Goal: Task Accomplishment & Management: Use online tool/utility

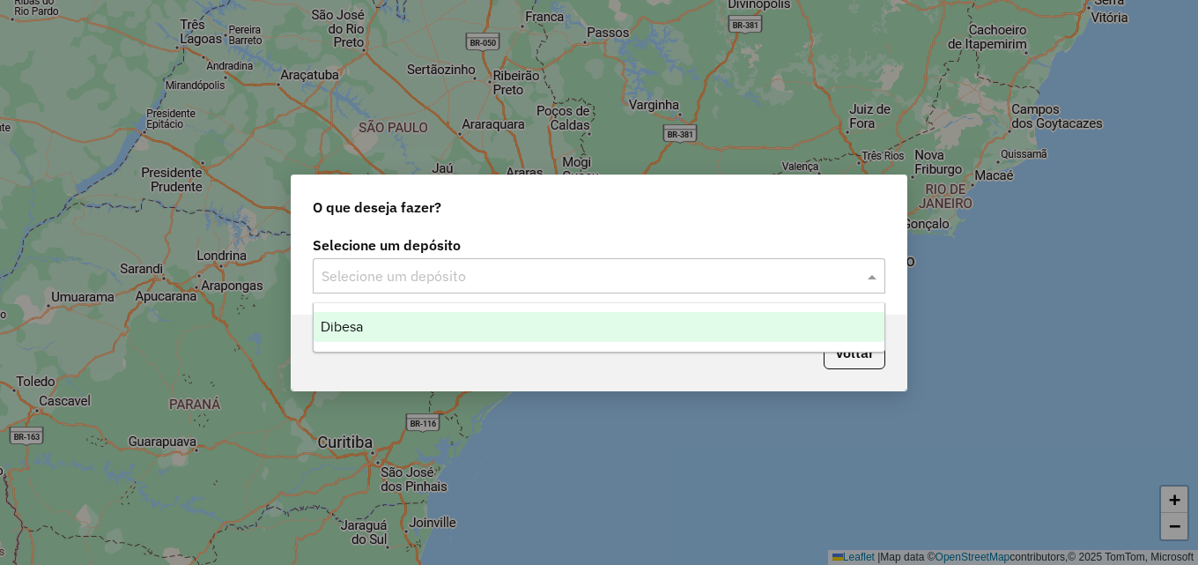
click at [353, 321] on span "Dibesa" at bounding box center [342, 326] width 42 height 15
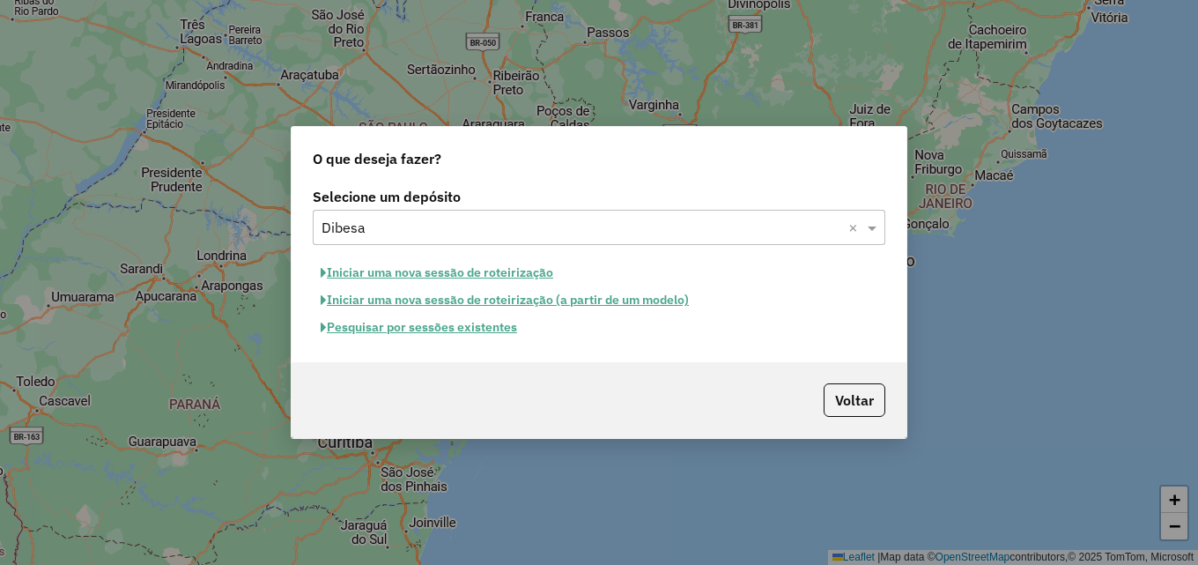
click at [507, 270] on button "Iniciar uma nova sessão de roteirização" at bounding box center [437, 272] width 248 height 27
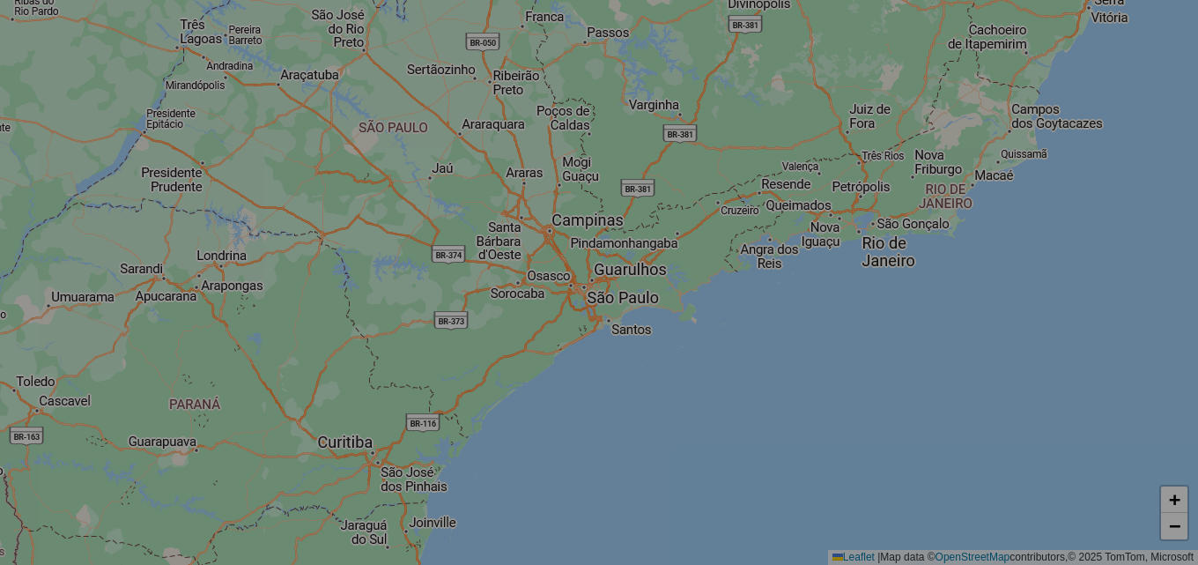
select select "*"
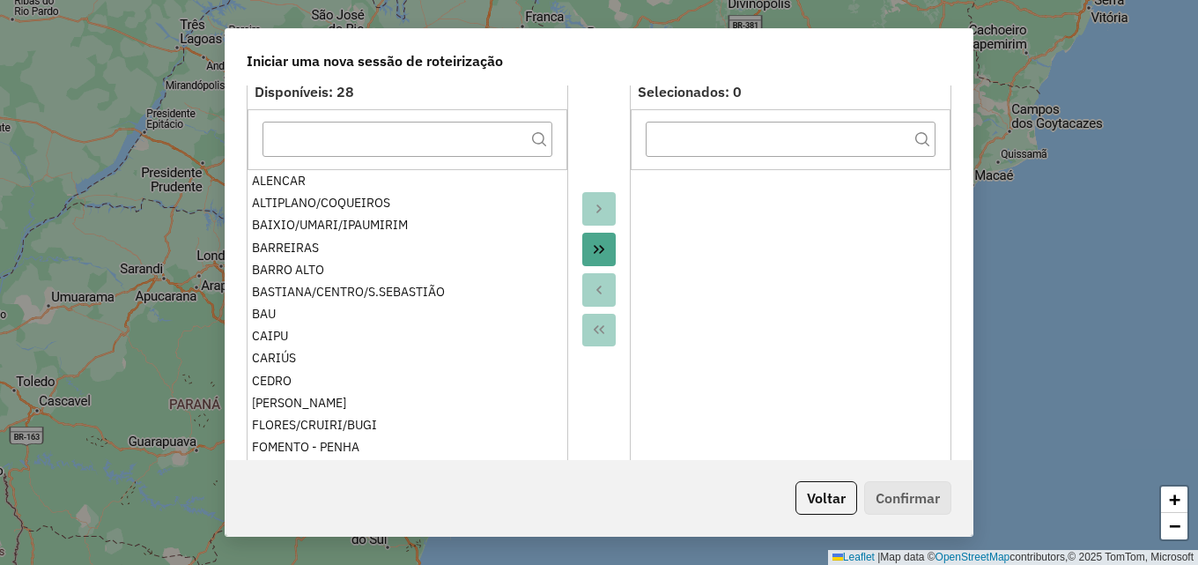
scroll to position [176, 0]
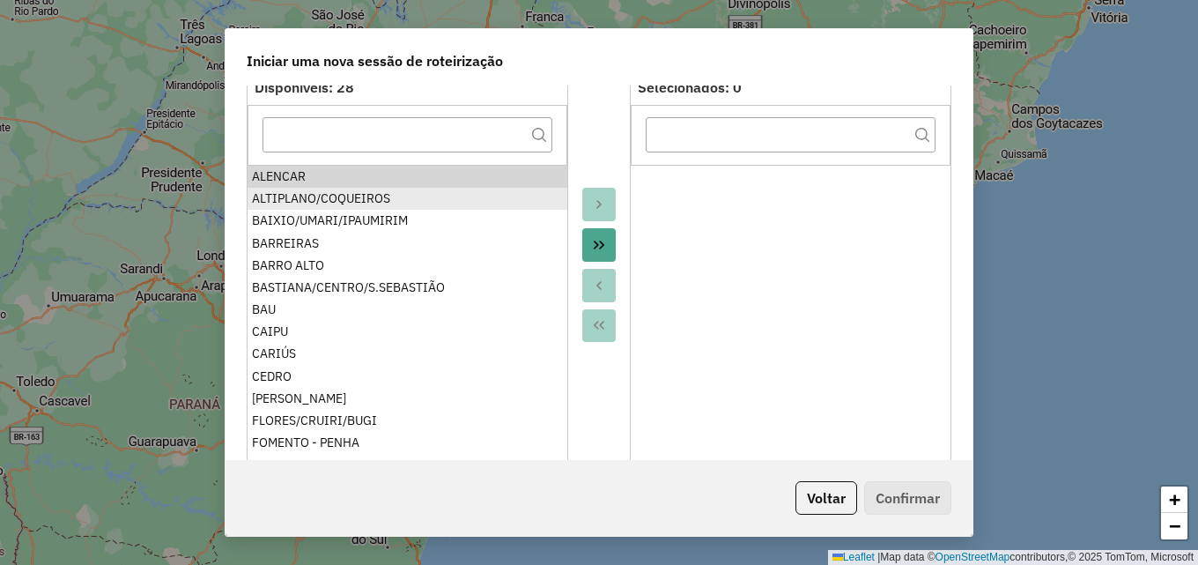
click at [358, 193] on div "ALTIPLANO/COQUEIROS" at bounding box center [407, 198] width 311 height 18
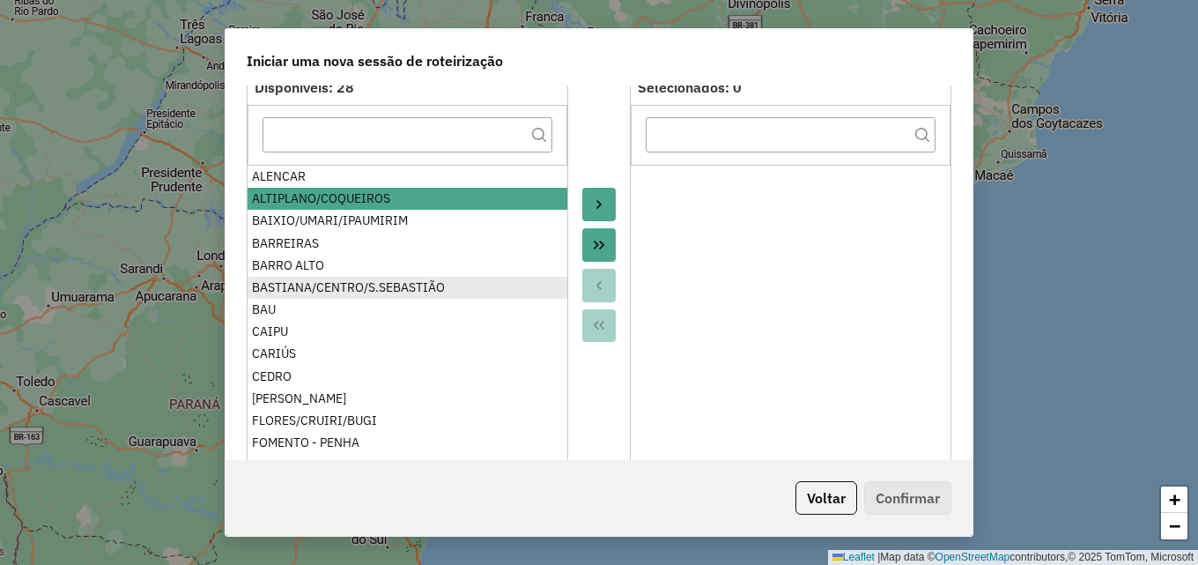
click at [342, 283] on div "BASTIANA/CENTRO/S.SEBASTIÃO" at bounding box center [407, 287] width 311 height 18
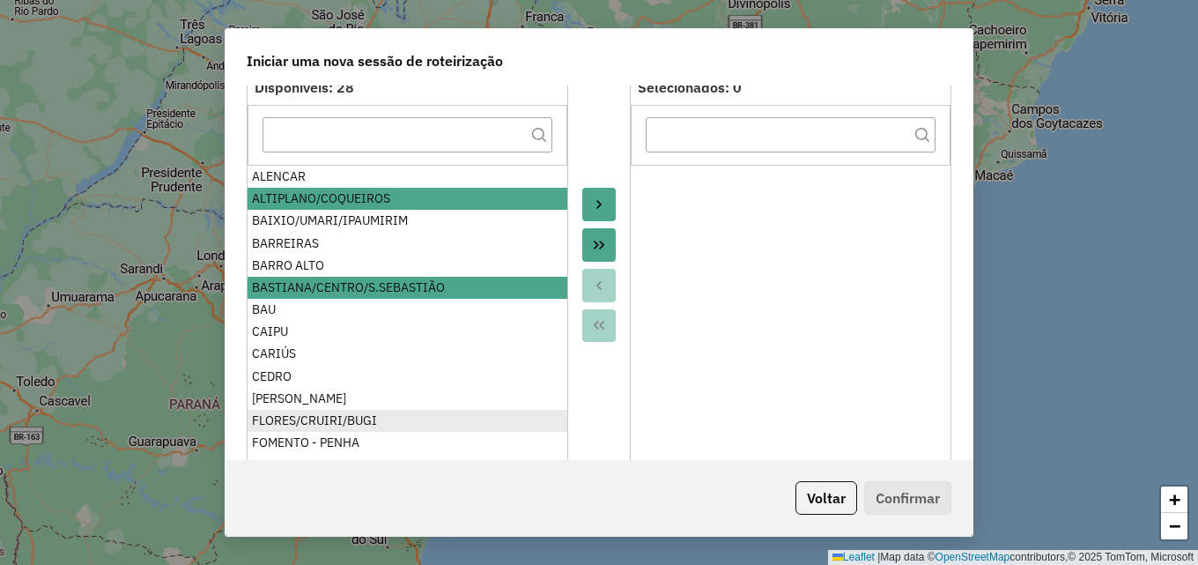
click at [320, 420] on div "FLORES/CRUIRI/BUGI" at bounding box center [407, 420] width 311 height 18
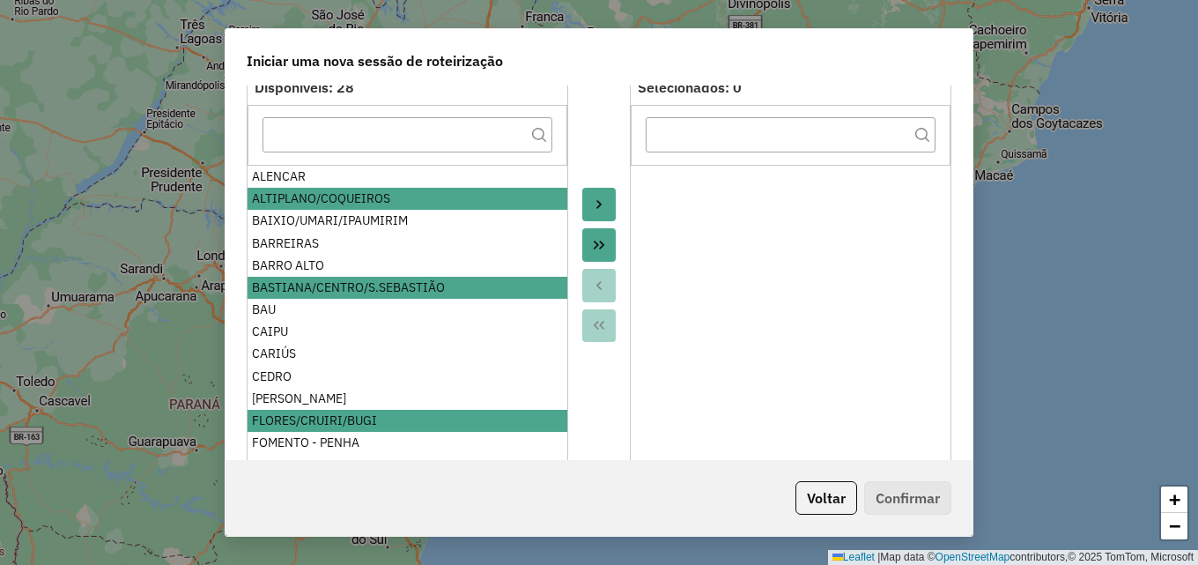
scroll to position [88, 0]
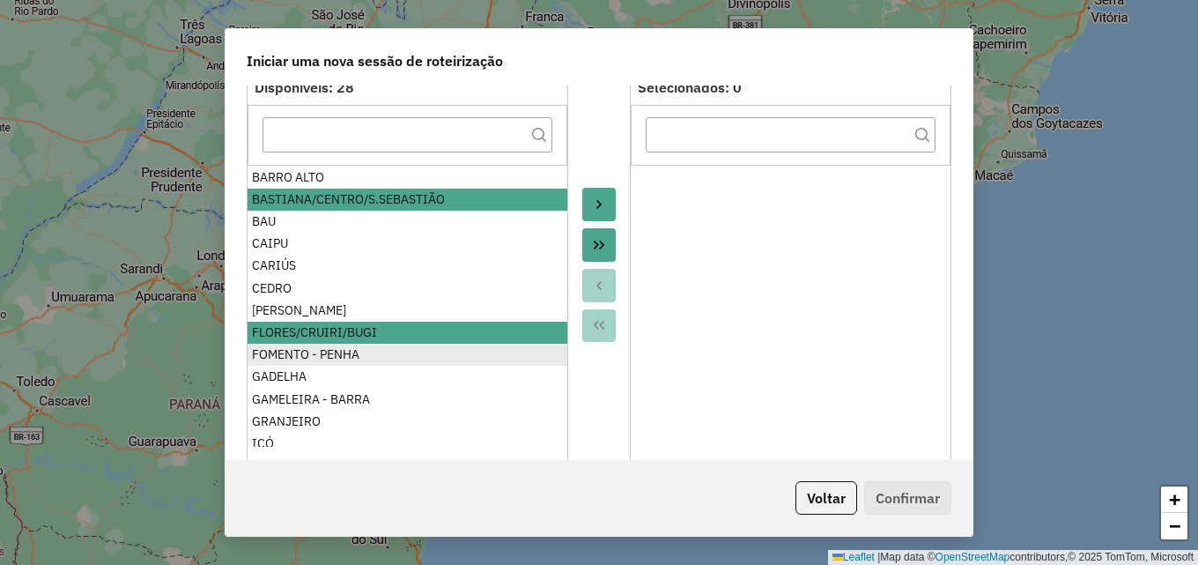
click at [315, 357] on div "FOMENTO - PENHA" at bounding box center [407, 354] width 311 height 18
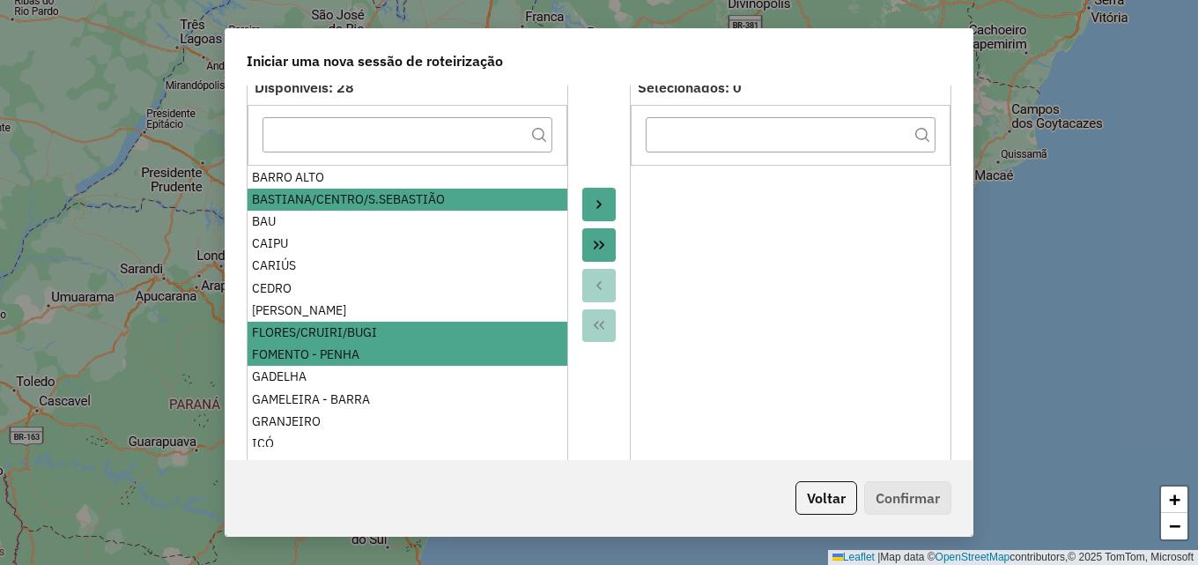
scroll to position [176, 0]
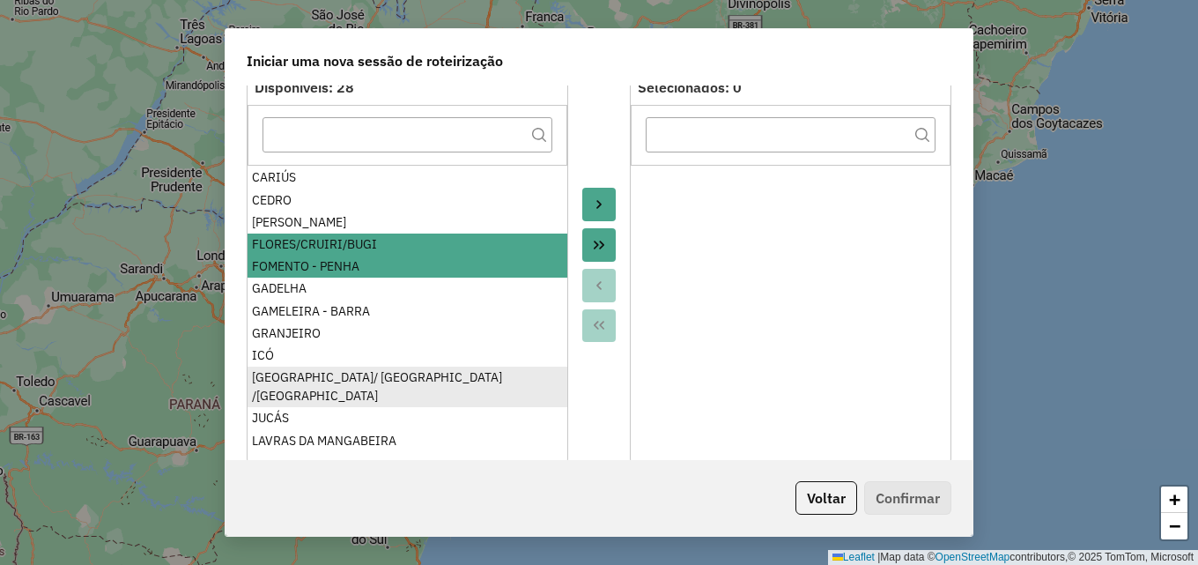
click at [311, 375] on div "[GEOGRAPHIC_DATA]/ [GEOGRAPHIC_DATA] /[GEOGRAPHIC_DATA]" at bounding box center [407, 386] width 311 height 37
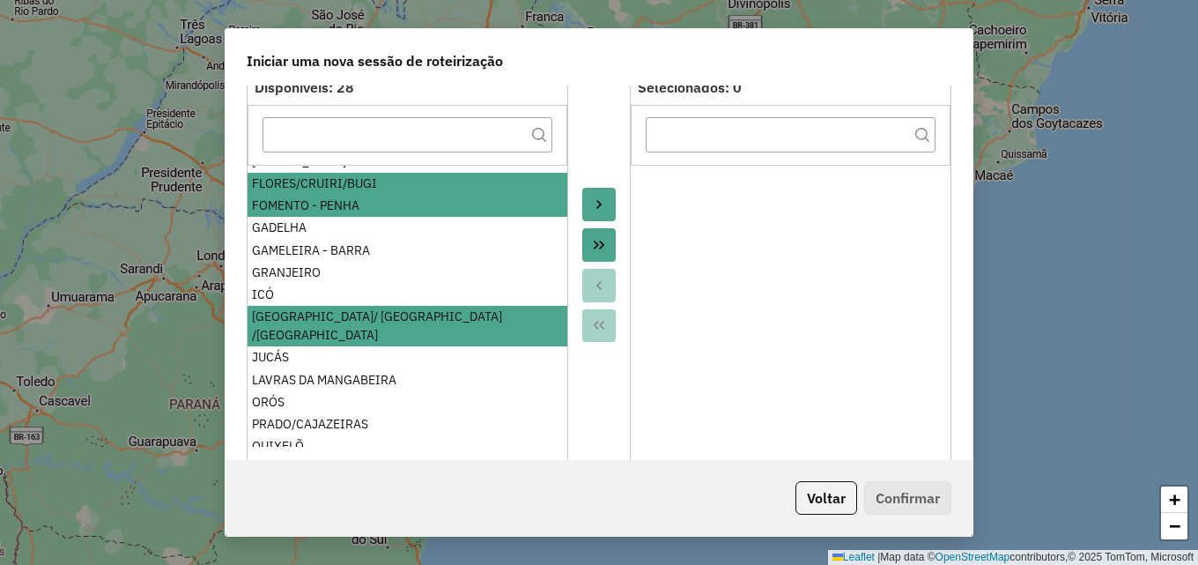
scroll to position [264, 0]
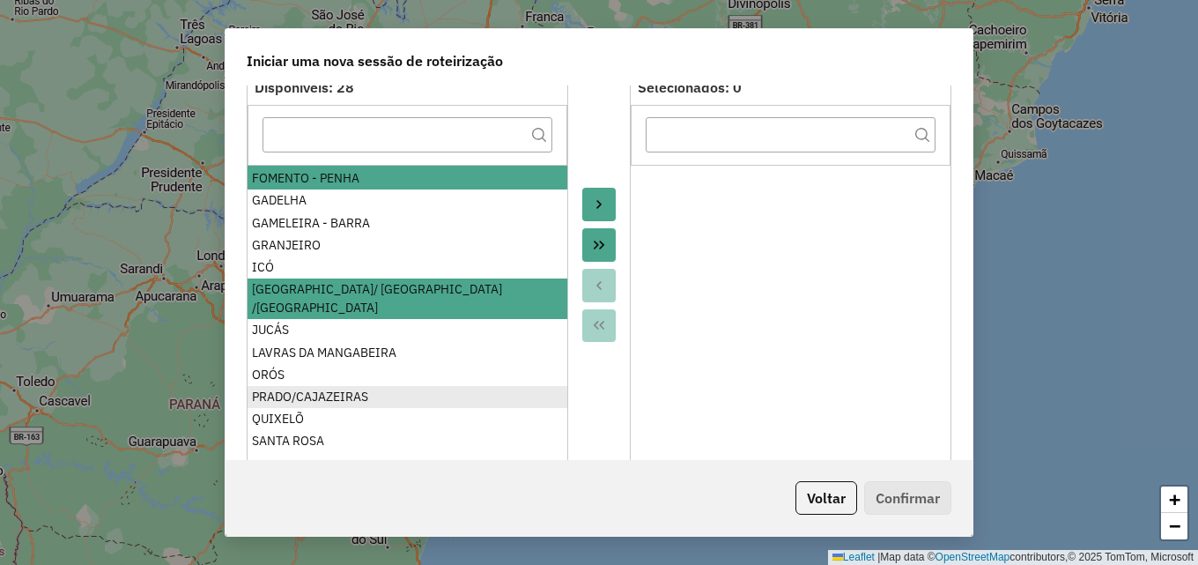
click at [310, 388] on div "PRADO/CAJAZEIRAS" at bounding box center [407, 397] width 311 height 18
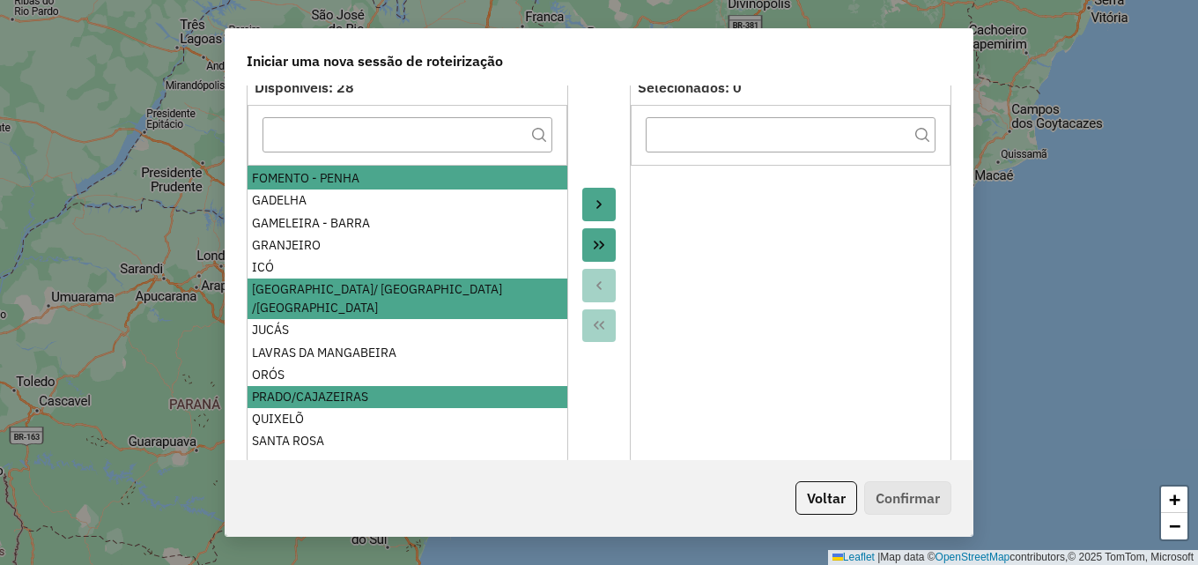
click at [595, 198] on icon "Move to Target" at bounding box center [599, 204] width 14 height 14
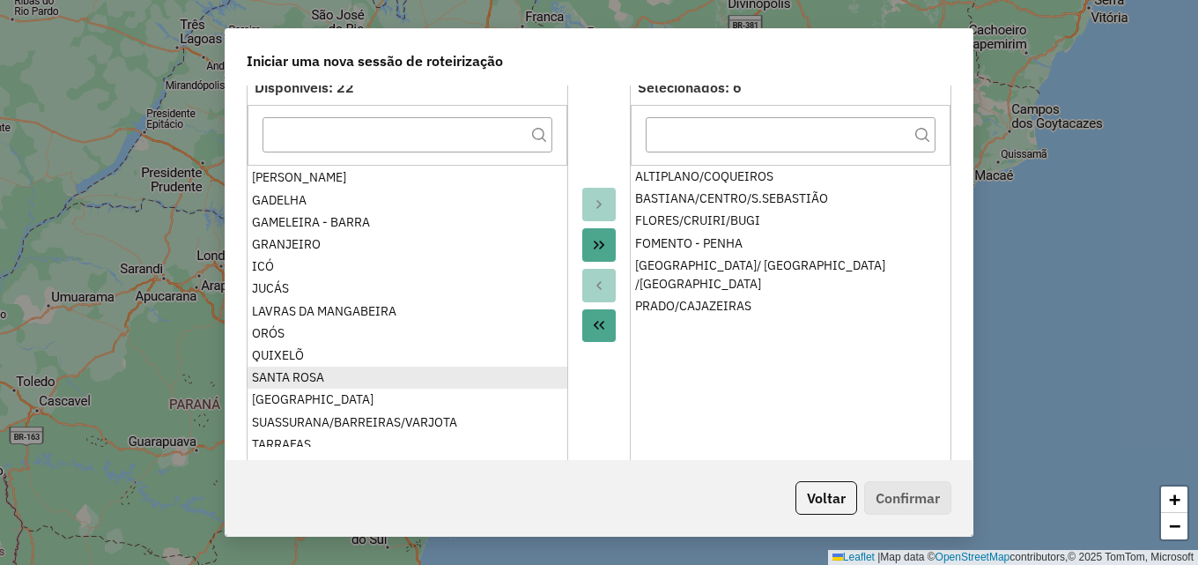
scroll to position [0, 0]
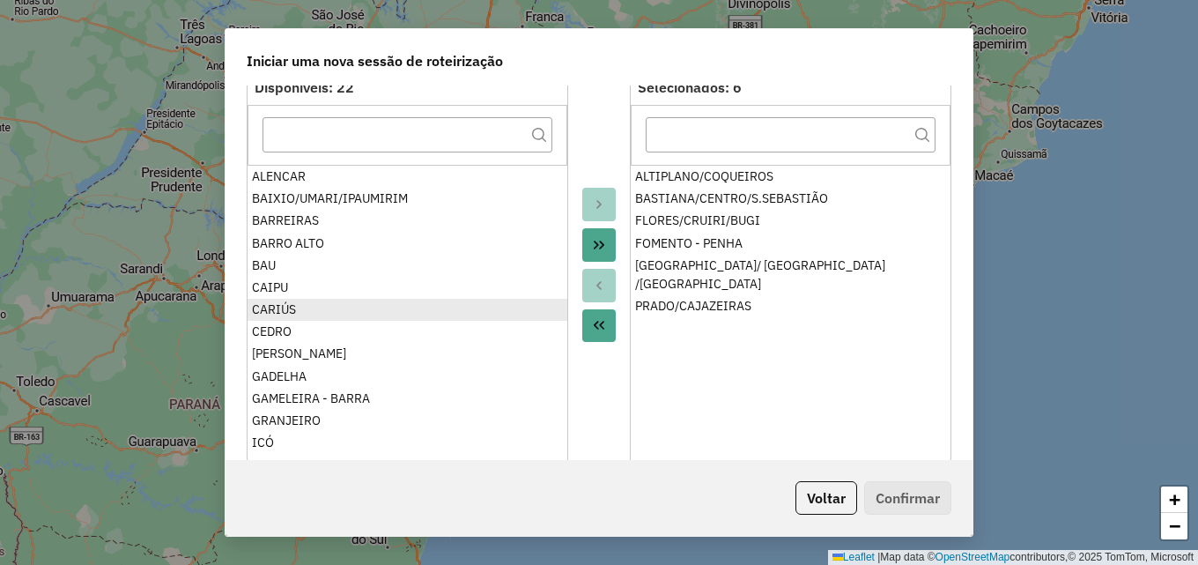
click at [324, 314] on div "CARIÚS" at bounding box center [407, 309] width 311 height 18
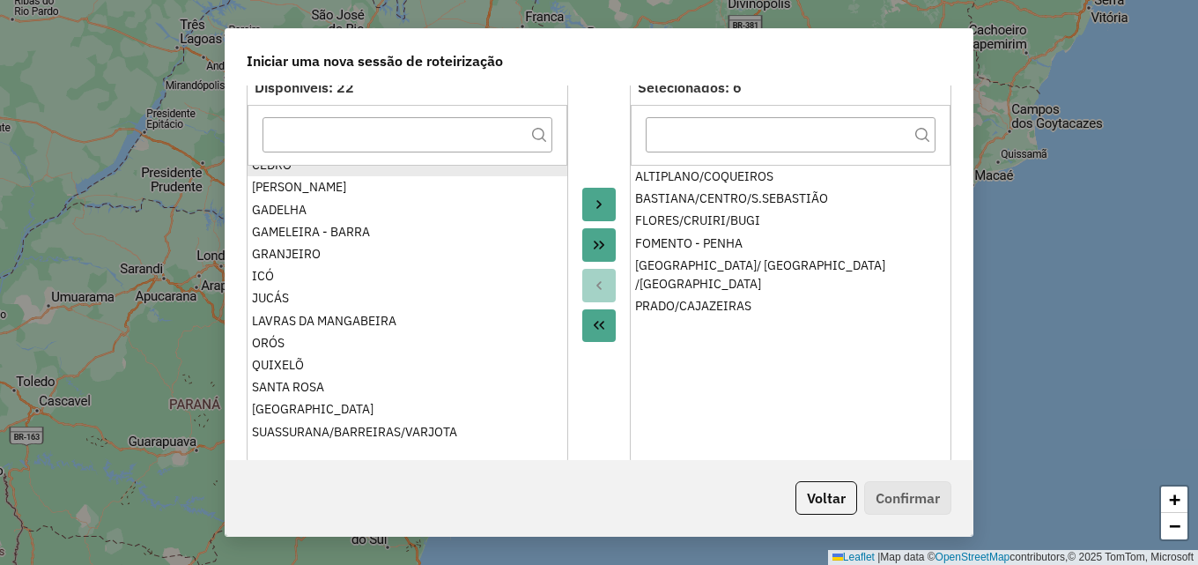
scroll to position [176, 0]
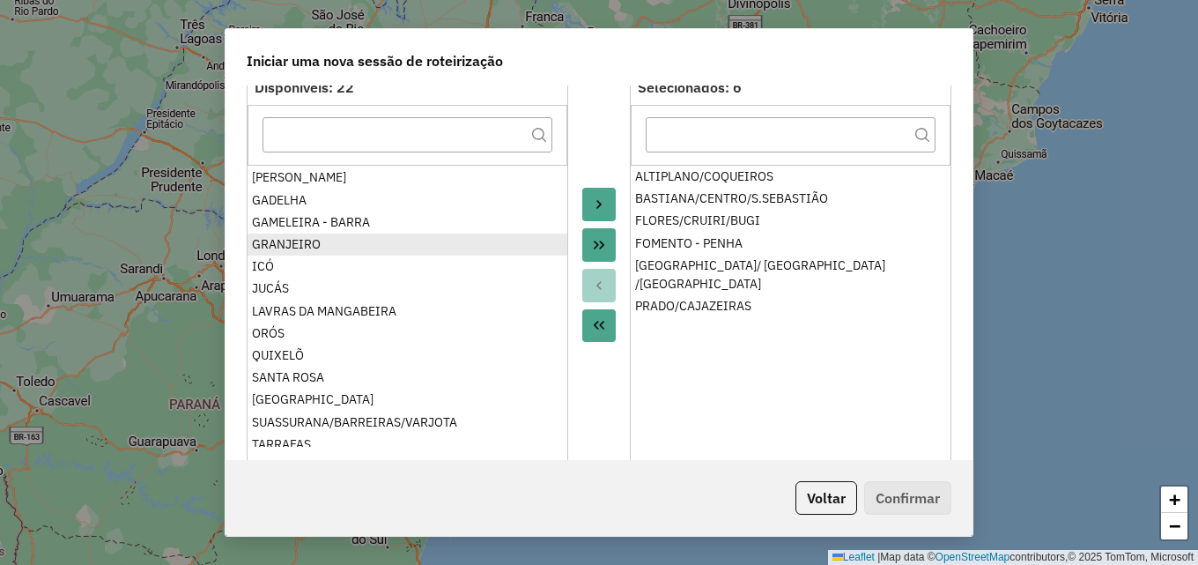
click at [286, 250] on div "GRANJEIRO" at bounding box center [407, 244] width 311 height 18
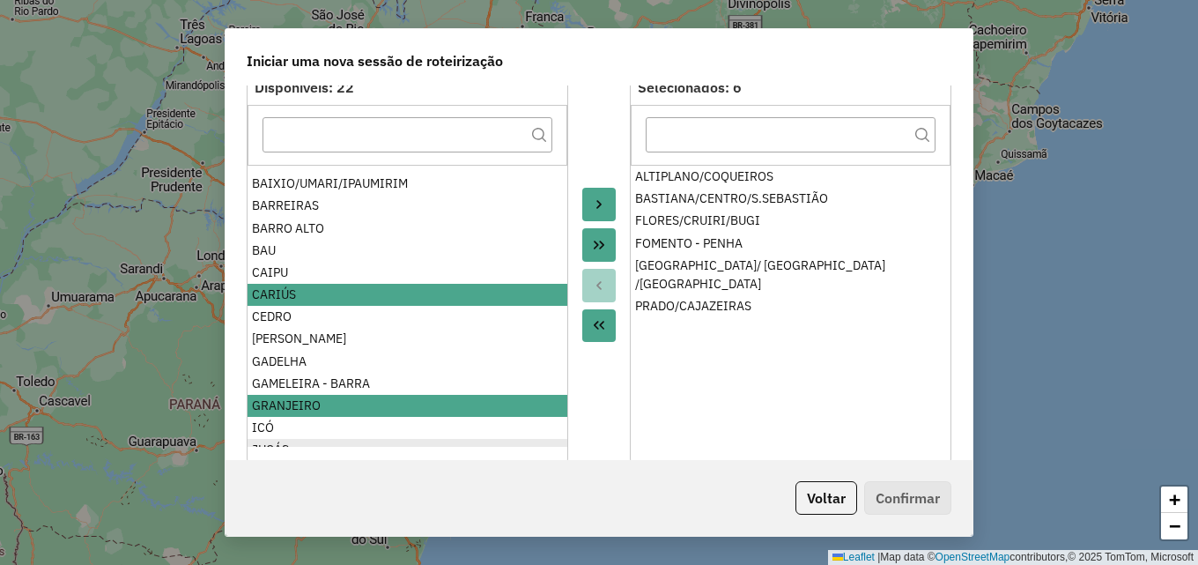
scroll to position [0, 0]
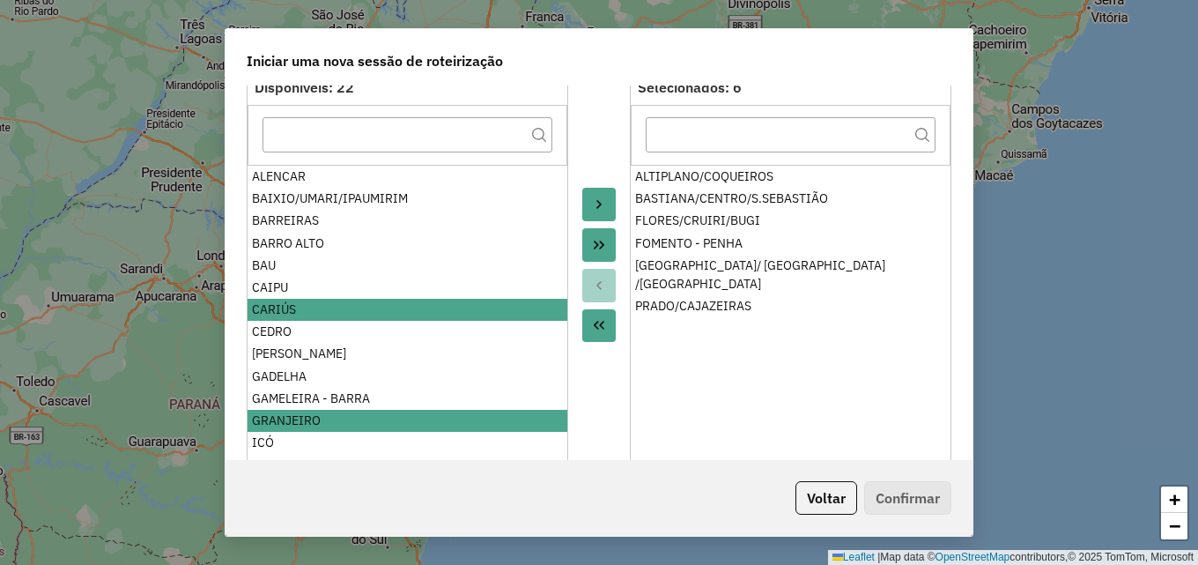
click at [304, 312] on div "CARIÚS" at bounding box center [407, 309] width 311 height 18
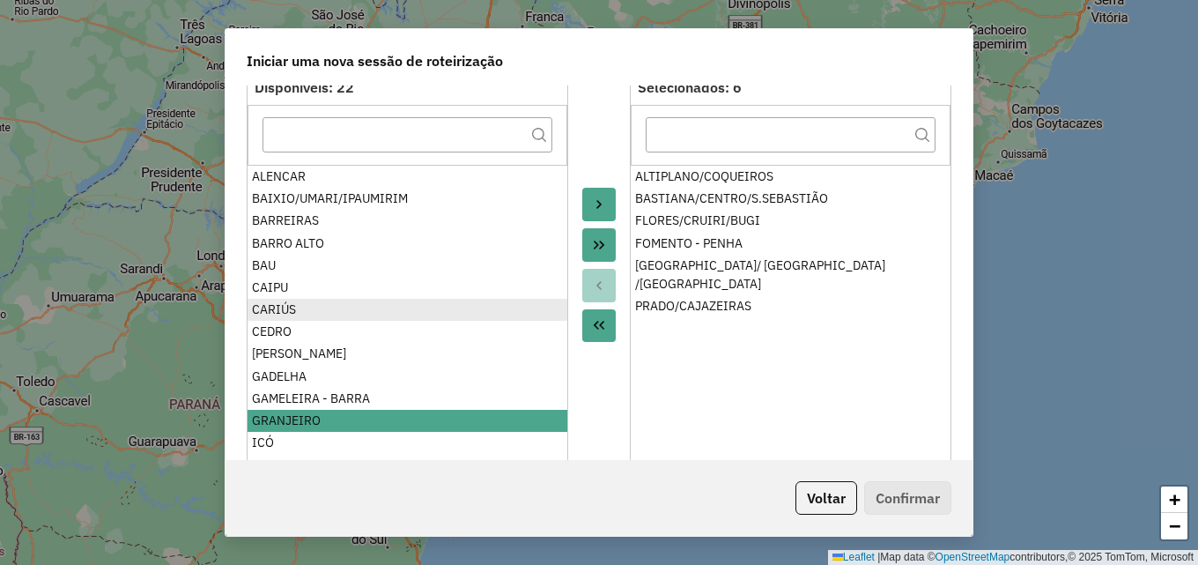
click at [304, 312] on div "CARIÚS" at bounding box center [407, 309] width 311 height 18
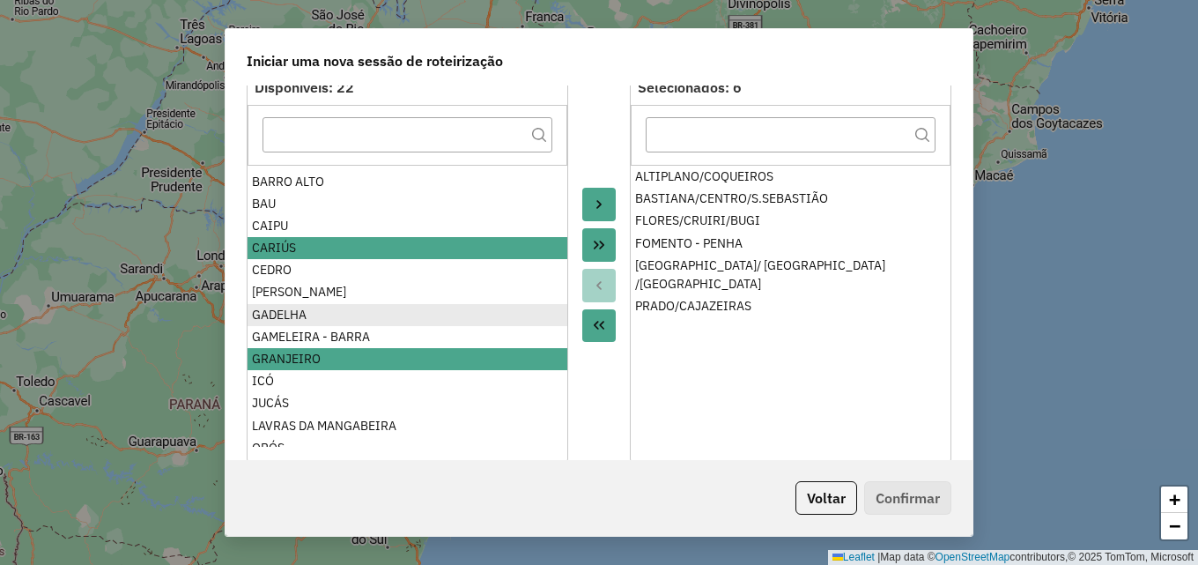
scroll to position [88, 0]
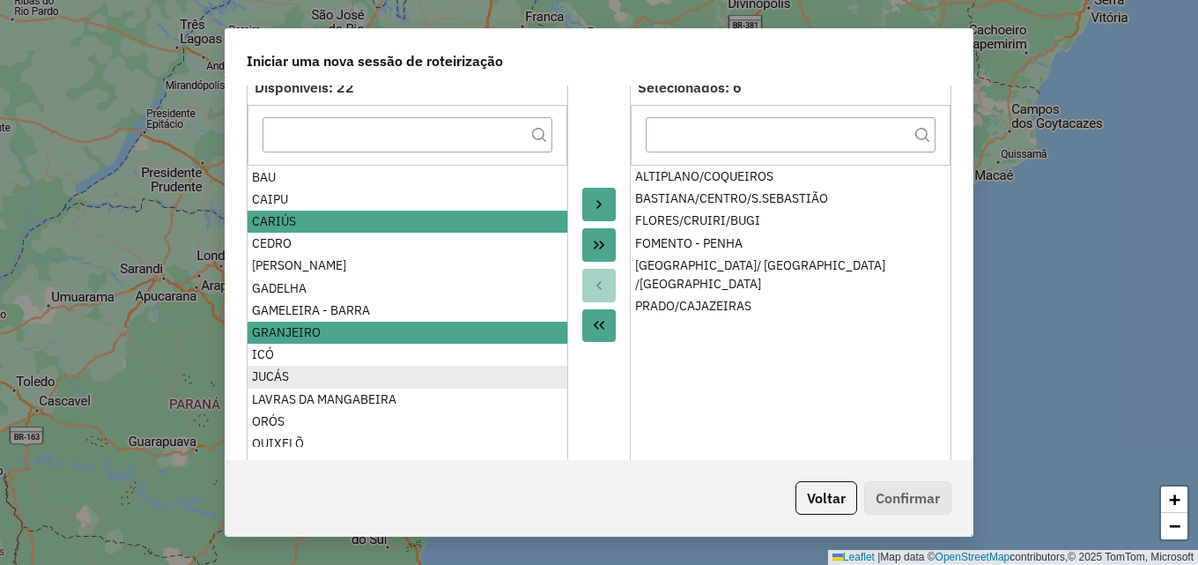
click at [290, 372] on div "JUCÁS" at bounding box center [407, 376] width 311 height 18
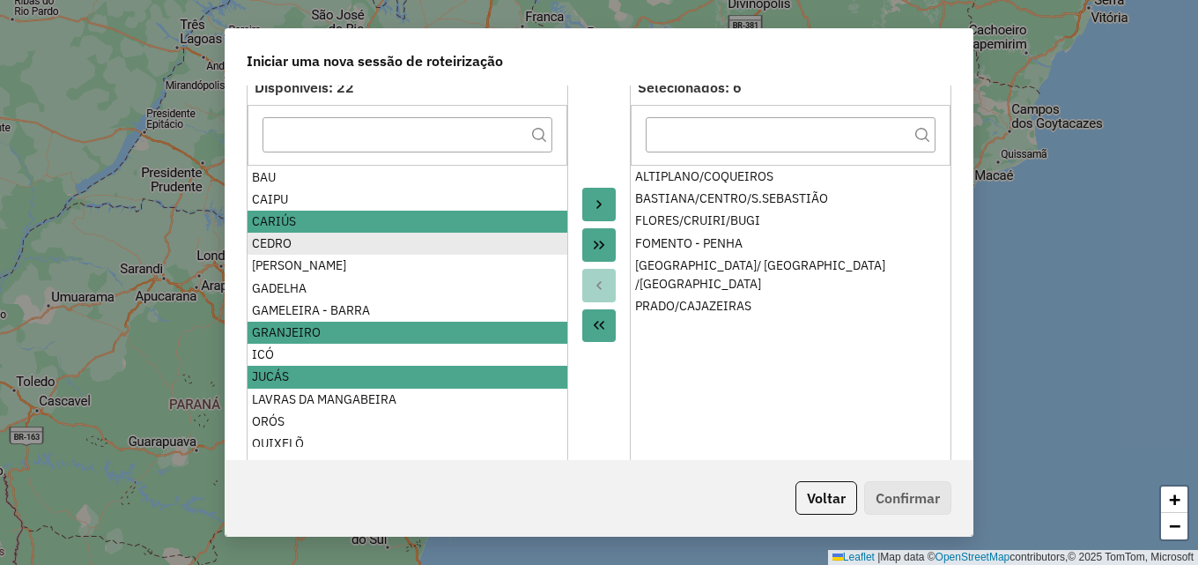
scroll to position [0, 0]
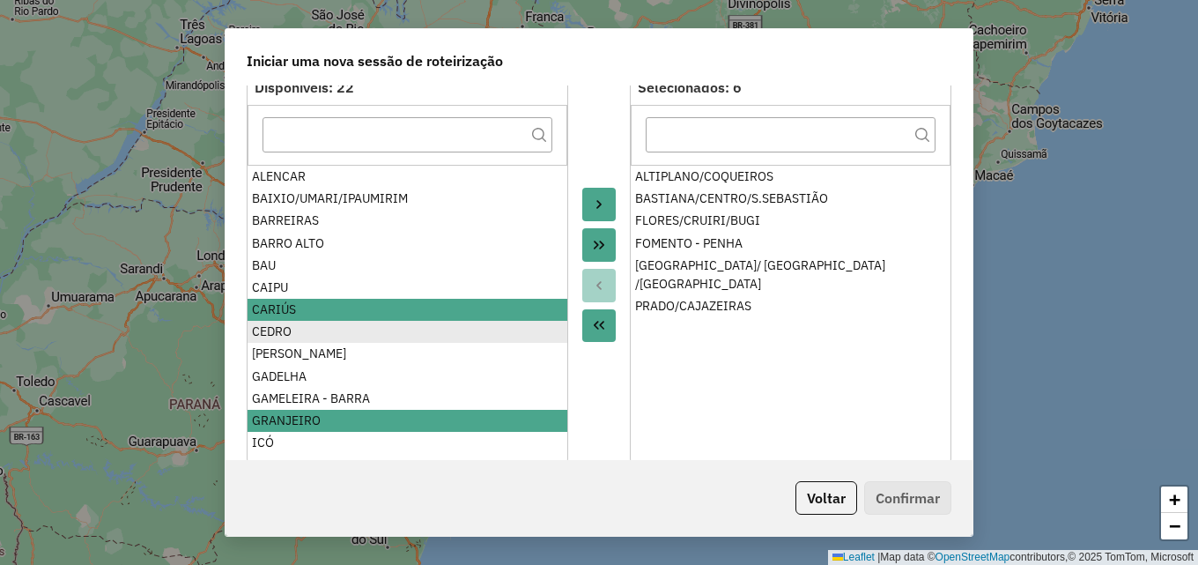
click at [287, 331] on div "CEDRO" at bounding box center [407, 331] width 311 height 18
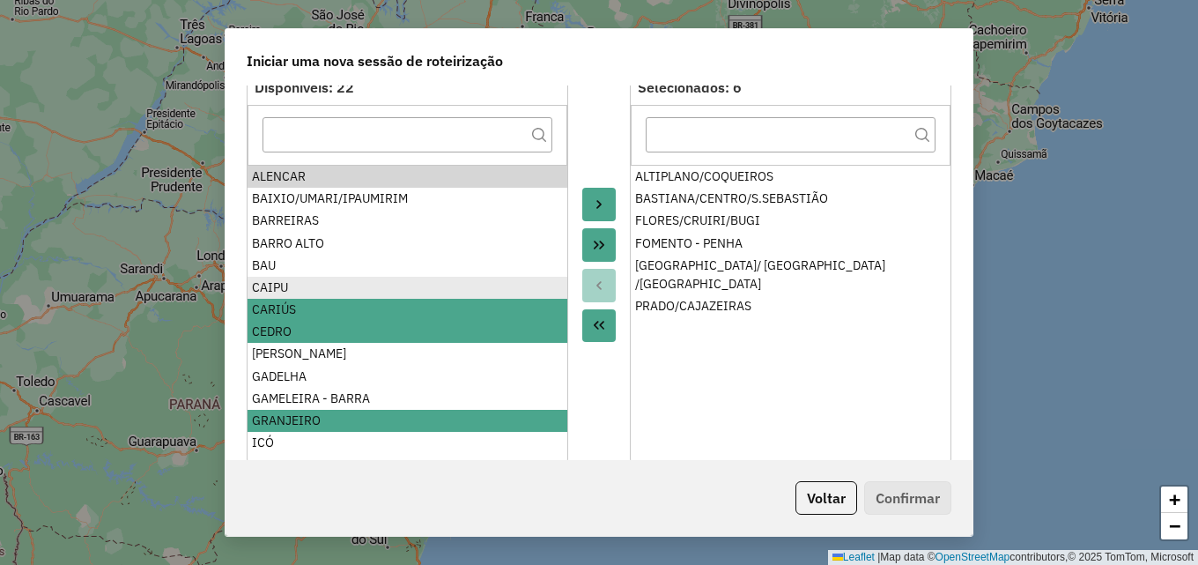
click at [275, 290] on div "CAIPU" at bounding box center [407, 287] width 311 height 18
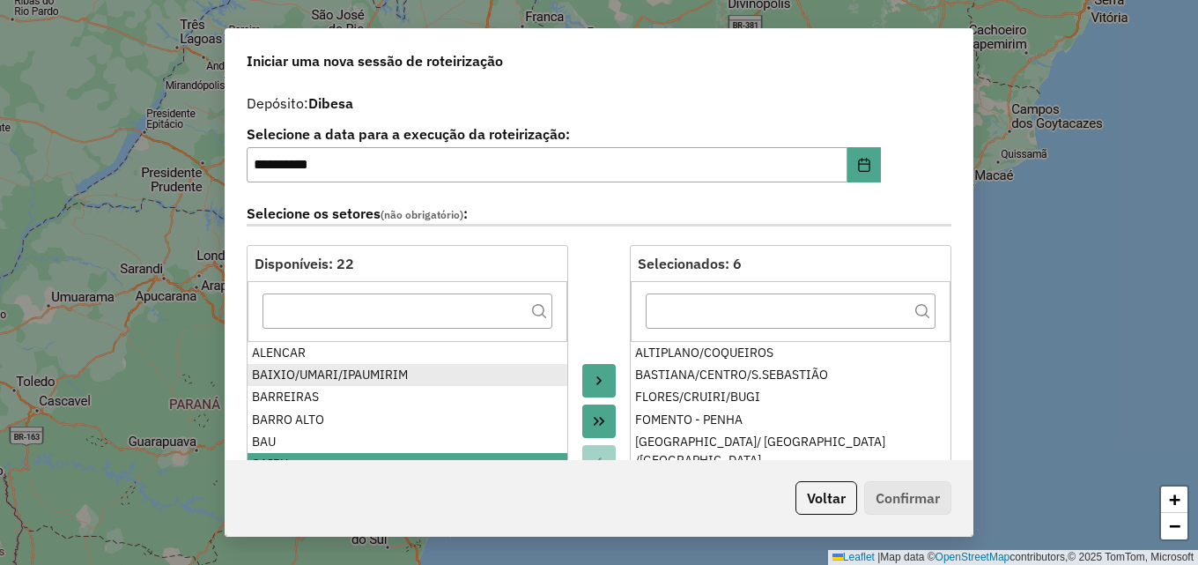
click at [332, 371] on div "BAIXIO/UMARI/IPAUMIRIM" at bounding box center [407, 374] width 311 height 18
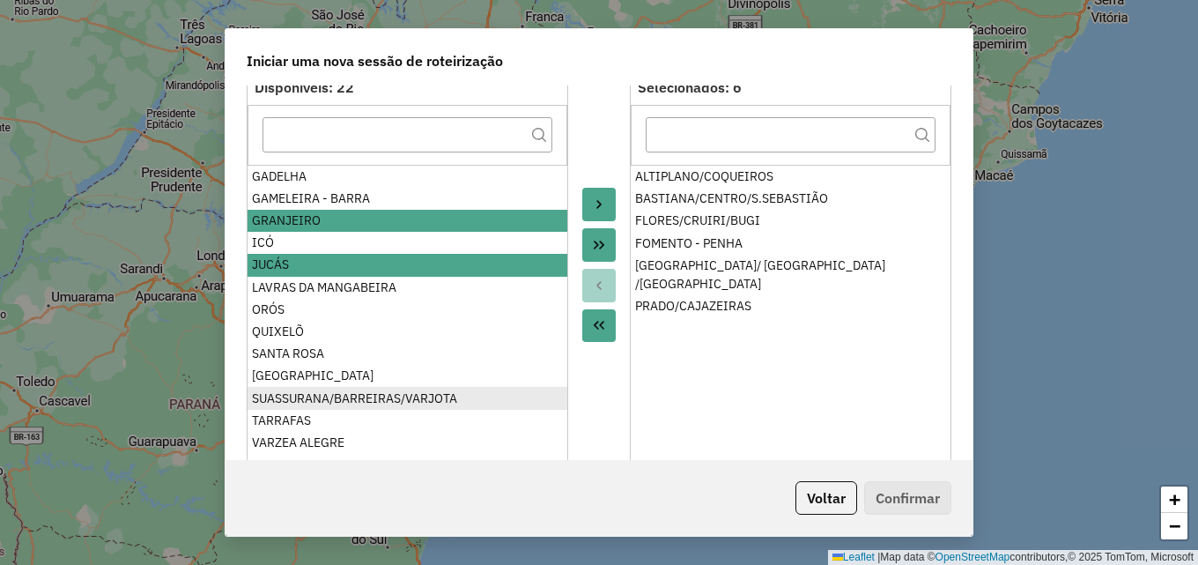
scroll to position [207, 0]
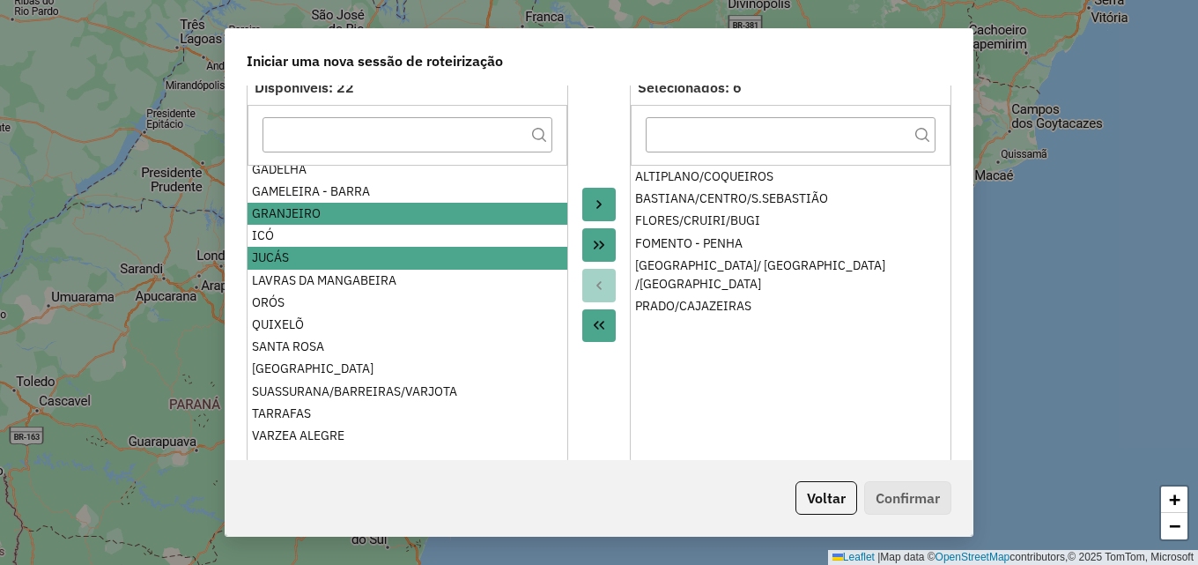
click at [597, 208] on icon "Move to Target" at bounding box center [599, 204] width 14 height 14
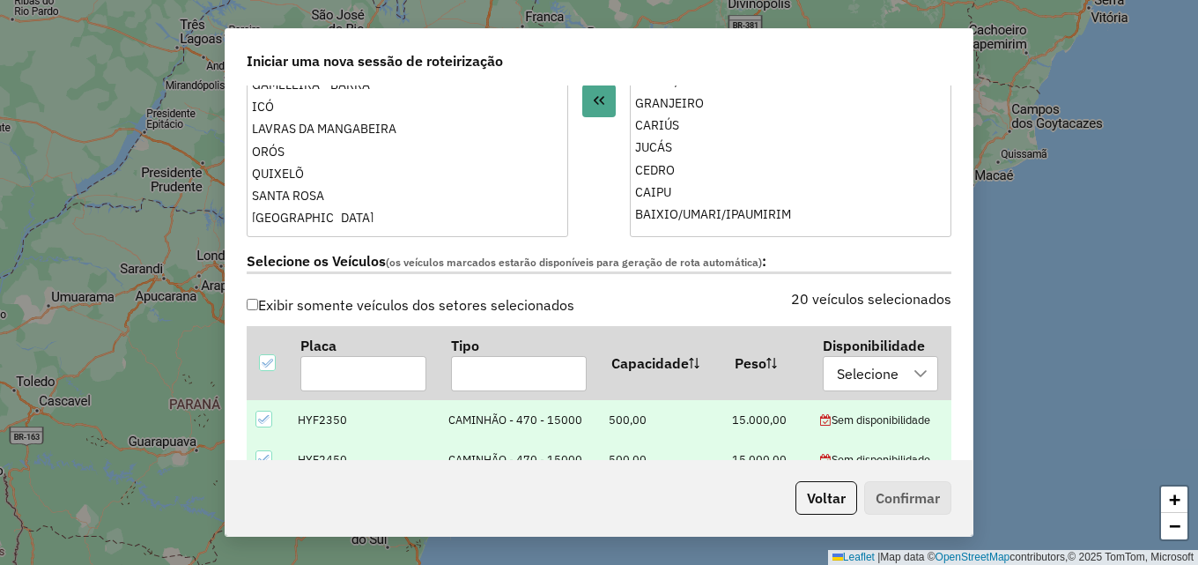
scroll to position [440, 0]
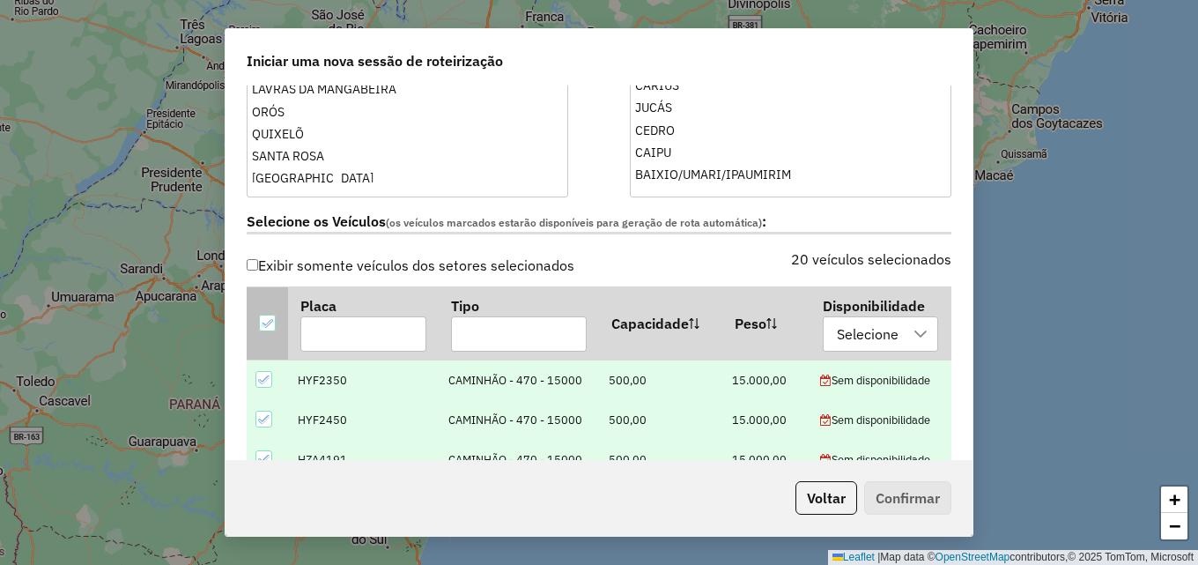
click at [262, 325] on icon at bounding box center [267, 323] width 12 height 12
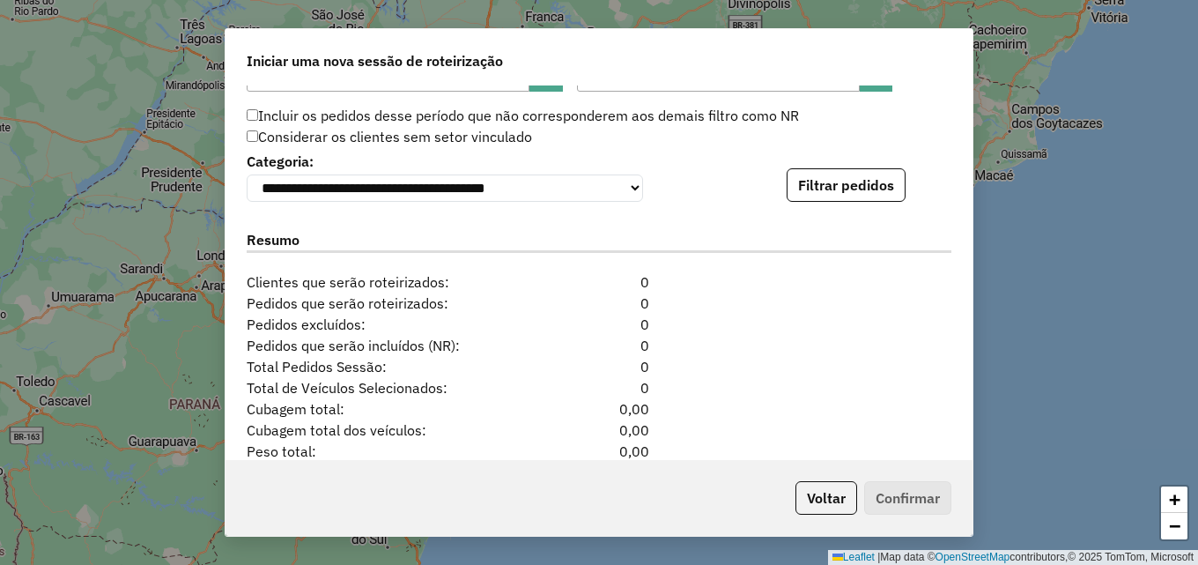
scroll to position [1761, 0]
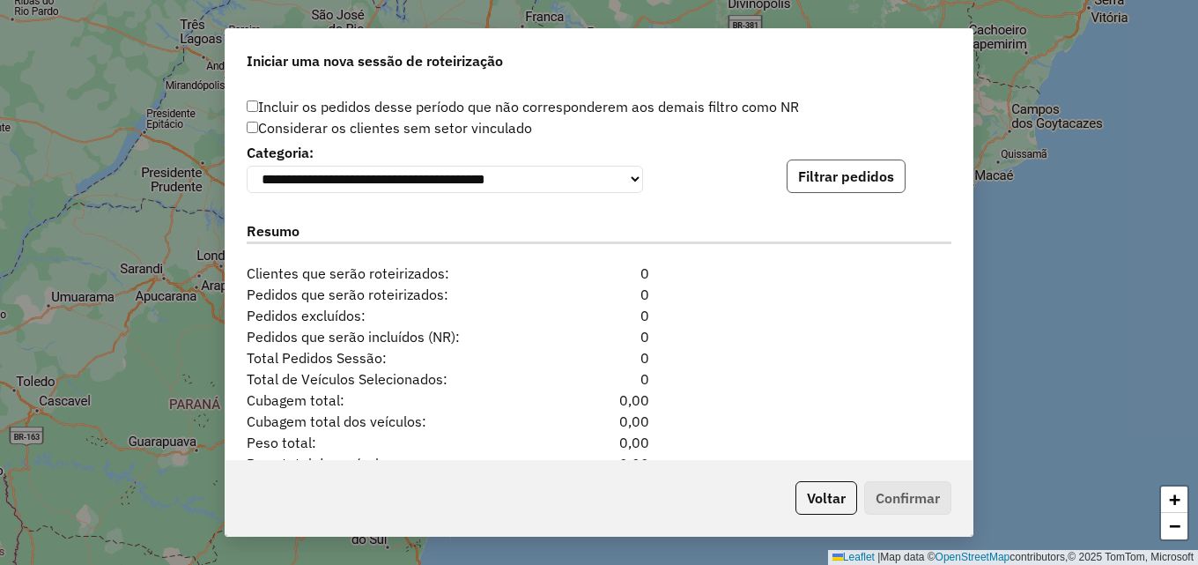
click at [854, 173] on button "Filtrar pedidos" at bounding box center [845, 175] width 119 height 33
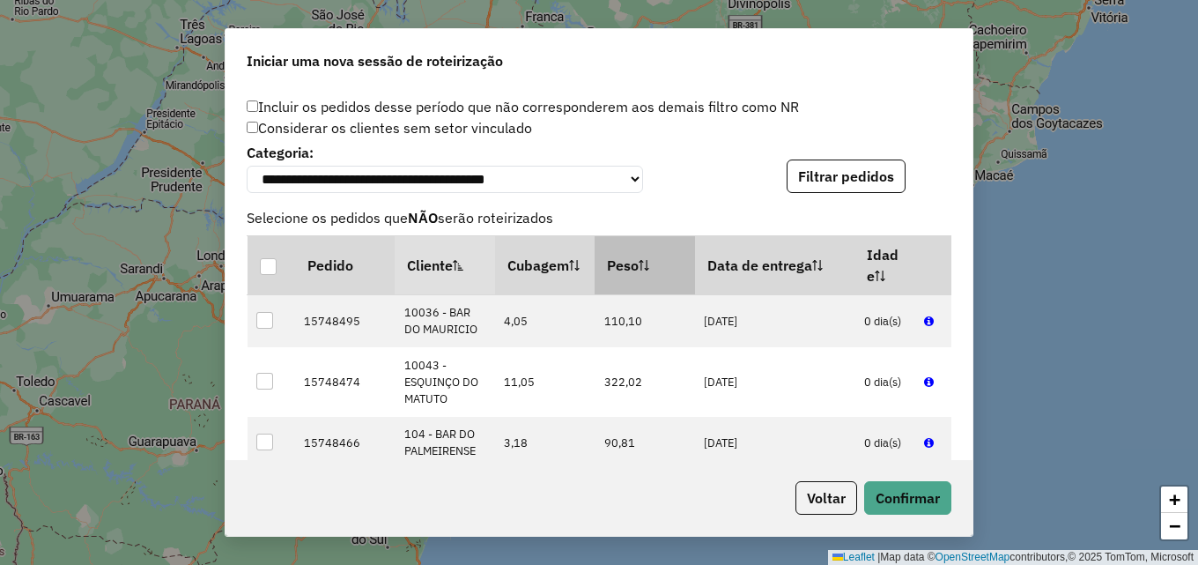
click at [627, 271] on th "Peso" at bounding box center [644, 264] width 100 height 59
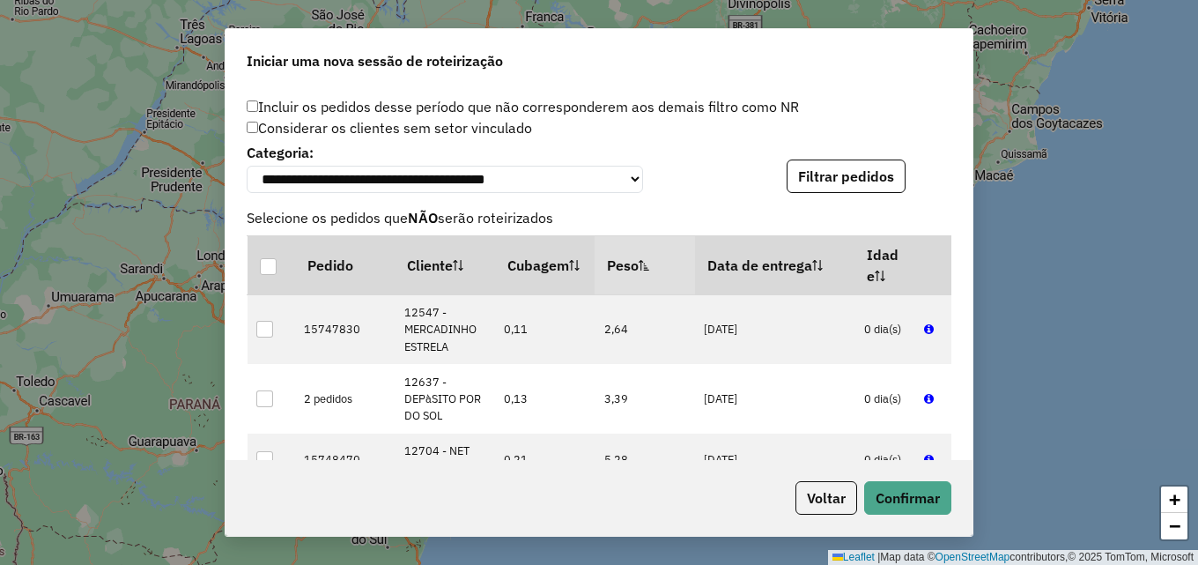
click at [626, 271] on th "Peso" at bounding box center [644, 264] width 100 height 59
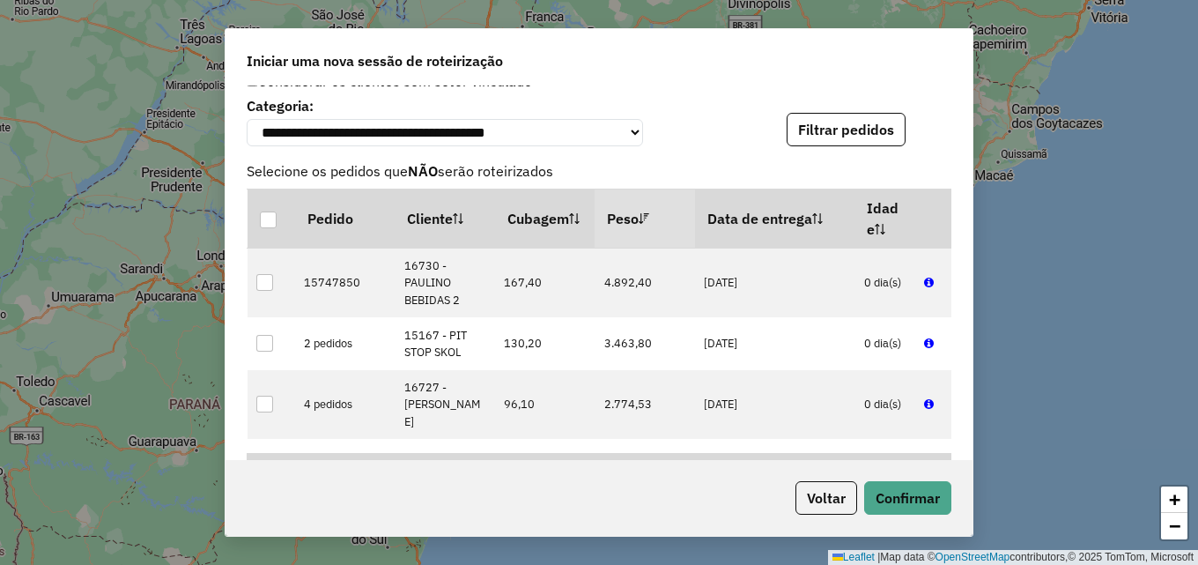
scroll to position [1849, 0]
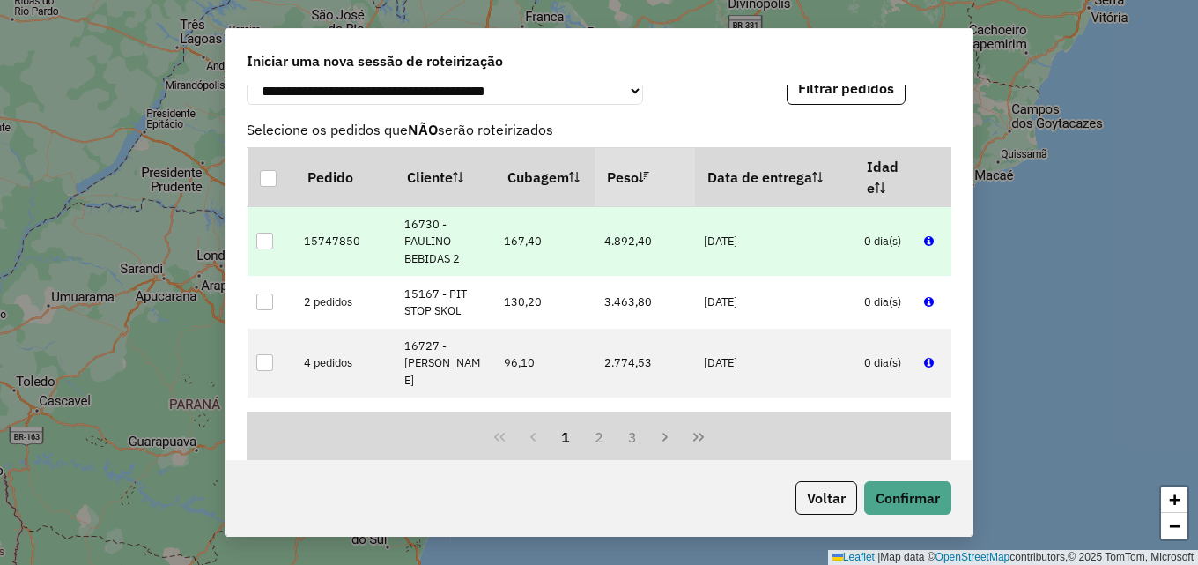
click at [264, 246] on div at bounding box center [264, 241] width 17 height 17
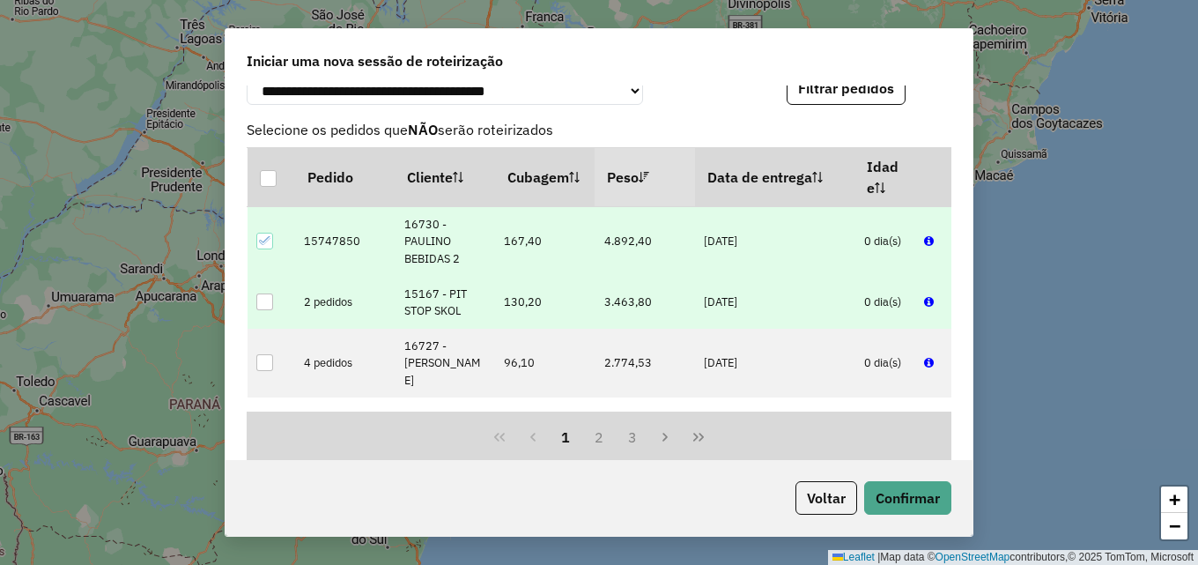
click at [264, 304] on div at bounding box center [264, 301] width 17 height 17
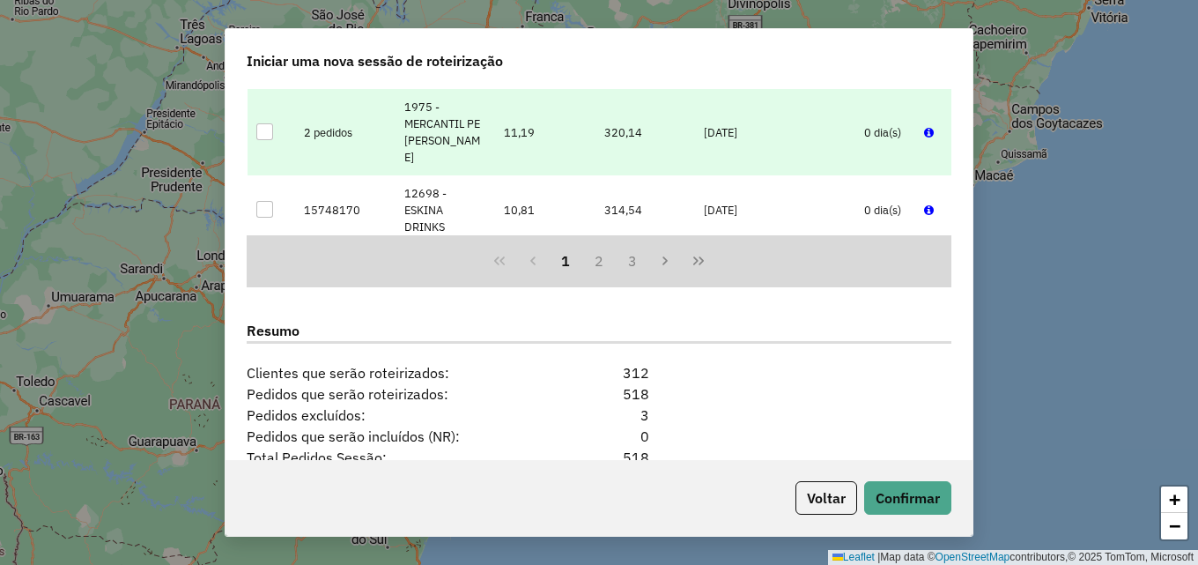
scroll to position [7113, 0]
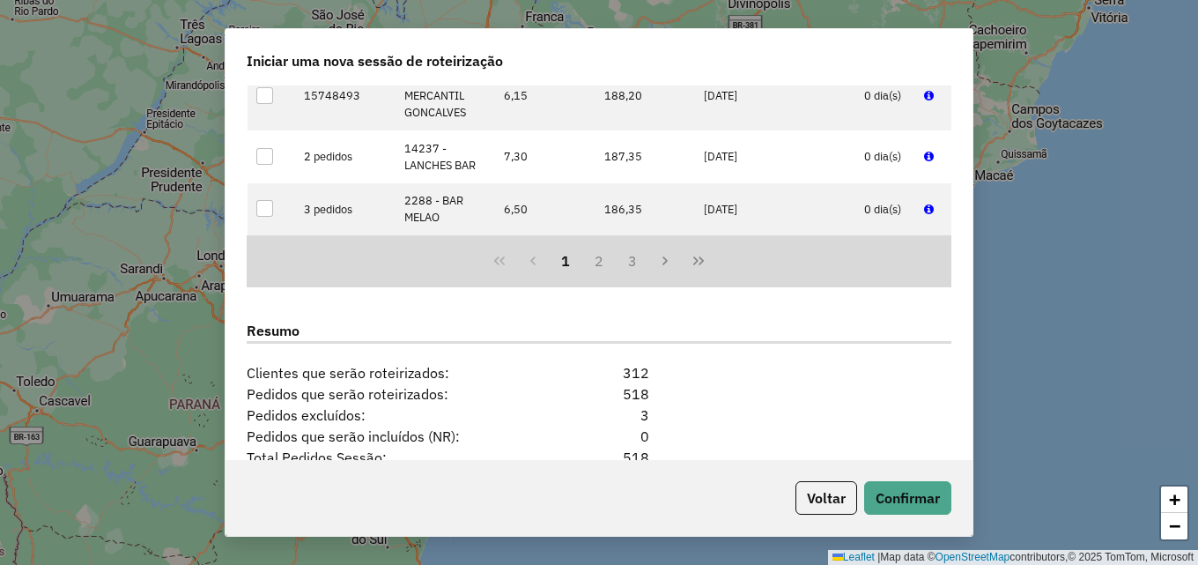
click at [268, 314] on div at bounding box center [264, 322] width 17 height 17
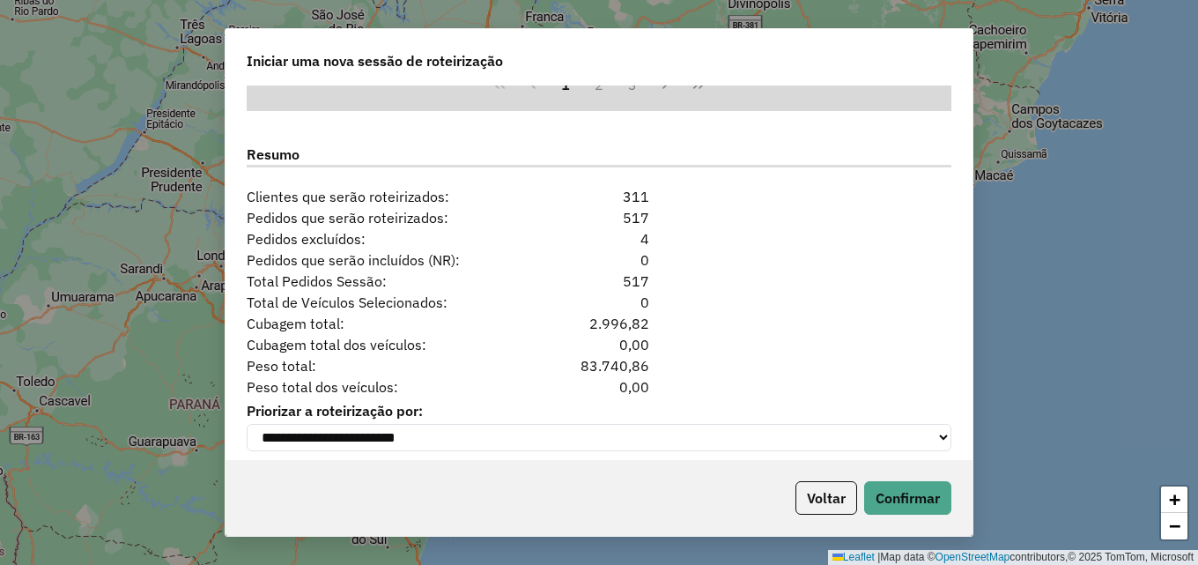
scroll to position [2223, 0]
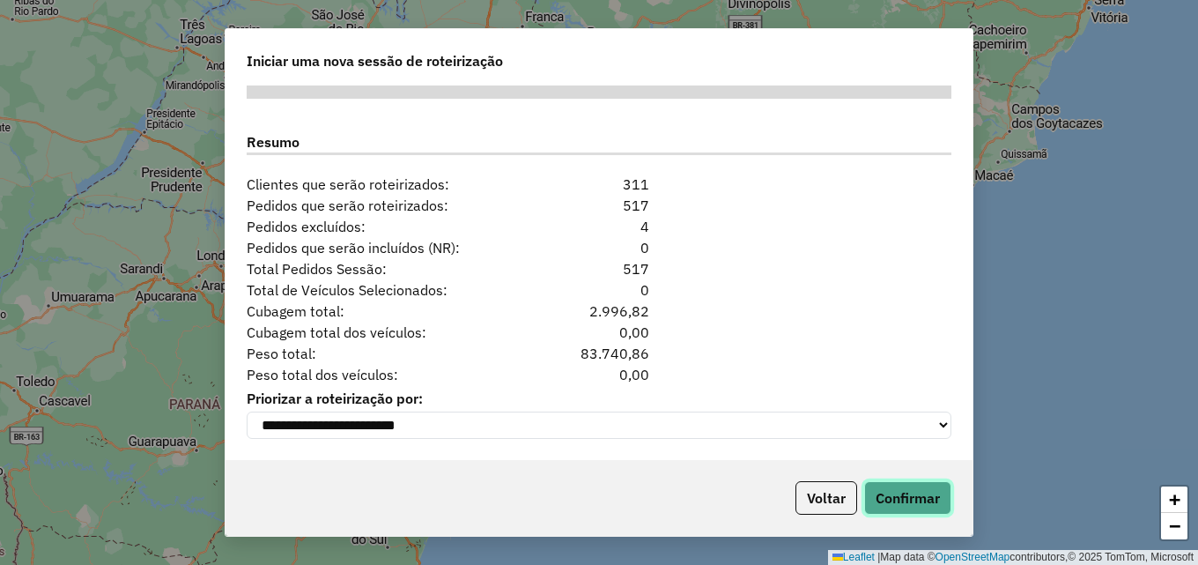
click at [920, 501] on button "Confirmar" at bounding box center [907, 497] width 87 height 33
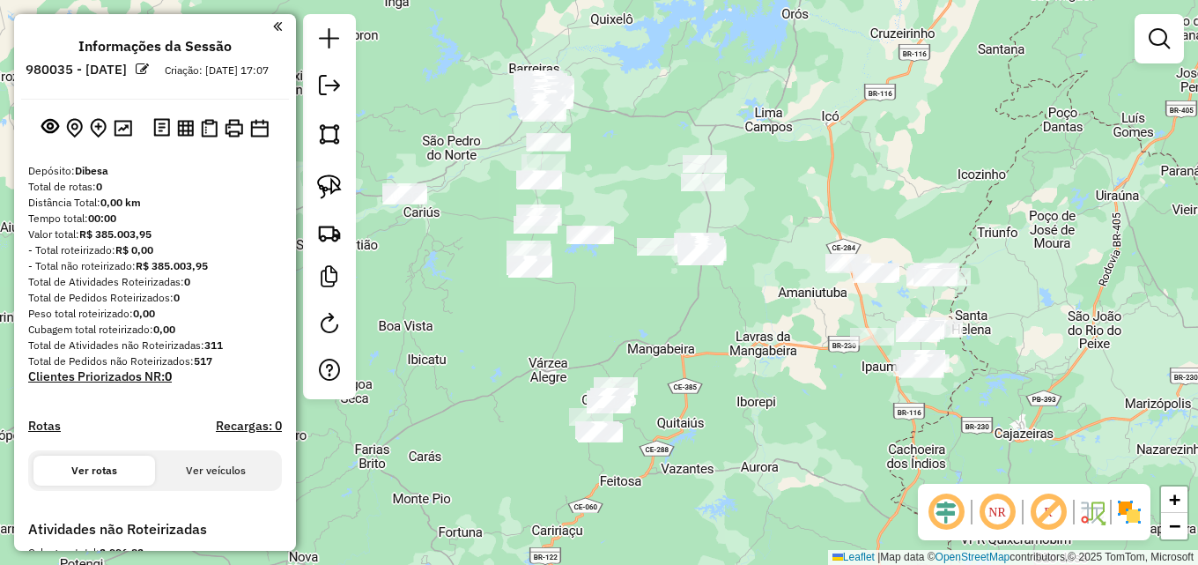
drag, startPoint x: 736, startPoint y: 291, endPoint x: 690, endPoint y: 151, distance: 146.5
click at [686, 114] on div "Janela de atendimento Grade de atendimento Capacidade Transportadoras Veículos …" at bounding box center [599, 282] width 1198 height 565
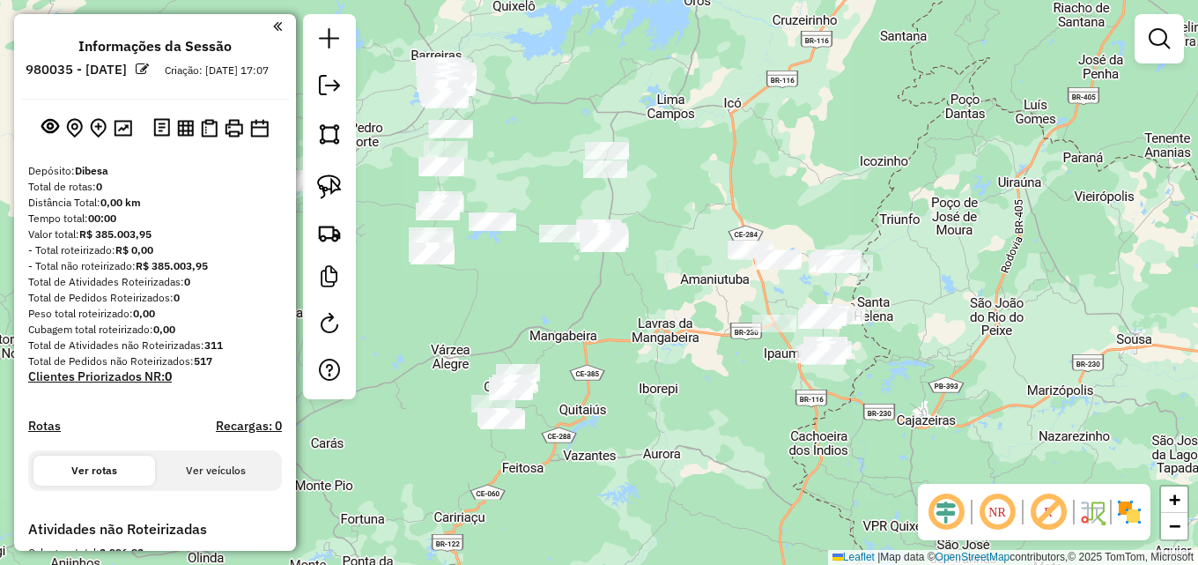
drag, startPoint x: 799, startPoint y: 338, endPoint x: 705, endPoint y: 326, distance: 95.0
click at [705, 326] on div "Janela de atendimento Grade de atendimento Capacidade Transportadoras Veículos …" at bounding box center [599, 282] width 1198 height 565
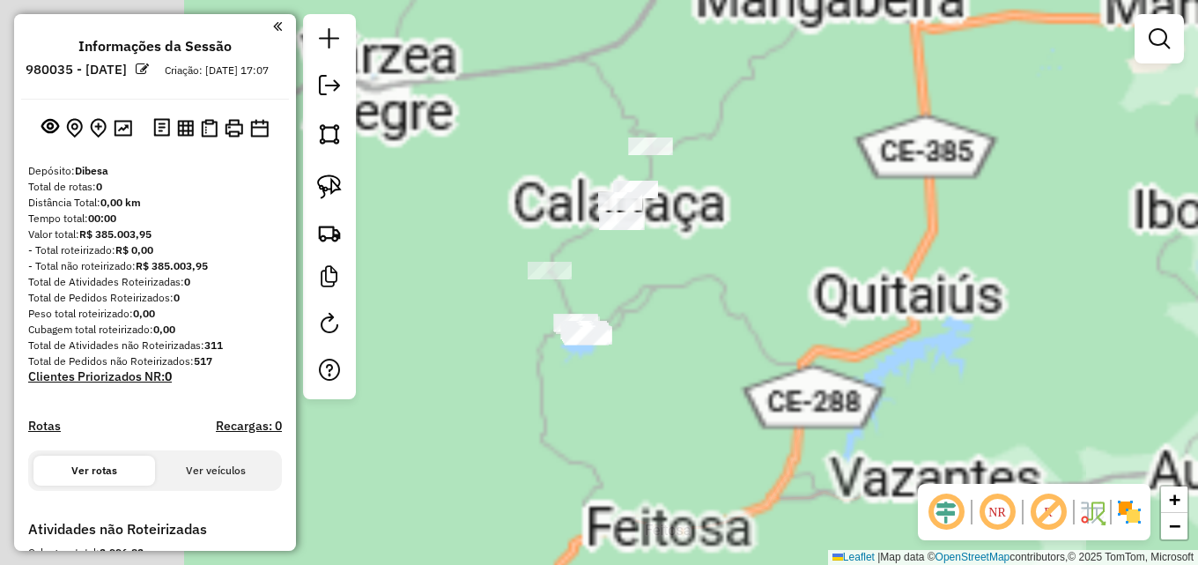
drag, startPoint x: 585, startPoint y: 404, endPoint x: 784, endPoint y: 322, distance: 215.2
click at [784, 322] on div "Janela de atendimento Grade de atendimento Capacidade Transportadoras Veículos …" at bounding box center [599, 282] width 1198 height 565
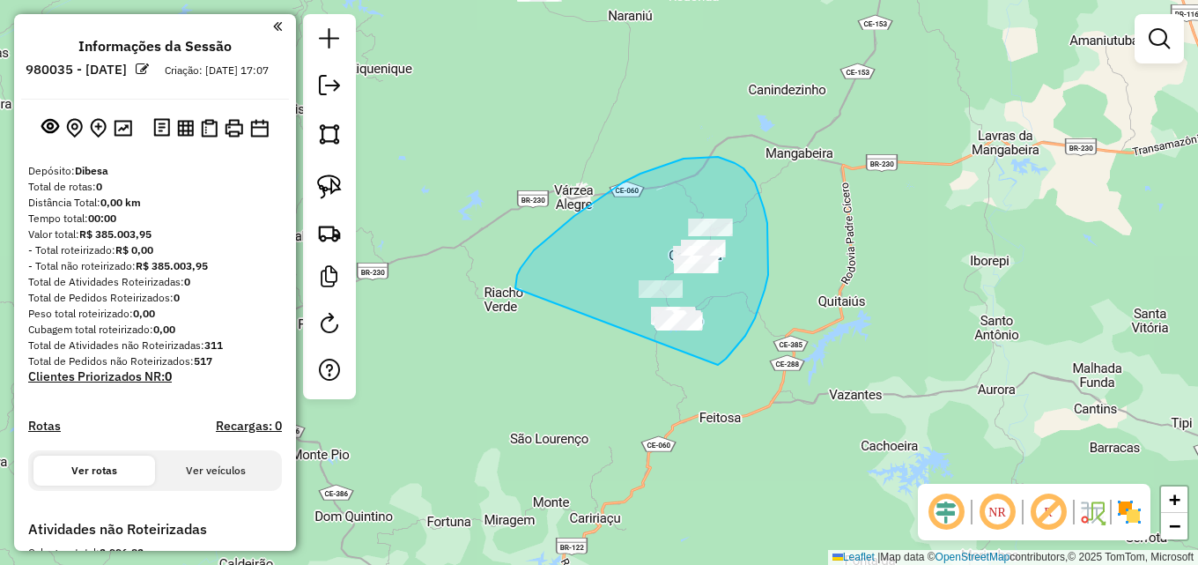
drag, startPoint x: 517, startPoint y: 275, endPoint x: 709, endPoint y: 365, distance: 212.3
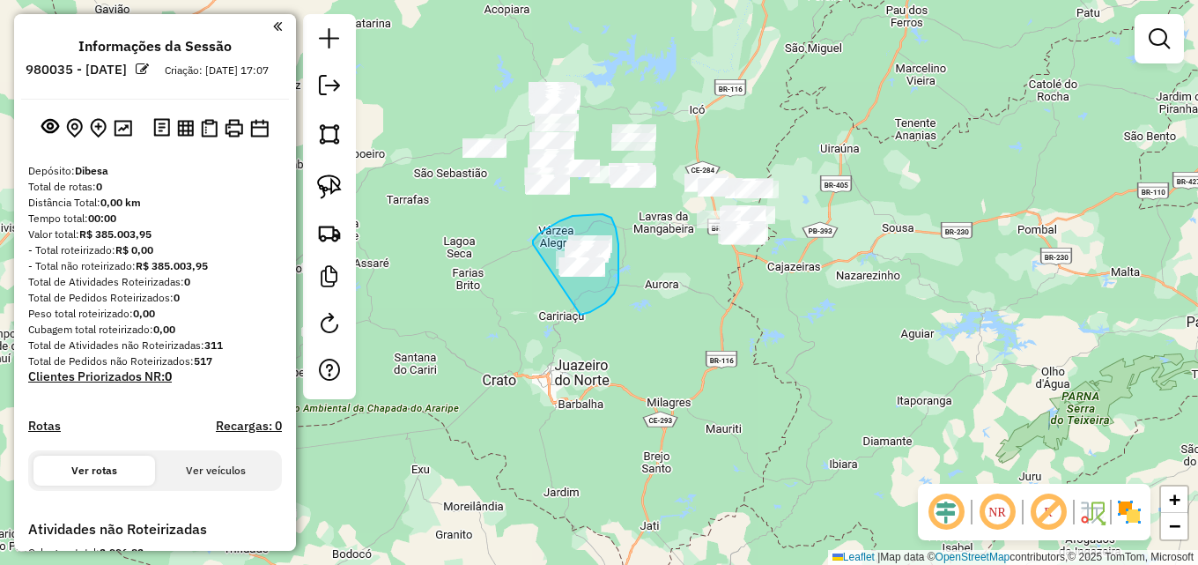
drag, startPoint x: 533, startPoint y: 244, endPoint x: 556, endPoint y: 318, distance: 77.4
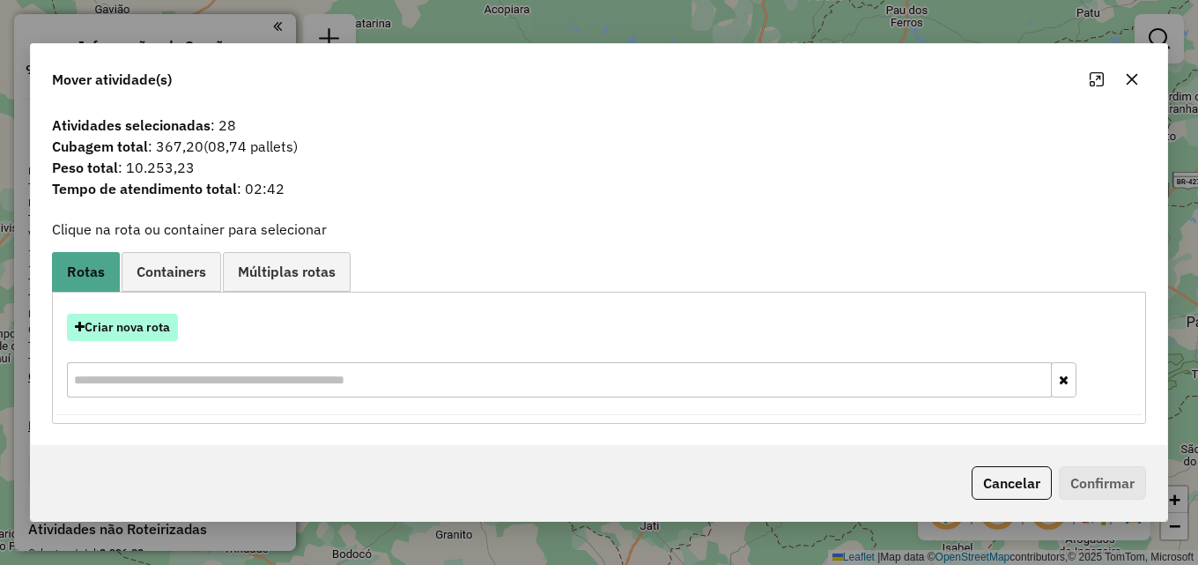
click at [153, 329] on button "Criar nova rota" at bounding box center [122, 327] width 111 height 27
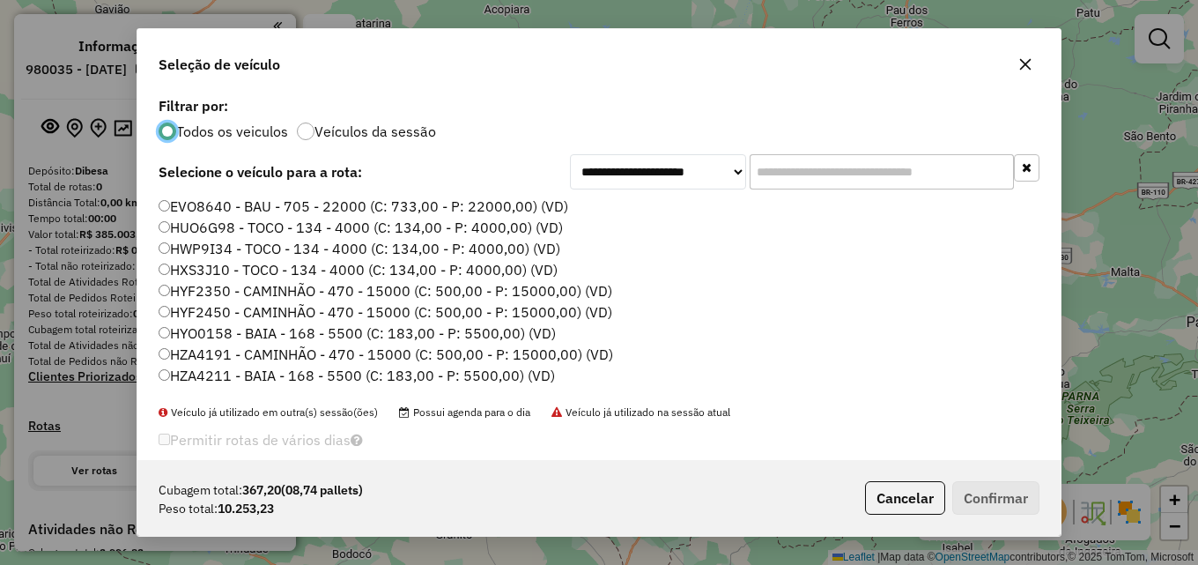
scroll to position [10, 5]
drag, startPoint x: 772, startPoint y: 174, endPoint x: 751, endPoint y: 173, distance: 21.2
click at [772, 174] on input "text" at bounding box center [881, 171] width 264 height 35
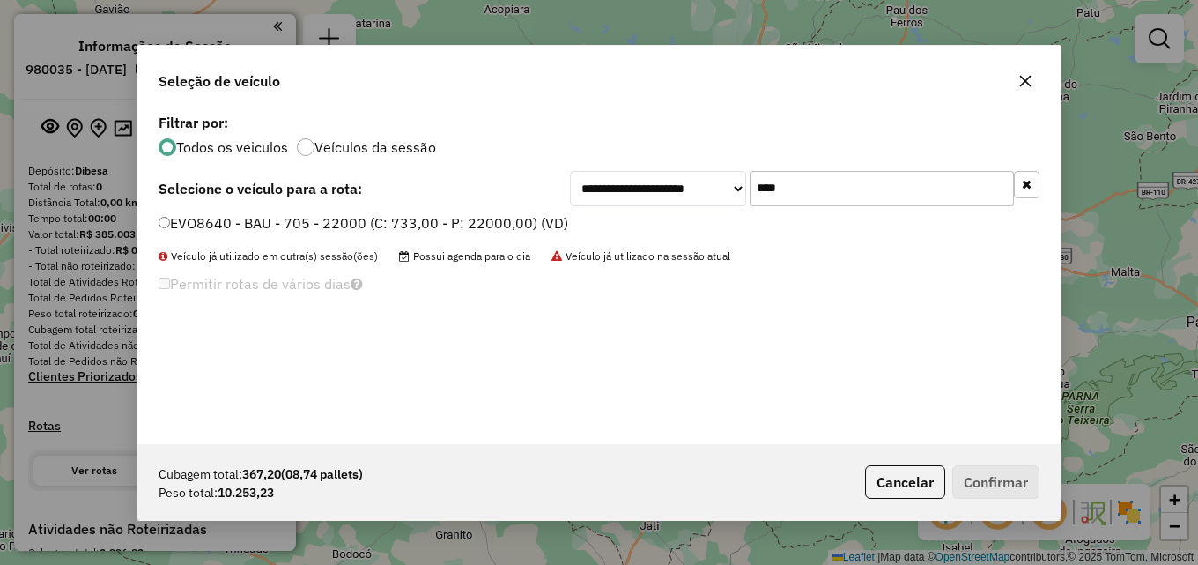
type input "****"
click at [490, 220] on label "EVO8640 - BAU - 705 - 22000 (C: 733,00 - P: 22000,00) (VD)" at bounding box center [364, 222] width 410 height 21
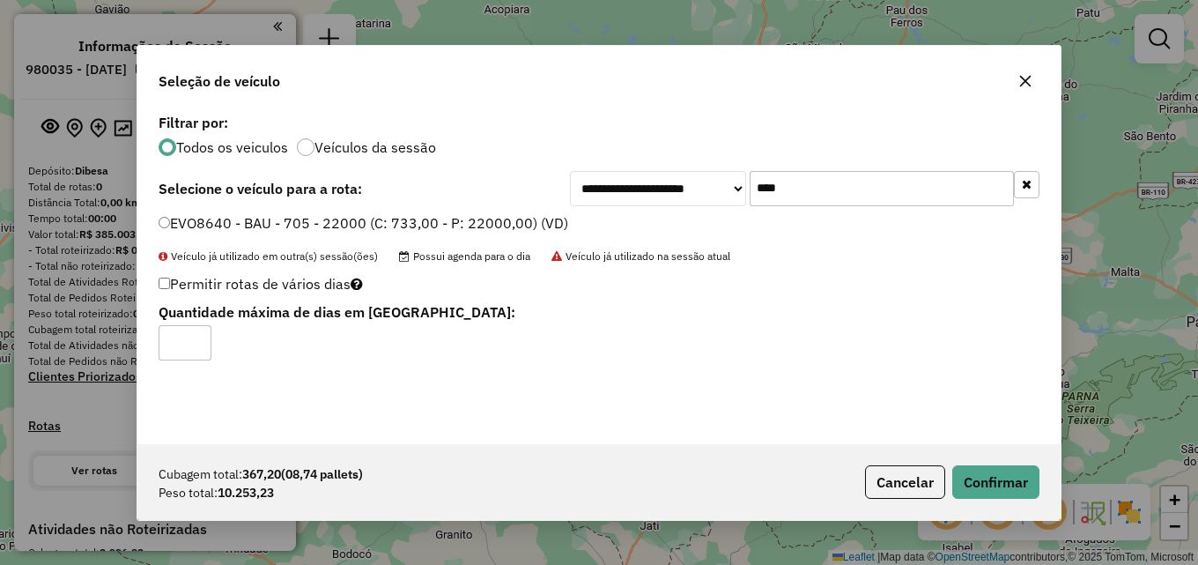
click at [173, 283] on label "Permitir rotas de vários dias" at bounding box center [261, 283] width 204 height 33
type input "*"
click at [196, 339] on input "*" at bounding box center [185, 342] width 53 height 35
click at [1009, 478] on button "Confirmar" at bounding box center [995, 481] width 87 height 33
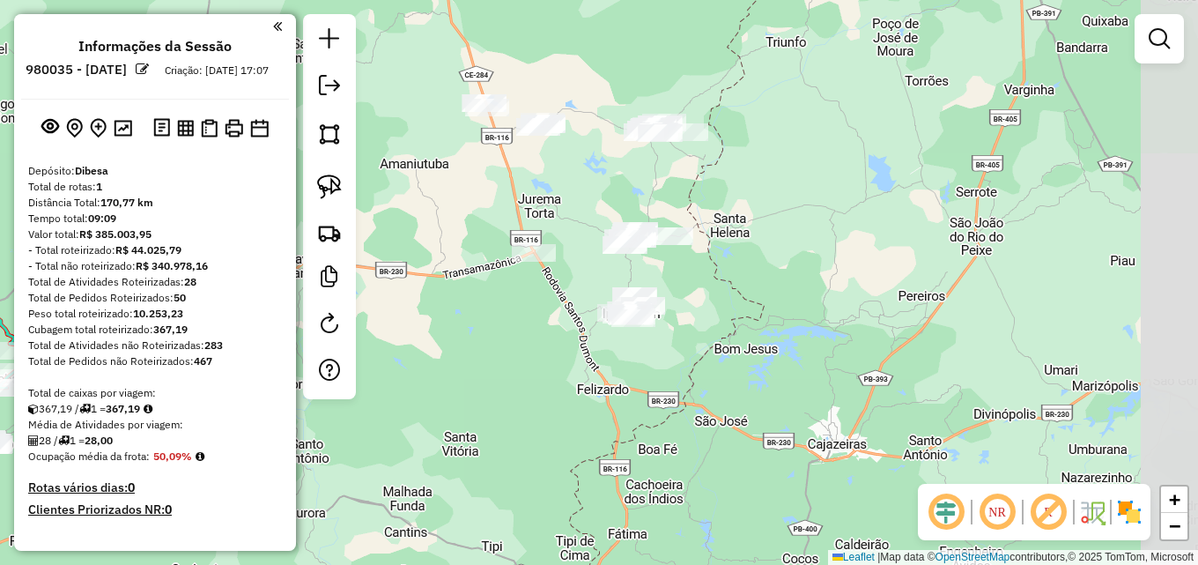
drag, startPoint x: 723, startPoint y: 249, endPoint x: 569, endPoint y: 292, distance: 160.1
click at [569, 292] on div "Janela de atendimento Grade de atendimento Capacidade Transportadoras Veículos …" at bounding box center [599, 282] width 1198 height 565
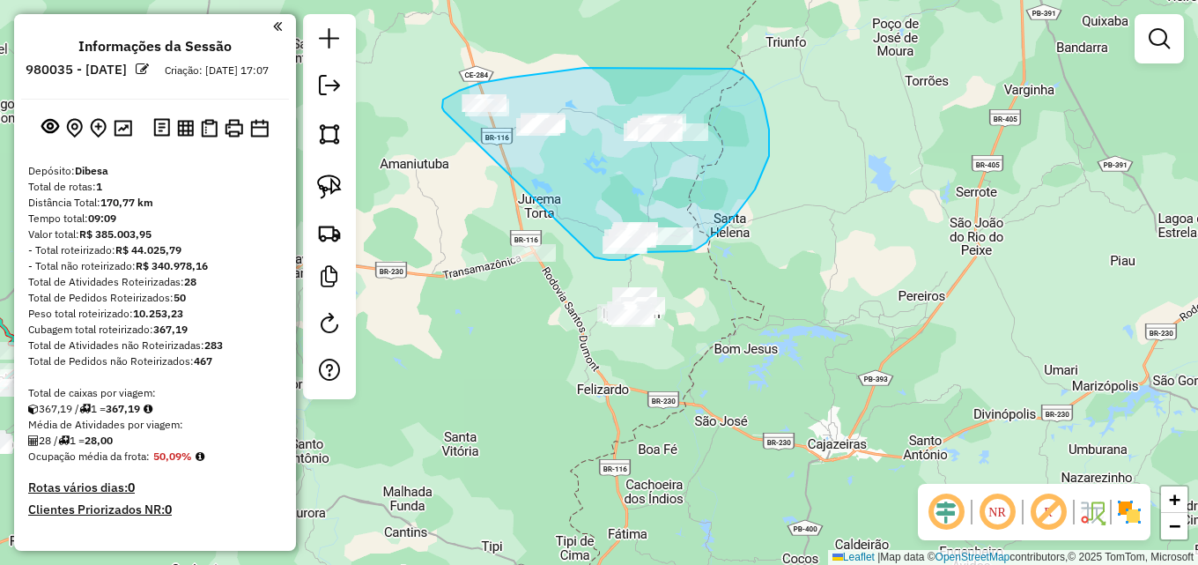
drag, startPoint x: 443, startPoint y: 110, endPoint x: 565, endPoint y: 241, distance: 178.9
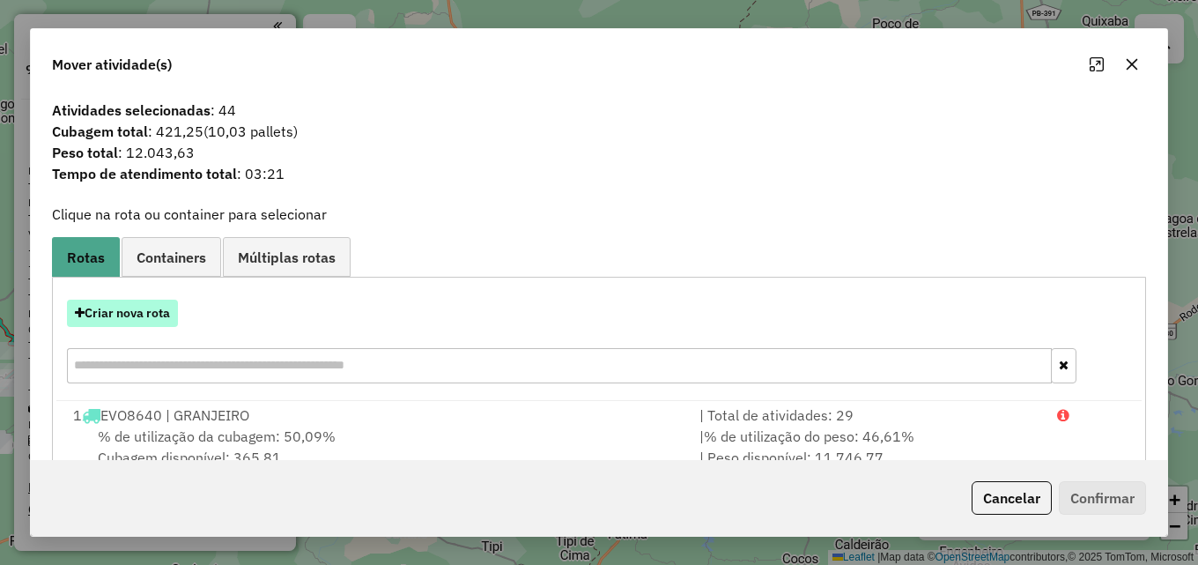
click at [137, 315] on button "Criar nova rota" at bounding box center [122, 312] width 111 height 27
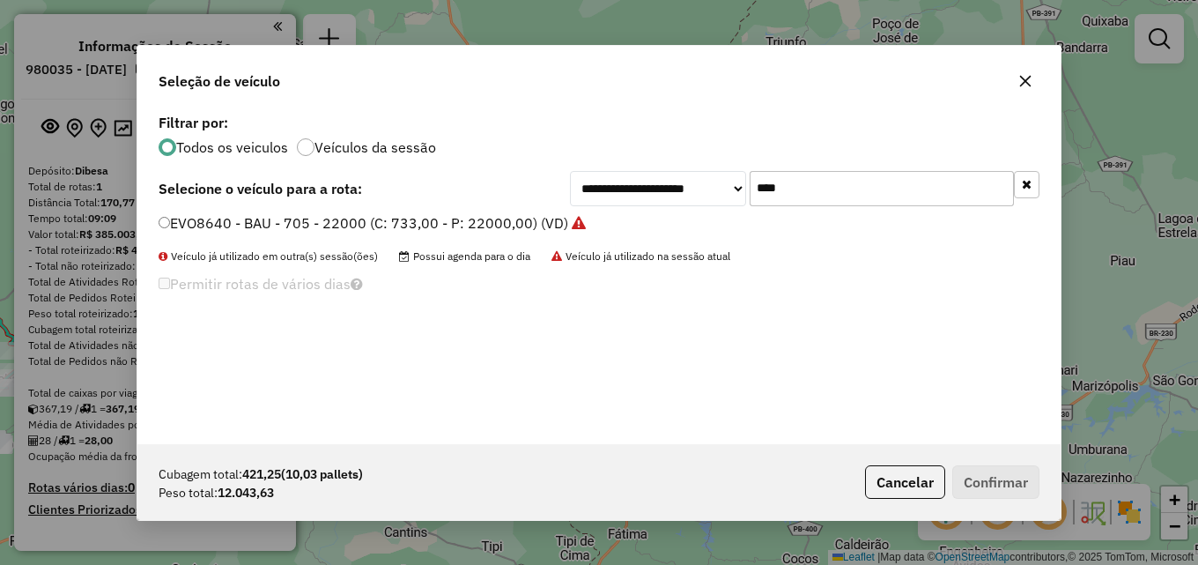
drag, startPoint x: 793, startPoint y: 191, endPoint x: 548, endPoint y: 179, distance: 245.1
click at [583, 188] on div "**********" at bounding box center [804, 188] width 469 height 35
type input "****"
click at [481, 225] on label "OSN7563 - BAU - 705 - 22000 (C: 733,00 - P: 22000,00) (VD)" at bounding box center [364, 222] width 410 height 21
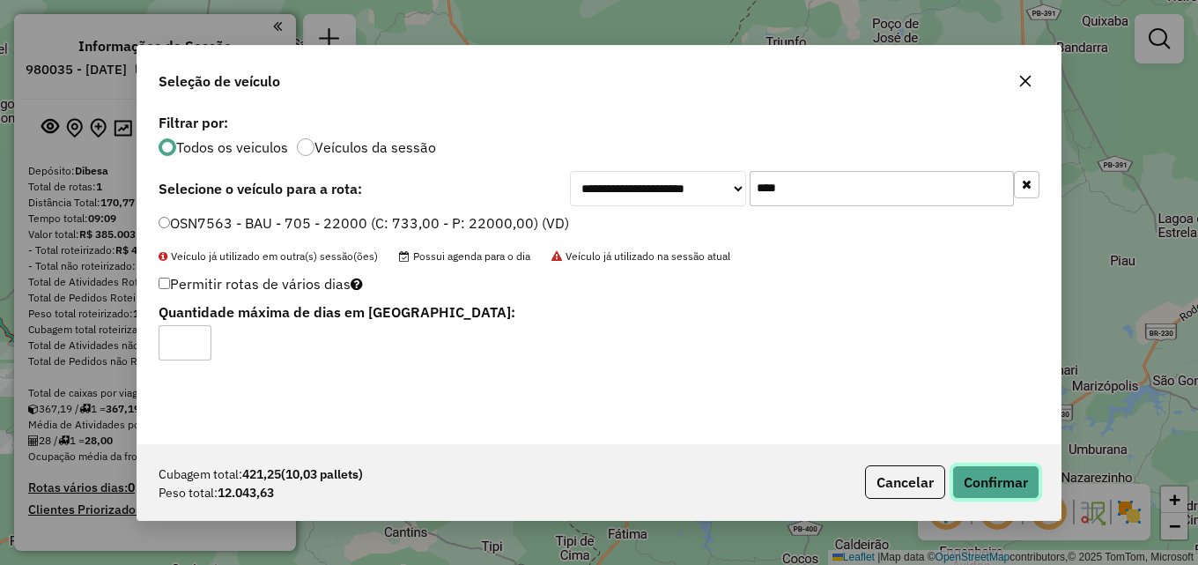
click at [995, 470] on button "Confirmar" at bounding box center [995, 481] width 87 height 33
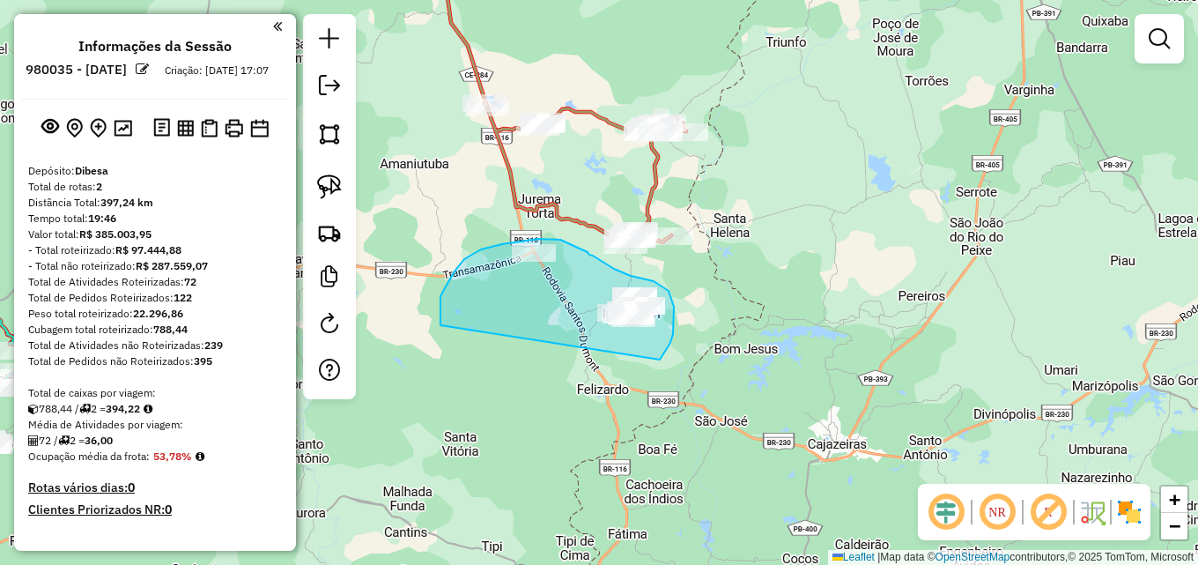
drag, startPoint x: 439, startPoint y: 323, endPoint x: 660, endPoint y: 359, distance: 223.1
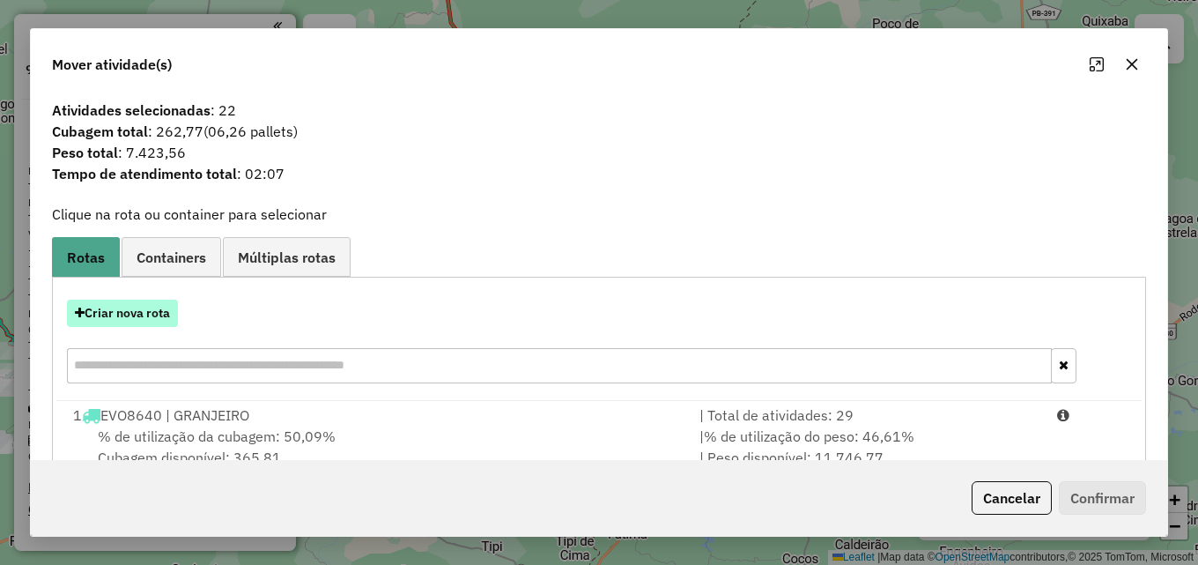
click at [127, 307] on button "Criar nova rota" at bounding box center [122, 312] width 111 height 27
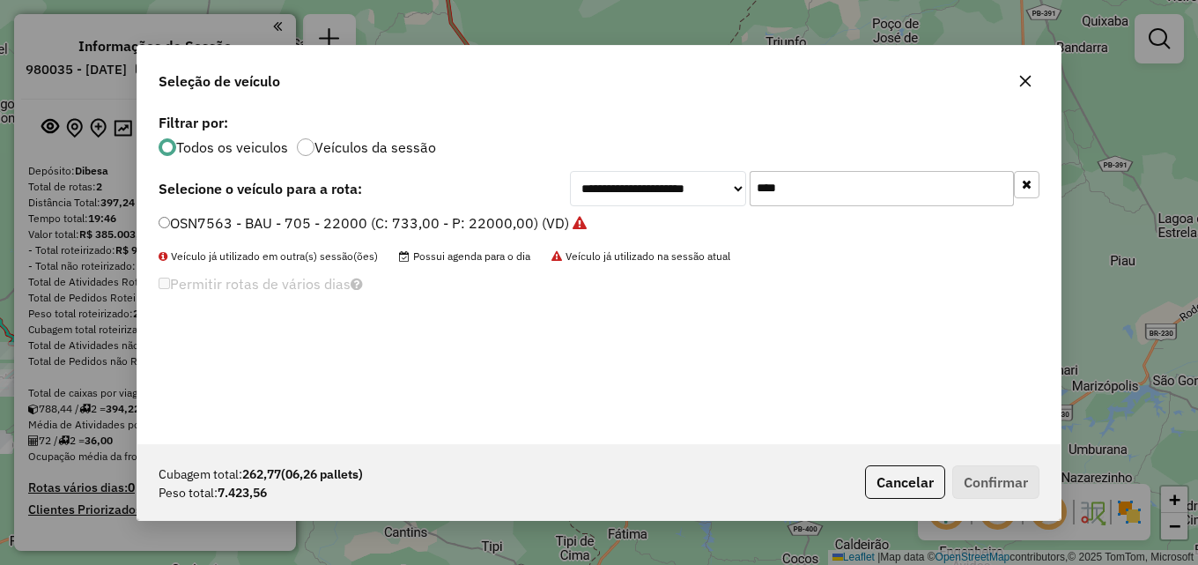
drag, startPoint x: 838, startPoint y: 196, endPoint x: 631, endPoint y: 193, distance: 207.0
click at [643, 193] on div "**********" at bounding box center [804, 188] width 469 height 35
type input "****"
click at [528, 225] on label "OSE2129 - BAU - 705 - 22000 (C: 733,00 - P: 22000,00) (VD)" at bounding box center [363, 222] width 409 height 21
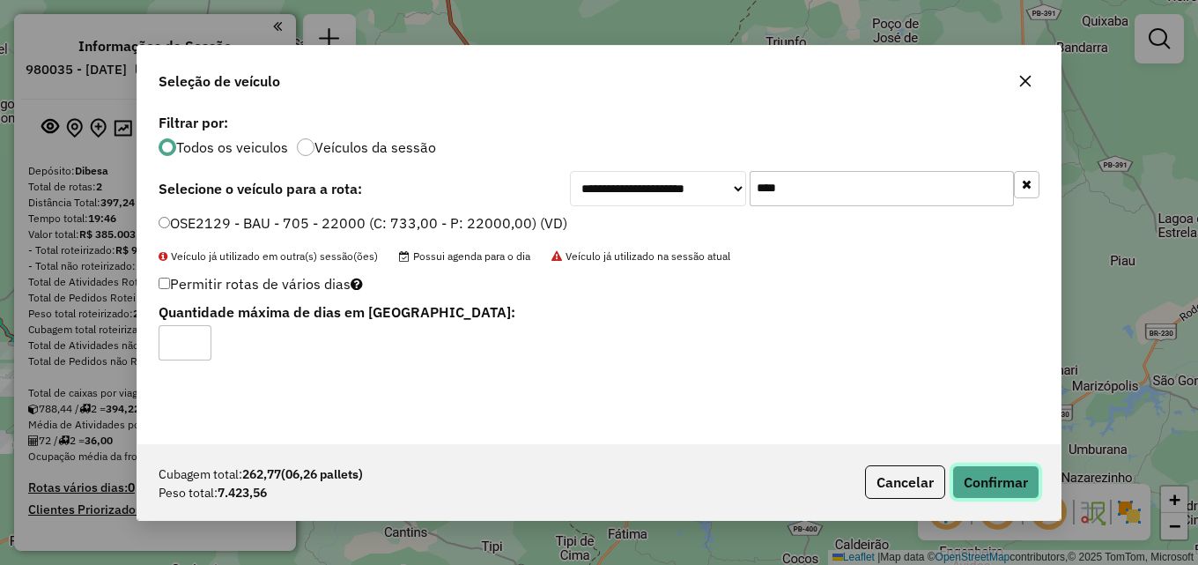
click at [1004, 480] on button "Confirmar" at bounding box center [995, 481] width 87 height 33
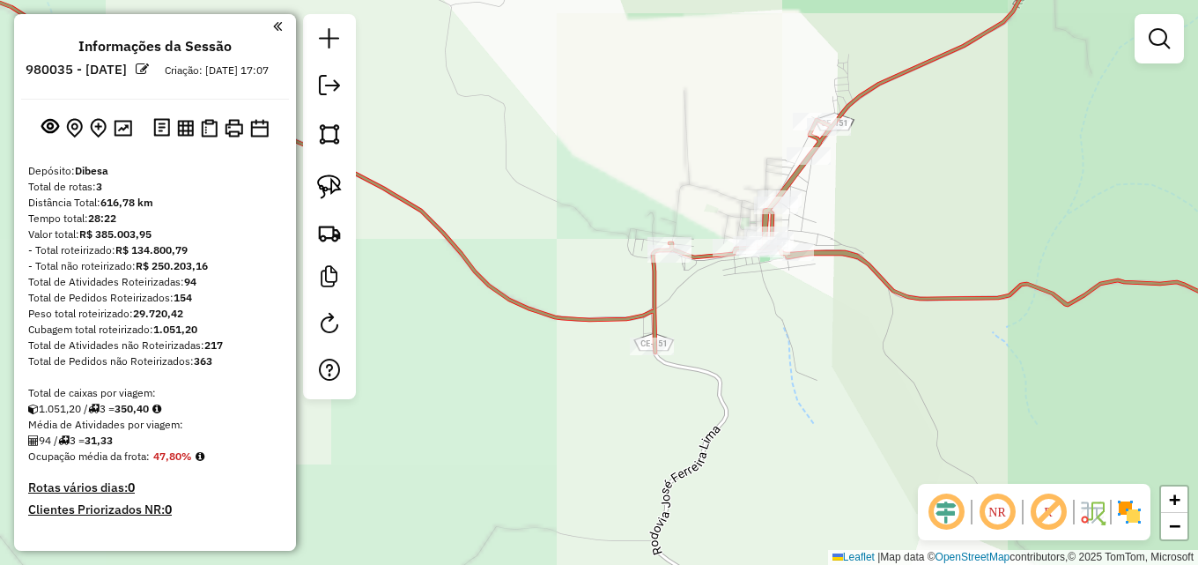
drag, startPoint x: 772, startPoint y: 425, endPoint x: 738, endPoint y: 292, distance: 137.1
click at [742, 323] on div "Janela de atendimento Grade de atendimento Capacidade Transportadoras Veículos …" at bounding box center [599, 282] width 1198 height 565
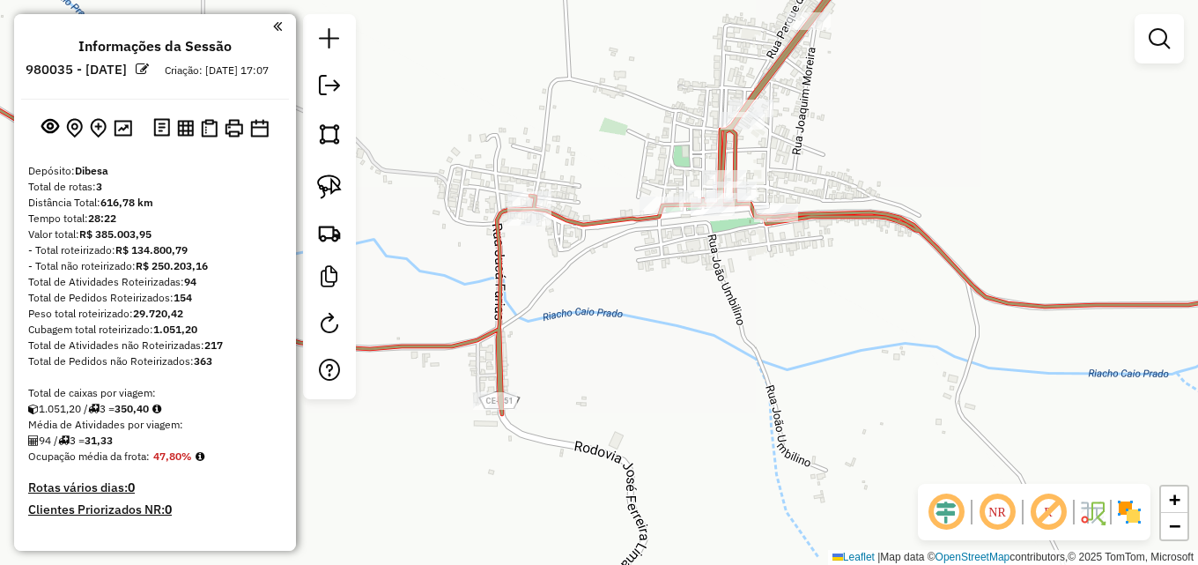
drag, startPoint x: 709, startPoint y: 284, endPoint x: 673, endPoint y: 325, distance: 54.3
click at [673, 325] on div "Janela de atendimento Grade de atendimento Capacidade Transportadoras Veículos …" at bounding box center [599, 282] width 1198 height 565
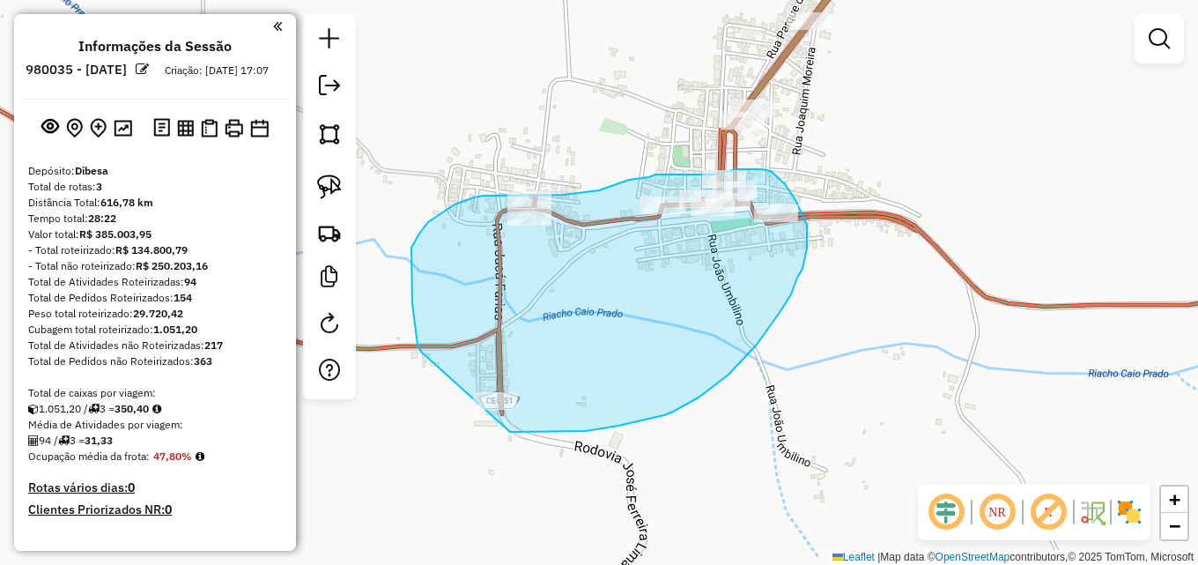
drag, startPoint x: 417, startPoint y: 344, endPoint x: 418, endPoint y: 432, distance: 87.2
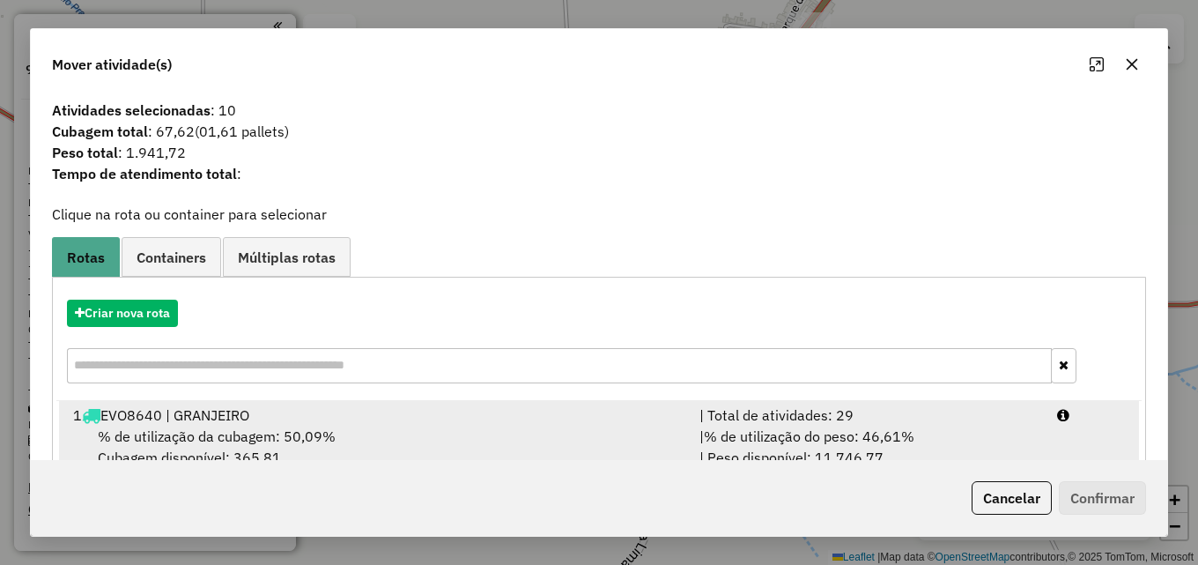
drag, startPoint x: 561, startPoint y: 417, endPoint x: 653, endPoint y: 425, distance: 91.9
click at [564, 417] on div "1 EVO8640 | GRANJEIRO" at bounding box center [376, 414] width 626 height 21
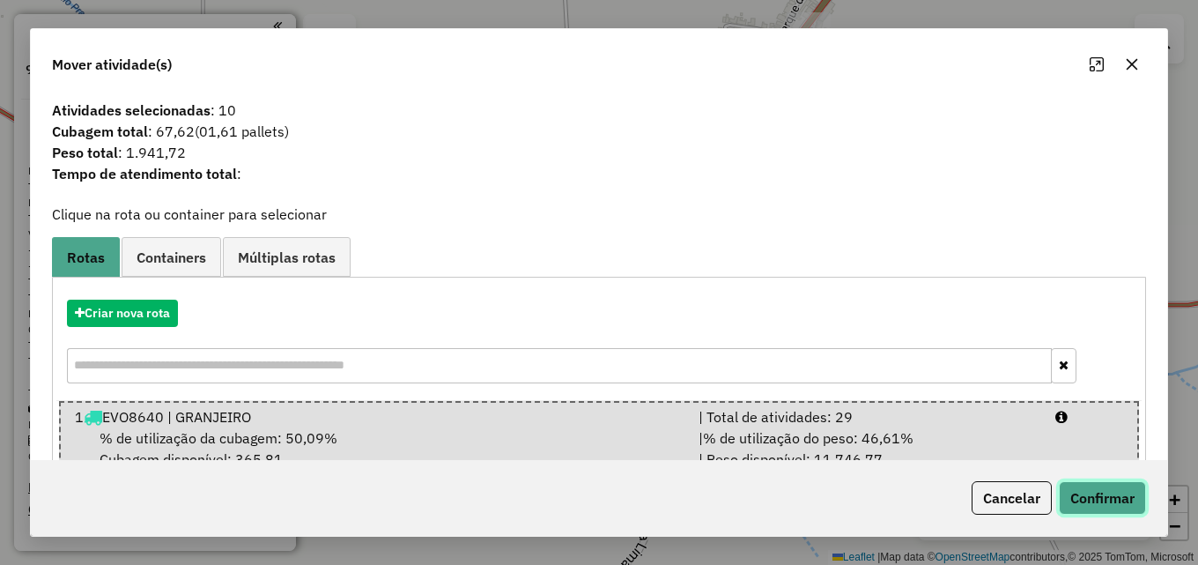
click at [1103, 486] on button "Confirmar" at bounding box center [1102, 497] width 87 height 33
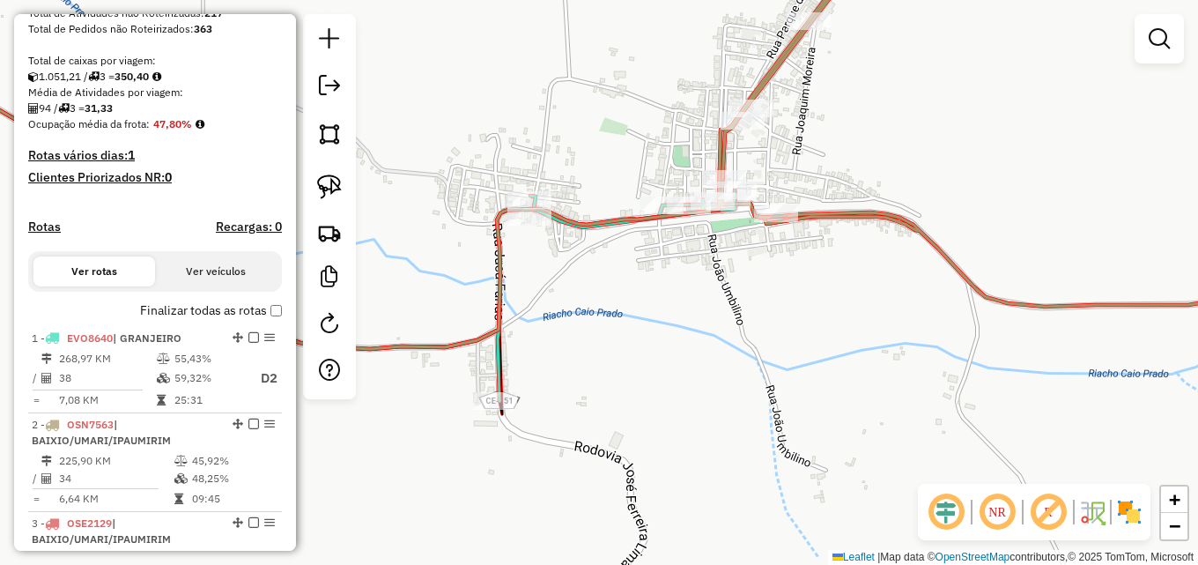
scroll to position [352, 0]
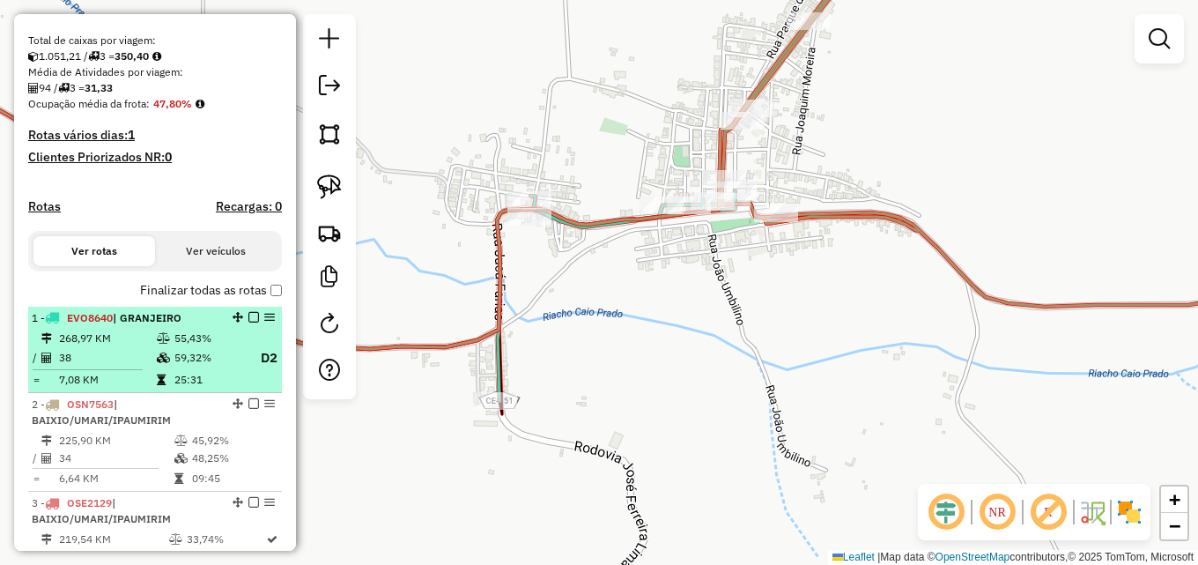
click at [248, 322] on em at bounding box center [253, 317] width 11 height 11
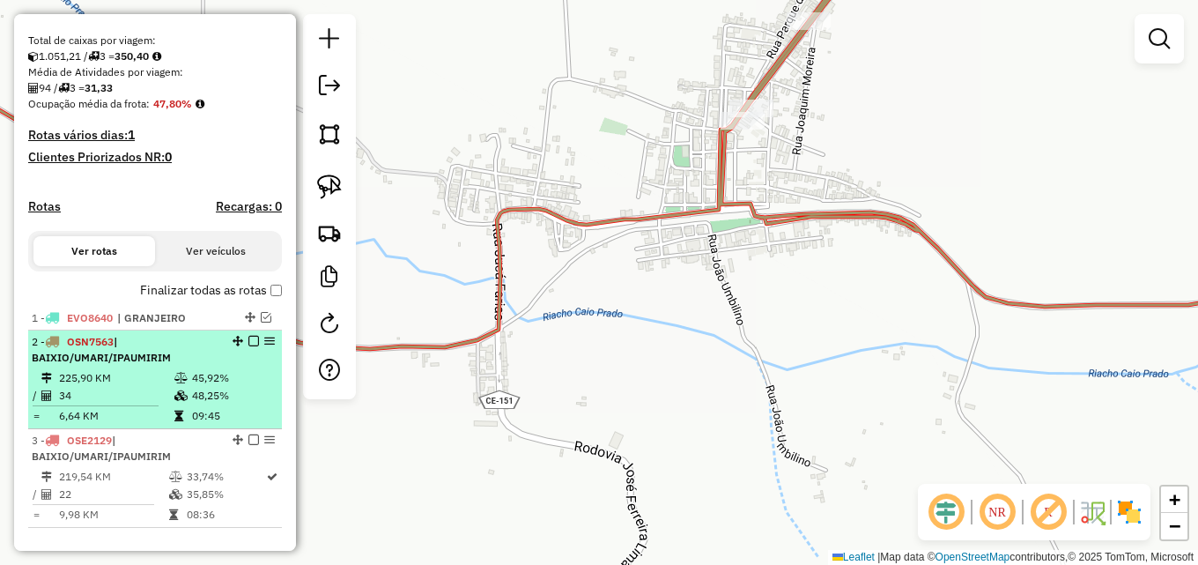
click at [203, 365] on div "2 - OSN7563 | BAIXIO/UMARI/IPAUMIRIM" at bounding box center [125, 350] width 187 height 32
select select "**********"
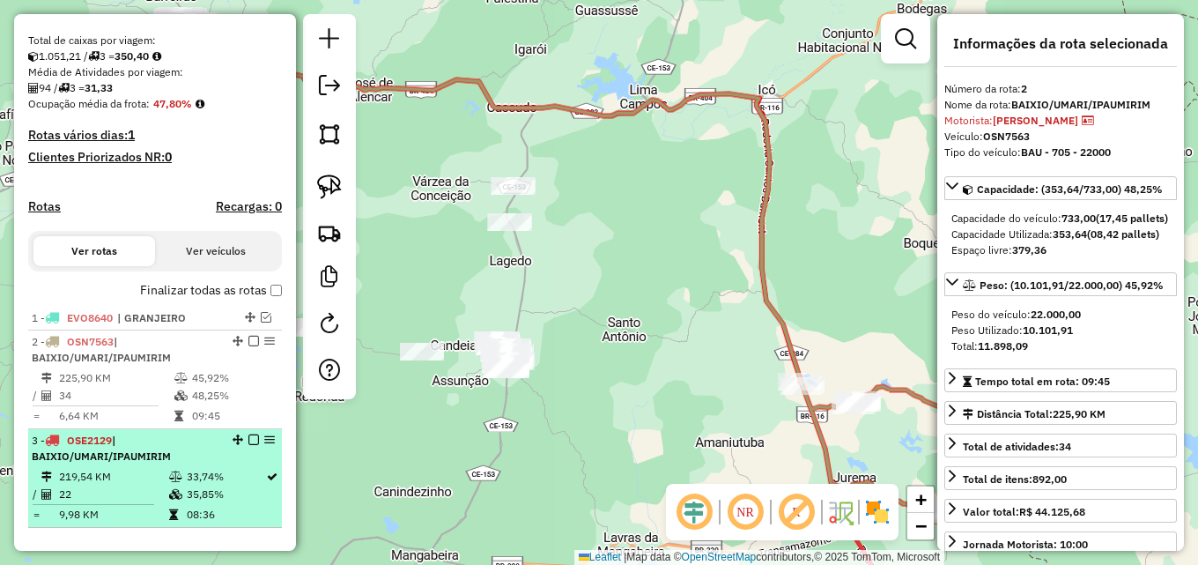
click at [160, 485] on td "219,54 KM" at bounding box center [113, 477] width 110 height 18
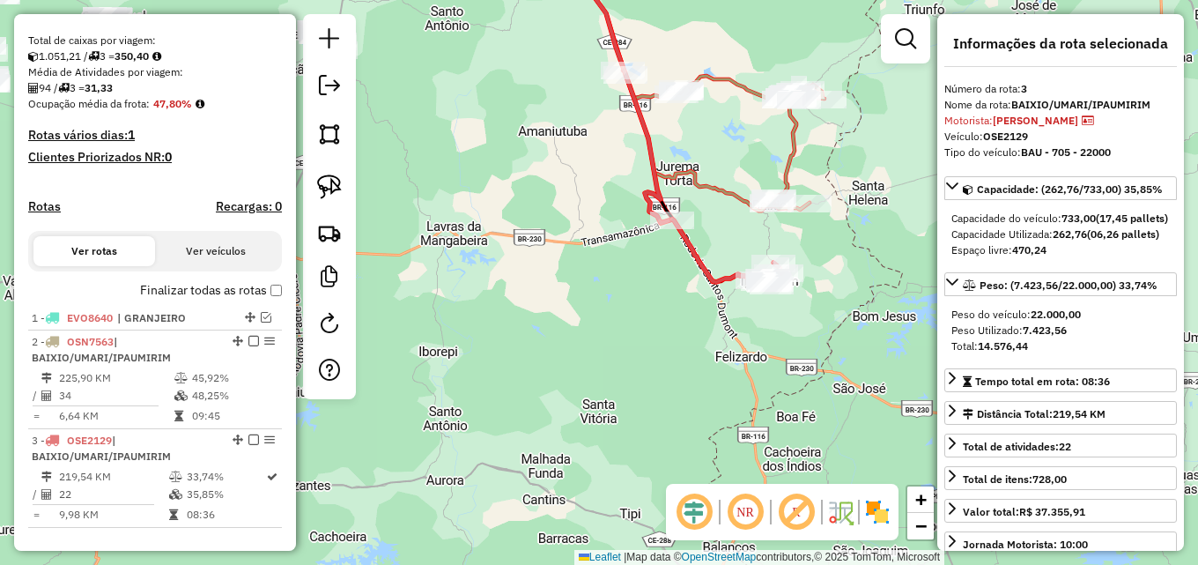
drag, startPoint x: 549, startPoint y: 484, endPoint x: 333, endPoint y: 209, distance: 350.1
click at [333, 209] on hb-router-mapa "Informações da Sessão 980035 - [DATE] Criação: [DATE] 17:07 Depósito: Dibesa To…" at bounding box center [599, 282] width 1198 height 565
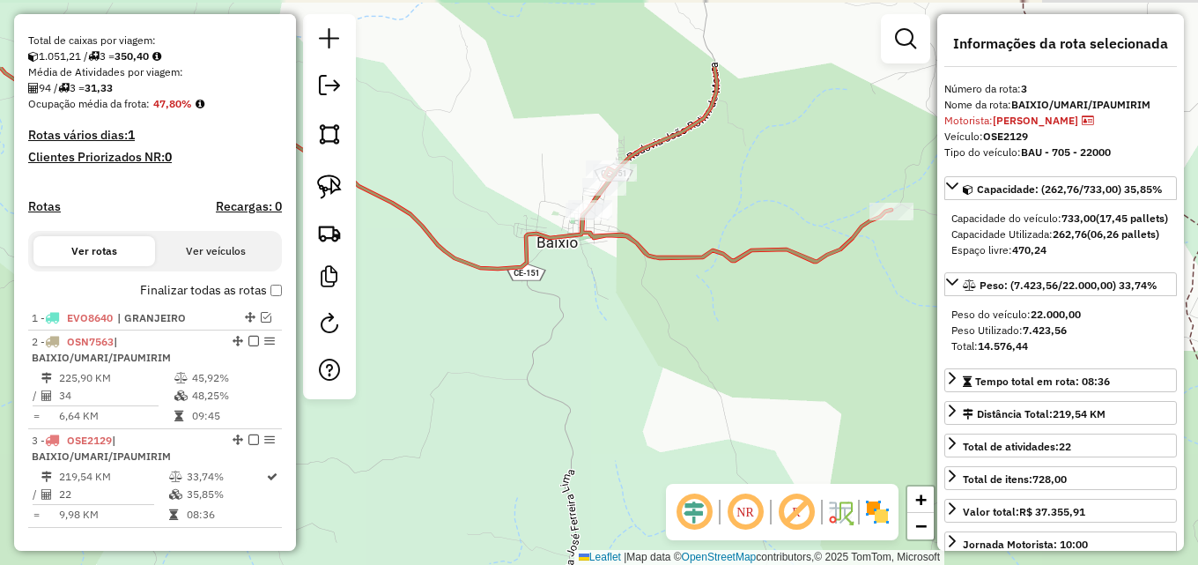
drag, startPoint x: 641, startPoint y: 299, endPoint x: 604, endPoint y: 302, distance: 37.2
click at [609, 305] on div "Janela de atendimento Grade de atendimento Capacidade Transportadoras Veículos …" at bounding box center [599, 282] width 1198 height 565
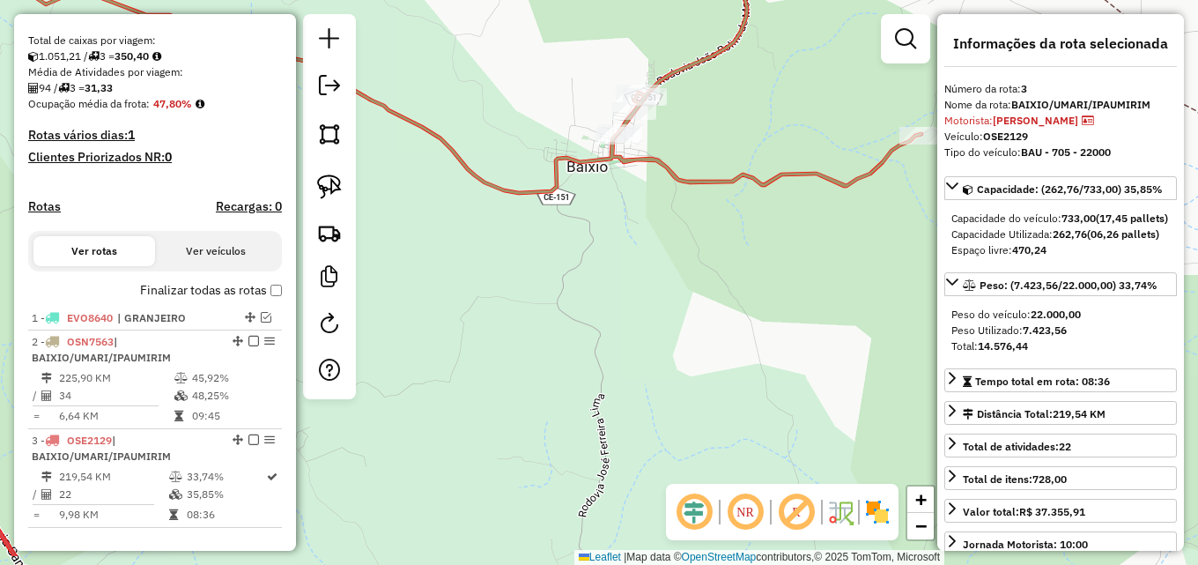
drag, startPoint x: 585, startPoint y: 302, endPoint x: 639, endPoint y: 225, distance: 94.8
click at [636, 225] on div "Janela de atendimento Grade de atendimento Capacidade Transportadoras Veículos …" at bounding box center [599, 282] width 1198 height 565
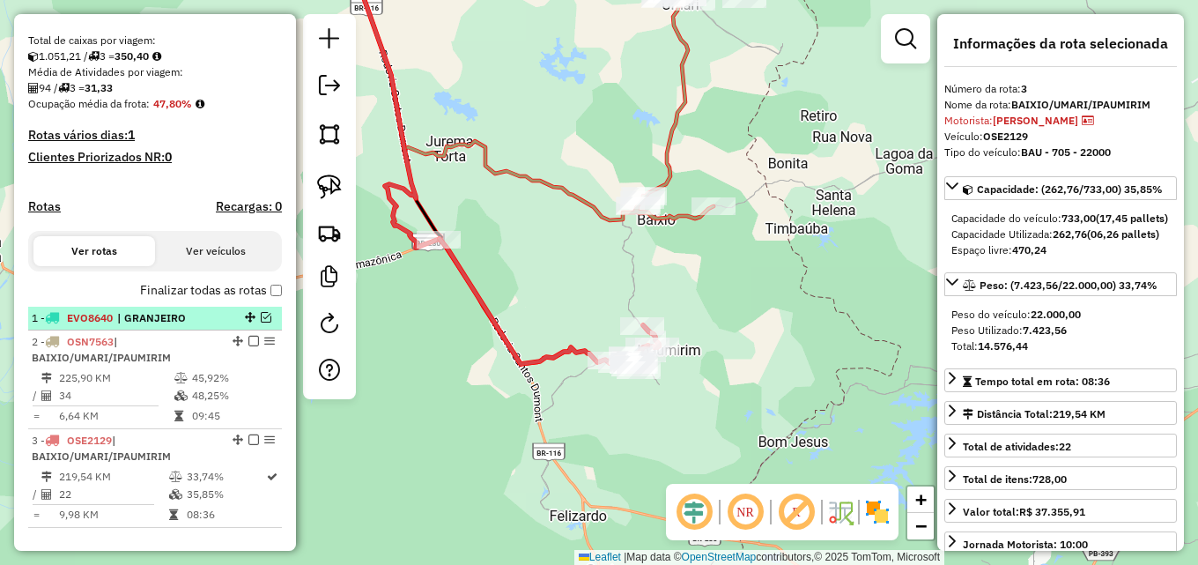
click at [261, 322] on em at bounding box center [266, 317] width 11 height 11
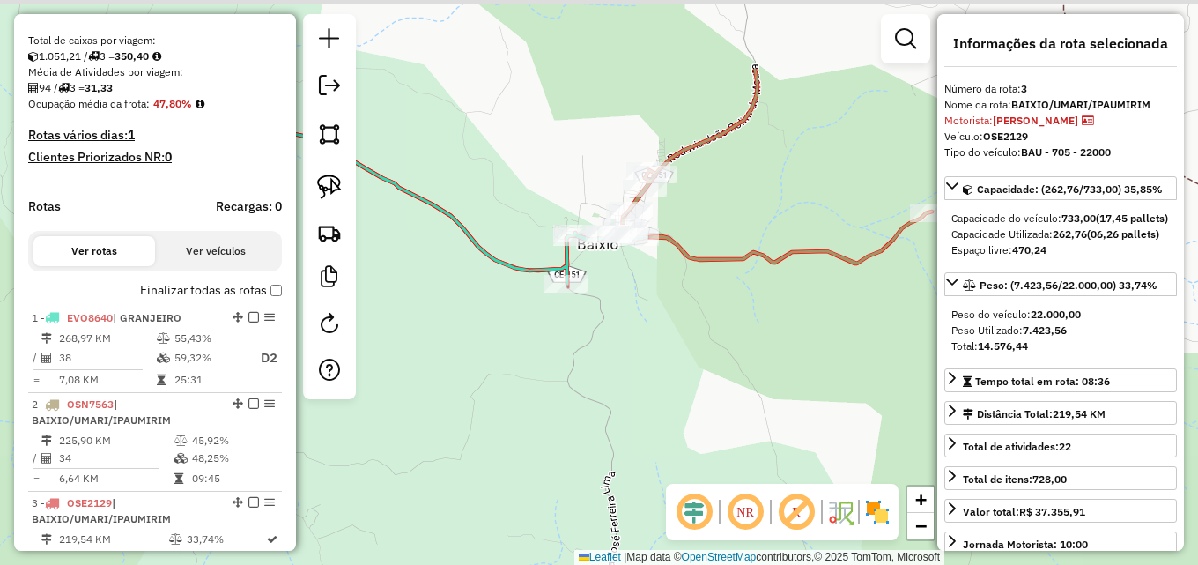
drag, startPoint x: 625, startPoint y: 281, endPoint x: 727, endPoint y: 325, distance: 110.4
click at [732, 326] on div "Janela de atendimento Grade de atendimento Capacidade Transportadoras Veículos …" at bounding box center [599, 282] width 1198 height 565
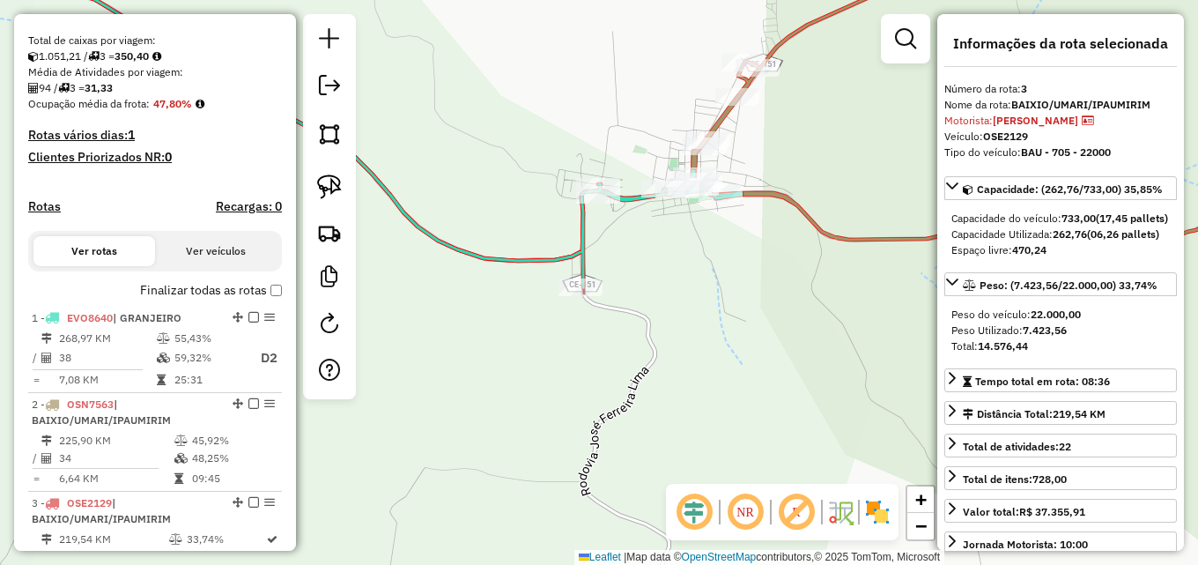
drag, startPoint x: 536, startPoint y: 260, endPoint x: 522, endPoint y: 272, distance: 18.7
click at [522, 272] on icon at bounding box center [349, 123] width 785 height 329
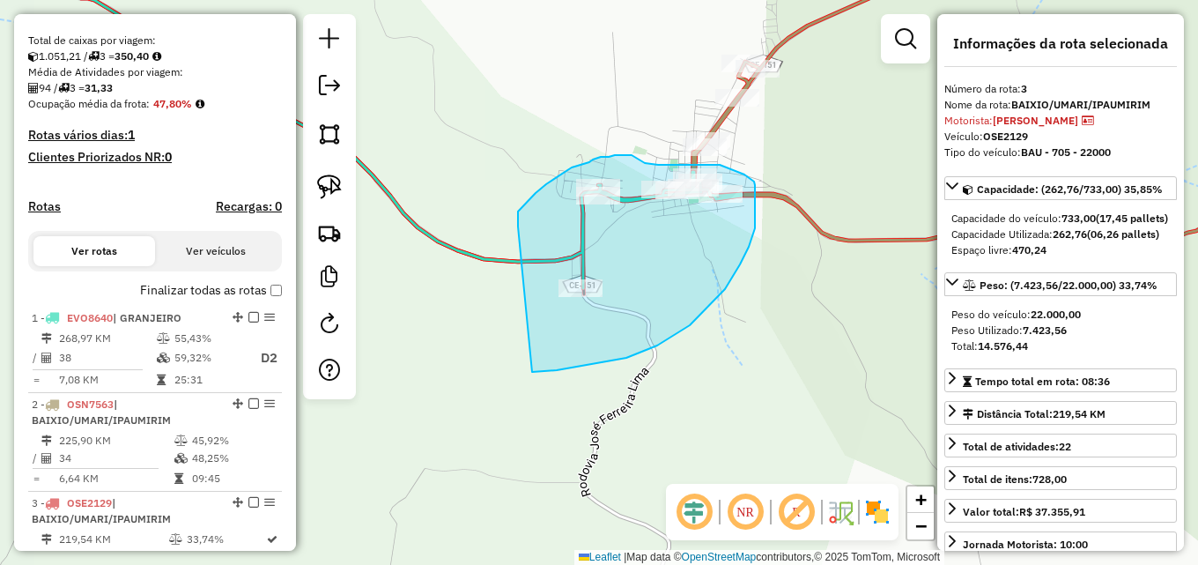
drag, startPoint x: 518, startPoint y: 225, endPoint x: 532, endPoint y: 372, distance: 147.8
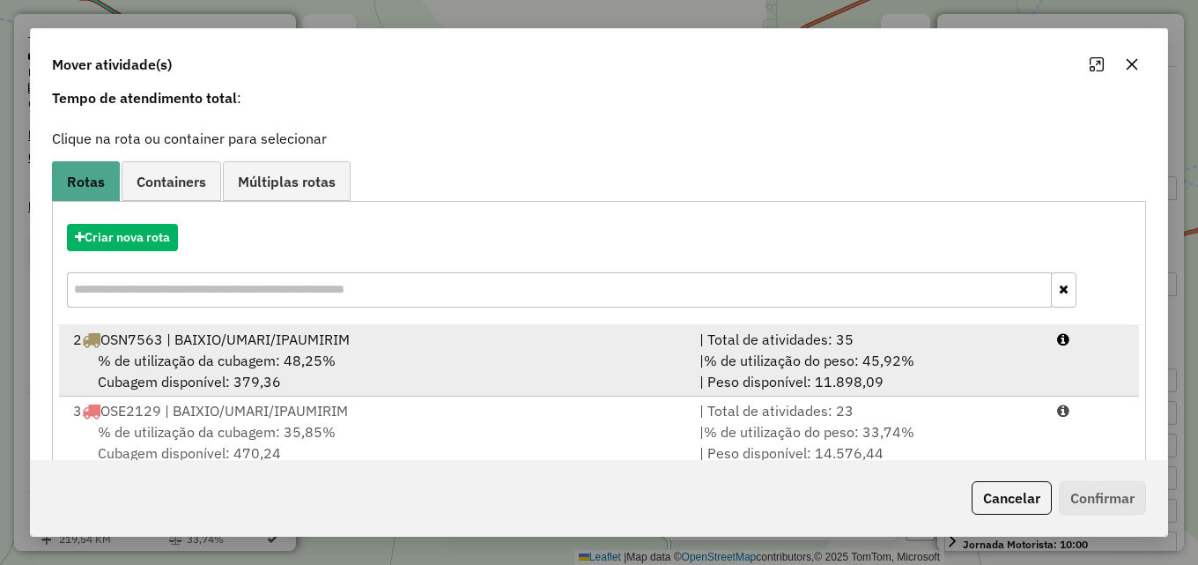
scroll to position [114, 0]
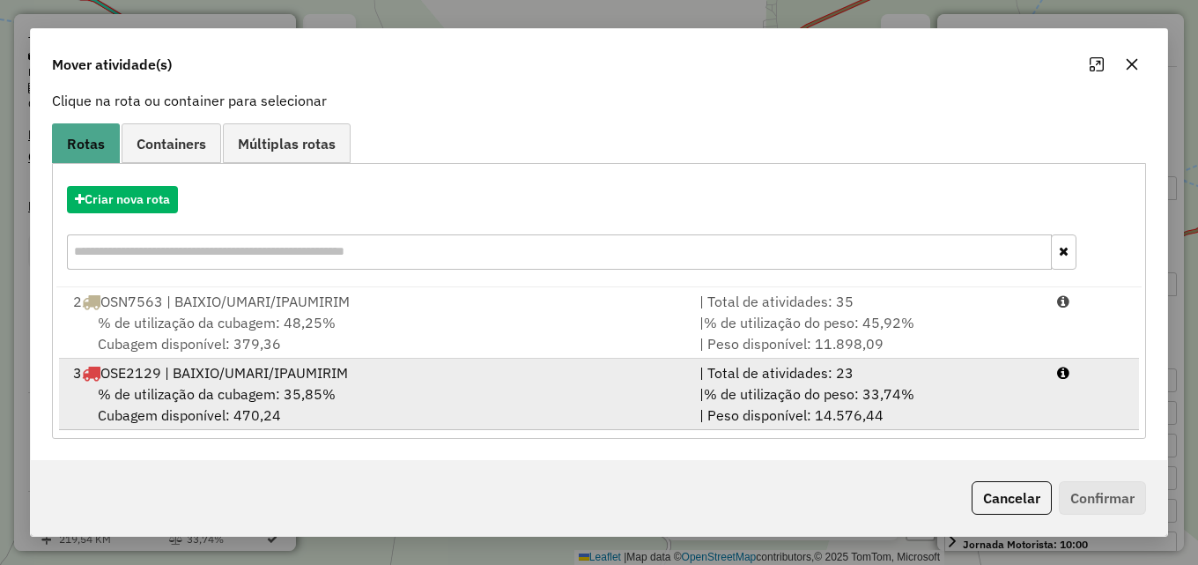
click at [641, 388] on div "% de utilização da cubagem: 35,85% Cubagem disponível: 470,24" at bounding box center [376, 404] width 626 height 42
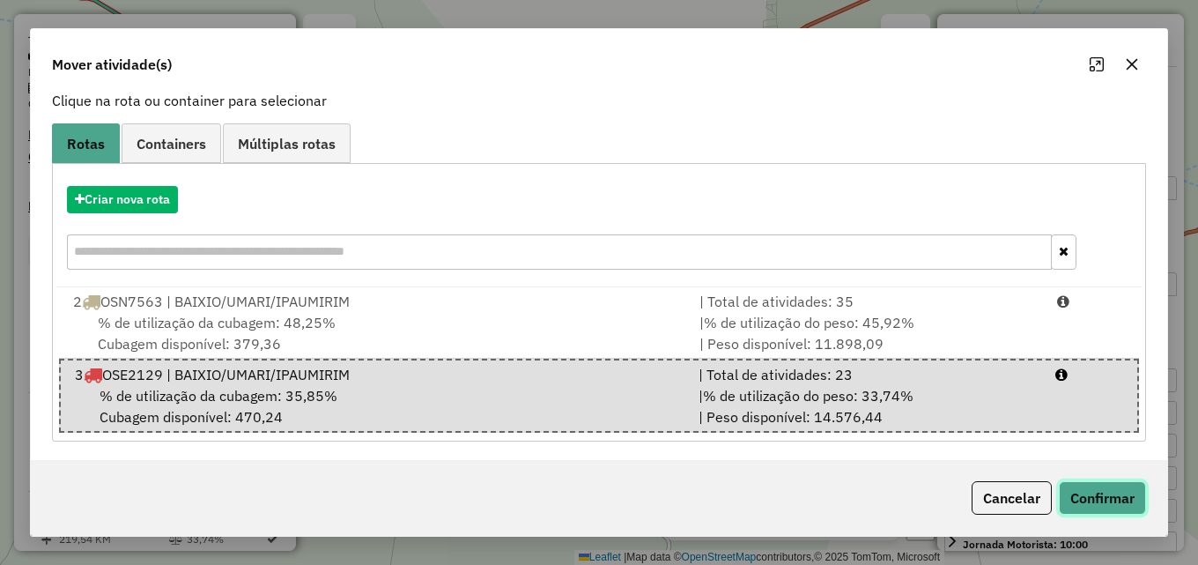
click at [1110, 491] on button "Confirmar" at bounding box center [1102, 497] width 87 height 33
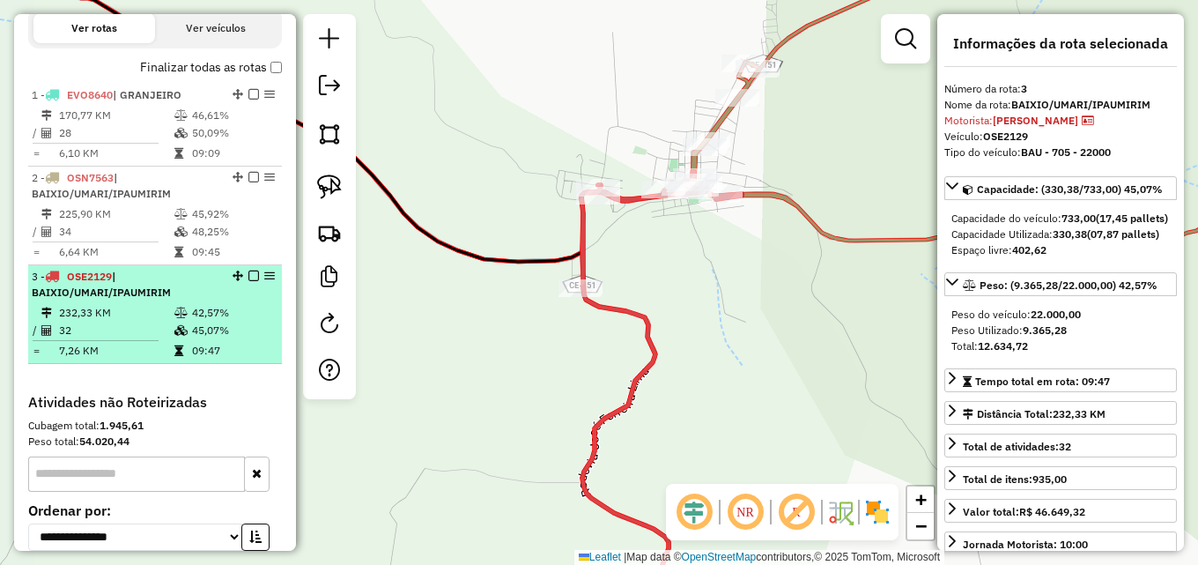
scroll to position [574, 0]
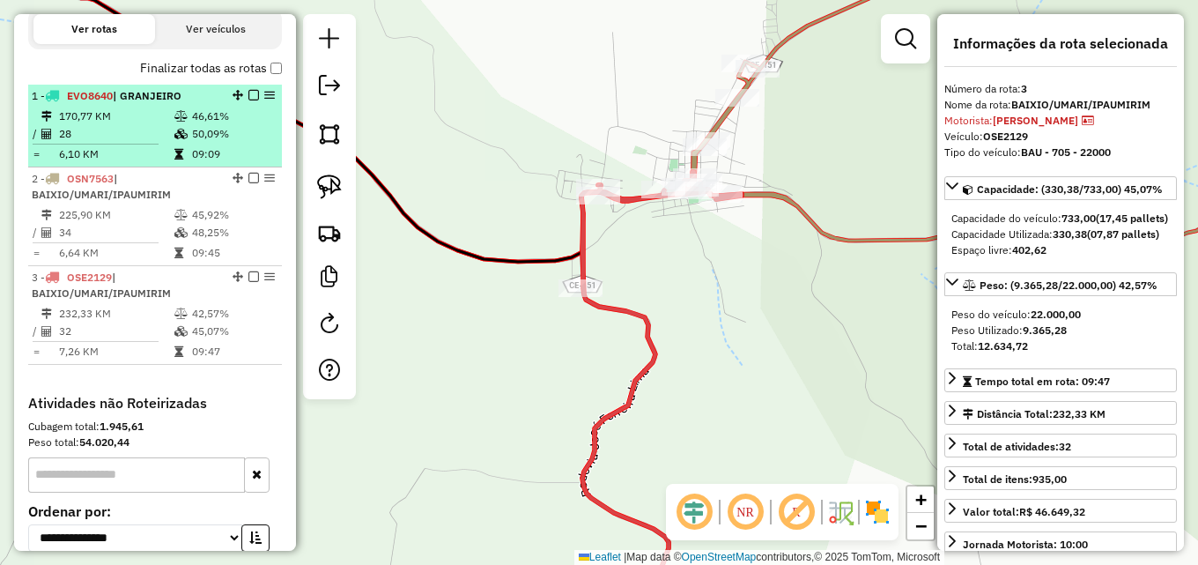
click at [248, 100] on em at bounding box center [253, 95] width 11 height 11
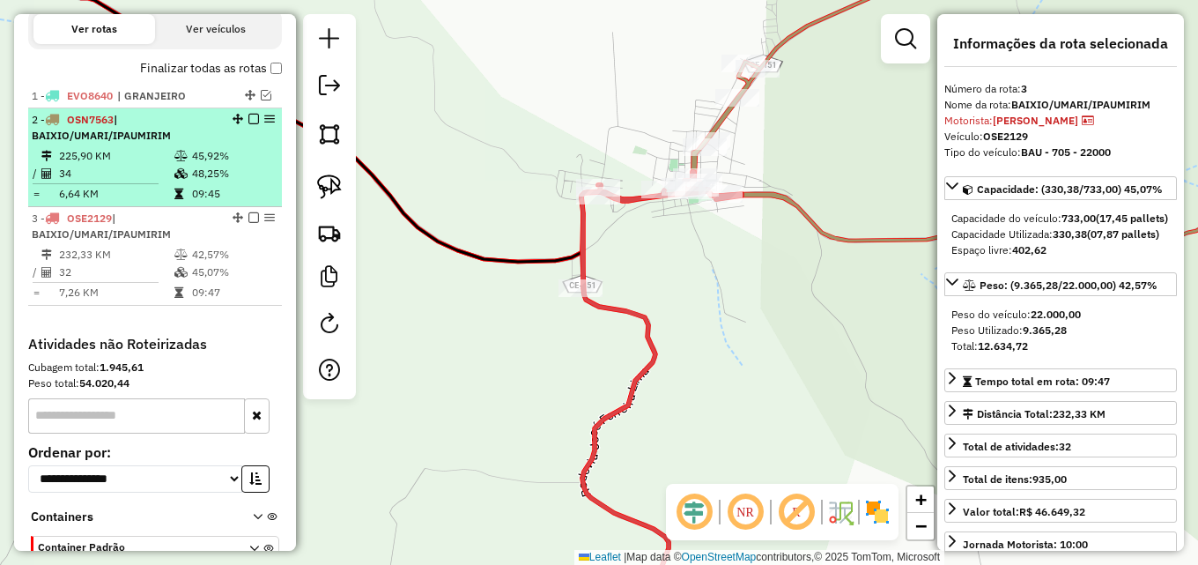
click at [201, 144] on div "2 - OSN7563 | BAIXIO/UMARI/IPAUMIRIM" at bounding box center [125, 128] width 187 height 32
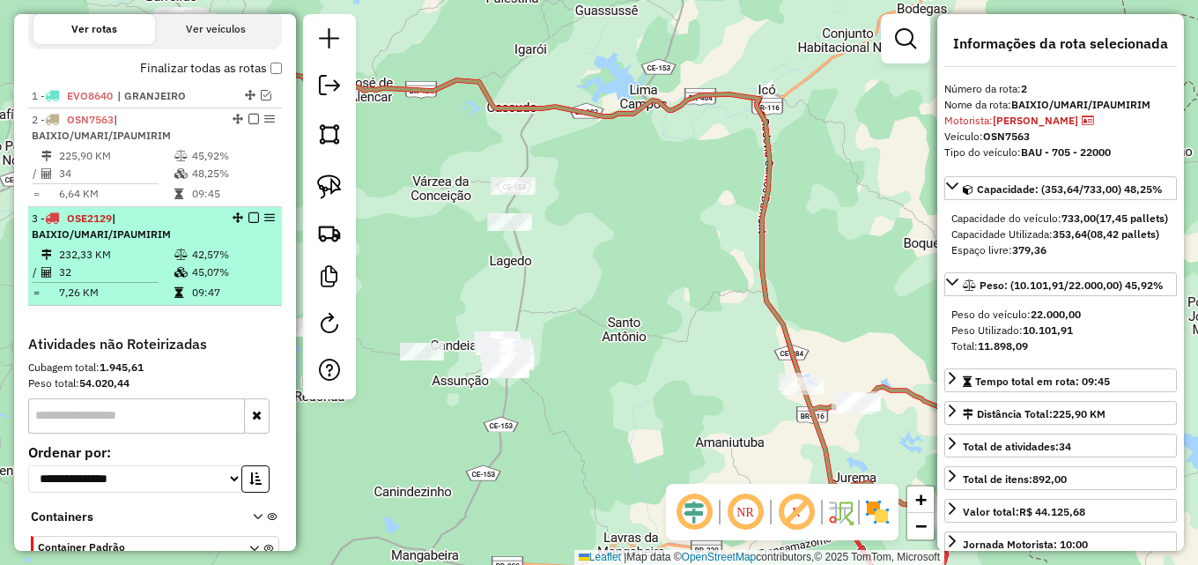
click at [177, 260] on icon at bounding box center [180, 254] width 13 height 11
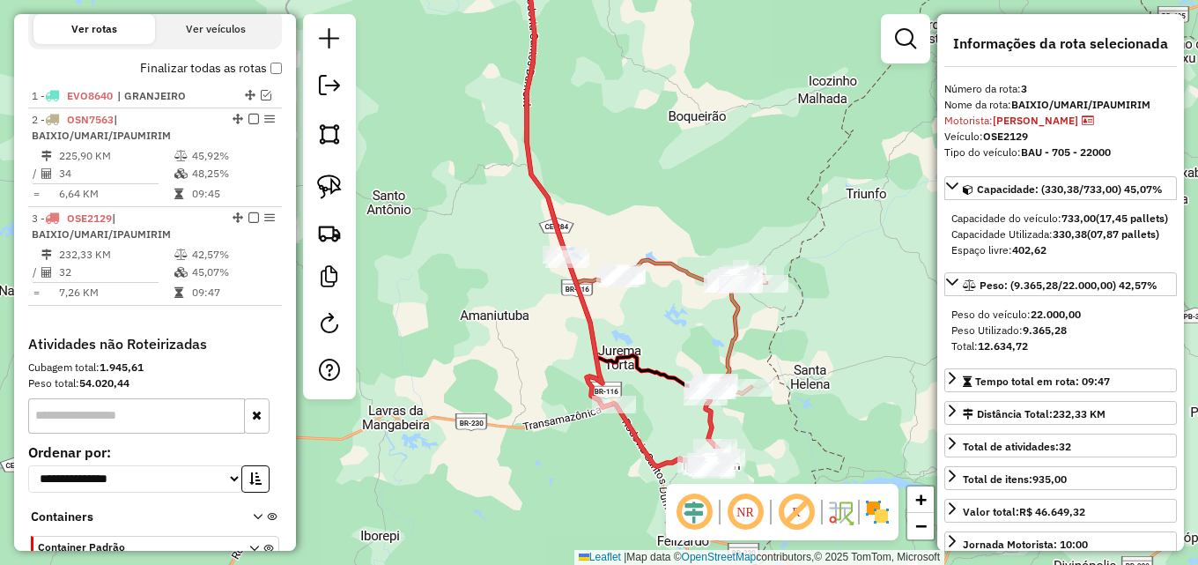
drag, startPoint x: 675, startPoint y: 416, endPoint x: 418, endPoint y: 326, distance: 271.6
click at [418, 326] on div "Janela de atendimento Grade de atendimento Capacidade Transportadoras Veículos …" at bounding box center [599, 282] width 1198 height 565
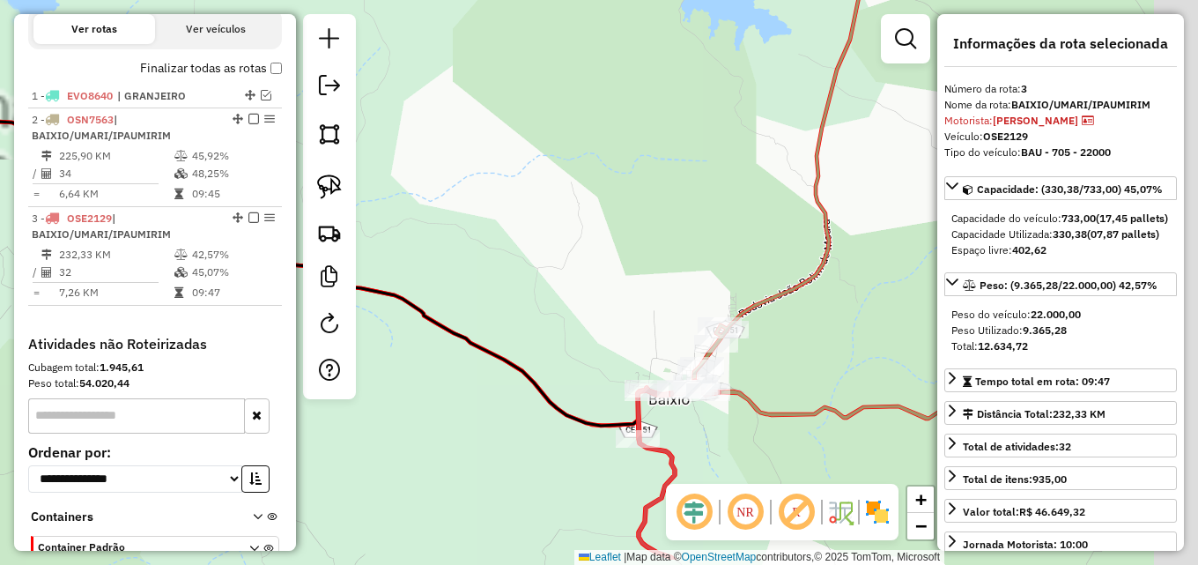
drag, startPoint x: 625, startPoint y: 326, endPoint x: 582, endPoint y: 250, distance: 87.2
click at [573, 251] on div "Janela de atendimento Grade de atendimento Capacidade Transportadoras Veículos …" at bounding box center [599, 282] width 1198 height 565
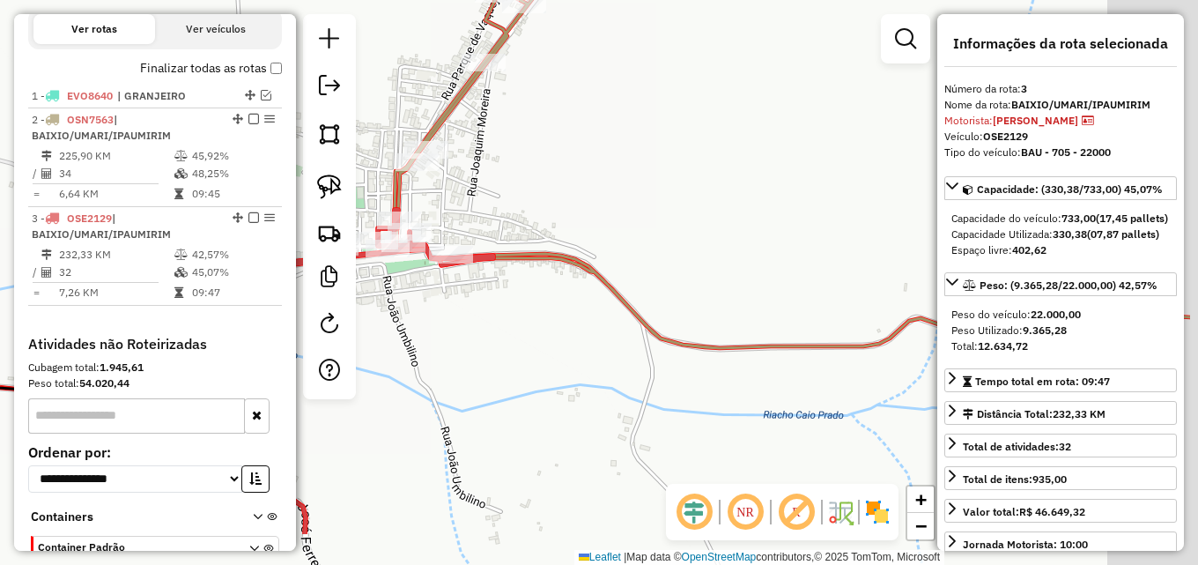
drag, startPoint x: 626, startPoint y: 299, endPoint x: 447, endPoint y: 167, distance: 223.0
click at [439, 168] on div "Janela de atendimento Grade de atendimento Capacidade Transportadoras Veículos …" at bounding box center [599, 282] width 1198 height 565
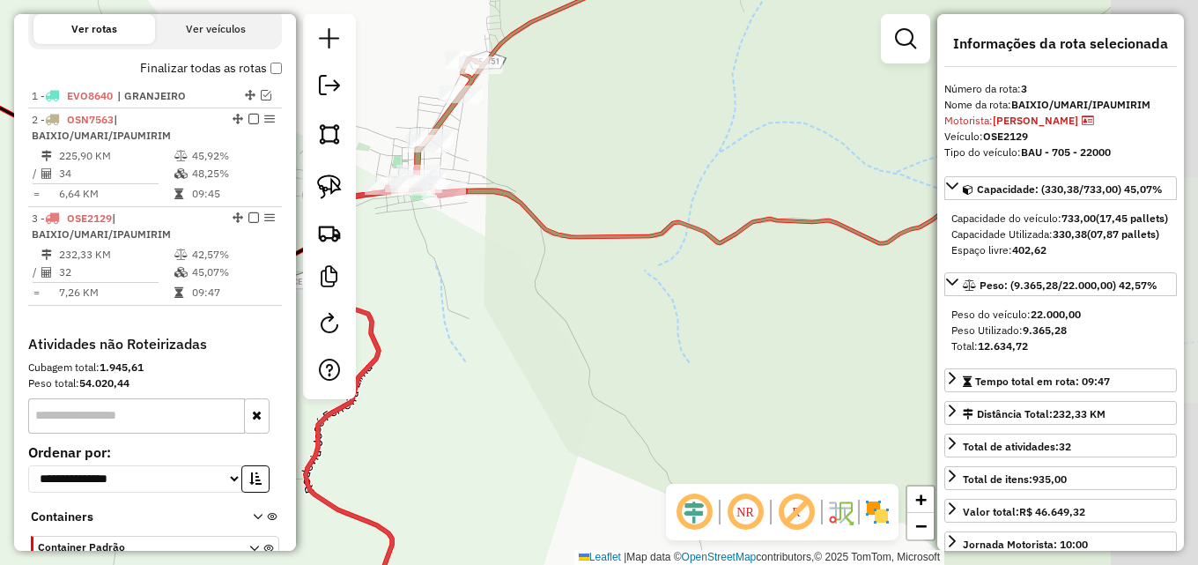
drag, startPoint x: 658, startPoint y: 182, endPoint x: 453, endPoint y: 176, distance: 205.3
click at [449, 176] on div "Janela de atendimento Grade de atendimento Capacidade Transportadoras Veículos …" at bounding box center [599, 282] width 1198 height 565
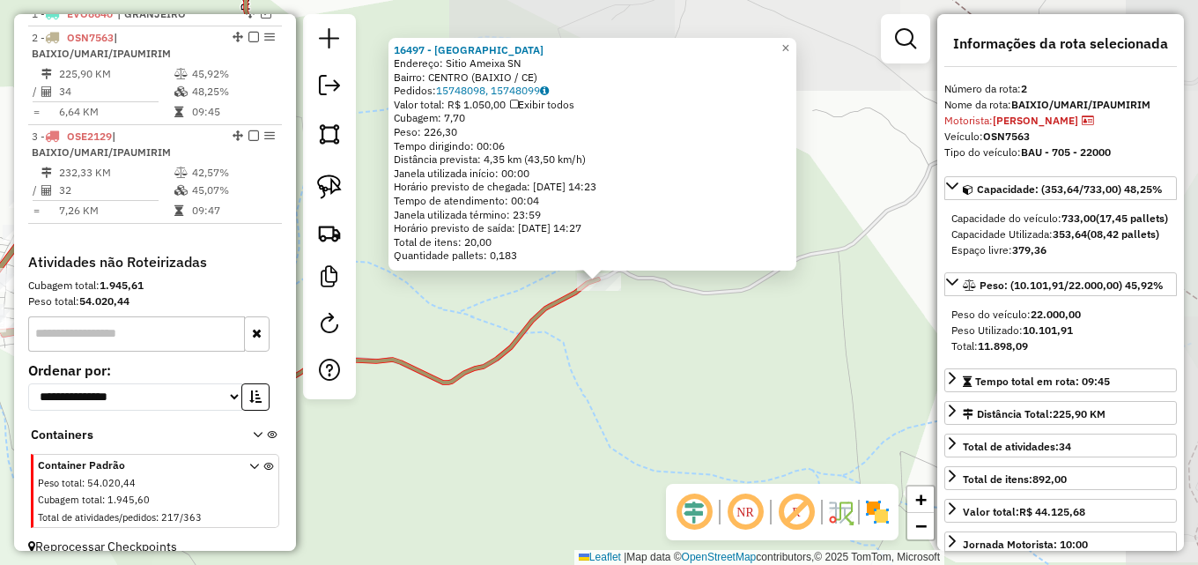
scroll to position [684, 0]
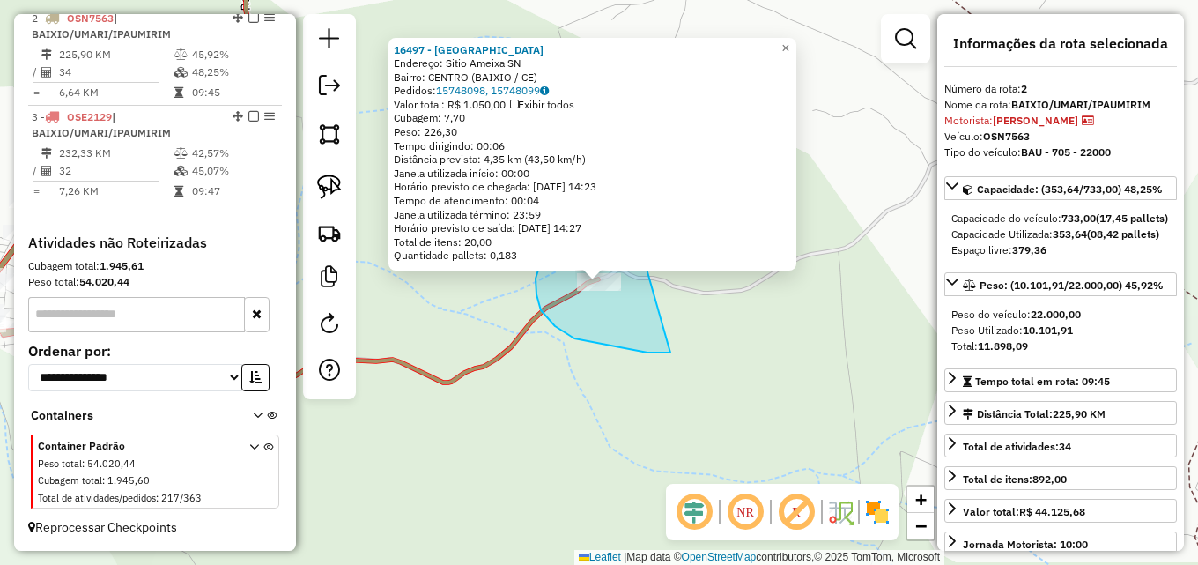
drag, startPoint x: 670, startPoint y: 352, endPoint x: 652, endPoint y: 243, distance: 110.8
click at [652, 243] on div "16497 - DF Endereço: Sitio Ameixa SN Bairro: [GEOGRAPHIC_DATA] (BAIXIO / CE) Pe…" at bounding box center [599, 282] width 1198 height 565
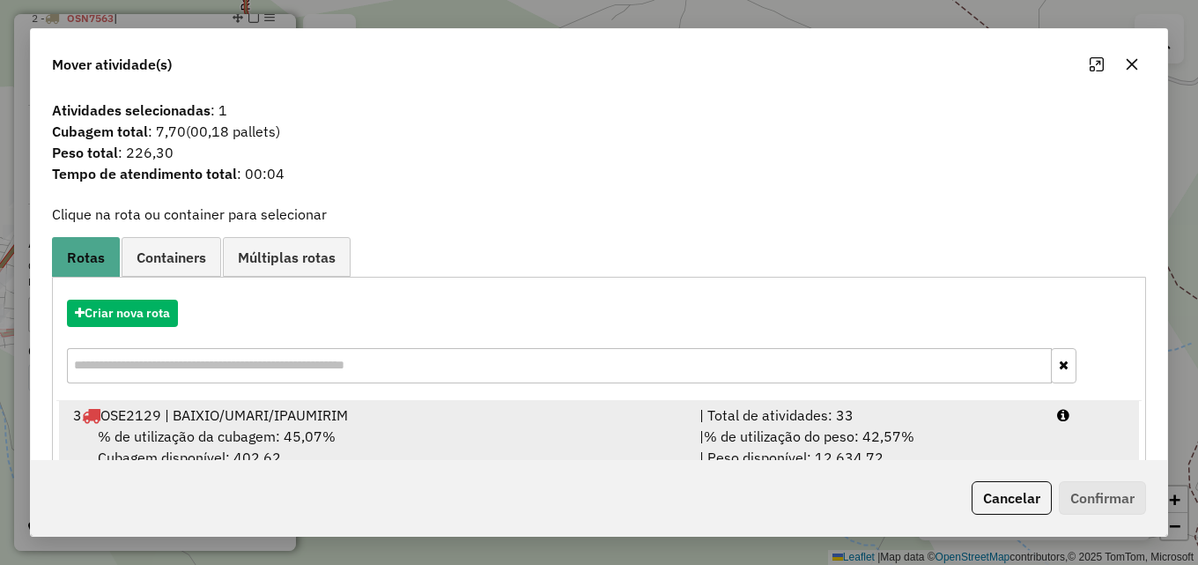
drag, startPoint x: 683, startPoint y: 439, endPoint x: 766, endPoint y: 439, distance: 82.8
click at [689, 439] on li "3 OSE2129 | BAIXIO/UMARI/IPAUMIRIM | Total de atividades: 33 % de utilização da…" at bounding box center [599, 436] width 1080 height 71
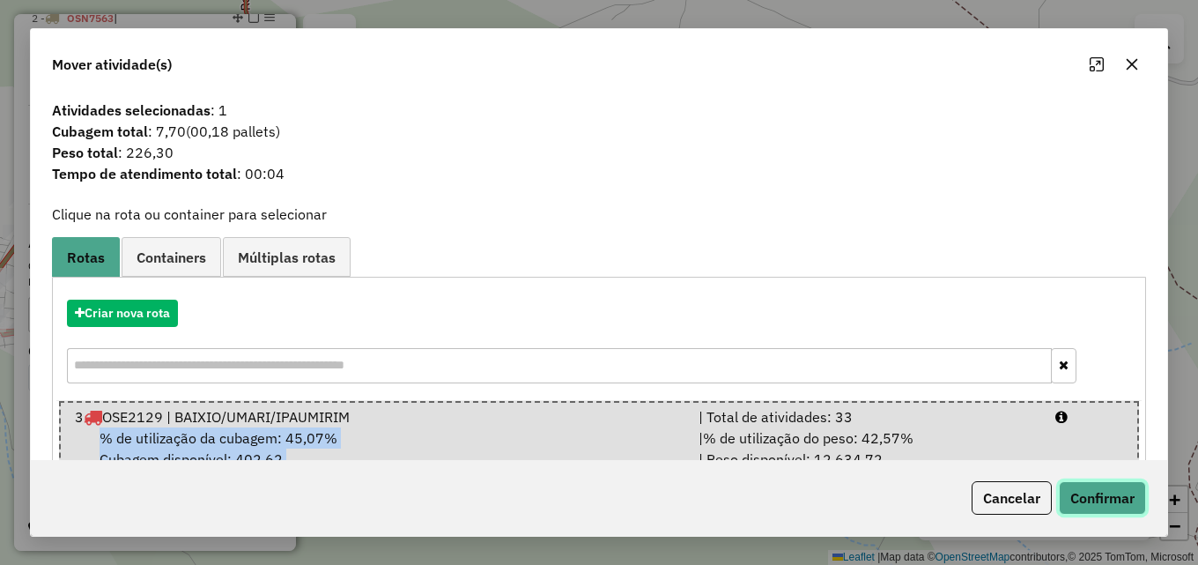
click at [1094, 489] on button "Confirmar" at bounding box center [1102, 497] width 87 height 33
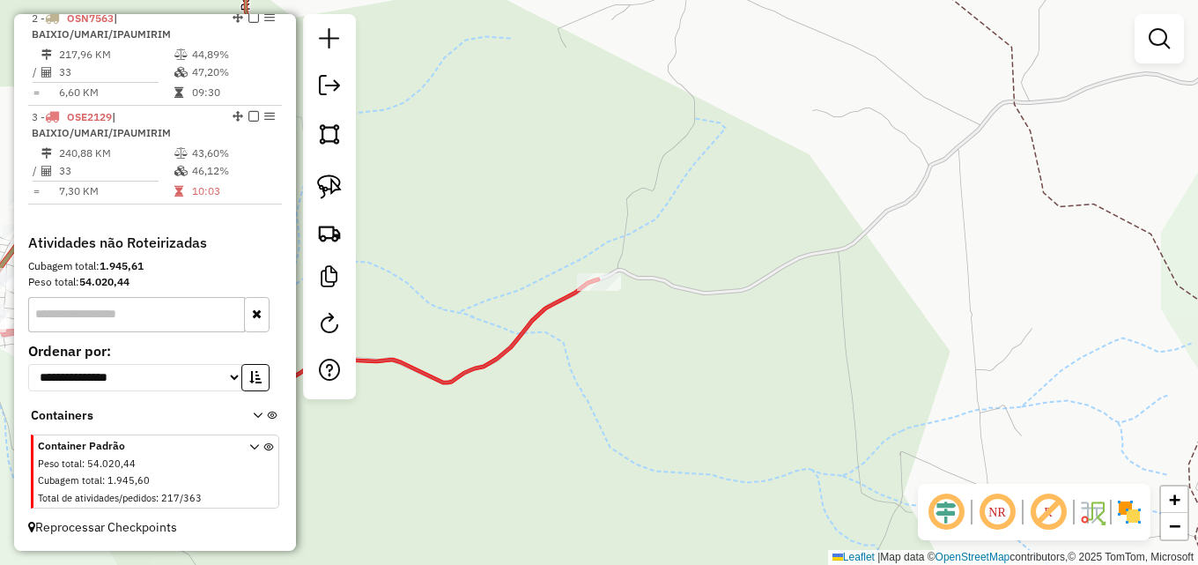
scroll to position [487, 0]
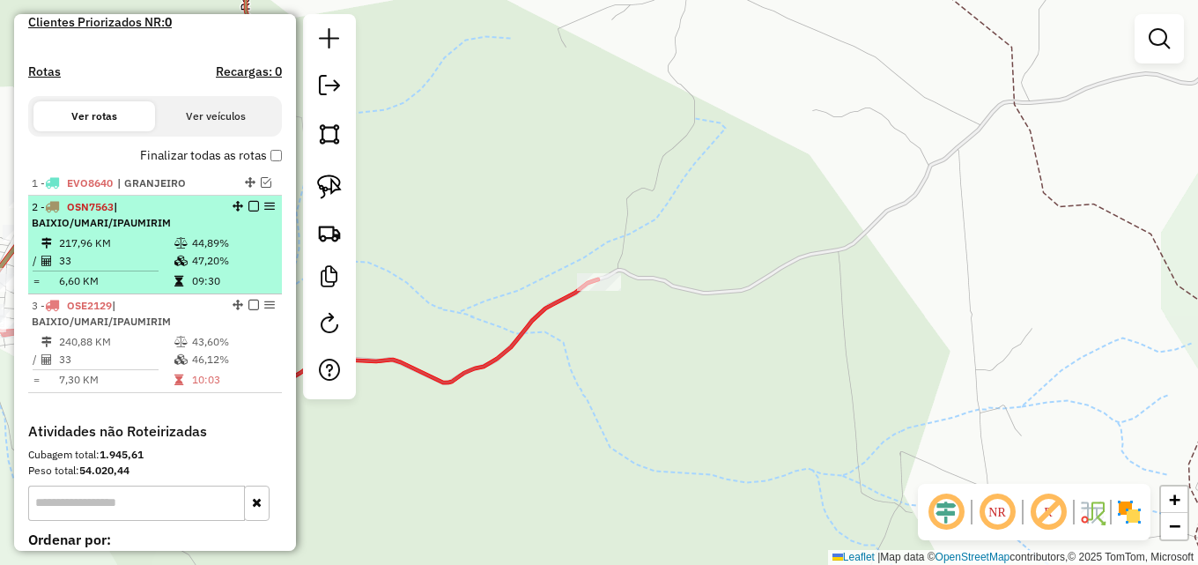
click at [87, 229] on span "| BAIXIO/UMARI/IPAUMIRIM" at bounding box center [101, 214] width 139 height 29
select select "**********"
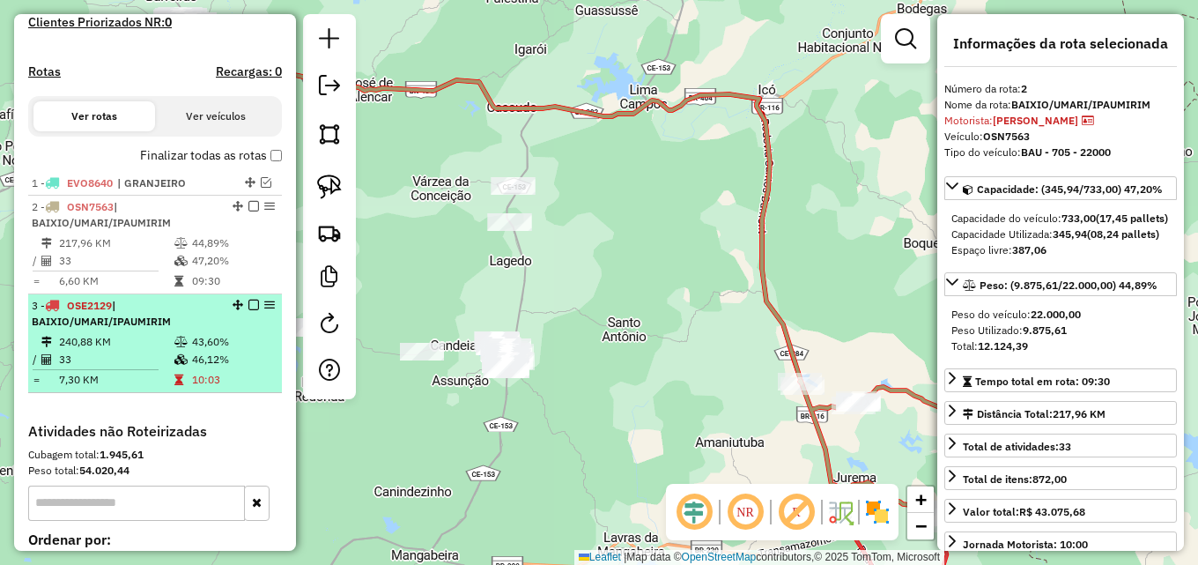
click at [210, 329] on div "3 - OSE2129 | BAIXIO/UMARI/IPAUMIRIM" at bounding box center [125, 314] width 187 height 32
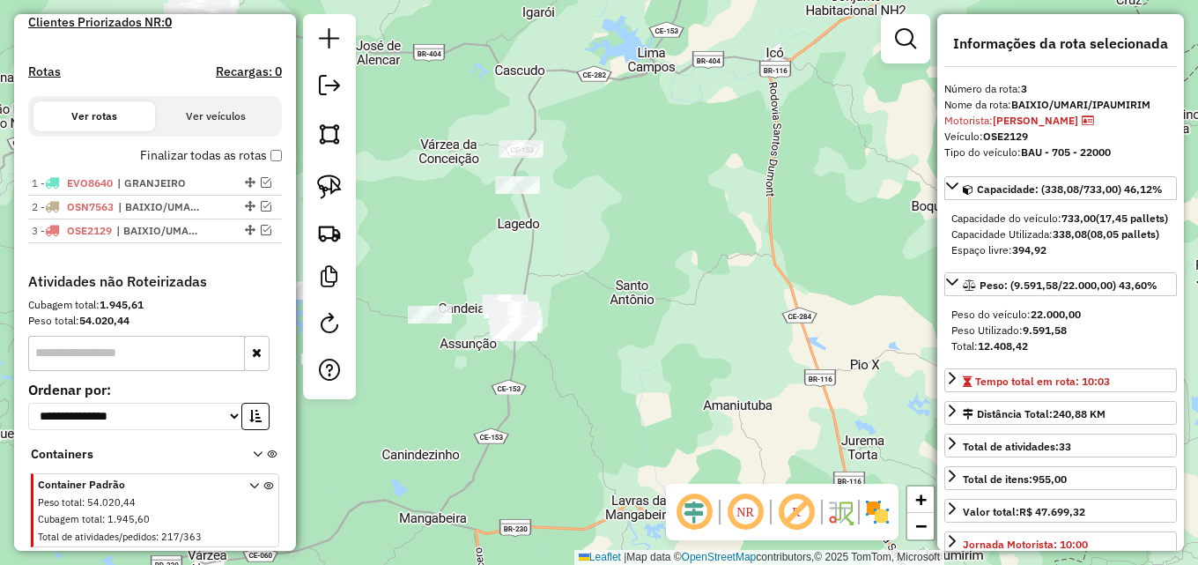
drag, startPoint x: 767, startPoint y: 307, endPoint x: 708, endPoint y: 151, distance: 167.5
click at [708, 157] on div "Janela de atendimento Grade de atendimento Capacidade Transportadoras Veículos …" at bounding box center [599, 282] width 1198 height 565
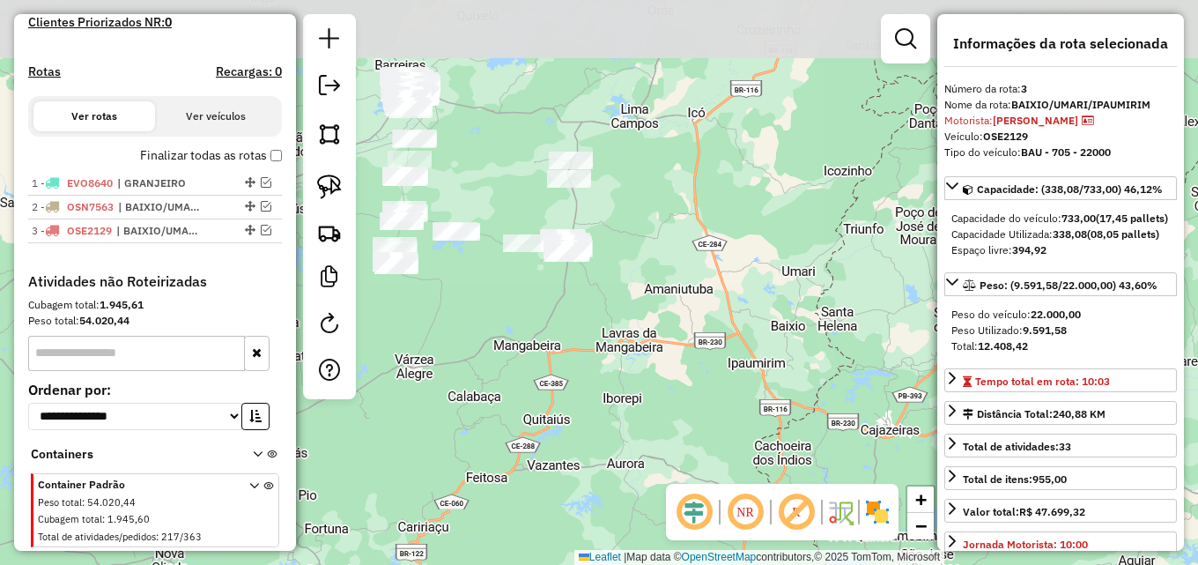
drag, startPoint x: 524, startPoint y: 236, endPoint x: 512, endPoint y: 320, distance: 84.6
click at [512, 320] on div "Janela de atendimento Grade de atendimento Capacidade Transportadoras Veículos …" at bounding box center [599, 282] width 1198 height 565
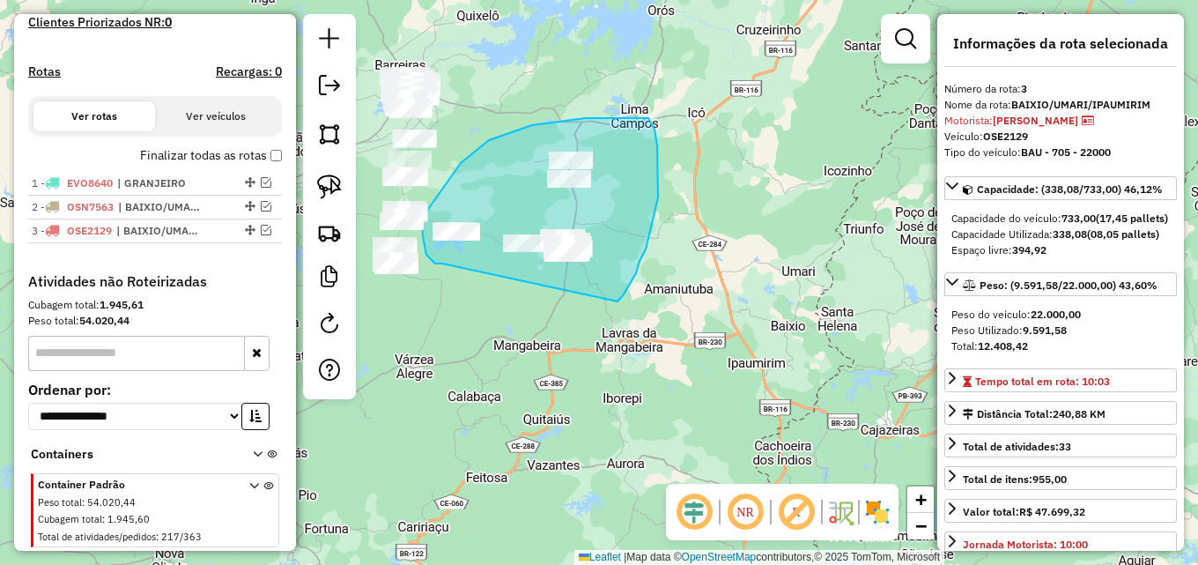
drag, startPoint x: 440, startPoint y: 263, endPoint x: 616, endPoint y: 304, distance: 179.9
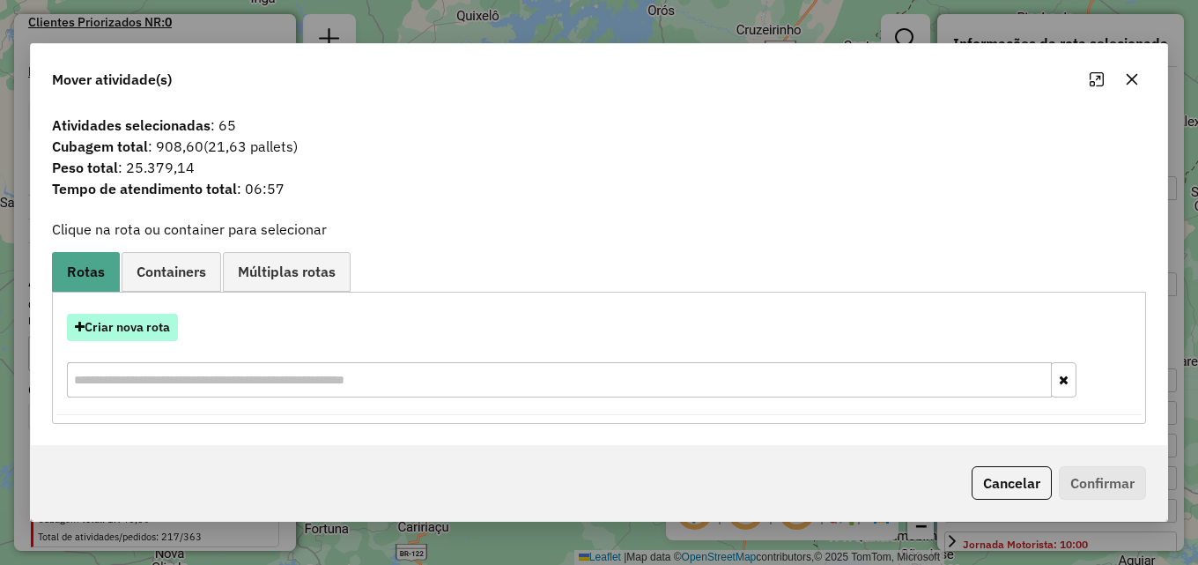
click at [146, 341] on button "Criar nova rota" at bounding box center [122, 327] width 111 height 27
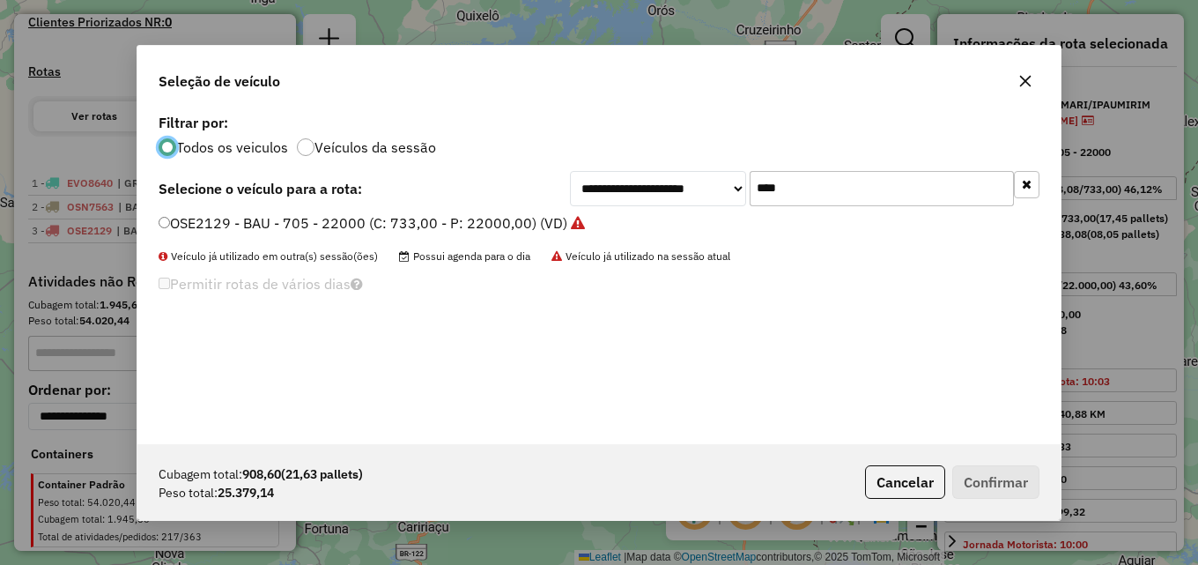
scroll to position [10, 5]
drag, startPoint x: 802, startPoint y: 182, endPoint x: 495, endPoint y: 205, distance: 308.2
click at [497, 205] on div "**********" at bounding box center [599, 188] width 881 height 35
type input "****"
click at [509, 223] on label "HYF2450 - CAMINHÃO - 470 - 15000 (C: 500,00 - P: 15000,00) (VD)" at bounding box center [386, 222] width 454 height 21
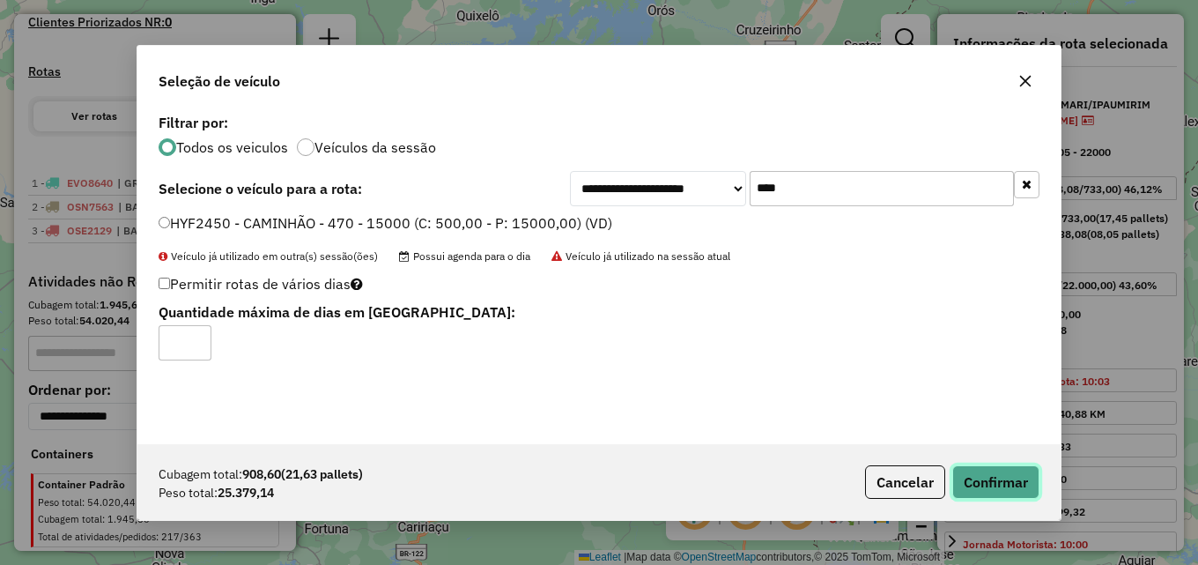
click at [988, 474] on button "Confirmar" at bounding box center [995, 481] width 87 height 33
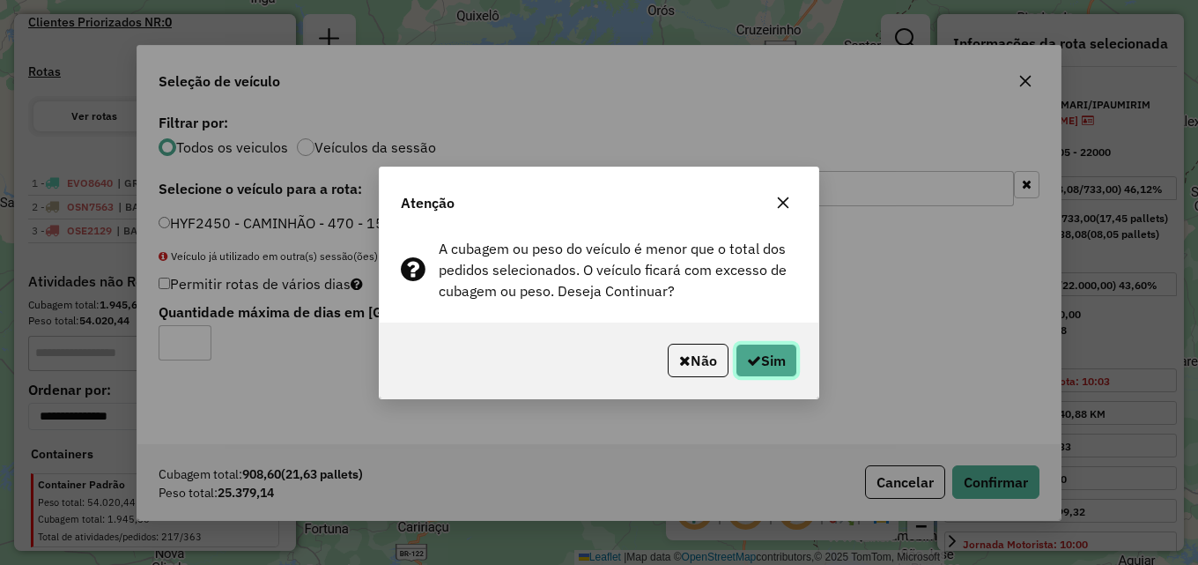
click at [785, 365] on button "Sim" at bounding box center [766, 359] width 62 height 33
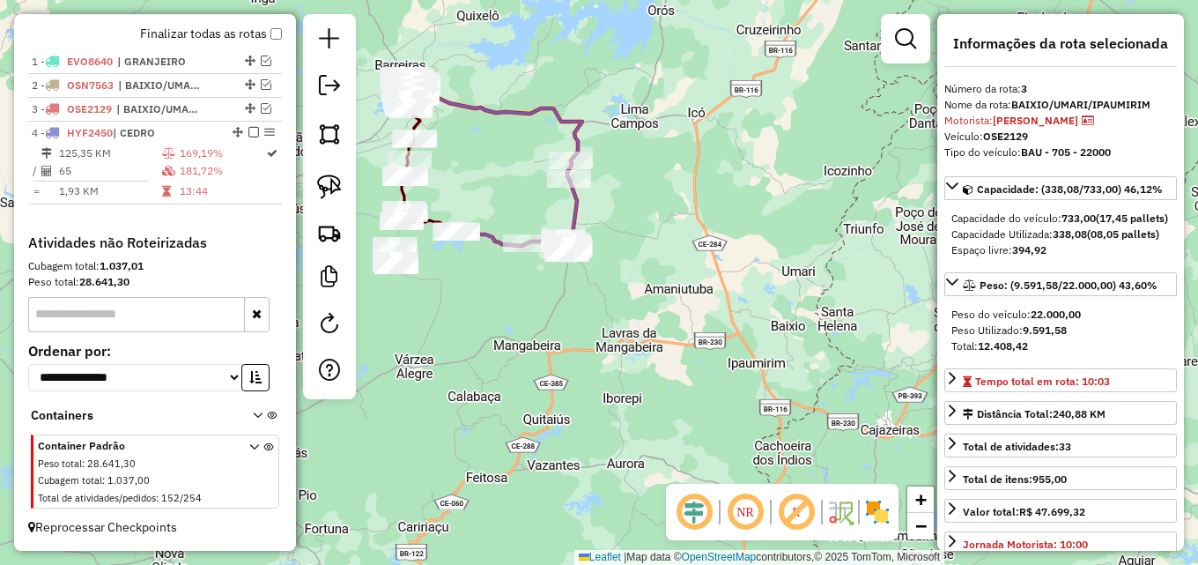
scroll to position [624, 0]
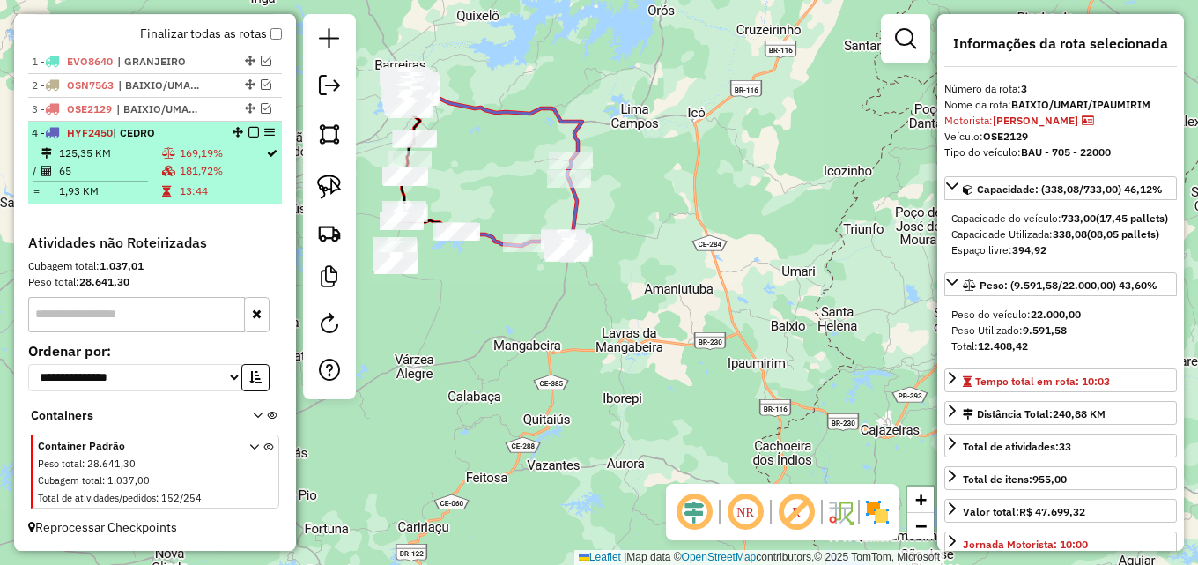
click at [181, 177] on td "181,72%" at bounding box center [222, 171] width 86 height 18
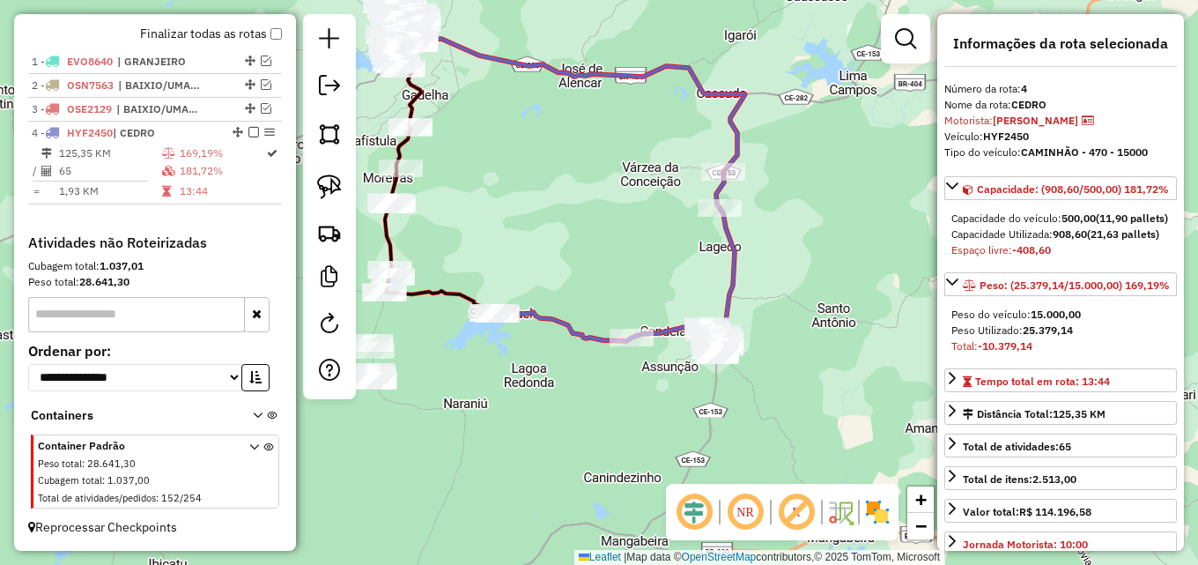
drag, startPoint x: 633, startPoint y: 362, endPoint x: 584, endPoint y: 235, distance: 136.1
click at [584, 235] on div "Janela de atendimento Grade de atendimento Capacidade Transportadoras Veículos …" at bounding box center [599, 282] width 1198 height 565
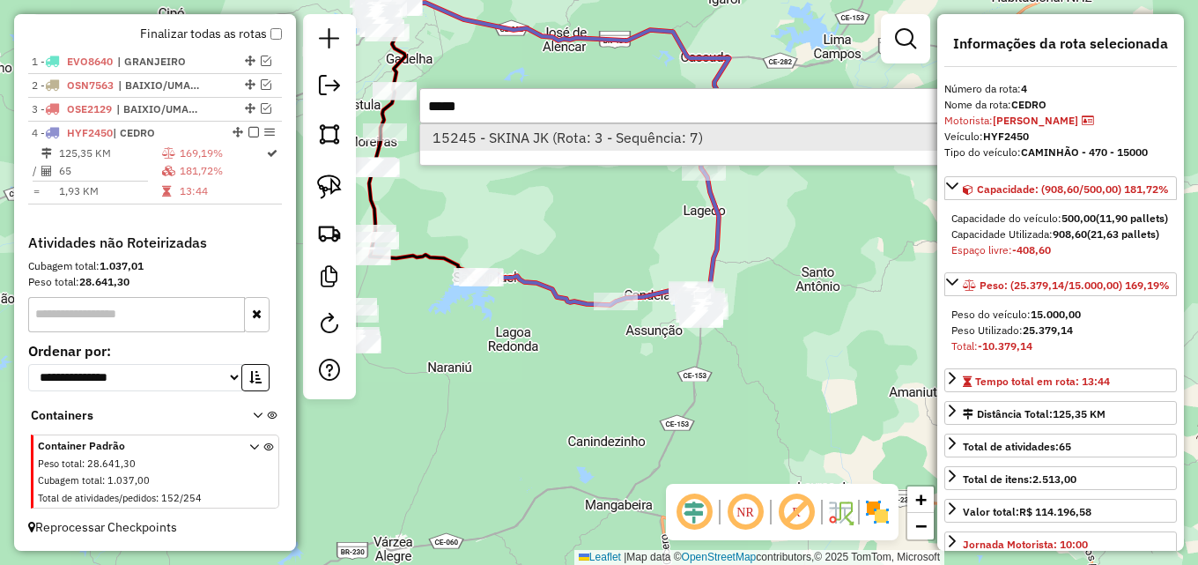
type input "*****"
click at [654, 139] on li "15245 - SKINA JK (Rota: 3 - Sequência: 7)" at bounding box center [683, 137] width 527 height 26
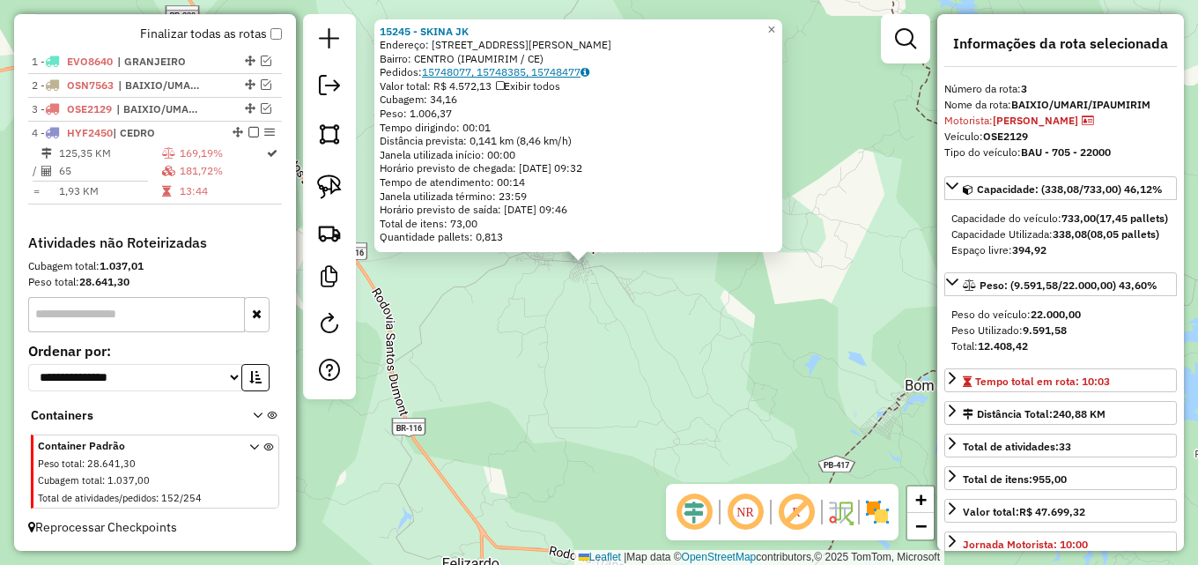
click at [534, 70] on link "15748077, 15748385, 15748477" at bounding box center [505, 71] width 167 height 13
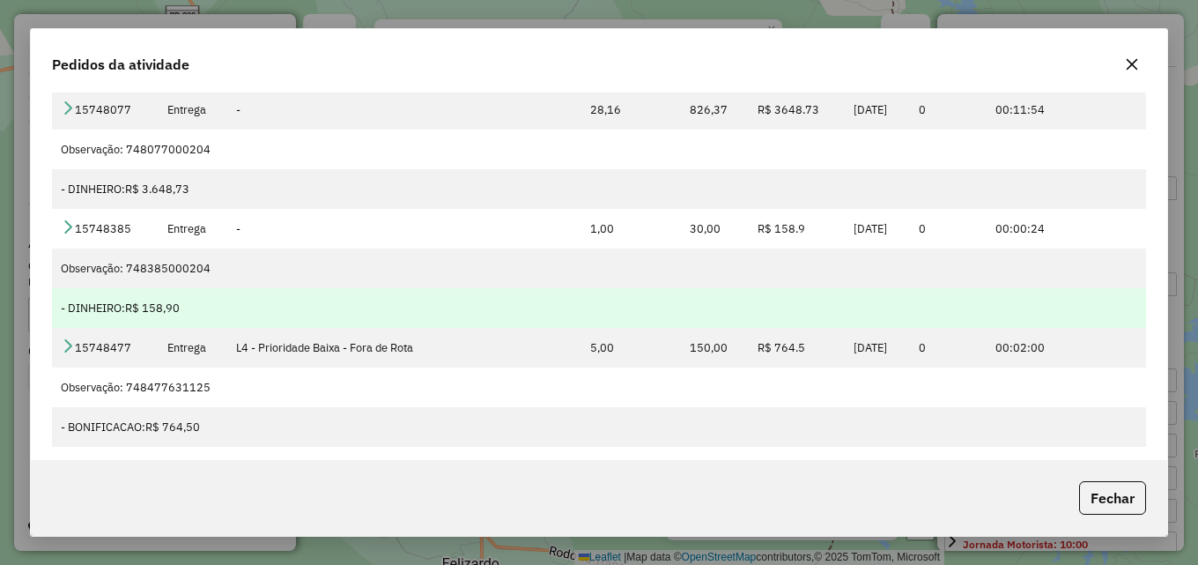
scroll to position [56, 0]
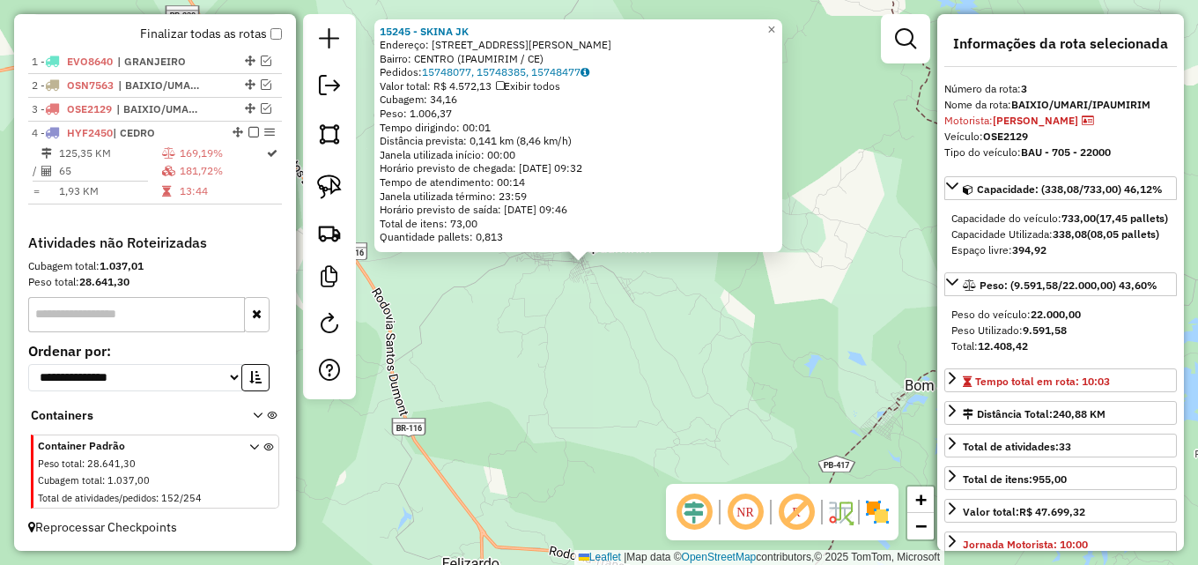
click at [476, 341] on div "15245 - SKINA JK Endereço: [STREET_ADDRESS] Bairro: CENTRO (IPAUMIRIM / CE) Ped…" at bounding box center [599, 282] width 1198 height 565
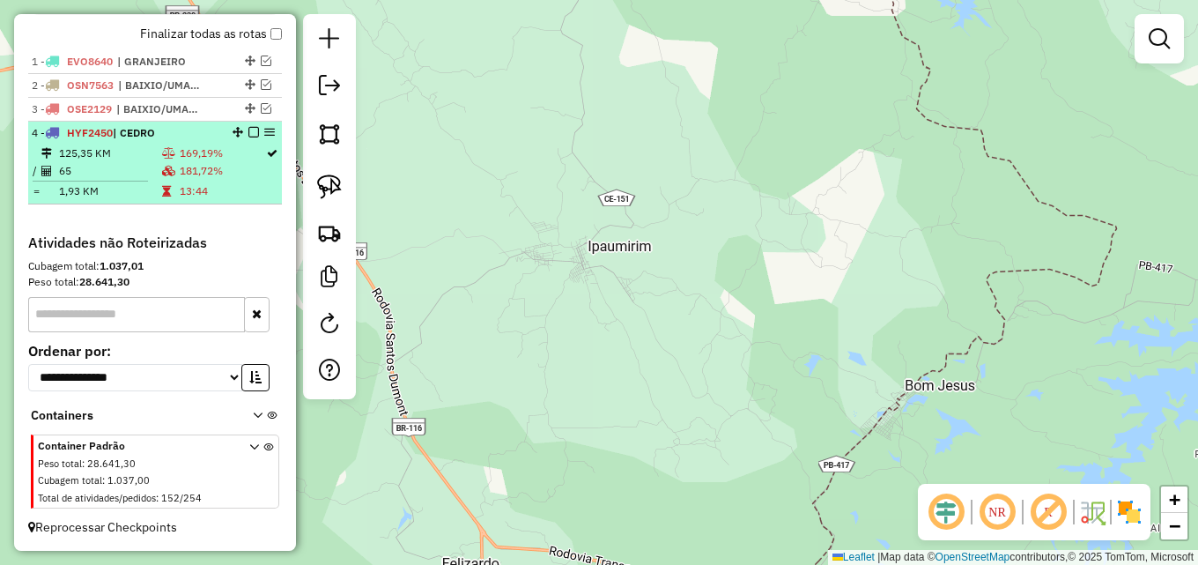
click at [219, 175] on td "181,72%" at bounding box center [222, 171] width 86 height 18
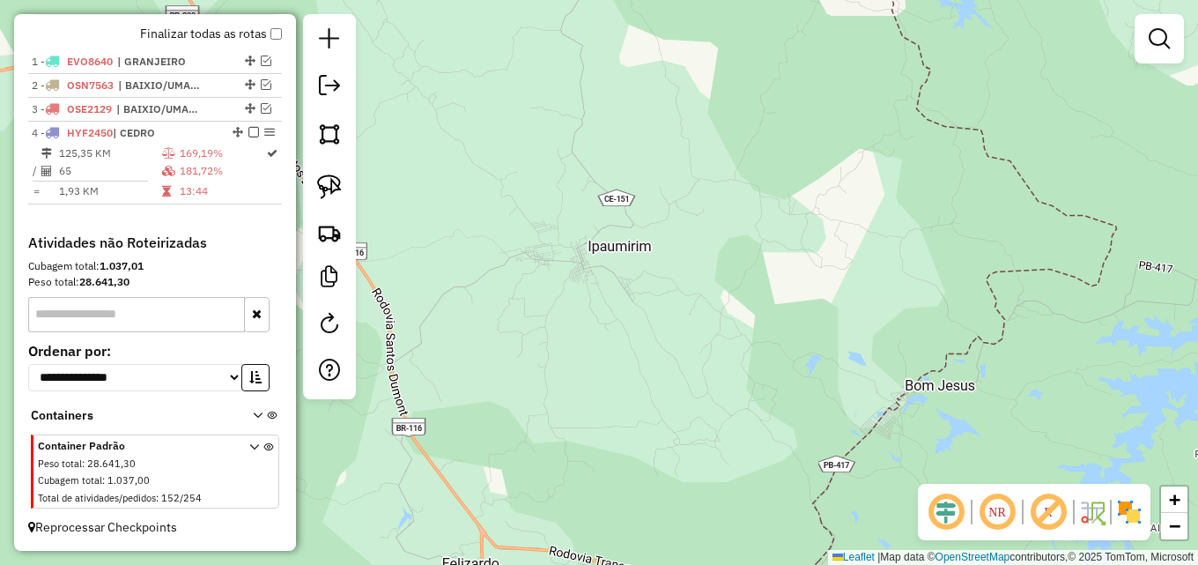
select select "**********"
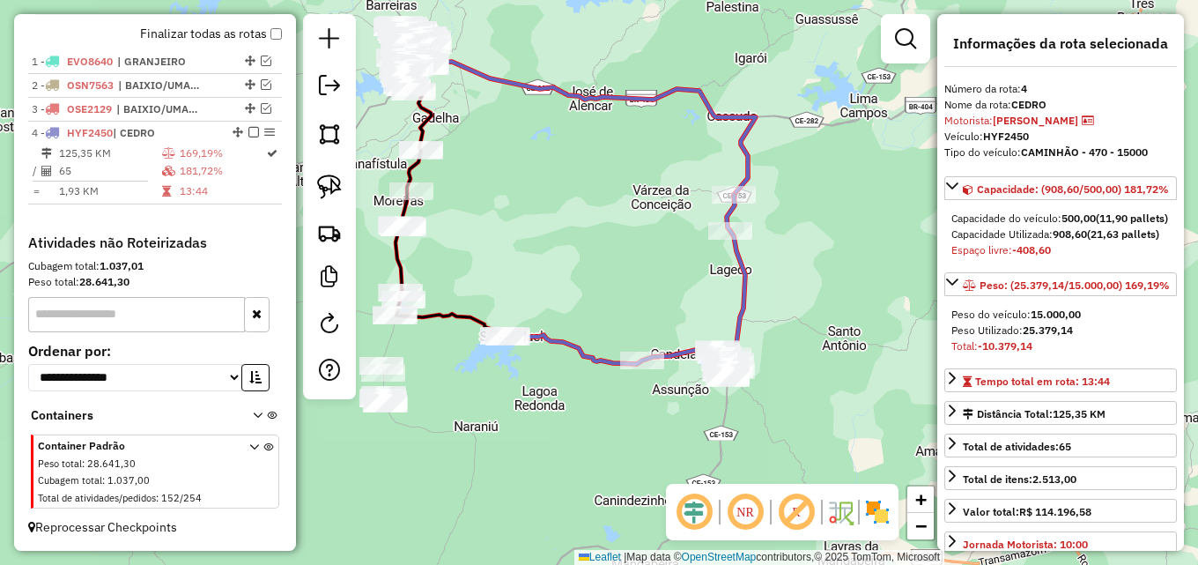
drag, startPoint x: 659, startPoint y: 354, endPoint x: 690, endPoint y: 337, distance: 35.9
click at [652, 314] on div "Janela de atendimento Grade de atendimento Capacidade Transportadoras Veículos …" at bounding box center [599, 282] width 1198 height 565
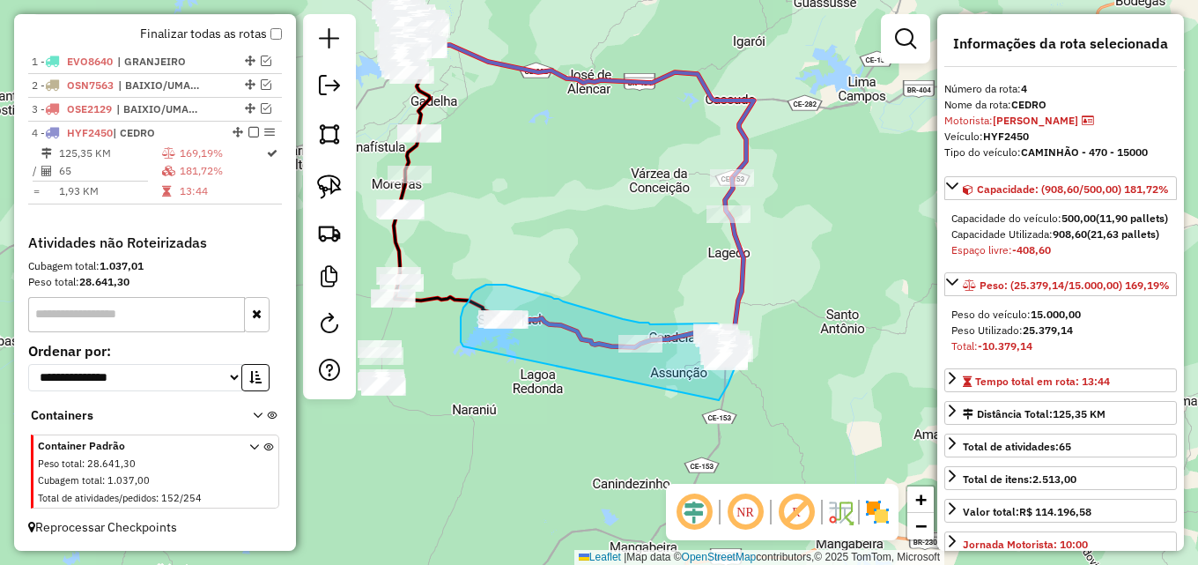
drag, startPoint x: 463, startPoint y: 346, endPoint x: 717, endPoint y: 403, distance: 260.0
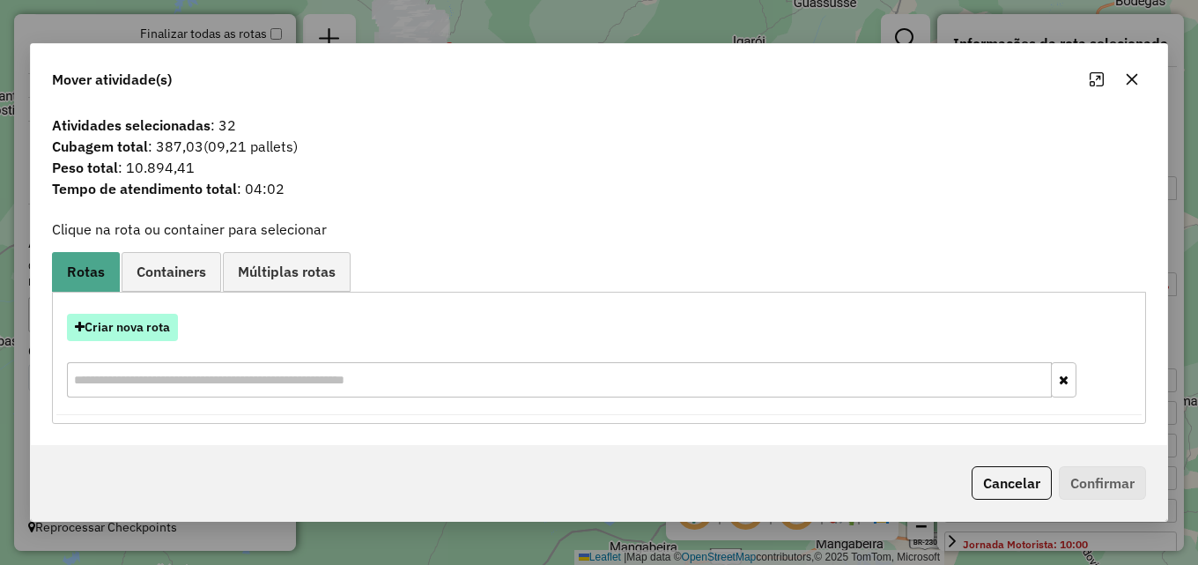
click at [149, 328] on button "Criar nova rota" at bounding box center [122, 327] width 111 height 27
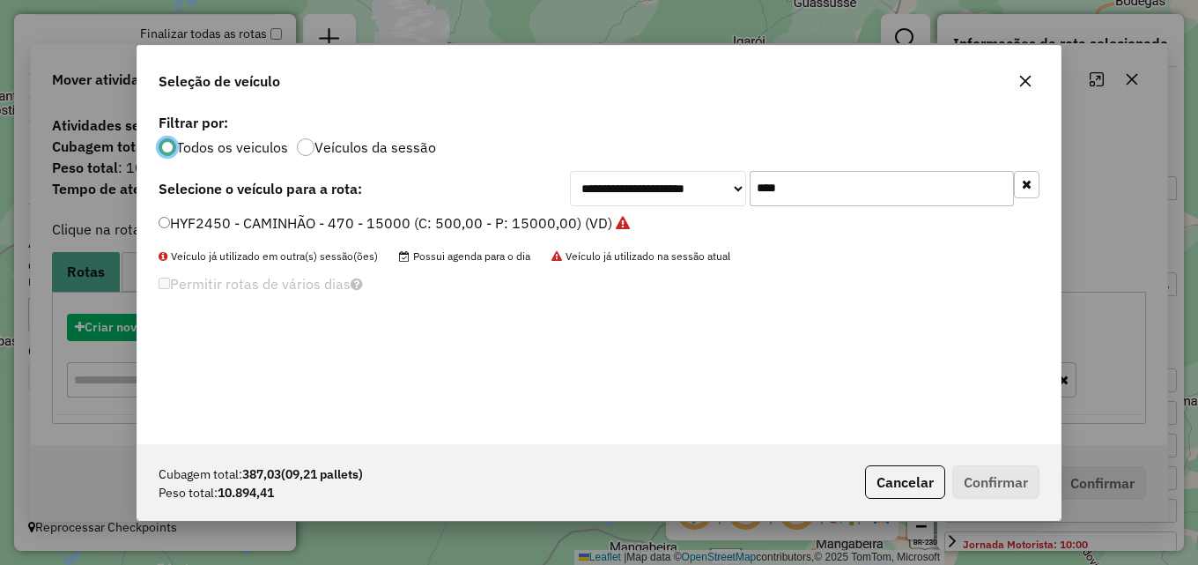
scroll to position [10, 5]
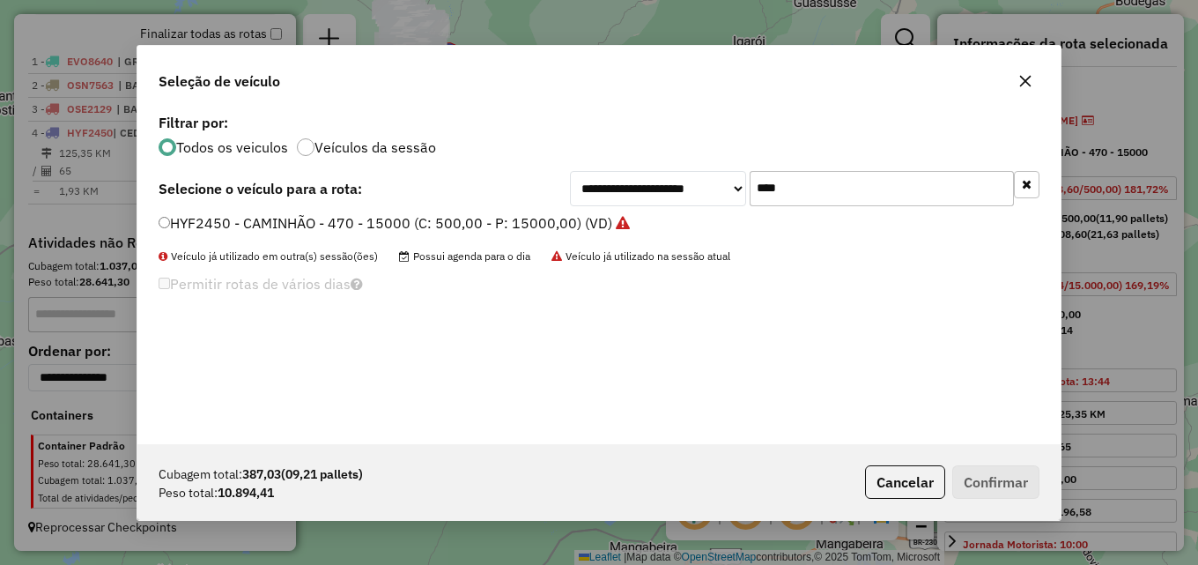
drag, startPoint x: 814, startPoint y: 187, endPoint x: 639, endPoint y: 199, distance: 175.7
click at [645, 199] on div "**********" at bounding box center [804, 188] width 469 height 35
type input "****"
click at [551, 228] on label "OSJ7802 - BAU - 705 - 22000 (C: 733,00 - P: 22000,00) (VD)" at bounding box center [363, 222] width 408 height 21
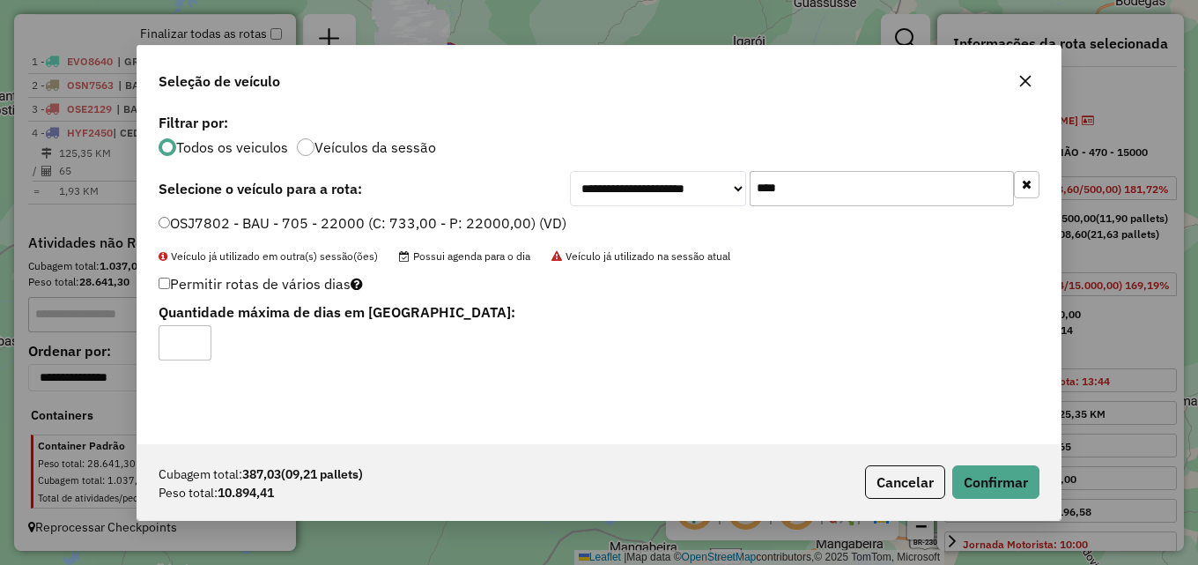
type input "*"
click at [196, 337] on input "*" at bounding box center [185, 342] width 53 height 35
click at [994, 491] on button "Confirmar" at bounding box center [995, 481] width 87 height 33
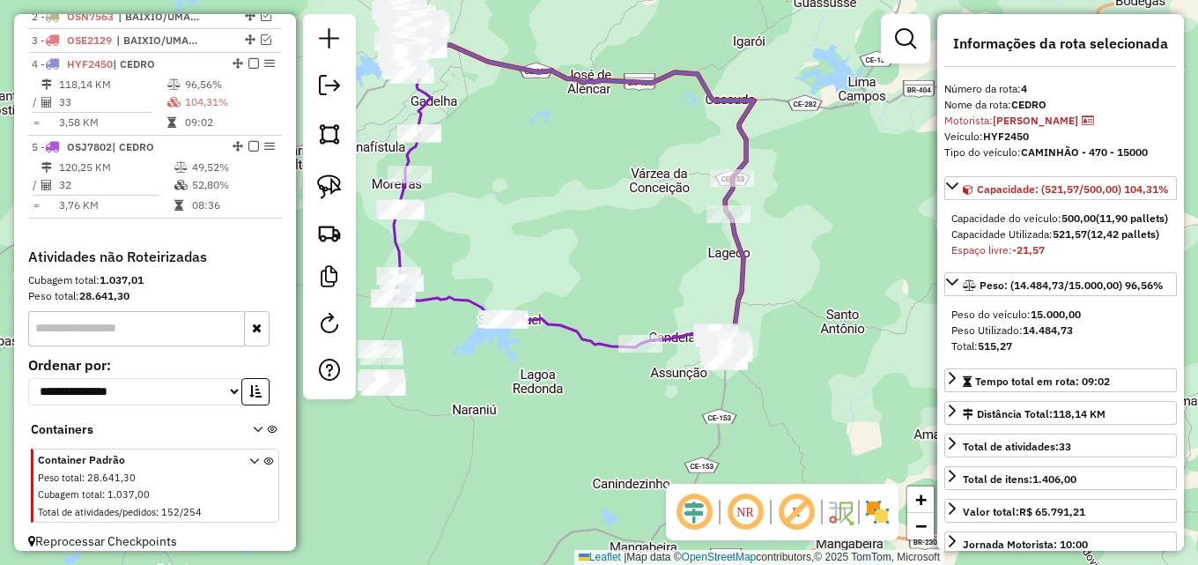
scroll to position [707, 0]
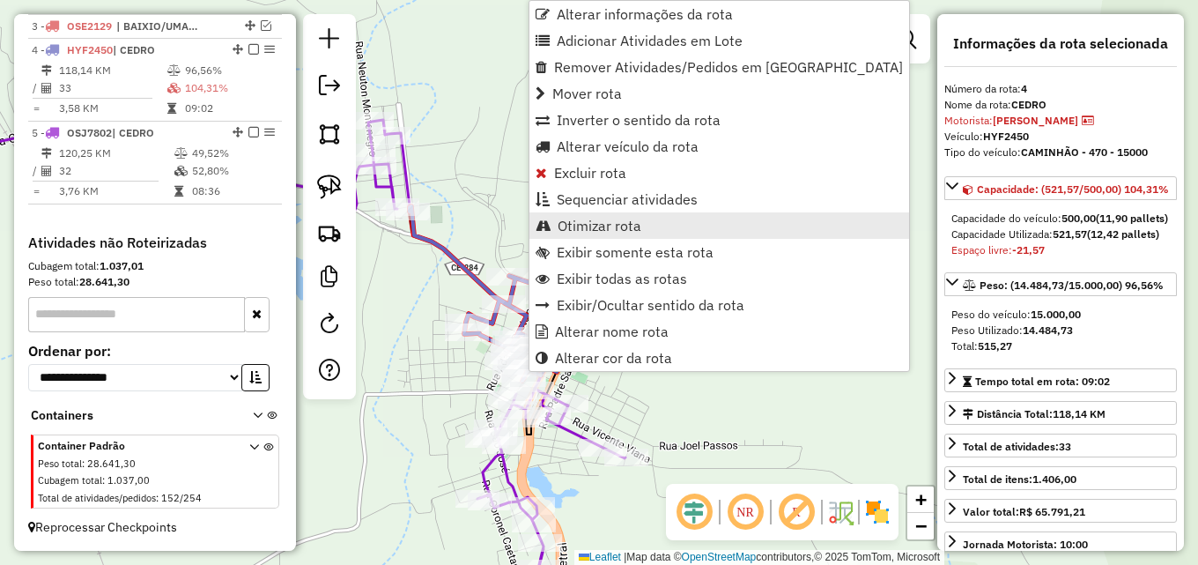
click at [598, 224] on span "Otimizar rota" at bounding box center [599, 225] width 84 height 14
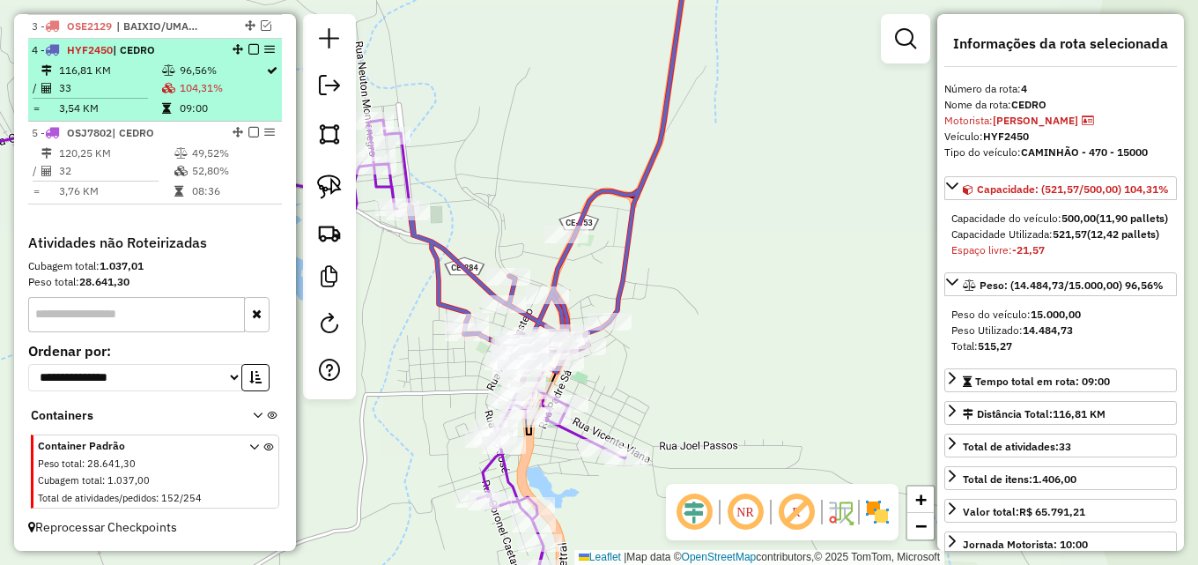
click at [173, 91] on td at bounding box center [170, 88] width 18 height 18
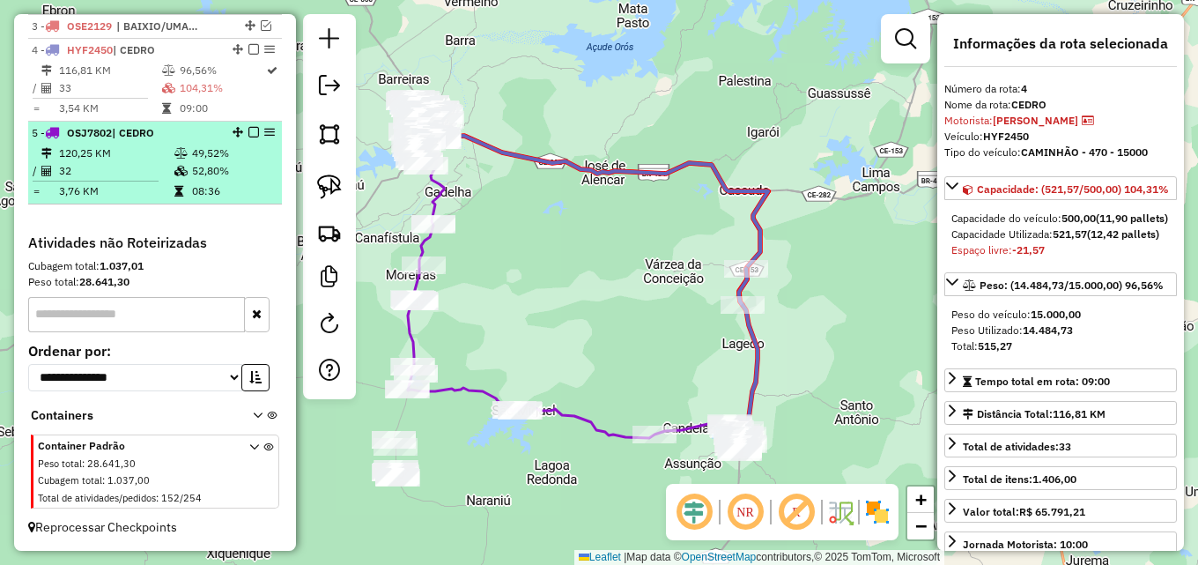
click at [164, 160] on td "120,25 KM" at bounding box center [115, 153] width 115 height 18
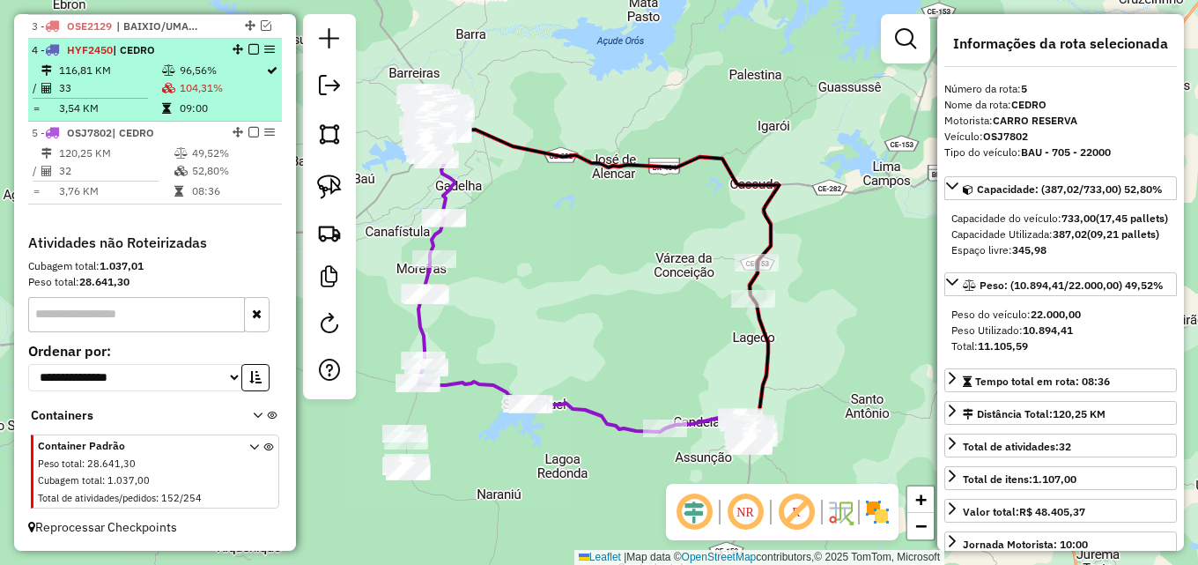
click at [145, 87] on td "33" at bounding box center [109, 88] width 103 height 18
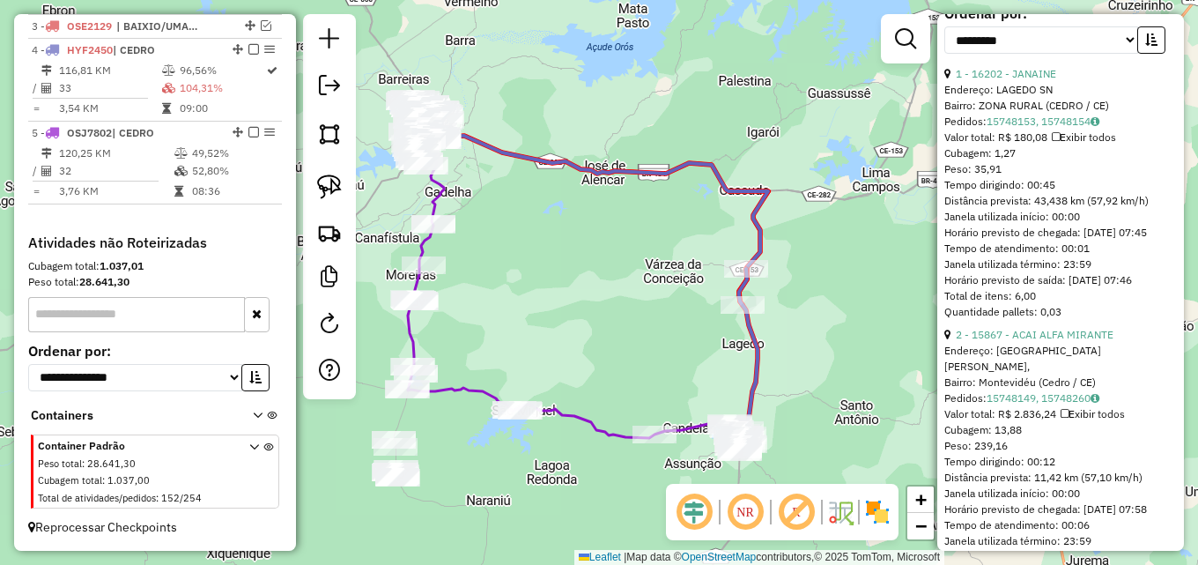
scroll to position [616, 0]
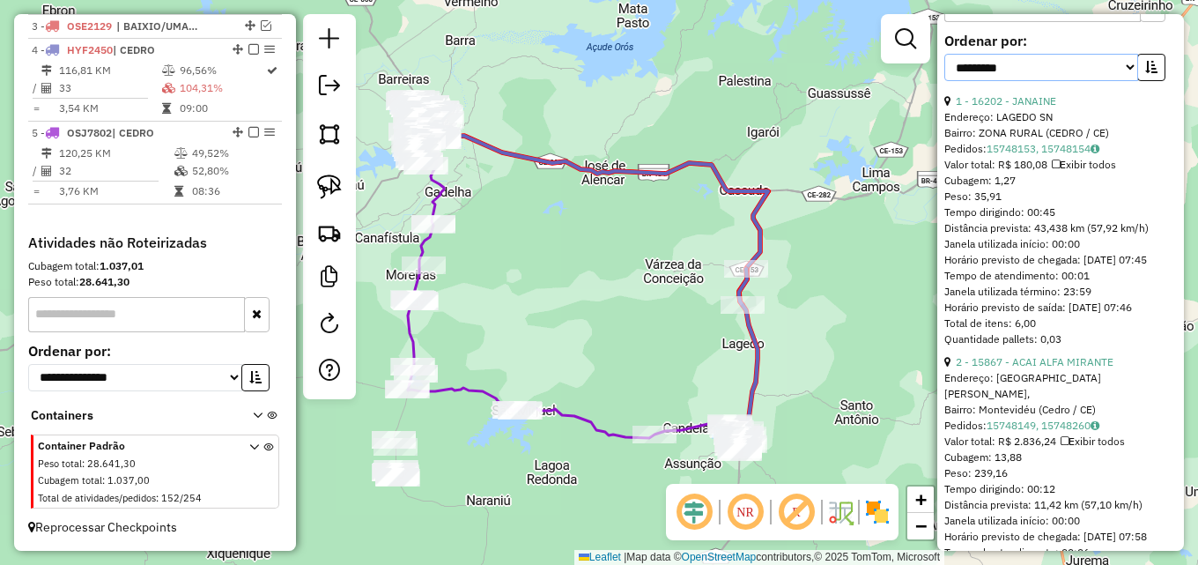
click at [1069, 81] on select "**********" at bounding box center [1041, 67] width 194 height 27
select select "*********"
click at [944, 81] on select "**********" at bounding box center [1041, 67] width 194 height 27
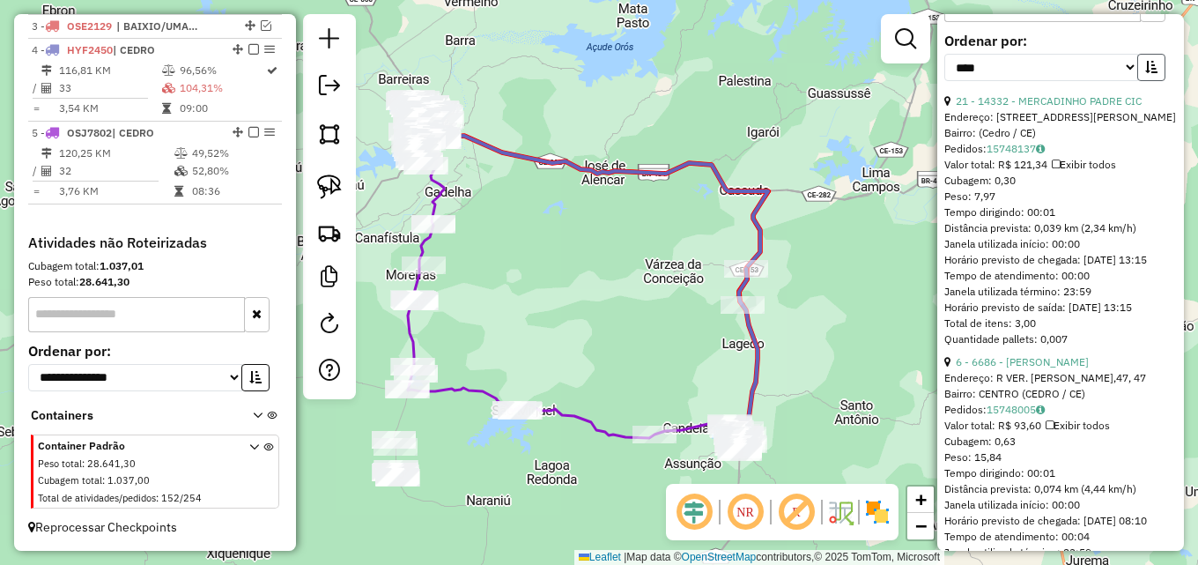
click at [1153, 81] on button "button" at bounding box center [1151, 67] width 28 height 27
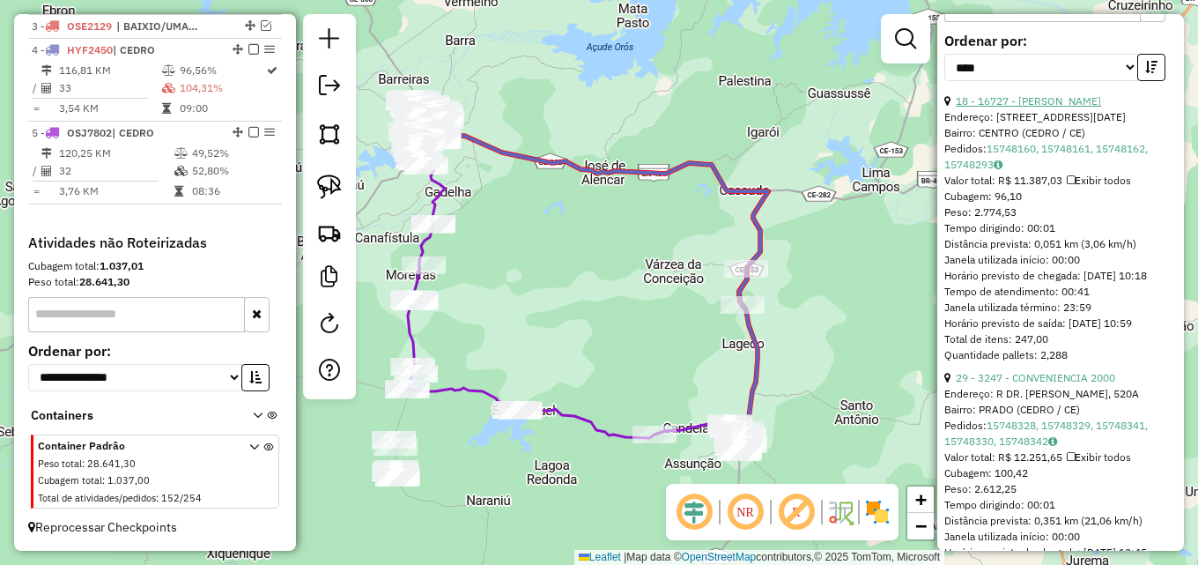
click at [1075, 107] on link "18 - 16727 - [PERSON_NAME]" at bounding box center [1028, 100] width 145 height 13
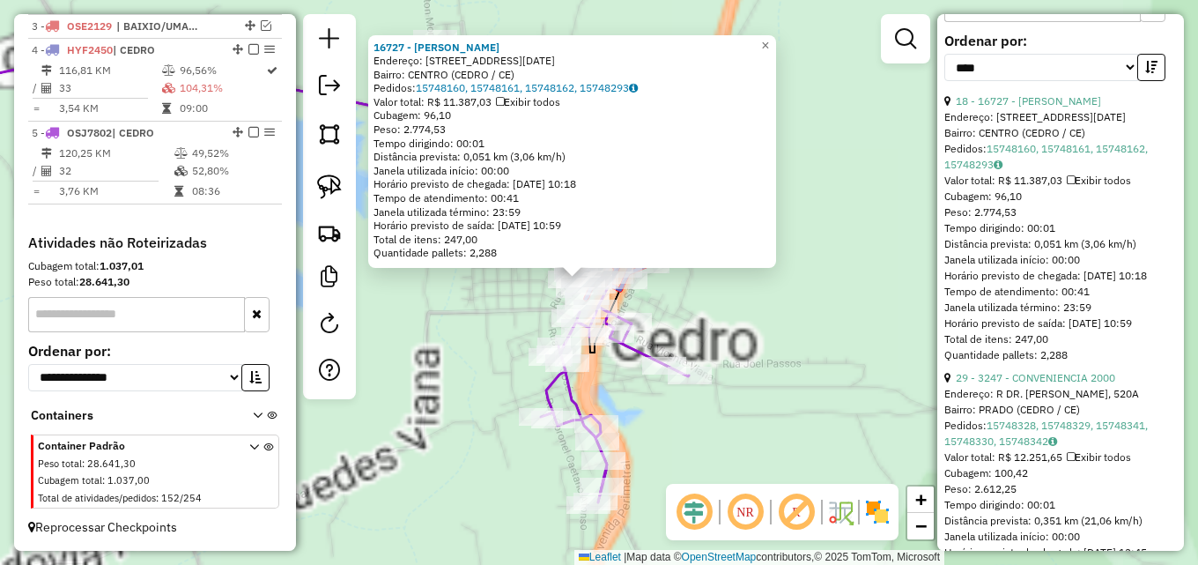
drag, startPoint x: 519, startPoint y: 290, endPoint x: 477, endPoint y: 342, distance: 66.4
click at [477, 342] on div "16727 - [PERSON_NAME] Endereço: [STREET_ADDRESS][DATE] [GEOGRAPHIC_DATA]: 15748…" at bounding box center [599, 282] width 1198 height 565
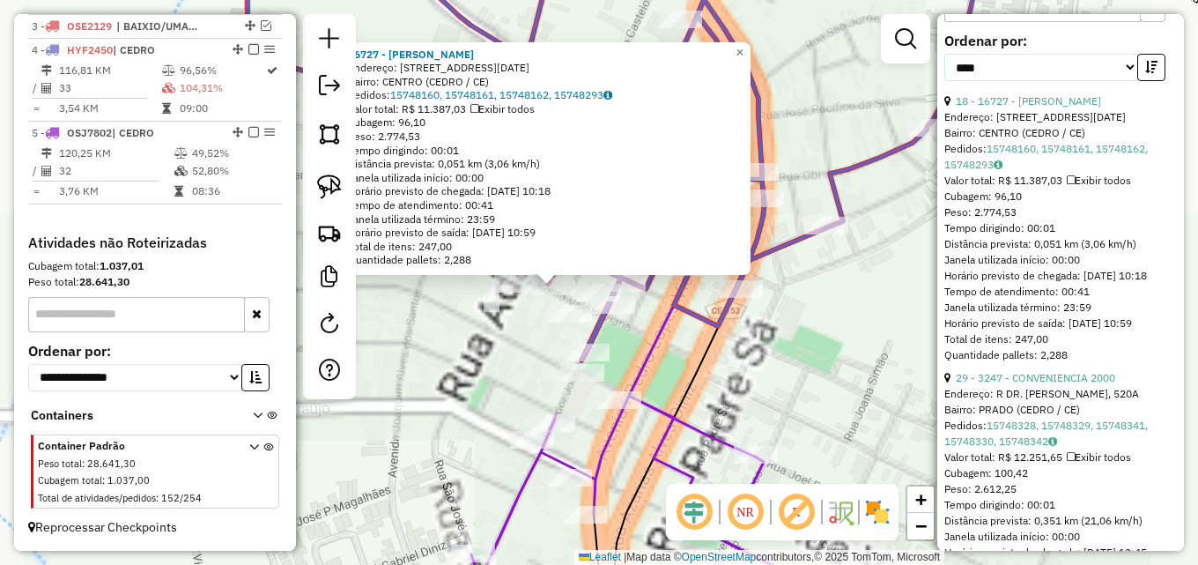
click at [461, 398] on div "16727 - [PERSON_NAME] Endereço: [STREET_ADDRESS][DATE] [GEOGRAPHIC_DATA]: 15748…" at bounding box center [599, 282] width 1198 height 565
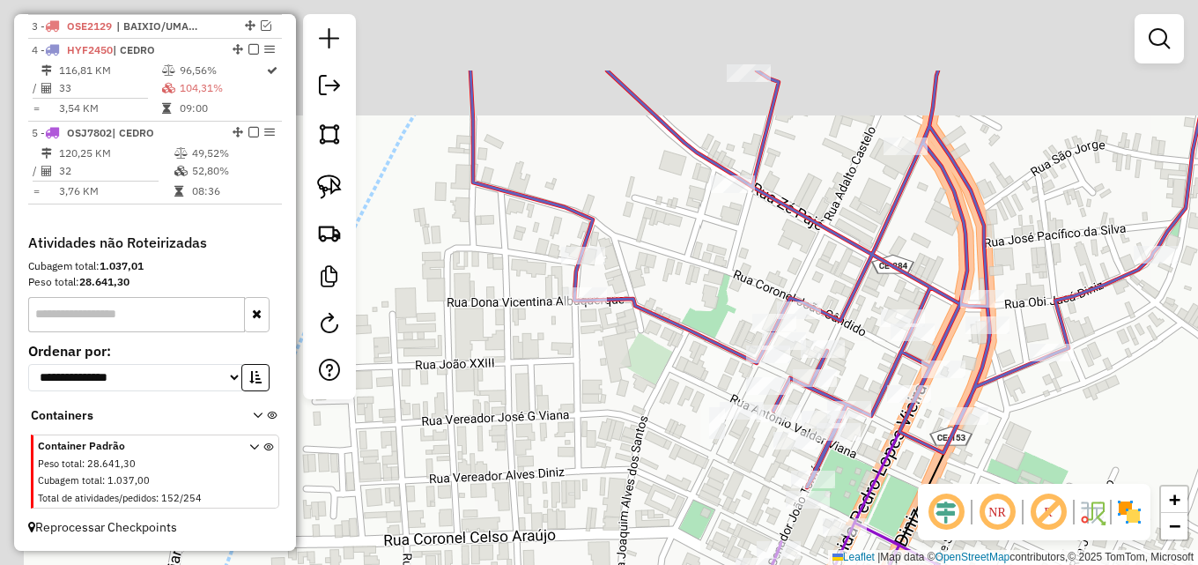
drag, startPoint x: 449, startPoint y: 343, endPoint x: 674, endPoint y: 460, distance: 252.9
click at [674, 460] on div "Janela de atendimento Grade de atendimento Capacidade Transportadoras Veículos …" at bounding box center [599, 282] width 1198 height 565
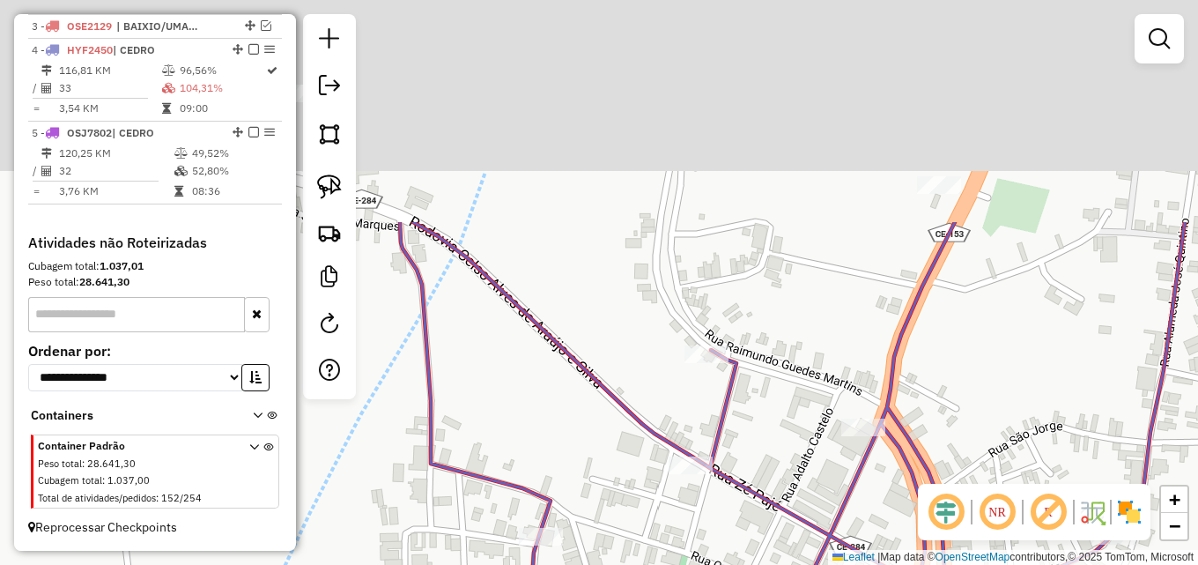
drag, startPoint x: 646, startPoint y: 255, endPoint x: 594, endPoint y: 599, distance: 347.4
click at [594, 564] on html "Aguarde... Pop-up bloqueado! Seu navegador bloqueou automáticamente a abertura …" at bounding box center [599, 282] width 1198 height 565
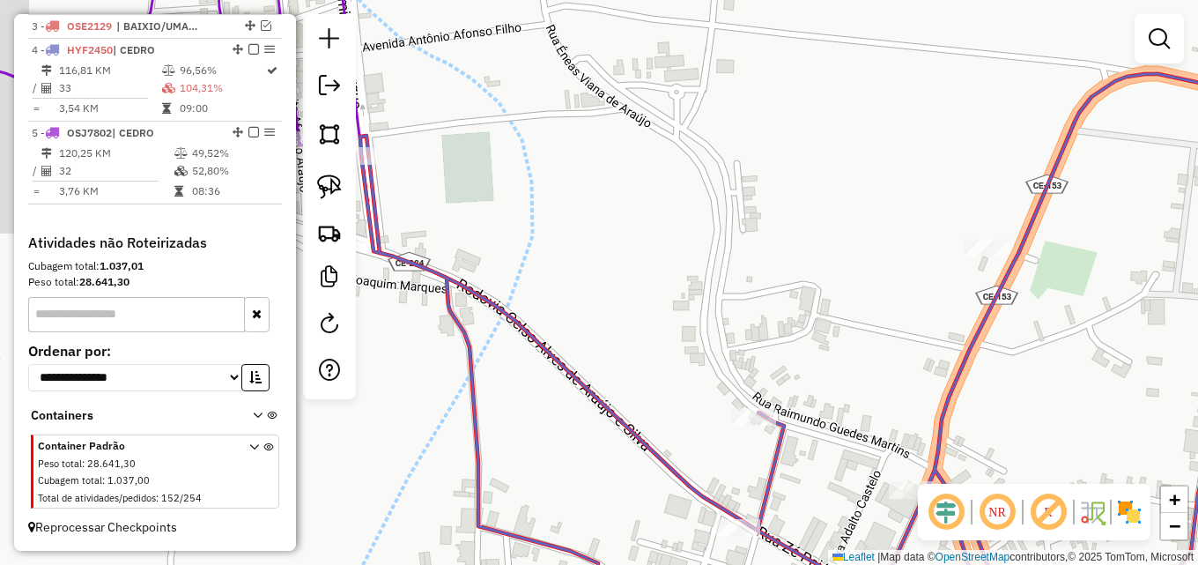
drag, startPoint x: 675, startPoint y: 353, endPoint x: 1151, endPoint y: 292, distance: 480.3
click at [1149, 292] on div "Janela de atendimento Grade de atendimento Capacidade Transportadoras Veículos …" at bounding box center [599, 282] width 1198 height 565
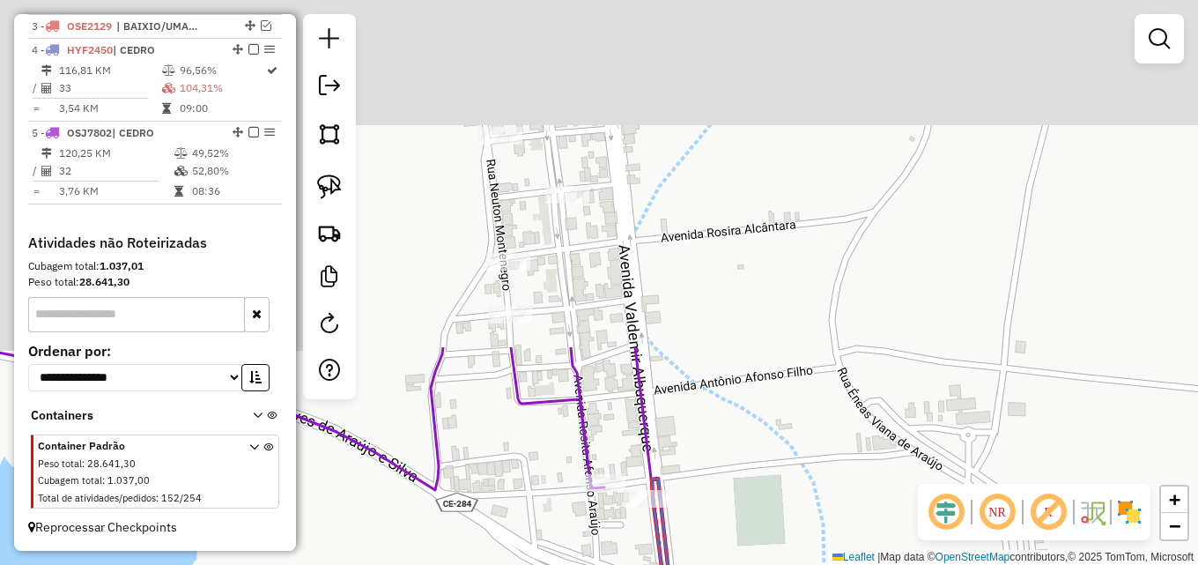
drag, startPoint x: 895, startPoint y: 162, endPoint x: 720, endPoint y: 531, distance: 408.5
click at [720, 531] on div "Janela de atendimento Grade de atendimento Capacidade Transportadoras Veículos …" at bounding box center [599, 282] width 1198 height 565
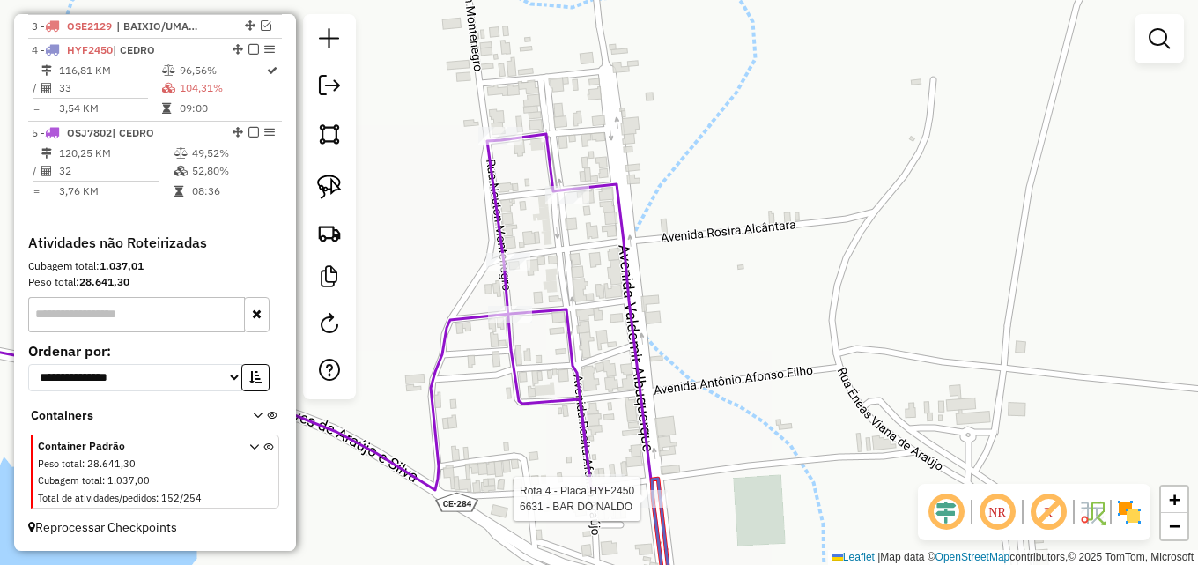
select select "*********"
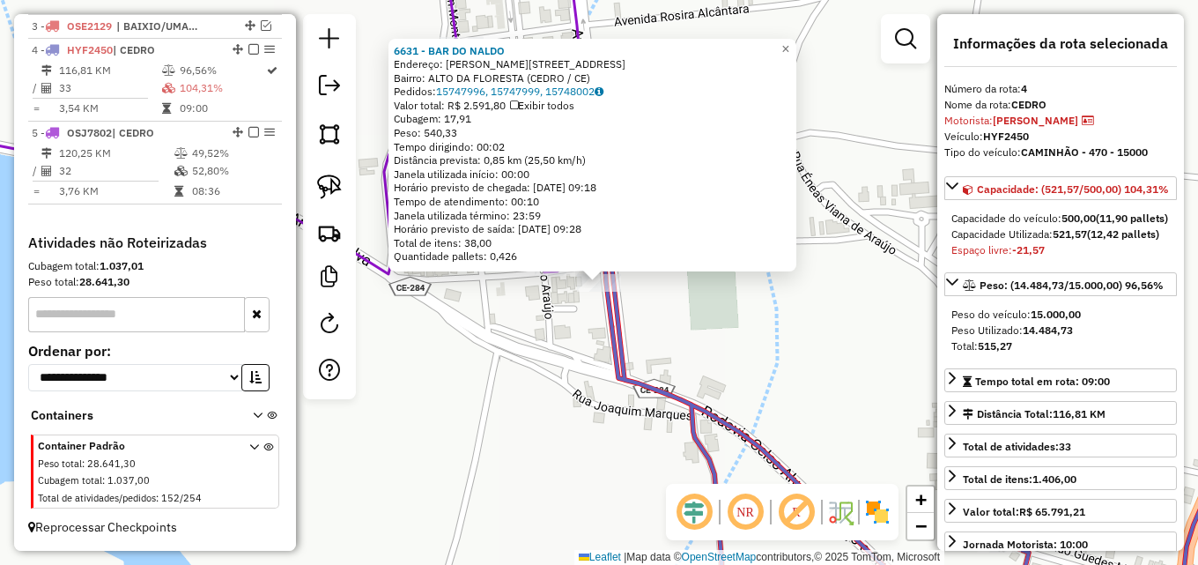
click at [768, 369] on div "6631 - BAR DO [PERSON_NAME]: [PERSON_NAME][GEOGRAPHIC_DATA],145, 145 Bairro: [G…" at bounding box center [599, 282] width 1198 height 565
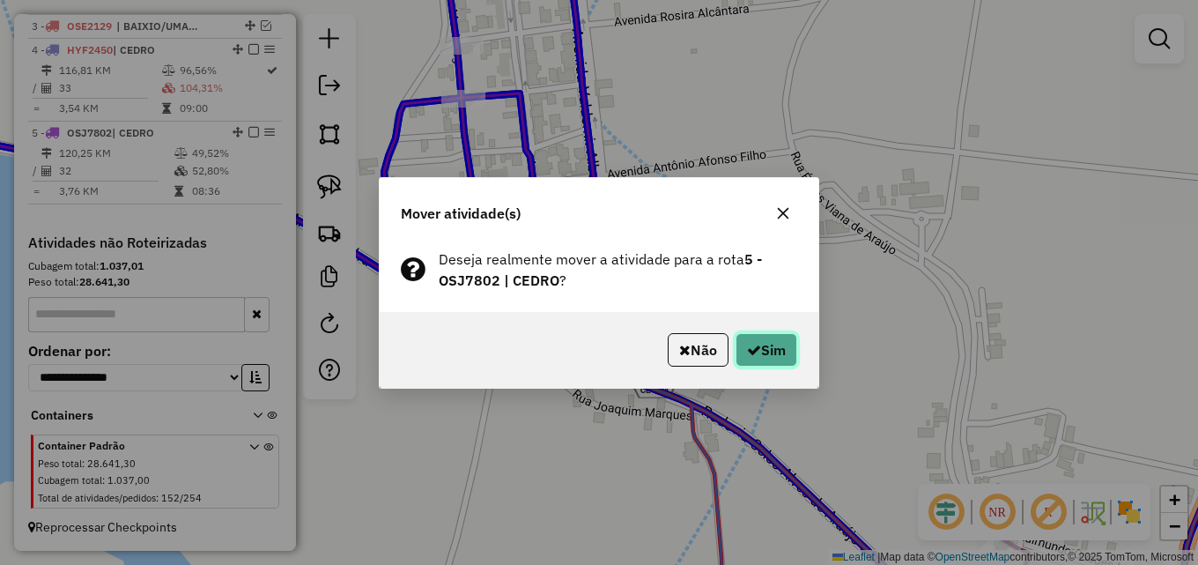
click at [774, 355] on button "Sim" at bounding box center [766, 349] width 62 height 33
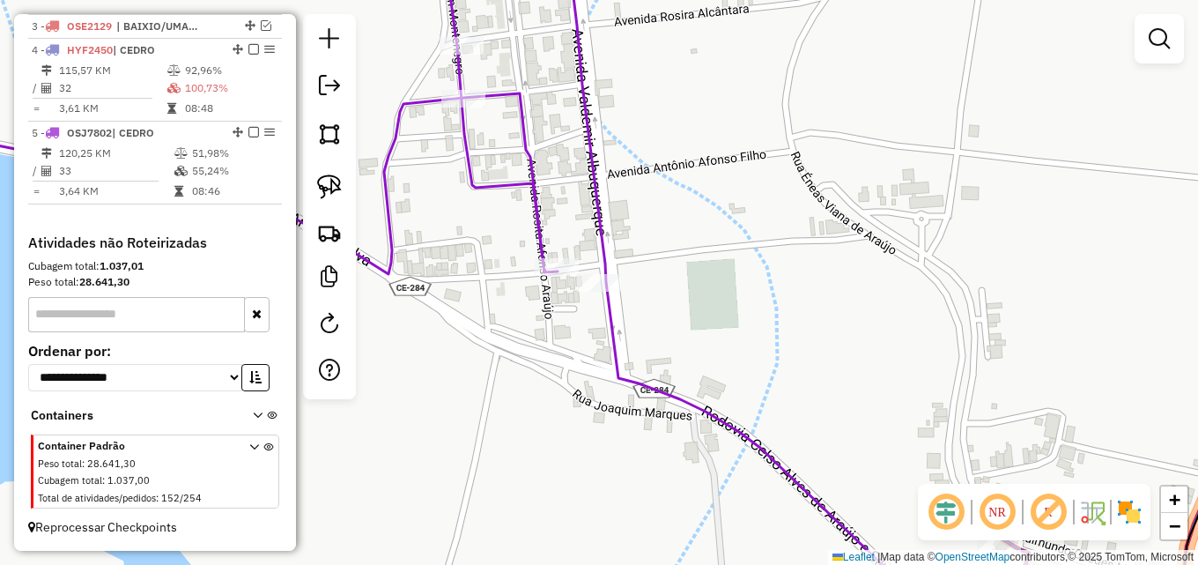
drag, startPoint x: 772, startPoint y: 349, endPoint x: 774, endPoint y: 337, distance: 11.6
click at [772, 347] on div "Janela de atendimento Grade de atendimento Capacidade Transportadoras Veículos …" at bounding box center [599, 282] width 1198 height 565
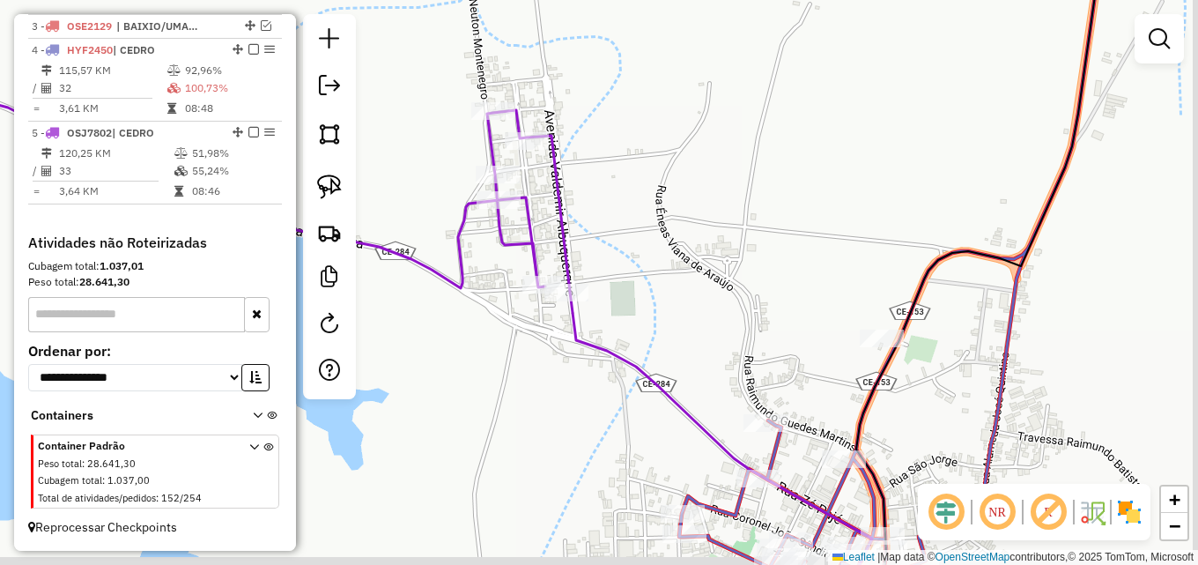
drag, startPoint x: 777, startPoint y: 314, endPoint x: 655, endPoint y: 298, distance: 122.6
click at [655, 298] on div "Janela de atendimento Grade de atendimento Capacidade Transportadoras Veículos …" at bounding box center [599, 282] width 1198 height 565
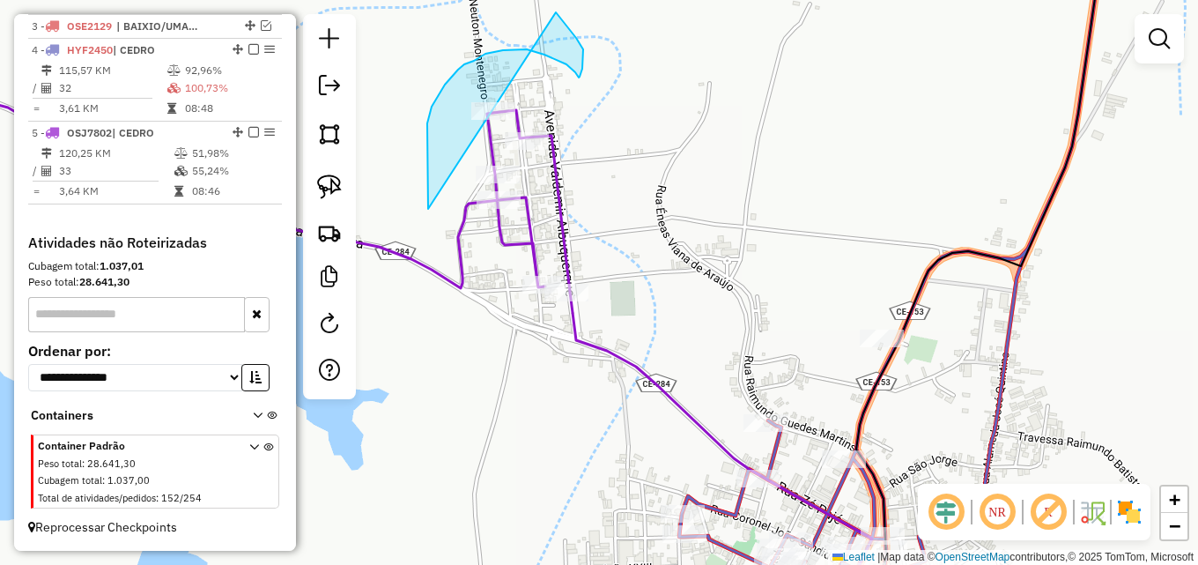
drag, startPoint x: 428, startPoint y: 205, endPoint x: 477, endPoint y: -18, distance: 229.1
click at [477, 0] on html "Aguarde... Pop-up bloqueado! Seu navegador bloqueou automáticamente a abertura …" at bounding box center [599, 282] width 1198 height 565
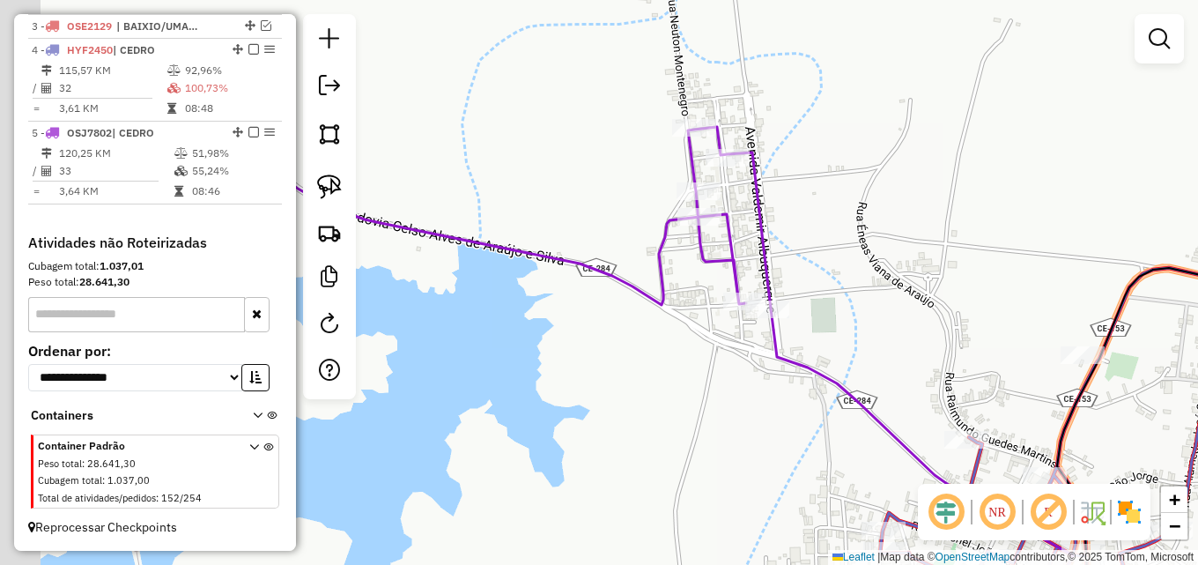
drag, startPoint x: 733, startPoint y: 139, endPoint x: 1001, endPoint y: 138, distance: 268.6
click at [1001, 138] on div "Janela de atendimento Grade de atendimento Capacidade Transportadoras Veículos …" at bounding box center [599, 282] width 1198 height 565
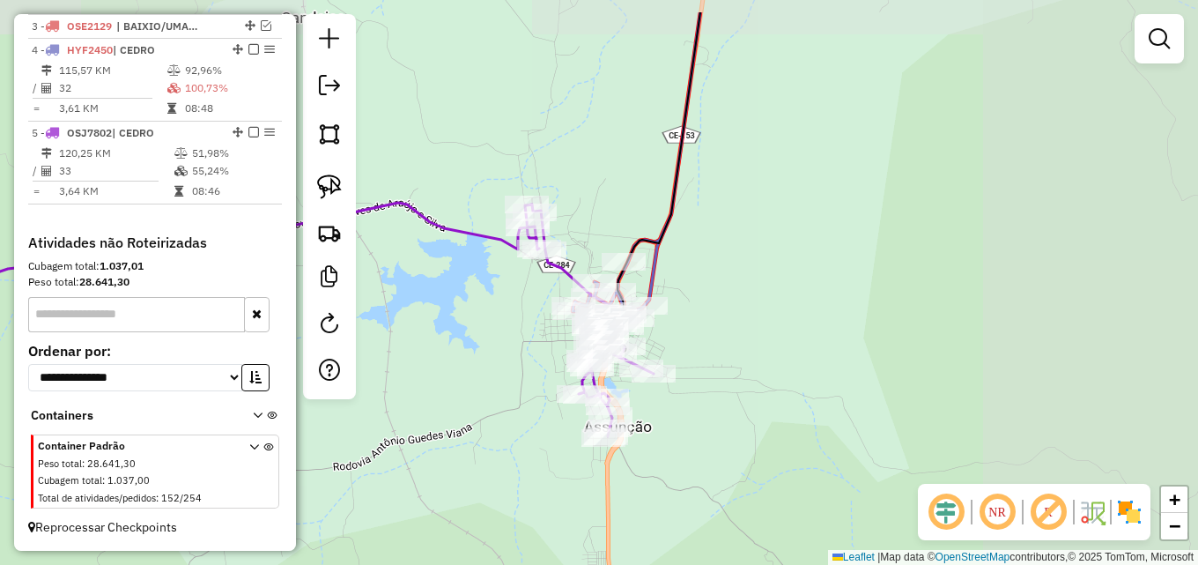
drag, startPoint x: 819, startPoint y: 282, endPoint x: 428, endPoint y: 325, distance: 393.4
click at [400, 345] on div "Janela de atendimento Grade de atendimento Capacidade Transportadoras Veículos …" at bounding box center [599, 282] width 1198 height 565
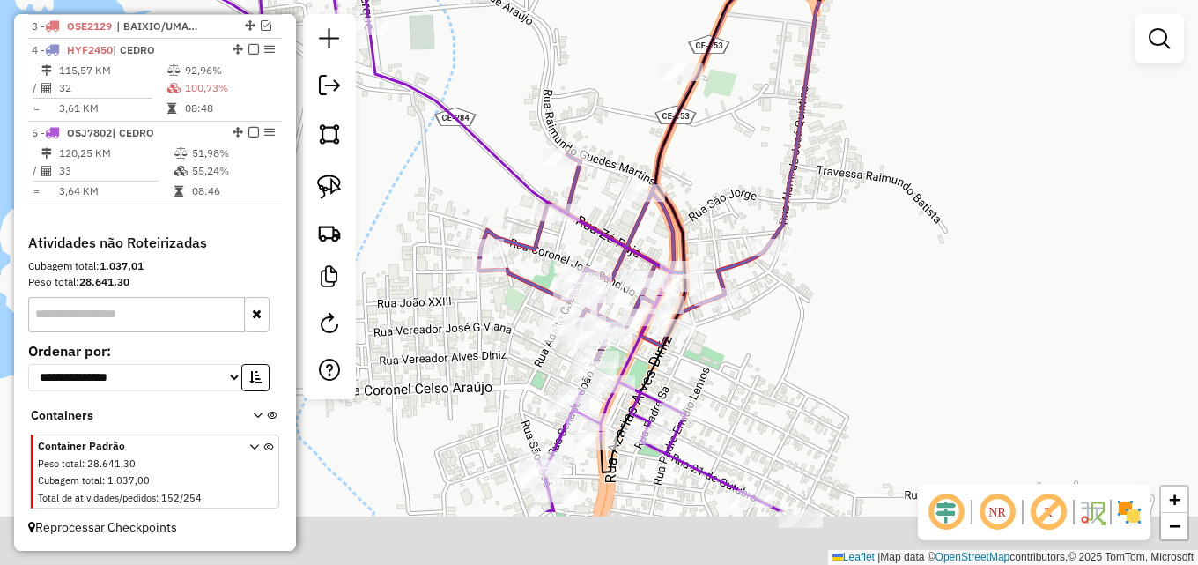
drag, startPoint x: 439, startPoint y: 293, endPoint x: 431, endPoint y: 132, distance: 161.4
click at [431, 133] on div "Janela de atendimento Grade de atendimento Capacidade Transportadoras Veículos …" at bounding box center [599, 282] width 1198 height 565
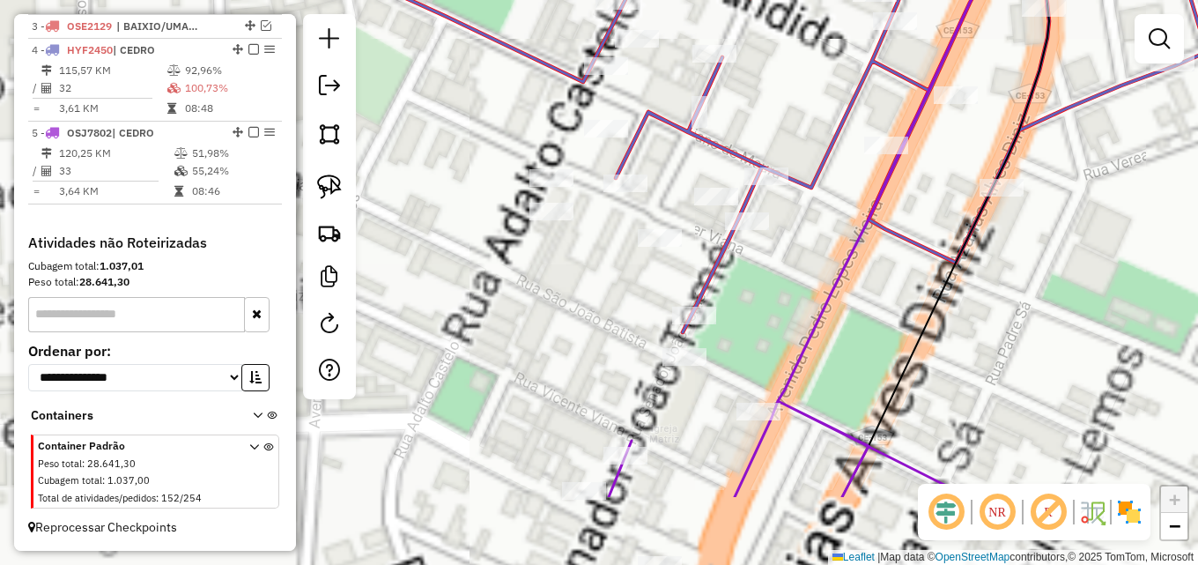
drag, startPoint x: 503, startPoint y: 351, endPoint x: 454, endPoint y: 201, distance: 158.2
click at [441, 206] on div "Janela de atendimento Grade de atendimento Capacidade Transportadoras Veículos …" at bounding box center [599, 282] width 1198 height 565
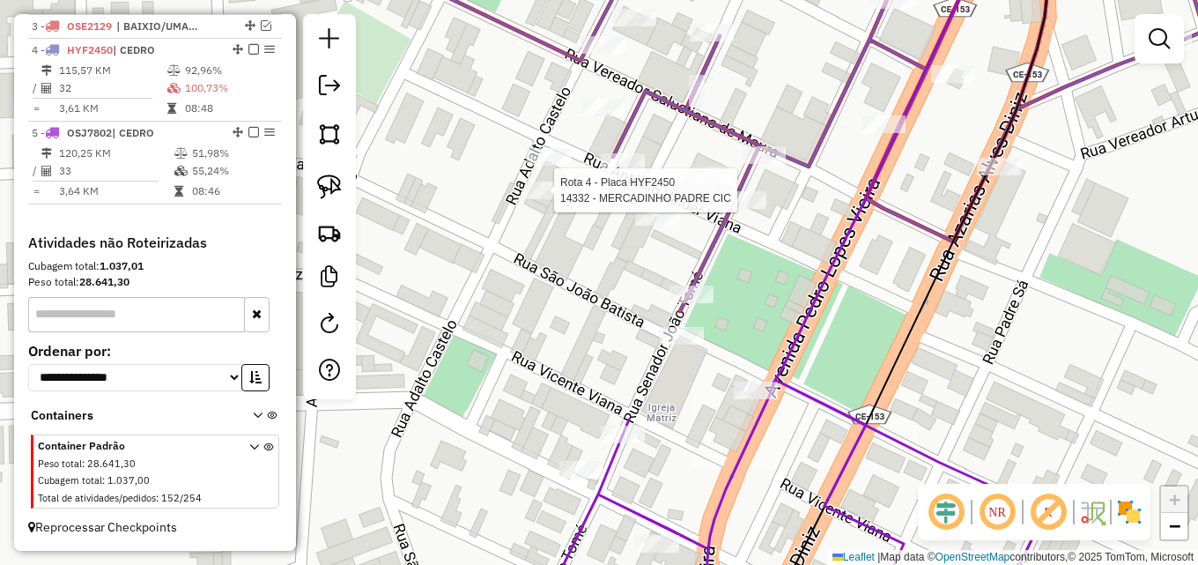
select select "*********"
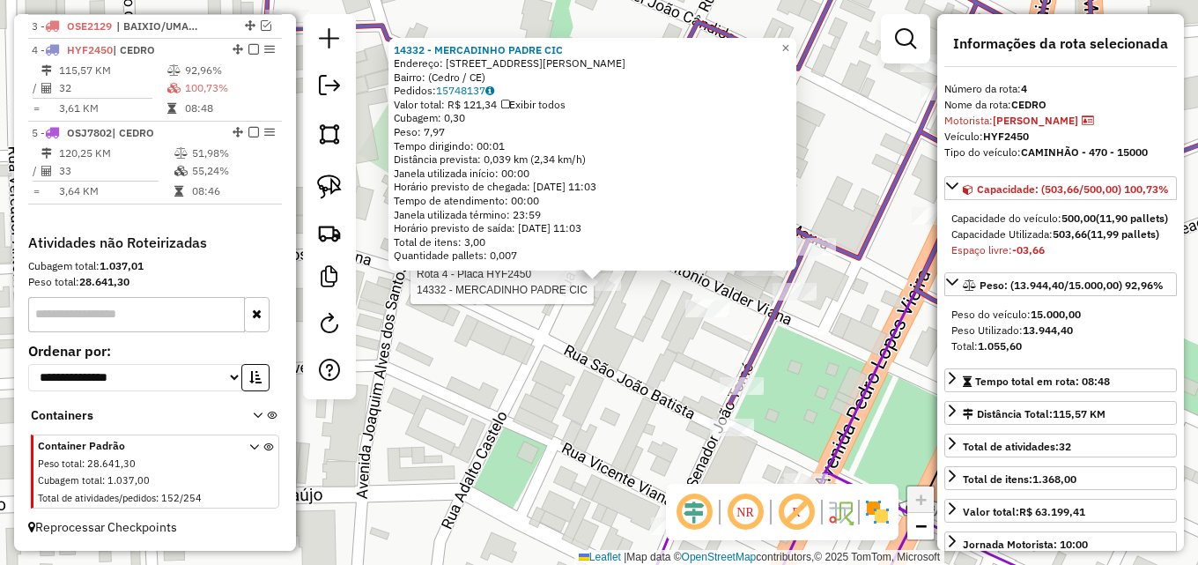
click at [587, 291] on div at bounding box center [599, 282] width 44 height 18
click at [646, 328] on div "14332 - MERCADINHO PADRE CIC Endereço: [STREET_ADDRESS][PERSON_NAME]) Pedidos: …" at bounding box center [599, 282] width 1198 height 565
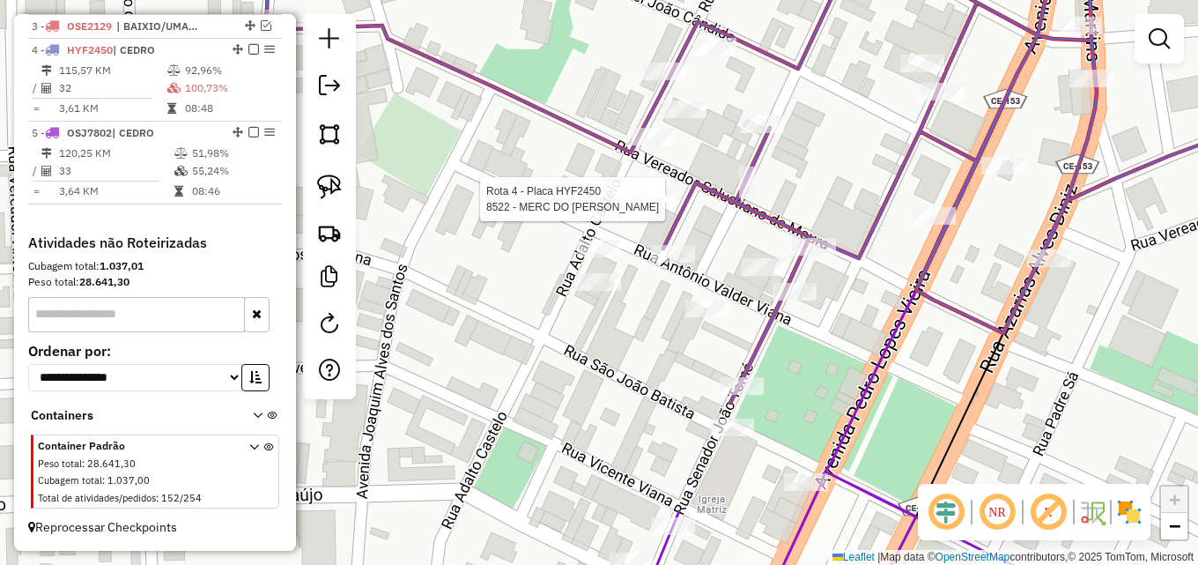
select select "*********"
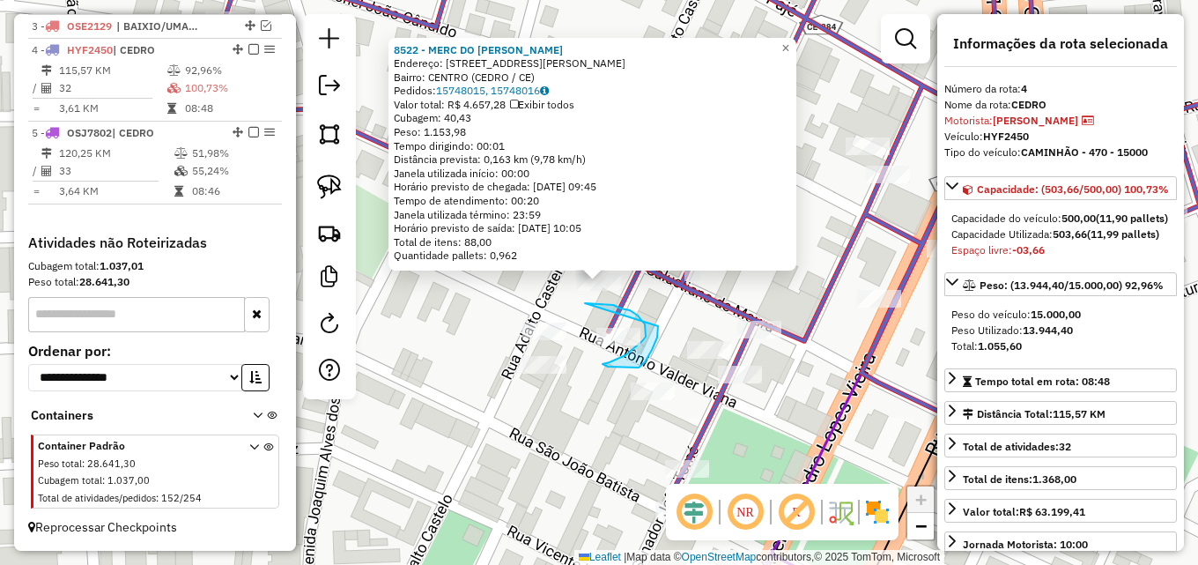
drag, startPoint x: 585, startPoint y: 303, endPoint x: 658, endPoint y: 323, distance: 75.9
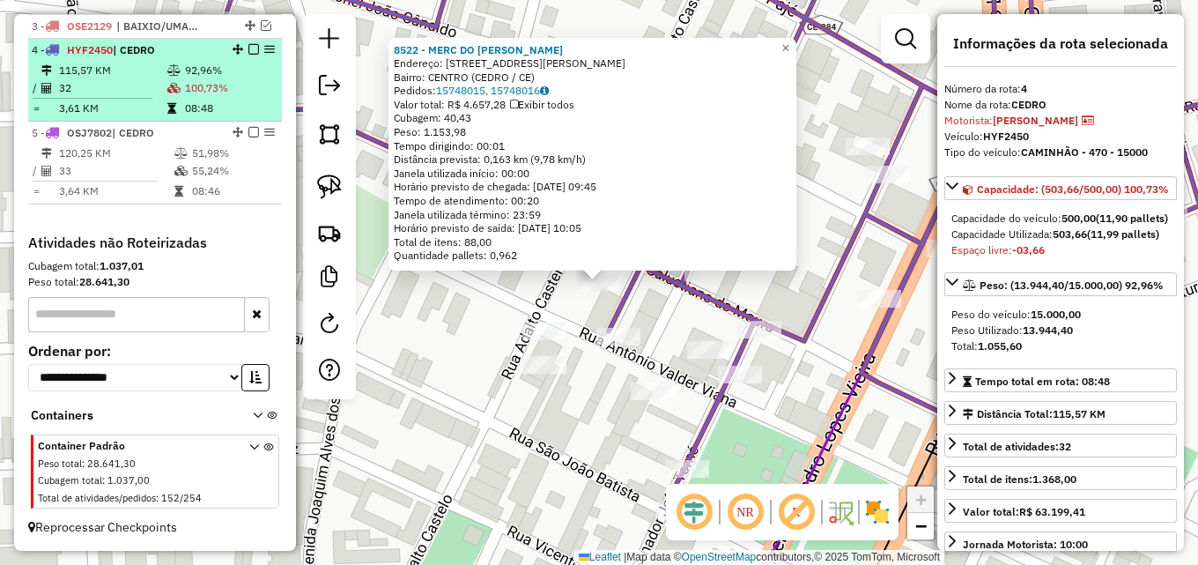
click at [151, 85] on td "32" at bounding box center [112, 88] width 108 height 18
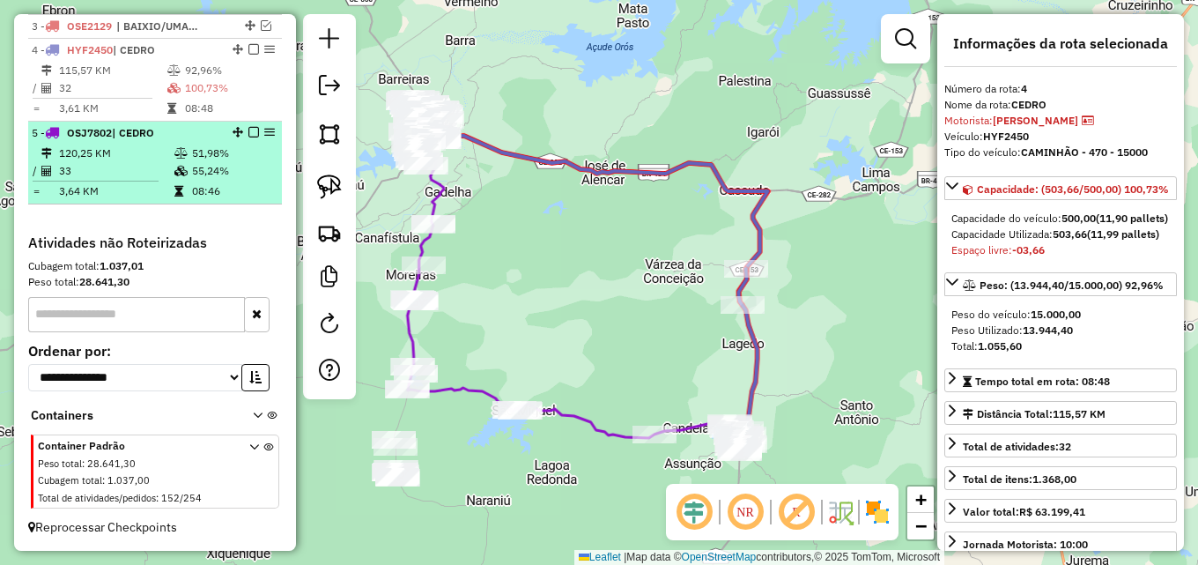
click at [153, 160] on td "120,25 KM" at bounding box center [115, 153] width 115 height 18
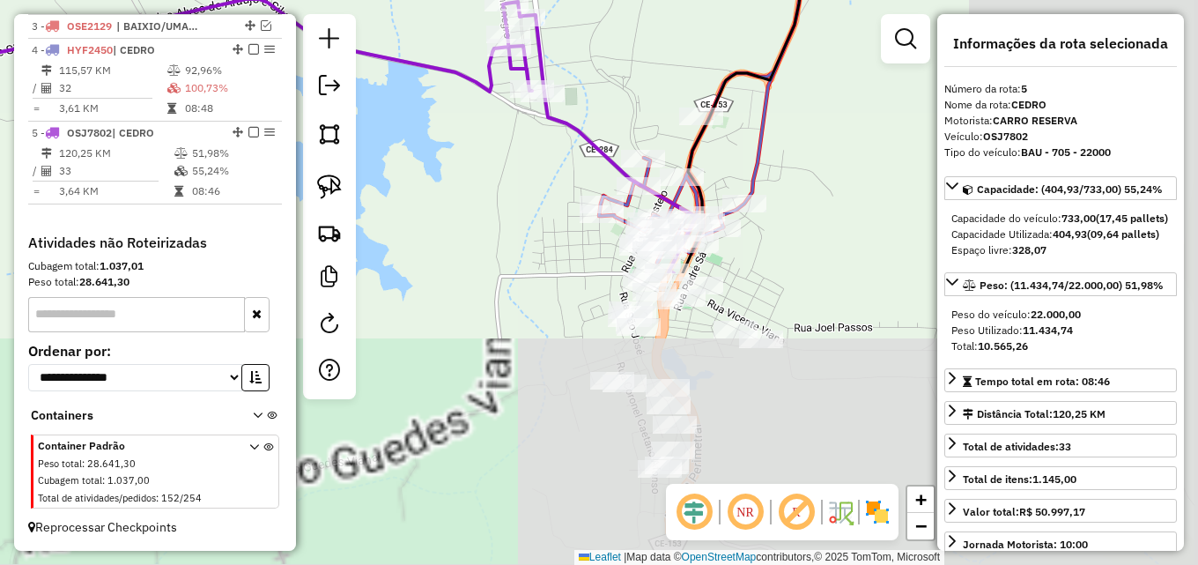
drag, startPoint x: 711, startPoint y: 477, endPoint x: 433, endPoint y: 125, distance: 448.4
click at [381, 127] on div "Janela de atendimento Grade de atendimento Capacidade Transportadoras Veículos …" at bounding box center [599, 282] width 1198 height 565
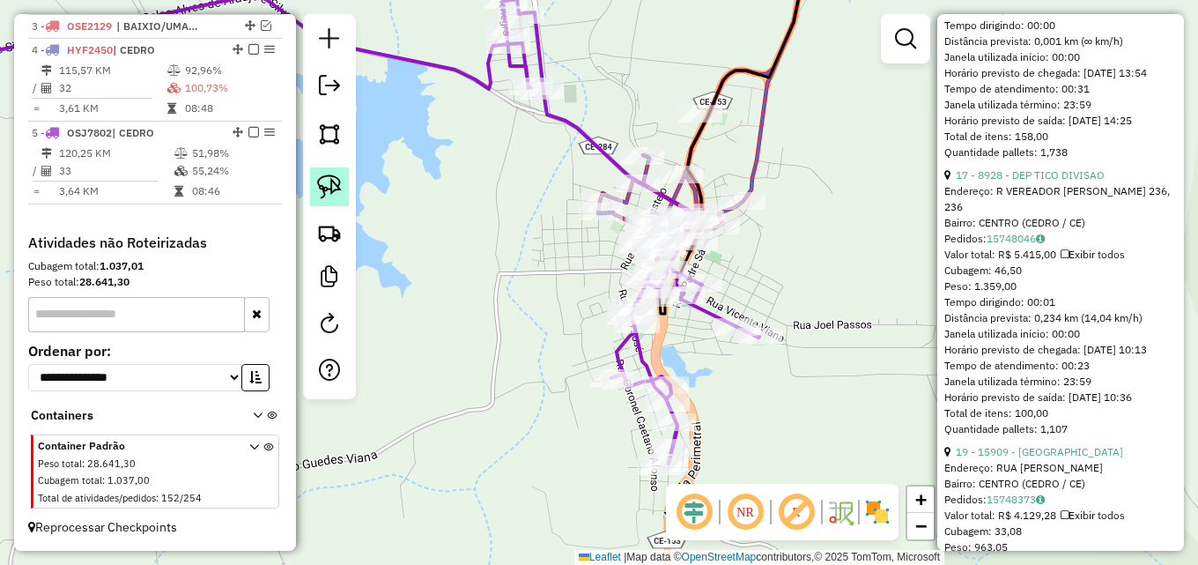
scroll to position [705, 0]
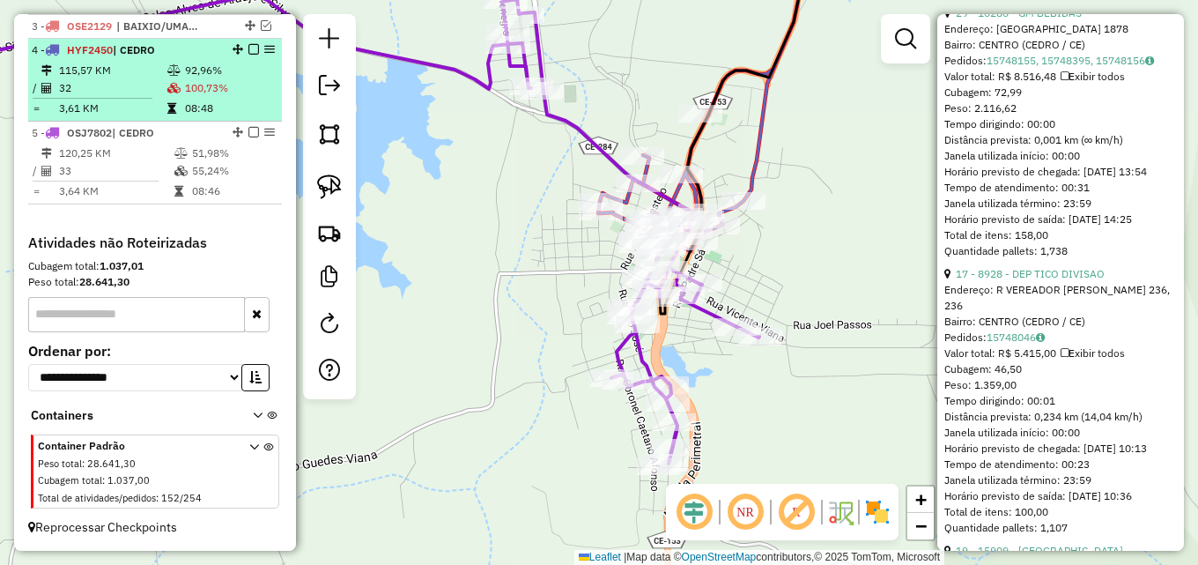
drag, startPoint x: 168, startPoint y: 93, endPoint x: 196, endPoint y: 93, distance: 28.2
click at [172, 93] on td at bounding box center [175, 88] width 18 height 18
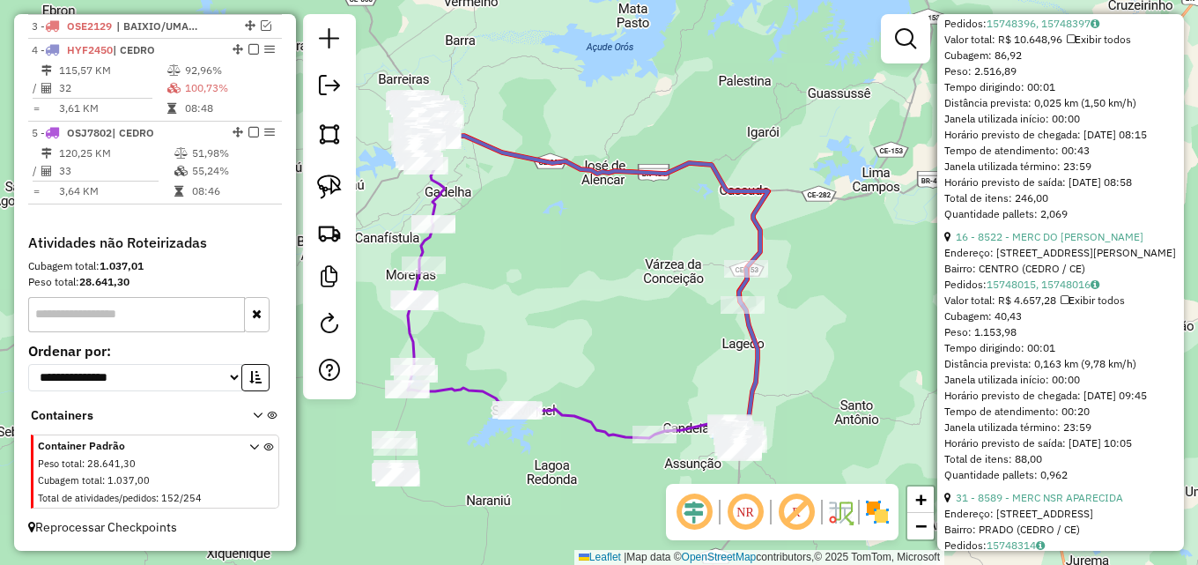
scroll to position [1529, 0]
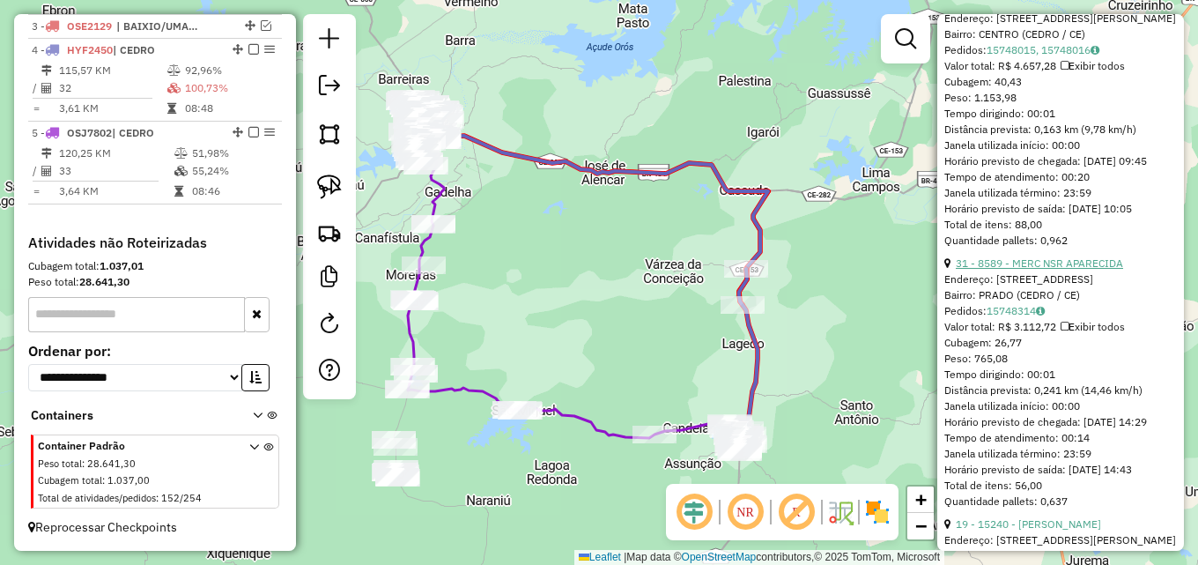
click at [1073, 269] on link "31 - 8589 - MERC NSR APARECIDA" at bounding box center [1039, 262] width 167 height 13
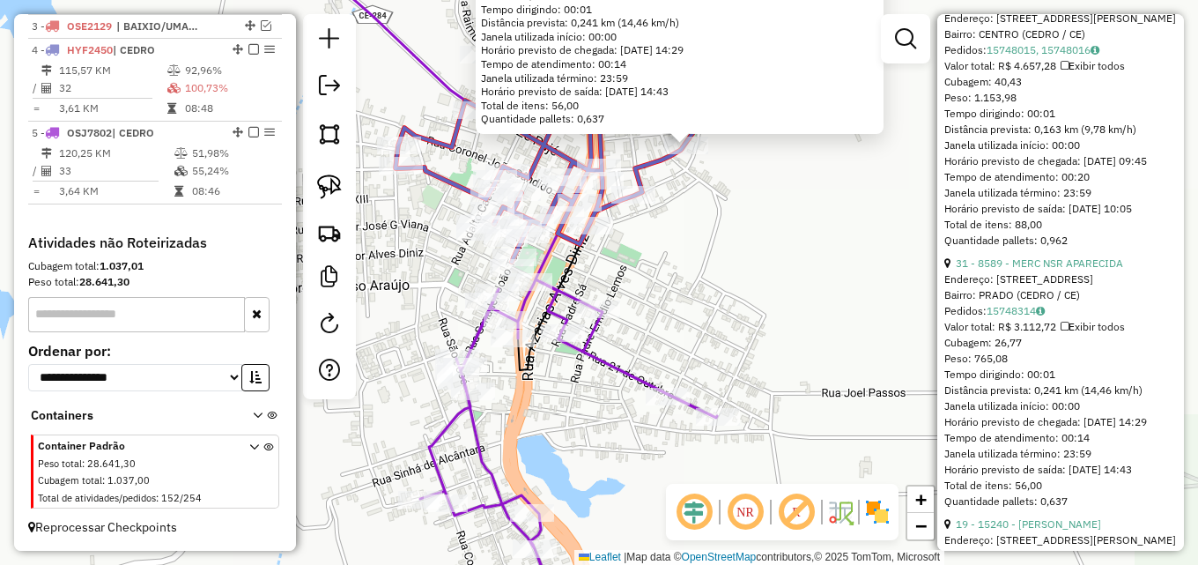
drag, startPoint x: 711, startPoint y: 228, endPoint x: 676, endPoint y: 287, distance: 68.7
click at [676, 287] on div "8589 - MERC NSR APARECIDA Endereço: R BIJUCA DINIZ,68, 68 Bairro: [GEOGRAPHIC_D…" at bounding box center [599, 282] width 1198 height 565
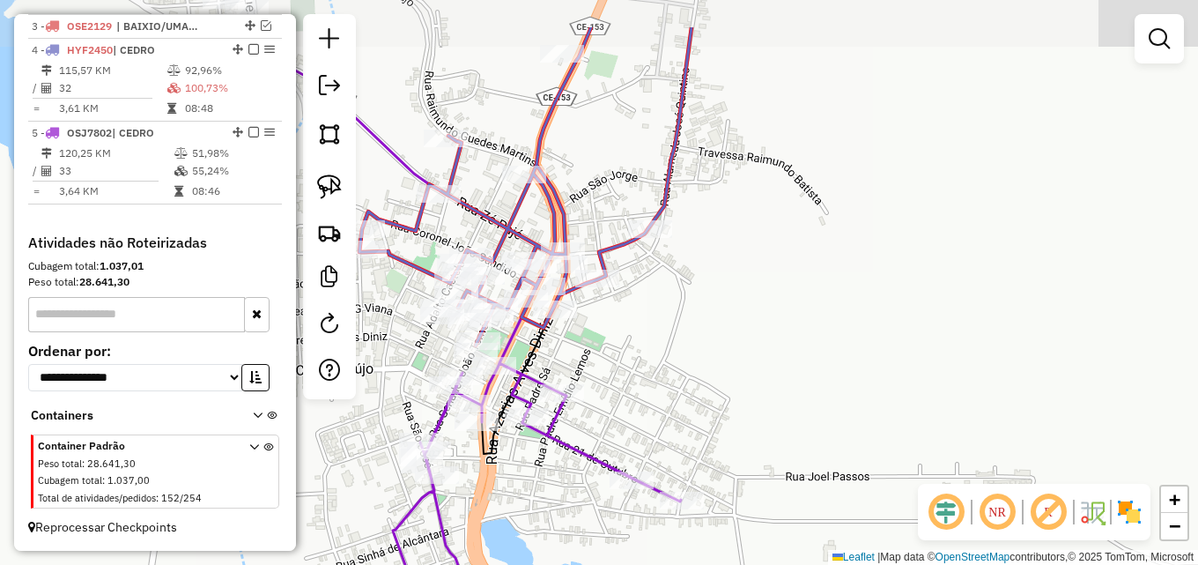
drag, startPoint x: 692, startPoint y: 210, endPoint x: 656, endPoint y: 293, distance: 91.1
click at [656, 293] on div "Janela de atendimento Grade de atendimento Capacidade Transportadoras Veículos …" at bounding box center [599, 282] width 1198 height 565
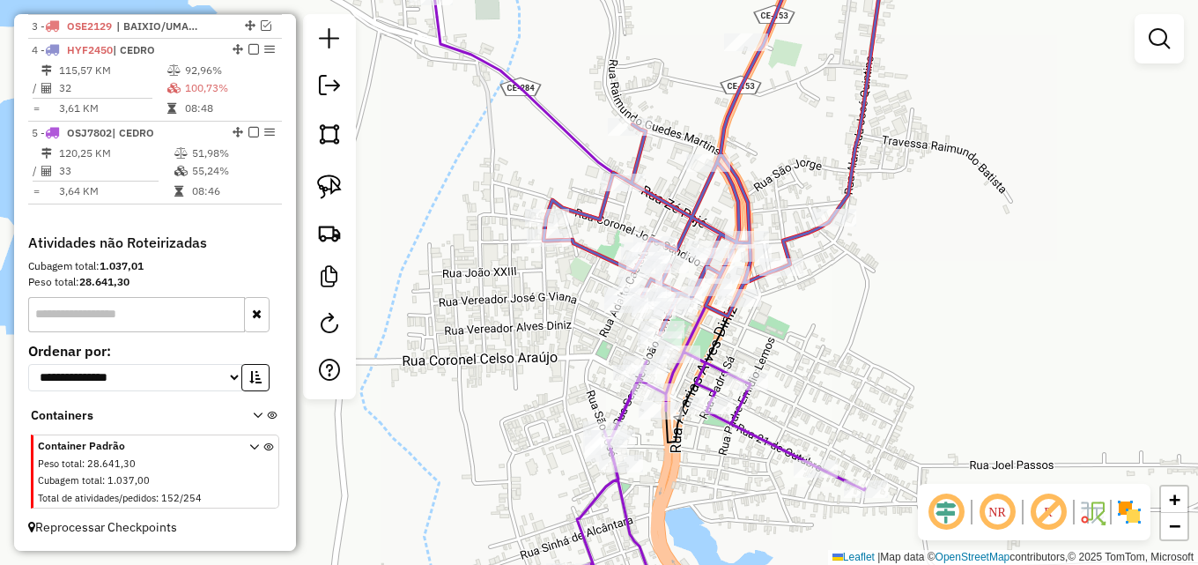
drag, startPoint x: 761, startPoint y: 274, endPoint x: 856, endPoint y: 277, distance: 95.2
click at [856, 277] on div "Janela de atendimento Grade de atendimento Capacidade Transportadoras Veículos …" at bounding box center [599, 282] width 1198 height 565
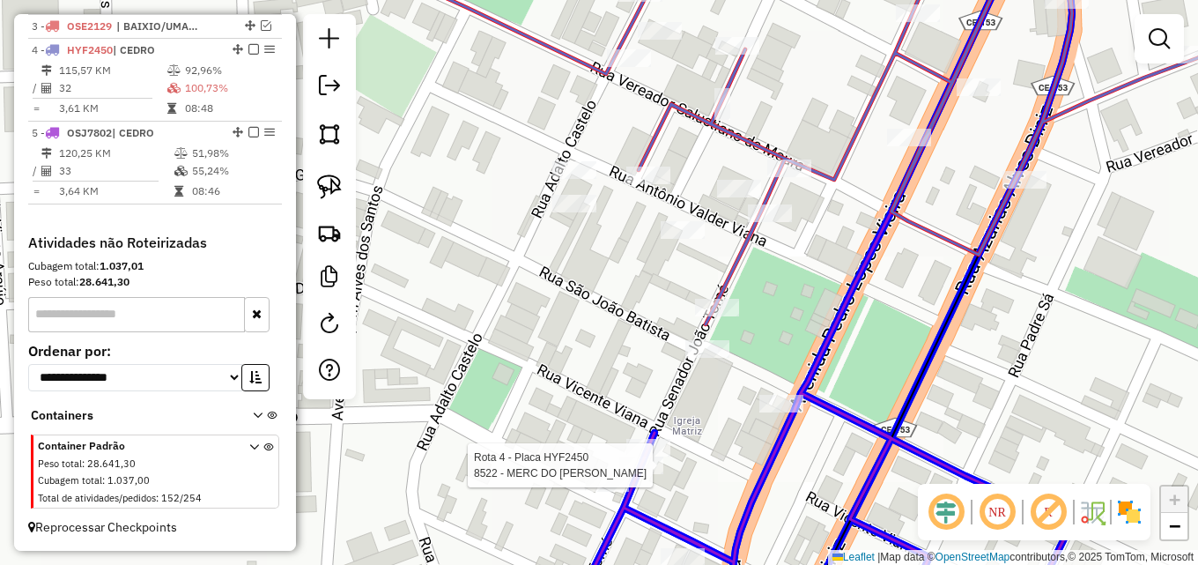
click at [639, 474] on div at bounding box center [641, 465] width 44 height 18
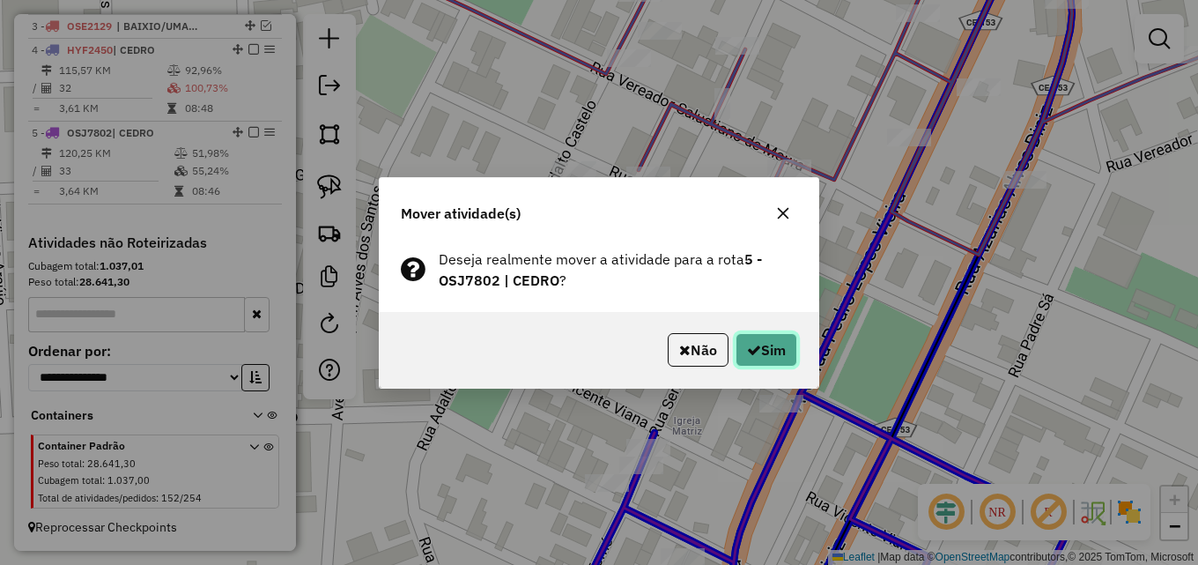
click at [776, 345] on button "Sim" at bounding box center [766, 349] width 62 height 33
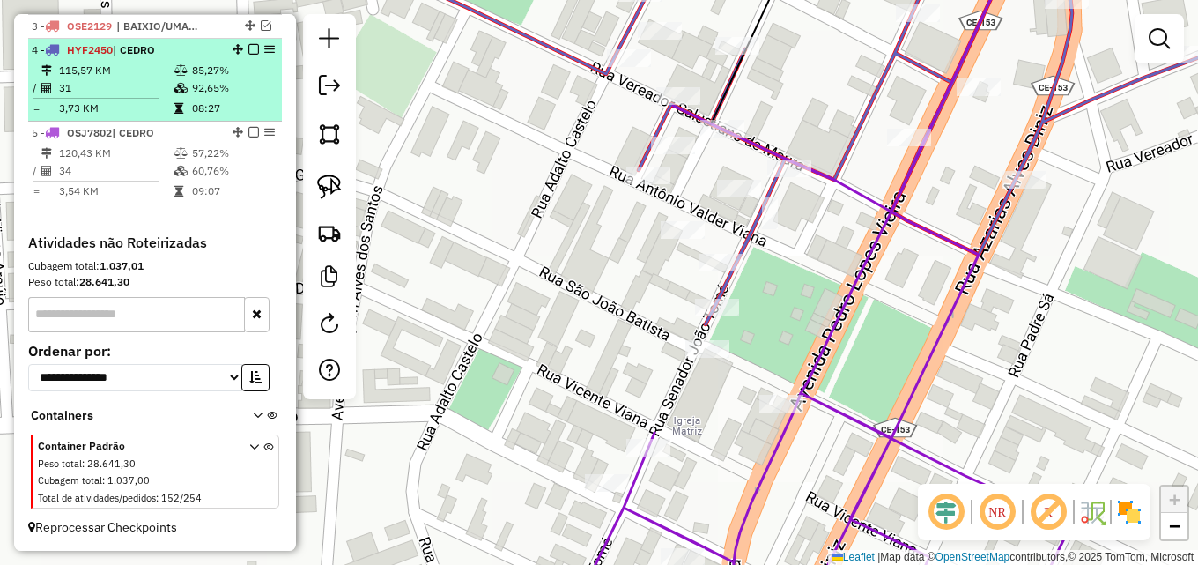
click at [205, 102] on td "08:27" at bounding box center [233, 109] width 84 height 18
select select "*********"
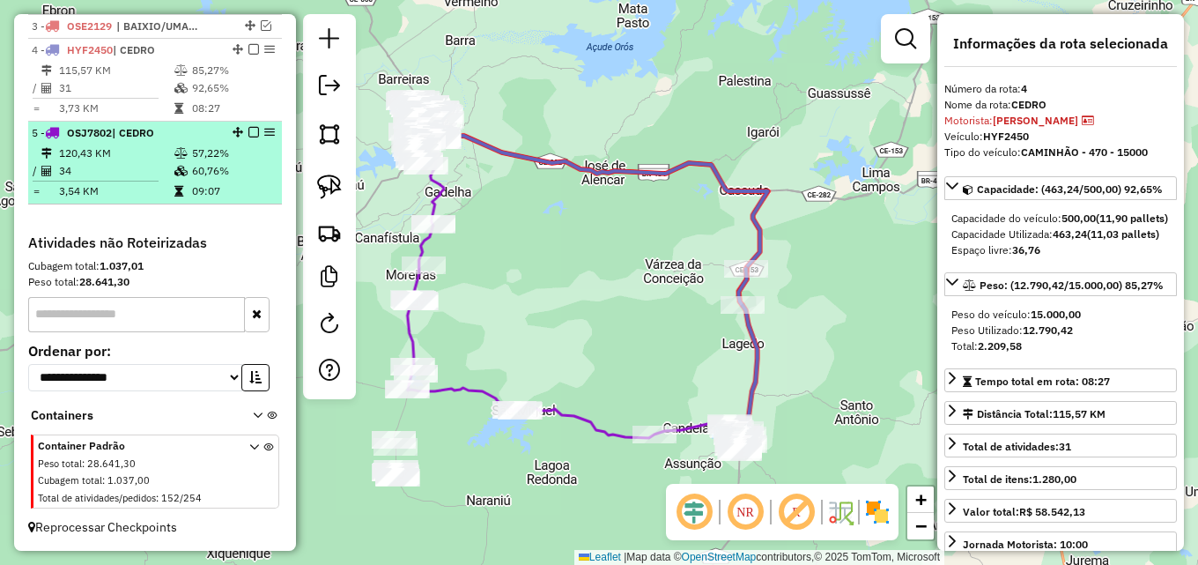
click at [194, 163] on td "60,76%" at bounding box center [233, 171] width 84 height 18
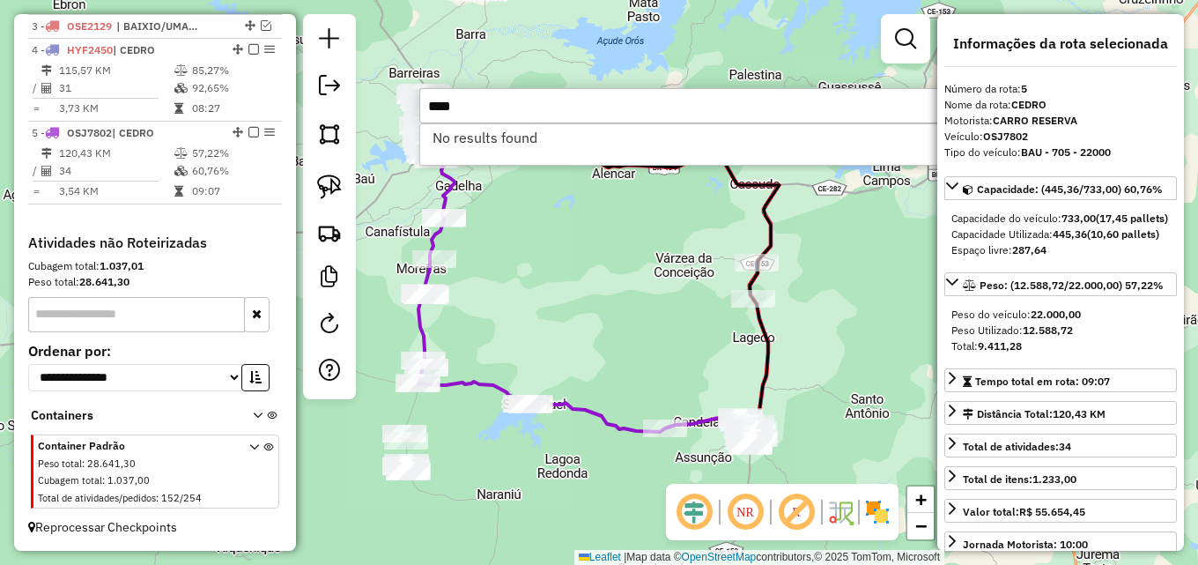
drag, startPoint x: 485, startPoint y: 112, endPoint x: 390, endPoint y: 116, distance: 95.2
click at [390, 116] on hb-router-mapa "Informações da Sessão 980035 - [DATE] Criação: [DATE] 17:07 Depósito: Dibesa To…" at bounding box center [599, 282] width 1198 height 565
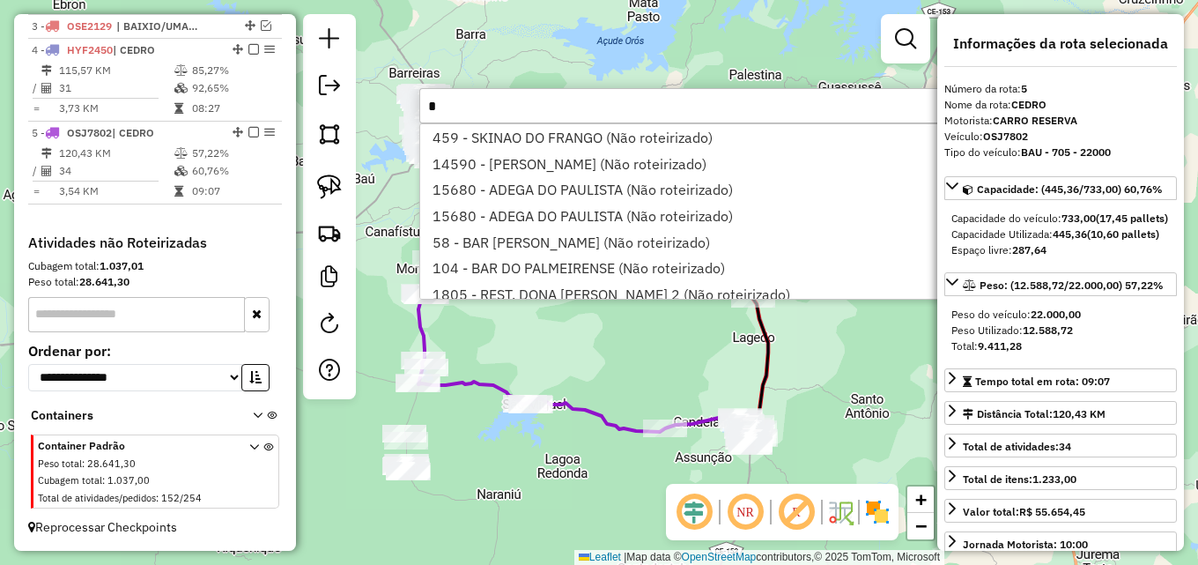
type input "*"
click at [598, 379] on div "Janela de atendimento Grade de atendimento Capacidade Transportadoras Veículos …" at bounding box center [599, 282] width 1198 height 565
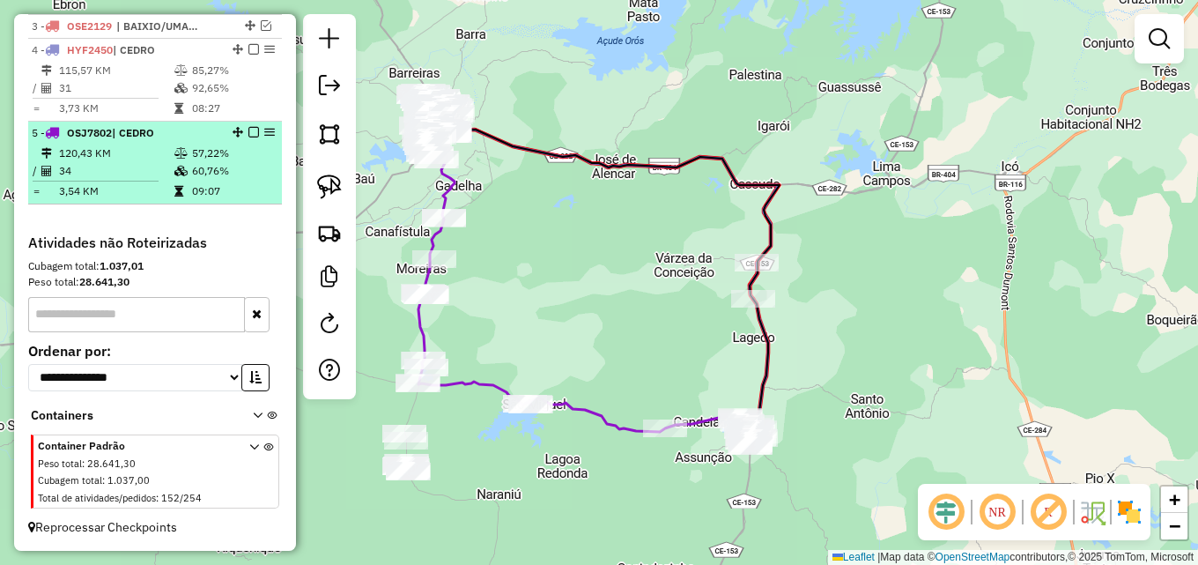
click at [216, 164] on td "60,76%" at bounding box center [233, 171] width 84 height 18
select select "*********"
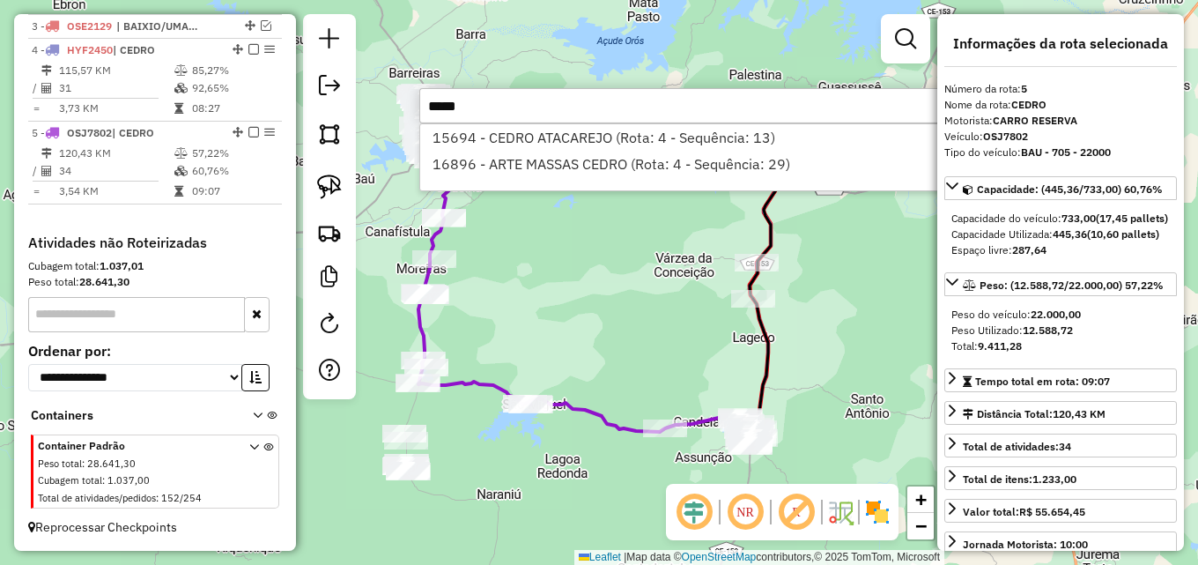
type input "*****"
click at [660, 267] on div "Janela de atendimento Grade de atendimento Capacidade Transportadoras Veículos …" at bounding box center [599, 282] width 1198 height 565
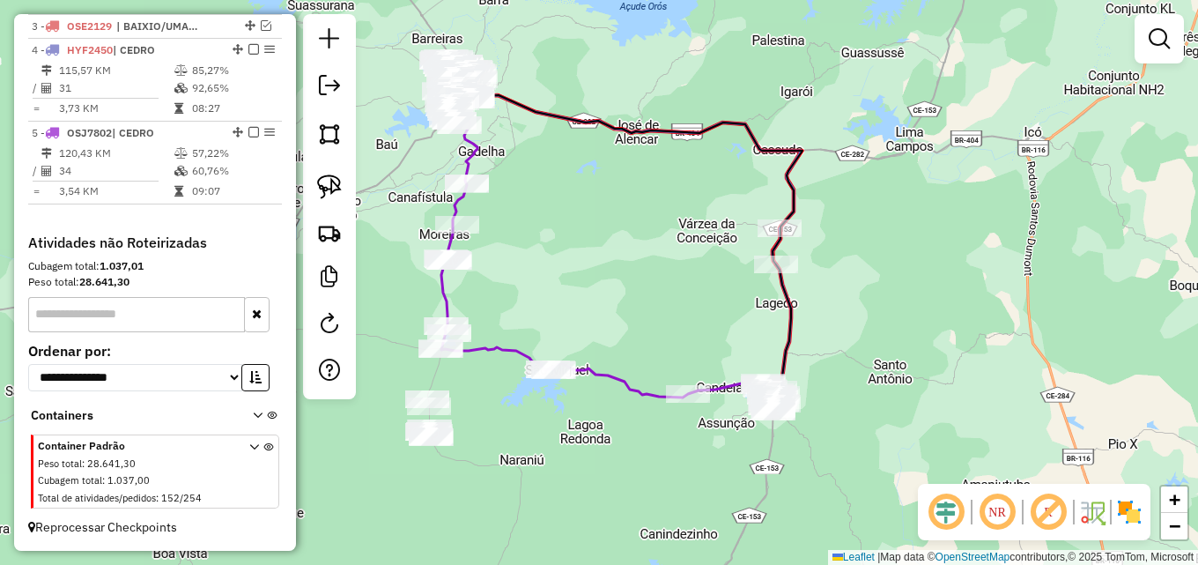
drag, startPoint x: 561, startPoint y: 292, endPoint x: 584, endPoint y: 258, distance: 41.3
click at [584, 258] on div "Janela de atendimento Grade de atendimento Capacidade Transportadoras Veículos …" at bounding box center [599, 282] width 1198 height 565
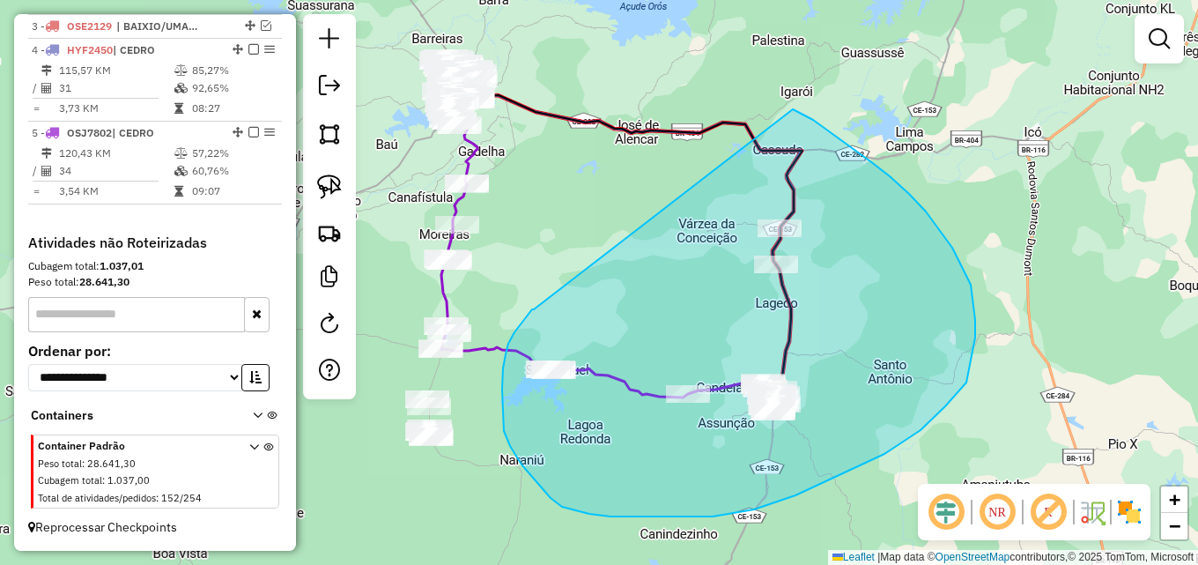
drag, startPoint x: 520, startPoint y: 324, endPoint x: 775, endPoint y: 100, distance: 338.9
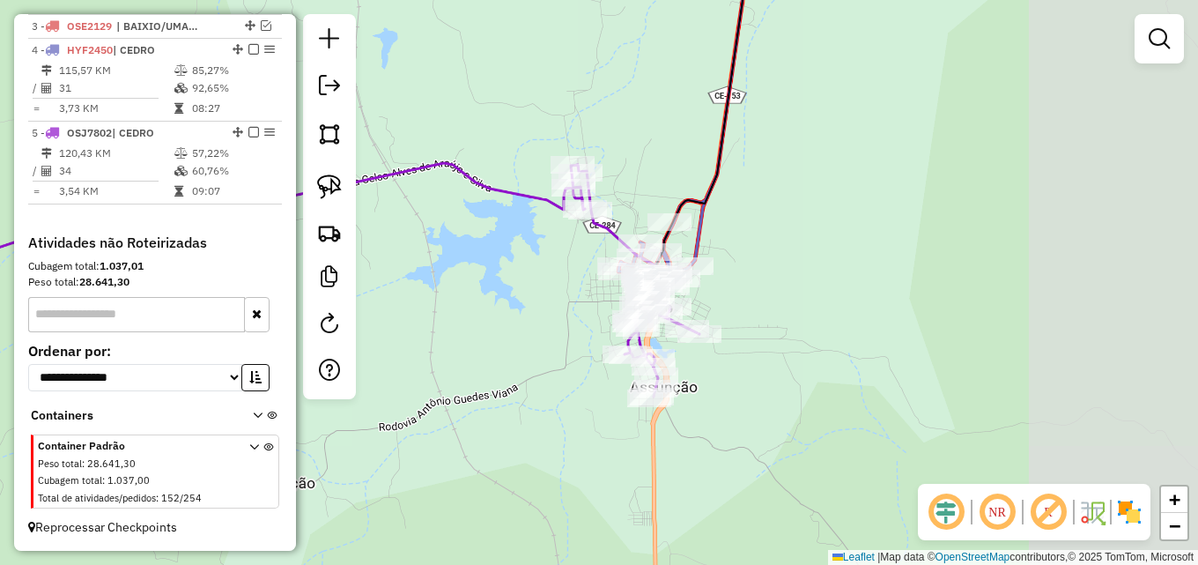
drag, startPoint x: 741, startPoint y: 299, endPoint x: 482, endPoint y: 302, distance: 258.9
click at [482, 303] on div "Janela de atendimento Grade de atendimento Capacidade Transportadoras Veículos …" at bounding box center [599, 282] width 1198 height 565
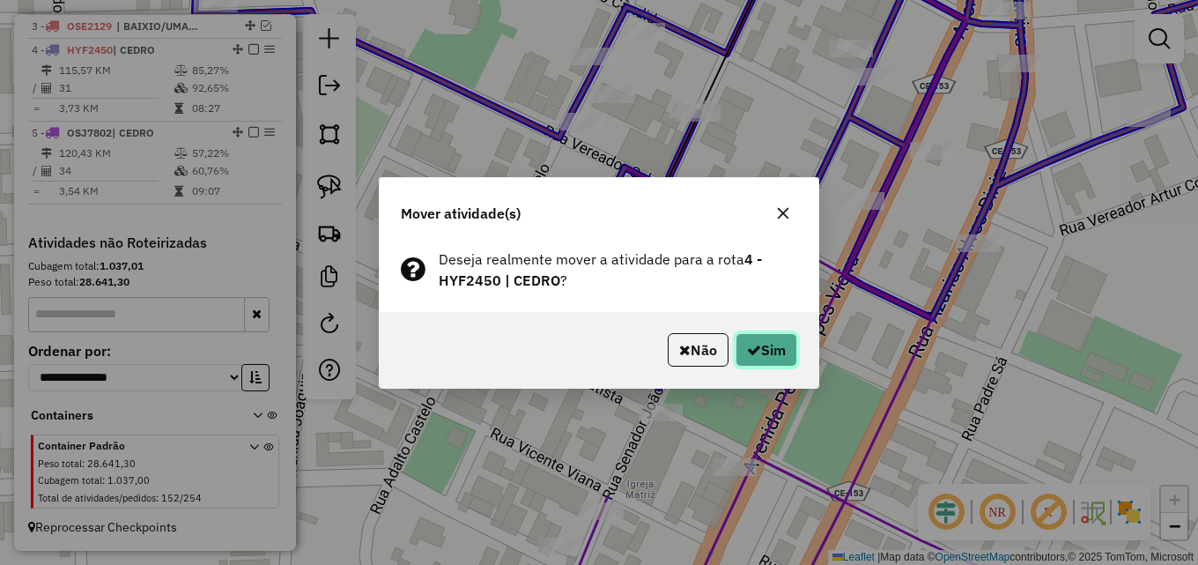
click at [777, 348] on button "Sim" at bounding box center [766, 349] width 62 height 33
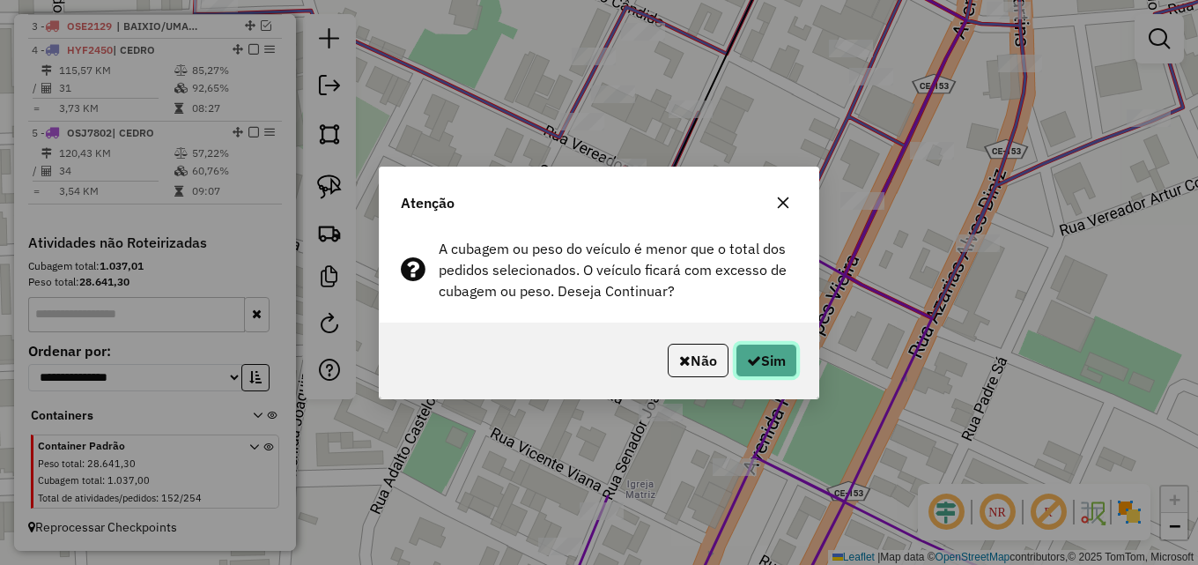
click at [775, 351] on button "Sim" at bounding box center [766, 359] width 62 height 33
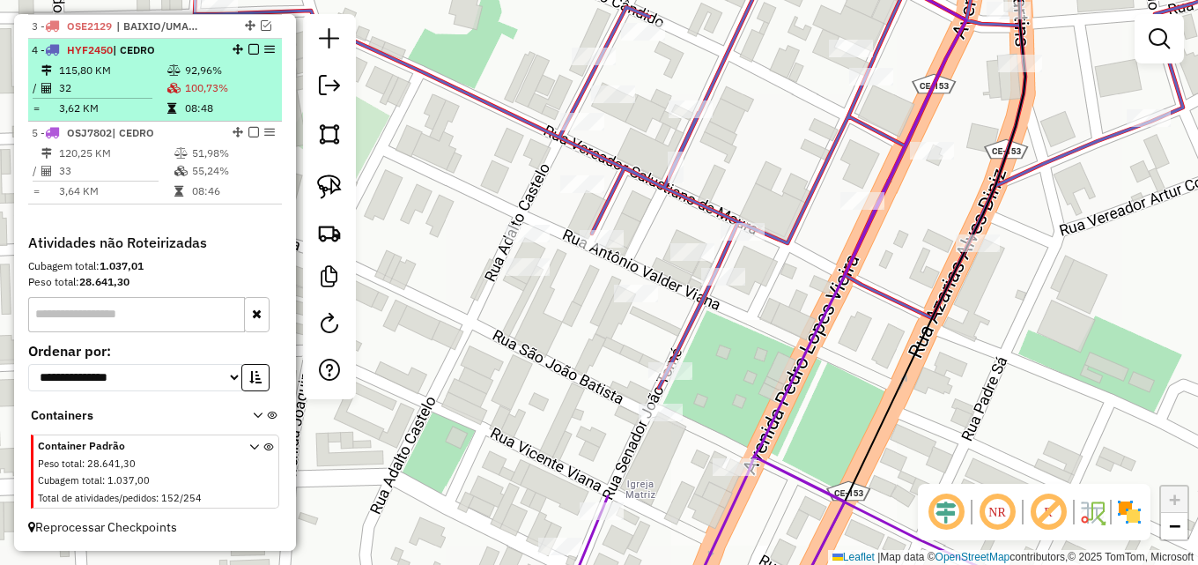
click at [150, 64] on td "115,80 KM" at bounding box center [112, 71] width 108 height 18
select select "*********"
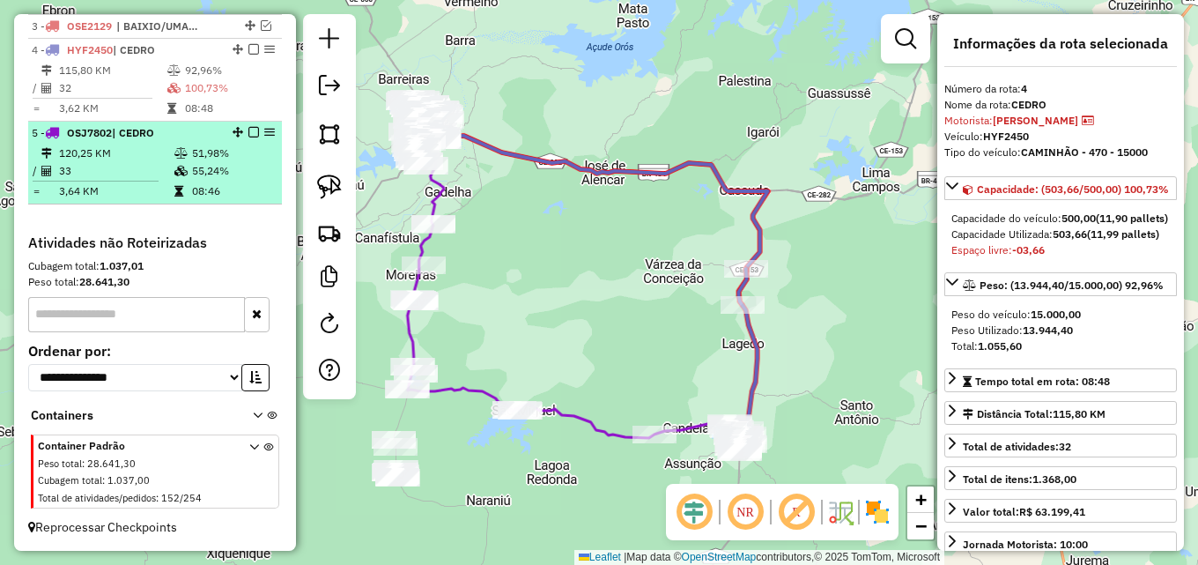
click at [124, 165] on td "33" at bounding box center [115, 171] width 115 height 18
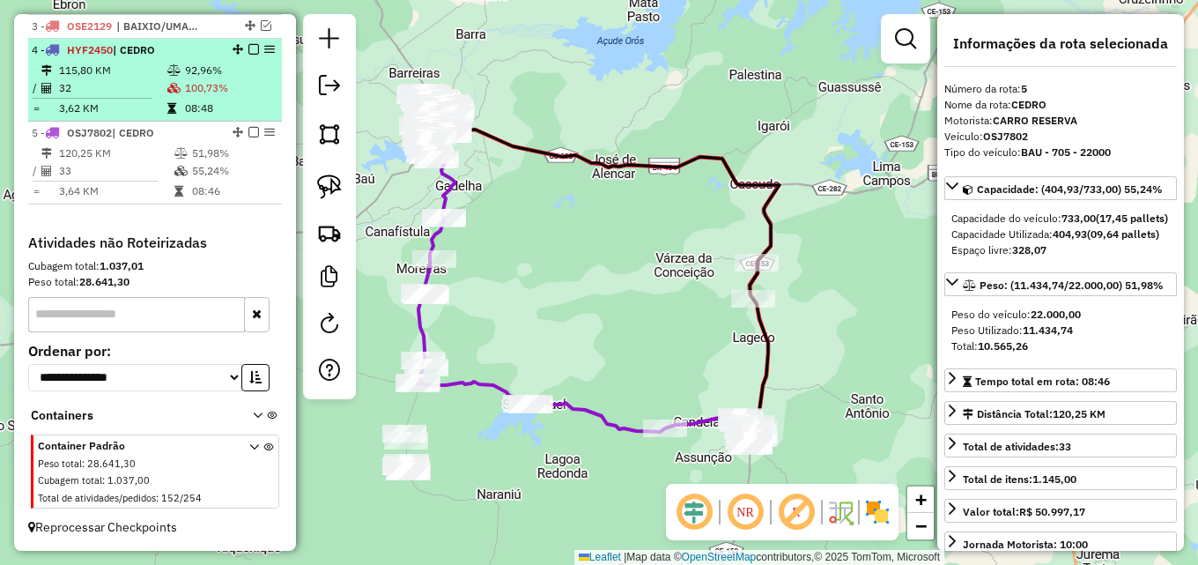
click at [150, 86] on td "32" at bounding box center [112, 88] width 108 height 18
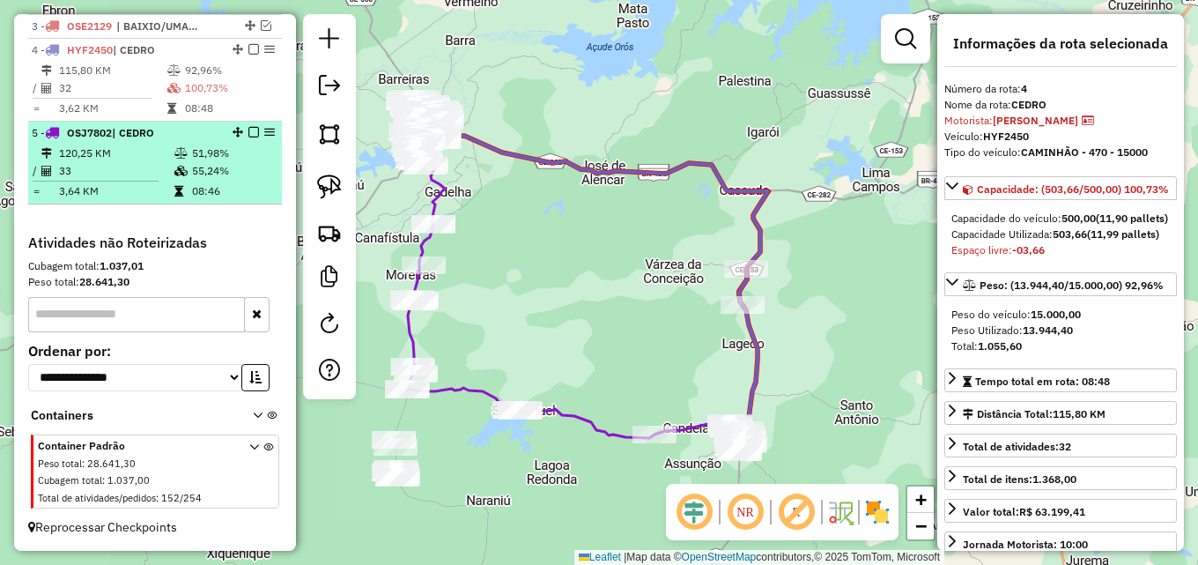
click at [145, 153] on td "120,25 KM" at bounding box center [115, 153] width 115 height 18
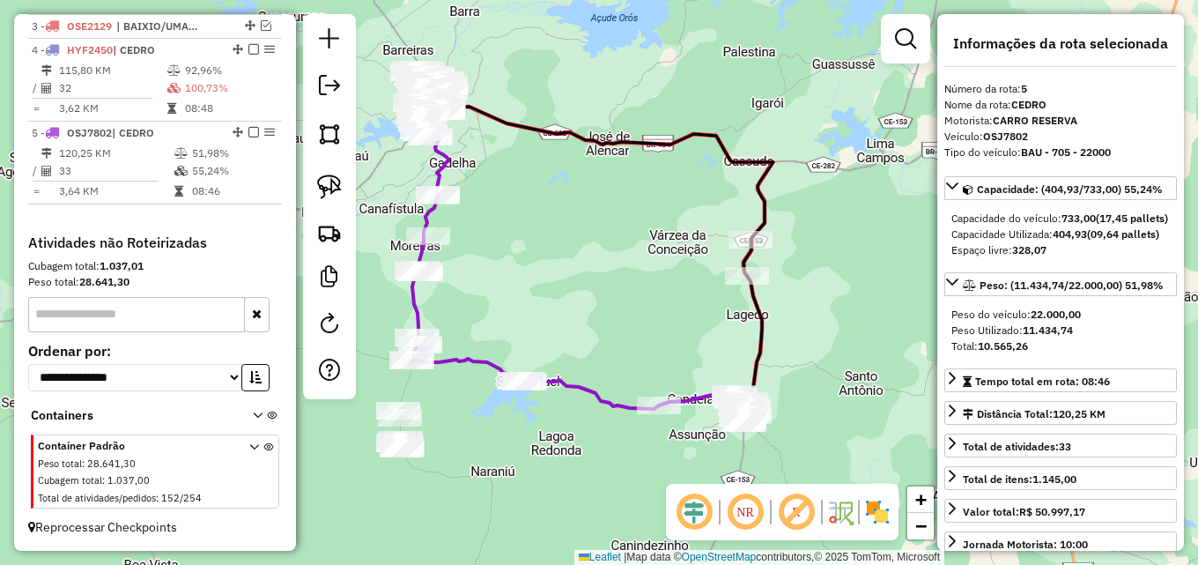
drag, startPoint x: 550, startPoint y: 266, endPoint x: 470, endPoint y: 119, distance: 167.5
click at [470, 119] on div "Janela de atendimento Grade de atendimento Capacidade Transportadoras Veículos …" at bounding box center [599, 282] width 1198 height 565
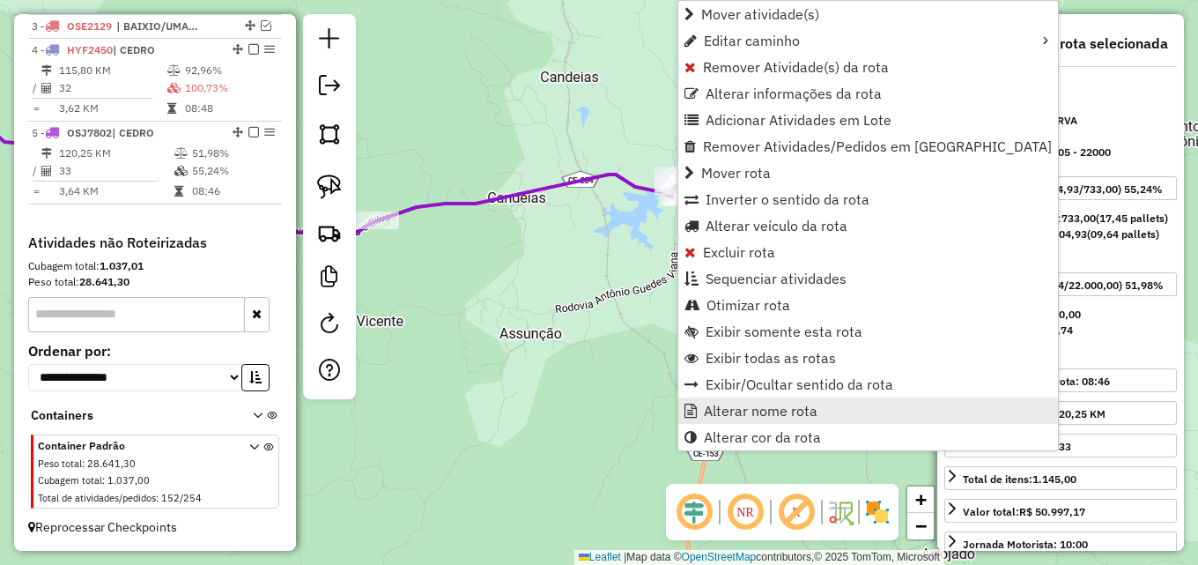
click at [753, 419] on link "Alterar nome rota" at bounding box center [868, 410] width 380 height 26
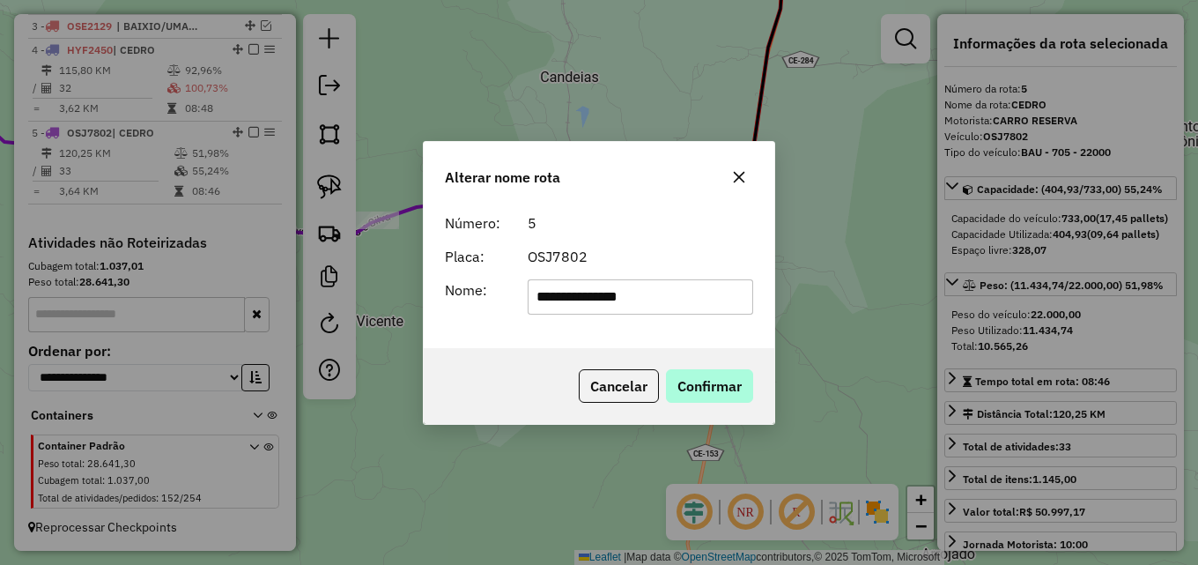
type input "**********"
click at [698, 382] on button "Confirmar" at bounding box center [709, 385] width 87 height 33
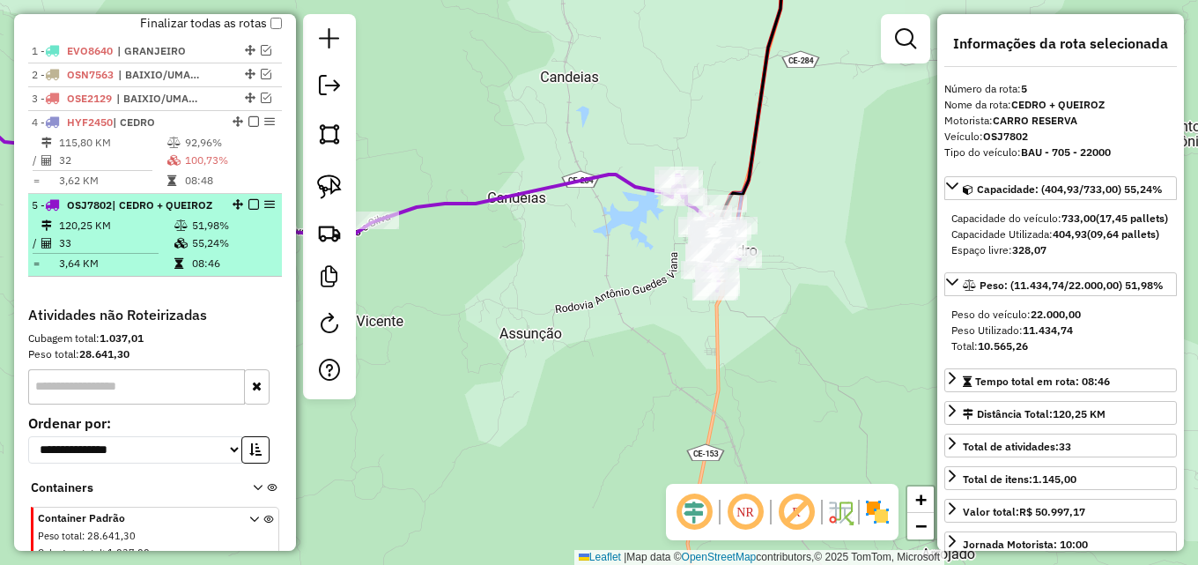
scroll to position [531, 0]
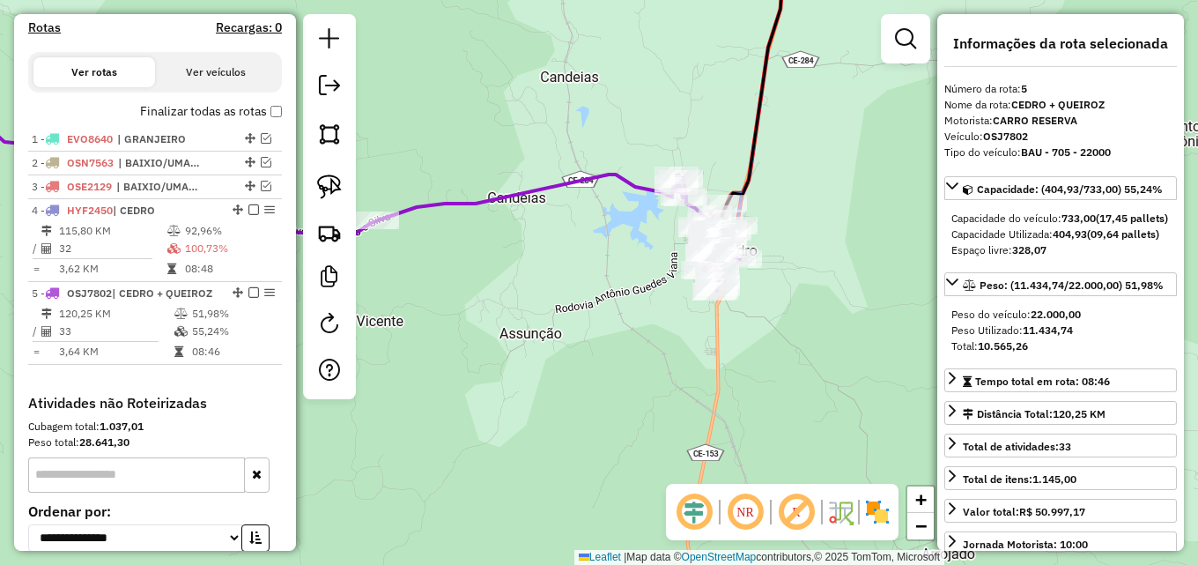
click at [272, 119] on label "Finalizar todas as rotas" at bounding box center [211, 111] width 142 height 18
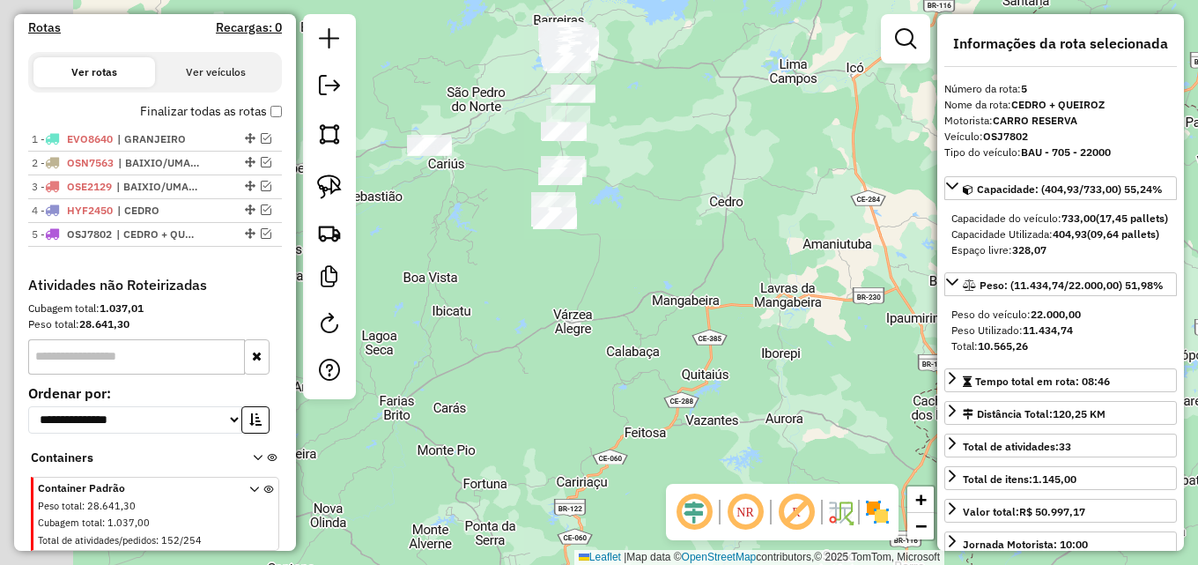
drag, startPoint x: 584, startPoint y: 198, endPoint x: 818, endPoint y: 193, distance: 234.3
click at [818, 193] on div "Janela de atendimento Grade de atendimento Capacidade Transportadoras Veículos …" at bounding box center [599, 282] width 1198 height 565
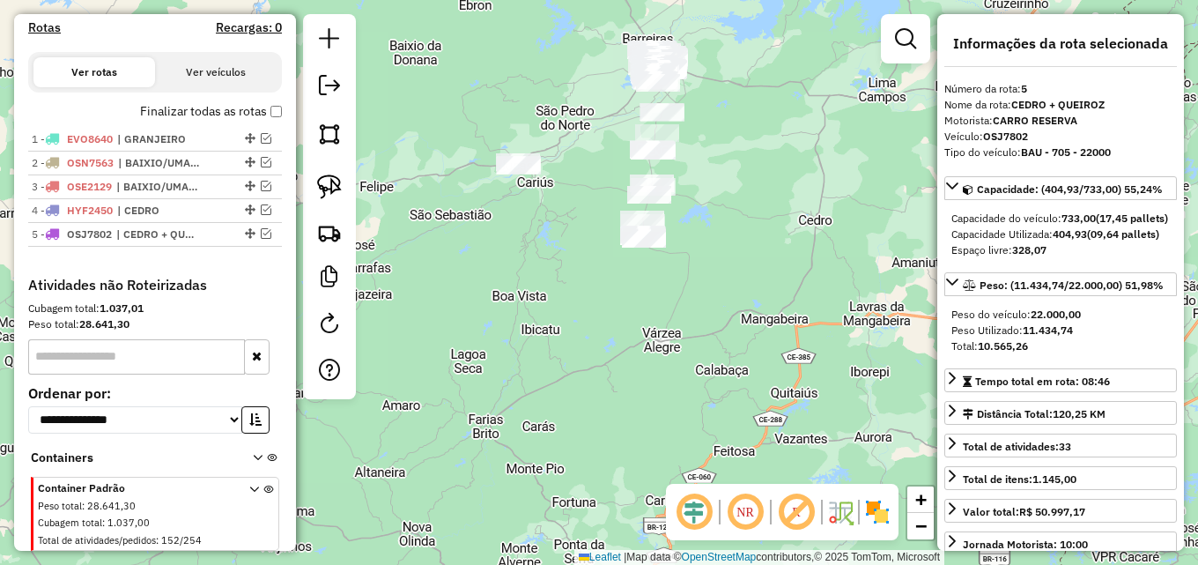
drag, startPoint x: 528, startPoint y: 225, endPoint x: 505, endPoint y: 244, distance: 29.4
click at [505, 244] on div "Janela de atendimento Grade de atendimento Capacidade Transportadoras Veículos …" at bounding box center [599, 282] width 1198 height 565
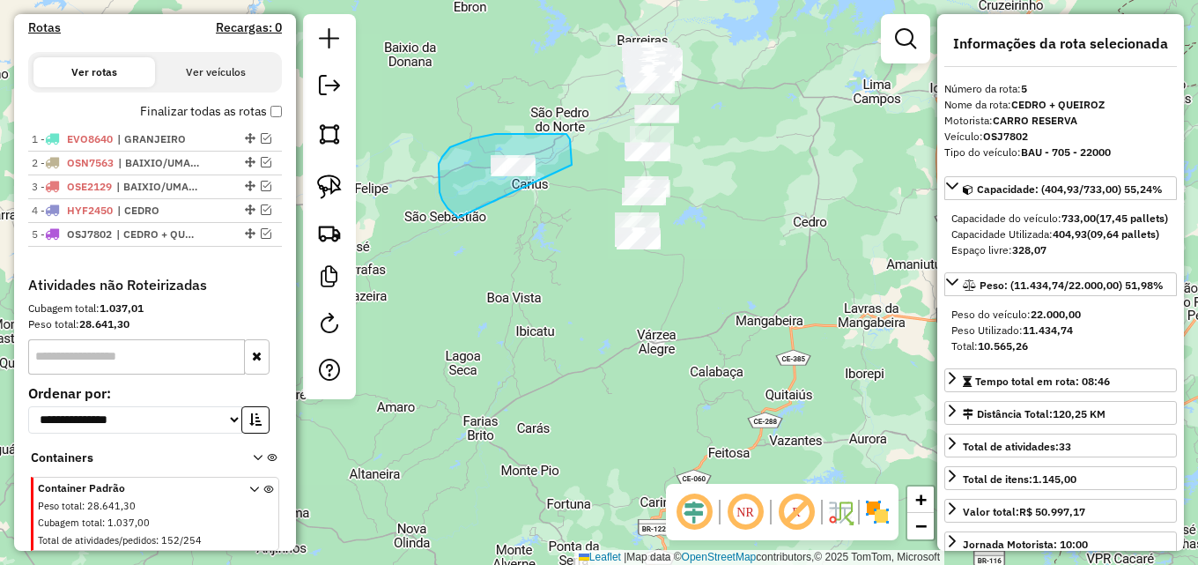
drag, startPoint x: 458, startPoint y: 218, endPoint x: 571, endPoint y: 198, distance: 114.4
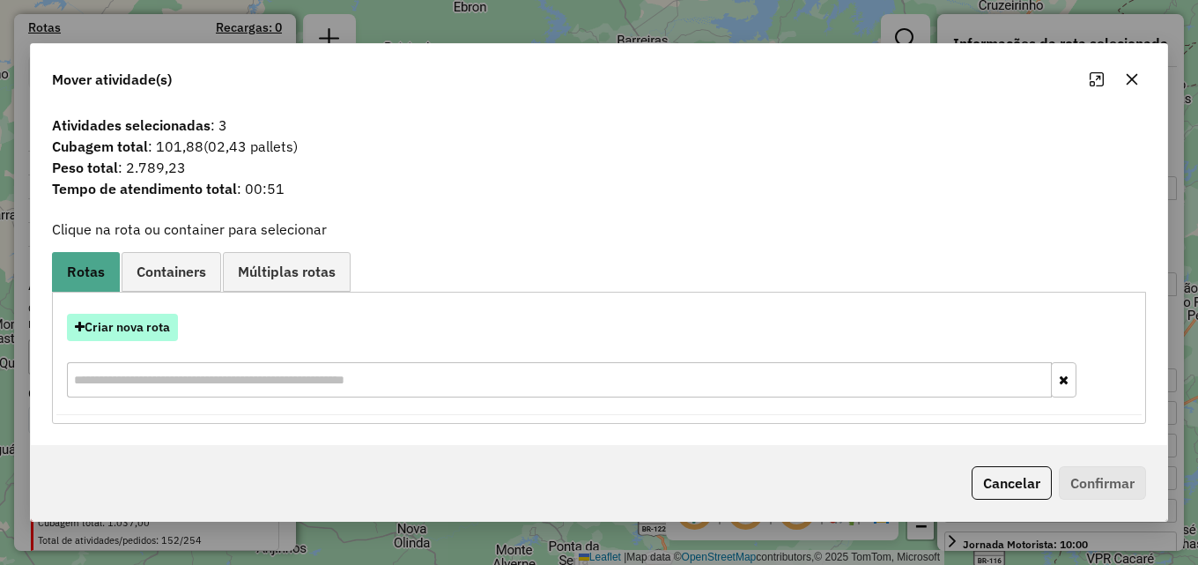
click at [140, 326] on button "Criar nova rota" at bounding box center [122, 327] width 111 height 27
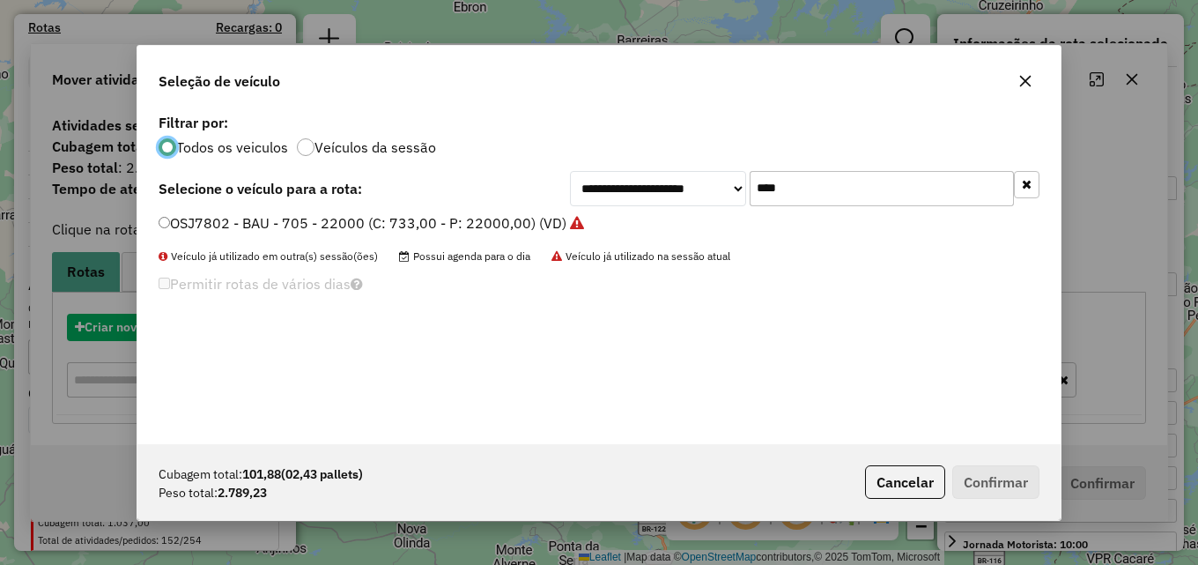
scroll to position [10, 5]
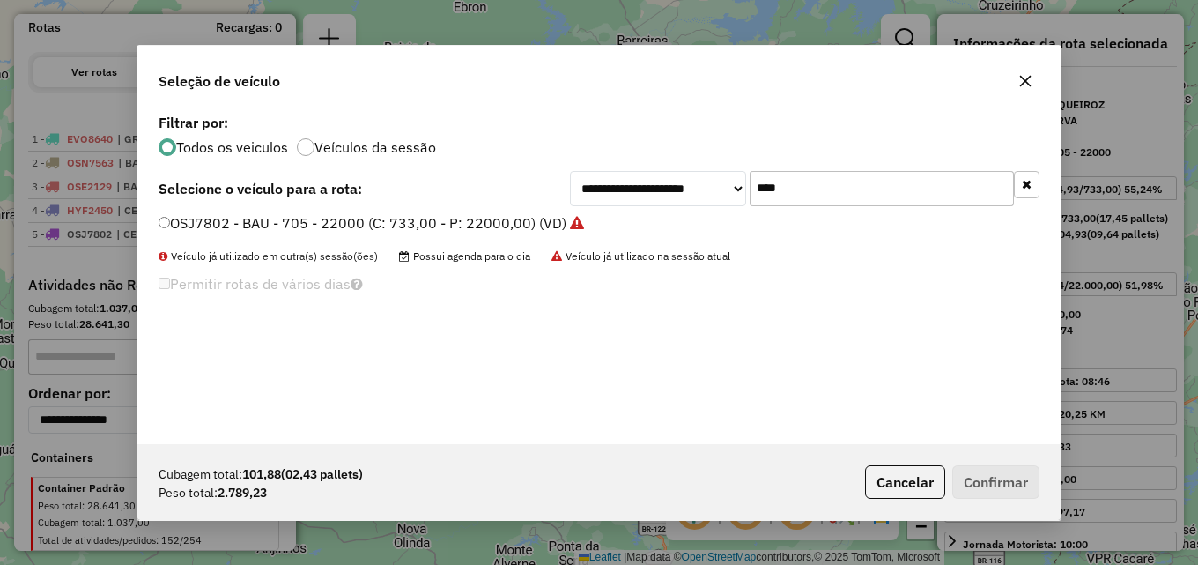
drag, startPoint x: 807, startPoint y: 193, endPoint x: 467, endPoint y: 196, distance: 340.0
click at [470, 196] on div "**********" at bounding box center [599, 188] width 881 height 35
type input "***"
click at [395, 223] on label "HUO6G98 - TOCO - 134 - 4000 (C: 134,00 - P: 4000,00) (VD)" at bounding box center [361, 222] width 404 height 21
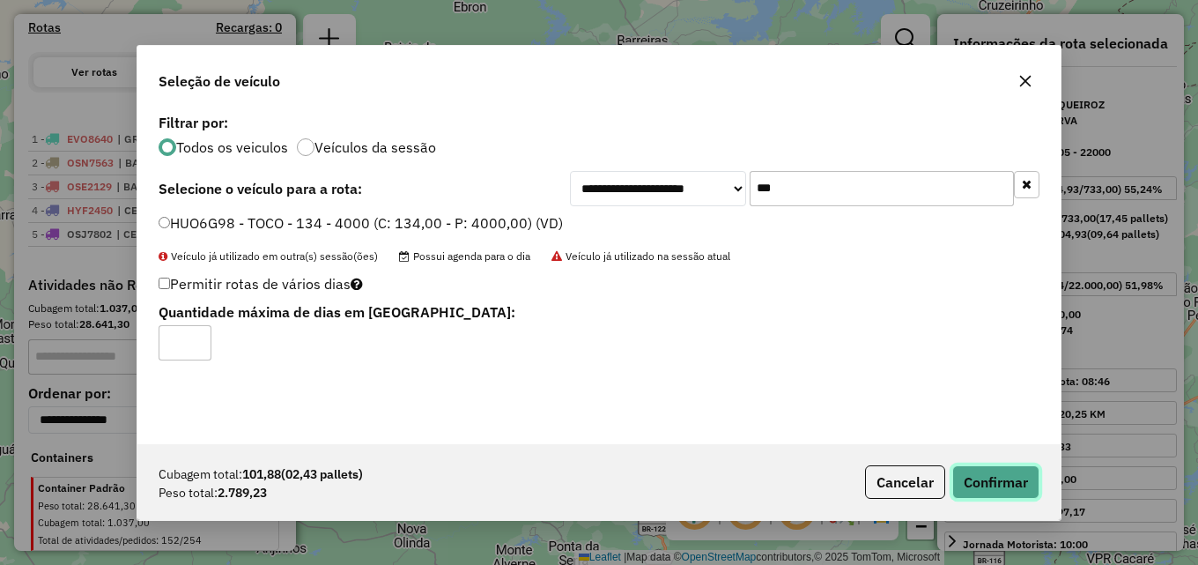
click at [986, 473] on button "Confirmar" at bounding box center [995, 481] width 87 height 33
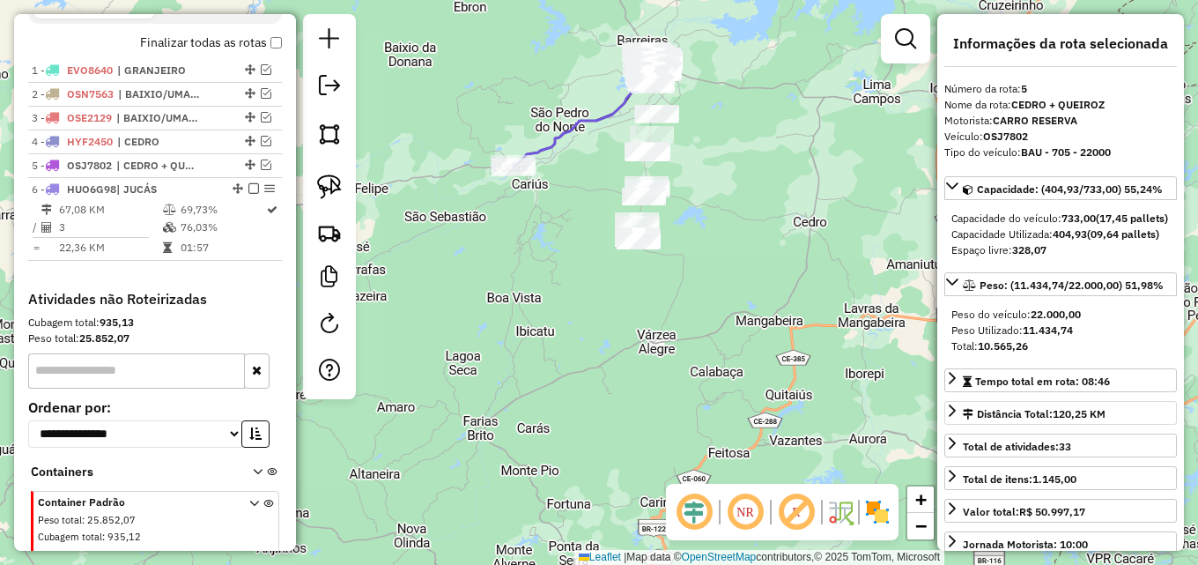
scroll to position [672, 0]
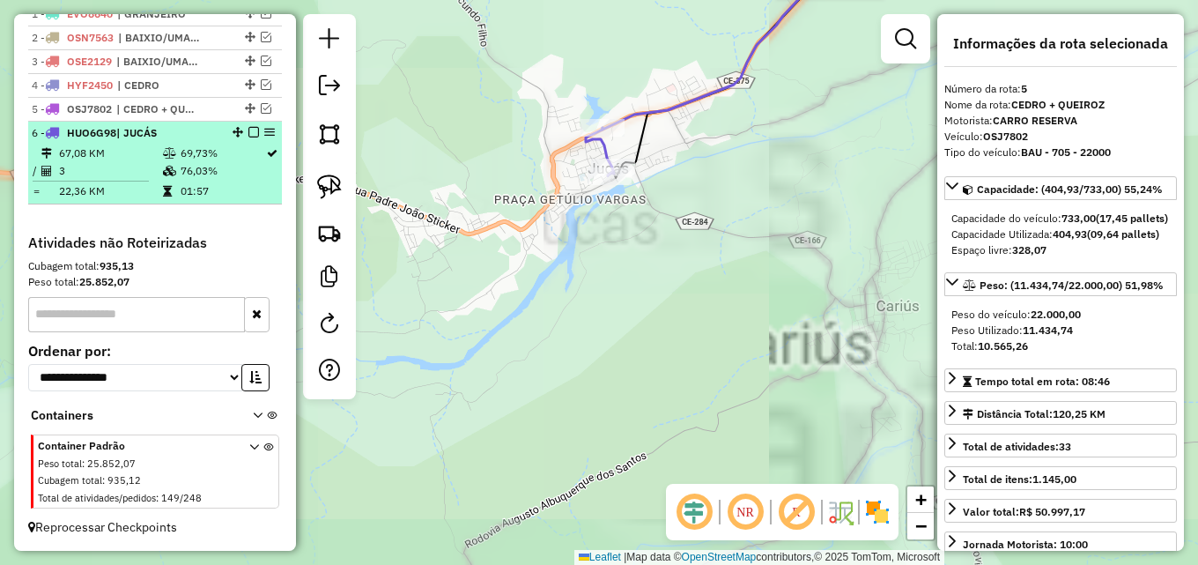
click at [138, 171] on td "3" at bounding box center [110, 171] width 104 height 18
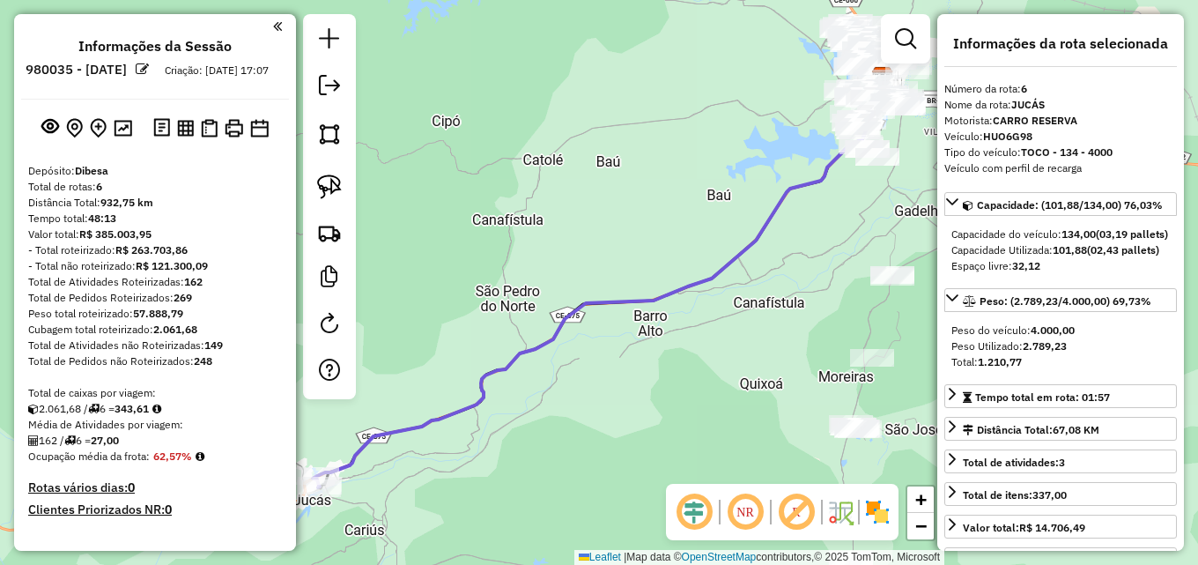
select select "*********"
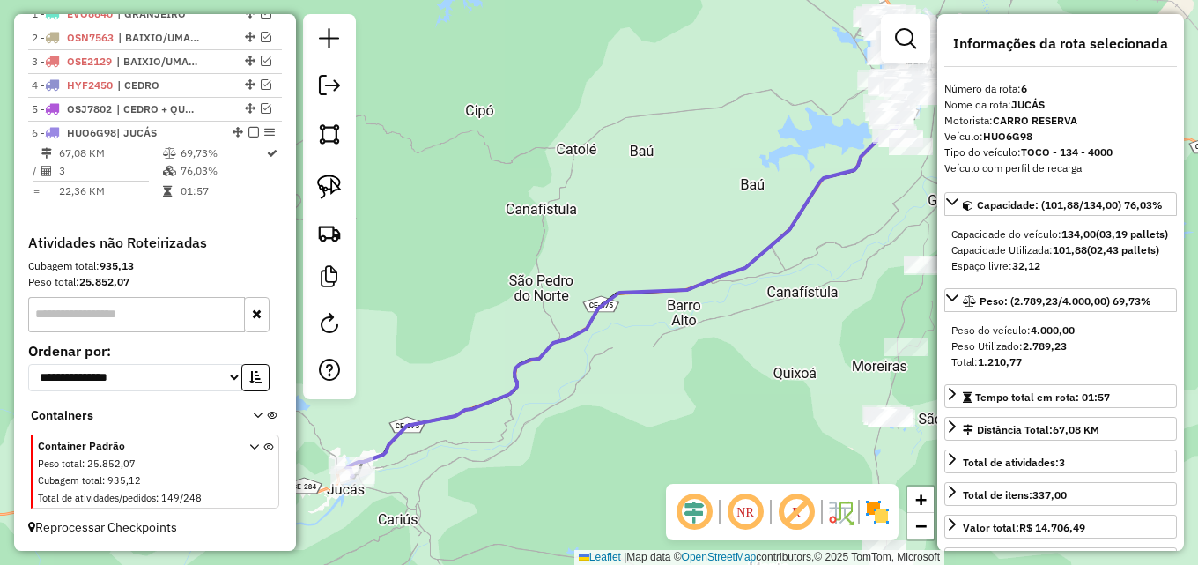
drag, startPoint x: 498, startPoint y: 310, endPoint x: 619, endPoint y: 262, distance: 129.7
click at [619, 262] on div "Janela de atendimento Grade de atendimento Capacidade Transportadoras Veículos …" at bounding box center [599, 282] width 1198 height 565
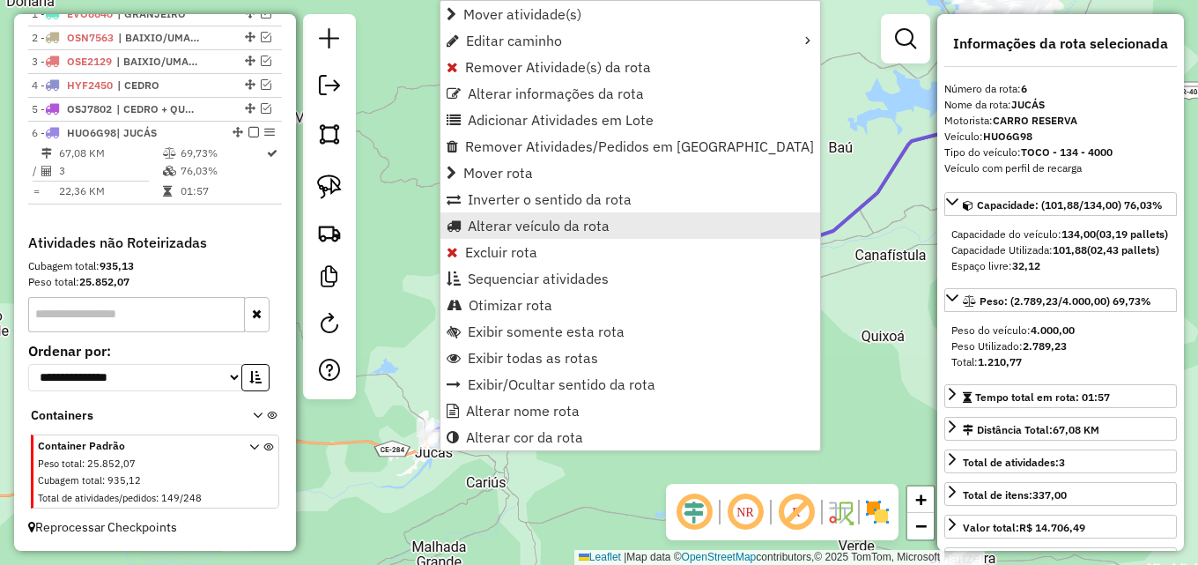
click at [556, 221] on span "Alterar veículo da rota" at bounding box center [539, 225] width 142 height 14
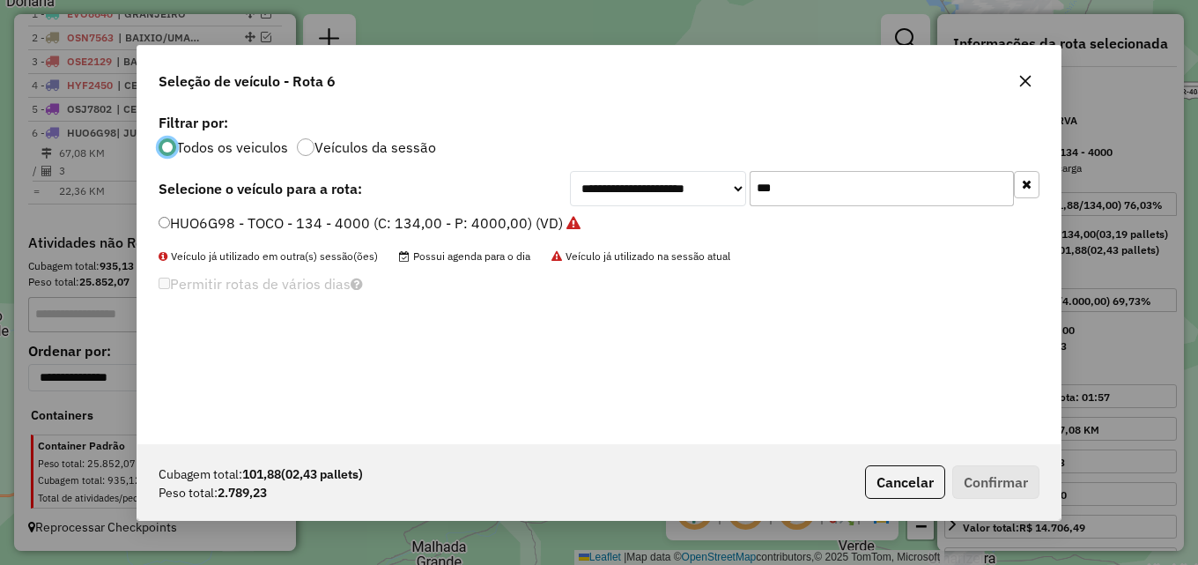
scroll to position [10, 5]
drag, startPoint x: 794, startPoint y: 192, endPoint x: 331, endPoint y: 181, distance: 462.5
click at [392, 191] on div "**********" at bounding box center [599, 188] width 881 height 35
type input "***"
click at [320, 219] on label "HWP9I34 - TOCO - 134 - 4000 (C: 134,00 - P: 4000,00) (VD)" at bounding box center [360, 222] width 402 height 21
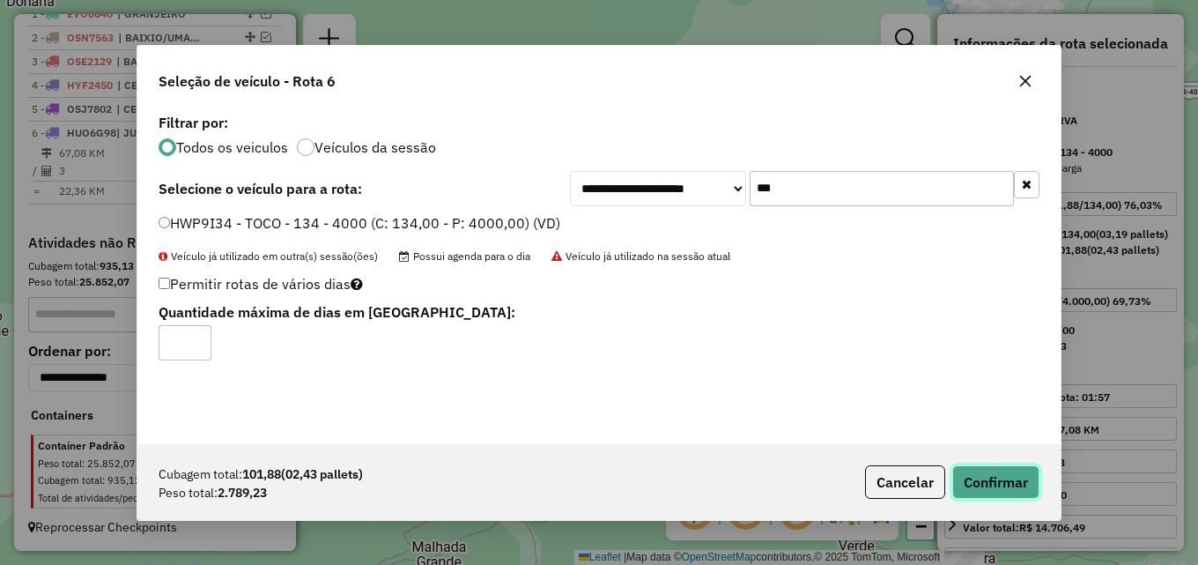
click at [990, 476] on button "Confirmar" at bounding box center [995, 481] width 87 height 33
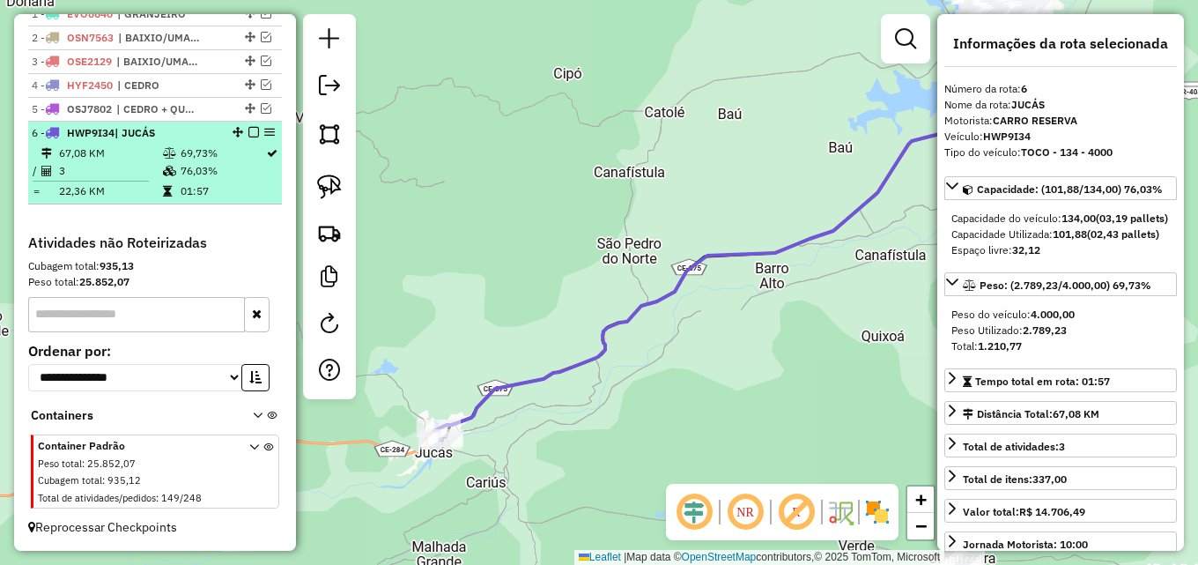
click at [253, 132] on em at bounding box center [253, 132] width 11 height 11
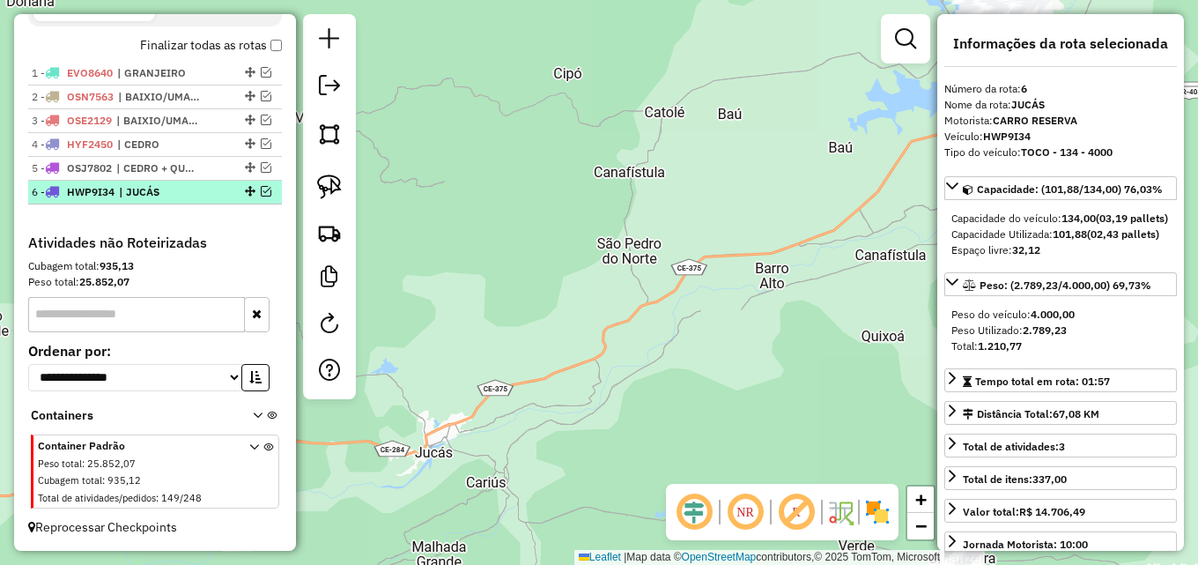
scroll to position [613, 0]
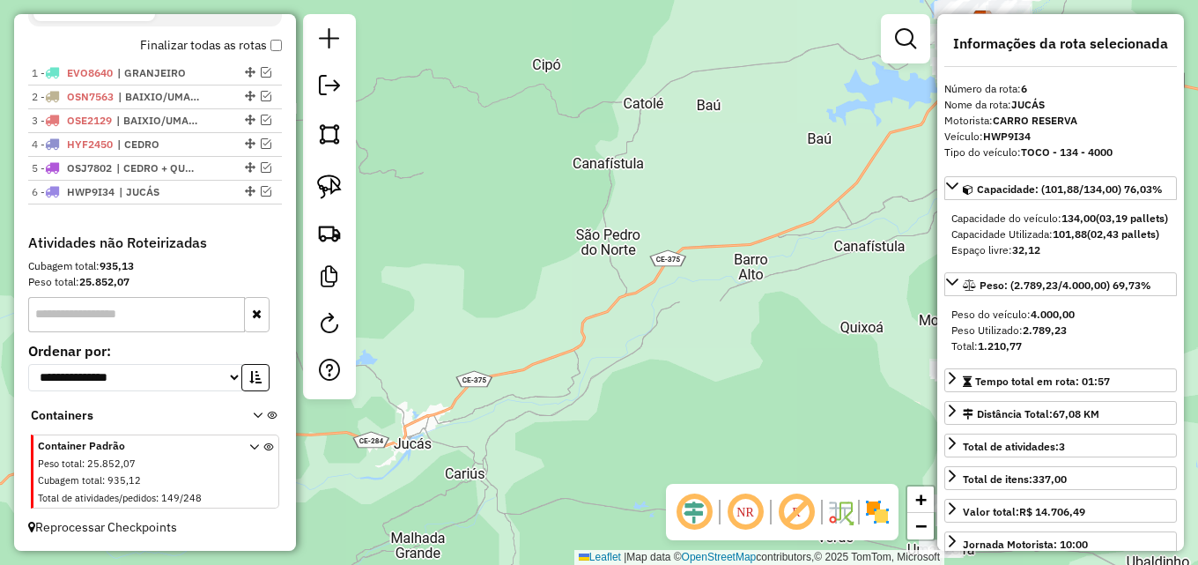
drag, startPoint x: 589, startPoint y: 216, endPoint x: 458, endPoint y: 173, distance: 138.1
click at [459, 173] on div "Janela de atendimento Grade de atendimento Capacidade Transportadoras Veículos …" at bounding box center [599, 282] width 1198 height 565
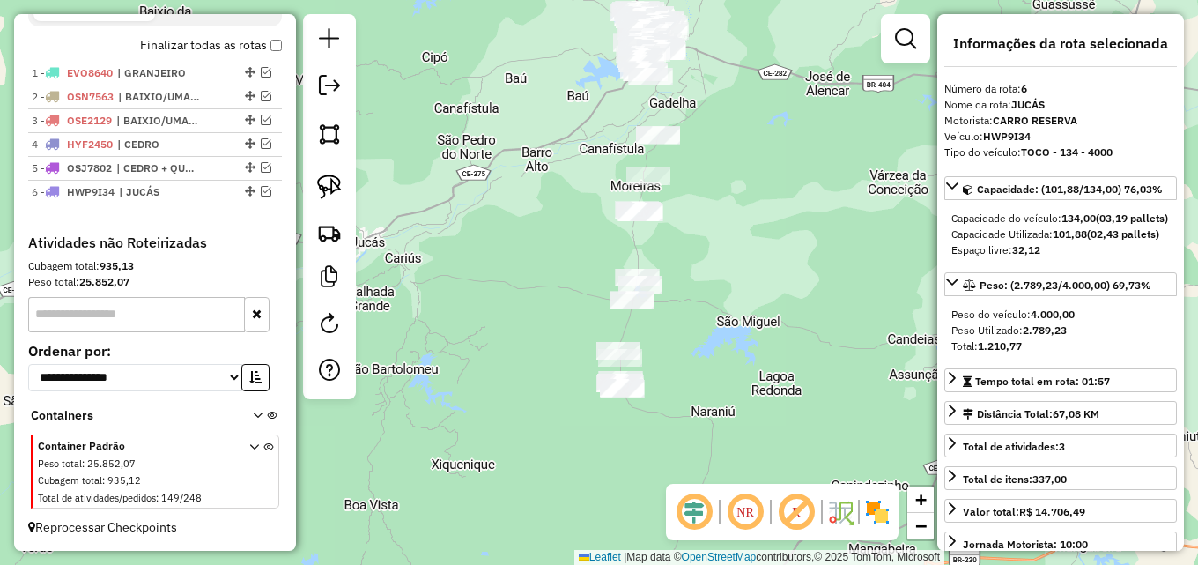
drag, startPoint x: 549, startPoint y: 168, endPoint x: 612, endPoint y: 210, distance: 76.2
click at [528, 138] on div "Janela de atendimento Grade de atendimento Capacidade Transportadoras Veículos …" at bounding box center [599, 282] width 1198 height 565
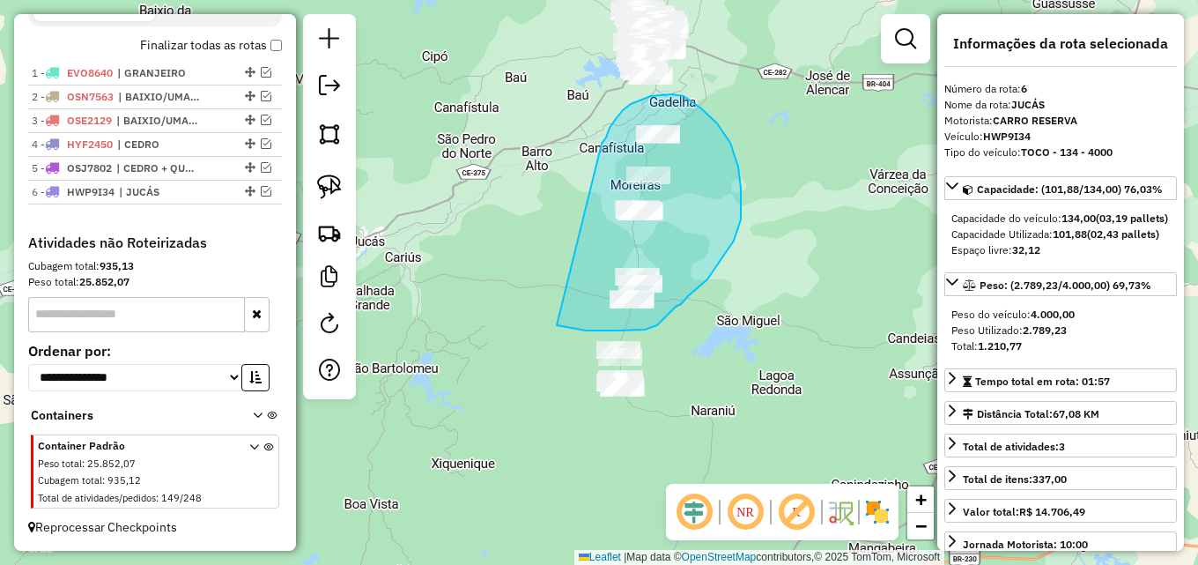
drag, startPoint x: 616, startPoint y: 119, endPoint x: 543, endPoint y: 321, distance: 215.1
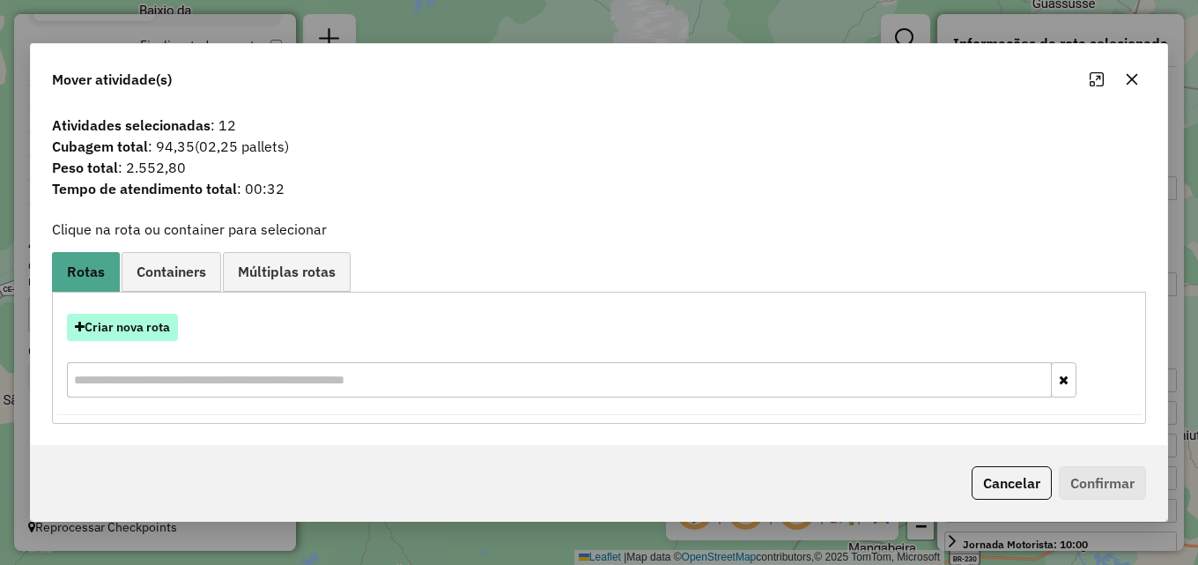
click at [143, 323] on button "Criar nova rota" at bounding box center [122, 327] width 111 height 27
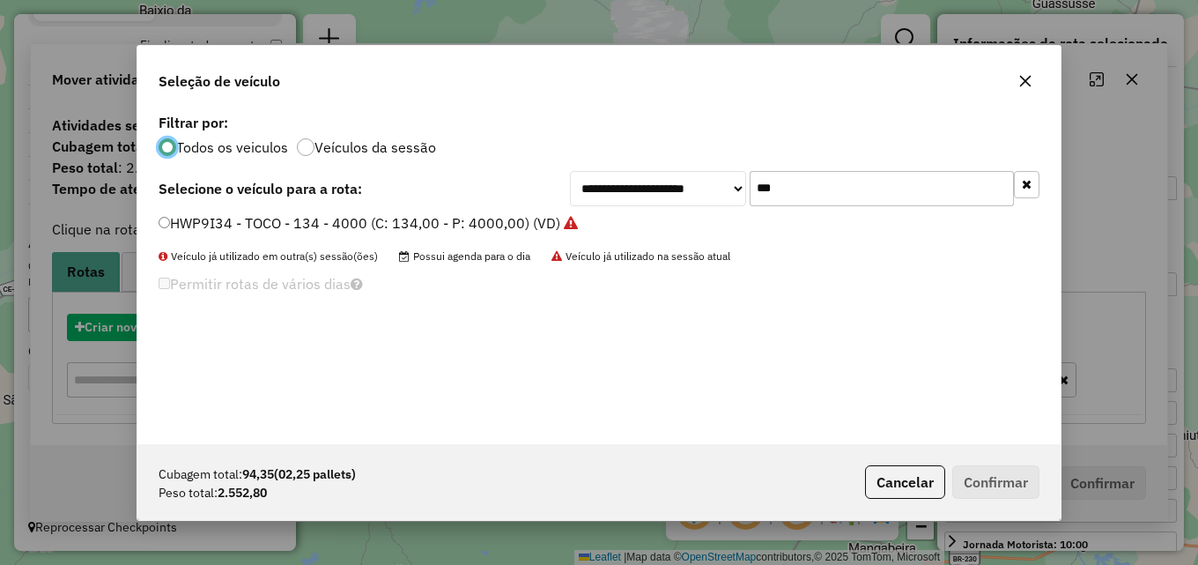
scroll to position [10, 5]
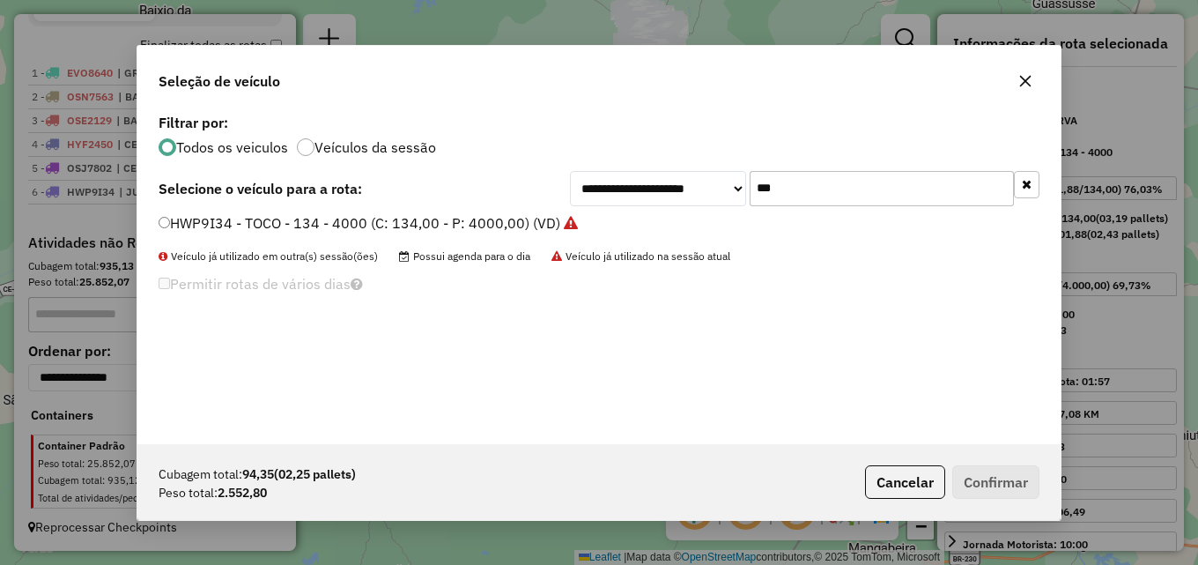
drag, startPoint x: 770, startPoint y: 196, endPoint x: 651, endPoint y: 196, distance: 118.9
click at [654, 196] on div "**********" at bounding box center [804, 188] width 469 height 35
type input "****"
click at [506, 224] on label "HYO0158 - BAIA - 168 - 5500 (C: 183,00 - P: 5500,00) (VD)" at bounding box center [357, 222] width 397 height 21
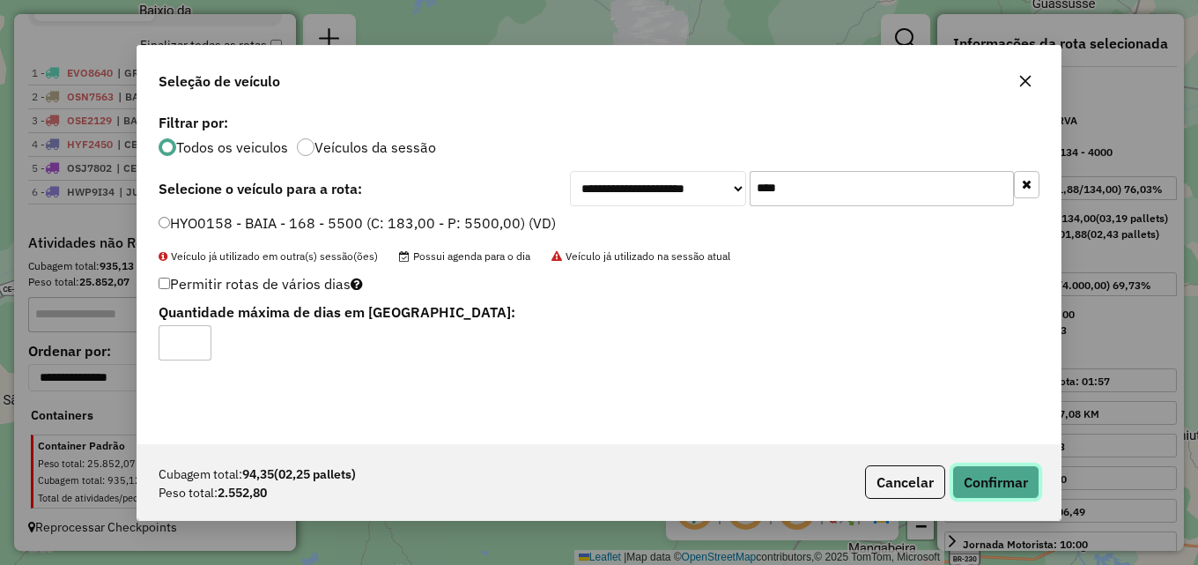
click at [998, 476] on button "Confirmar" at bounding box center [995, 481] width 87 height 33
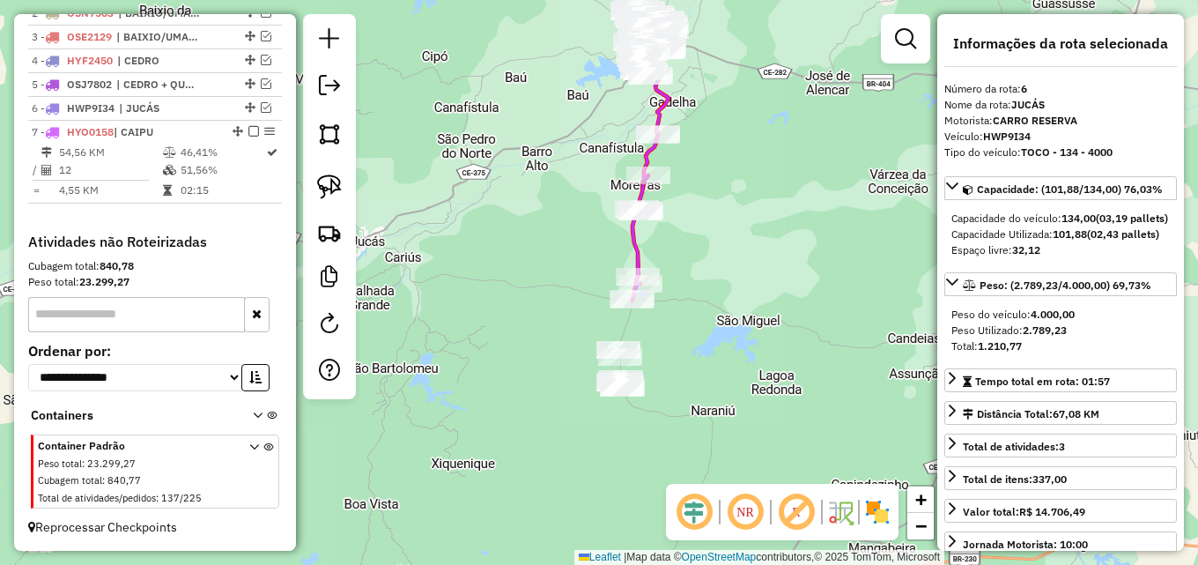
scroll to position [718, 0]
drag, startPoint x: 582, startPoint y: 335, endPoint x: 583, endPoint y: 424, distance: 89.0
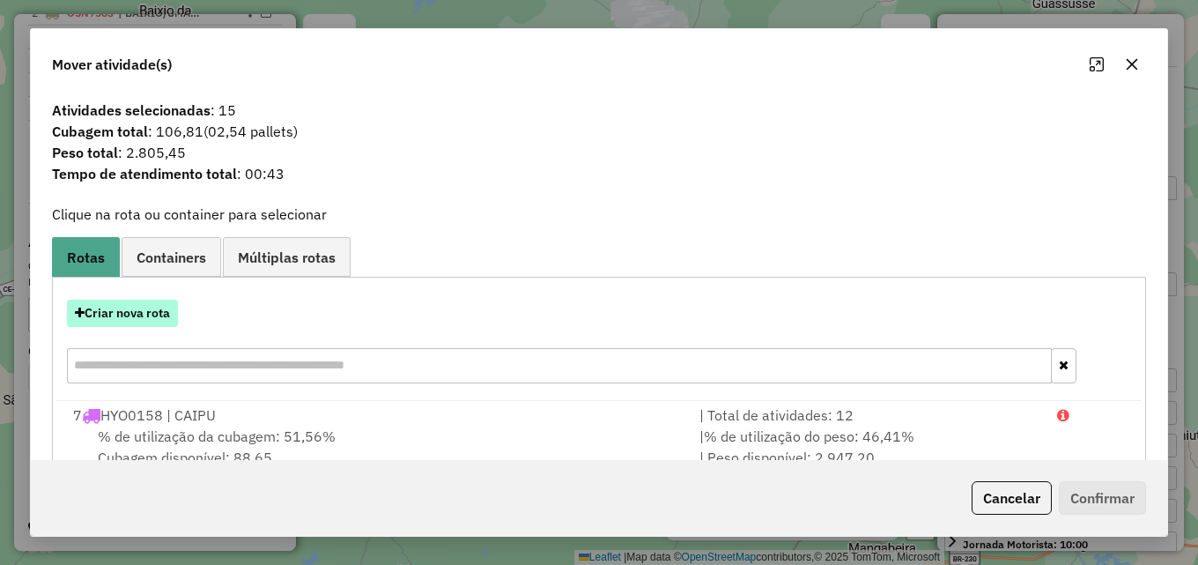
click at [154, 316] on button "Criar nova rota" at bounding box center [122, 312] width 111 height 27
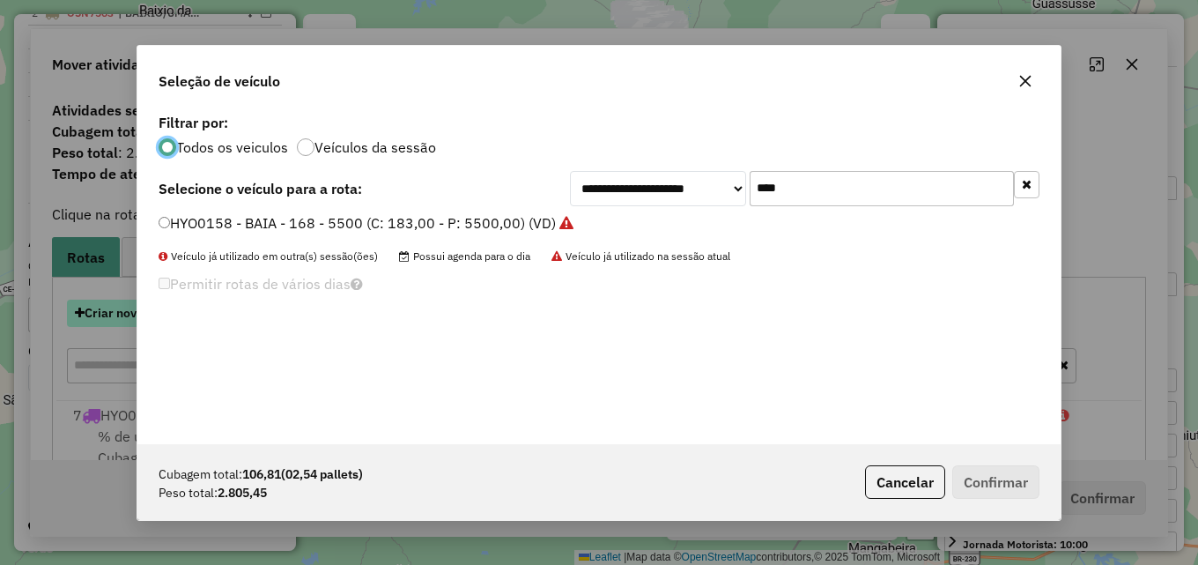
scroll to position [10, 5]
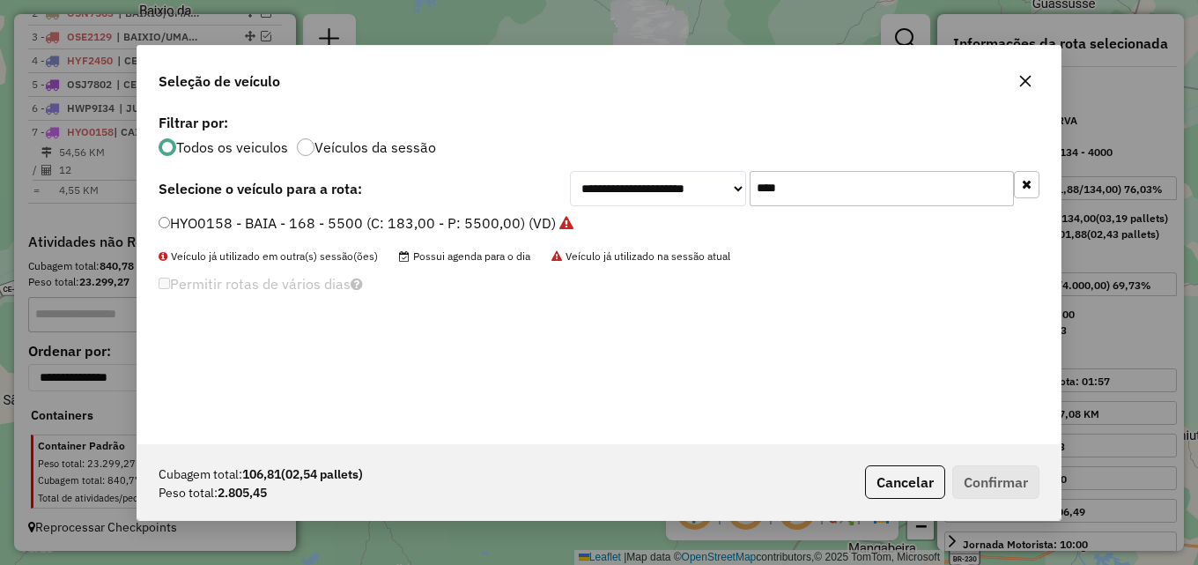
drag, startPoint x: 798, startPoint y: 188, endPoint x: 512, endPoint y: 188, distance: 286.2
click at [542, 196] on div "**********" at bounding box center [599, 188] width 881 height 35
type input "****"
click at [504, 219] on label "OCQ2231 - BAIA - 168 - 5500 (C: 183,00 - P: 5500,00) (VD)" at bounding box center [358, 222] width 398 height 21
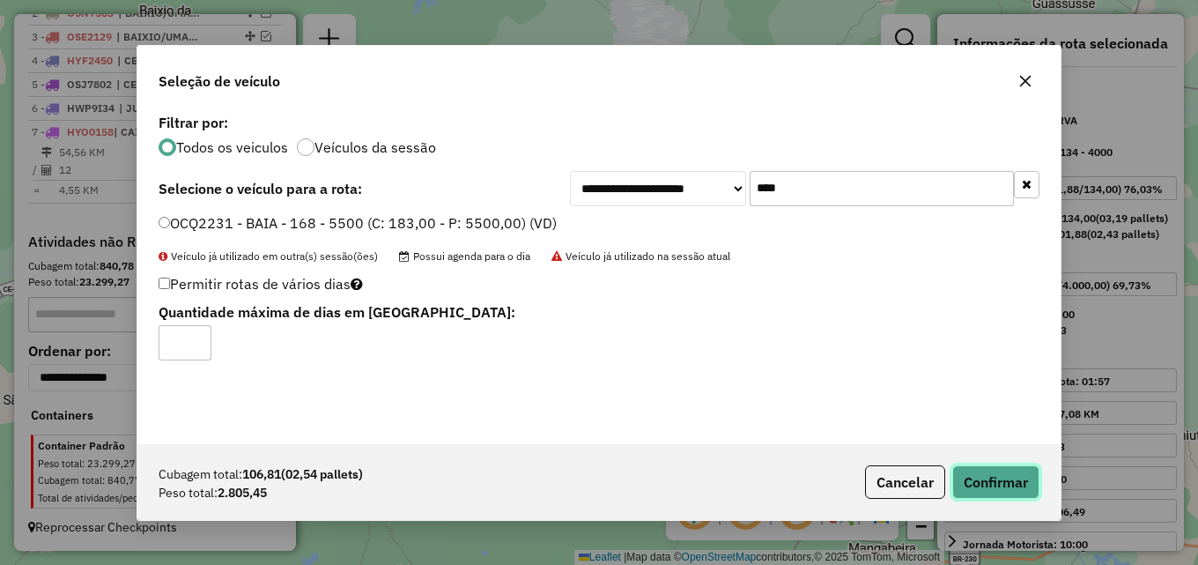
click at [1009, 475] on button "Confirmar" at bounding box center [995, 481] width 87 height 33
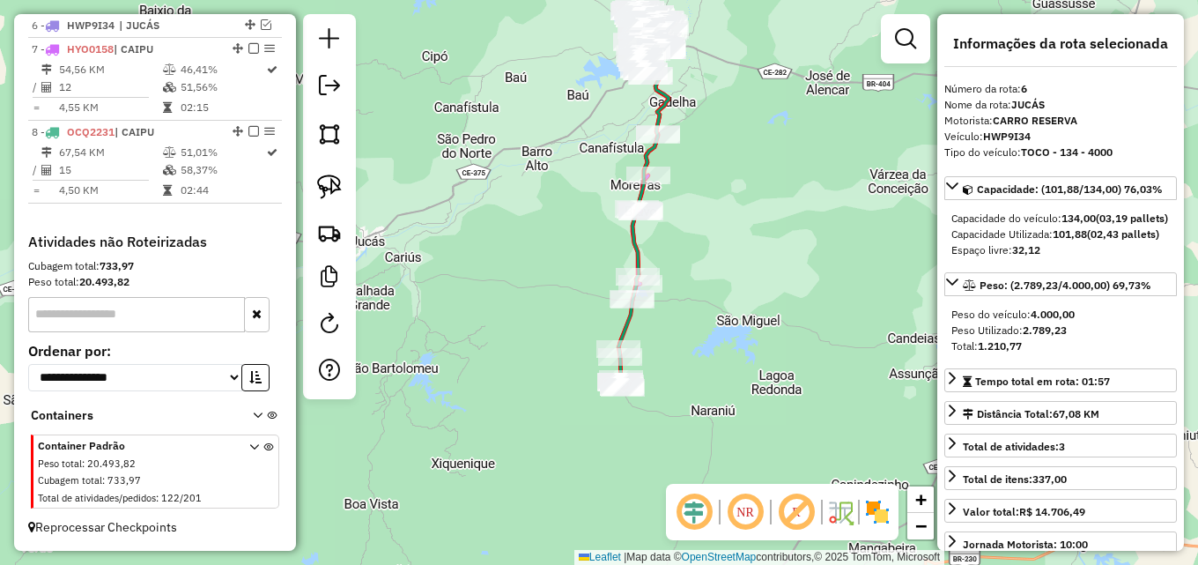
scroll to position [801, 0]
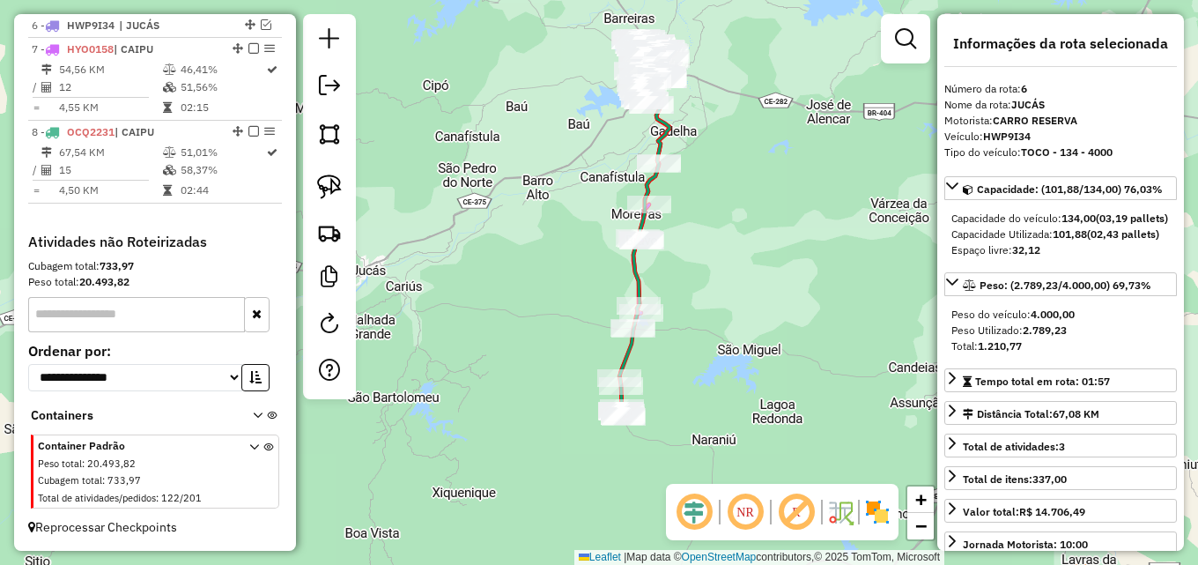
drag, startPoint x: 740, startPoint y: 227, endPoint x: 741, endPoint y: 256, distance: 29.1
click at [741, 256] on div "Janela de atendimento Grade de atendimento Capacidade Transportadoras Veículos …" at bounding box center [599, 282] width 1198 height 565
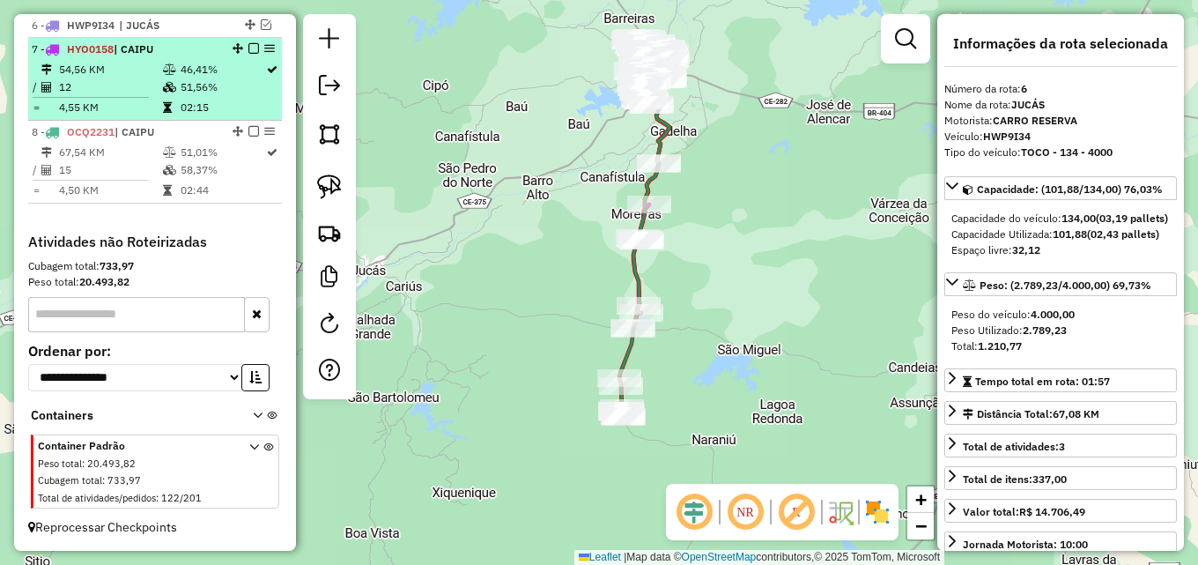
click at [248, 45] on em at bounding box center [253, 48] width 11 height 11
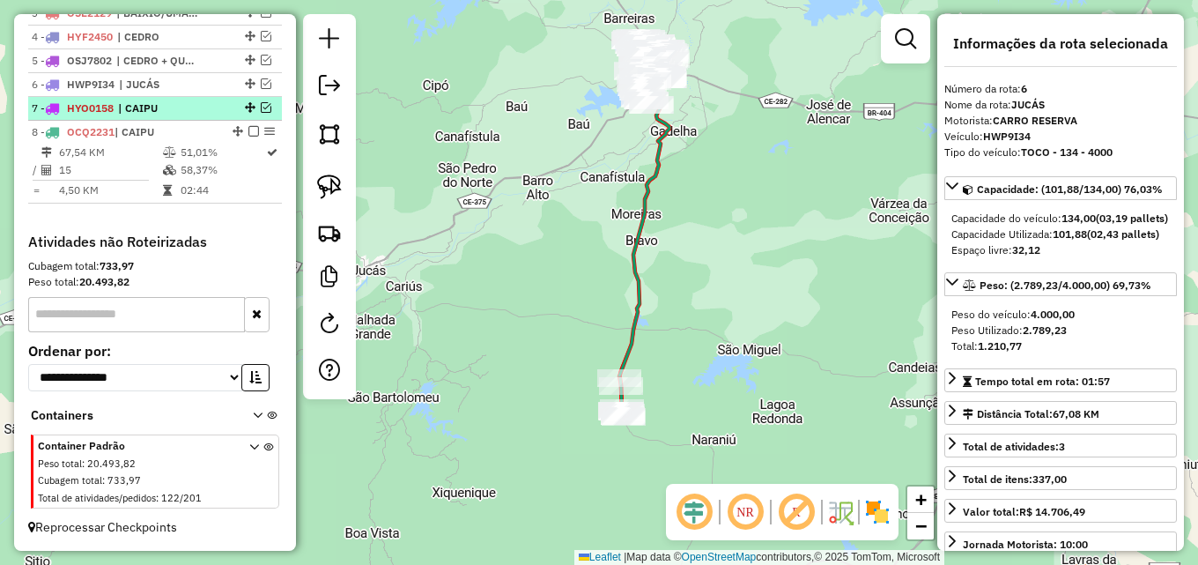
scroll to position [742, 0]
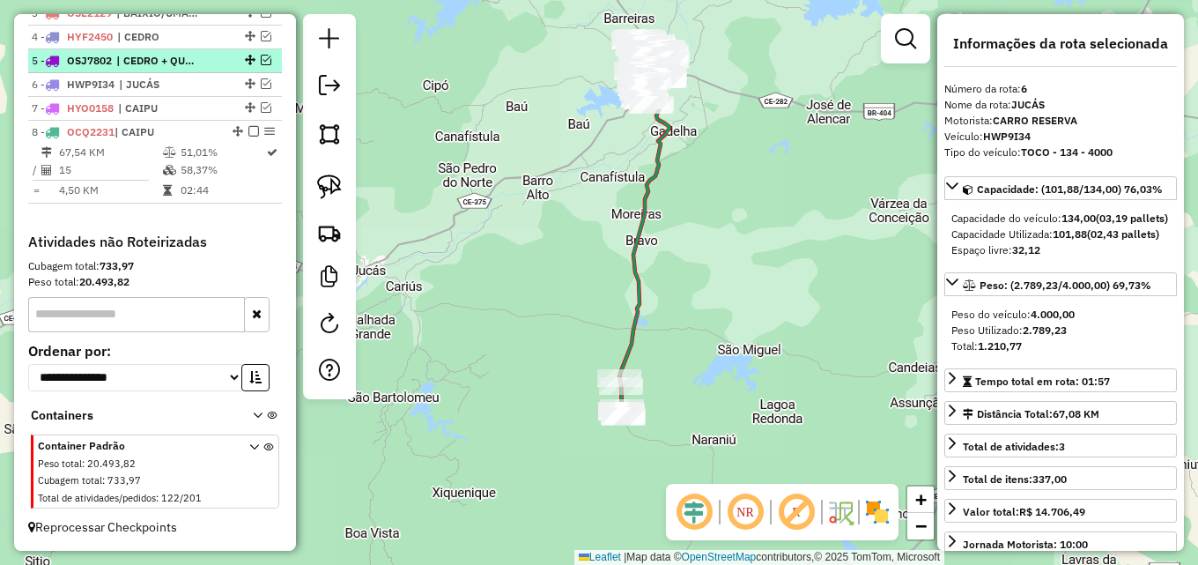
drag, startPoint x: 246, startPoint y: 128, endPoint x: 256, endPoint y: 129, distance: 10.6
click at [248, 129] on em at bounding box center [253, 131] width 11 height 11
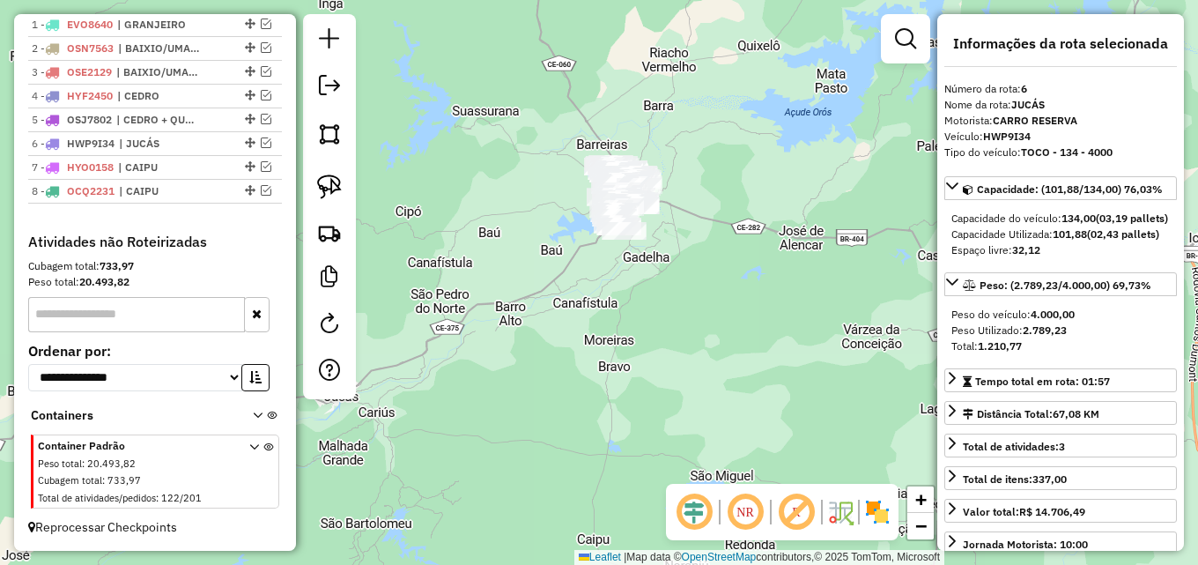
drag, startPoint x: 481, startPoint y: 118, endPoint x: 418, endPoint y: 282, distance: 175.3
click at [418, 282] on div "Janela de atendimento Grade de atendimento Capacidade Transportadoras Veículos …" at bounding box center [599, 282] width 1198 height 565
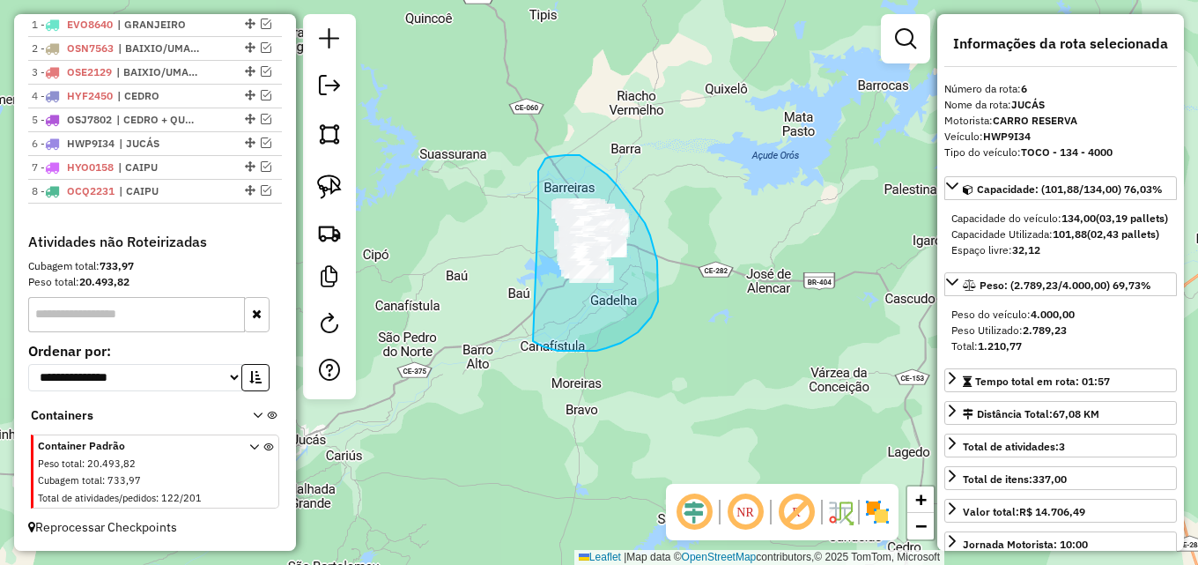
drag, startPoint x: 538, startPoint y: 185, endPoint x: 518, endPoint y: 333, distance: 149.3
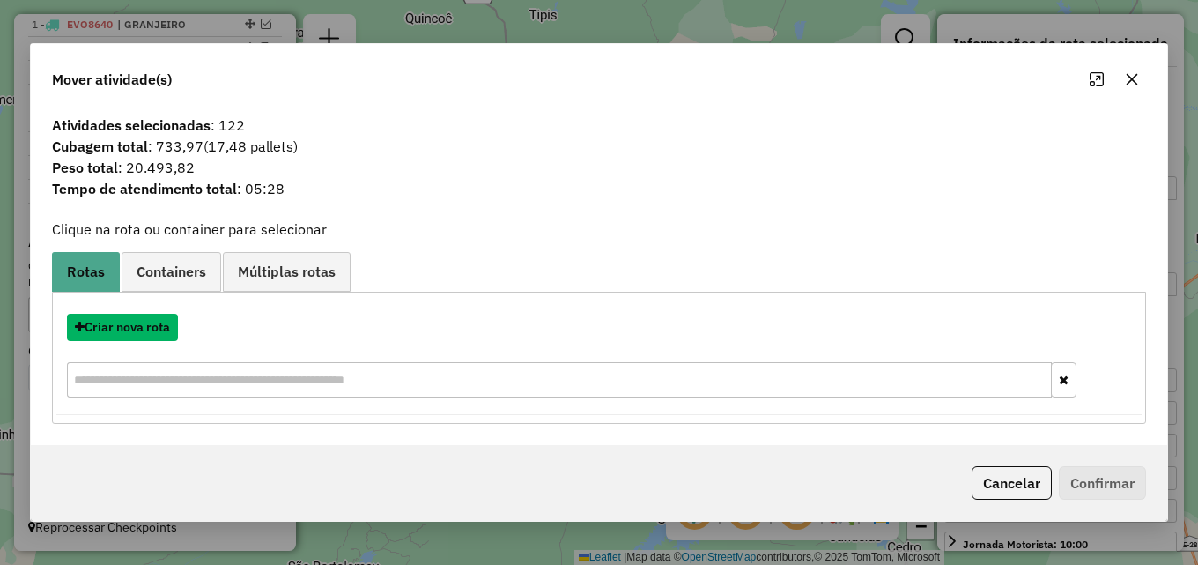
click at [140, 336] on button "Criar nova rota" at bounding box center [122, 327] width 111 height 27
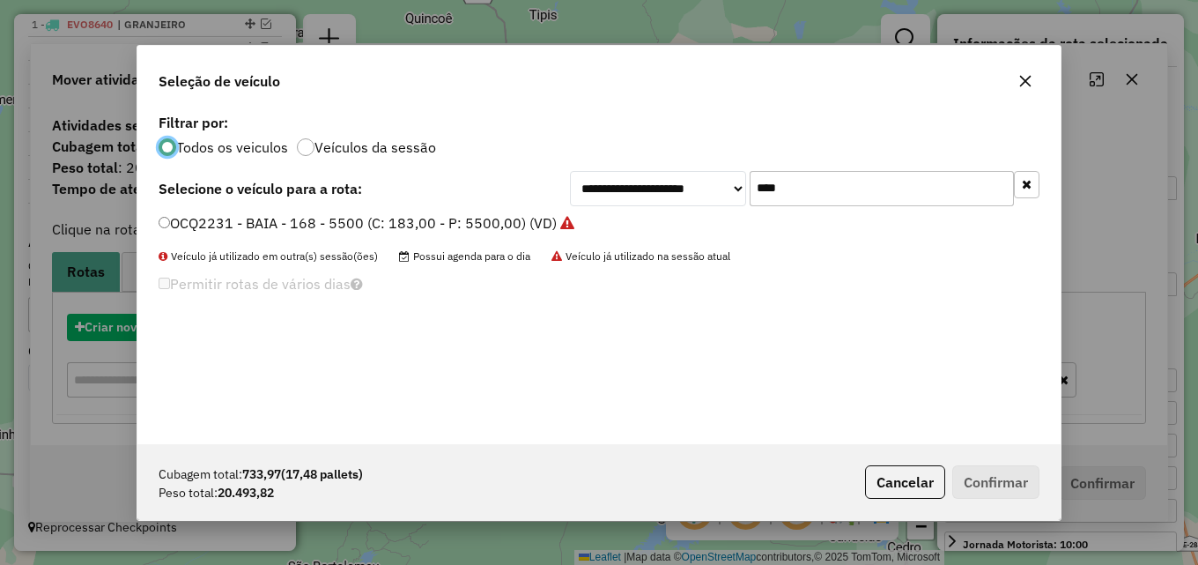
scroll to position [10, 5]
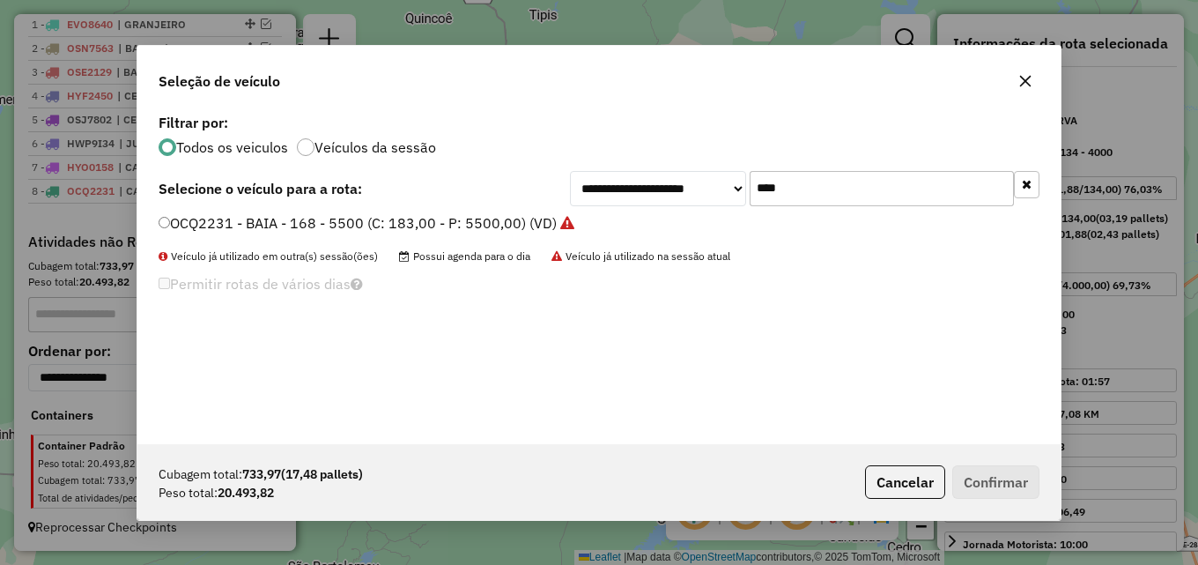
drag, startPoint x: 736, startPoint y: 186, endPoint x: 519, endPoint y: 150, distance: 220.5
click at [565, 169] on div "**********" at bounding box center [598, 276] width 923 height 335
type input "****"
click at [445, 225] on label "HZA4211 - BAIA - 168 - 5500 (C: 183,00 - P: 5500,00) (VD)" at bounding box center [357, 222] width 396 height 21
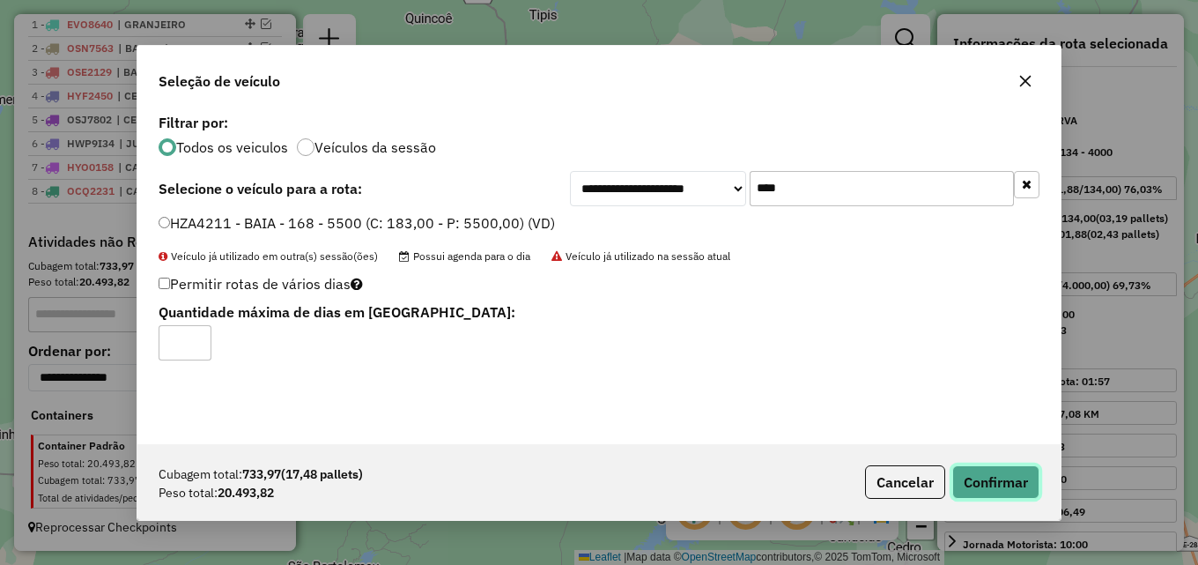
click at [995, 474] on button "Confirmar" at bounding box center [995, 481] width 87 height 33
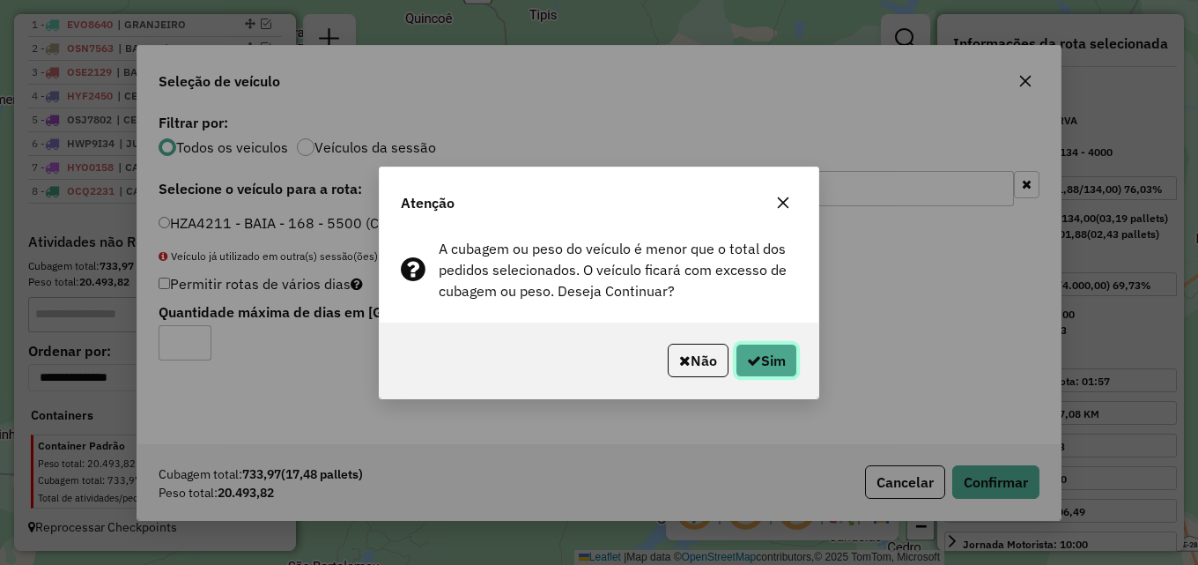
click at [765, 351] on button "Sim" at bounding box center [766, 359] width 62 height 33
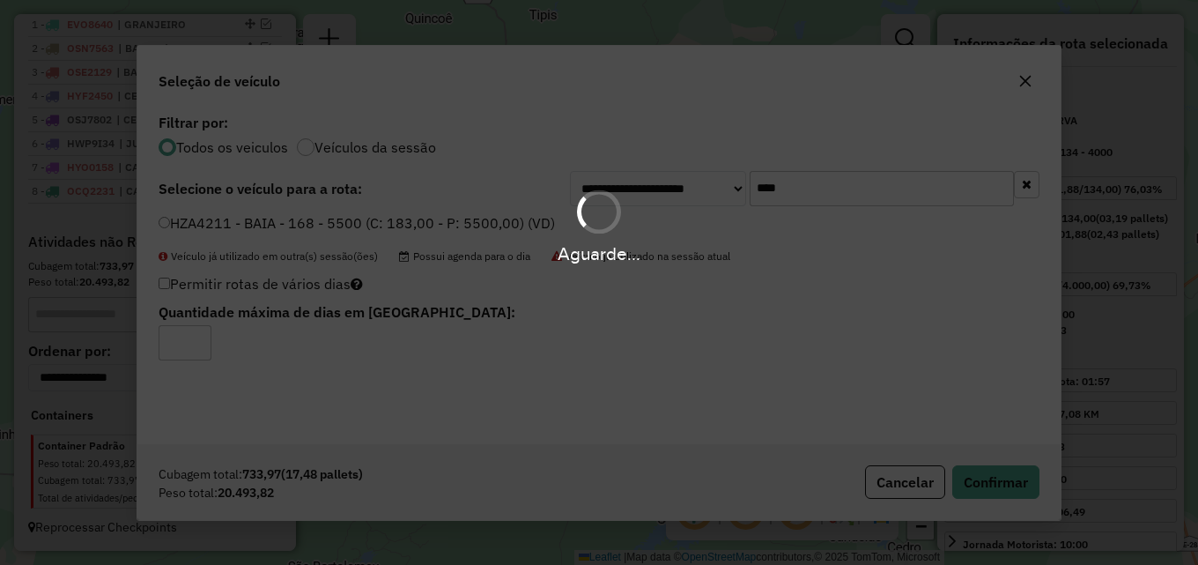
click at [454, 539] on div "Aguarde..." at bounding box center [599, 282] width 1198 height 565
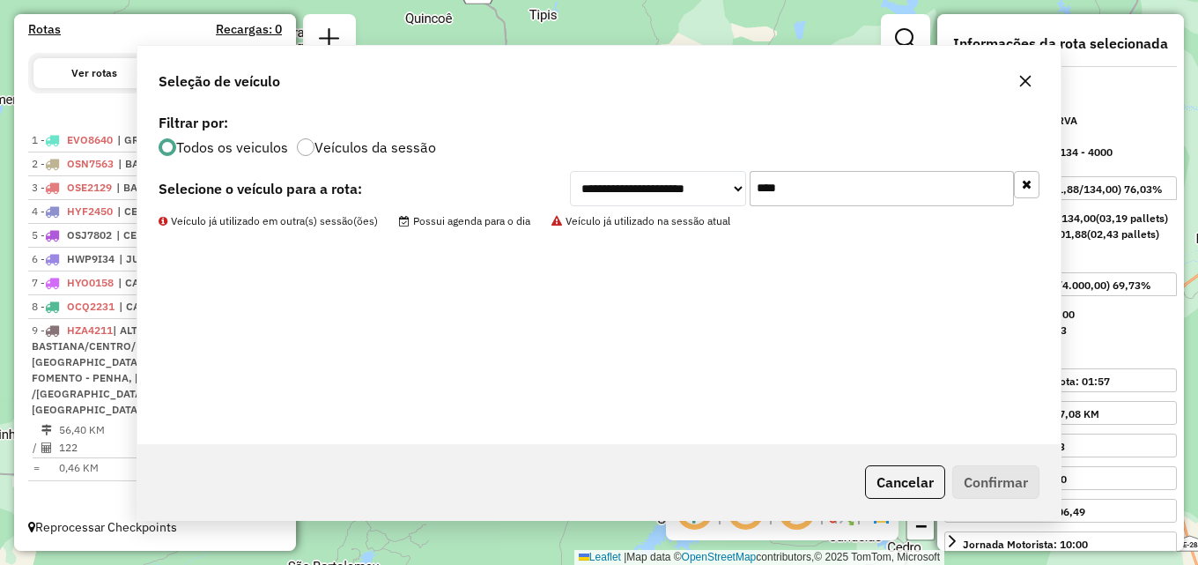
scroll to position [567, 0]
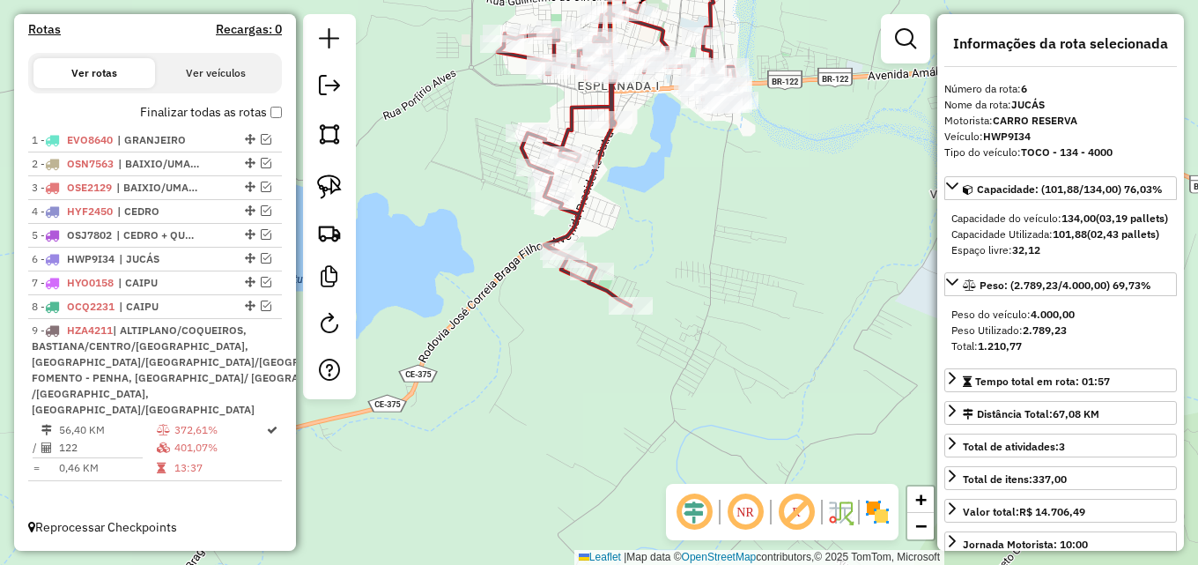
drag, startPoint x: 492, startPoint y: 206, endPoint x: 421, endPoint y: 126, distance: 107.3
click at [421, 126] on div "Janela de atendimento Grade de atendimento Capacidade Transportadoras Veículos …" at bounding box center [599, 282] width 1198 height 565
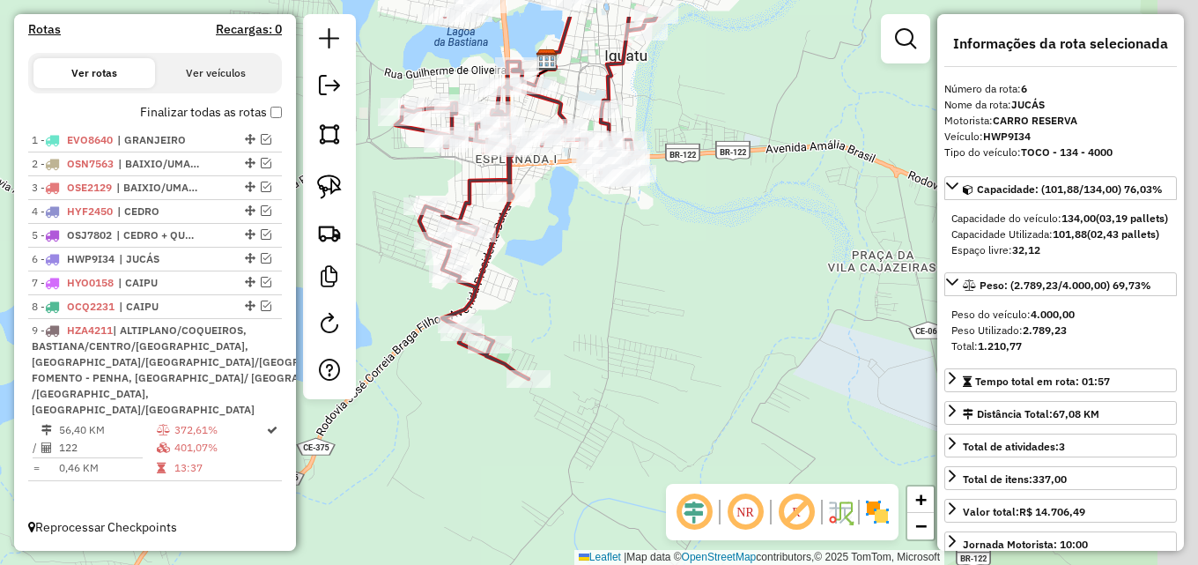
drag, startPoint x: 663, startPoint y: 141, endPoint x: 561, endPoint y: 212, distance: 124.6
click at [561, 212] on div "Janela de atendimento Grade de atendimento Capacidade Transportadoras Veículos …" at bounding box center [599, 282] width 1198 height 565
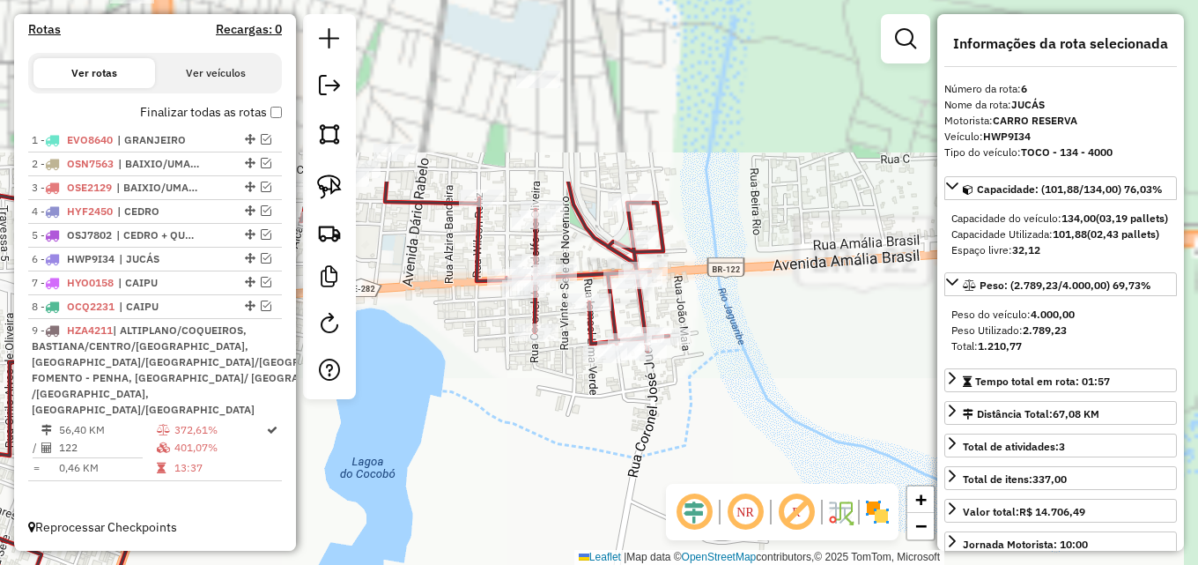
drag, startPoint x: 615, startPoint y: 175, endPoint x: 527, endPoint y: 413, distance: 253.6
click at [527, 413] on div "Janela de atendimento Grade de atendimento Capacidade Transportadoras Veículos …" at bounding box center [599, 282] width 1198 height 565
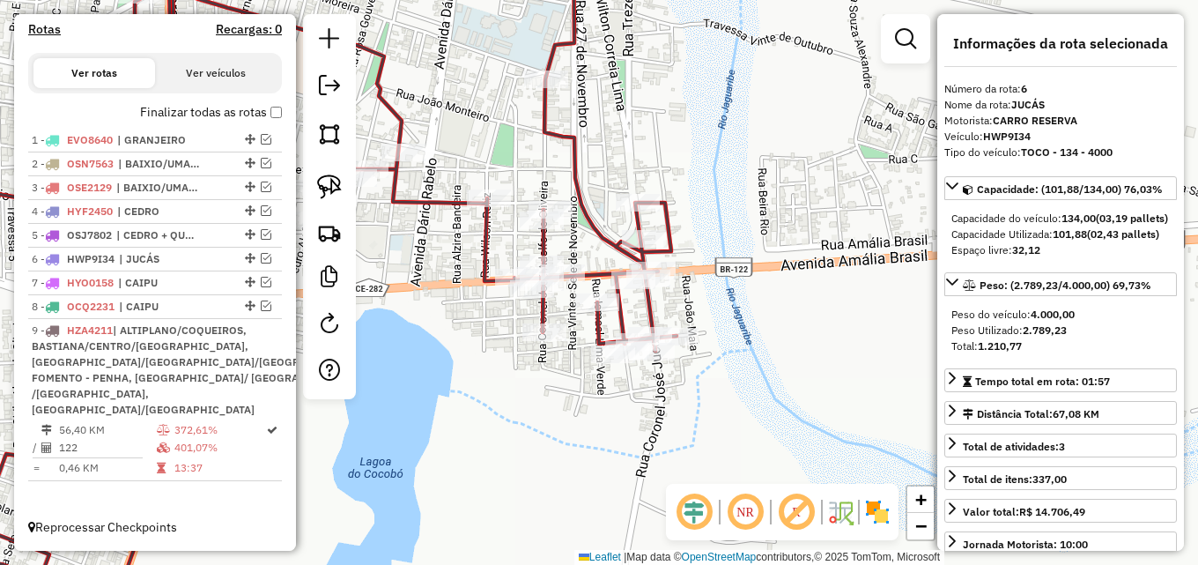
drag, startPoint x: 464, startPoint y: 328, endPoint x: 481, endPoint y: 328, distance: 16.7
click at [481, 328] on div "Janela de atendimento Grade de atendimento Capacidade Transportadoras Veículos …" at bounding box center [599, 282] width 1198 height 565
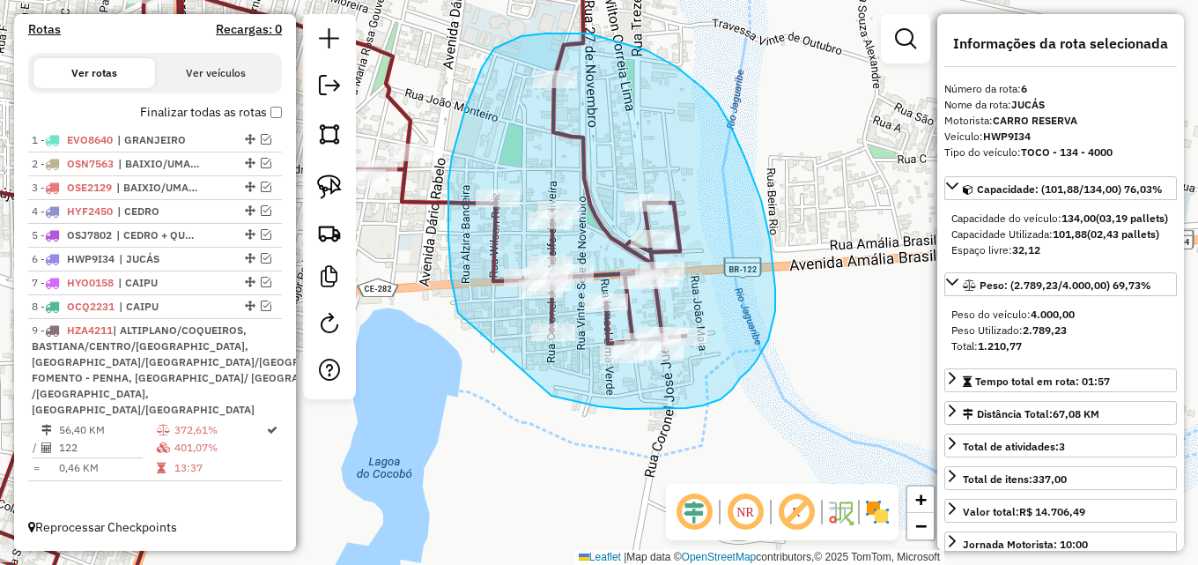
drag, startPoint x: 454, startPoint y: 286, endPoint x: 518, endPoint y: 388, distance: 120.7
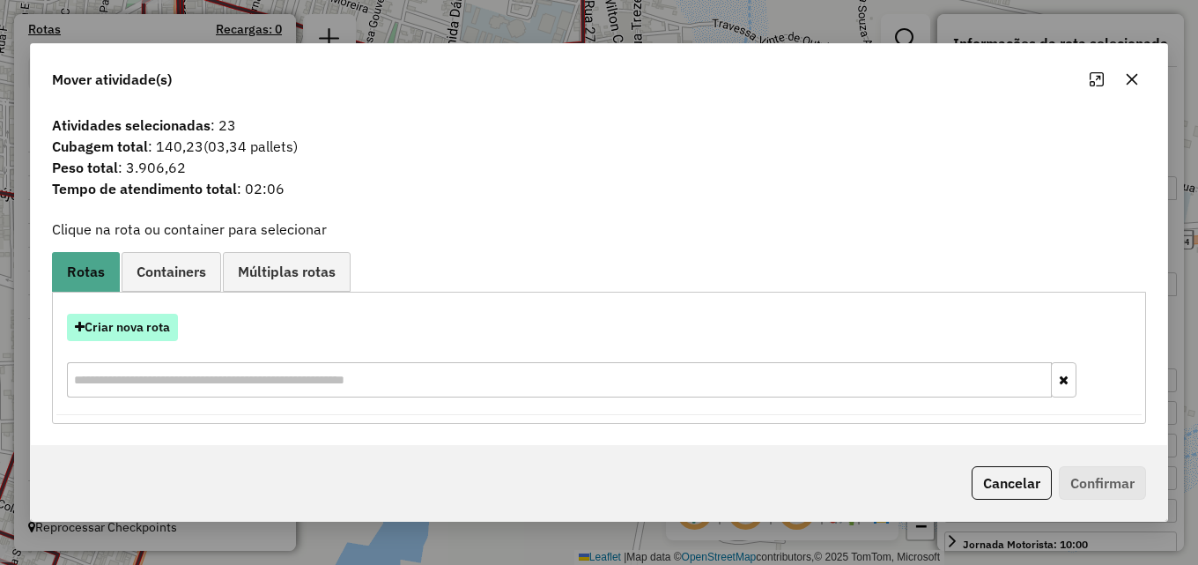
click at [150, 328] on button "Criar nova rota" at bounding box center [122, 327] width 111 height 27
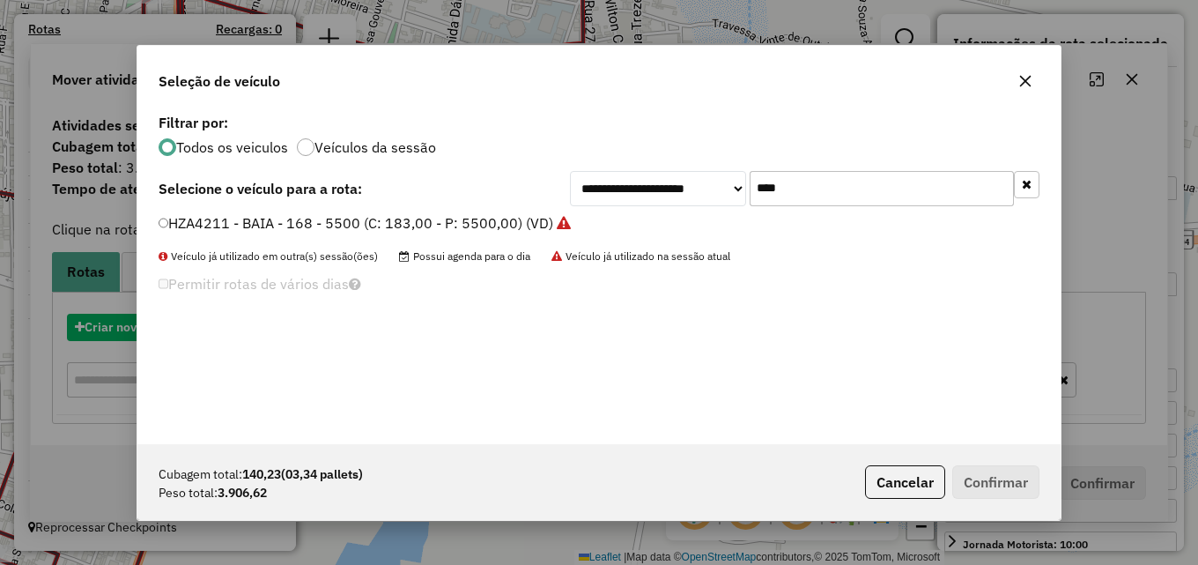
scroll to position [10, 5]
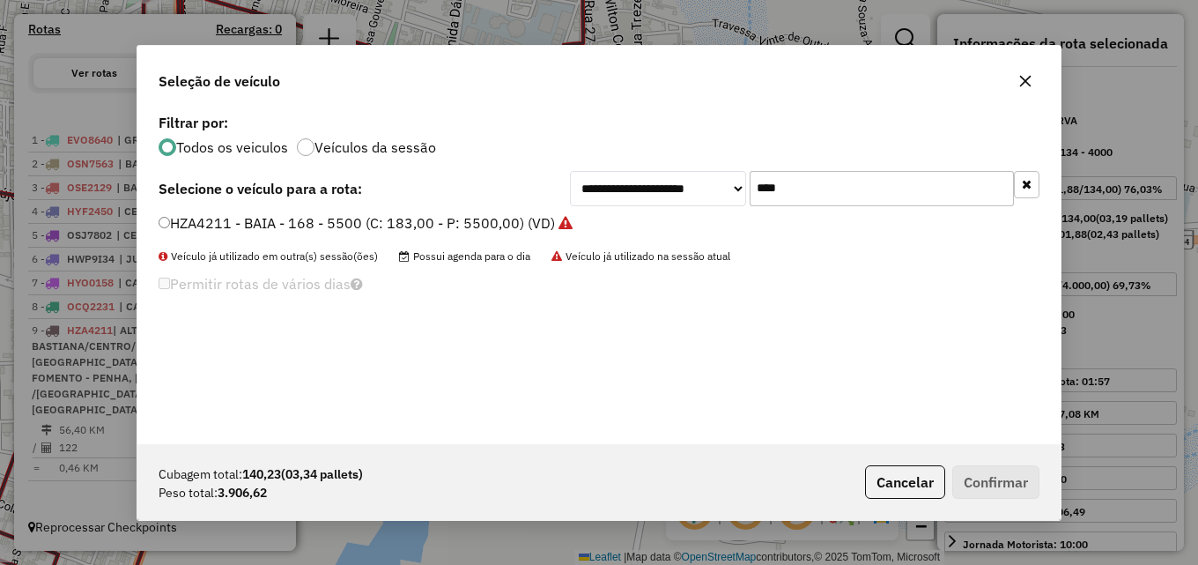
drag, startPoint x: 818, startPoint y: 187, endPoint x: 606, endPoint y: 192, distance: 212.3
click at [606, 192] on div "**********" at bounding box center [804, 188] width 469 height 35
type input "****"
click at [490, 224] on label "NRE5551 - BAIA - 168 - 5500 (C: 183,00 - P: 5500,00) (VD)" at bounding box center [357, 222] width 396 height 21
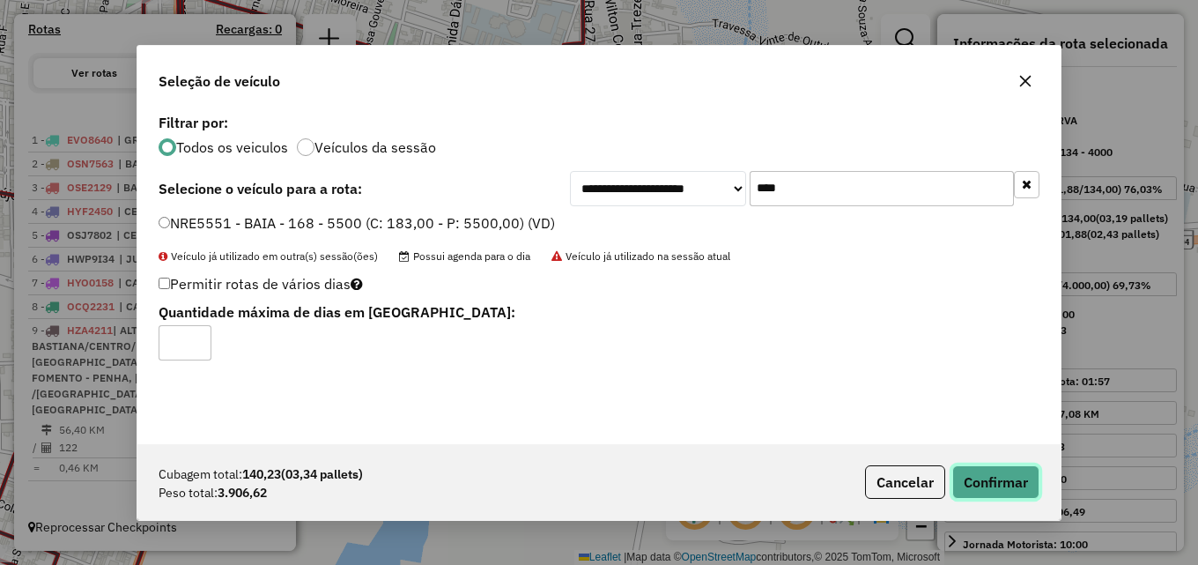
click at [1013, 485] on button "Confirmar" at bounding box center [995, 481] width 87 height 33
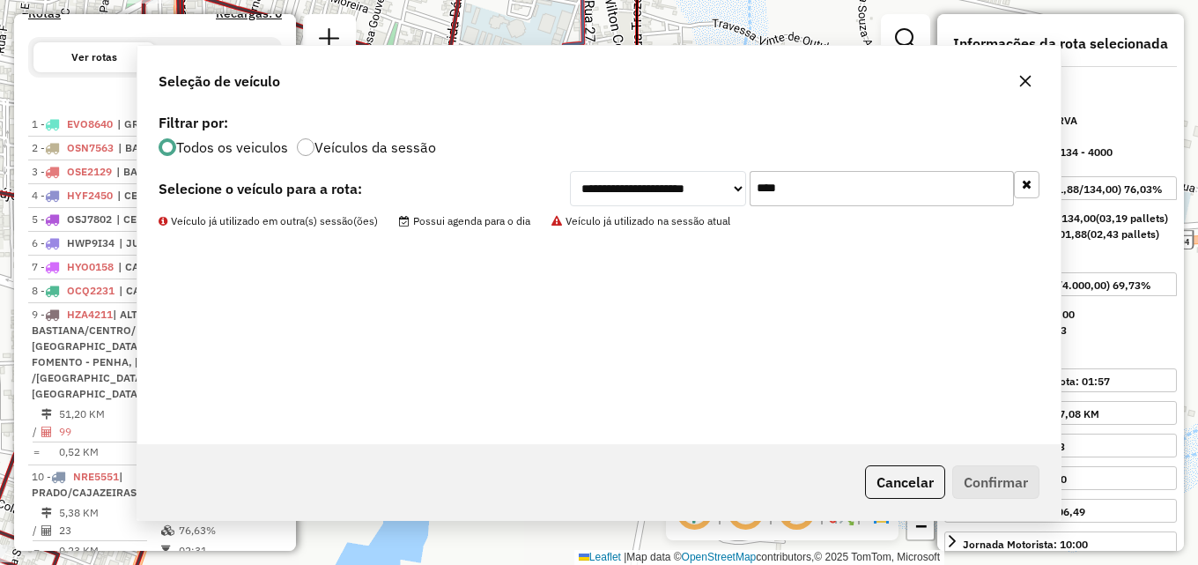
scroll to position [666, 0]
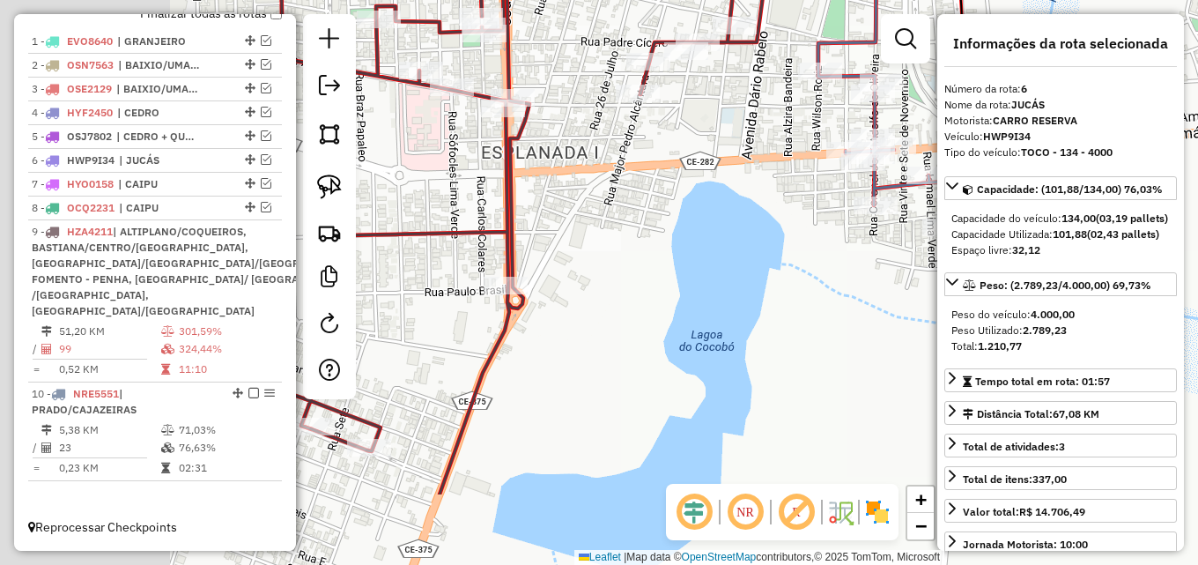
drag, startPoint x: 445, startPoint y: 329, endPoint x: 809, endPoint y: 167, distance: 399.0
click at [808, 169] on div "Janela de atendimento Grade de atendimento Capacidade Transportadoras Veículos …" at bounding box center [599, 282] width 1198 height 565
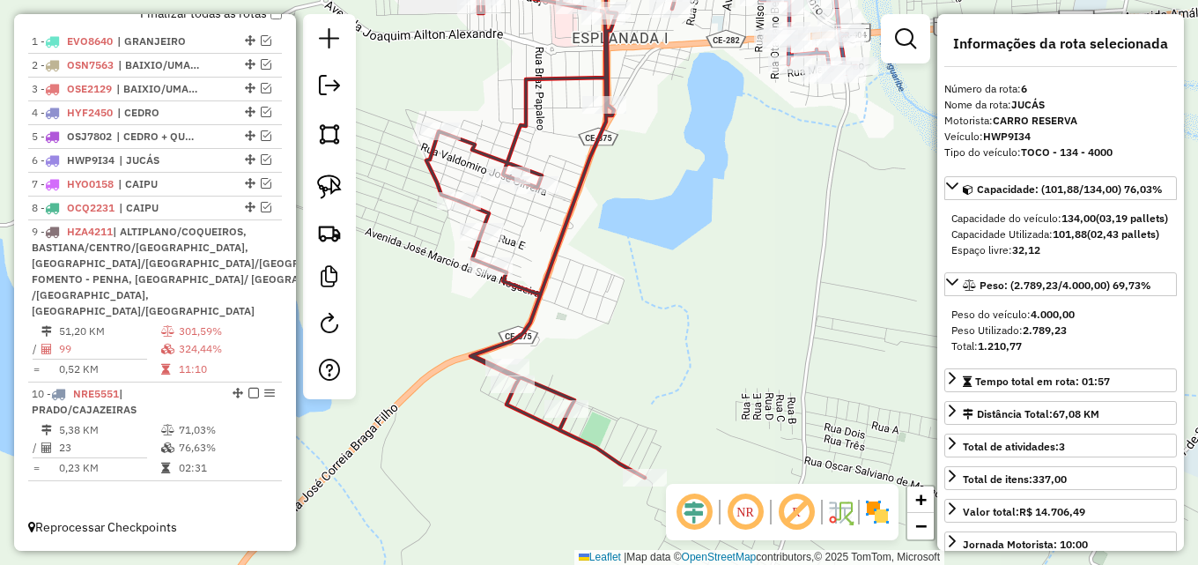
drag, startPoint x: 774, startPoint y: 200, endPoint x: 701, endPoint y: 95, distance: 127.8
click at [701, 95] on div "Janela de atendimento Grade de atendimento Capacidade Transportadoras Veículos …" at bounding box center [599, 282] width 1198 height 565
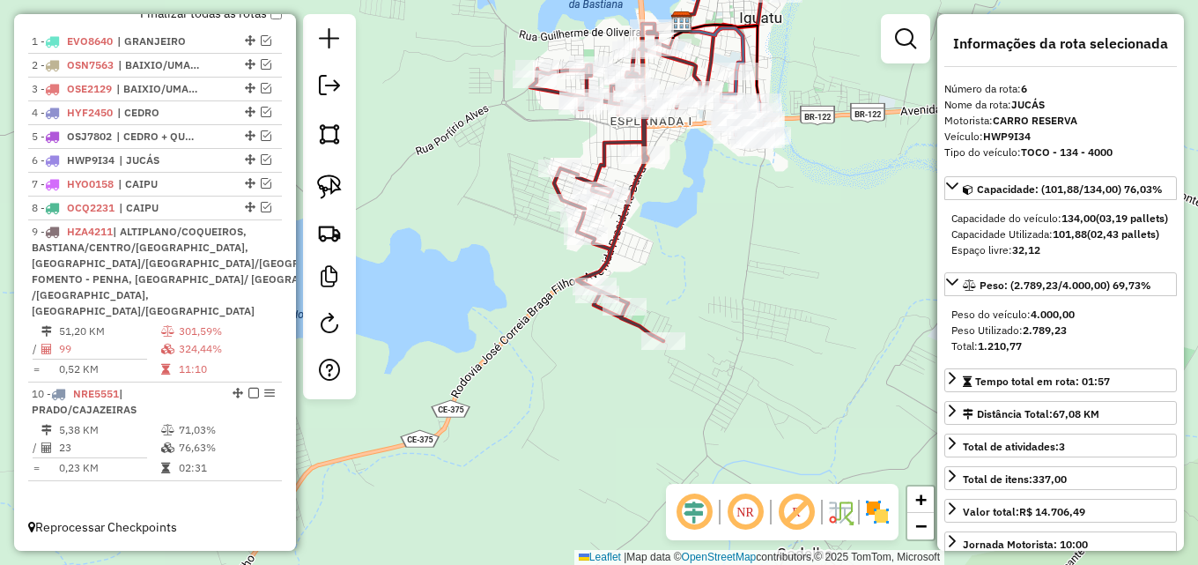
drag, startPoint x: 701, startPoint y: 95, endPoint x: 691, endPoint y: 152, distance: 58.1
click at [691, 152] on div "Janela de atendimento Grade de atendimento Capacidade Transportadoras Veículos …" at bounding box center [599, 282] width 1198 height 565
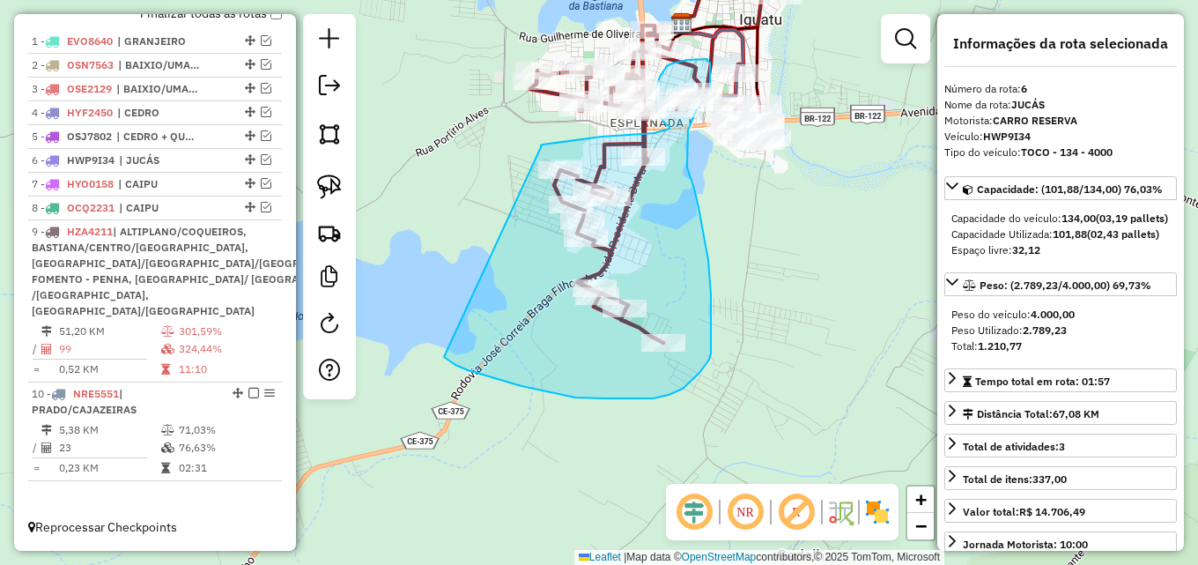
drag, startPoint x: 557, startPoint y: 143, endPoint x: 444, endPoint y: 357, distance: 241.9
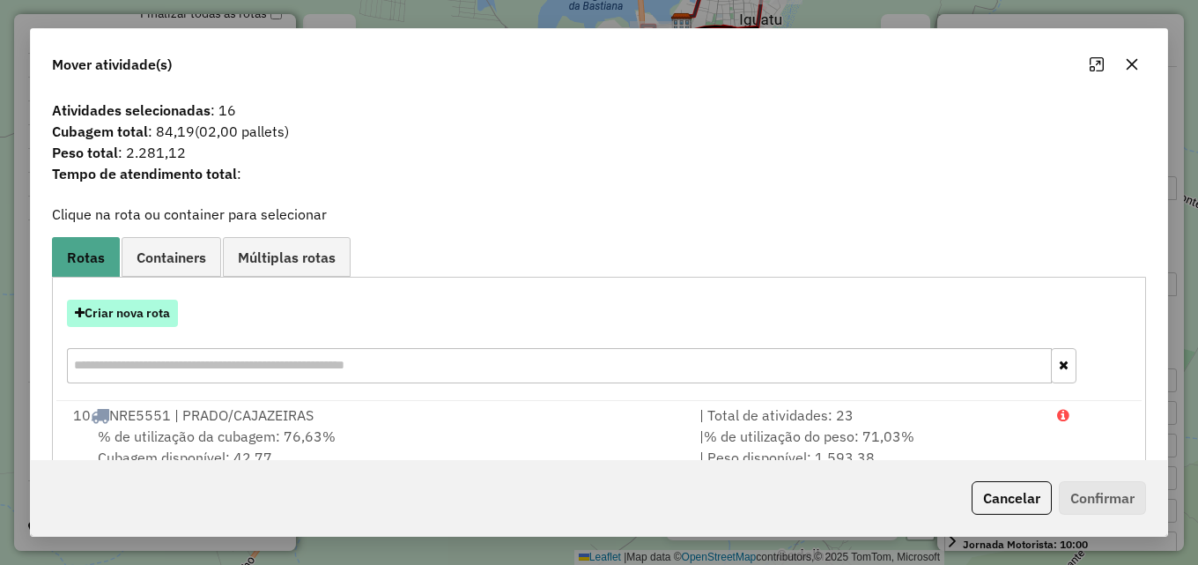
click at [139, 313] on button "Criar nova rota" at bounding box center [122, 312] width 111 height 27
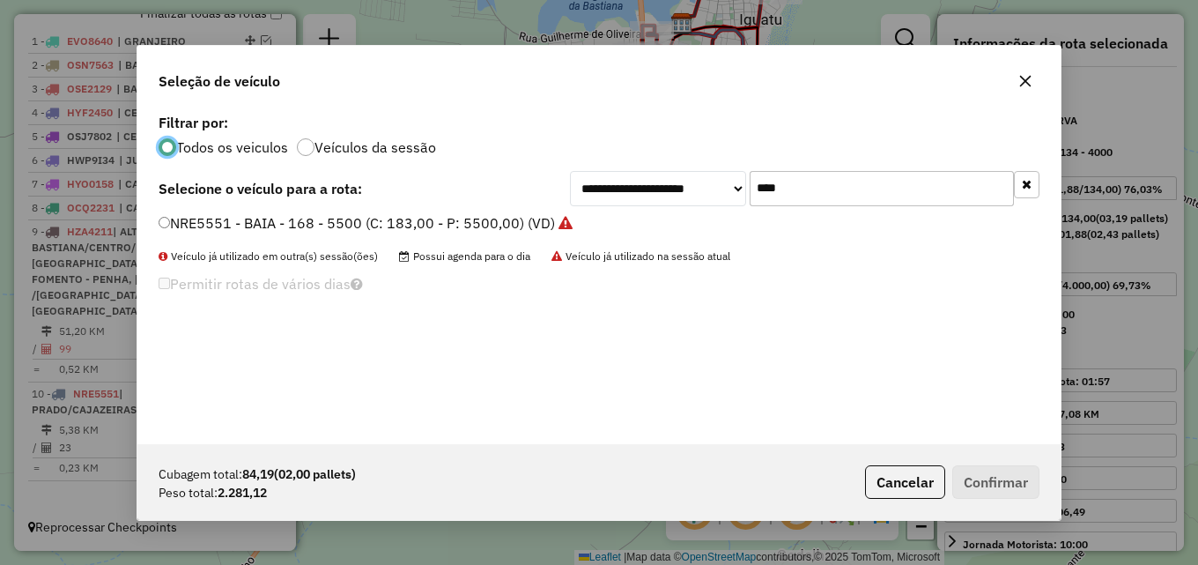
scroll to position [10, 5]
drag, startPoint x: 822, startPoint y: 189, endPoint x: 681, endPoint y: 189, distance: 140.9
click at [681, 189] on div "**********" at bounding box center [804, 188] width 469 height 35
type input "****"
click at [536, 233] on li "HZA4211 - BAIA - 168 - 5500 (C: 183,00 - P: 5500,00) (VD)" at bounding box center [599, 223] width 881 height 21
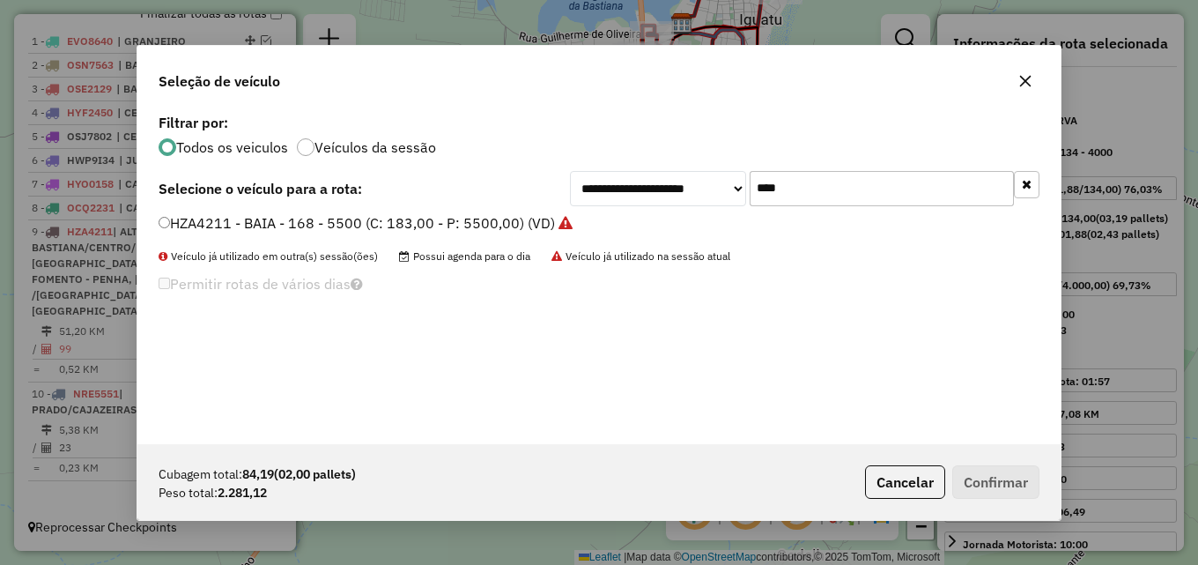
click at [533, 220] on label "HZA4211 - BAIA - 168 - 5500 (C: 183,00 - P: 5500,00) (VD)" at bounding box center [366, 222] width 414 height 21
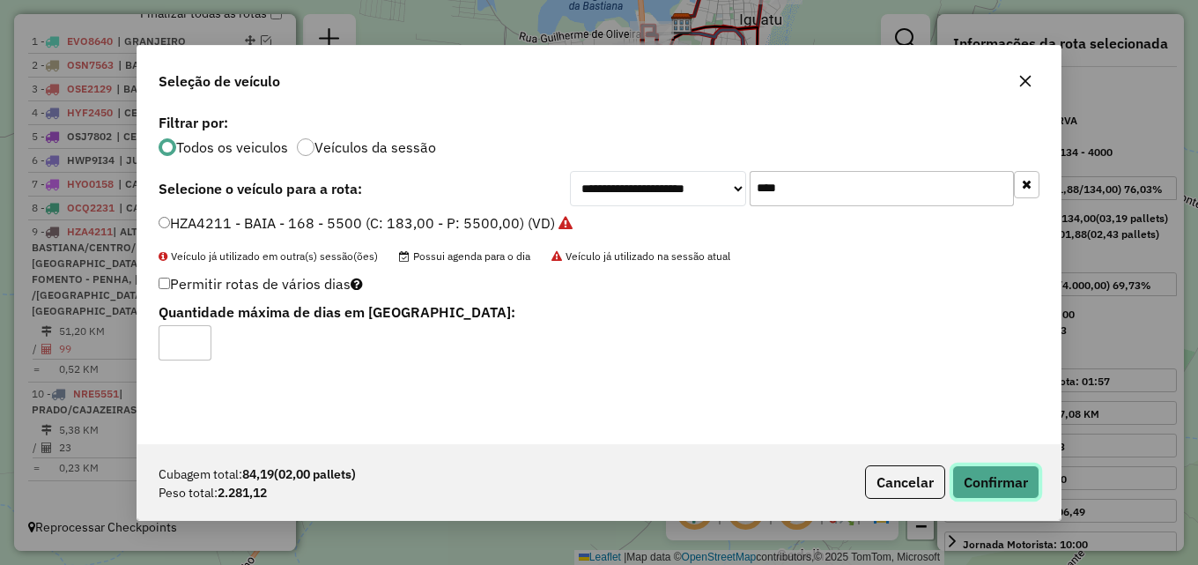
click at [982, 469] on button "Confirmar" at bounding box center [995, 481] width 87 height 33
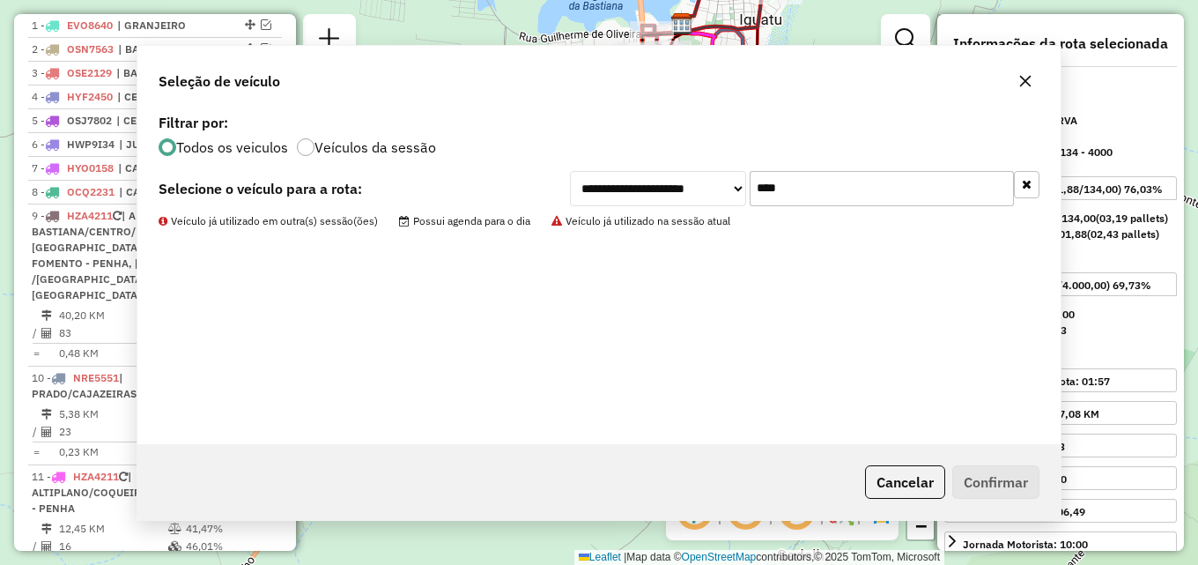
scroll to position [780, 0]
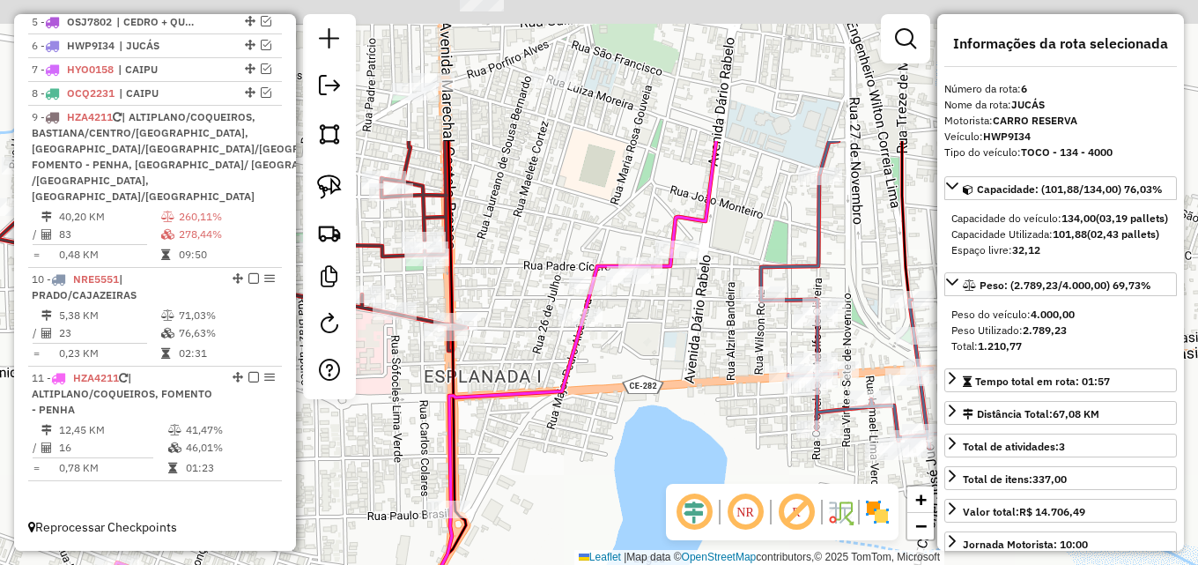
drag, startPoint x: 668, startPoint y: 41, endPoint x: 557, endPoint y: 238, distance: 226.3
click at [557, 238] on div "Janela de atendimento Grade de atendimento Capacidade Transportadoras Veículos …" at bounding box center [599, 282] width 1198 height 565
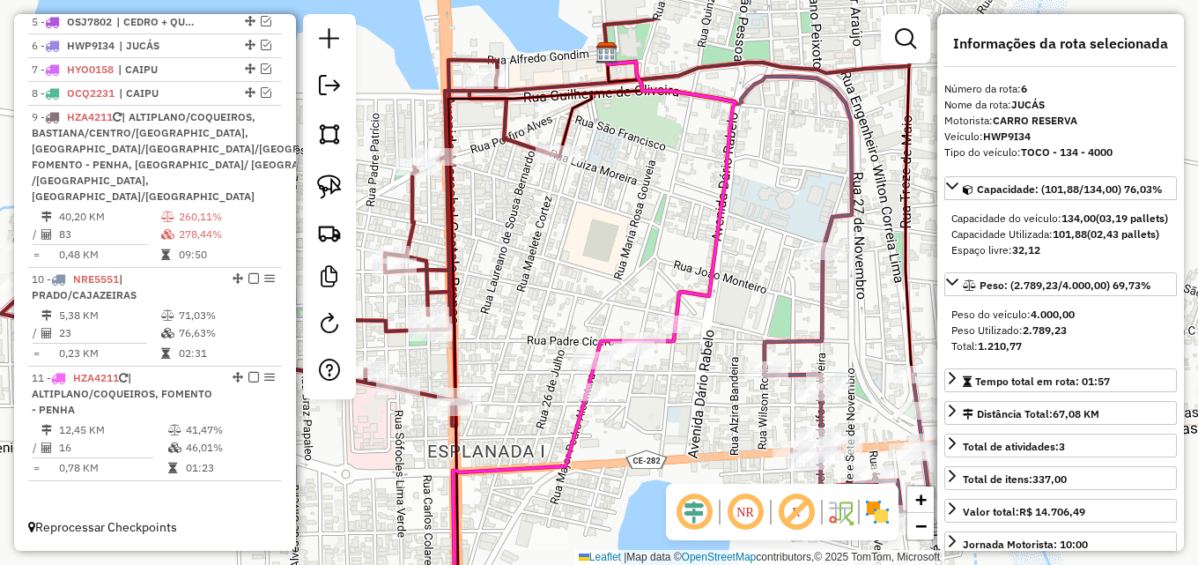
drag, startPoint x: 544, startPoint y: 176, endPoint x: 548, endPoint y: 213, distance: 37.2
click at [548, 213] on div "Janela de atendimento Grade de atendimento Capacidade Transportadoras Veículos …" at bounding box center [599, 282] width 1198 height 565
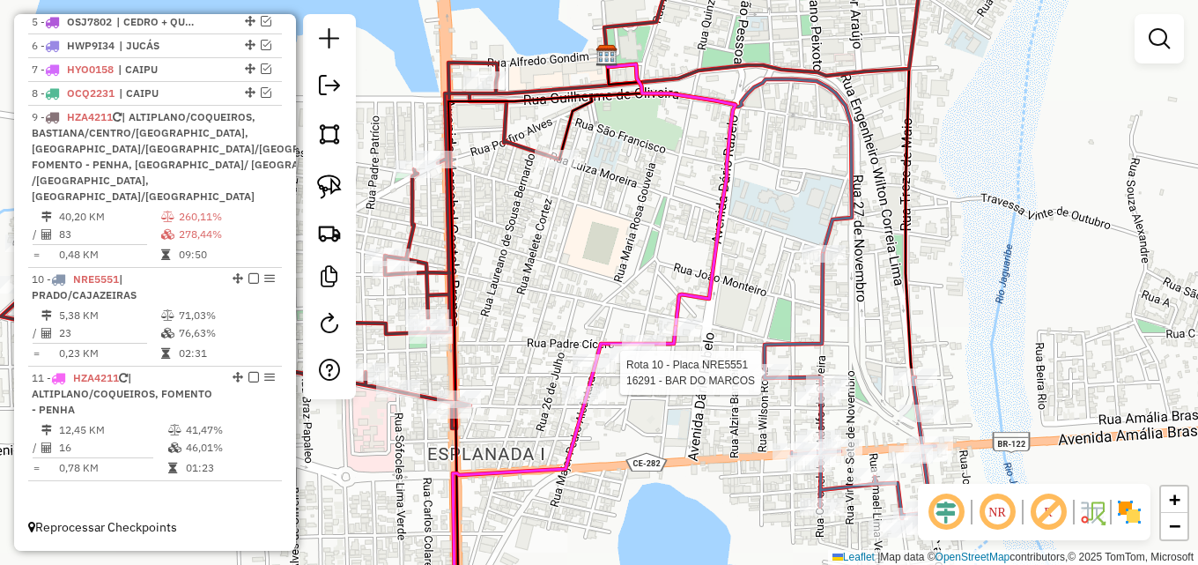
select select "*********"
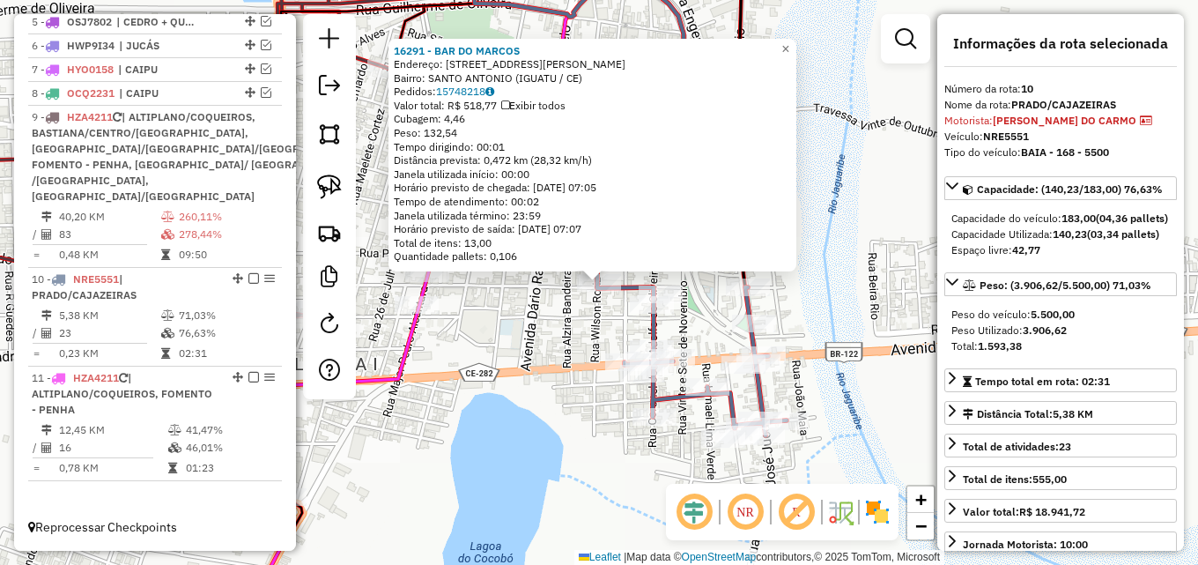
click at [545, 323] on div "16291 - BAR DO MARCOS Endereço: Rua Wilson Roriz 180 Bairro: SANTO ANTONIO (IGU…" at bounding box center [599, 282] width 1198 height 565
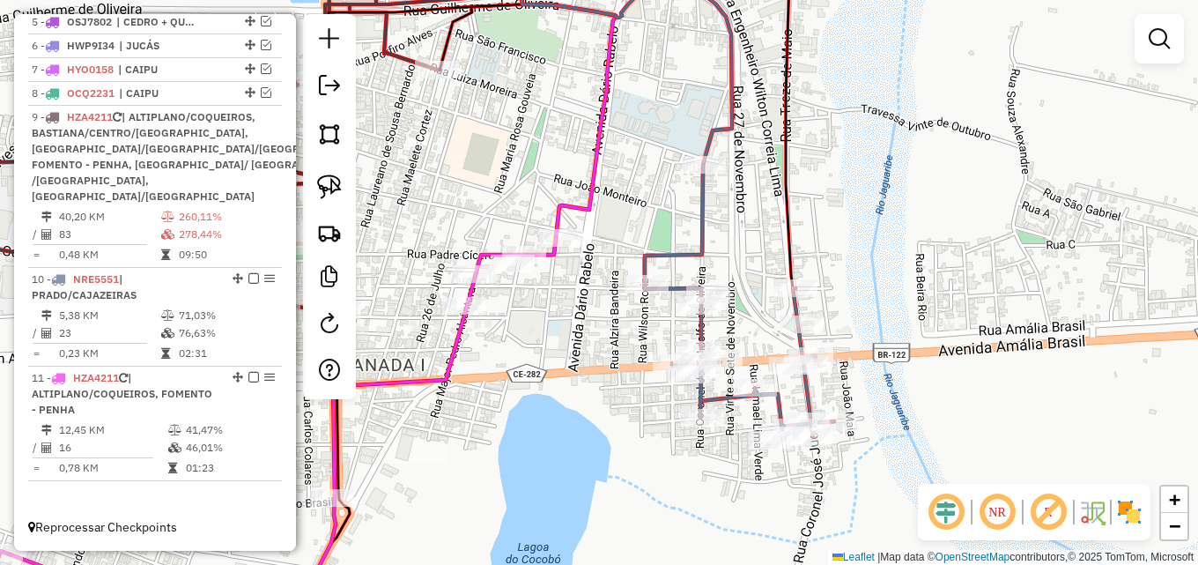
drag, startPoint x: 543, startPoint y: 318, endPoint x: 641, endPoint y: 336, distance: 100.2
click at [641, 336] on div "Janela de atendimento Grade de atendimento Capacidade Transportadoras Veículos …" at bounding box center [599, 282] width 1198 height 565
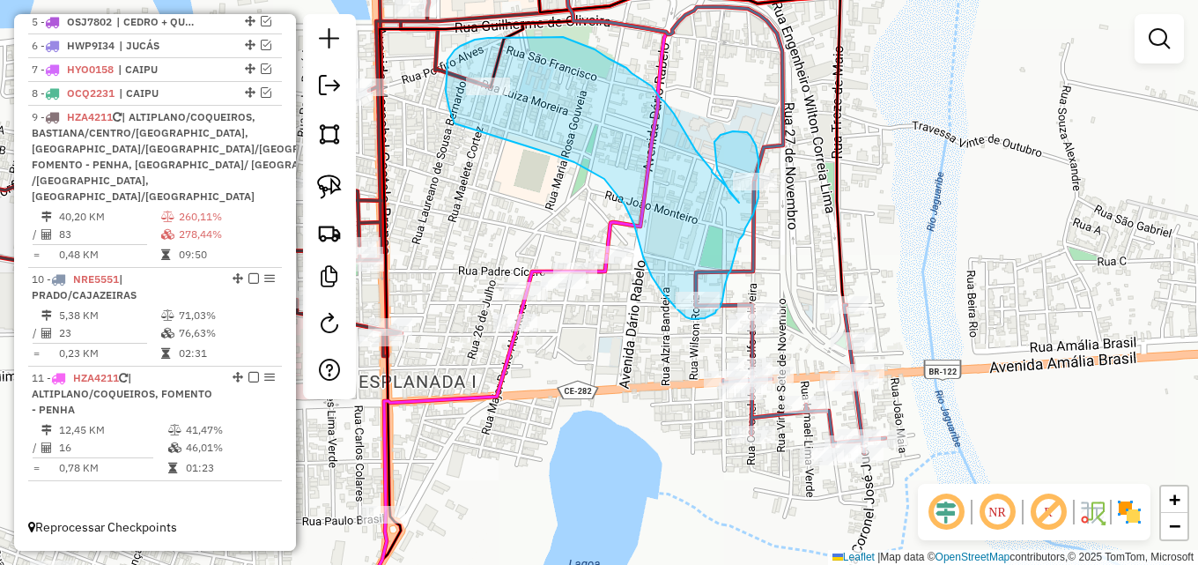
drag, startPoint x: 449, startPoint y: 108, endPoint x: 532, endPoint y: 147, distance: 91.4
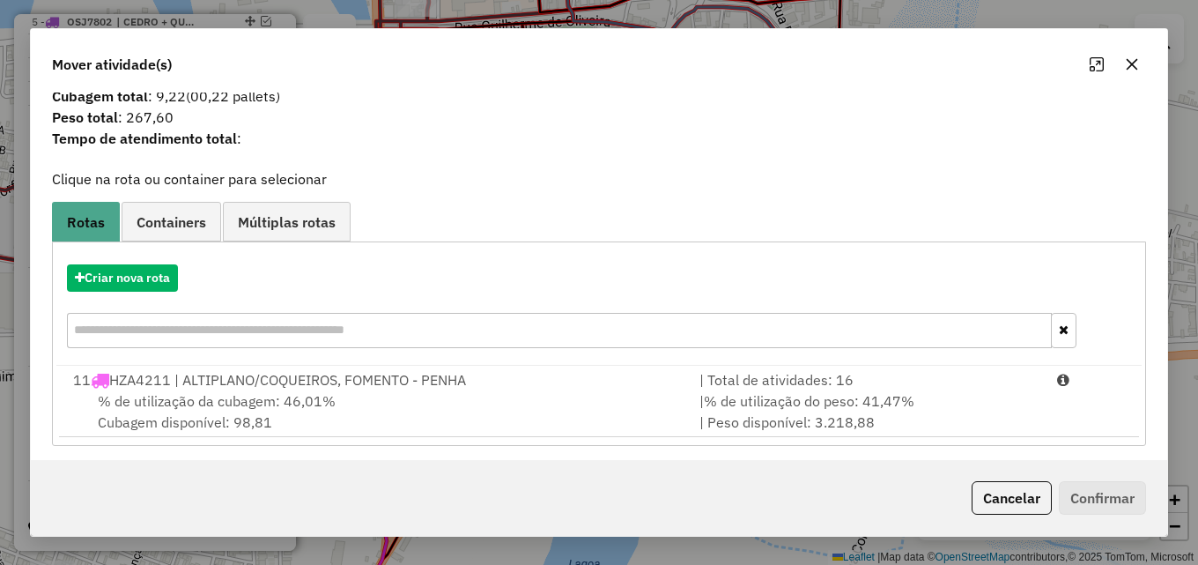
scroll to position [42, 0]
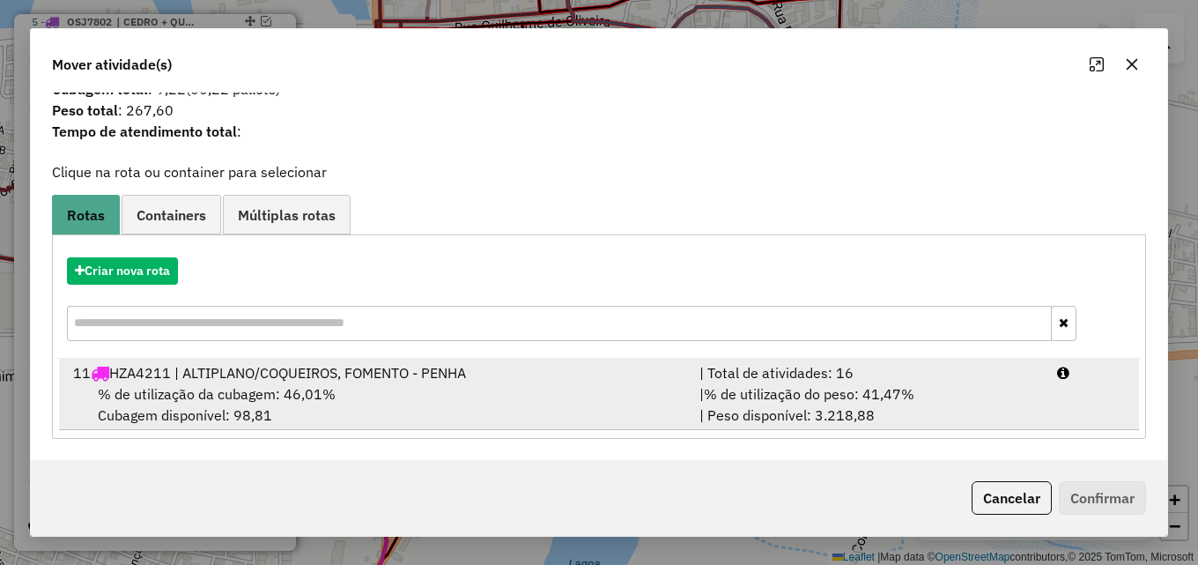
drag, startPoint x: 660, startPoint y: 405, endPoint x: 725, endPoint y: 417, distance: 66.3
click at [663, 405] on div "% de utilização da cubagem: 46,01% Cubagem disponível: 98,81" at bounding box center [376, 404] width 626 height 42
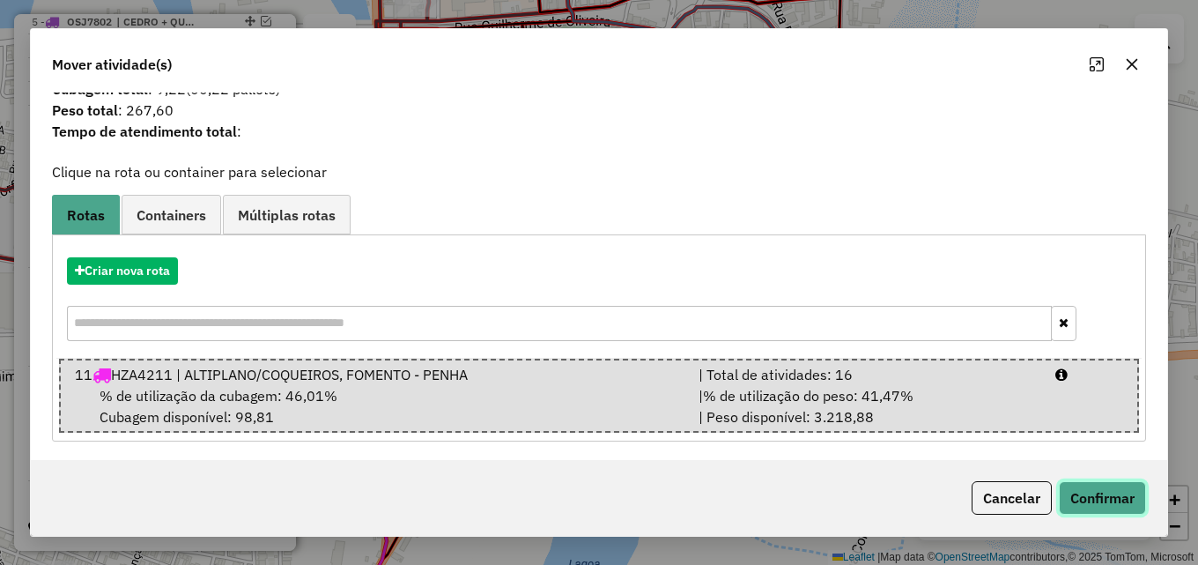
click at [1107, 502] on button "Confirmar" at bounding box center [1102, 497] width 87 height 33
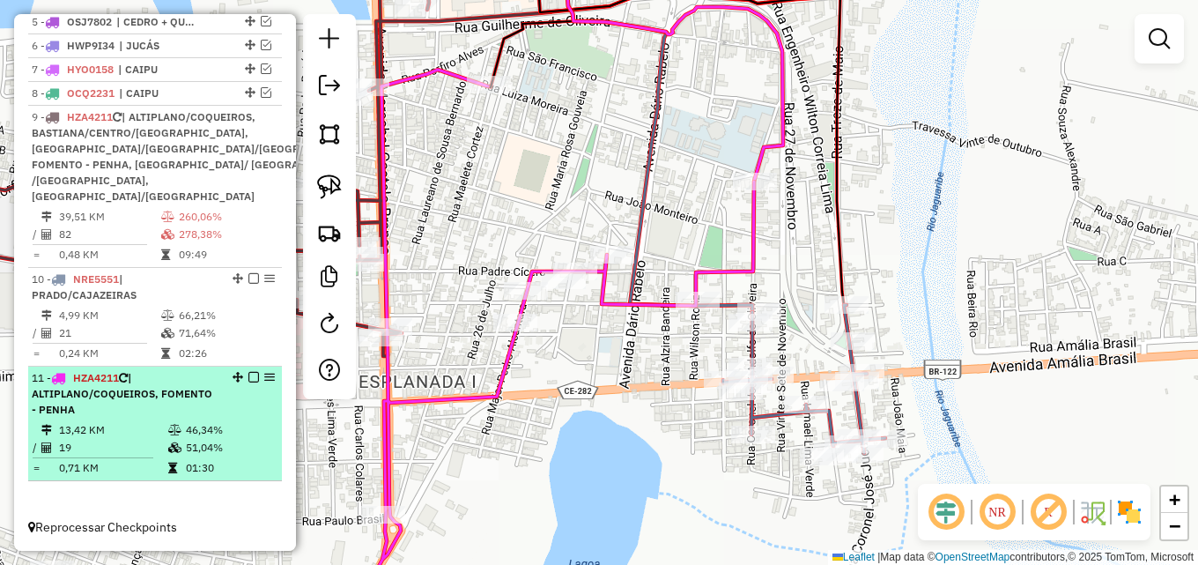
click at [166, 417] on div "11 - HZA4211 | ALTIPLANO/COQUEIROS, FOMENTO - PENHA" at bounding box center [125, 394] width 187 height 48
select select "*********"
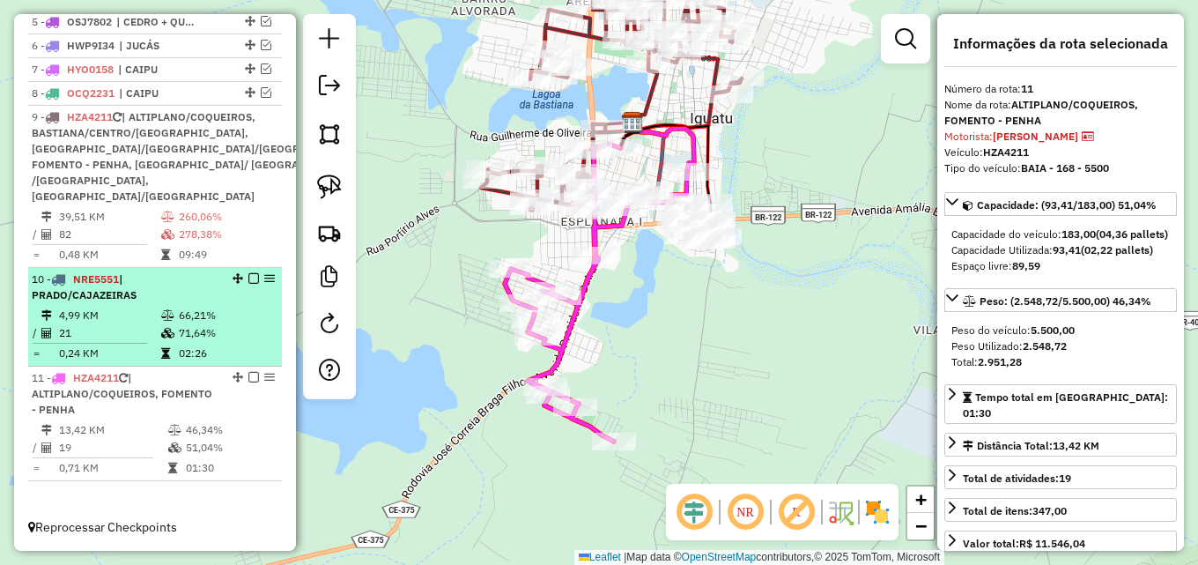
click at [167, 297] on div "10 - NRE5551 | PRADO/CAJAZEIRAS" at bounding box center [125, 287] width 187 height 32
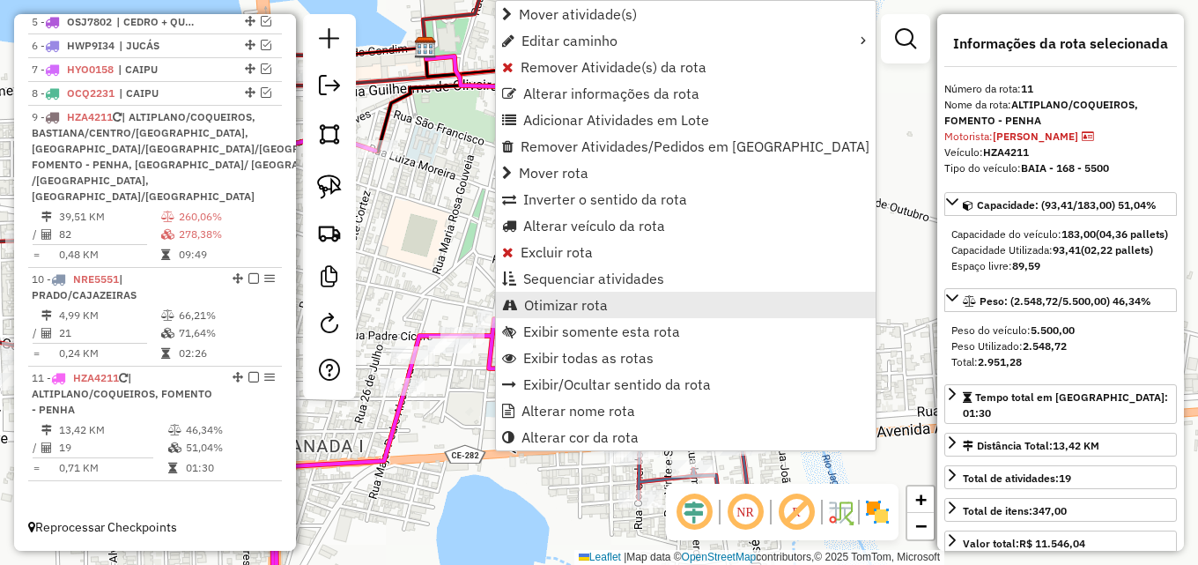
click at [537, 303] on span "Otimizar rota" at bounding box center [566, 305] width 84 height 14
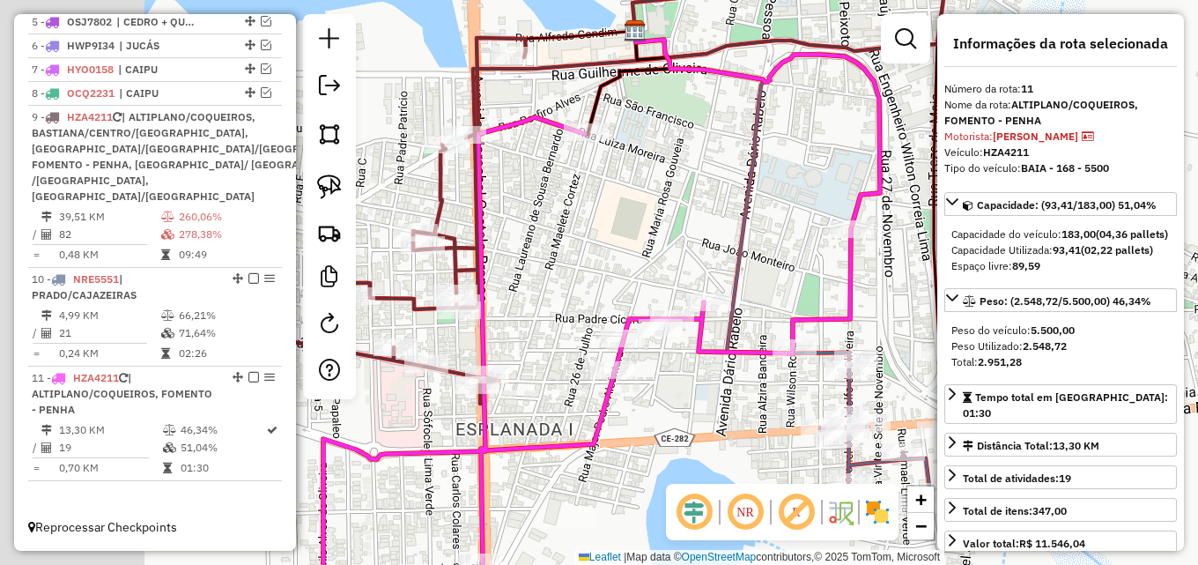
drag, startPoint x: 560, startPoint y: 240, endPoint x: 819, endPoint y: 221, distance: 259.7
click at [827, 221] on div "Janela de atendimento Grade de atendimento Capacidade Transportadoras Veículos …" at bounding box center [599, 282] width 1198 height 565
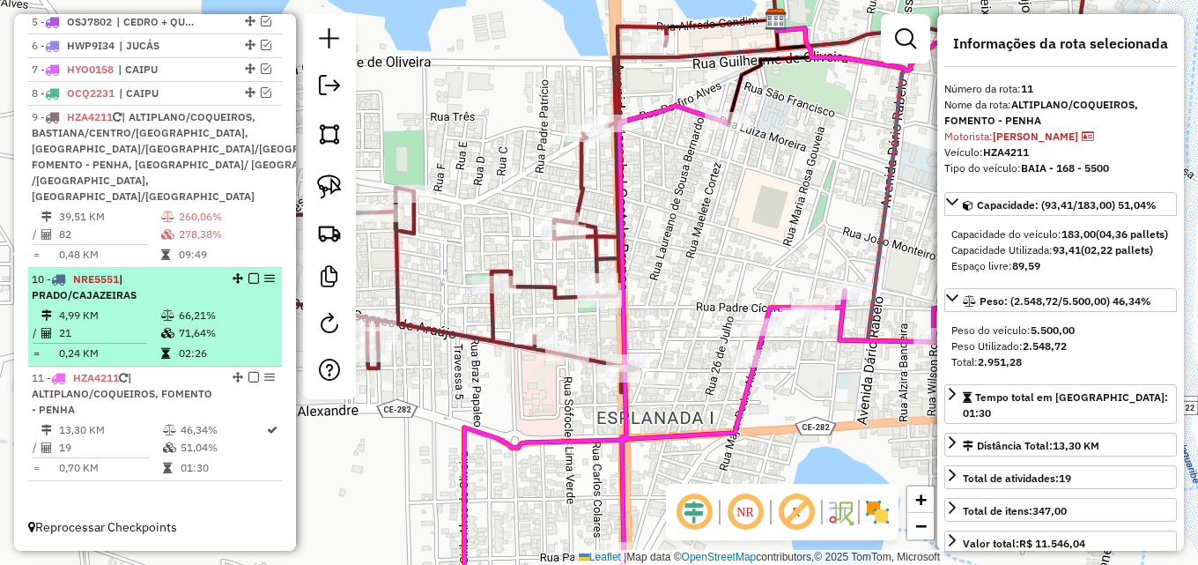
click at [248, 277] on em at bounding box center [253, 278] width 11 height 11
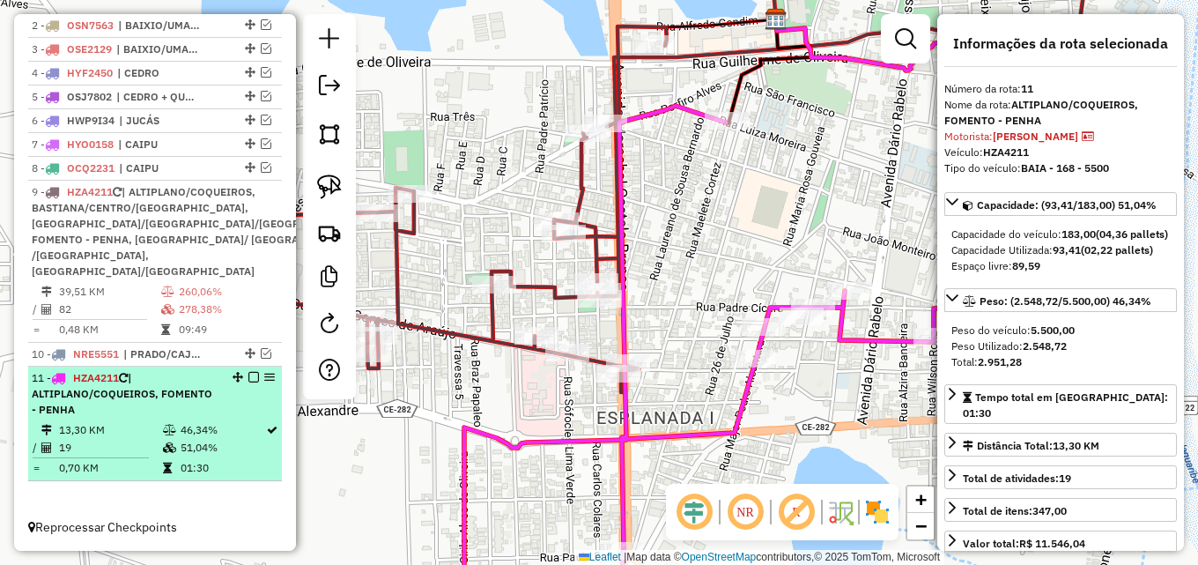
click at [248, 376] on em at bounding box center [253, 377] width 11 height 11
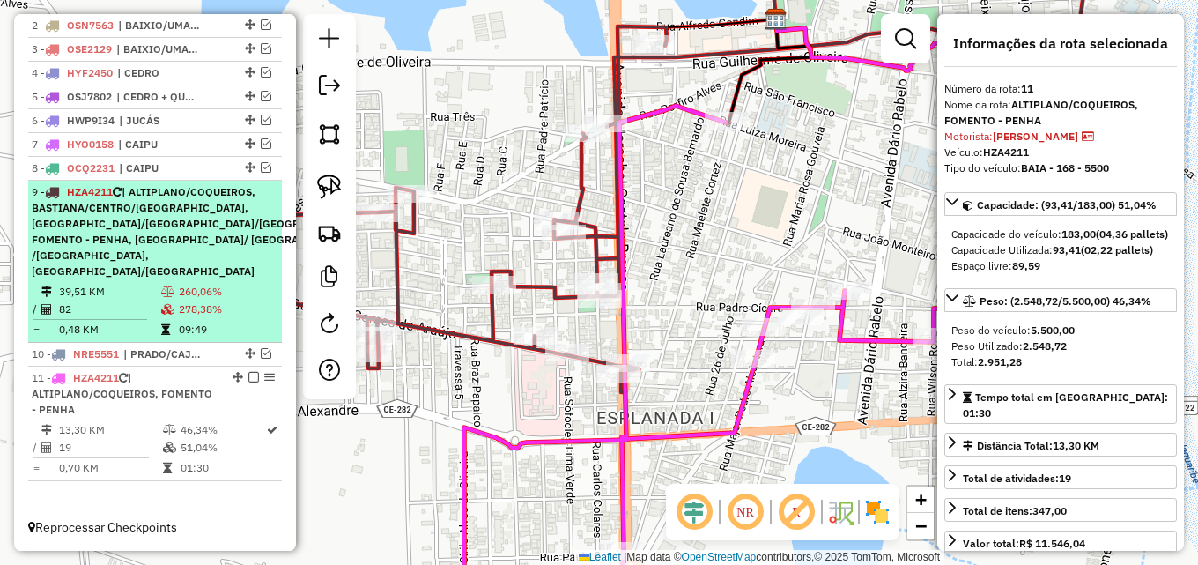
scroll to position [615, 0]
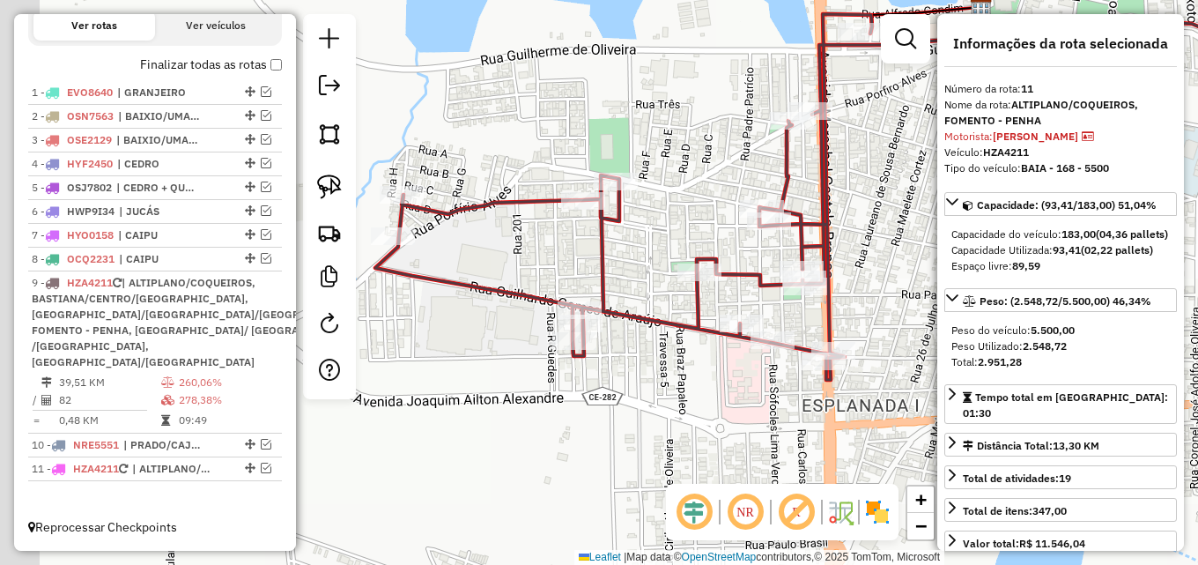
drag, startPoint x: 574, startPoint y: 438, endPoint x: 653, endPoint y: 408, distance: 84.7
click at [646, 414] on div "Janela de atendimento Grade de atendimento Capacidade Transportadoras Veículos …" at bounding box center [599, 282] width 1198 height 565
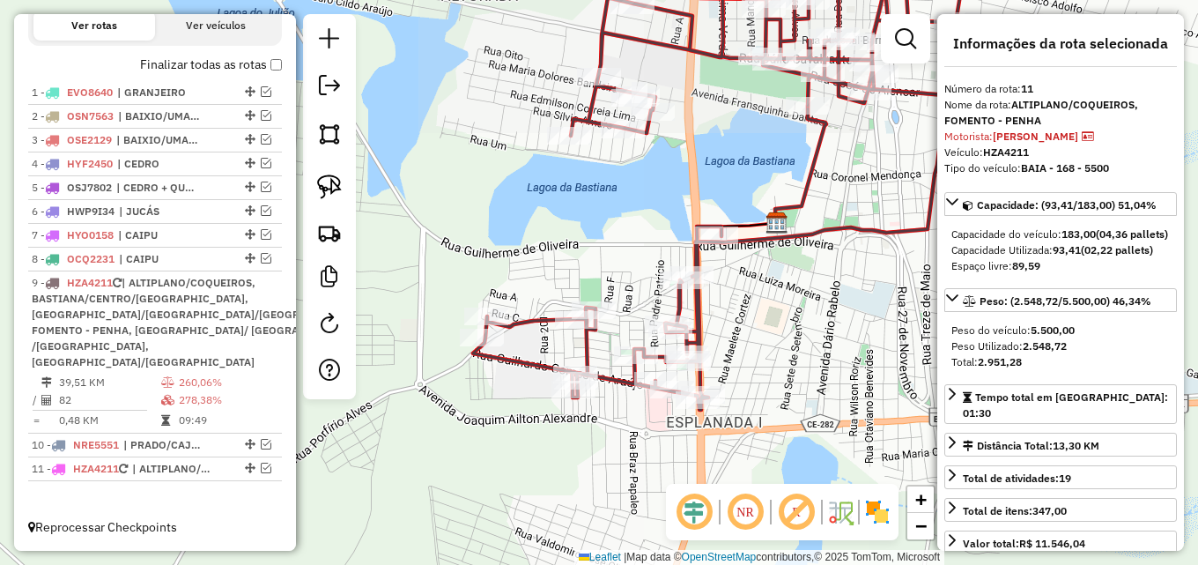
drag, startPoint x: 624, startPoint y: 417, endPoint x: 557, endPoint y: 433, distance: 68.8
click at [557, 433] on div "Janela de atendimento Grade de atendimento Capacidade Transportadoras Veículos …" at bounding box center [599, 282] width 1198 height 565
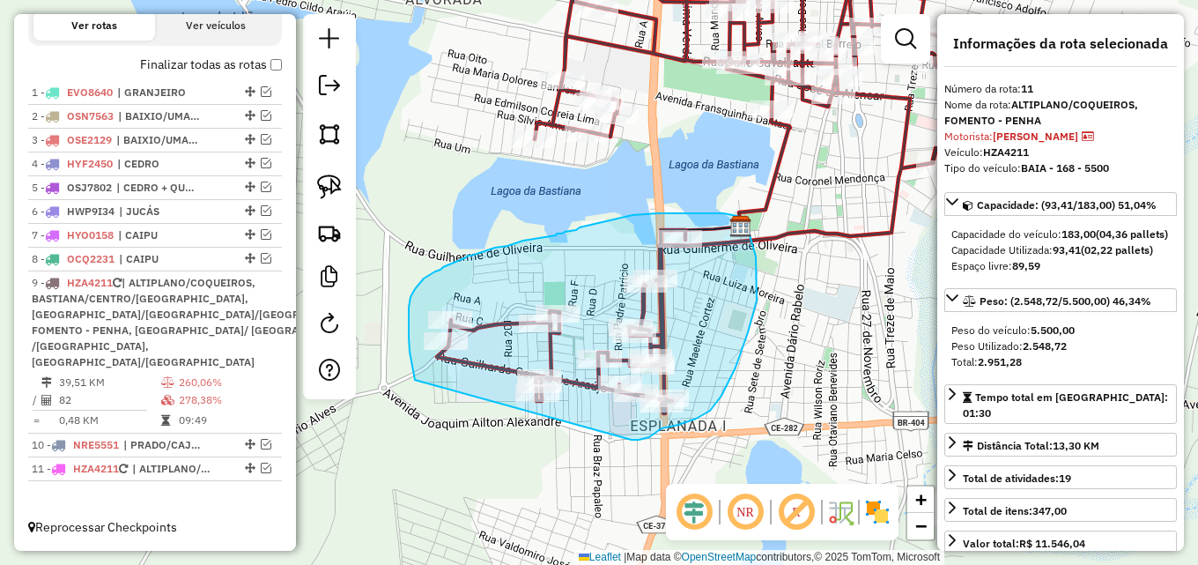
drag, startPoint x: 413, startPoint y: 373, endPoint x: 623, endPoint y: 439, distance: 220.0
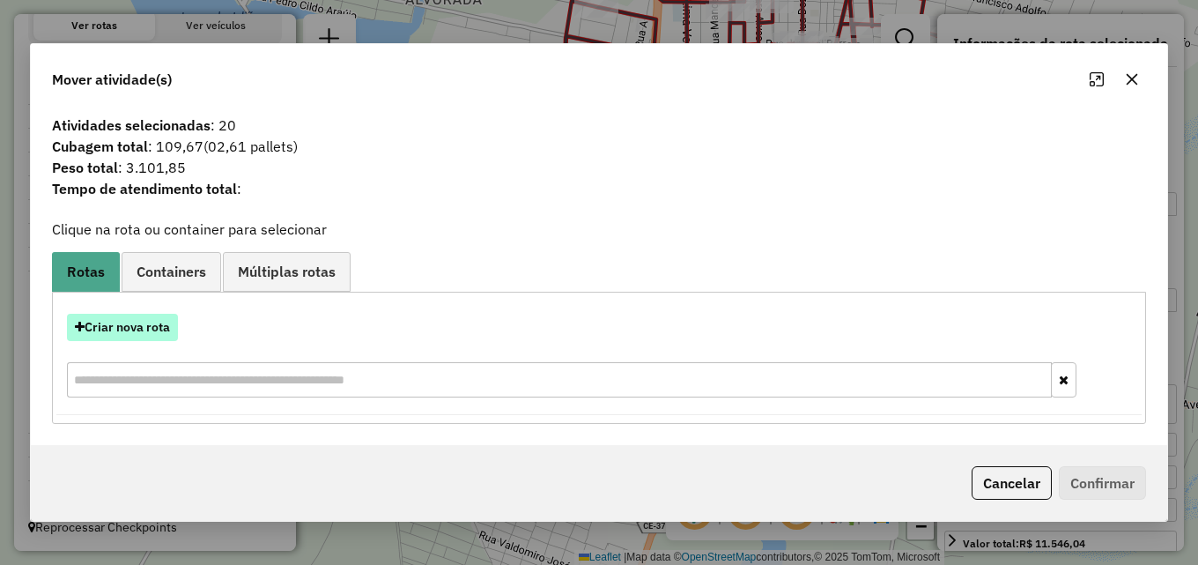
click at [139, 329] on button "Criar nova rota" at bounding box center [122, 327] width 111 height 27
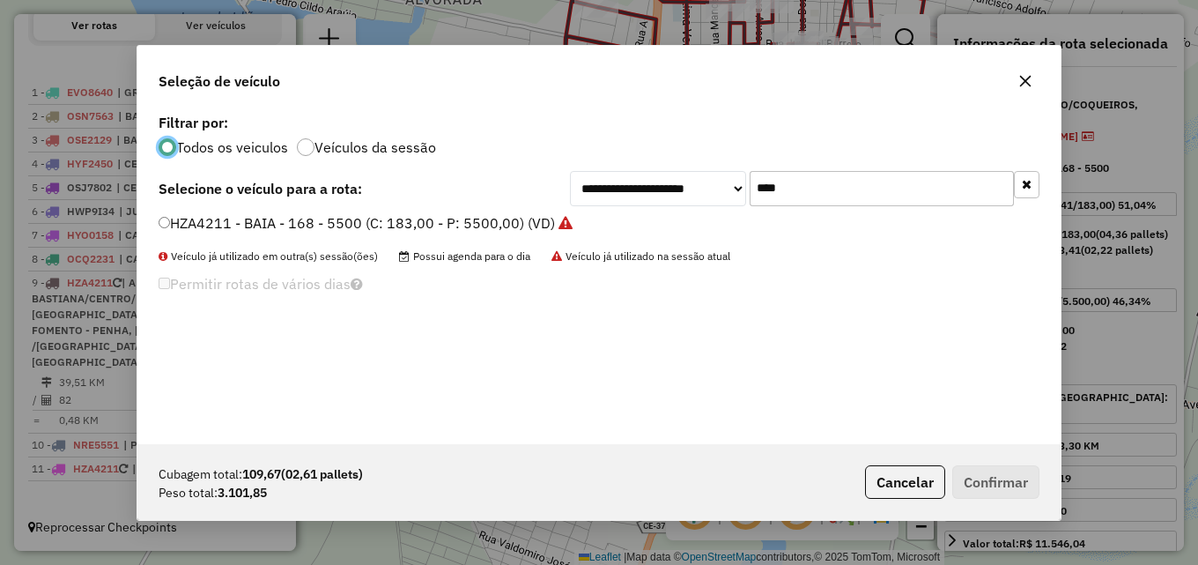
scroll to position [10, 5]
drag, startPoint x: 823, startPoint y: 198, endPoint x: 673, endPoint y: 193, distance: 149.8
click at [676, 193] on div "**********" at bounding box center [804, 188] width 469 height 35
type input "****"
click at [439, 224] on label "HXS3J10 - TOCO - 134 - 4000 (C: 134,00 - P: 4000,00) (VD)" at bounding box center [358, 222] width 399 height 21
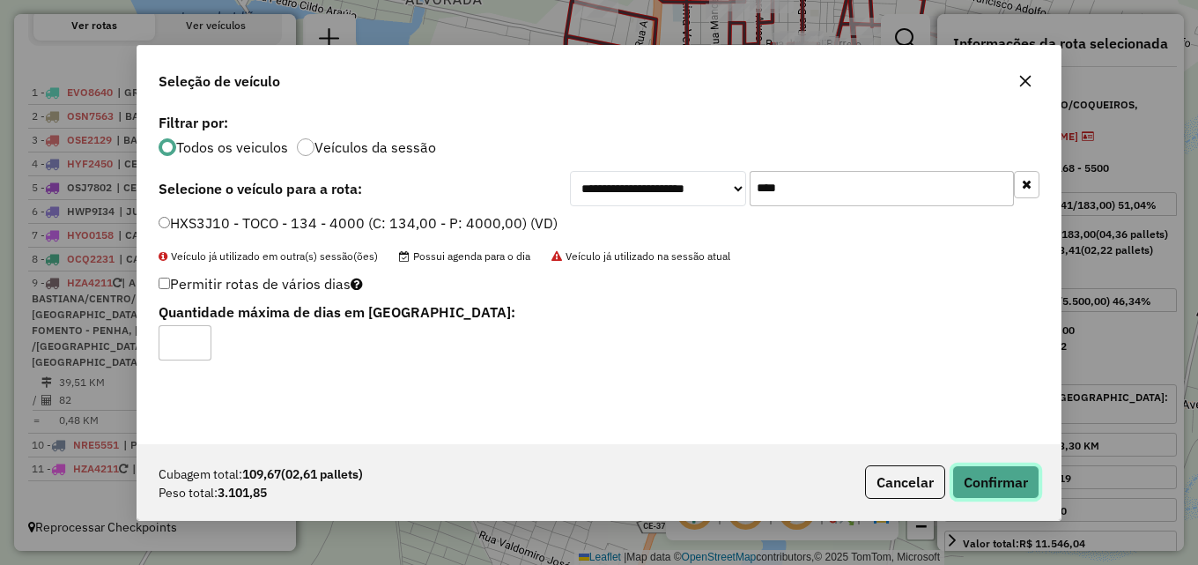
click at [999, 481] on button "Confirmar" at bounding box center [995, 481] width 87 height 33
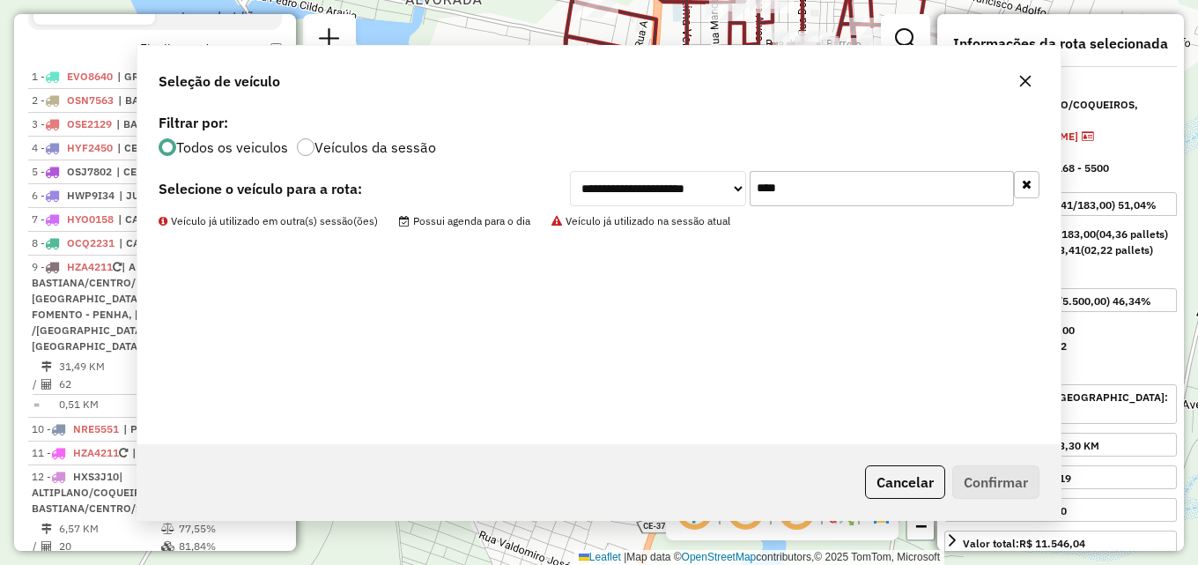
scroll to position [729, 0]
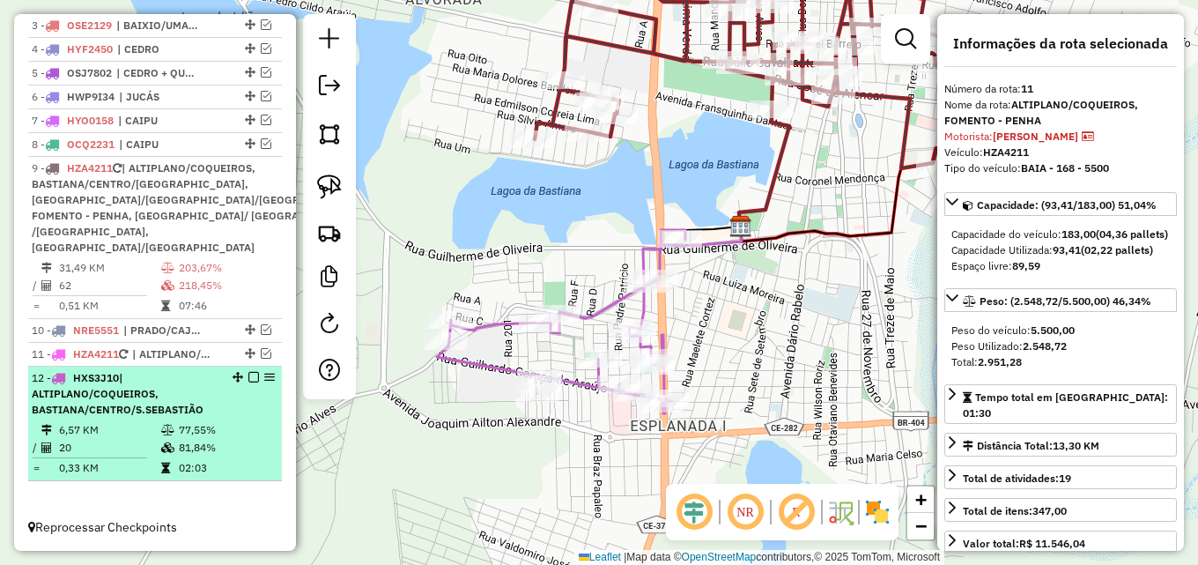
click at [248, 377] on em at bounding box center [253, 377] width 11 height 11
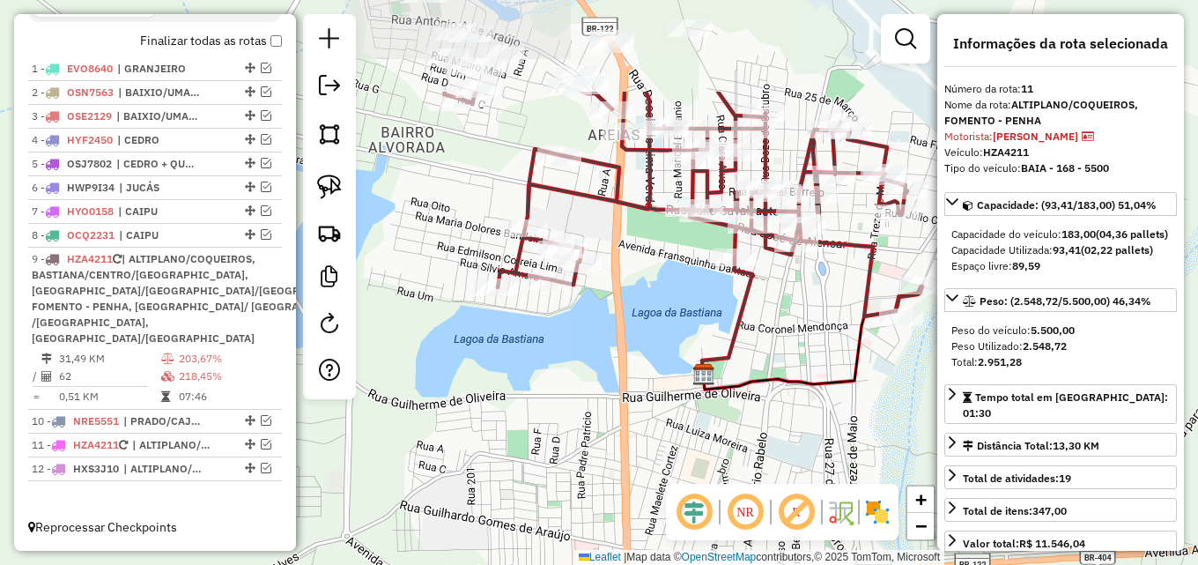
drag, startPoint x: 690, startPoint y: 276, endPoint x: 660, endPoint y: 422, distance: 149.4
click at [660, 422] on div "Janela de atendimento Grade de atendimento Capacidade Transportadoras Veículos …" at bounding box center [599, 282] width 1198 height 565
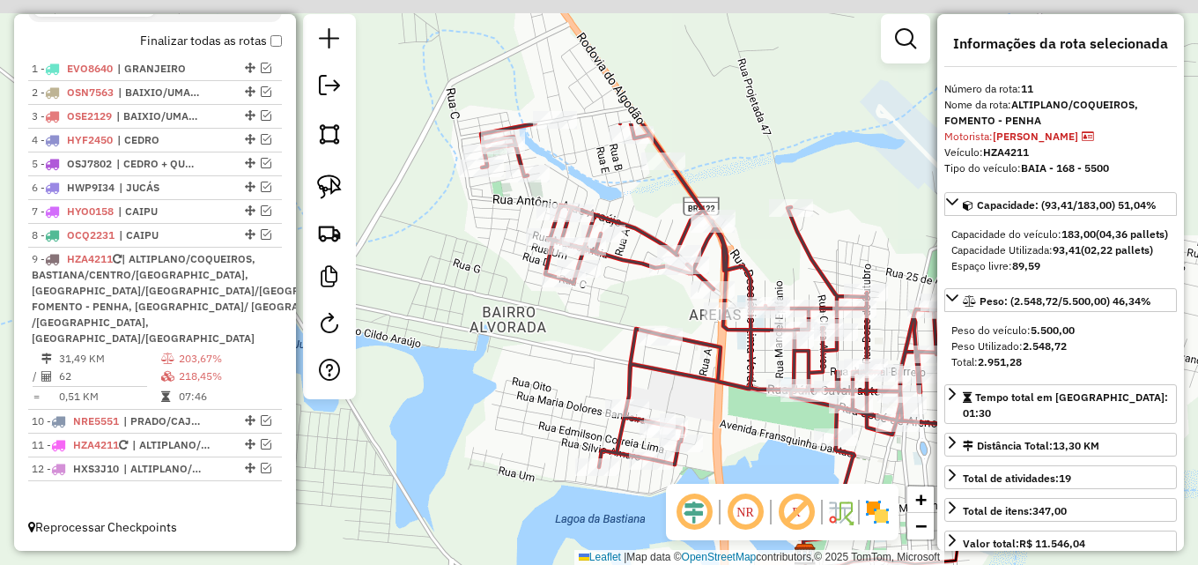
drag, startPoint x: 651, startPoint y: 304, endPoint x: 752, endPoint y: 484, distance: 206.2
click at [752, 484] on hb-router-mapa "Informações da Sessão 980035 - 16/08/2025 Criação: 15/08/2025 17:07 Depósito: D…" at bounding box center [599, 282] width 1198 height 565
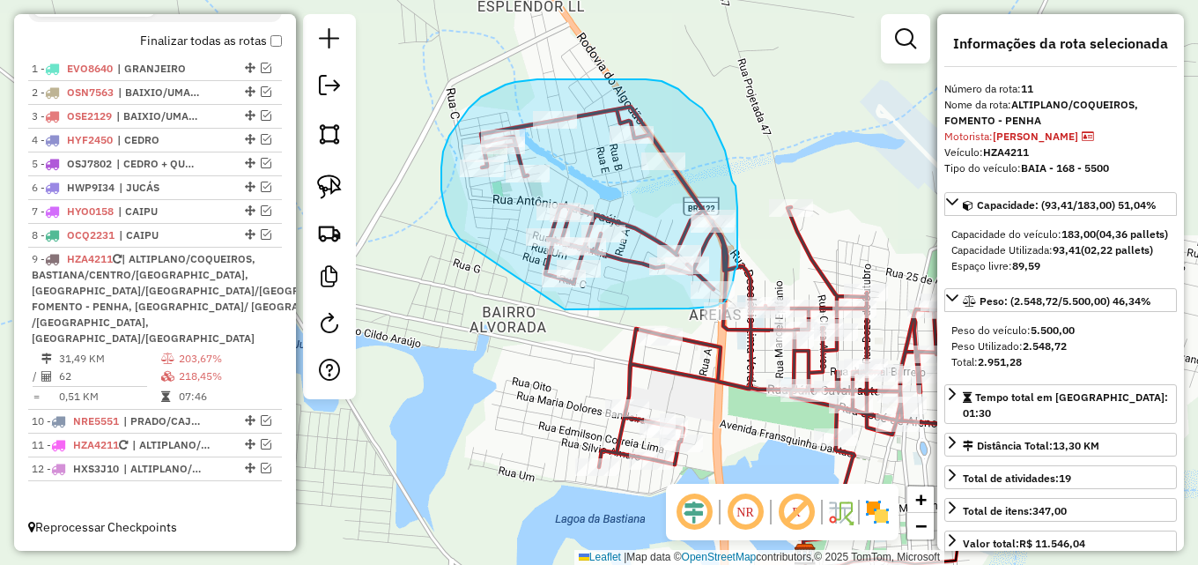
drag, startPoint x: 459, startPoint y: 237, endPoint x: 545, endPoint y: 310, distance: 113.1
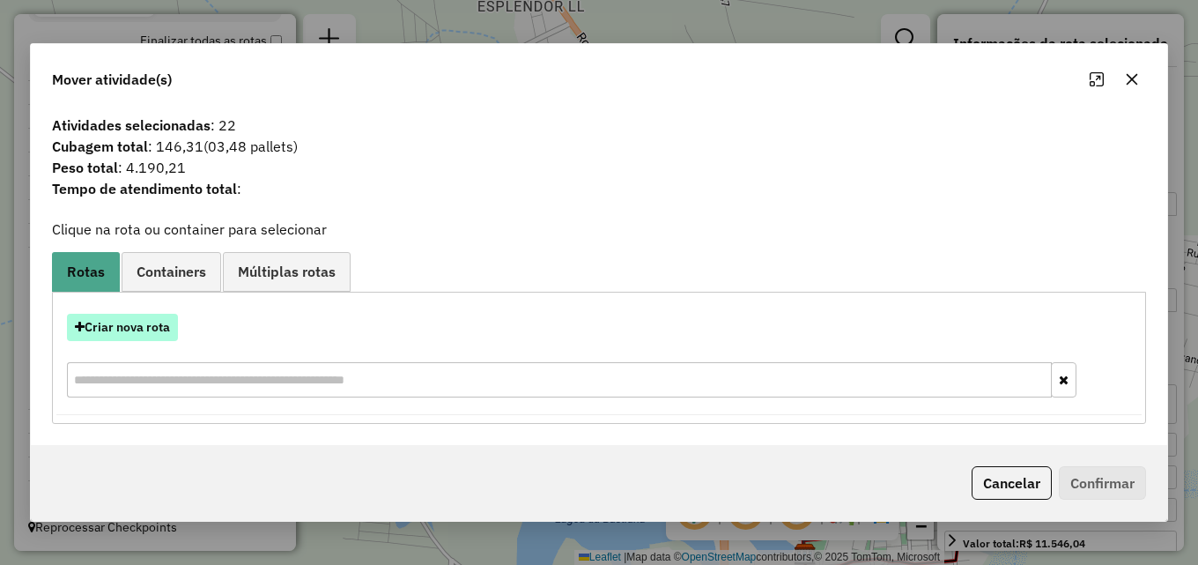
click at [142, 326] on button "Criar nova rota" at bounding box center [122, 327] width 111 height 27
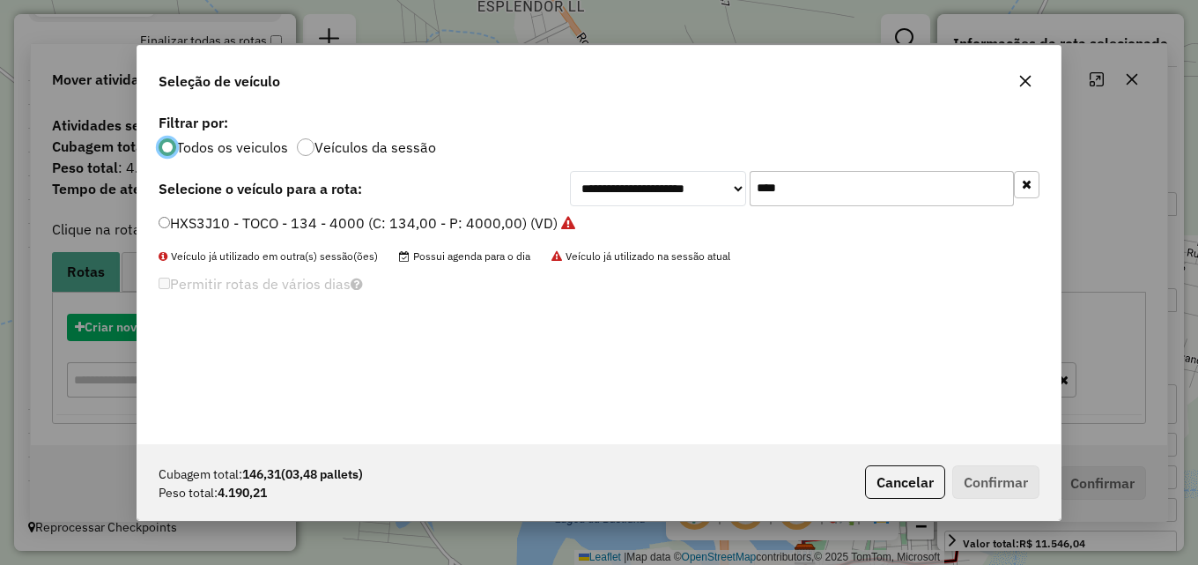
scroll to position [10, 5]
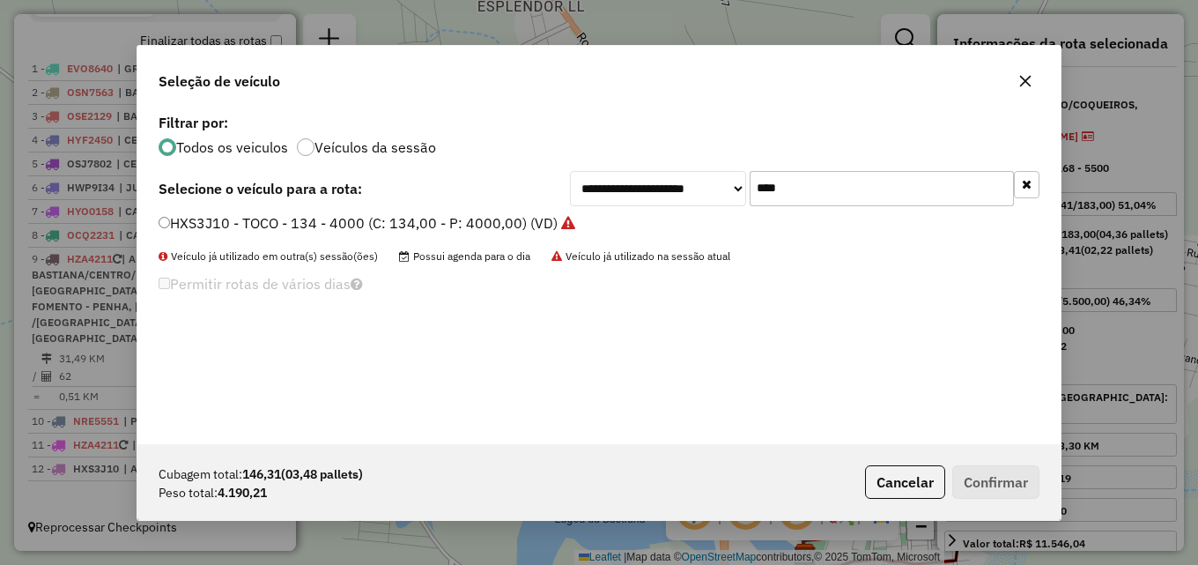
drag, startPoint x: 733, startPoint y: 198, endPoint x: 579, endPoint y: 199, distance: 154.1
click at [587, 199] on div "**********" at bounding box center [804, 188] width 469 height 35
drag, startPoint x: 701, startPoint y: 194, endPoint x: 517, endPoint y: 200, distance: 184.2
click at [530, 200] on div "**********" at bounding box center [599, 188] width 881 height 35
type input "****"
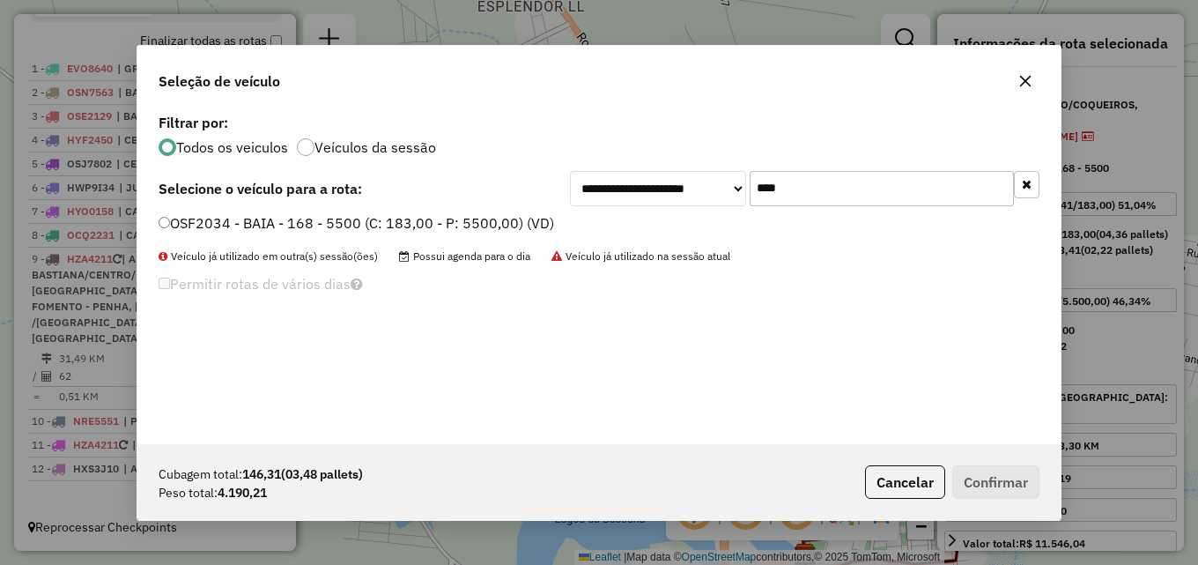
click at [461, 226] on label "OSF2034 - BAIA - 168 - 5500 (C: 183,00 - P: 5500,00) (VD)" at bounding box center [356, 222] width 395 height 21
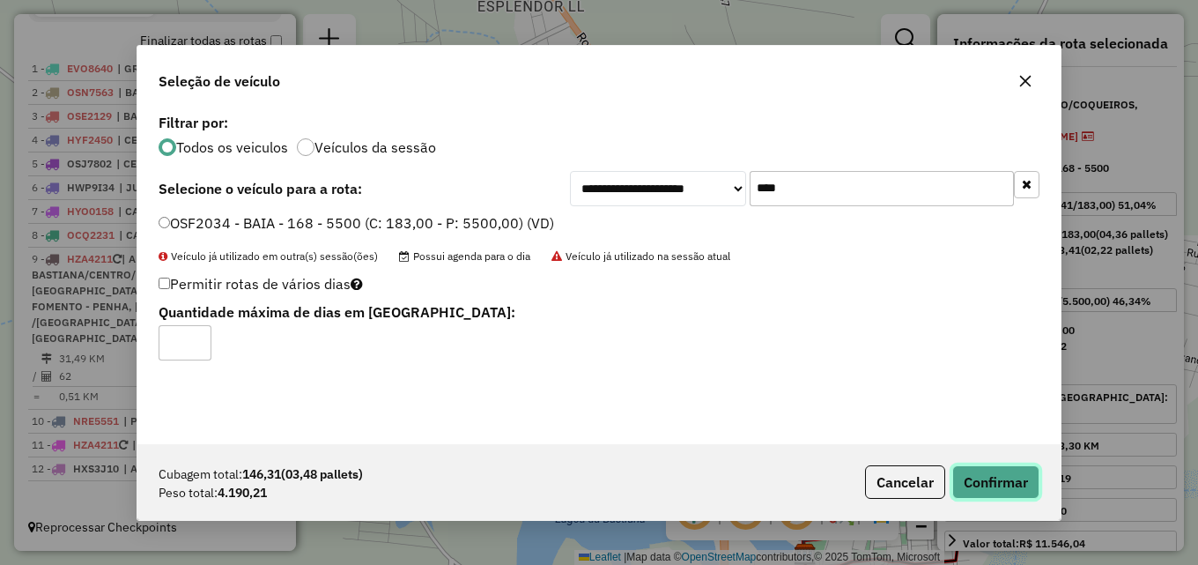
click at [987, 477] on button "Confirmar" at bounding box center [995, 481] width 87 height 33
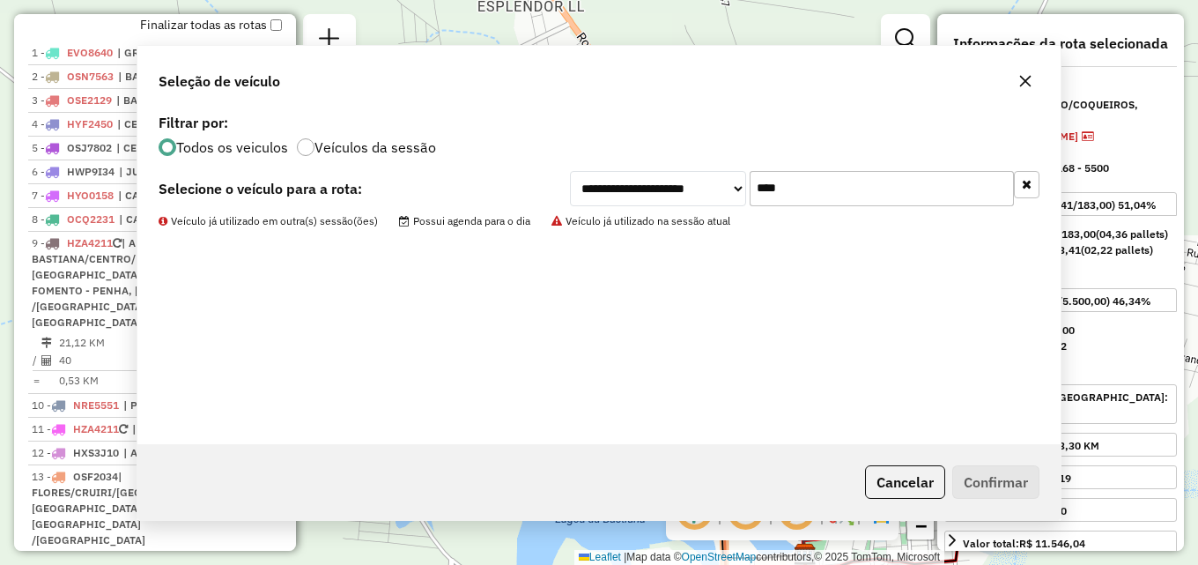
scroll to position [753, 0]
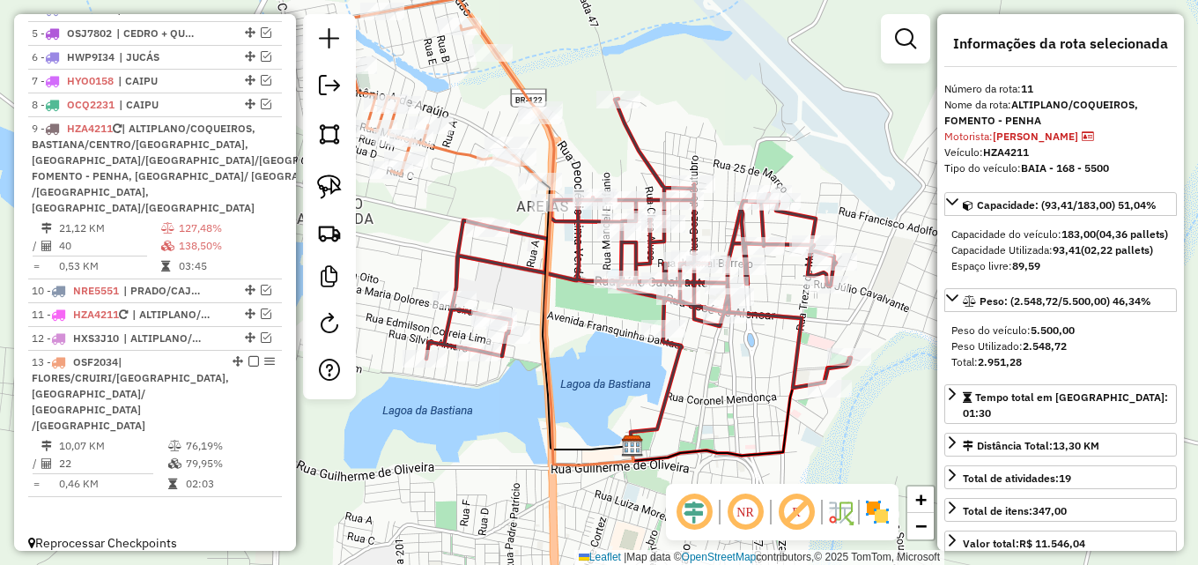
drag, startPoint x: 573, startPoint y: 300, endPoint x: 402, endPoint y: 194, distance: 201.4
click at [402, 194] on div "Janela de atendimento Grade de atendimento Capacidade Transportadoras Veículos …" at bounding box center [599, 282] width 1198 height 565
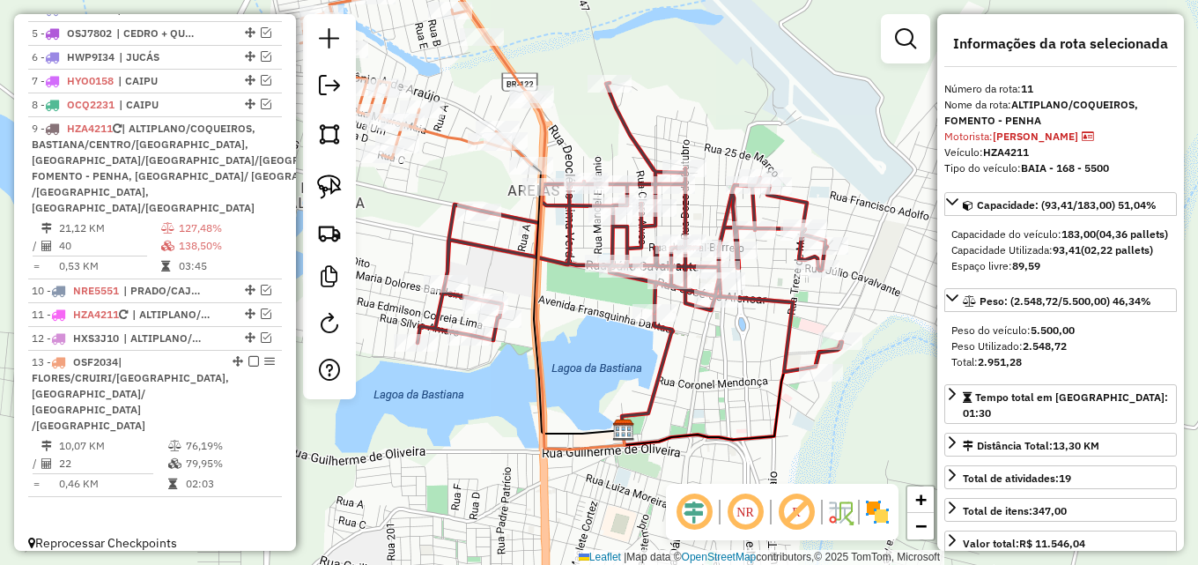
drag, startPoint x: 572, startPoint y: 316, endPoint x: 571, endPoint y: 298, distance: 18.6
click at [571, 301] on div "Janela de atendimento Grade de atendimento Capacidade Transportadoras Veículos …" at bounding box center [599, 282] width 1198 height 565
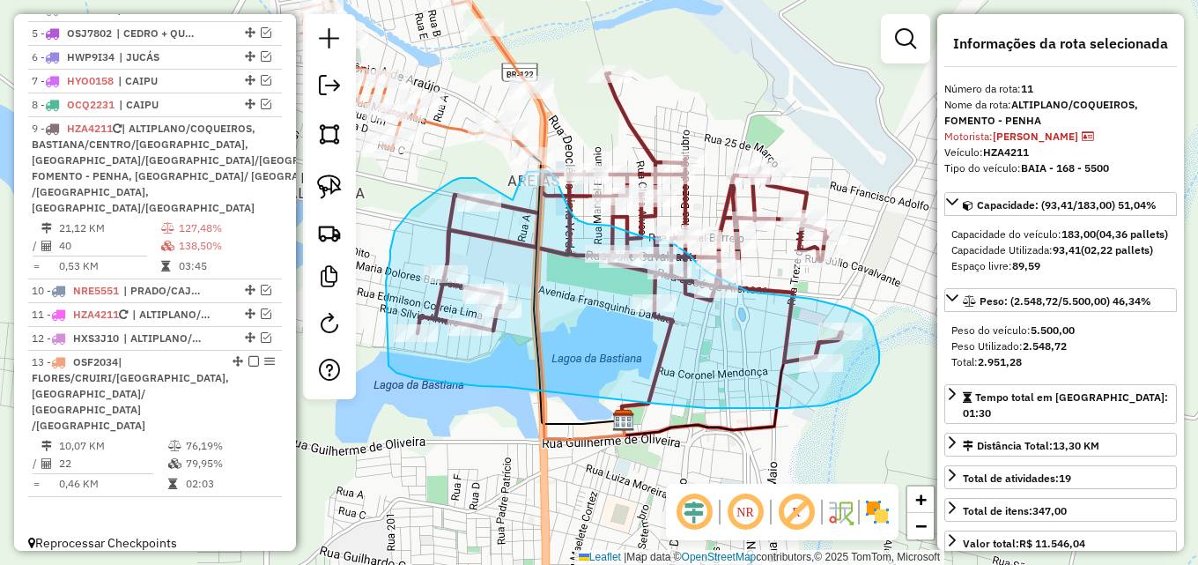
drag, startPoint x: 390, startPoint y: 259, endPoint x: 388, endPoint y: 365, distance: 105.7
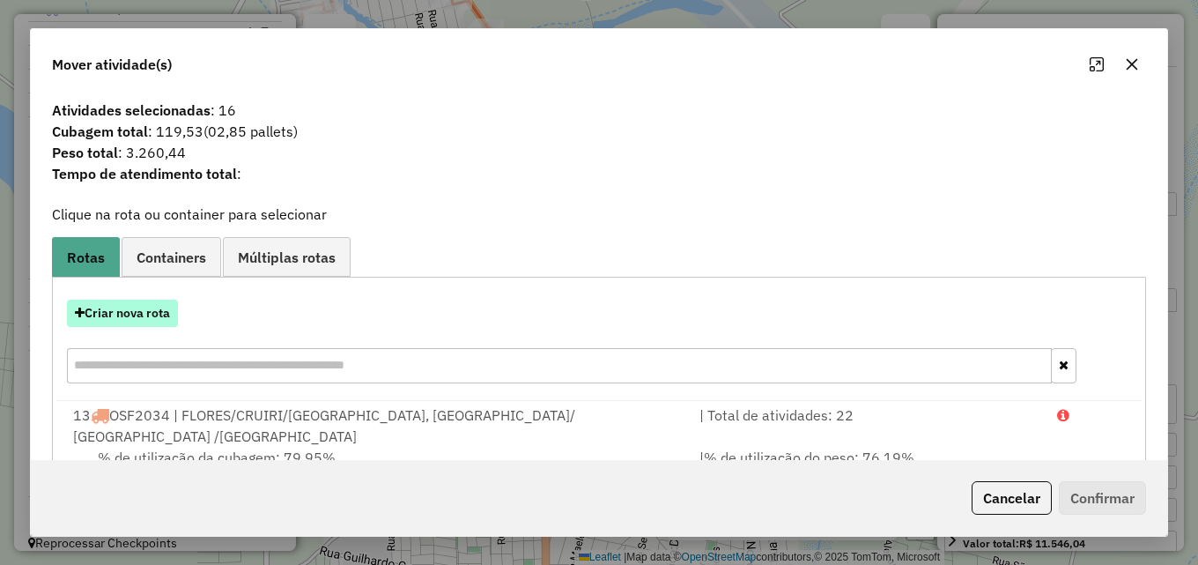
click at [163, 307] on button "Criar nova rota" at bounding box center [122, 312] width 111 height 27
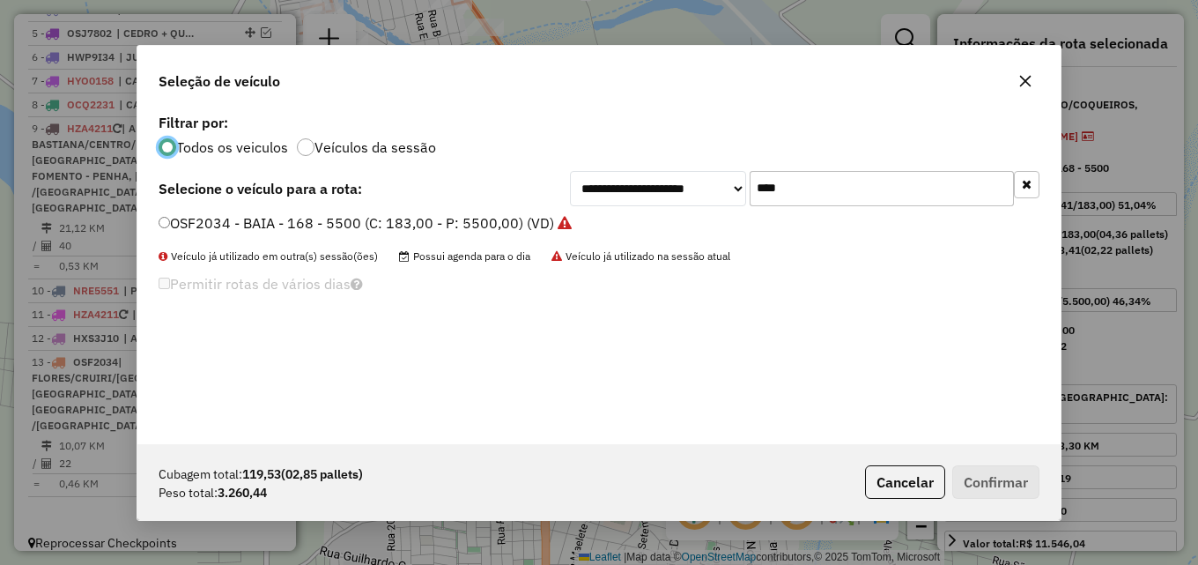
scroll to position [10, 5]
drag, startPoint x: 817, startPoint y: 195, endPoint x: 600, endPoint y: 195, distance: 217.5
click at [602, 195] on div "**********" at bounding box center [804, 188] width 469 height 35
type input "***"
click at [473, 227] on label "SBP2H59 - BAIA - 14.500KG (C: 490,00 - P: 14500,00) (VD)" at bounding box center [357, 222] width 397 height 21
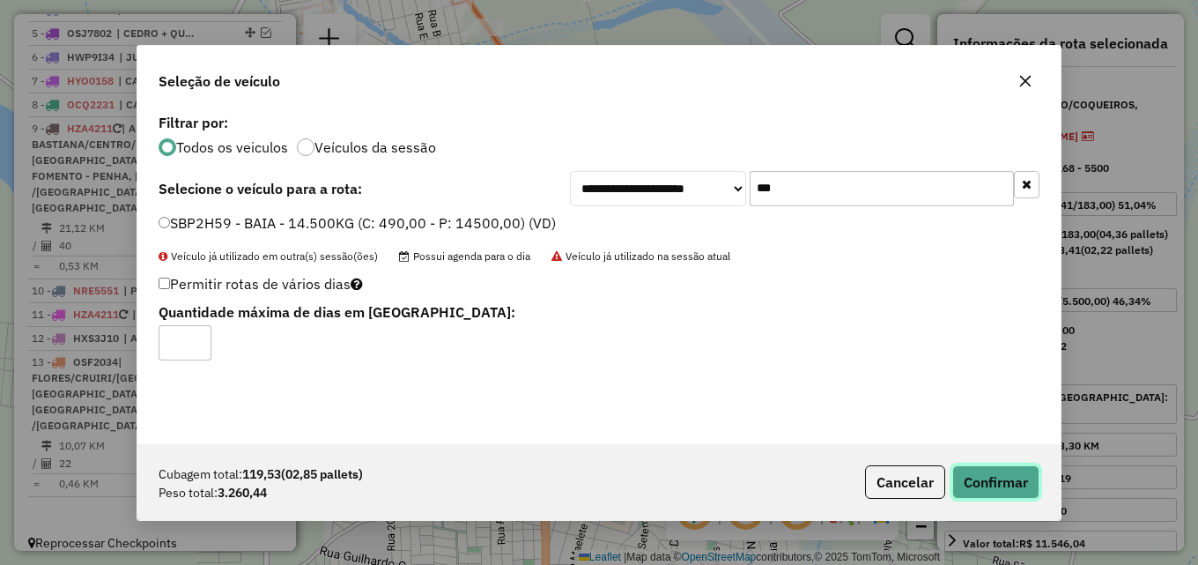
click at [1024, 483] on button "Confirmar" at bounding box center [995, 481] width 87 height 33
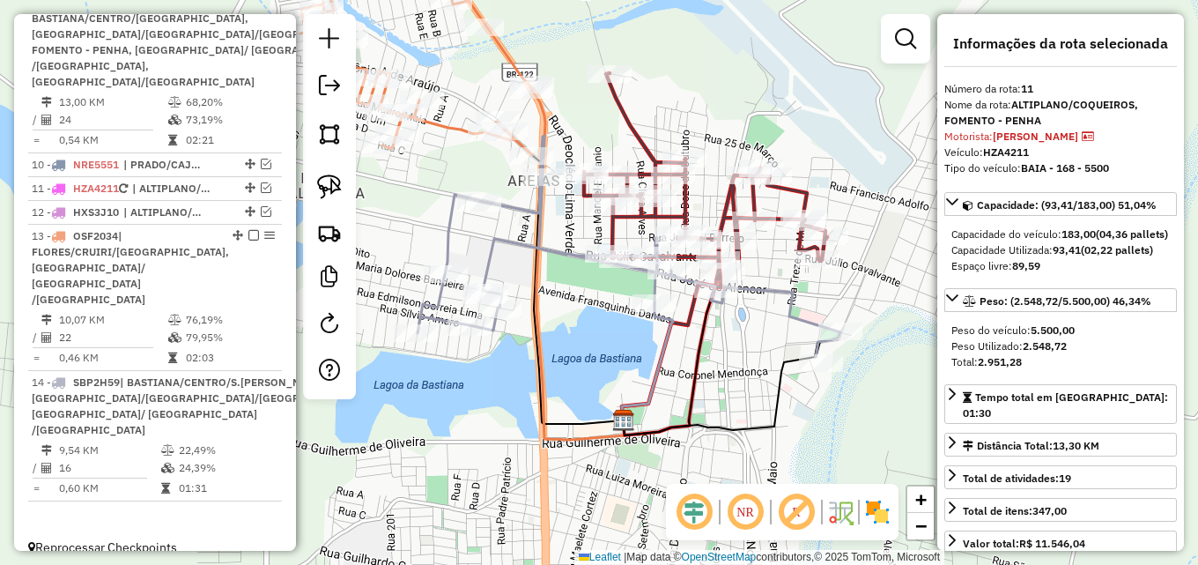
scroll to position [883, 0]
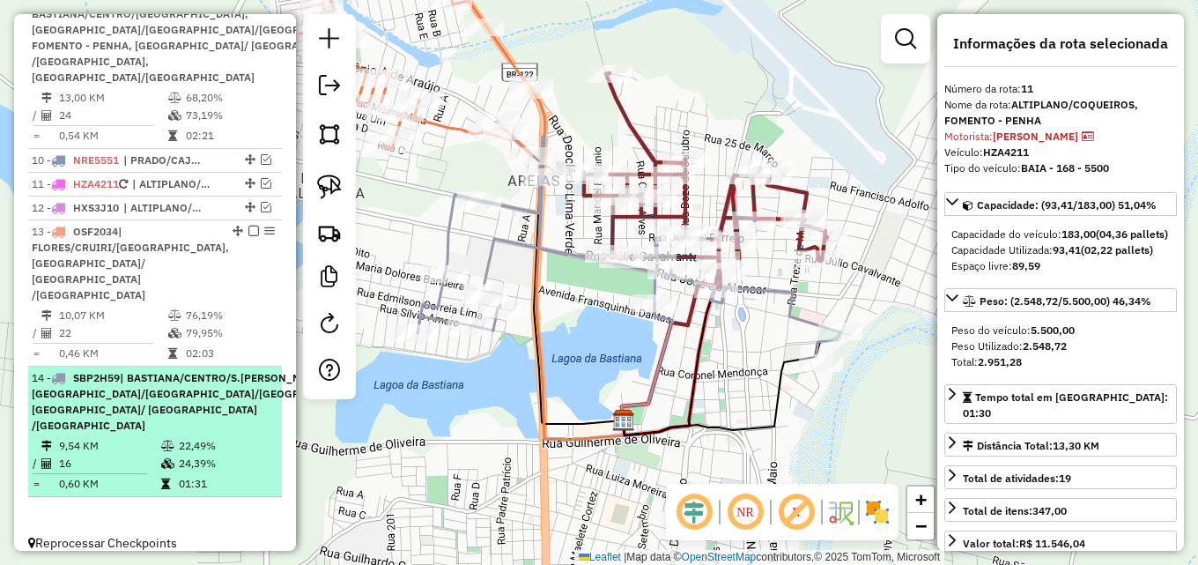
click at [391, 372] on em at bounding box center [396, 377] width 11 height 11
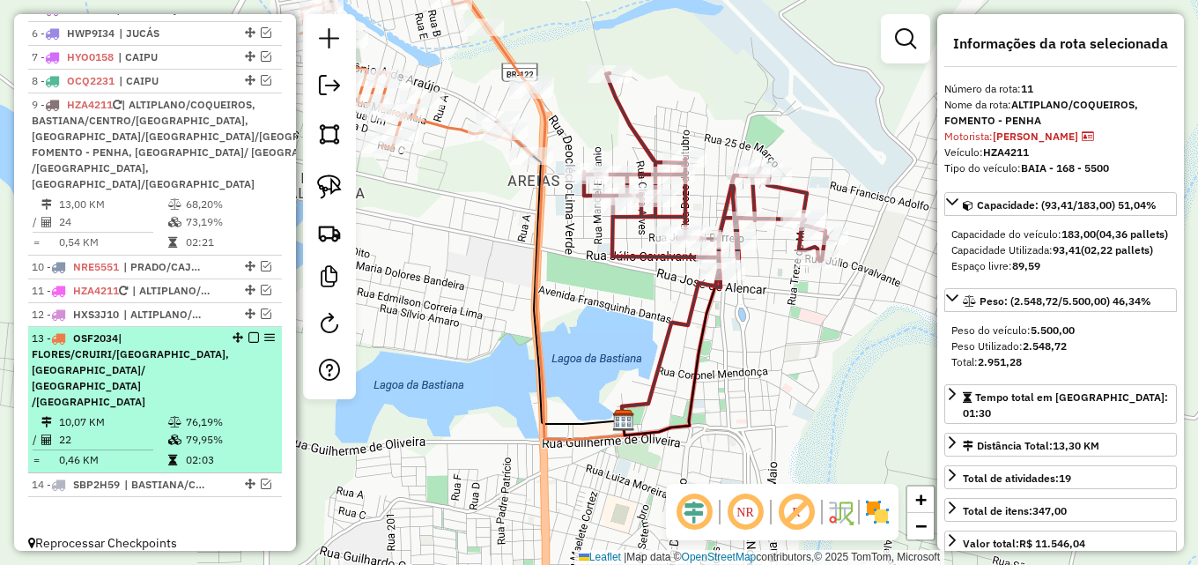
click at [252, 343] on em at bounding box center [253, 337] width 11 height 11
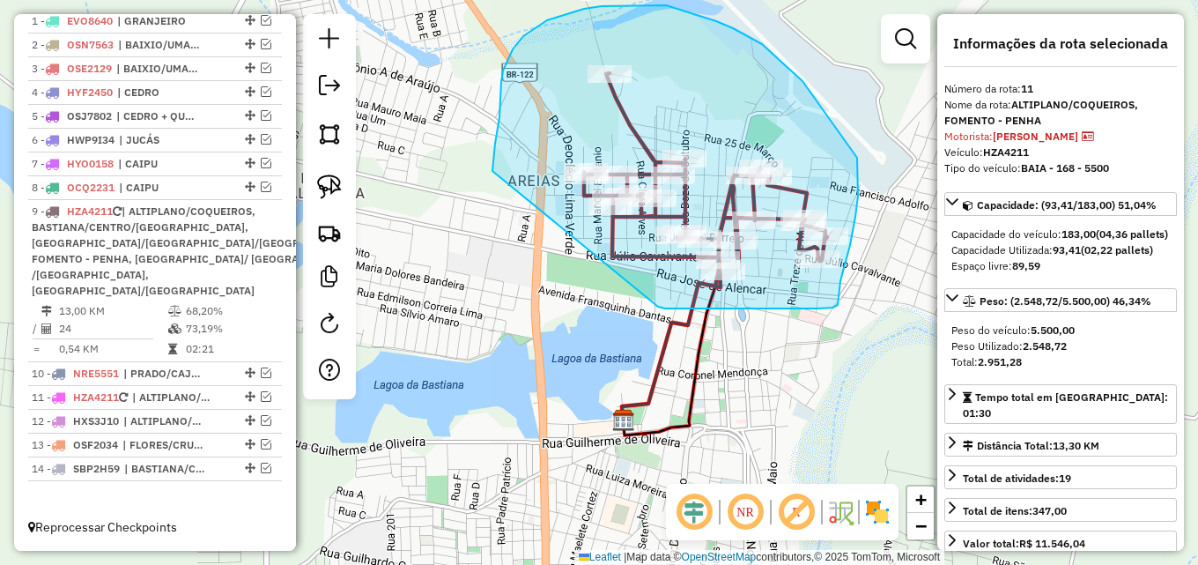
drag, startPoint x: 492, startPoint y: 168, endPoint x: 656, endPoint y: 306, distance: 214.4
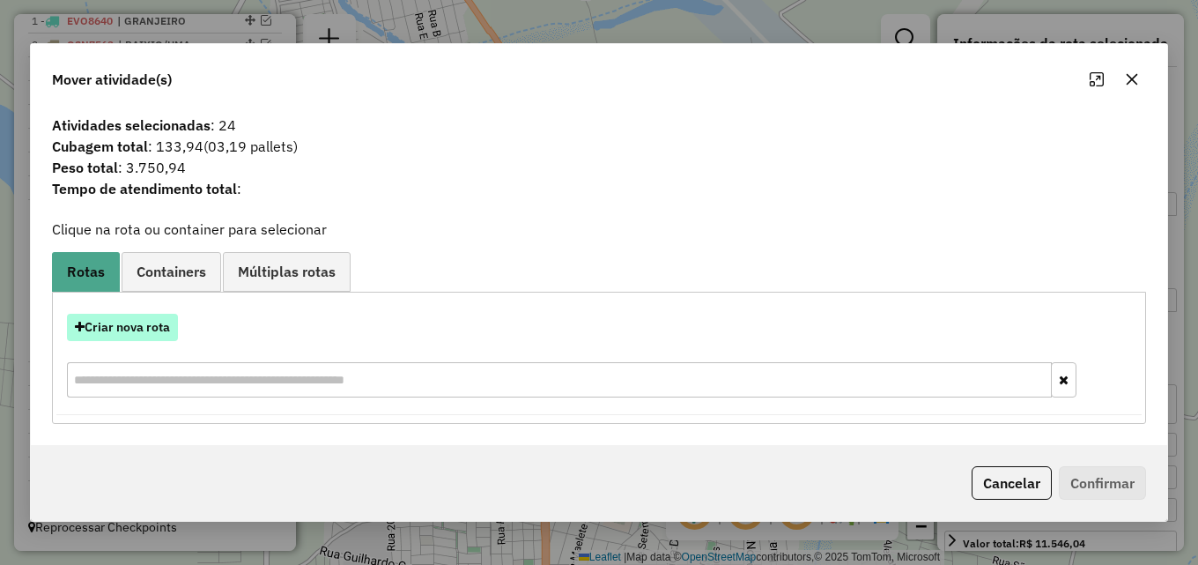
drag, startPoint x: 135, startPoint y: 329, endPoint x: 152, endPoint y: 326, distance: 17.8
click at [152, 326] on button "Criar nova rota" at bounding box center [122, 327] width 111 height 27
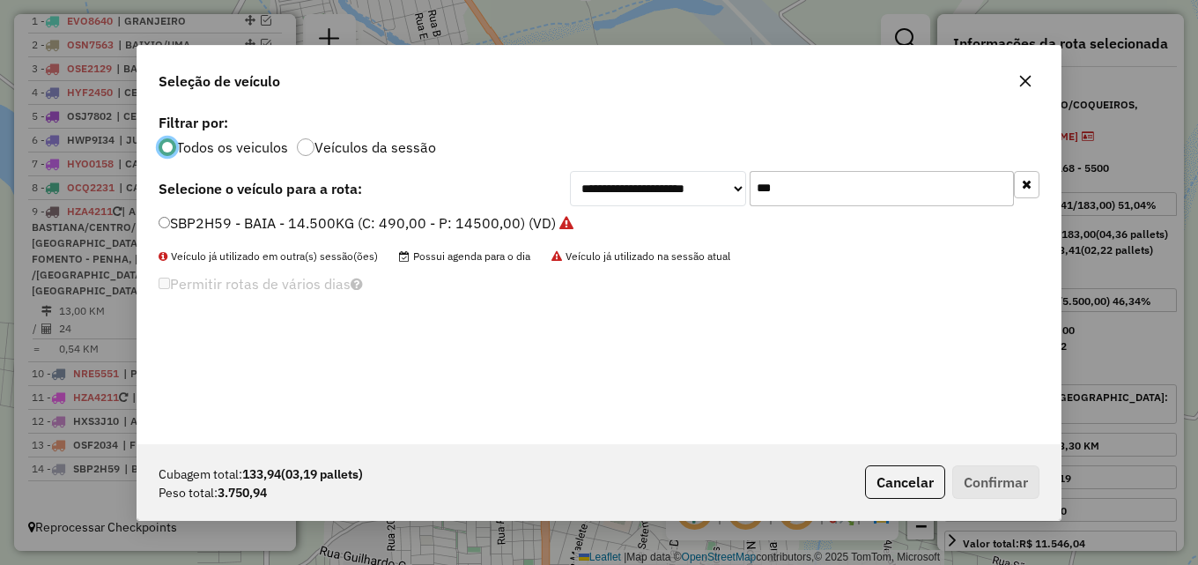
scroll to position [10, 5]
drag, startPoint x: 868, startPoint y: 191, endPoint x: 442, endPoint y: 187, distance: 426.3
click at [448, 188] on div "**********" at bounding box center [599, 188] width 881 height 35
type input "****"
click at [404, 228] on label "NRE5521 - BAIA - 168 - 5500 (C: 183,00 - P: 5500,00) (VD)" at bounding box center [357, 222] width 396 height 21
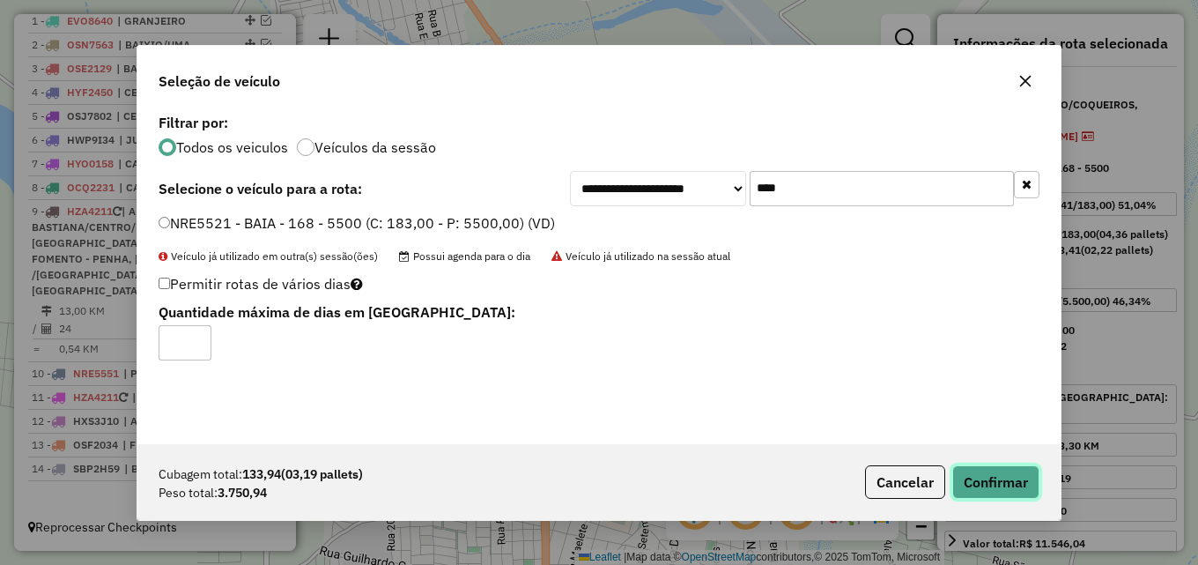
click at [990, 473] on button "Confirmar" at bounding box center [995, 481] width 87 height 33
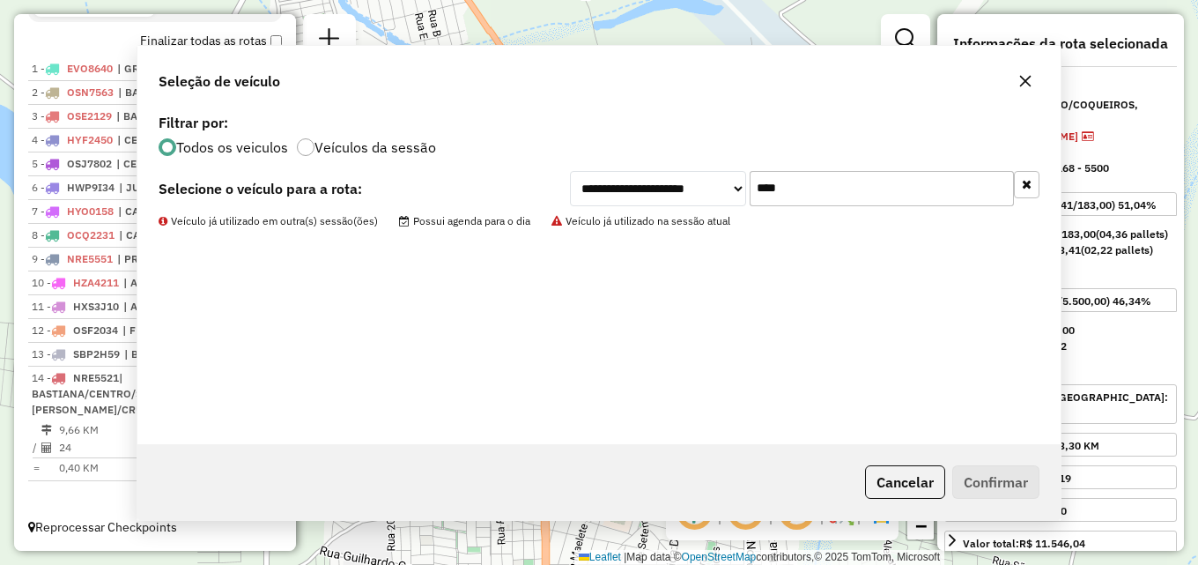
scroll to position [639, 0]
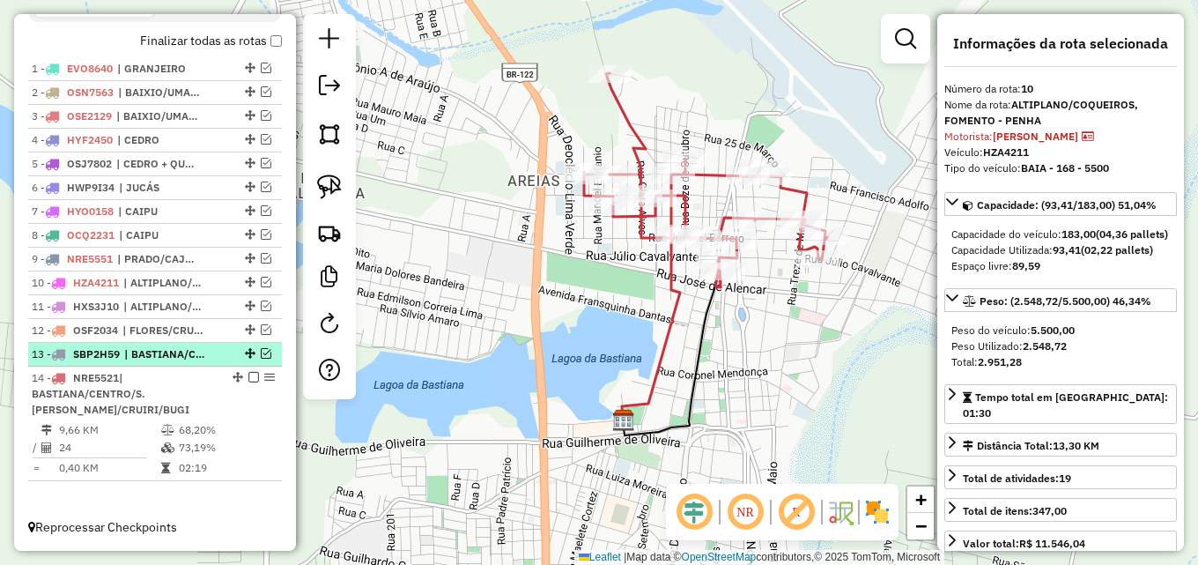
click at [261, 354] on em at bounding box center [266, 353] width 11 height 11
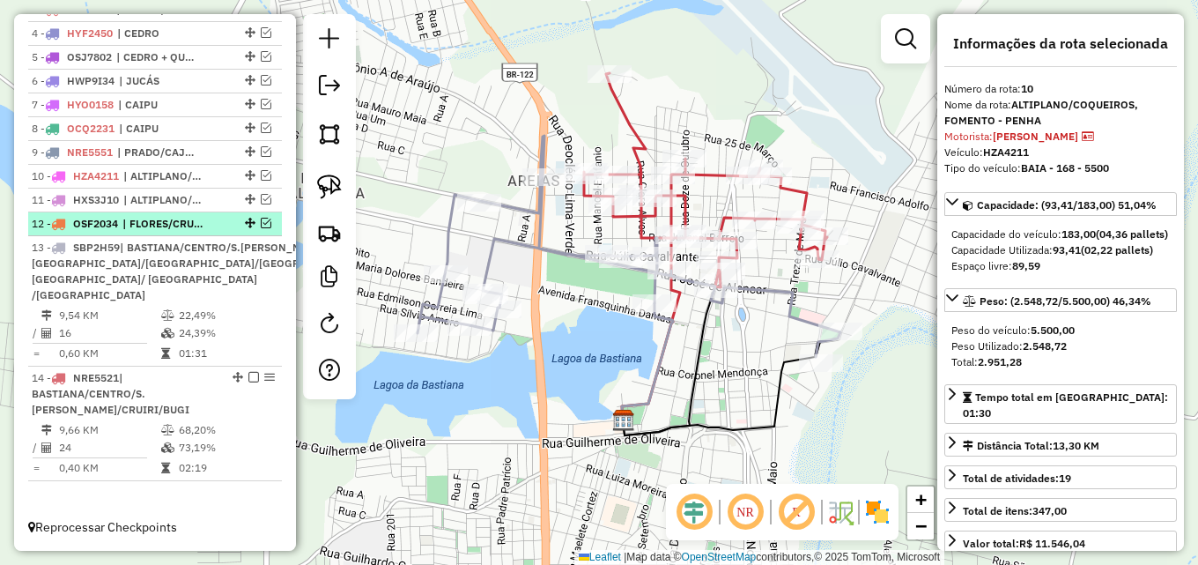
click at [262, 218] on em at bounding box center [266, 223] width 11 height 11
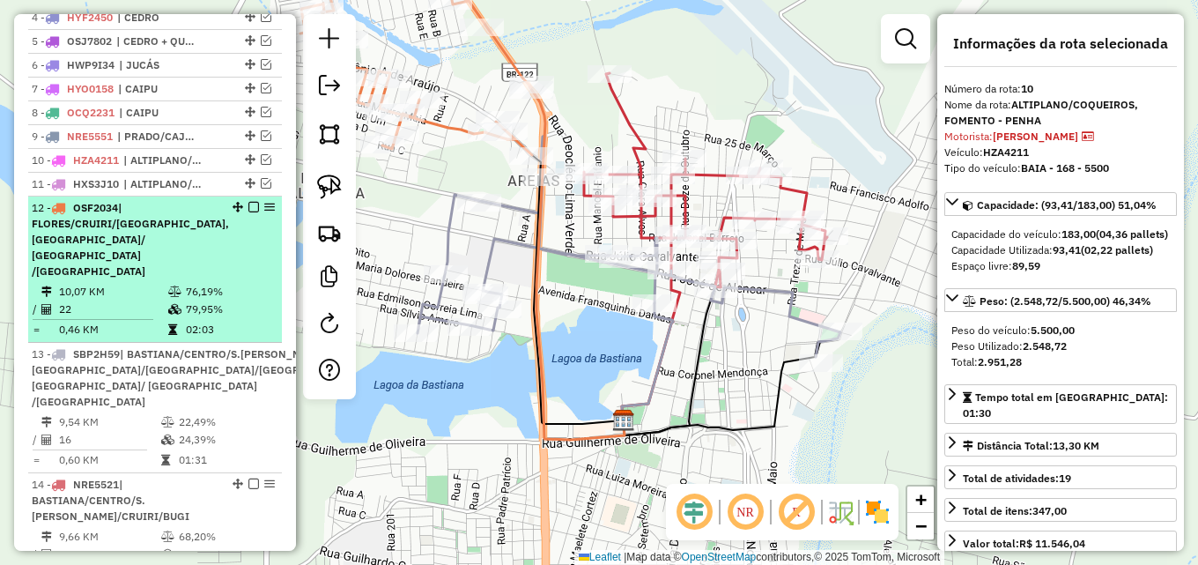
scroll to position [801, 0]
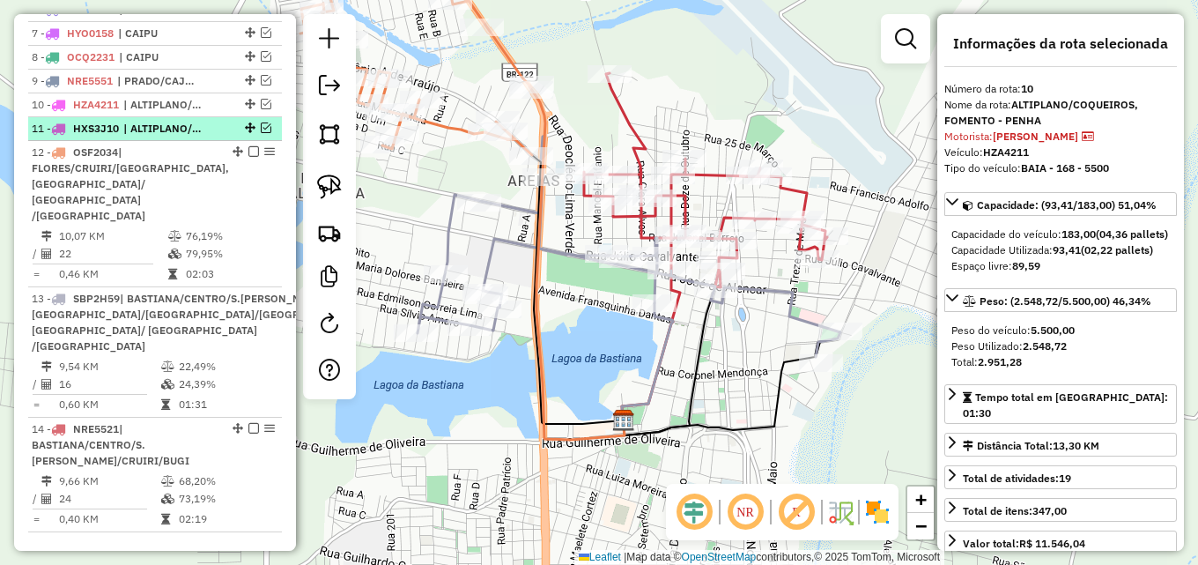
click at [262, 133] on em at bounding box center [266, 127] width 11 height 11
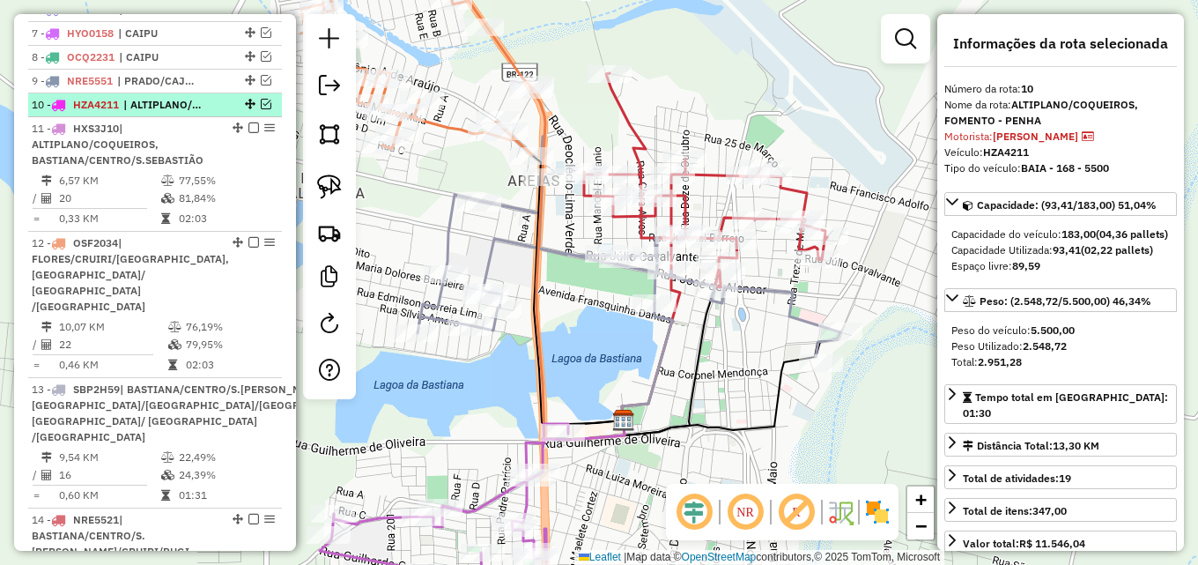
click at [261, 109] on em at bounding box center [266, 104] width 11 height 11
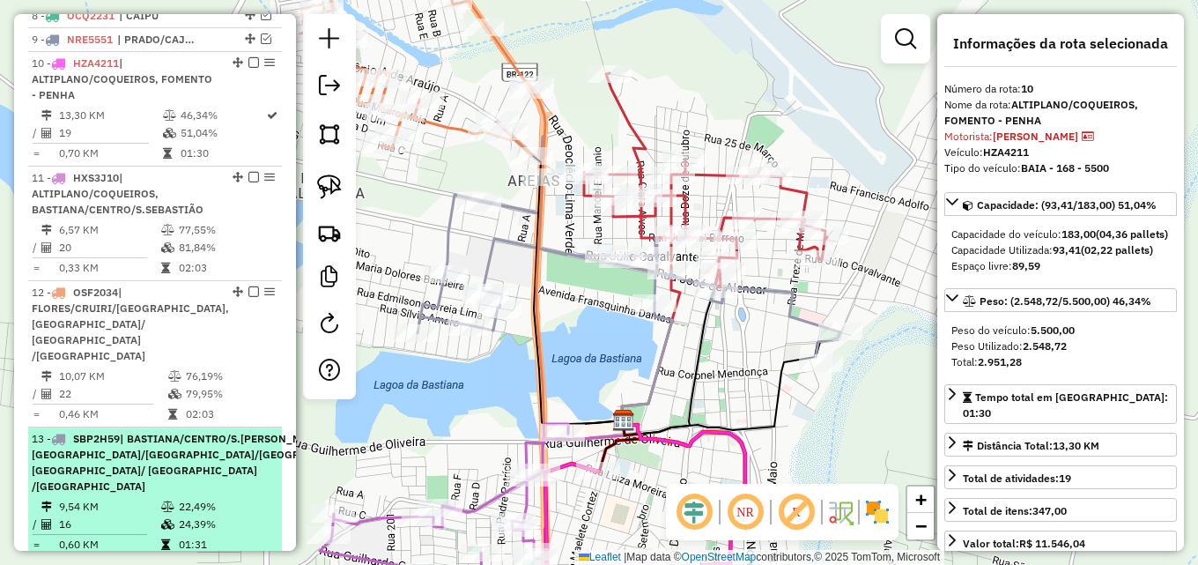
scroll to position [841, 0]
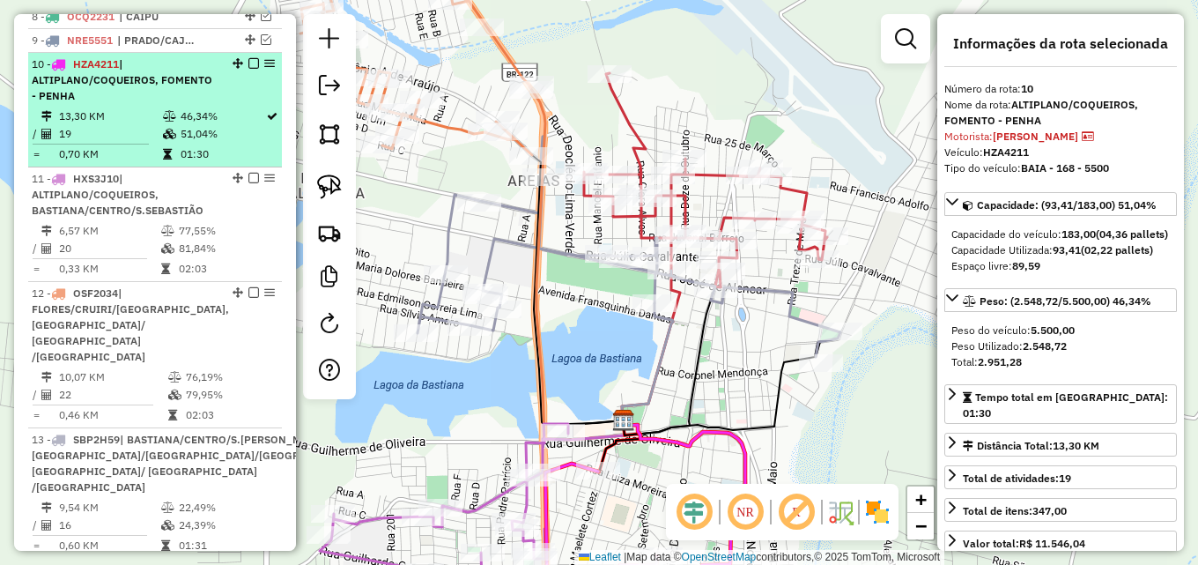
click at [180, 141] on td "51,04%" at bounding box center [222, 134] width 85 height 18
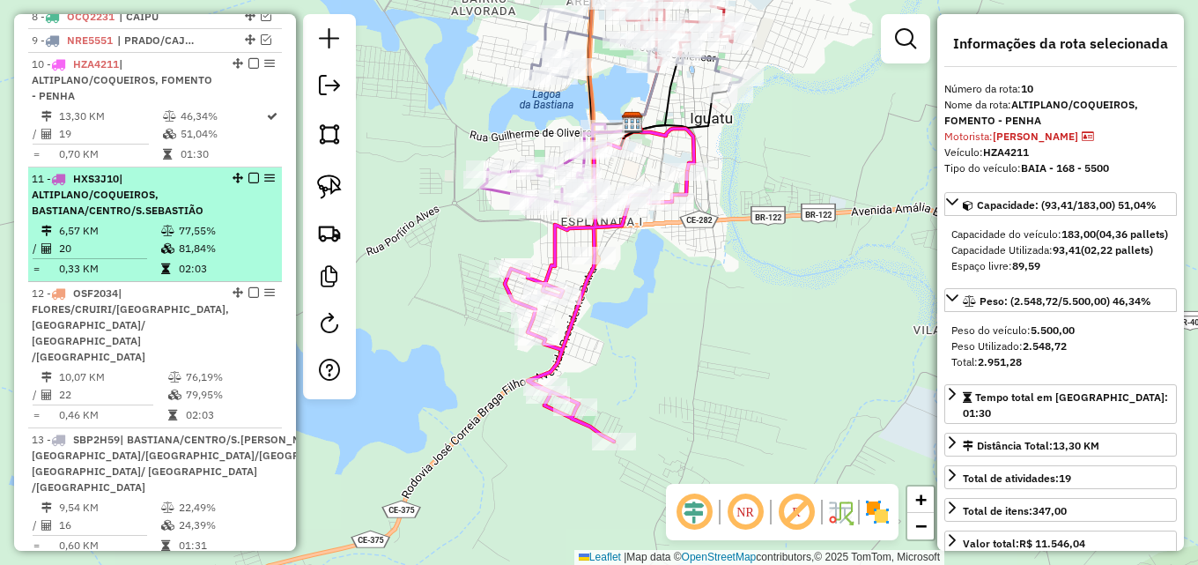
click at [171, 218] on div "11 - HXS3J10 | ALTIPLANO/COQUEIROS, BASTIANA/CENTRO/S.SEBASTIÃO" at bounding box center [125, 195] width 187 height 48
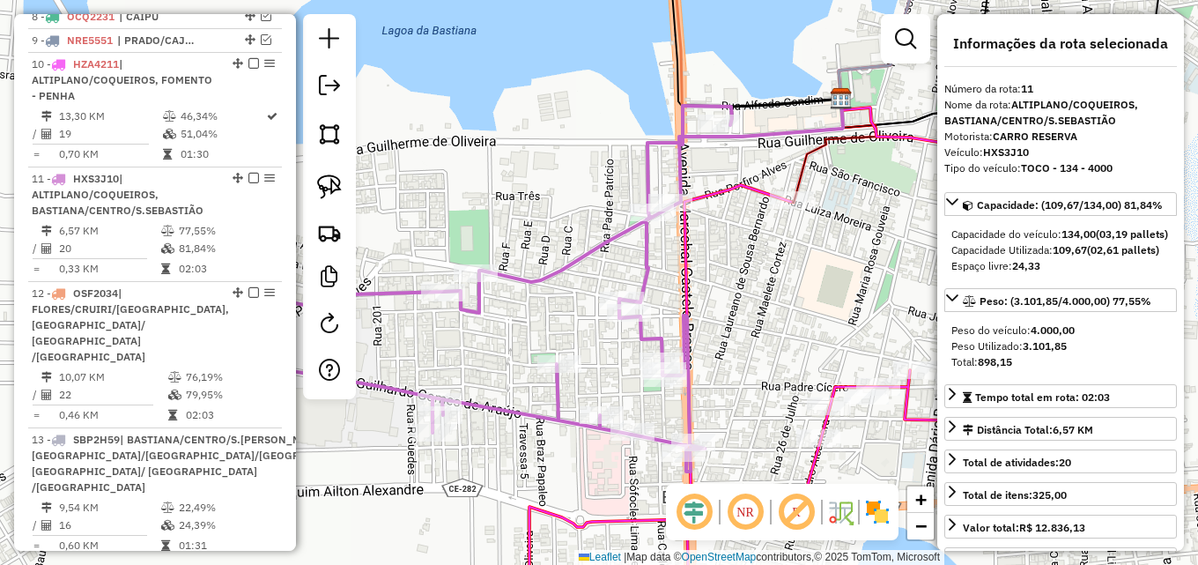
drag, startPoint x: 740, startPoint y: 263, endPoint x: 531, endPoint y: 261, distance: 208.7
click at [531, 261] on div "Janela de atendimento Grade de atendimento Capacidade Transportadoras Veículos …" at bounding box center [599, 282] width 1198 height 565
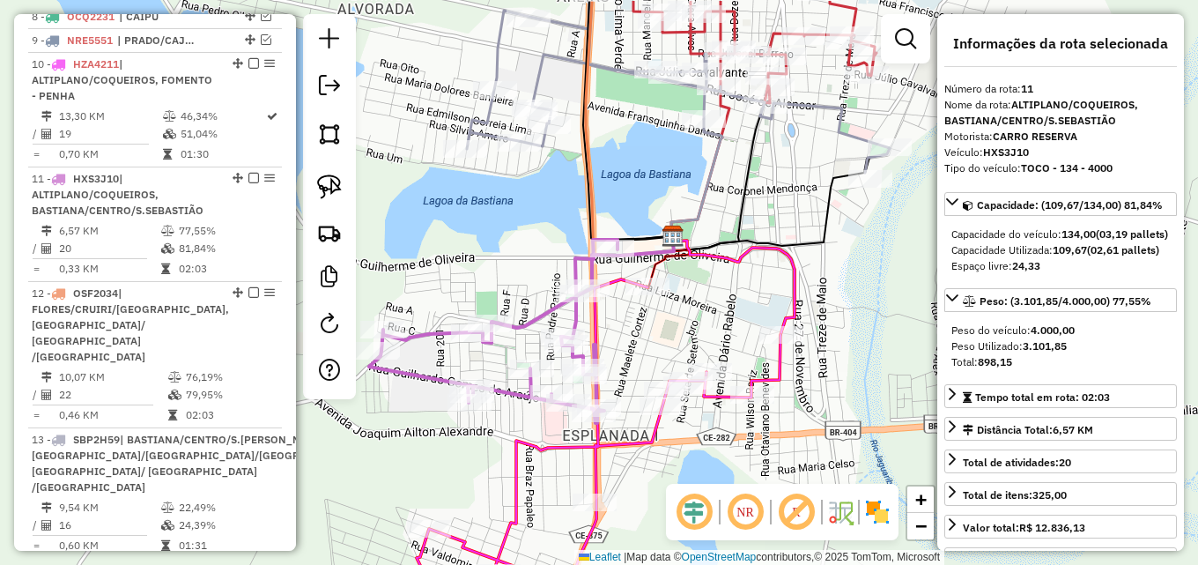
drag, startPoint x: 471, startPoint y: 113, endPoint x: 551, endPoint y: 170, distance: 98.5
click at [551, 170] on div "Janela de atendimento Grade de atendimento Capacidade Transportadoras Veículos …" at bounding box center [599, 282] width 1198 height 565
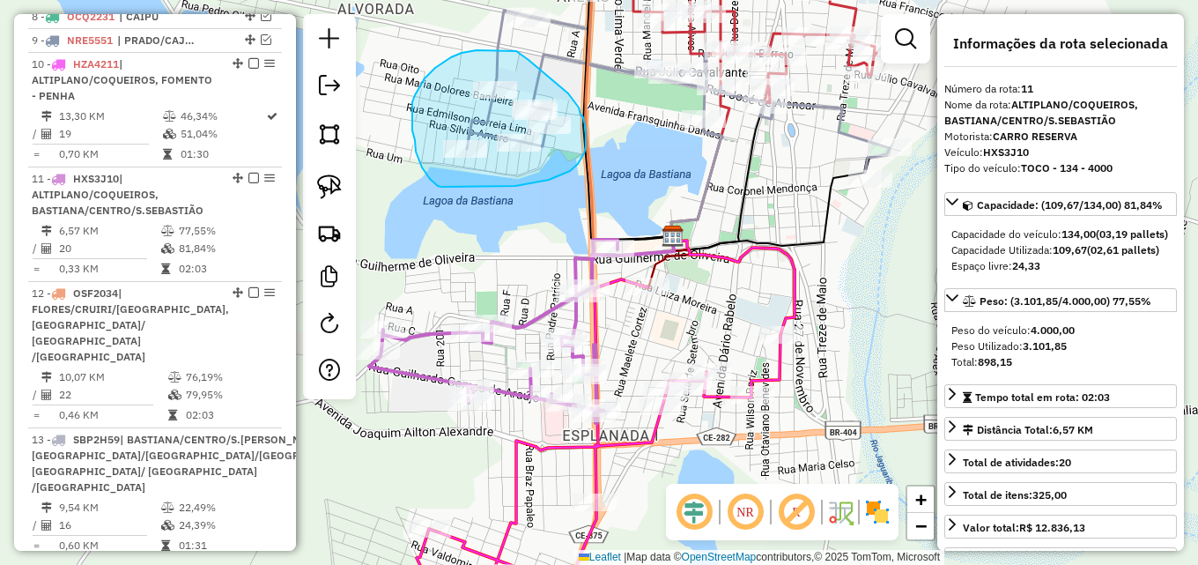
drag, startPoint x: 415, startPoint y: 140, endPoint x: 513, endPoint y: 187, distance: 109.1
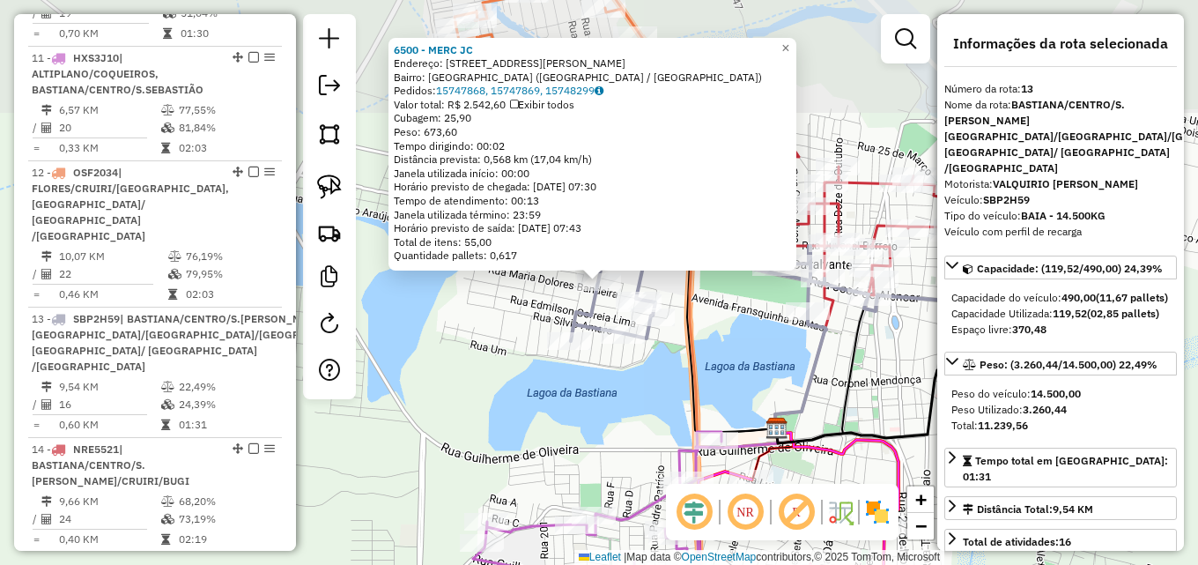
scroll to position [1017, 0]
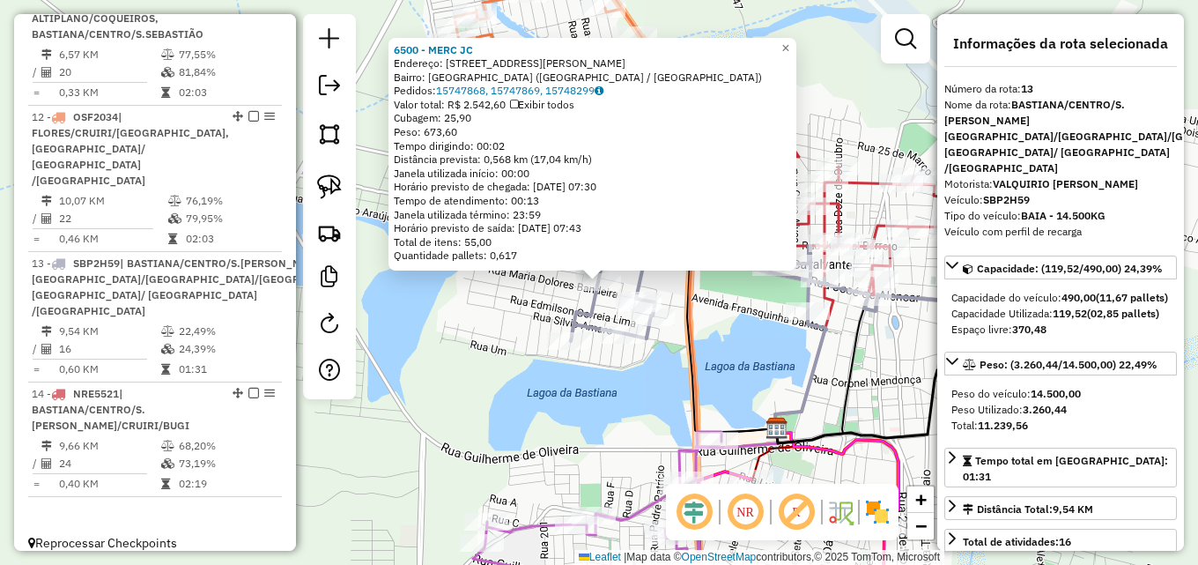
drag, startPoint x: 449, startPoint y: 355, endPoint x: 490, endPoint y: 355, distance: 40.5
click at [452, 355] on div "6500 - MERC JC Endereço: R MANOEL VALDIR NOGUEIRA, 75 Bairro: LAGOA PARK (IGUAT…" at bounding box center [599, 282] width 1198 height 565
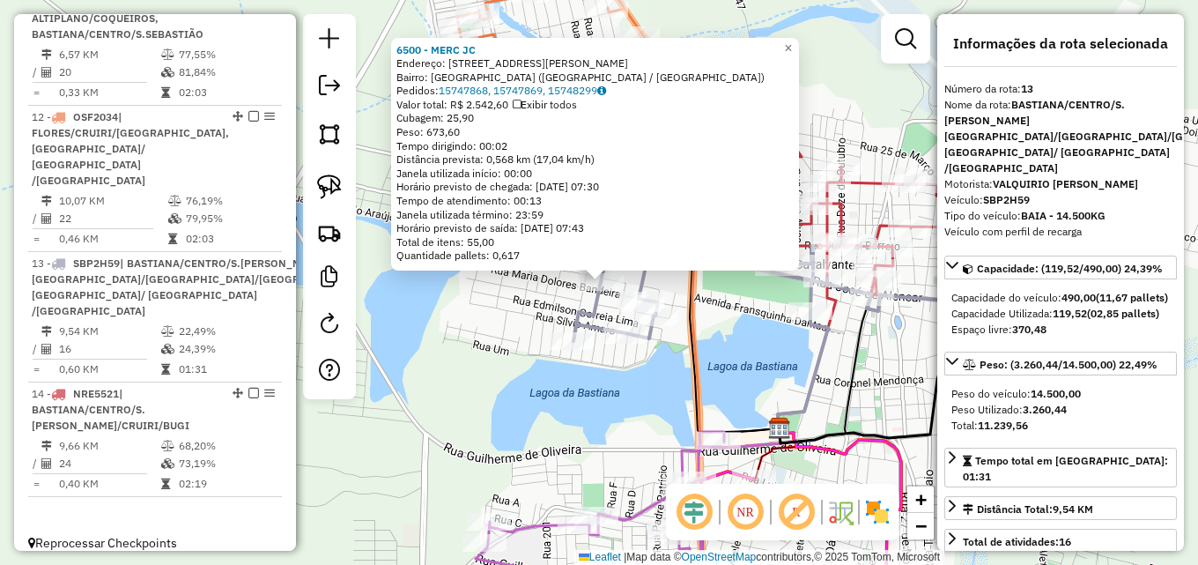
click at [654, 373] on div "6500 - MERC JC Endereço: R MANOEL VALDIR NOGUEIRA, 75 Bairro: LAGOA PARK (IGUAT…" at bounding box center [599, 282] width 1198 height 565
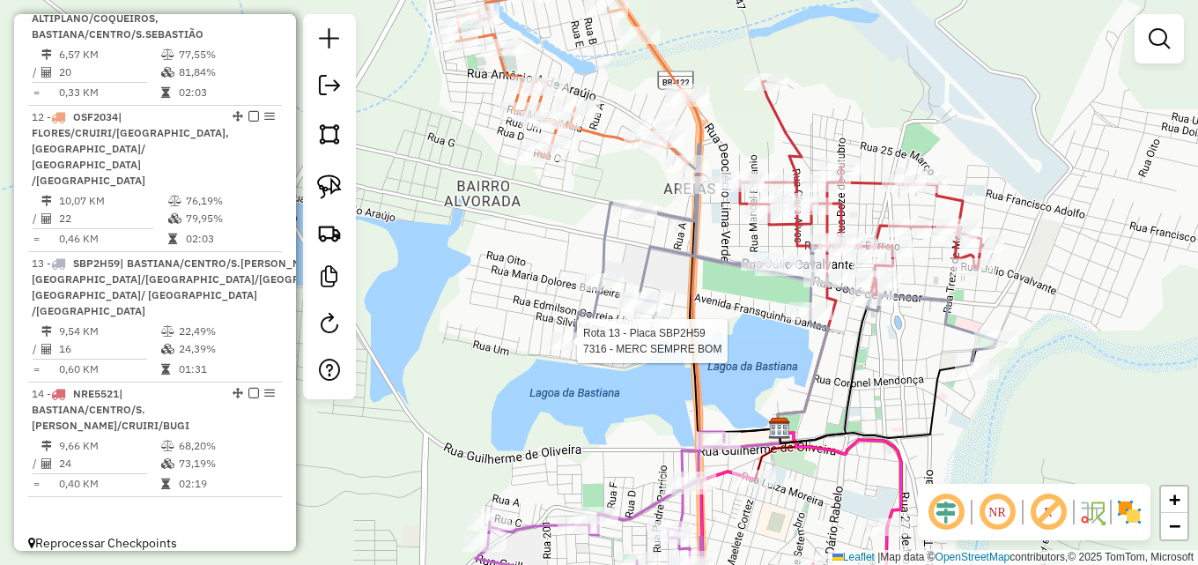
select select "*********"
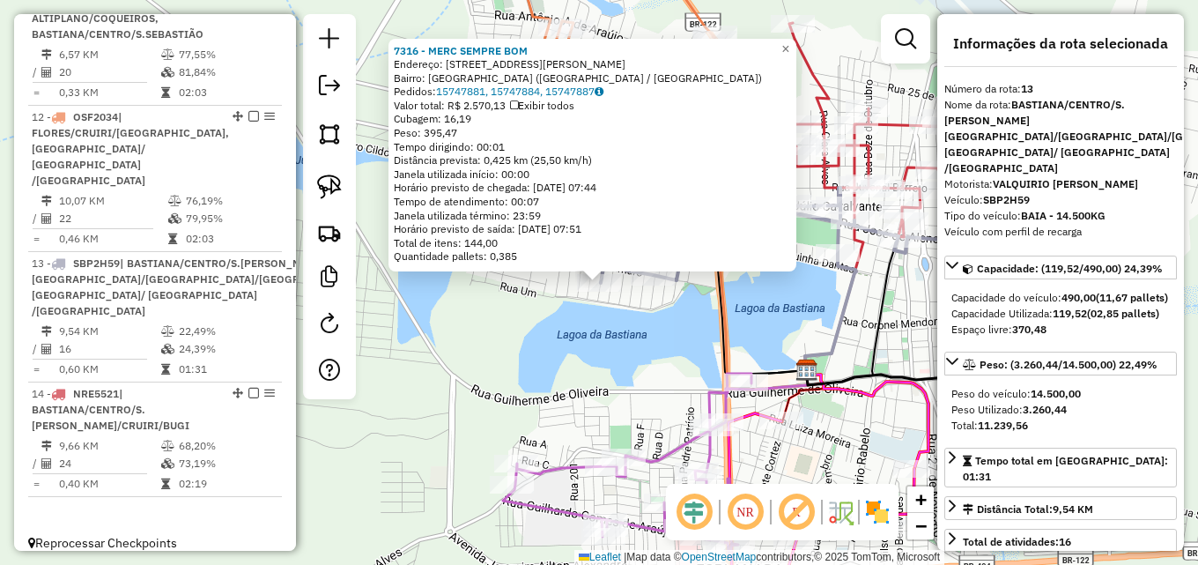
drag, startPoint x: 653, startPoint y: 357, endPoint x: 641, endPoint y: 351, distance: 13.0
click at [649, 356] on div "7316 - MERC SEMPRE BOM Endereço: R JOÇO ALVES DE ALMEIDA, 122 Bairro: JARDIM OA…" at bounding box center [599, 282] width 1198 height 565
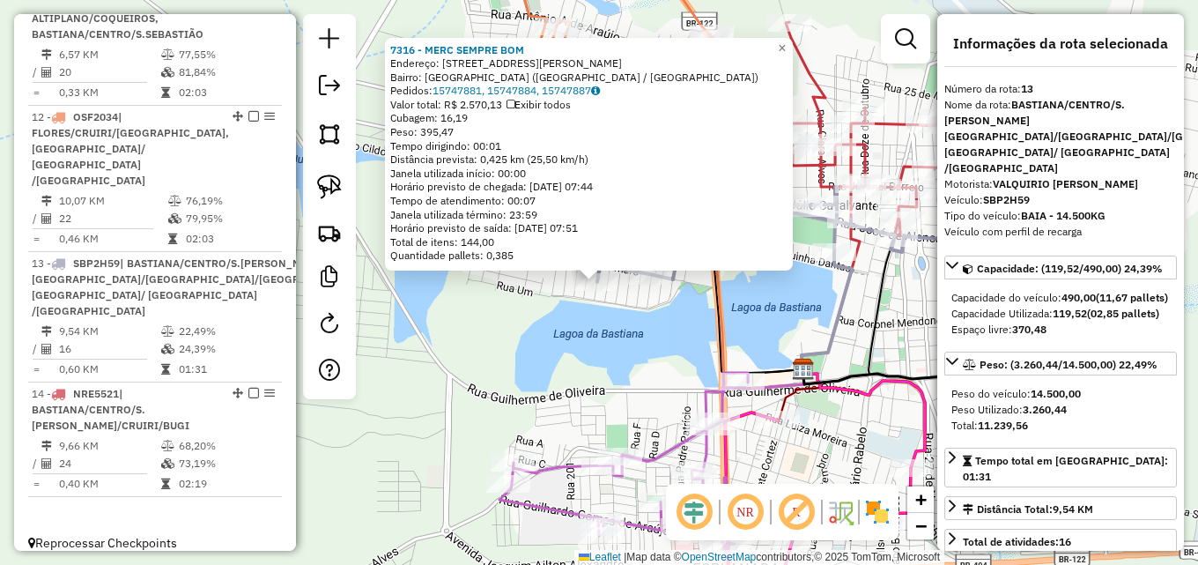
click at [653, 310] on div "7316 - MERC SEMPRE BOM Endereço: R JOÇO ALVES DE ALMEIDA, 122 Bairro: JARDIM OA…" at bounding box center [599, 282] width 1198 height 565
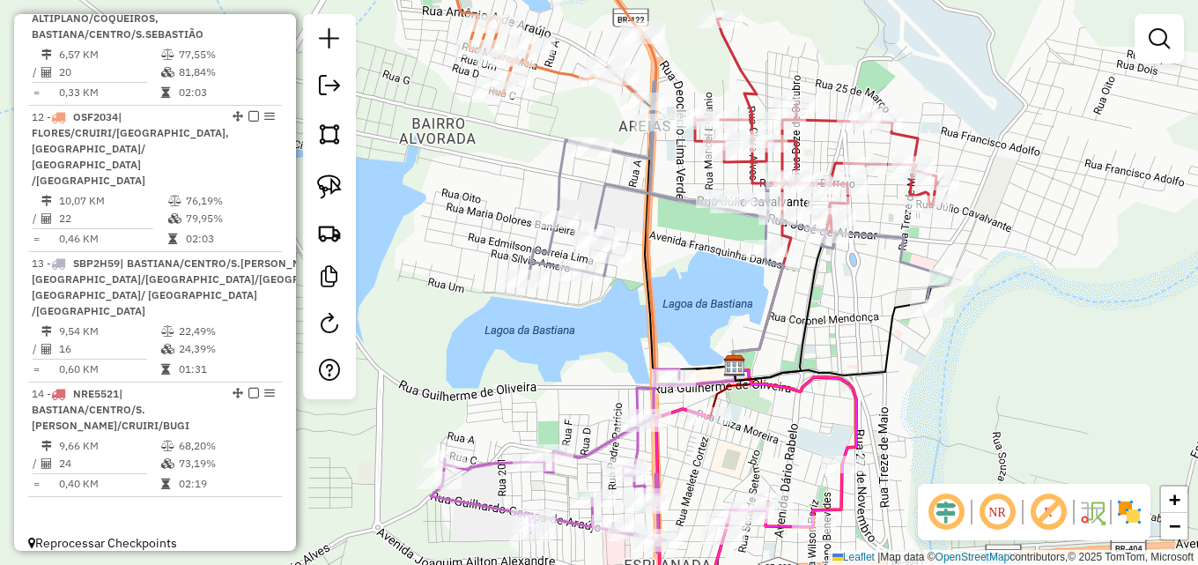
drag, startPoint x: 648, startPoint y: 312, endPoint x: 581, endPoint y: 307, distance: 67.1
click at [583, 307] on div "Janela de atendimento Grade de atendimento Capacidade Transportadoras Veículos …" at bounding box center [599, 282] width 1198 height 565
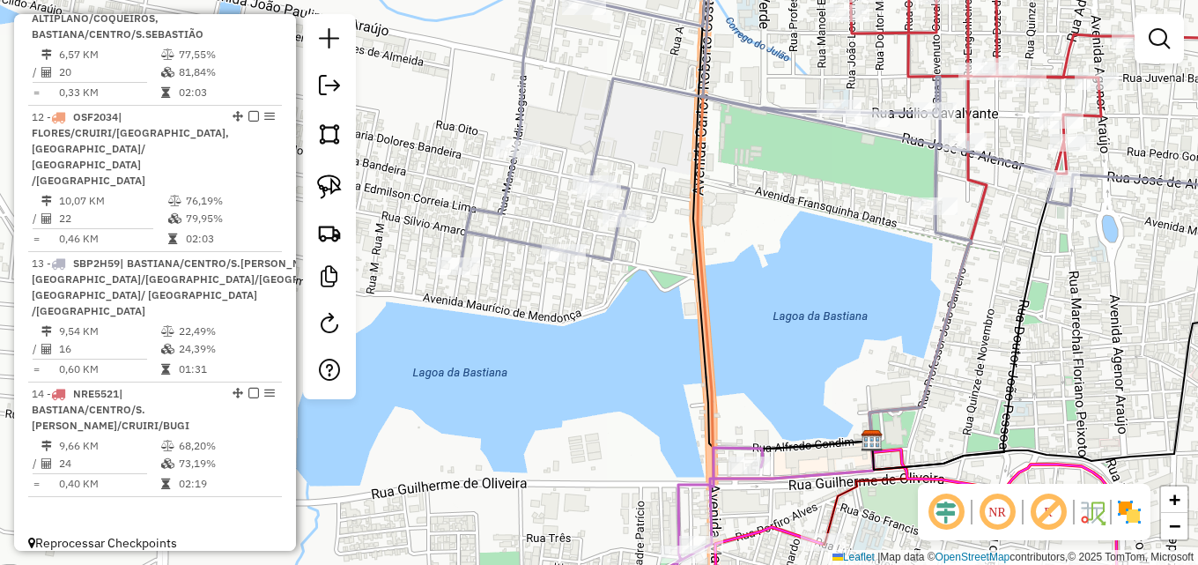
drag, startPoint x: 576, startPoint y: 304, endPoint x: 551, endPoint y: 333, distance: 38.1
click at [551, 333] on div "Janela de atendimento Grade de atendimento Capacidade Transportadoras Veículos …" at bounding box center [599, 282] width 1198 height 565
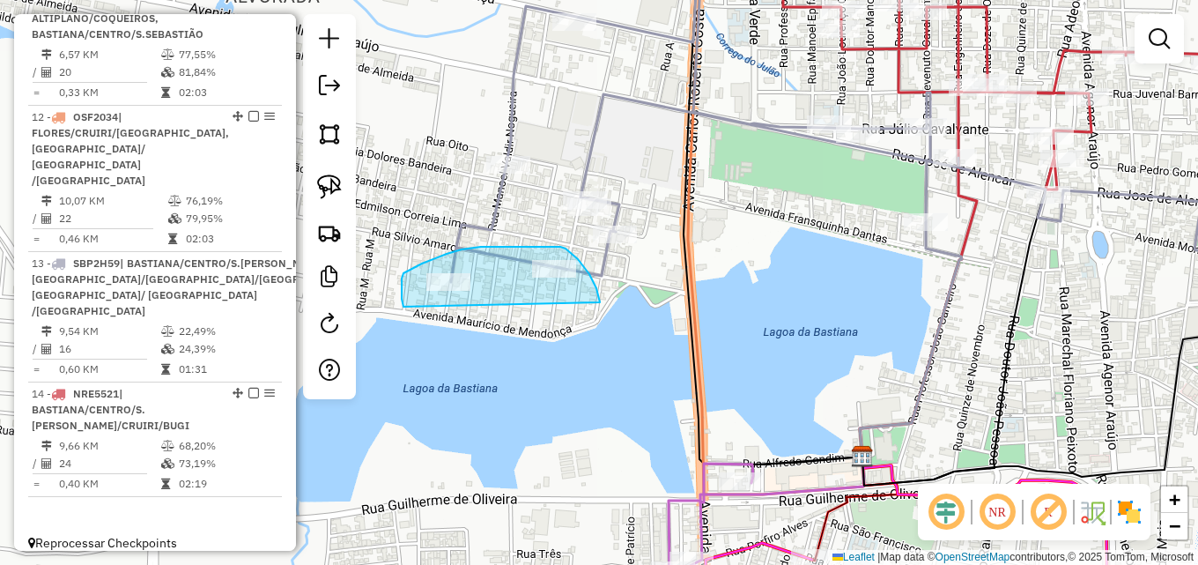
drag, startPoint x: 403, startPoint y: 304, endPoint x: 600, endPoint y: 303, distance: 196.4
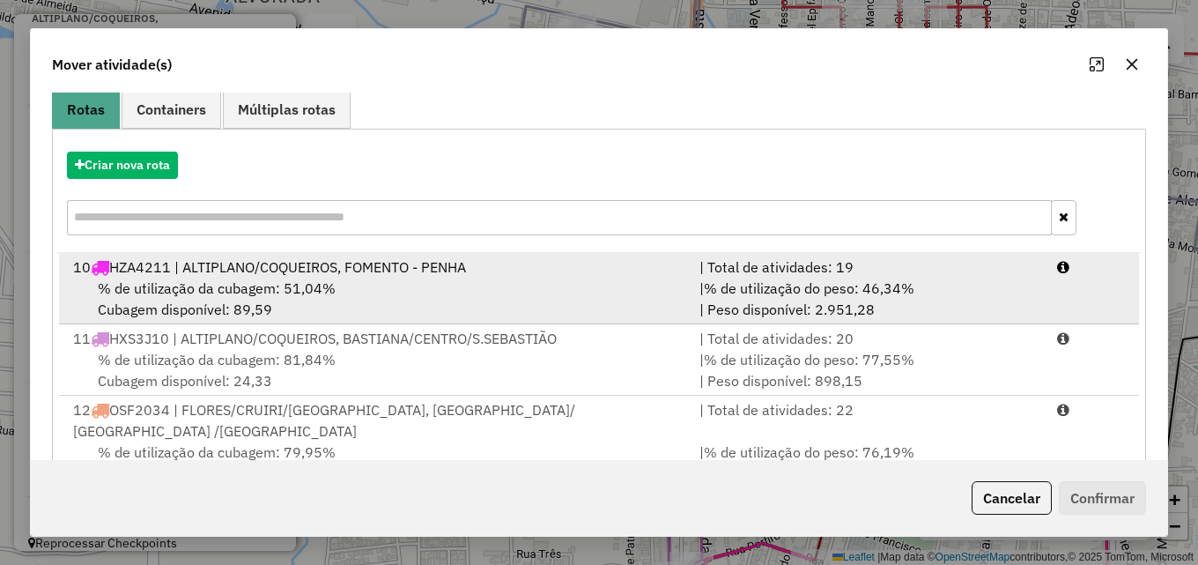
scroll to position [256, 0]
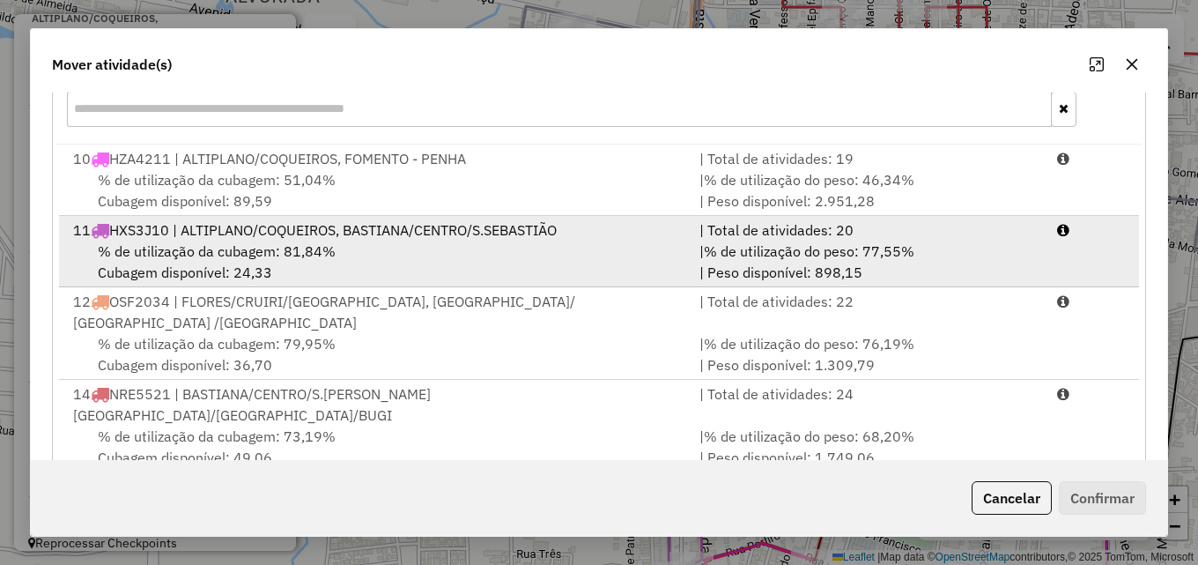
drag, startPoint x: 619, startPoint y: 258, endPoint x: 682, endPoint y: 264, distance: 62.8
click at [623, 257] on div "% de utilização da cubagem: 81,84% Cubagem disponível: 24,33" at bounding box center [376, 261] width 626 height 42
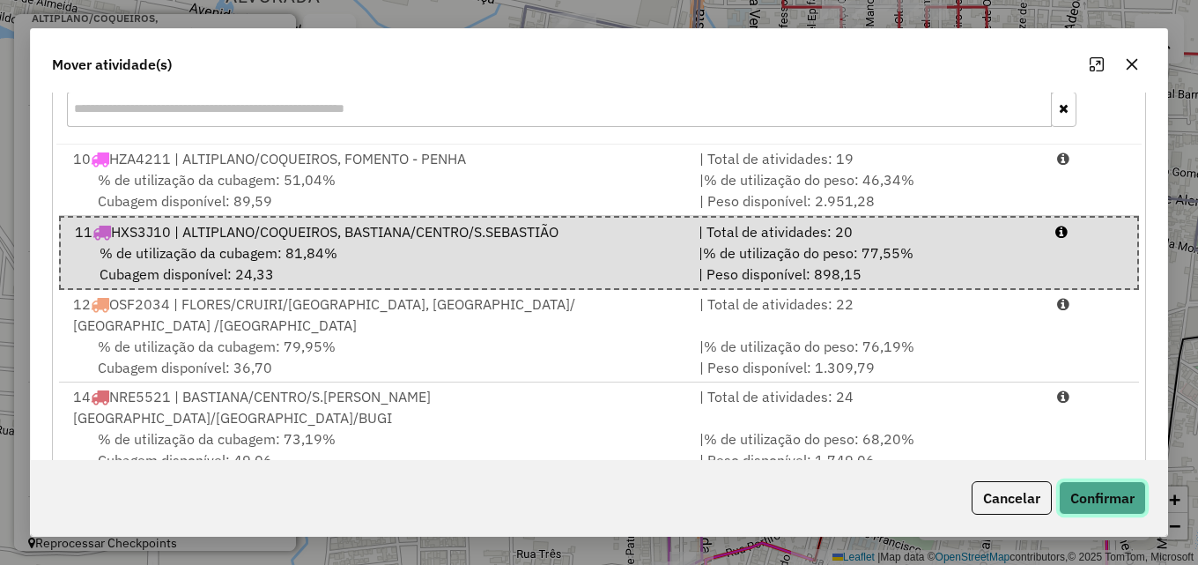
click at [1099, 498] on button "Confirmar" at bounding box center [1102, 497] width 87 height 33
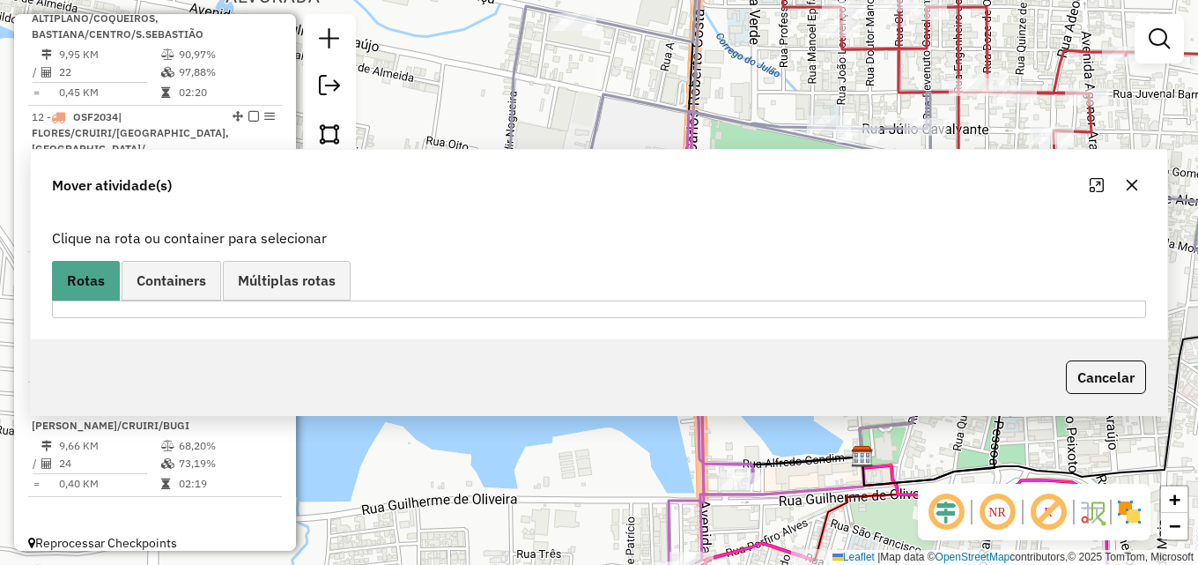
scroll to position [903, 0]
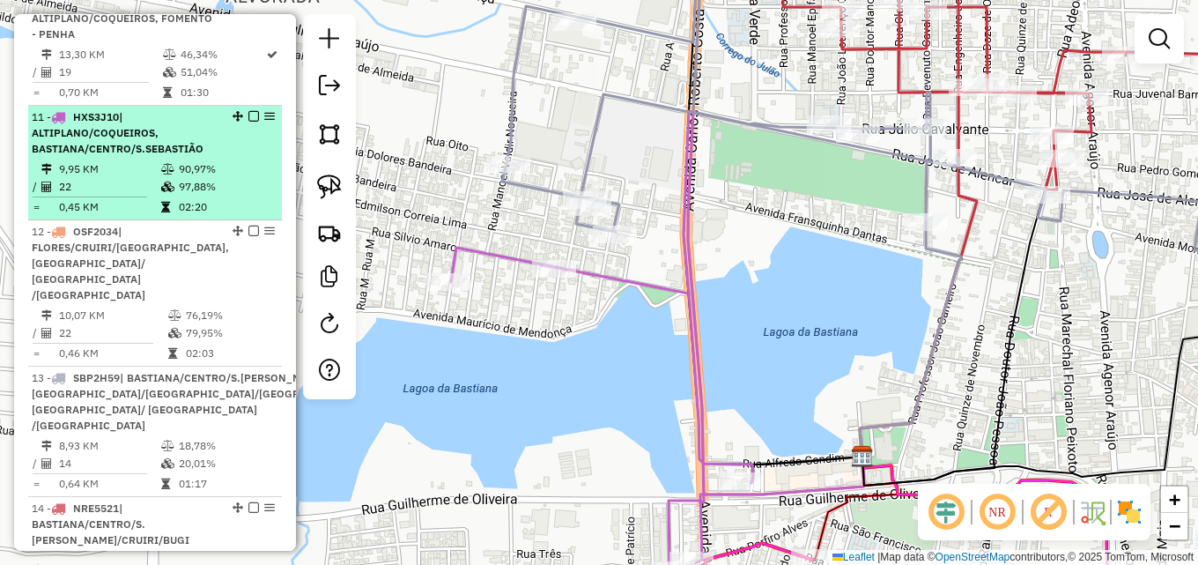
click at [171, 155] on span "| ALTIPLANO/COQUEIROS, BASTIANA/CENTRO/S.SEBASTIÃO" at bounding box center [118, 132] width 172 height 45
select select "*********"
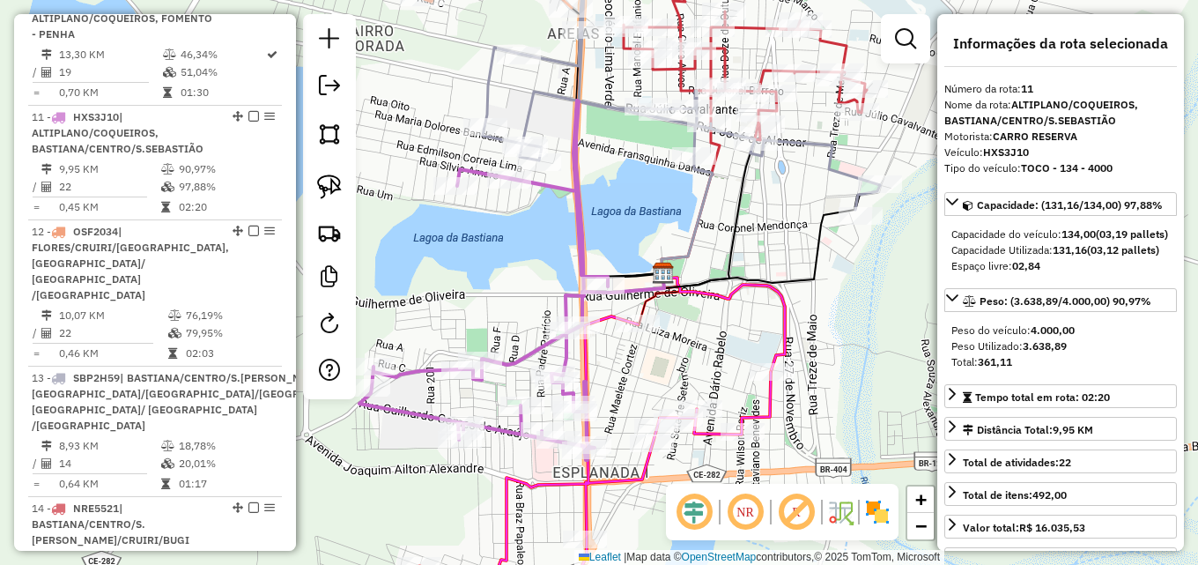
drag, startPoint x: 527, startPoint y: 262, endPoint x: 439, endPoint y: 260, distance: 87.2
click at [439, 260] on div "Janela de atendimento Grade de atendimento Capacidade Transportadoras Veículos …" at bounding box center [599, 282] width 1198 height 565
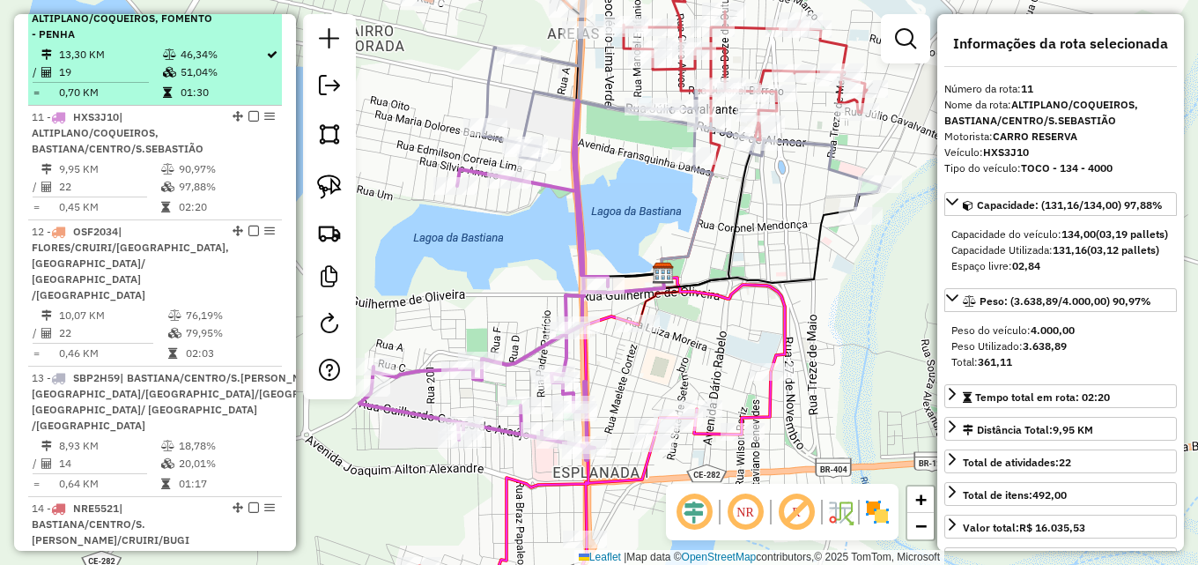
click at [199, 63] on td "46,34%" at bounding box center [222, 55] width 85 height 18
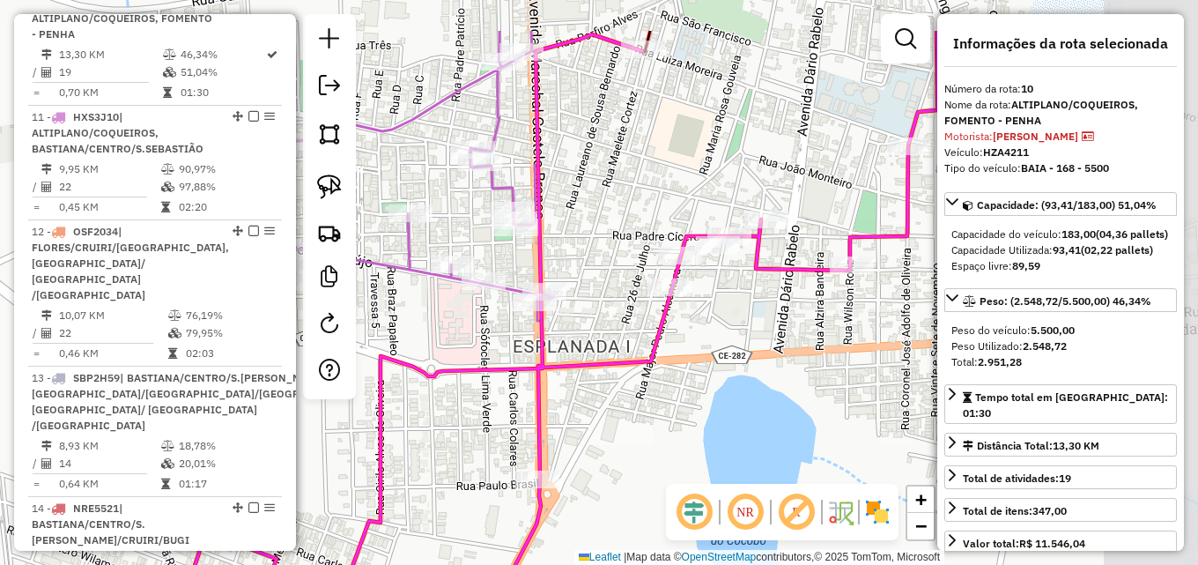
drag, startPoint x: 619, startPoint y: 240, endPoint x: 499, endPoint y: 327, distance: 148.2
click at [499, 327] on div "Janela de atendimento Grade de atendimento Capacidade Transportadoras Veículos …" at bounding box center [599, 282] width 1198 height 565
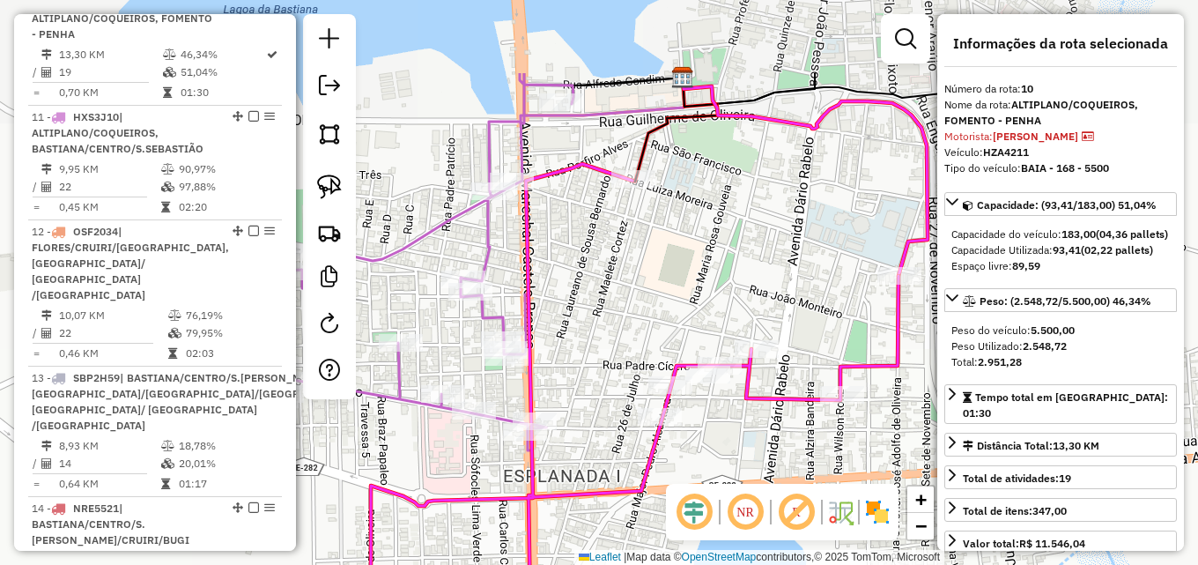
drag, startPoint x: 635, startPoint y: 129, endPoint x: 599, endPoint y: 161, distance: 48.6
click at [616, 238] on div "Janela de atendimento Grade de atendimento Capacidade Transportadoras Veículos …" at bounding box center [599, 282] width 1198 height 565
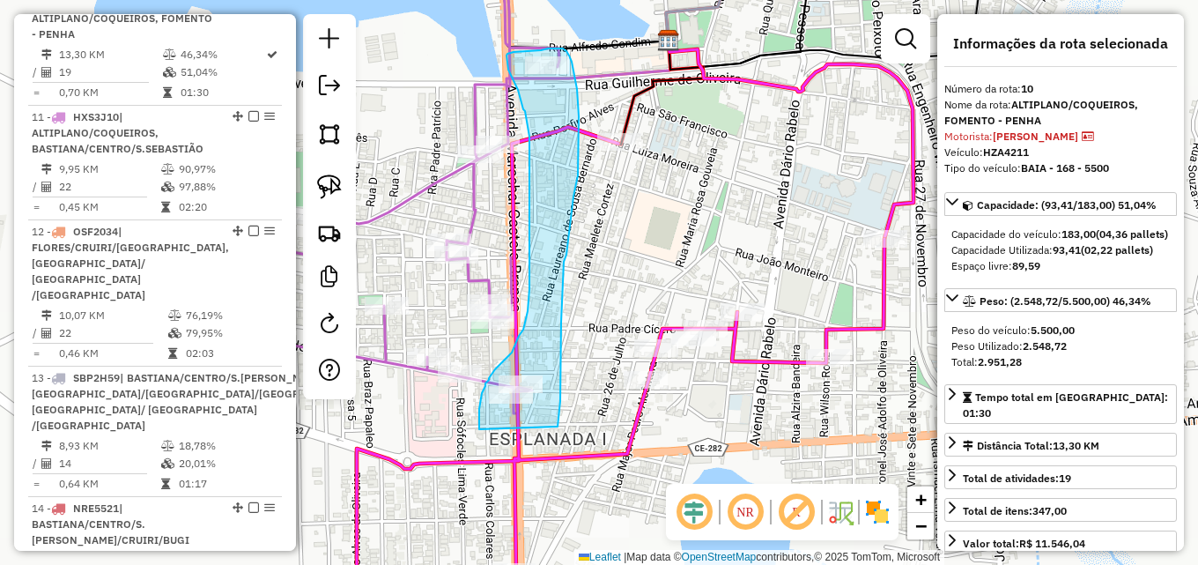
drag, startPoint x: 479, startPoint y: 429, endPoint x: 557, endPoint y: 426, distance: 78.4
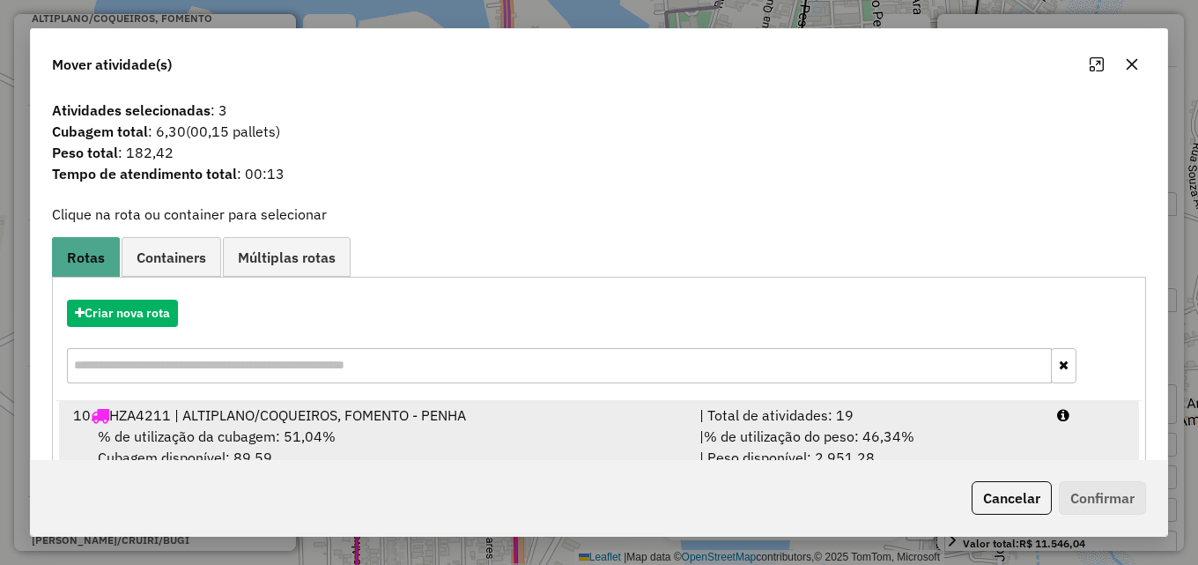
click at [594, 423] on div "10 HZA4211 | ALTIPLANO/COQUEIROS, FOMENTO - PENHA" at bounding box center [376, 414] width 626 height 21
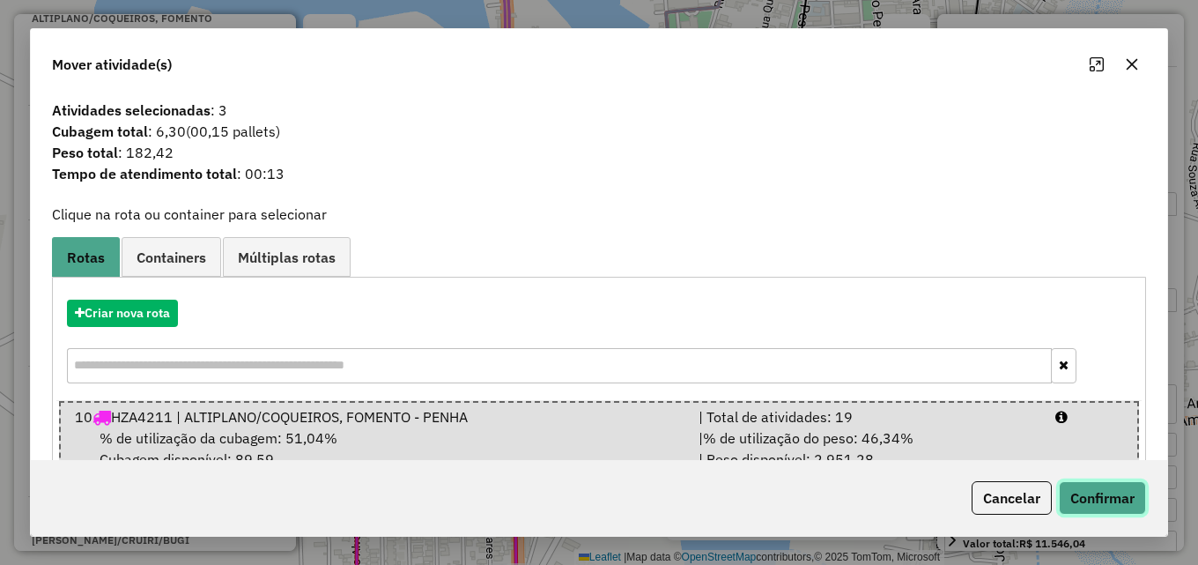
click at [1110, 493] on button "Confirmar" at bounding box center [1102, 497] width 87 height 33
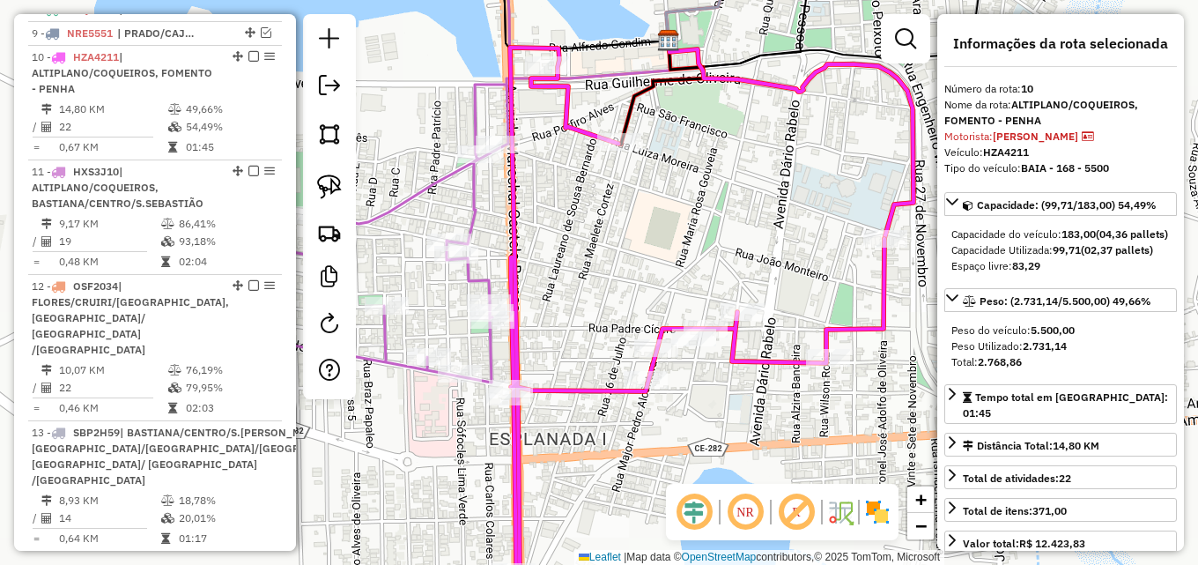
scroll to position [896, 0]
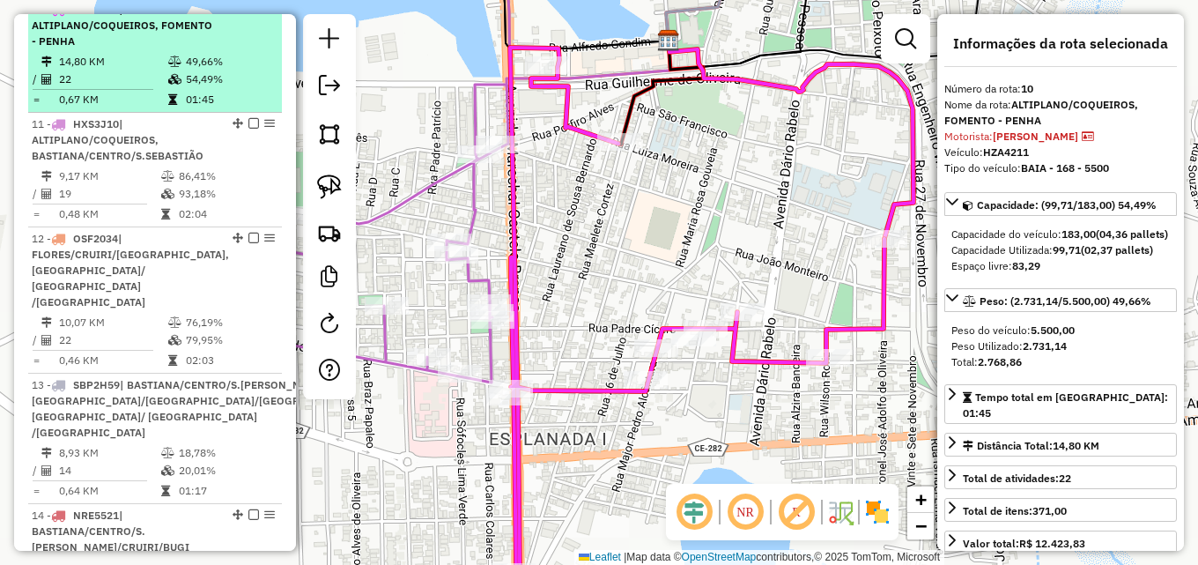
click at [198, 88] on td "54,49%" at bounding box center [229, 79] width 89 height 18
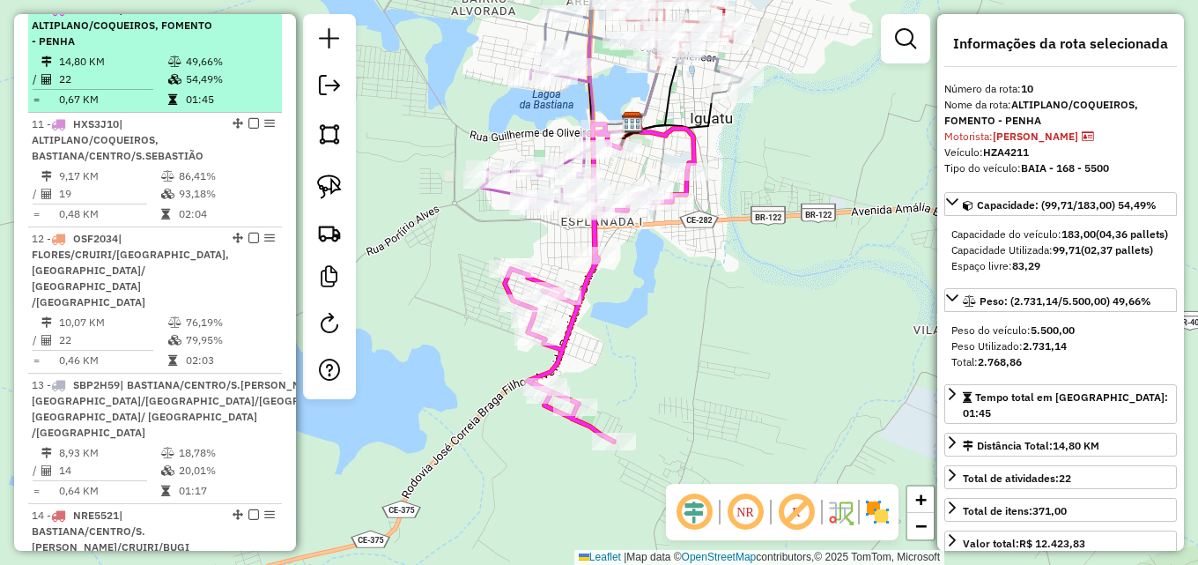
click at [248, 14] on em at bounding box center [253, 9] width 11 height 11
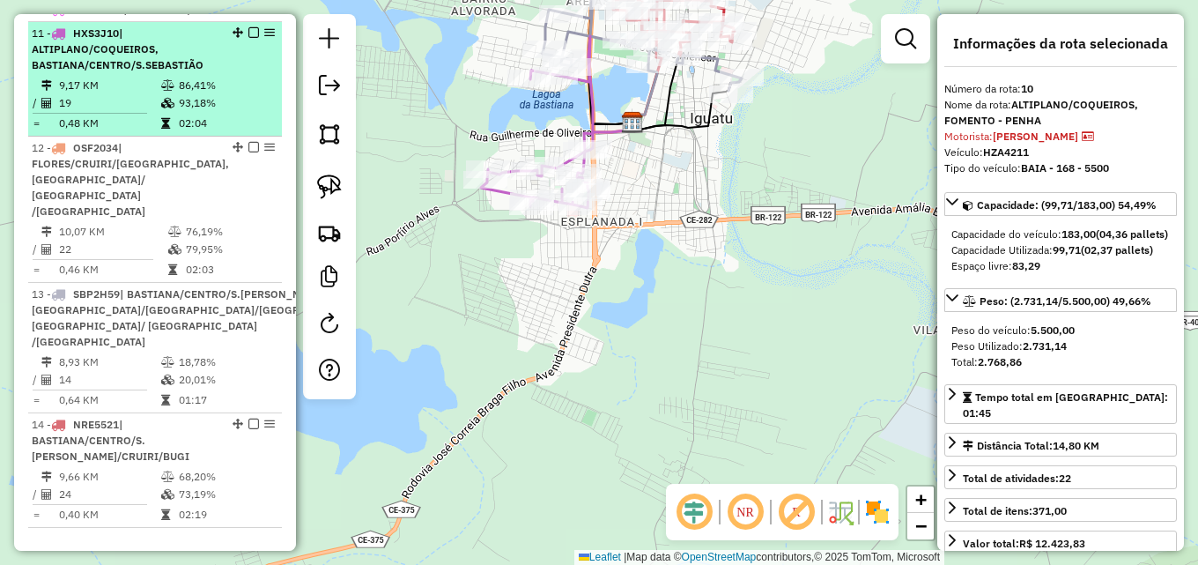
click at [168, 71] on span "| ALTIPLANO/COQUEIROS, BASTIANA/CENTRO/S.SEBASTIÃO" at bounding box center [118, 48] width 172 height 45
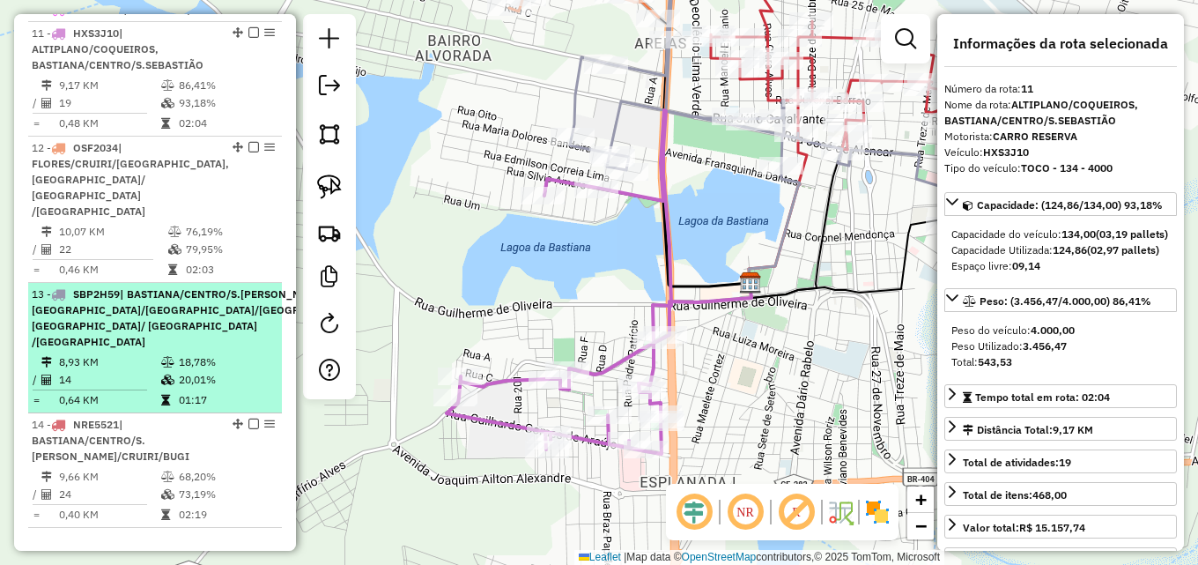
click at [200, 312] on div "13 - SBP2H59 | BASTIANA/CENTRO/S.SEBASTIÃO, FLORES/CRUIRI/BUGI, JARDIM OASIS/ J…" at bounding box center [202, 317] width 340 height 63
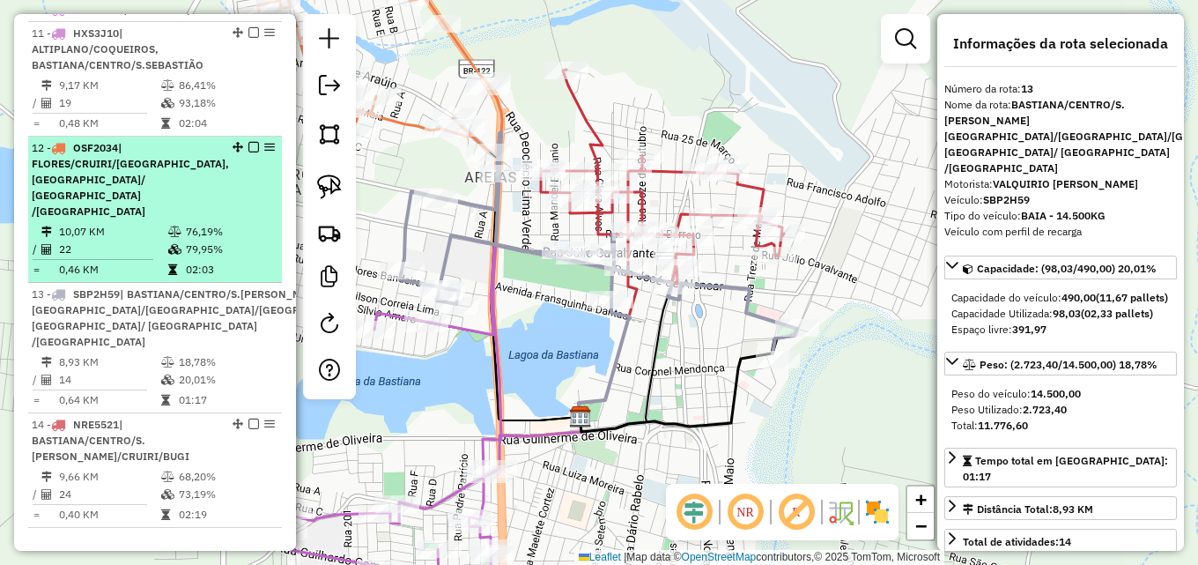
click at [168, 226] on icon at bounding box center [174, 231] width 13 height 11
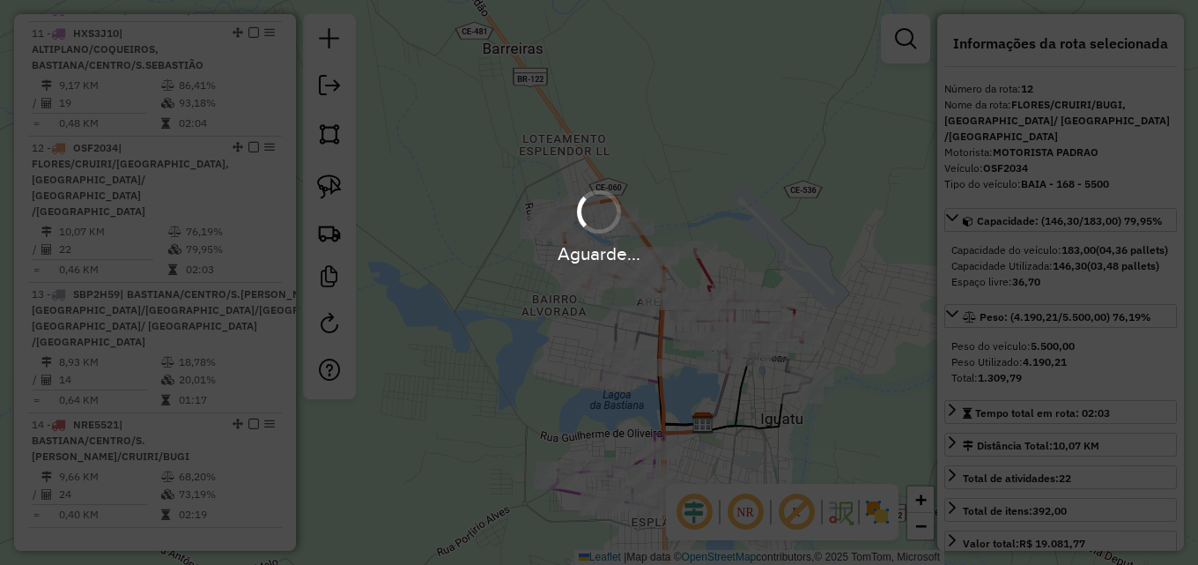
click at [612, 416] on div "Aguarde..." at bounding box center [599, 282] width 1198 height 565
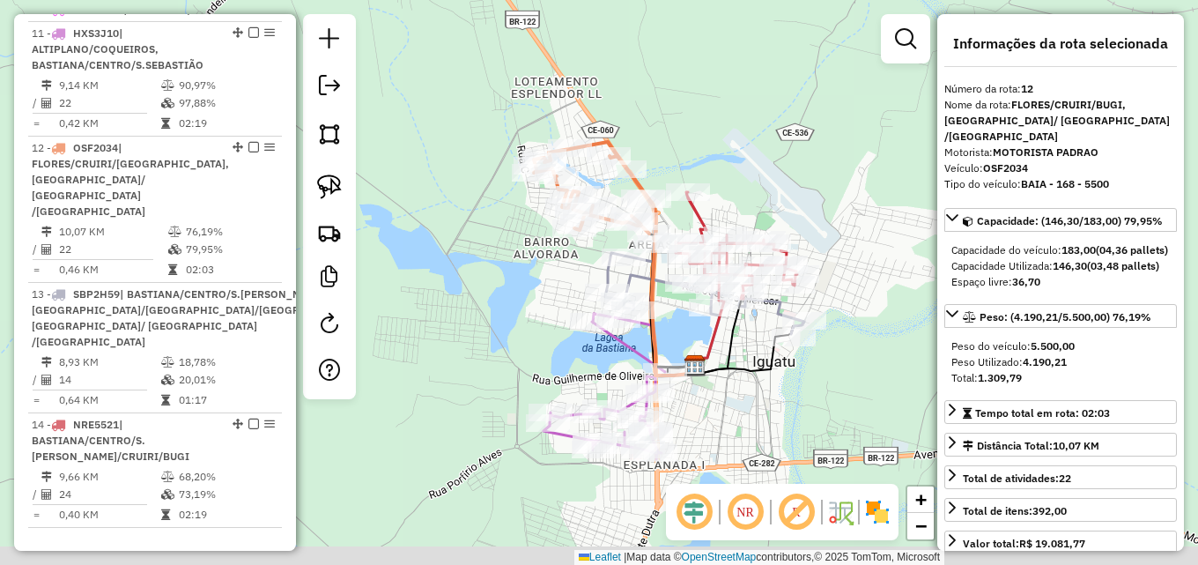
click at [713, 148] on div "Janela de atendimento Grade de atendimento Capacidade Transportadoras Veículos …" at bounding box center [599, 282] width 1198 height 565
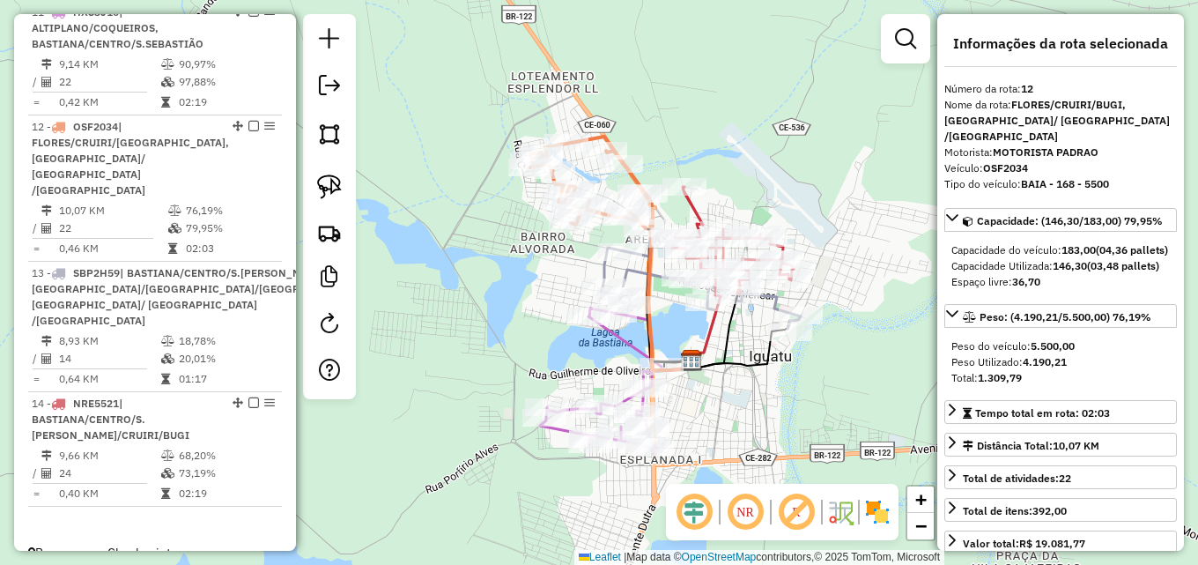
scroll to position [927, 0]
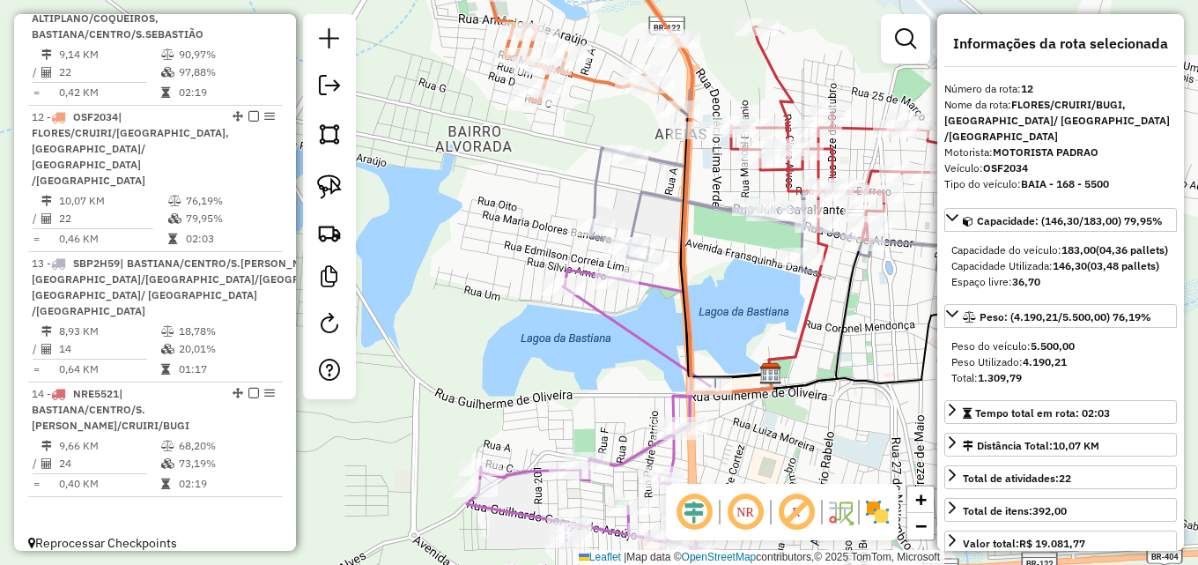
drag, startPoint x: 571, startPoint y: 391, endPoint x: 533, endPoint y: 357, distance: 51.1
click at [543, 362] on div "Janela de atendimento Grade de atendimento Capacidade Transportadoras Veículos …" at bounding box center [599, 282] width 1198 height 565
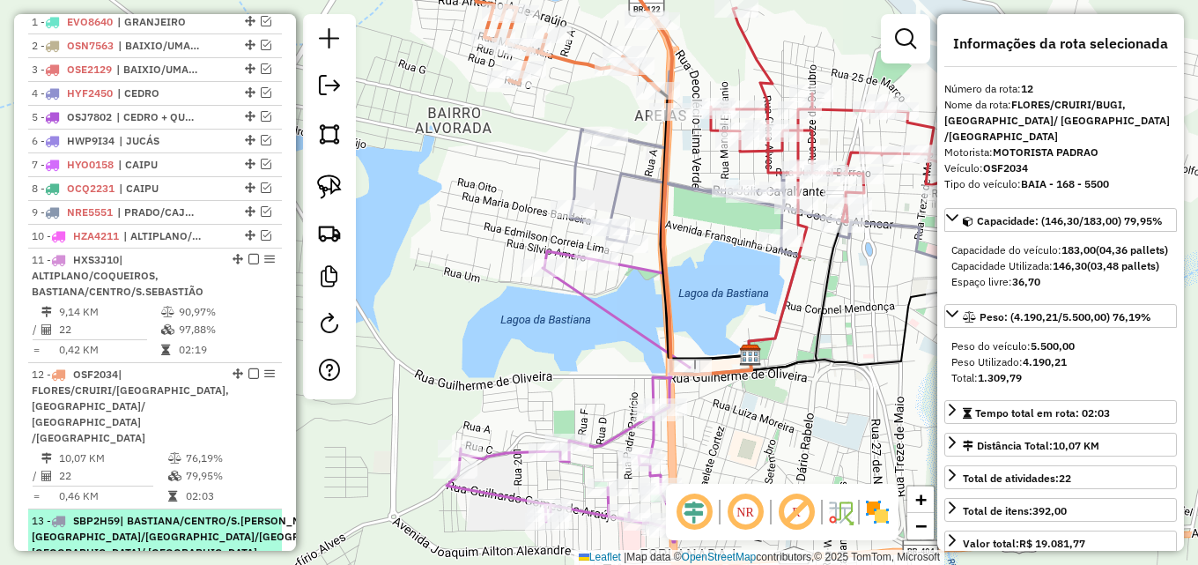
scroll to position [662, 0]
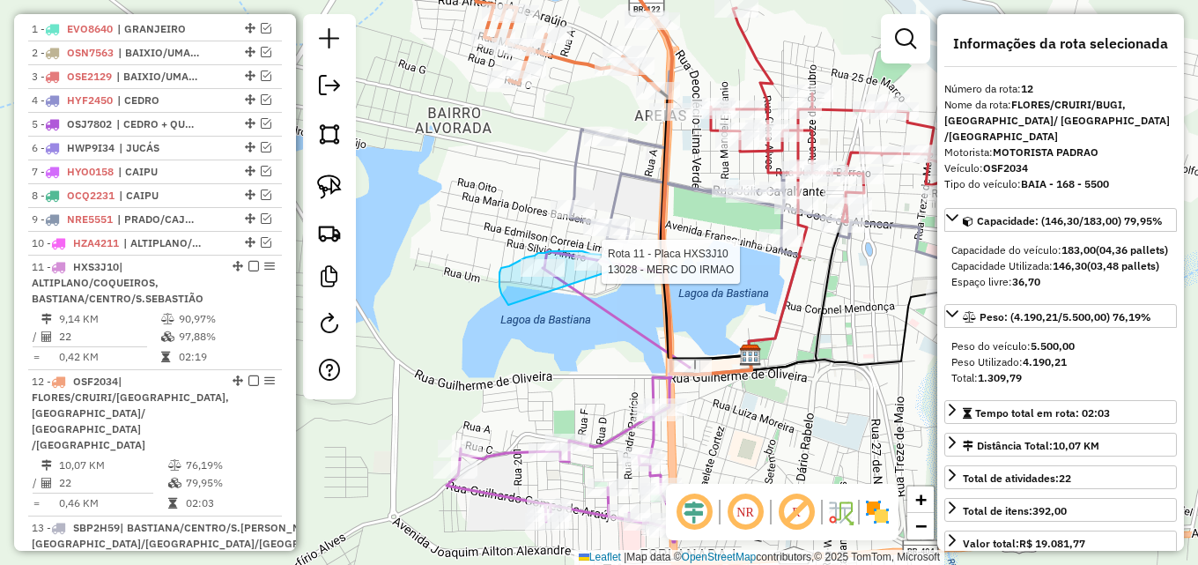
drag, startPoint x: 508, startPoint y: 305, endPoint x: 620, endPoint y: 274, distance: 116.0
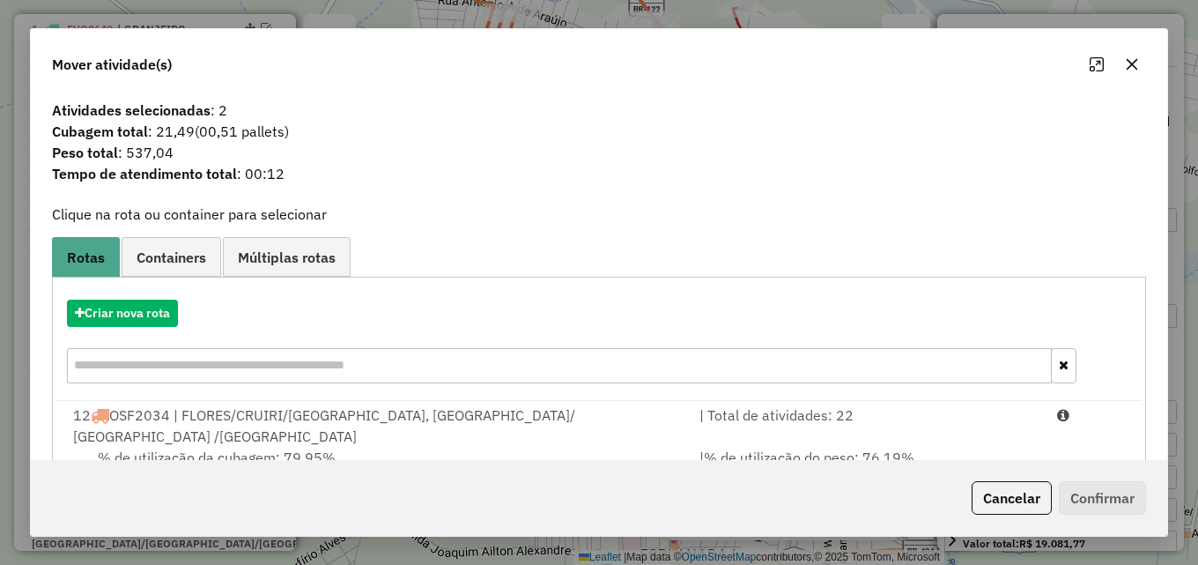
scroll to position [206, 0]
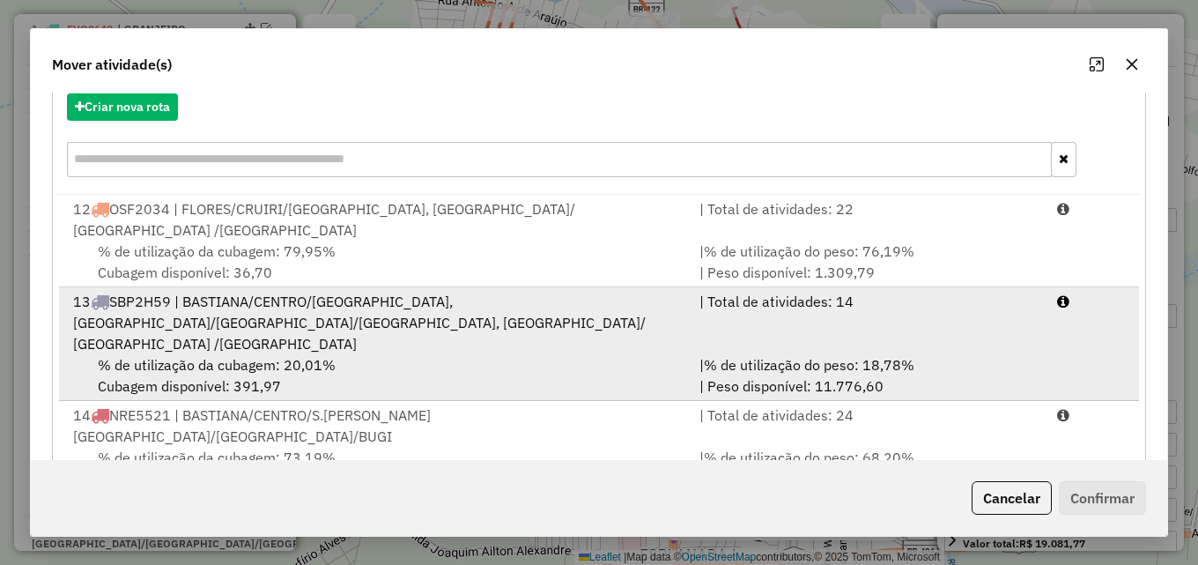
click at [592, 300] on div "13 SBP2H59 | BASTIANA/CENTRO/S.SEBASTIÃO, FLORES/CRUIRI/BUGI, JARDIM OASIS/ JPI…" at bounding box center [376, 322] width 626 height 63
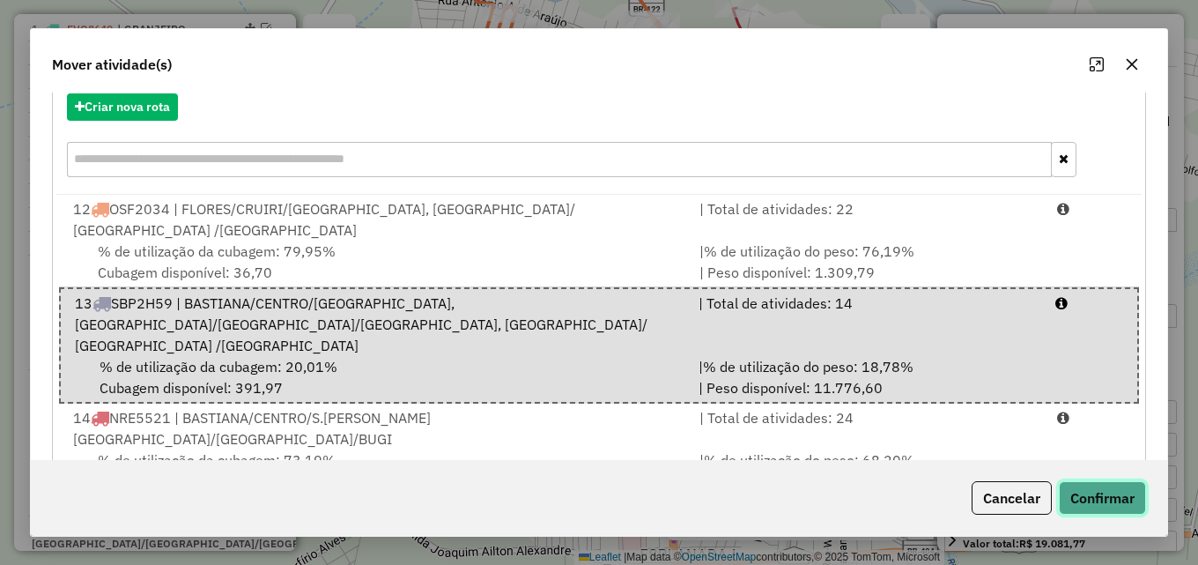
click at [1113, 490] on button "Confirmar" at bounding box center [1102, 497] width 87 height 33
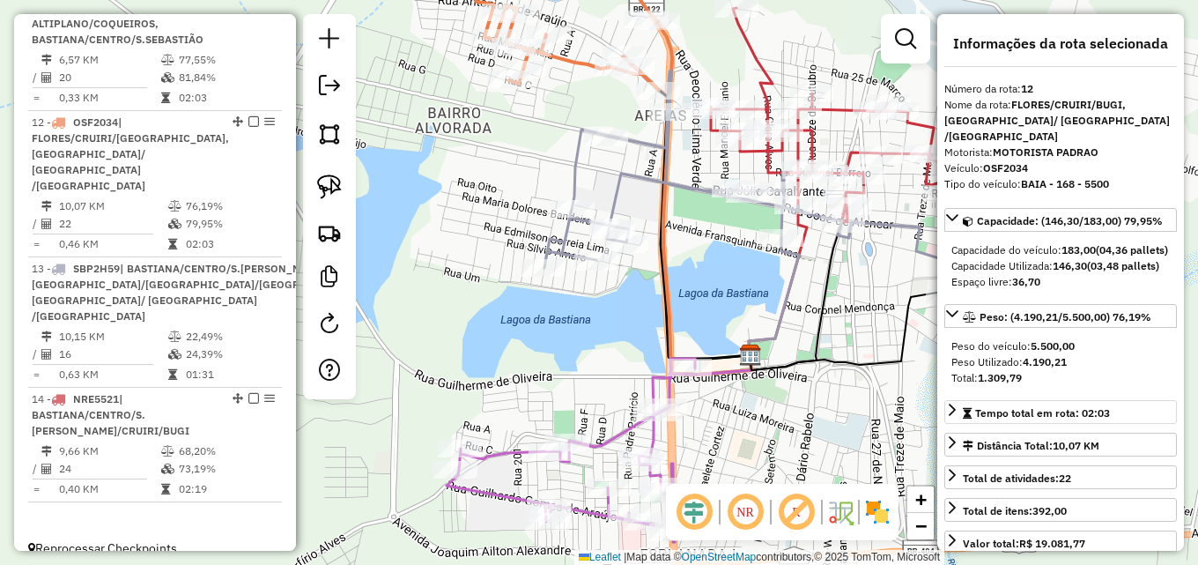
scroll to position [927, 0]
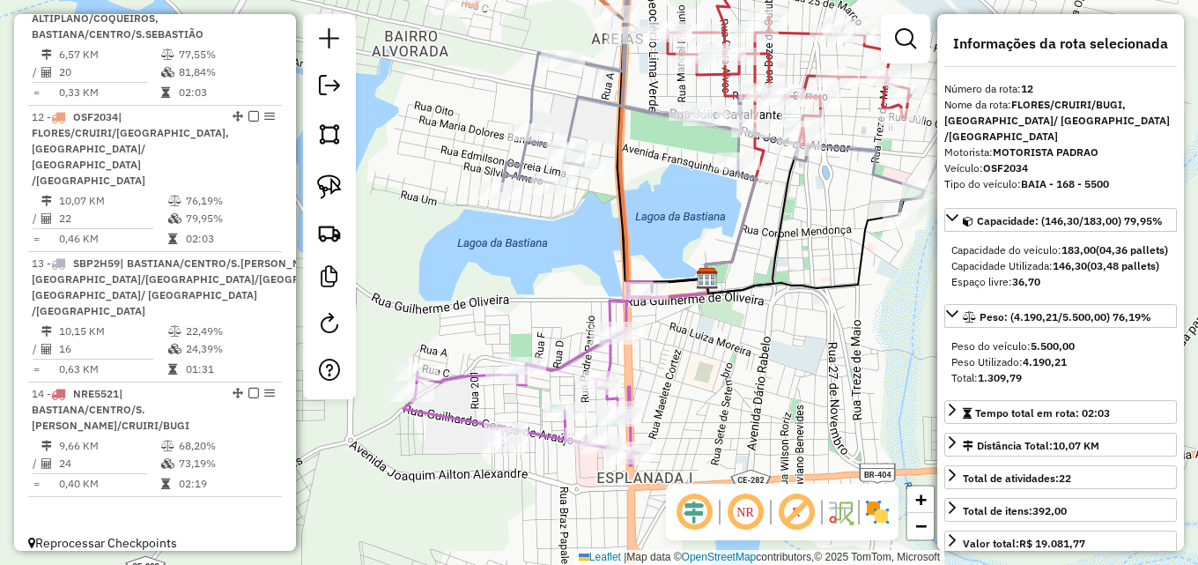
drag, startPoint x: 798, startPoint y: 417, endPoint x: 751, endPoint y: 336, distance: 93.5
click at [751, 336] on div "Janela de atendimento Grade de atendimento Capacidade Transportadoras Veículos …" at bounding box center [599, 282] width 1198 height 565
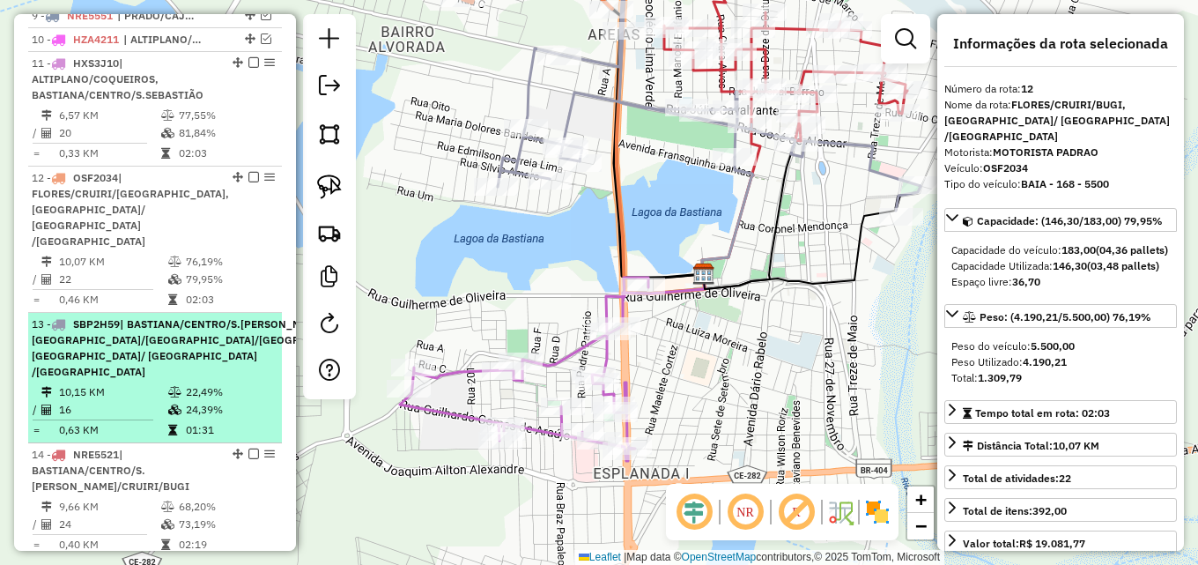
scroll to position [838, 0]
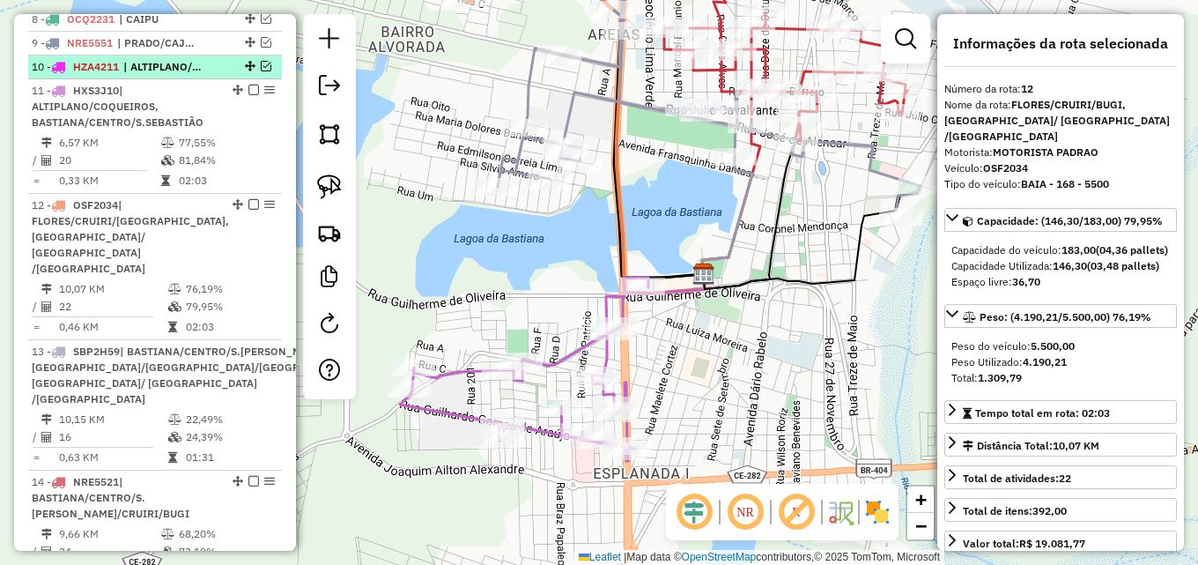
click at [261, 71] on em at bounding box center [266, 66] width 11 height 11
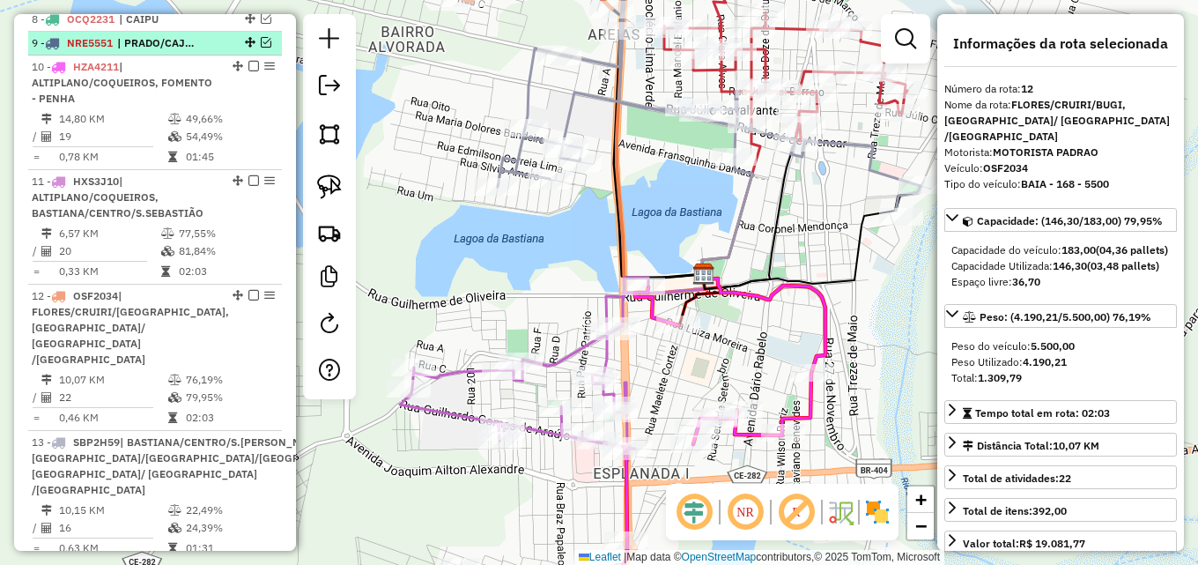
click at [261, 48] on em at bounding box center [266, 42] width 11 height 11
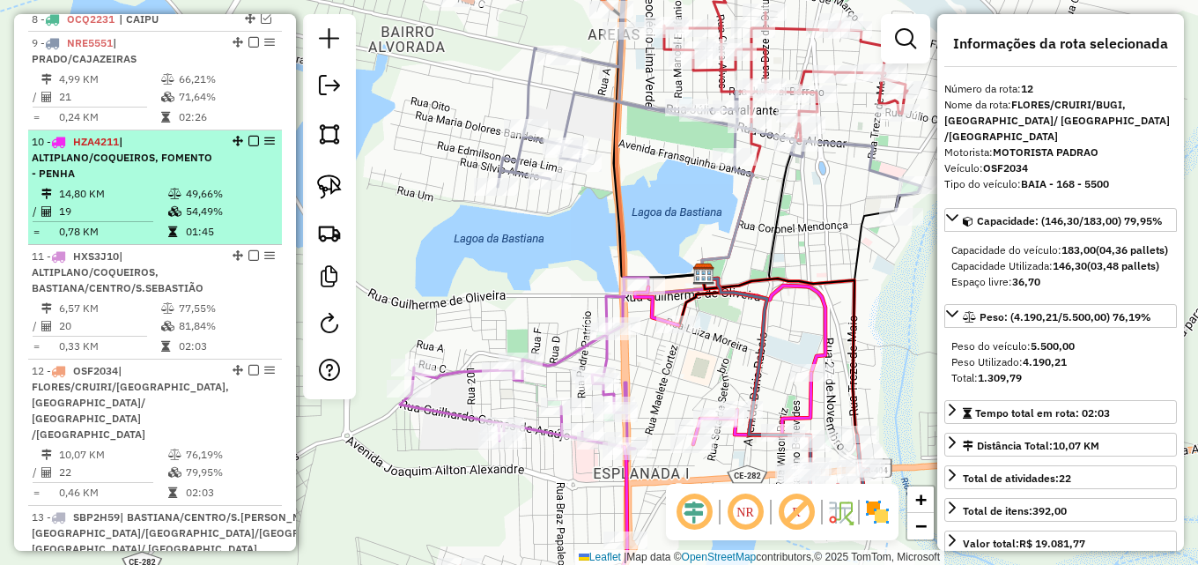
click at [129, 175] on span "| ALTIPLANO/COQUEIROS, FOMENTO - PENHA" at bounding box center [122, 157] width 181 height 45
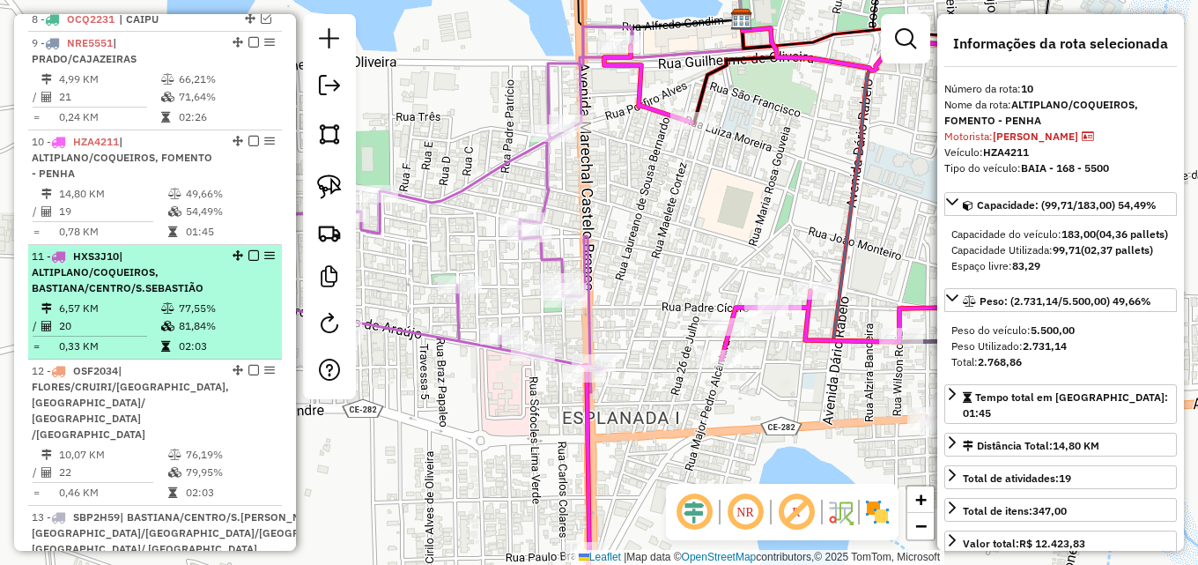
click at [186, 317] on td "77,55%" at bounding box center [226, 308] width 96 height 18
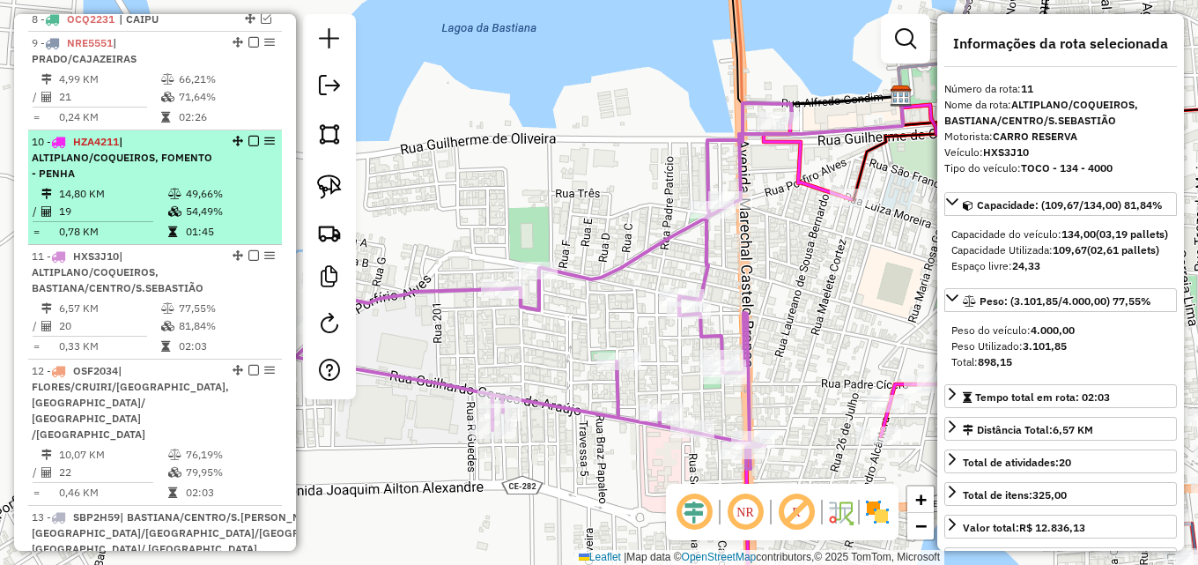
click at [249, 146] on em at bounding box center [253, 141] width 11 height 11
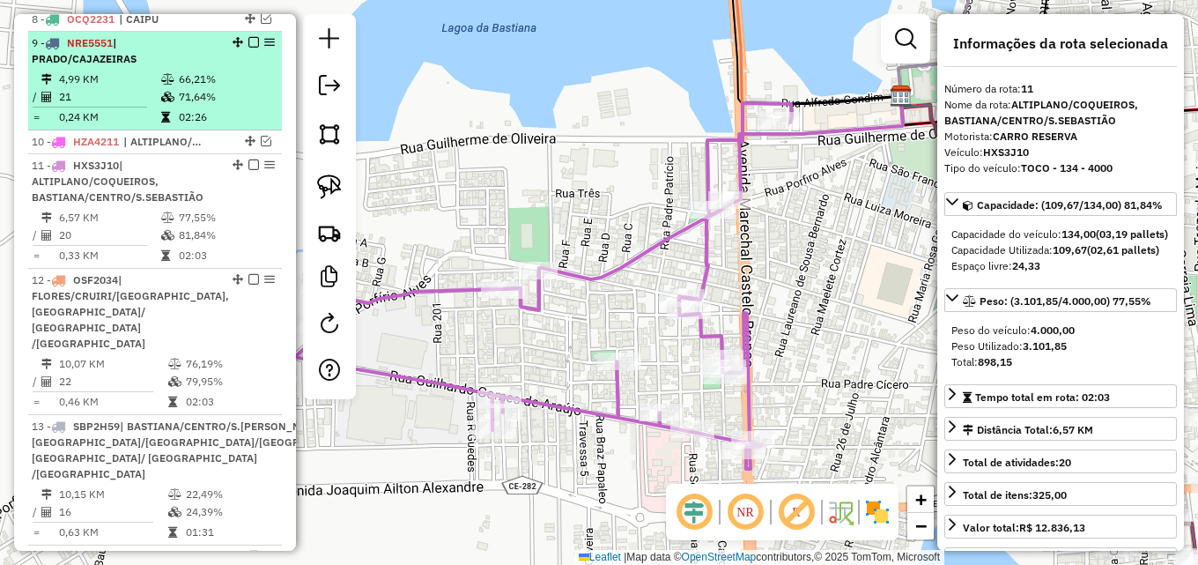
click at [250, 48] on em at bounding box center [253, 42] width 11 height 11
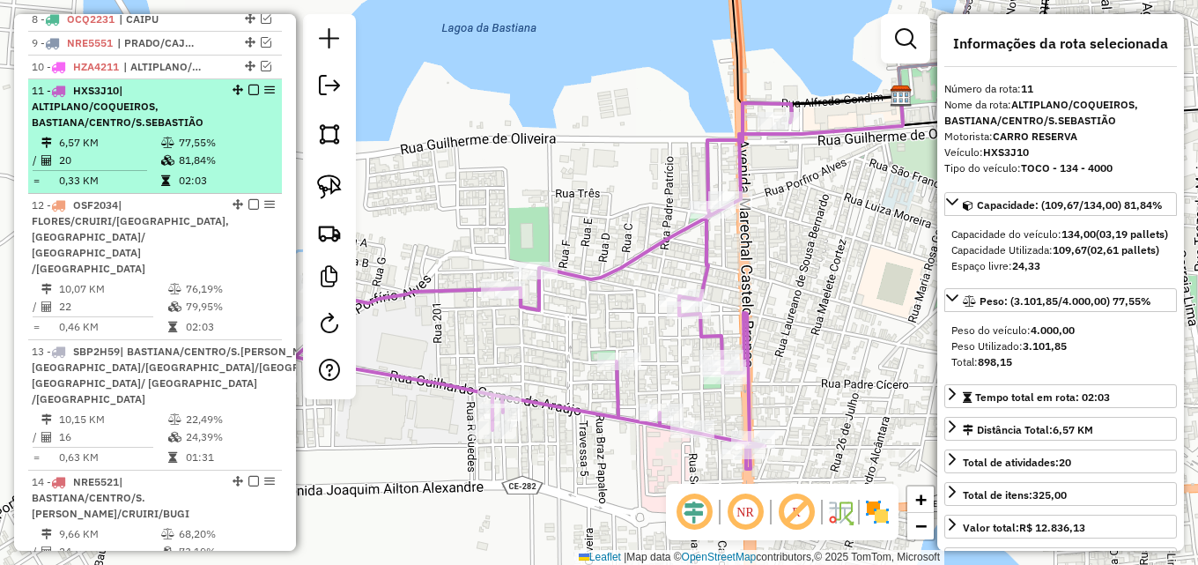
click at [250, 95] on em at bounding box center [253, 90] width 11 height 11
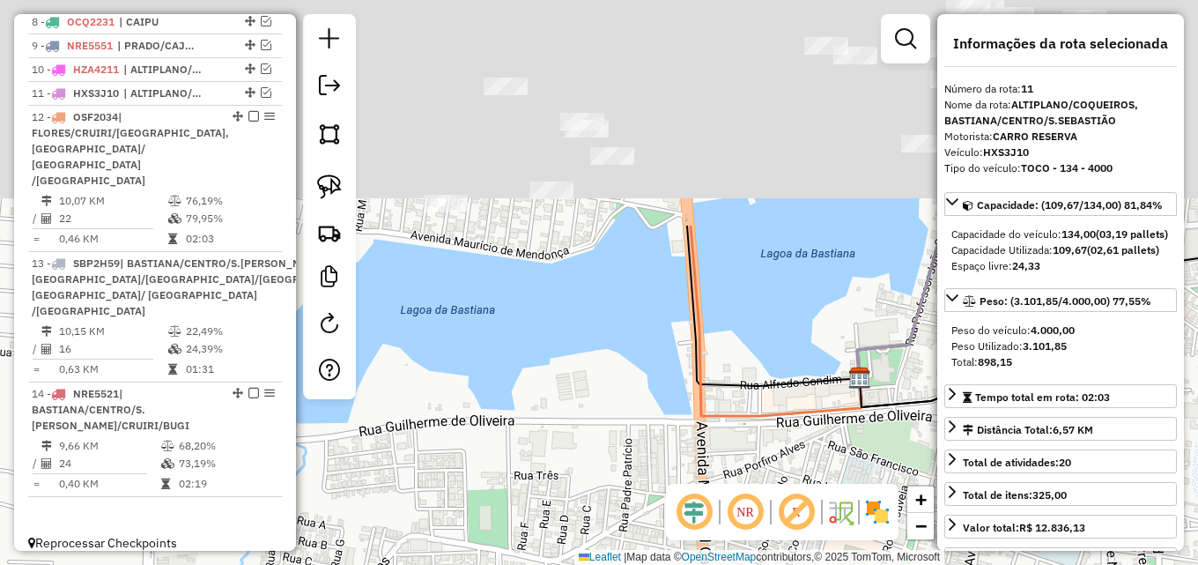
drag, startPoint x: 535, startPoint y: 167, endPoint x: 485, endPoint y: 458, distance: 294.8
click at [487, 465] on div "Janela de atendimento Grade de atendimento Capacidade Transportadoras Veículos …" at bounding box center [599, 282] width 1198 height 565
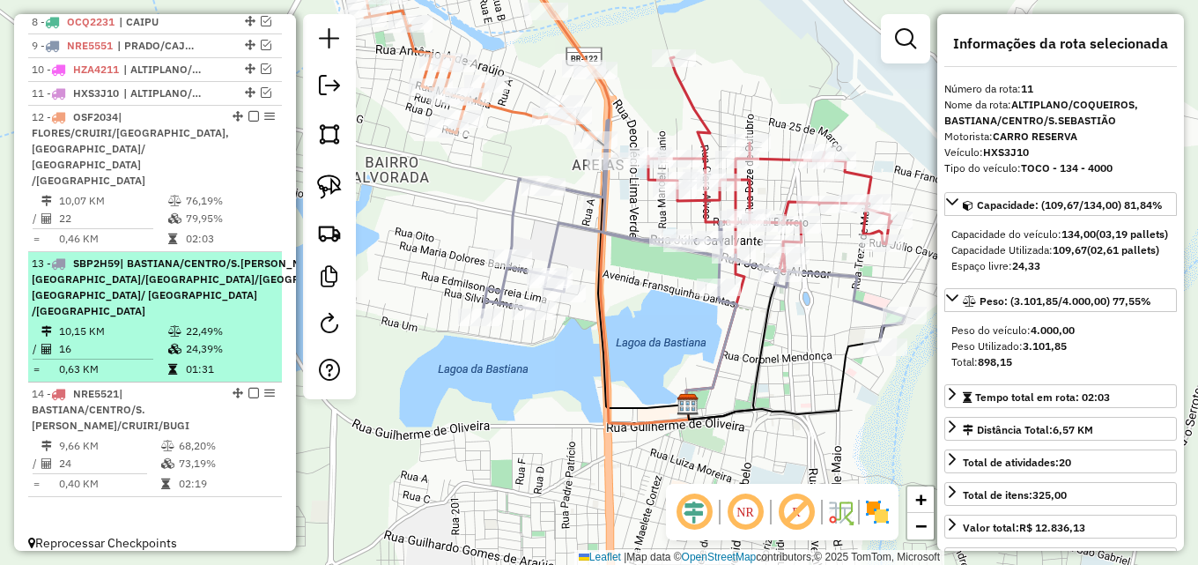
click at [149, 322] on td "10,15 KM" at bounding box center [112, 331] width 109 height 18
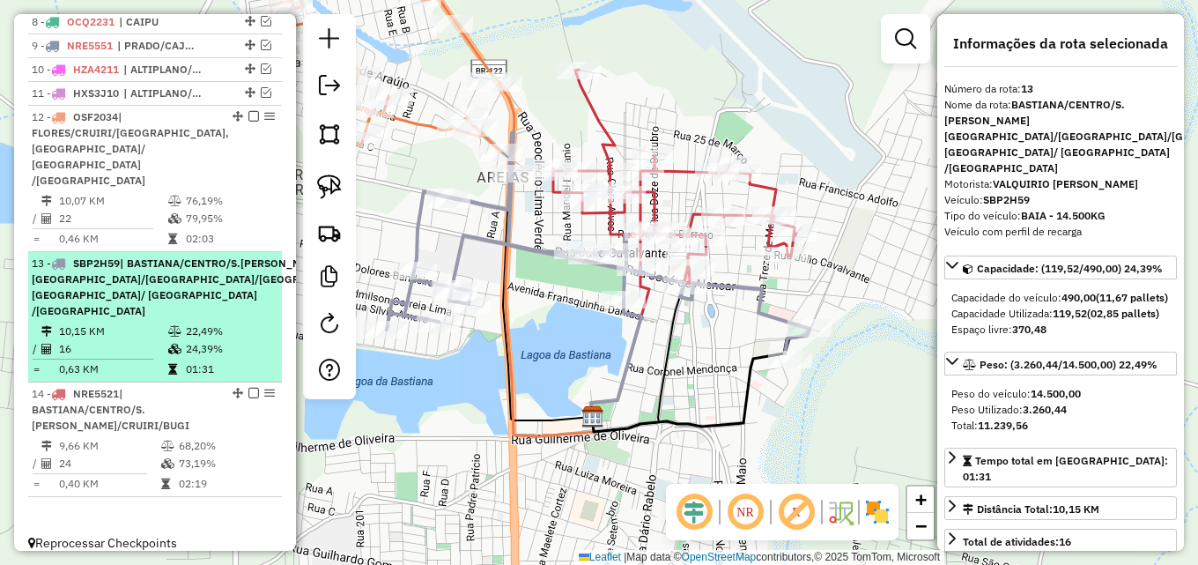
click at [391, 257] on em at bounding box center [396, 262] width 11 height 11
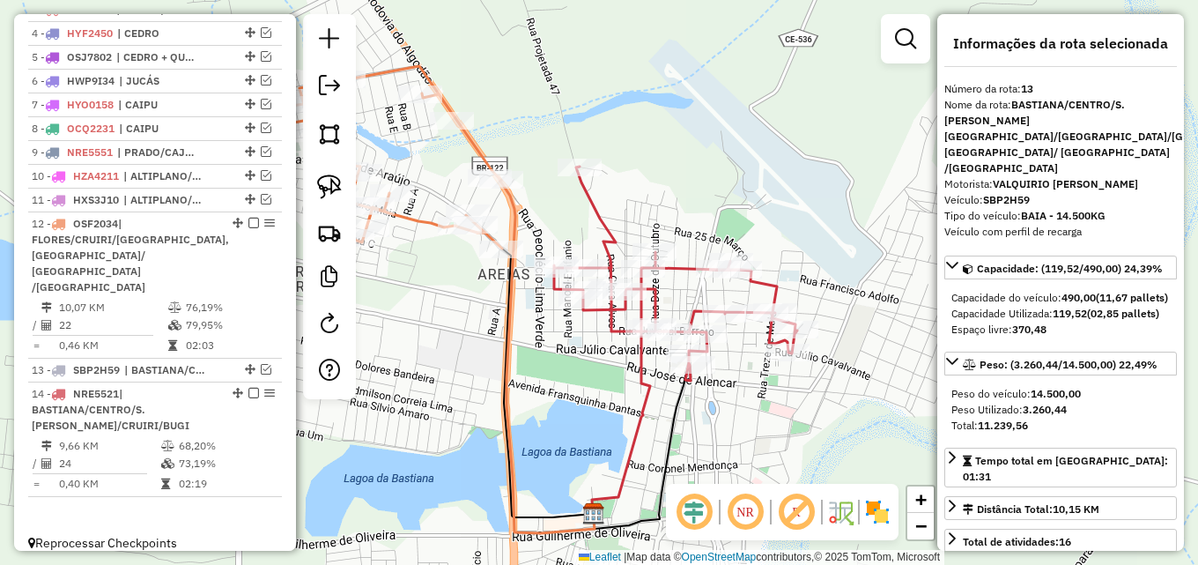
drag, startPoint x: 464, startPoint y: 284, endPoint x: 474, endPoint y: 383, distance: 100.0
click at [469, 383] on div "Janela de atendimento Grade de atendimento Capacidade Transportadoras Veículos …" at bounding box center [599, 282] width 1198 height 565
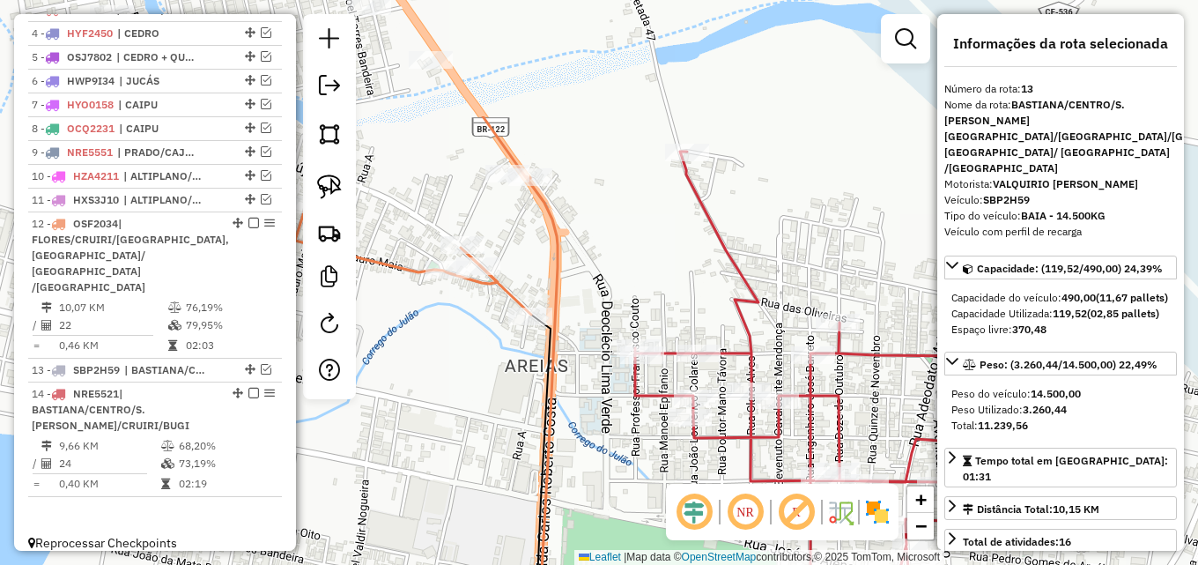
drag, startPoint x: 468, startPoint y: 271, endPoint x: 467, endPoint y: 444, distance: 172.6
click at [467, 444] on div "Janela de atendimento Grade de atendimento Capacidade Transportadoras Veículos …" at bounding box center [599, 282] width 1198 height 565
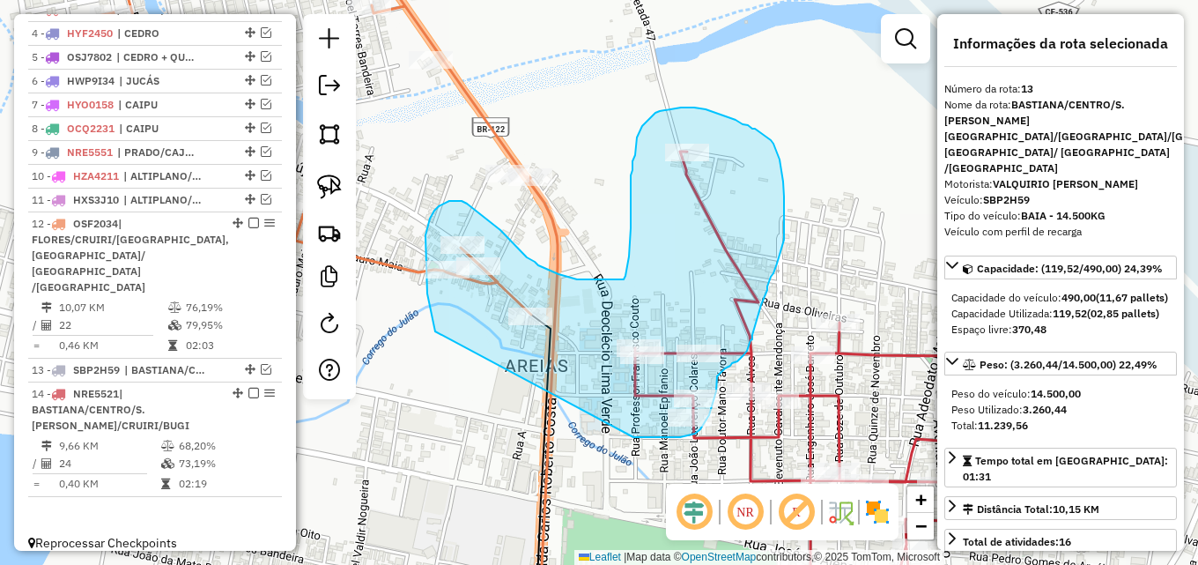
drag, startPoint x: 432, startPoint y: 318, endPoint x: 614, endPoint y: 433, distance: 215.7
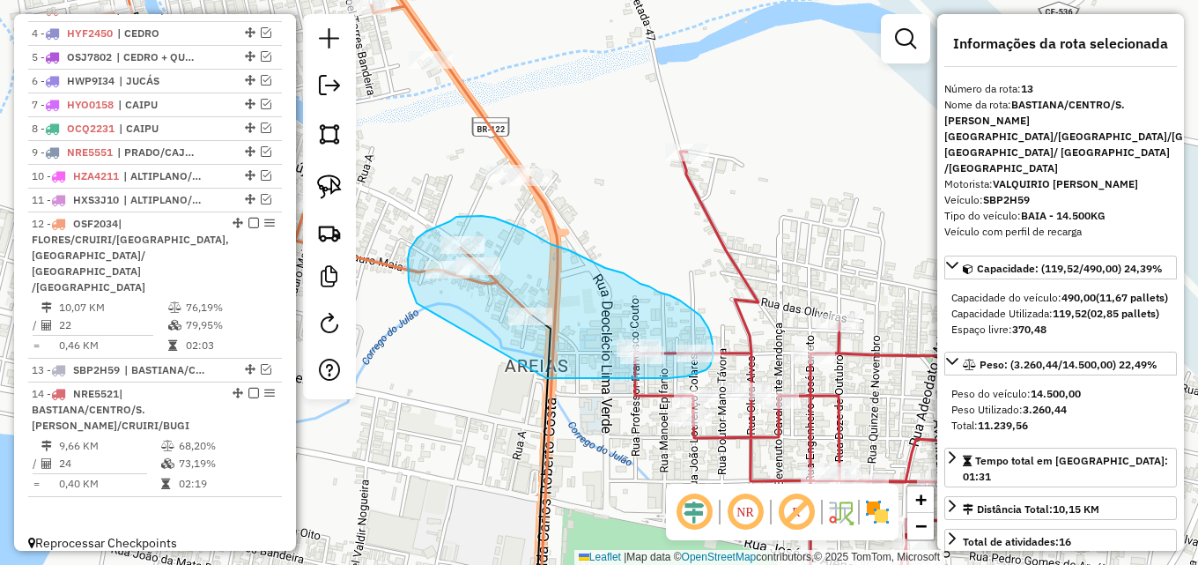
drag, startPoint x: 415, startPoint y: 300, endPoint x: 545, endPoint y: 378, distance: 151.6
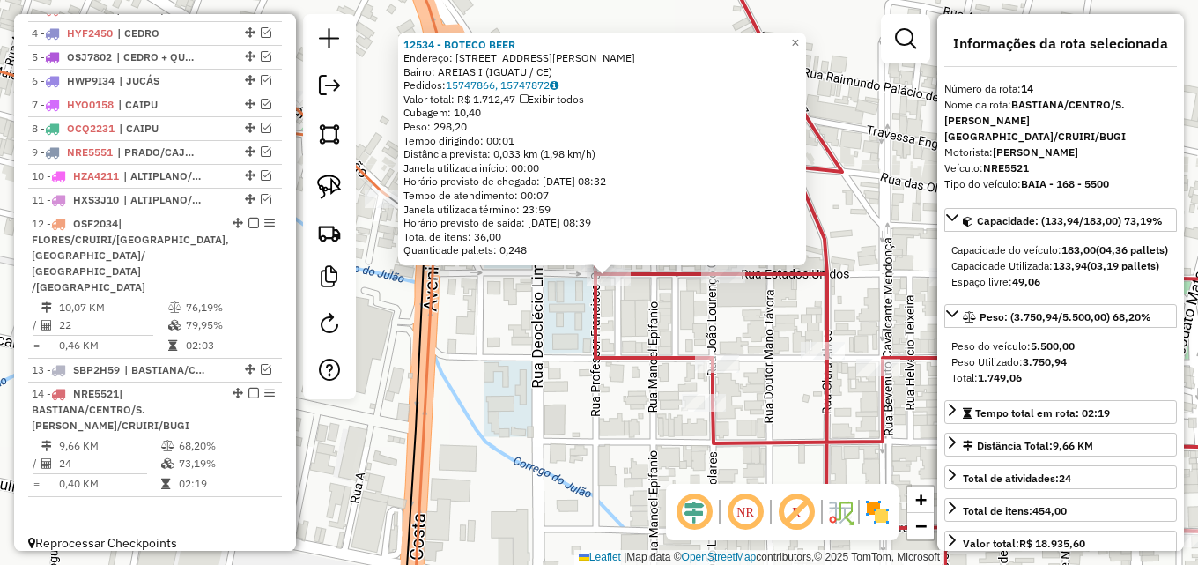
click at [568, 276] on div "Rota 14 - Placa NRE5521 2167 - BAR ESPETISCOS 12534 - BOTECO BEER Endereço: R J…" at bounding box center [599, 282] width 1198 height 565
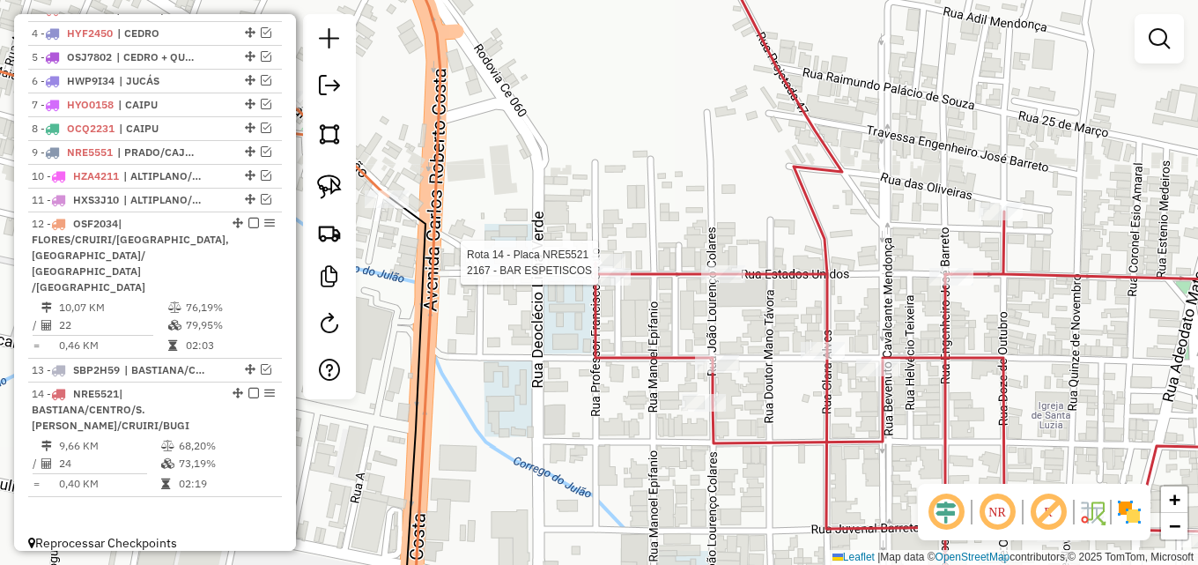
select select "*********"
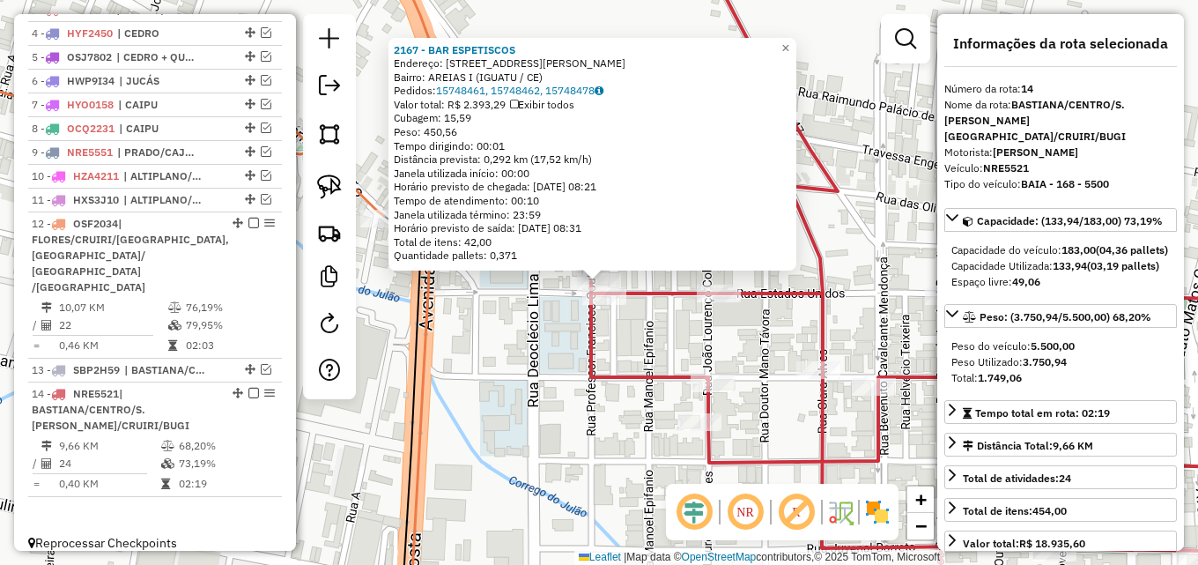
drag, startPoint x: 564, startPoint y: 343, endPoint x: 454, endPoint y: 285, distance: 123.7
click at [563, 343] on div "2167 - BAR ESPETISCOS Endereço: R JOSE MARCIO NOGUEIRA, 53 Bairro: AREIAS I (IG…" at bounding box center [599, 282] width 1198 height 565
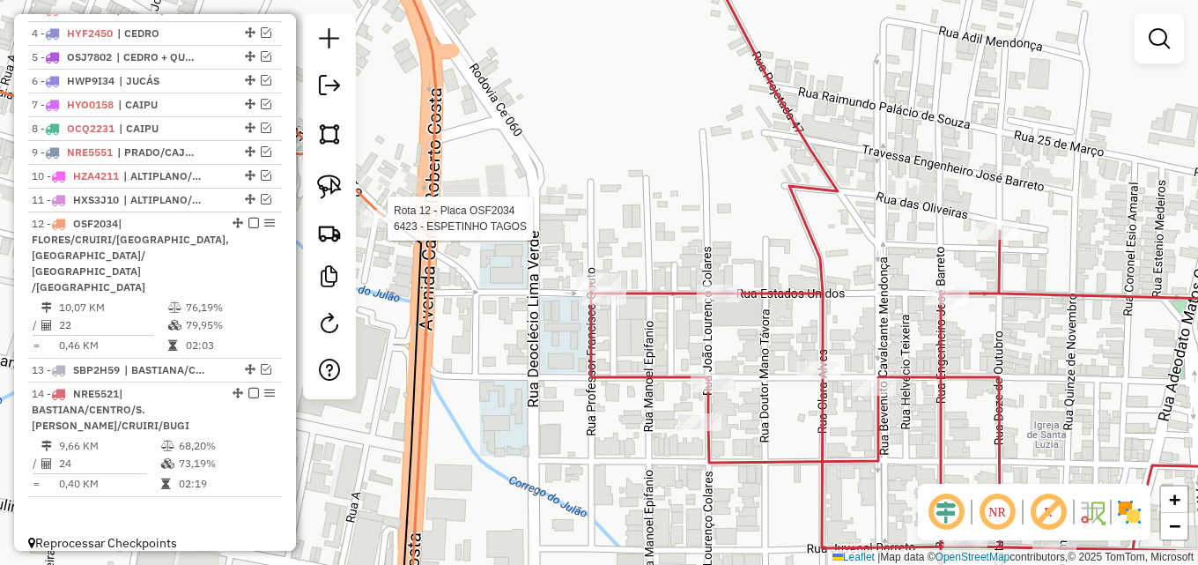
select select "*********"
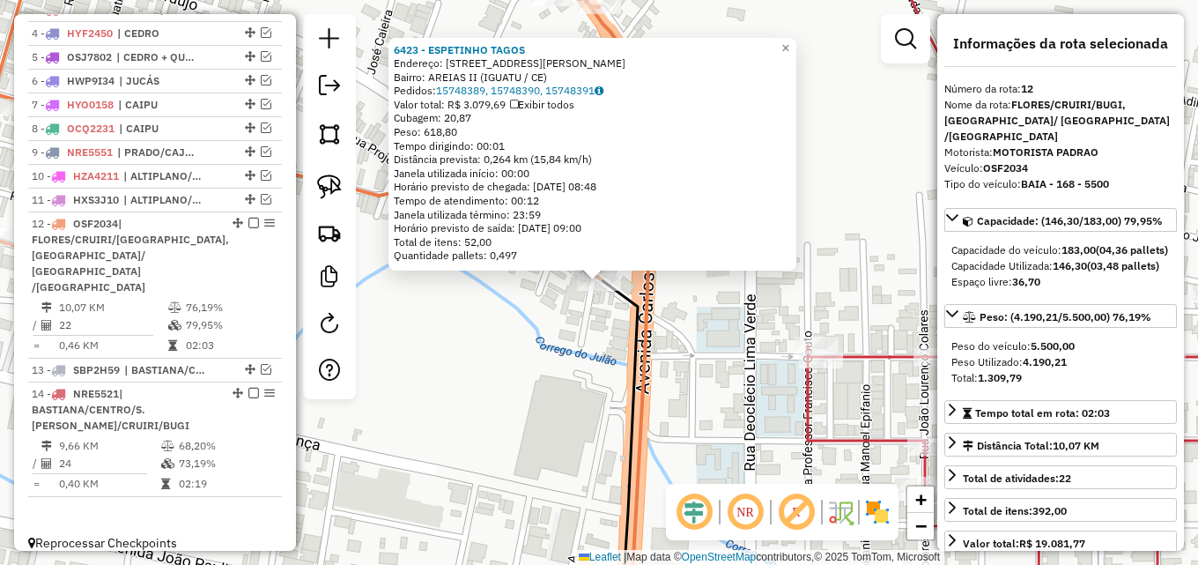
click at [492, 318] on div "6423 - ESPETINHO TAGOS Endereço: R JOSE CAIEIRA DE ARAUJO, 13 Bairro: AREIAS II…" at bounding box center [599, 282] width 1198 height 565
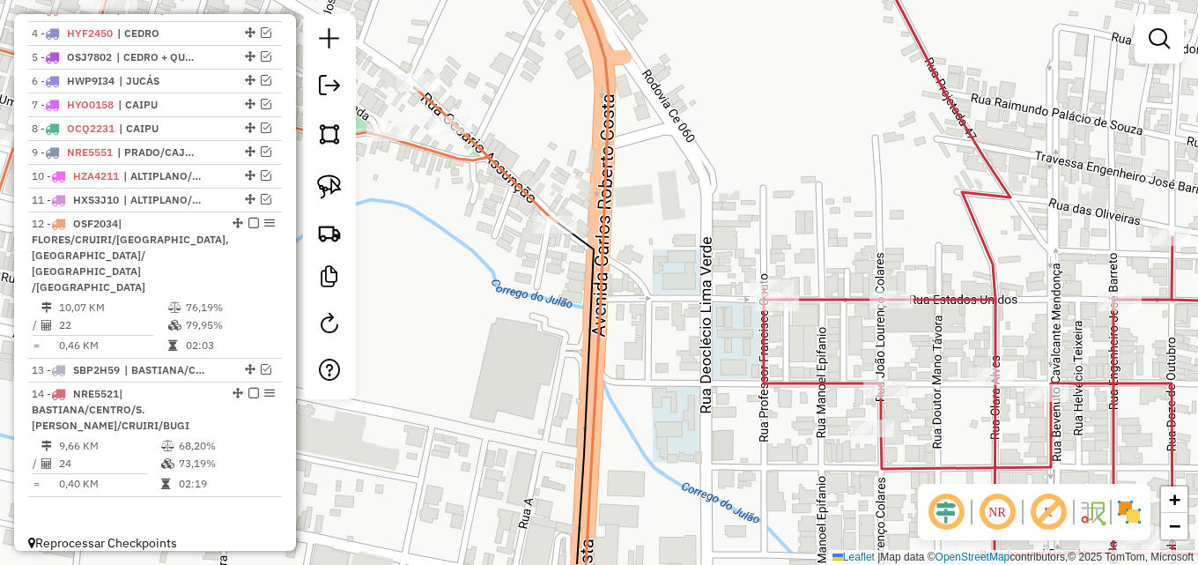
drag, startPoint x: 517, startPoint y: 359, endPoint x: 473, endPoint y: 302, distance: 72.2
click at [473, 302] on div "Janela de atendimento Grade de atendimento Capacidade Transportadoras Veículos …" at bounding box center [599, 282] width 1198 height 565
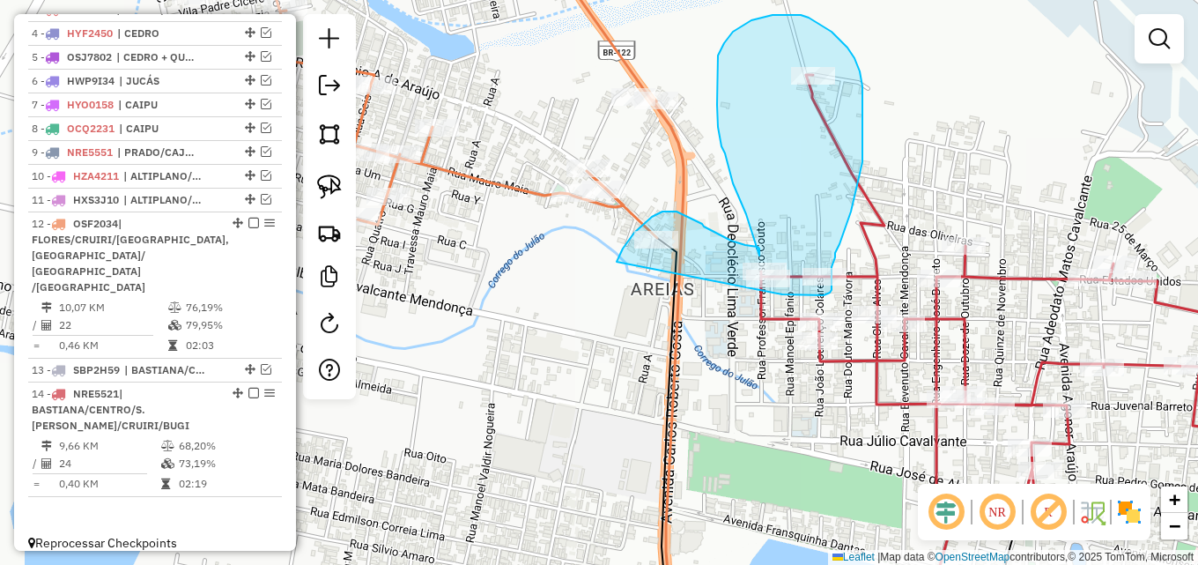
drag, startPoint x: 476, startPoint y: 266, endPoint x: 782, endPoint y: 294, distance: 306.9
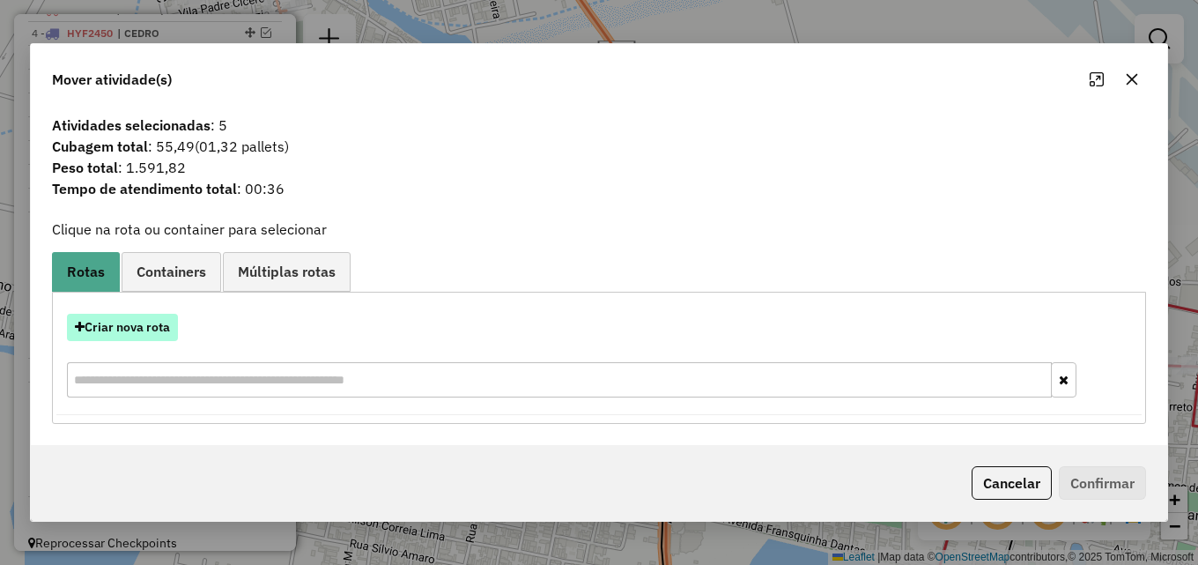
click at [155, 322] on button "Criar nova rota" at bounding box center [122, 327] width 111 height 27
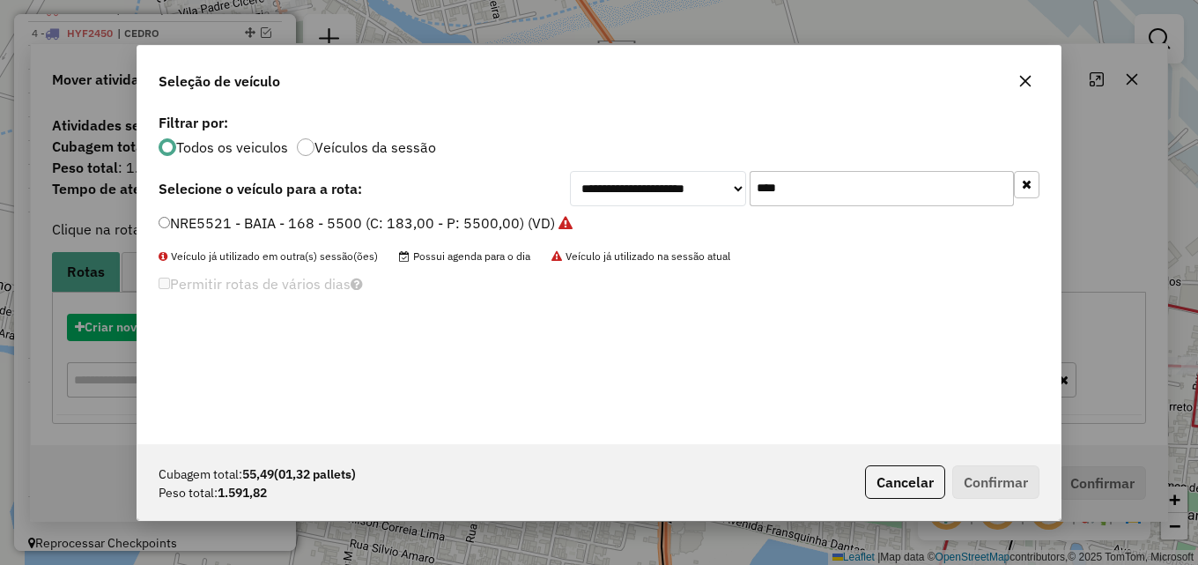
scroll to position [10, 5]
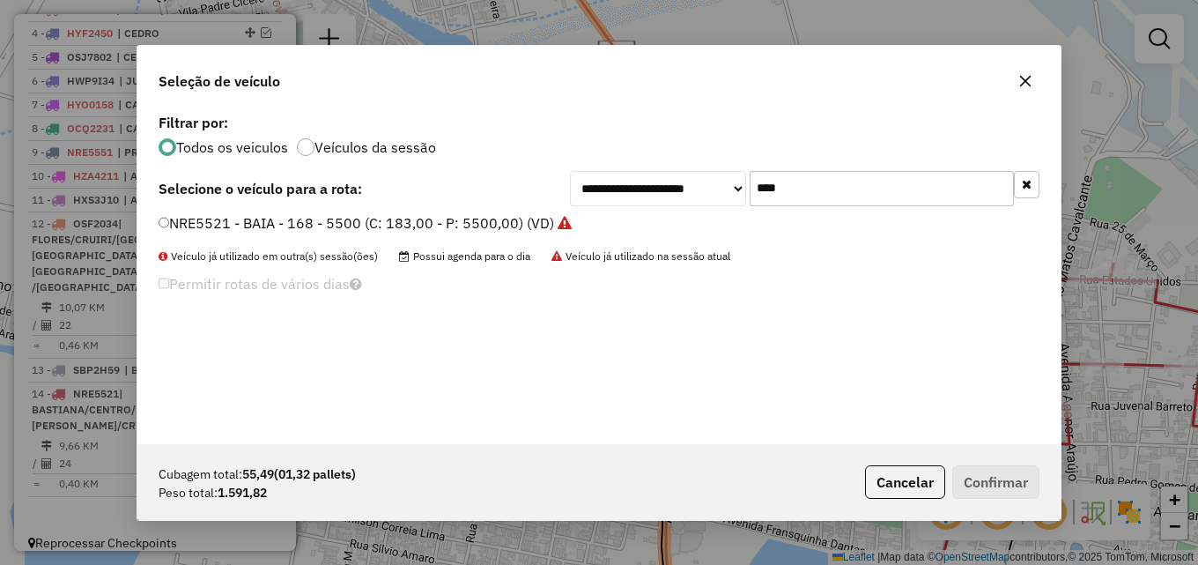
drag, startPoint x: 839, startPoint y: 188, endPoint x: 536, endPoint y: 193, distance: 303.0
click at [536, 193] on div "**********" at bounding box center [599, 188] width 881 height 35
type input "****"
drag, startPoint x: 501, startPoint y: 218, endPoint x: 542, endPoint y: 247, distance: 49.9
click at [501, 218] on label "OCL9086 - TOCO - 50 - 1500 (C: 50,00 - P: 1500,00) (VD)" at bounding box center [350, 222] width 382 height 21
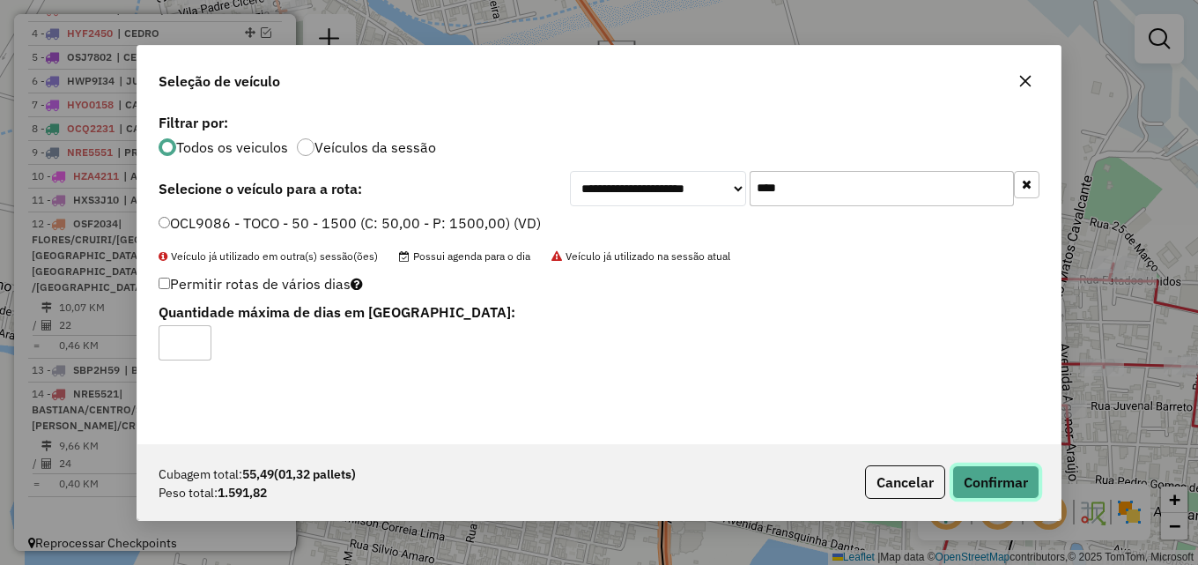
click at [990, 480] on button "Confirmar" at bounding box center [995, 481] width 87 height 33
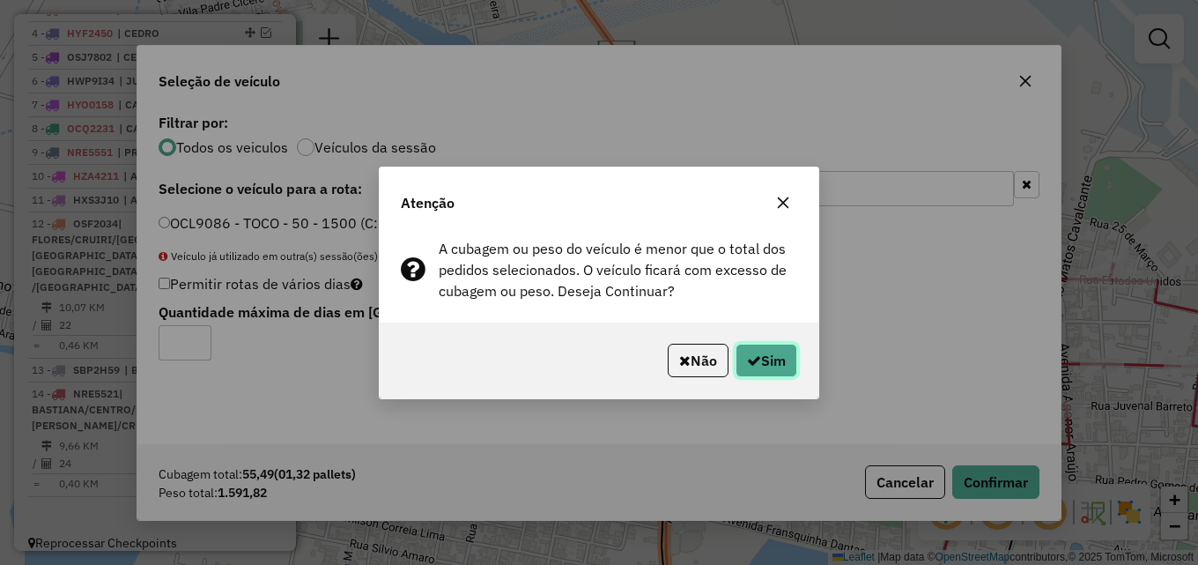
click at [772, 358] on button "Sim" at bounding box center [766, 359] width 62 height 33
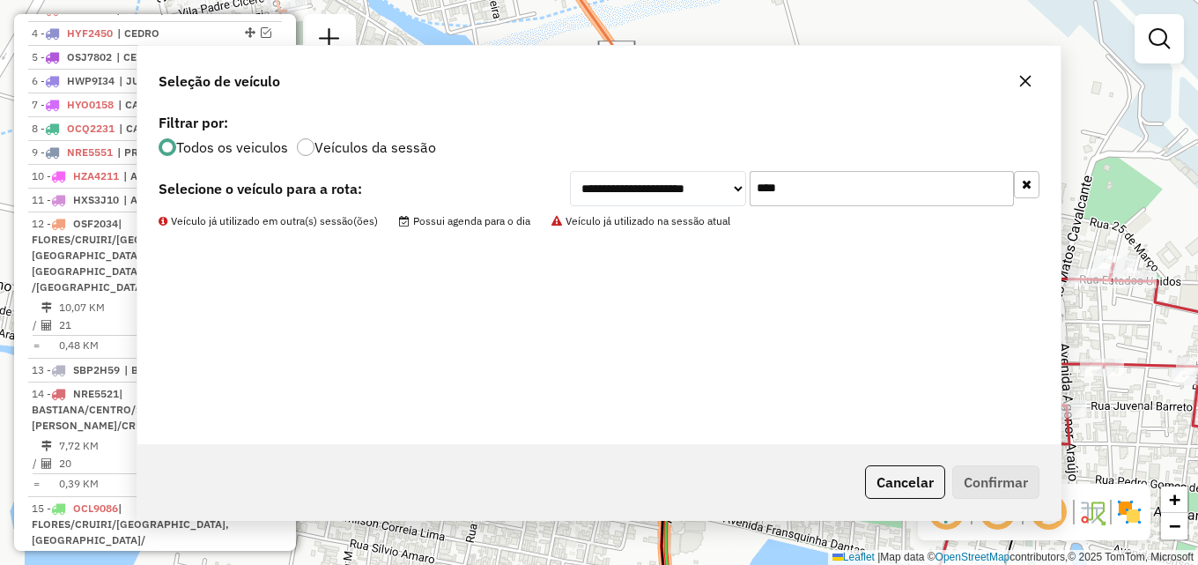
scroll to position [838, 0]
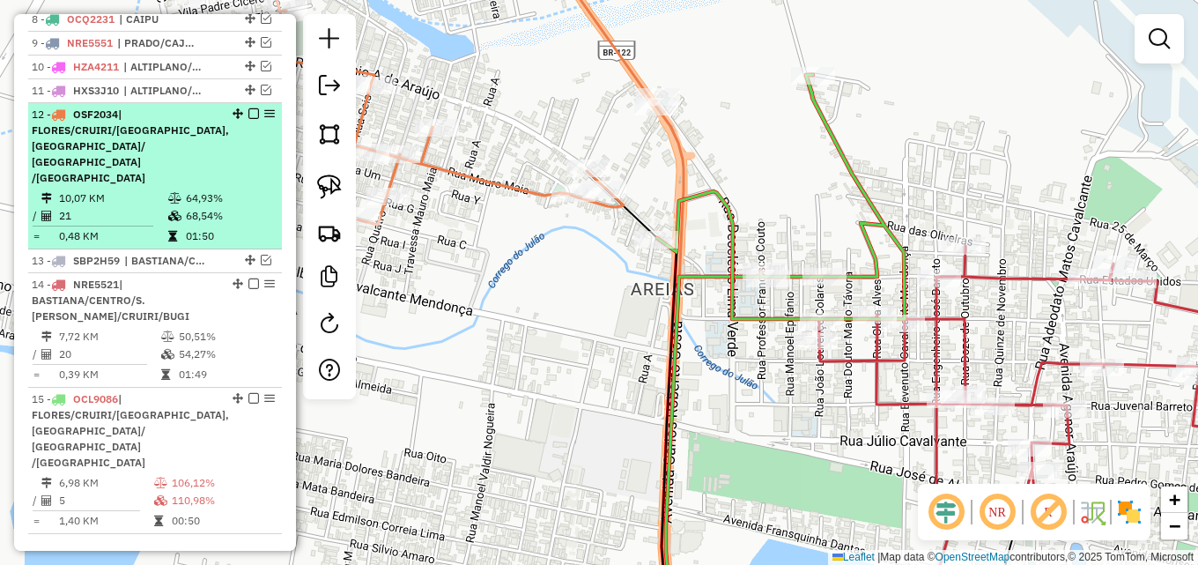
drag, startPoint x: 232, startPoint y: 169, endPoint x: 225, endPoint y: 181, distance: 13.0
click at [232, 168] on div "12 - OSF2034 | FLORES/CRUIRI/BUGI, JARDIM OASIS/ JPII /LAGOA SECA" at bounding box center [155, 146] width 247 height 79
select select "*********"
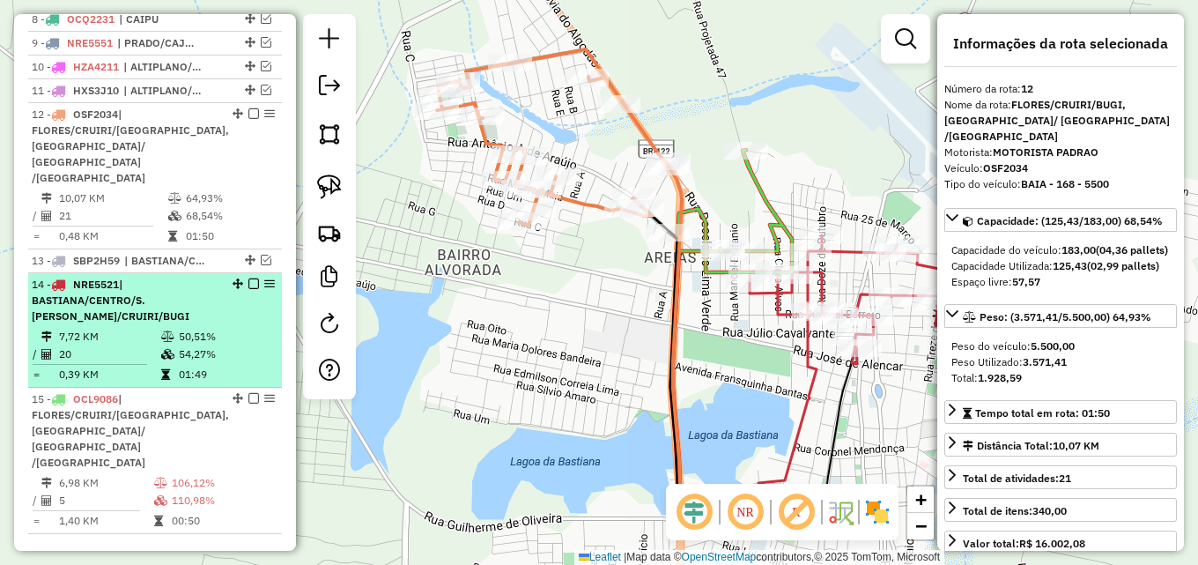
click at [154, 299] on div "14 - NRE5521 | BASTIANA/CENTRO/S.SEBASTIÃO, FLORES/CRUIRI/BUGI" at bounding box center [125, 301] width 187 height 48
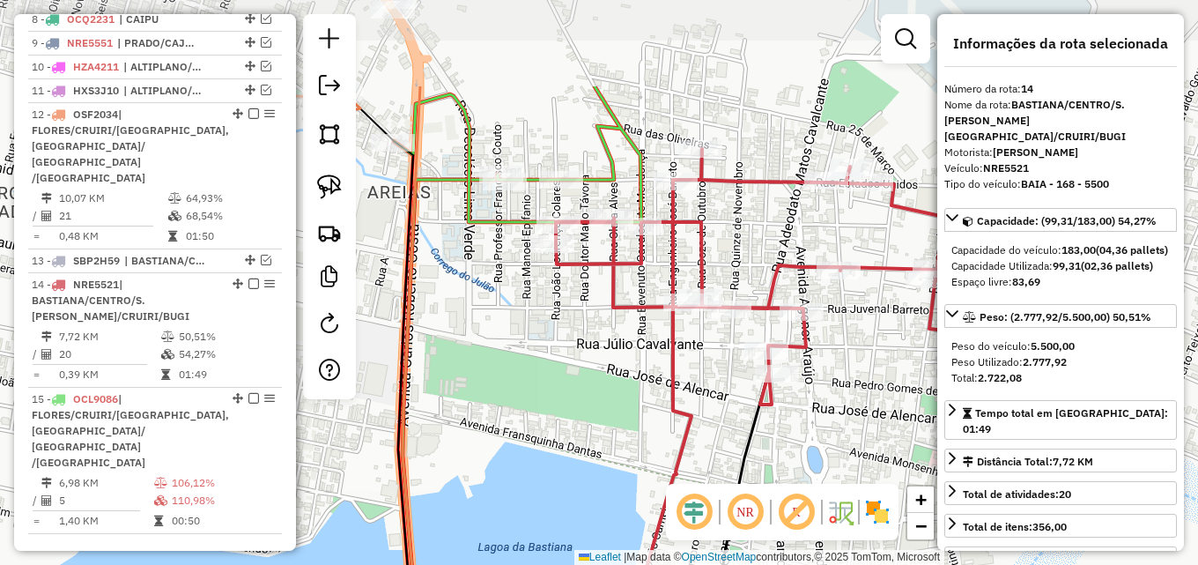
drag, startPoint x: 431, startPoint y: 207, endPoint x: 584, endPoint y: 343, distance: 205.2
click at [584, 343] on div "Janela de atendimento Grade de atendimento Capacidade Transportadoras Veículos …" at bounding box center [599, 282] width 1198 height 565
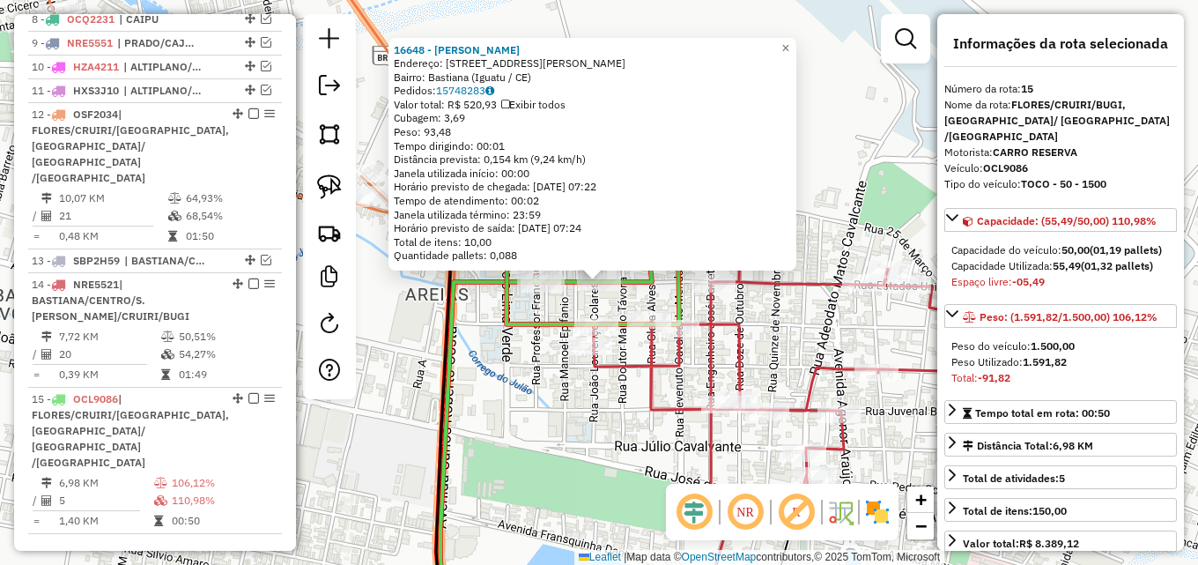
scroll to position [844, 0]
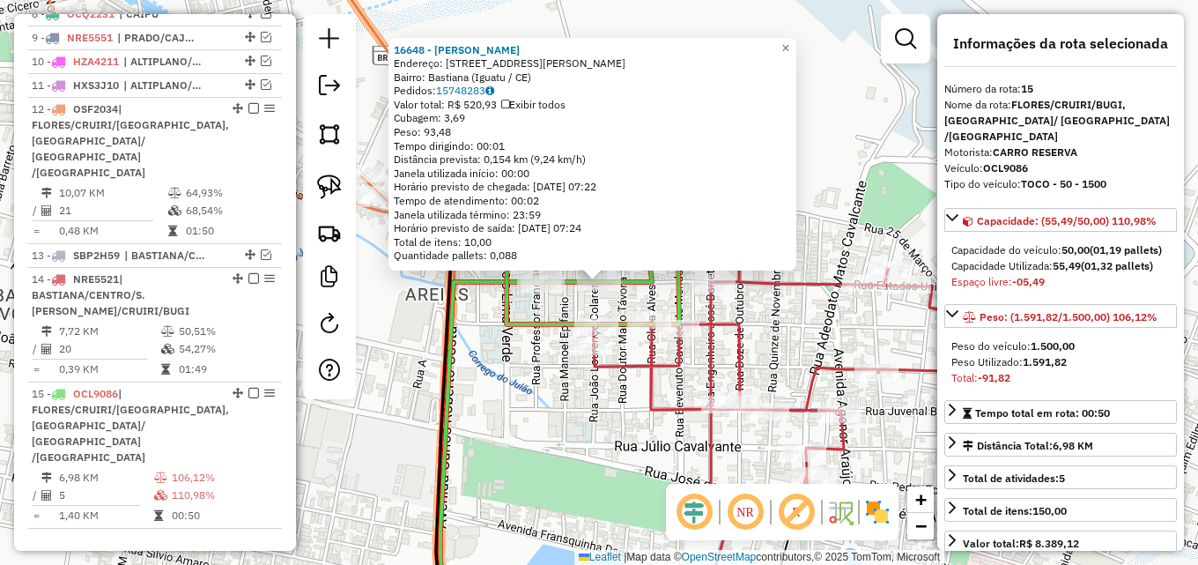
click at [881, 164] on div "16648 - BRUNN S BURGER Endereço: Rua Santana Montenegro, 203 Bairro: Bastiana (…" at bounding box center [599, 282] width 1198 height 565
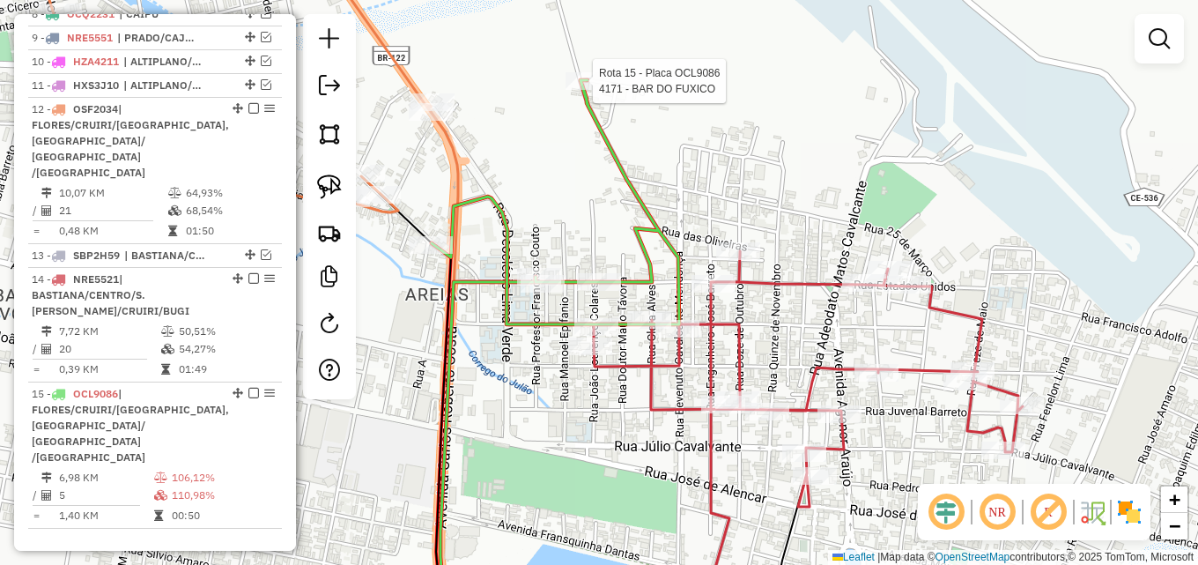
select select "*********"
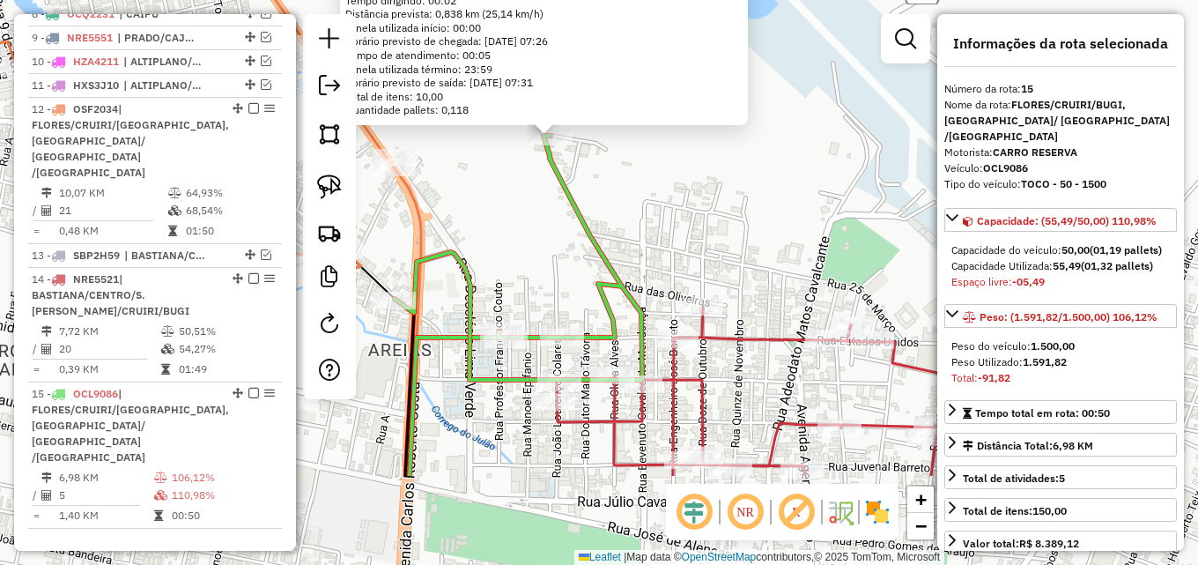
drag, startPoint x: 587, startPoint y: 355, endPoint x: 539, endPoint y: 210, distance: 153.2
click at [539, 210] on div "4171 - BAR DO FUXICO Endereço: SIT LAGOA SECA, 1010 Bairro: ST. BARREIRAS (IGUA…" at bounding box center [599, 282] width 1198 height 565
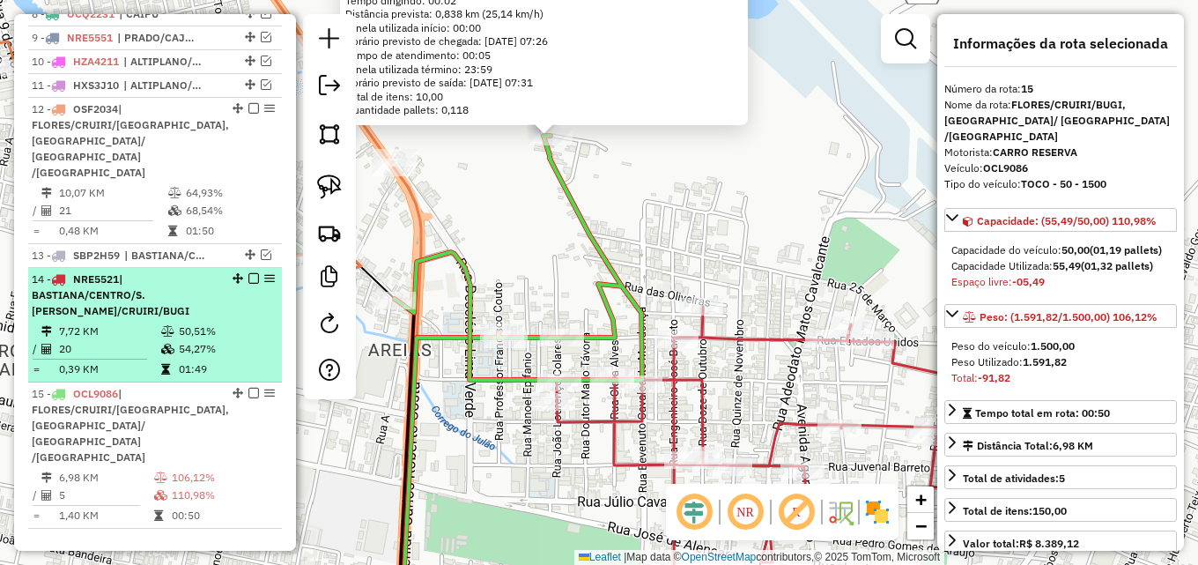
click at [178, 296] on div "14 - NRE5521 | BASTIANA/CENTRO/S.SEBASTIÃO, FLORES/CRUIRI/BUGI" at bounding box center [125, 295] width 187 height 48
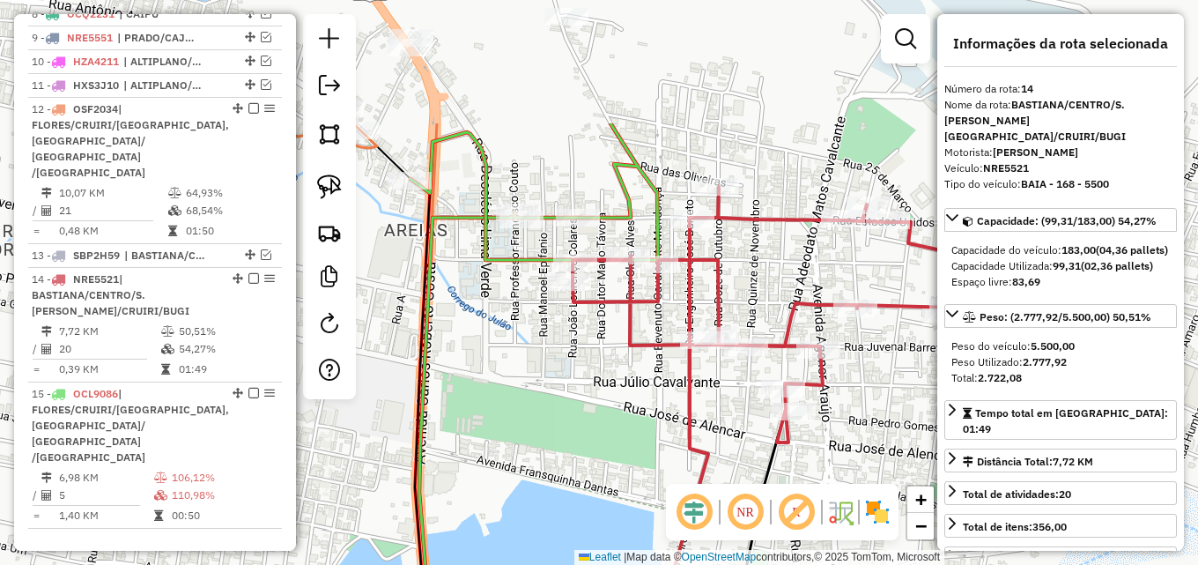
drag, startPoint x: 506, startPoint y: 229, endPoint x: 695, endPoint y: 352, distance: 226.0
click at [701, 401] on icon at bounding box center [649, 463] width 117 height 491
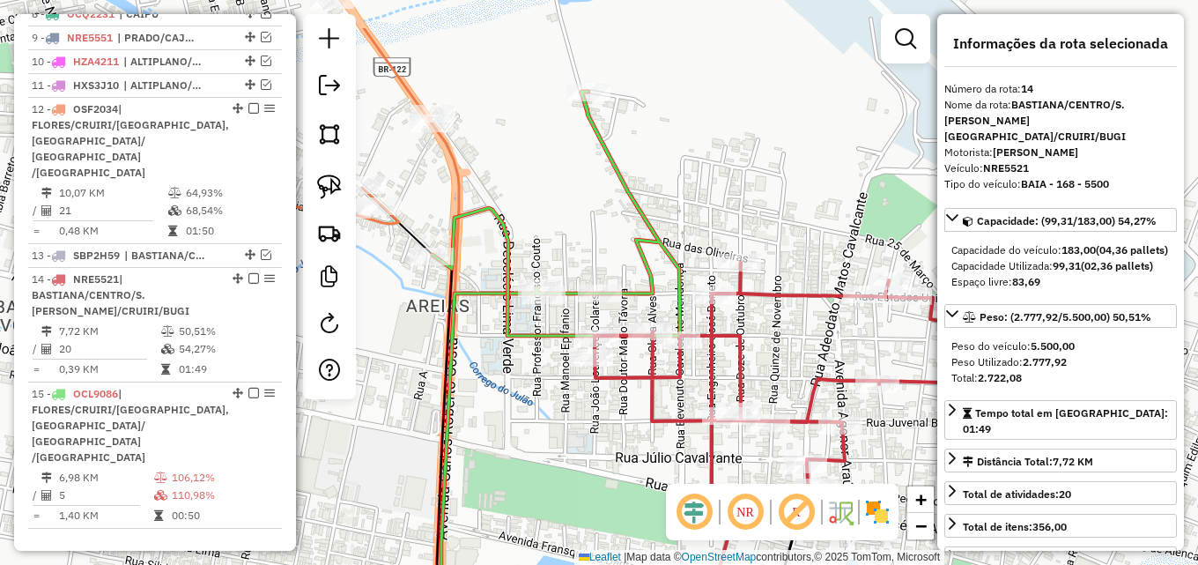
drag, startPoint x: 596, startPoint y: 144, endPoint x: 624, endPoint y: 221, distance: 81.6
click at [624, 221] on div "Janela de atendimento Grade de atendimento Capacidade Transportadoras Veículos …" at bounding box center [599, 282] width 1198 height 565
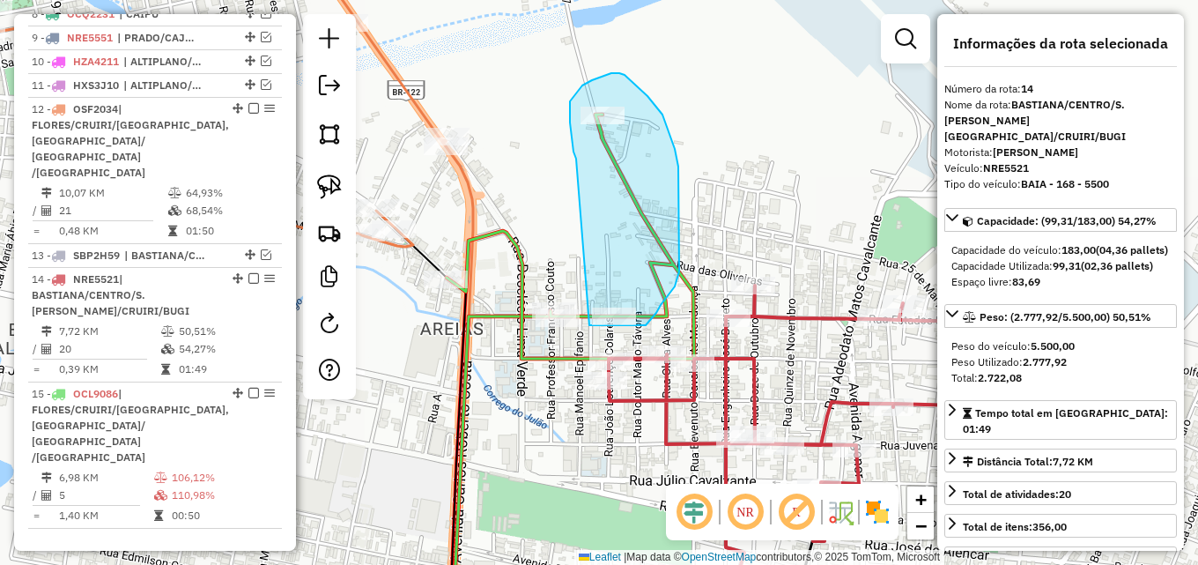
drag, startPoint x: 572, startPoint y: 137, endPoint x: 589, endPoint y: 325, distance: 188.4
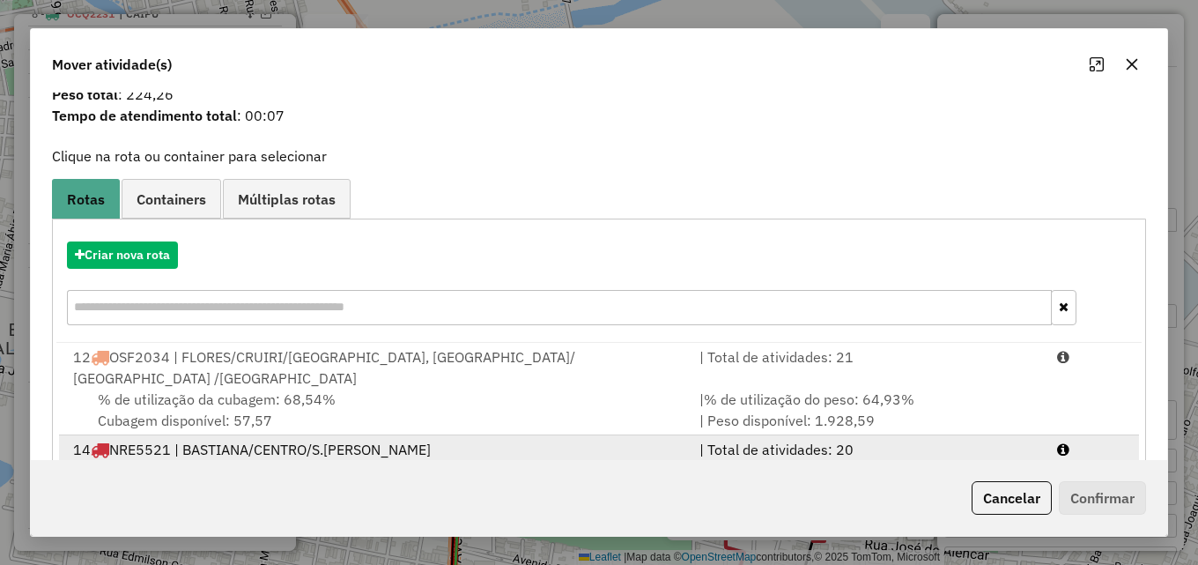
scroll to position [114, 0]
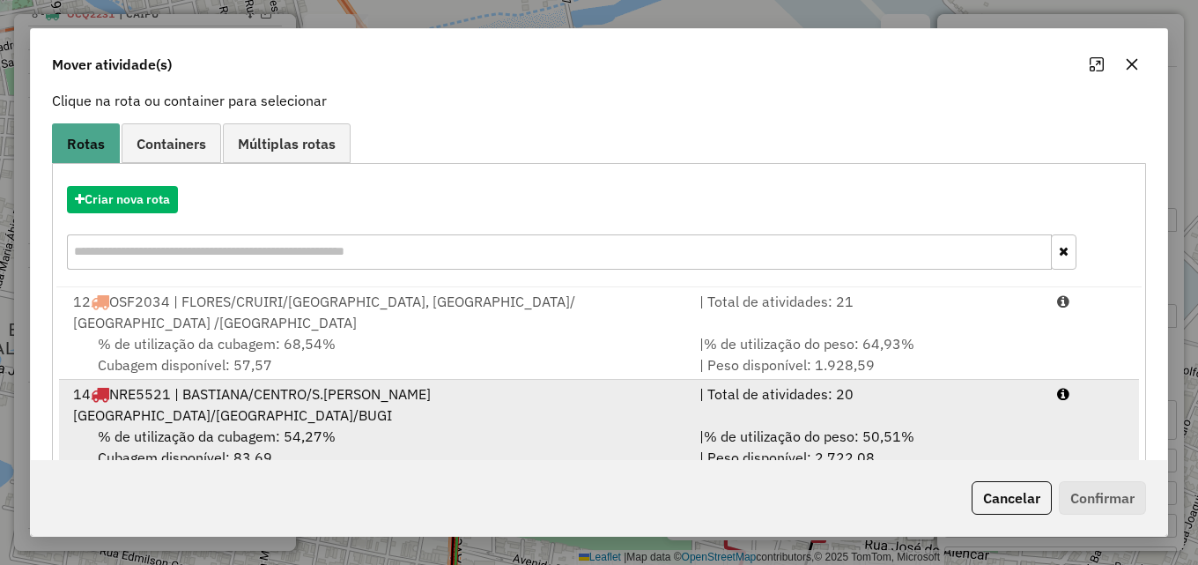
drag, startPoint x: 739, startPoint y: 393, endPoint x: 794, endPoint y: 398, distance: 55.7
click at [744, 427] on span "% de utilização do peso: 50,51%" at bounding box center [809, 436] width 210 height 18
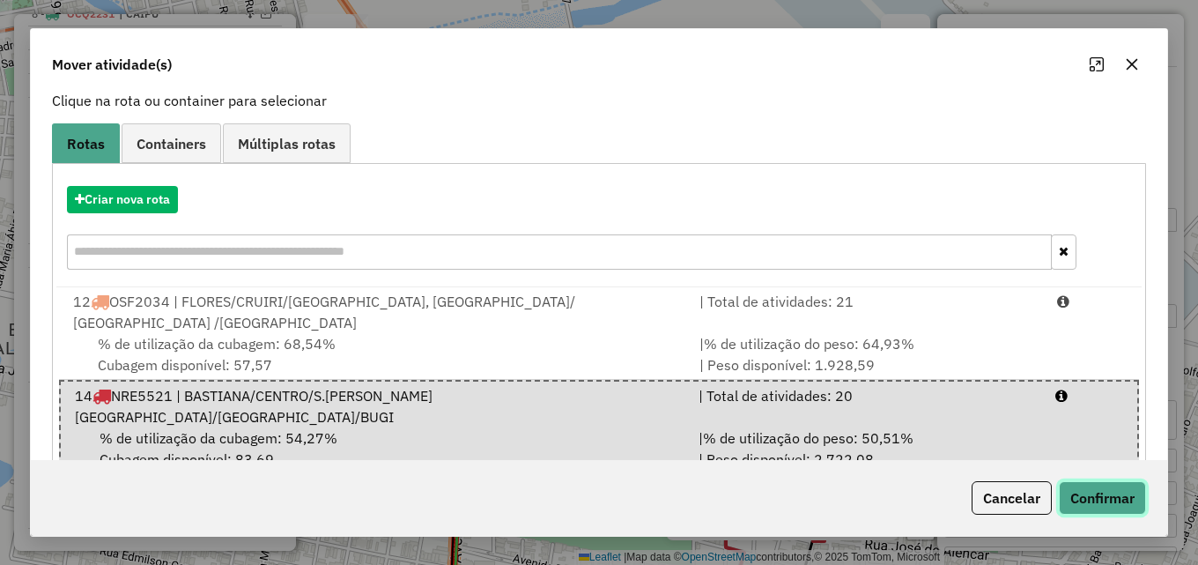
click at [1101, 488] on button "Confirmar" at bounding box center [1102, 497] width 87 height 33
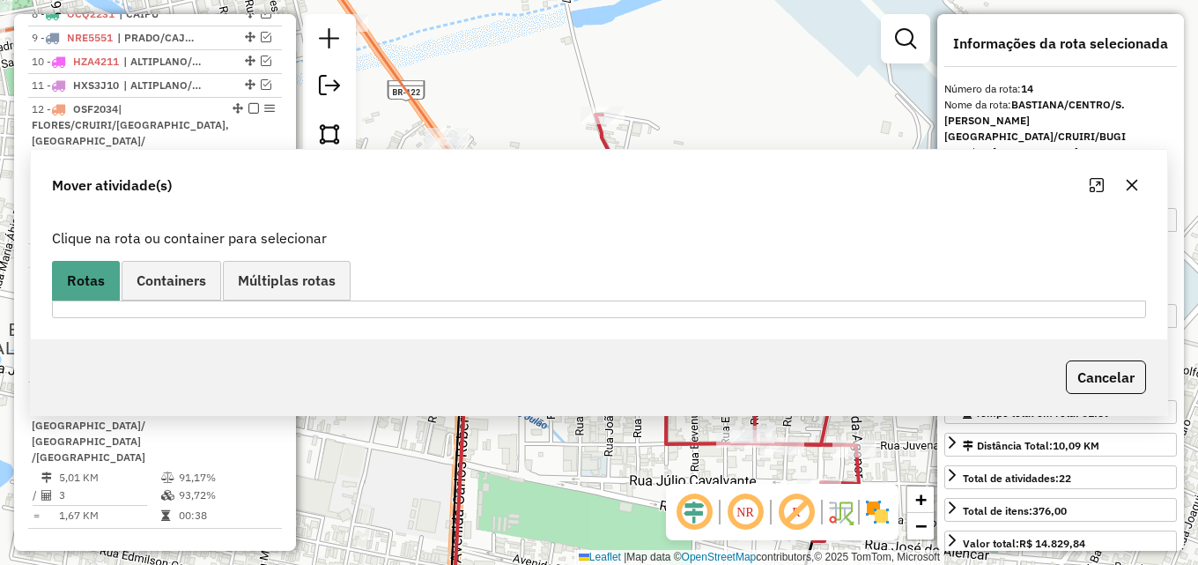
scroll to position [0, 0]
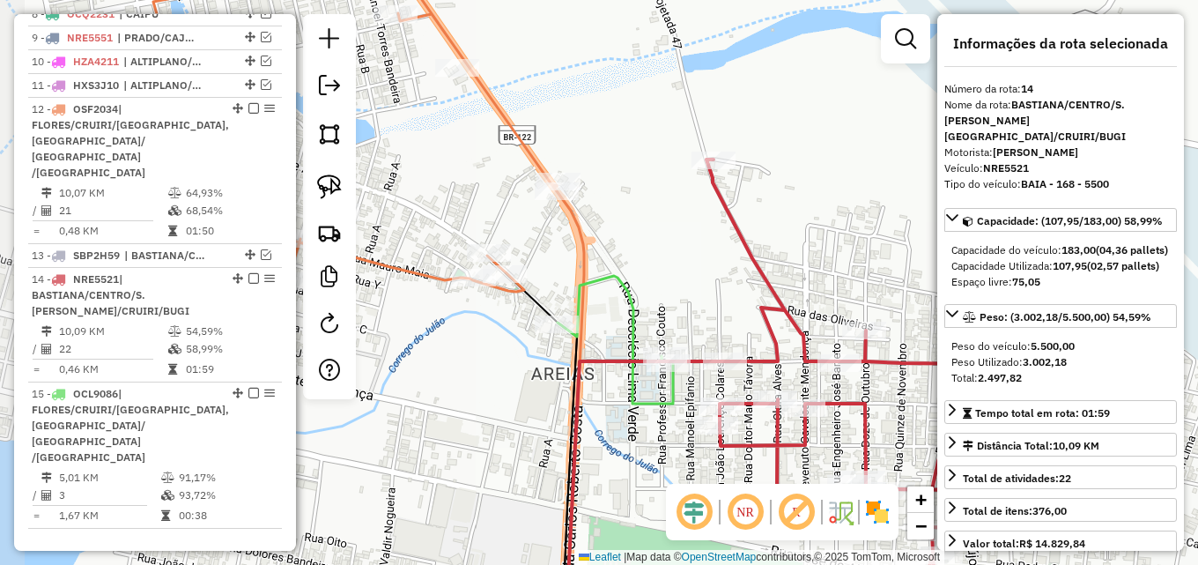
drag, startPoint x: 423, startPoint y: 319, endPoint x: 510, endPoint y: 313, distance: 87.4
click at [504, 337] on div "Janela de atendimento Grade de atendimento Capacidade Transportadoras Veículos …" at bounding box center [599, 282] width 1198 height 565
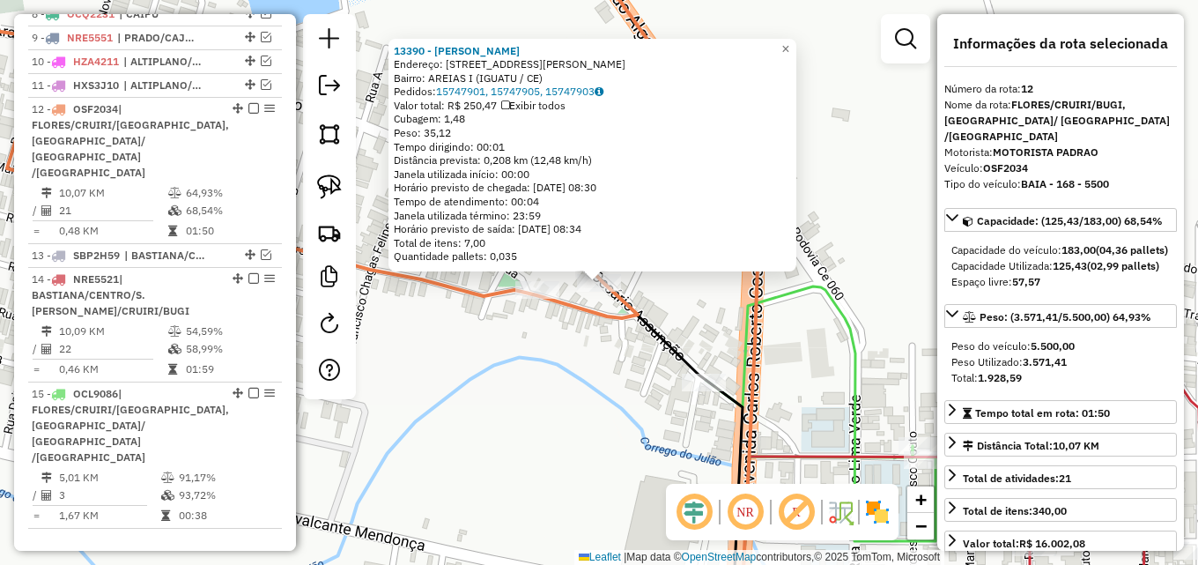
drag, startPoint x: 559, startPoint y: 365, endPoint x: 550, endPoint y: 336, distance: 31.5
click at [558, 365] on div "13390 - FRIGO AREIAS Endereço: R JOSE CAIEIRA DE ARAUJO, 79 Bairro: AREIAS I (I…" at bounding box center [599, 282] width 1198 height 565
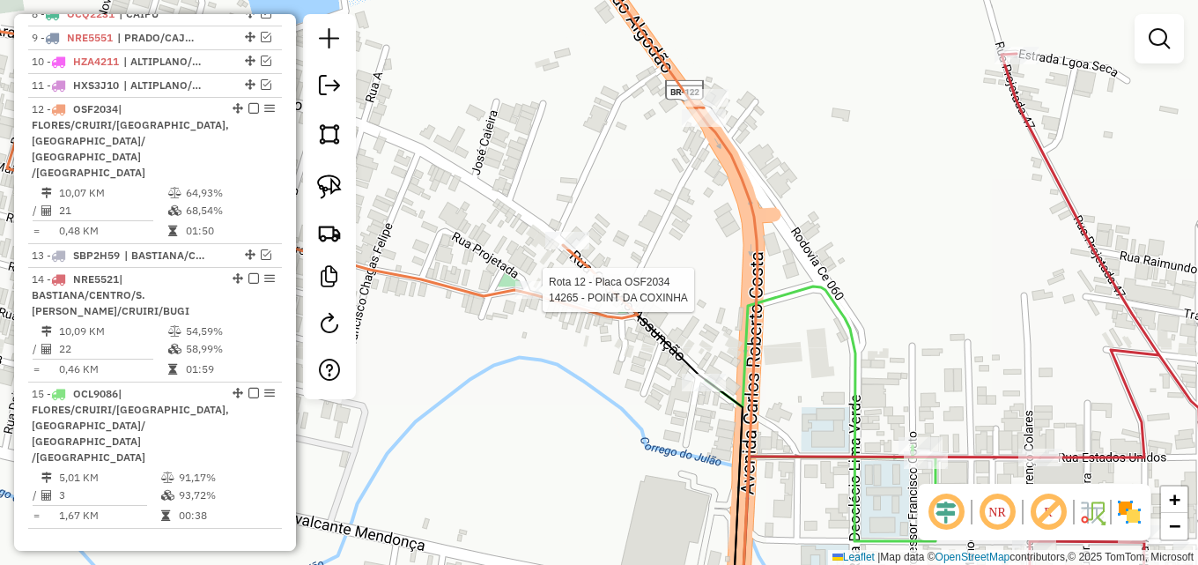
select select "*********"
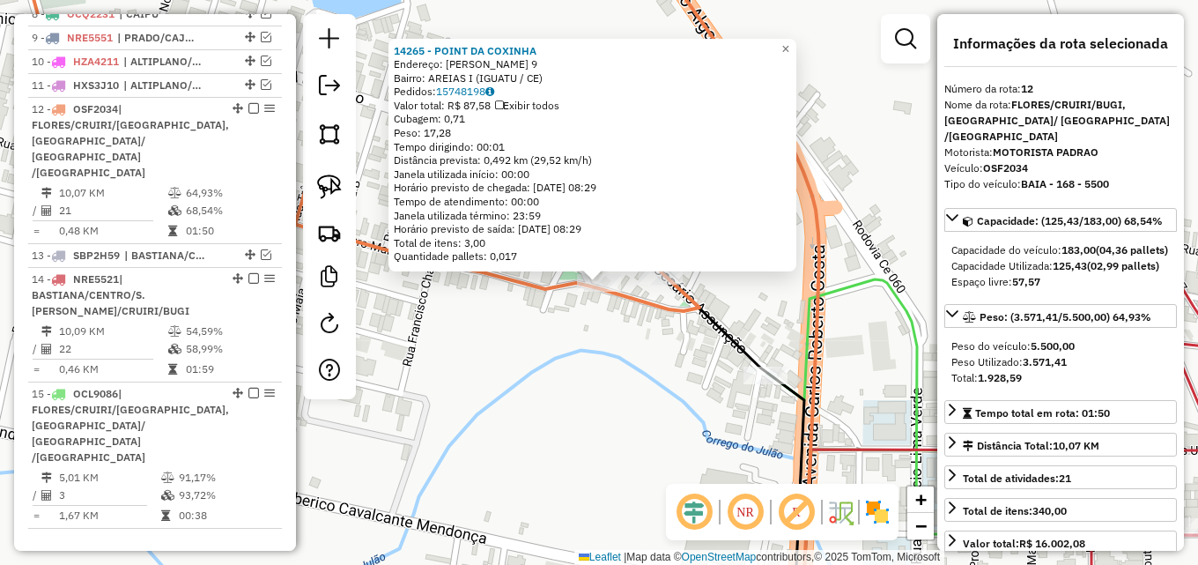
drag, startPoint x: 622, startPoint y: 352, endPoint x: 637, endPoint y: 351, distance: 15.1
click at [624, 354] on div "14265 - POINT DA COXINHA Endereço: JOSE CAIEIRA DE ARAUJO 9 Bairro: AREIAS I (I…" at bounding box center [599, 282] width 1198 height 565
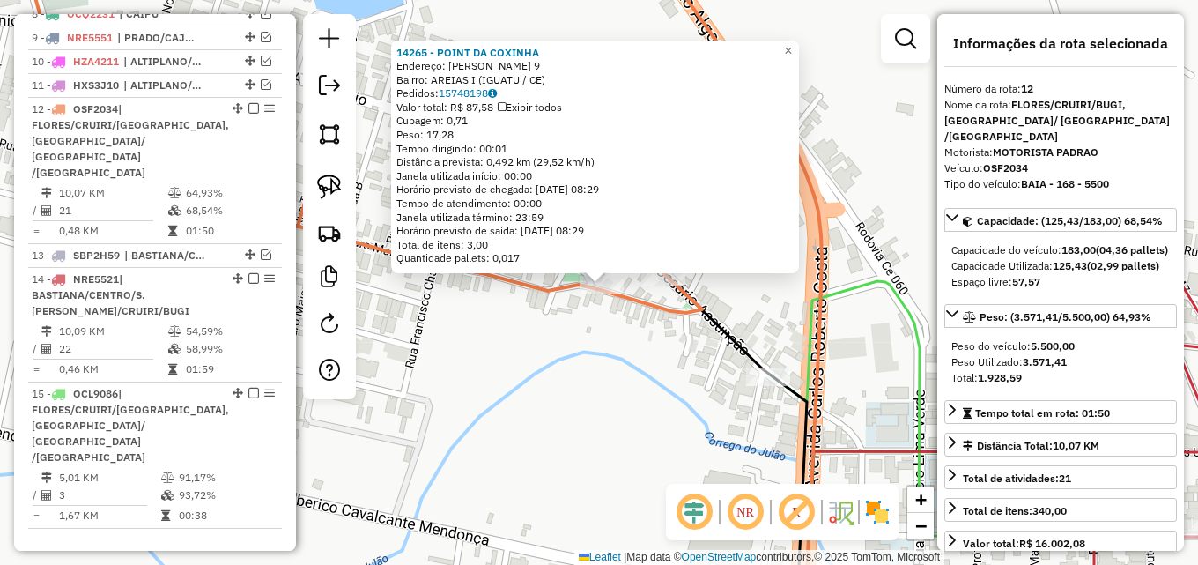
click at [816, 275] on icon at bounding box center [789, 360] width 63 height 520
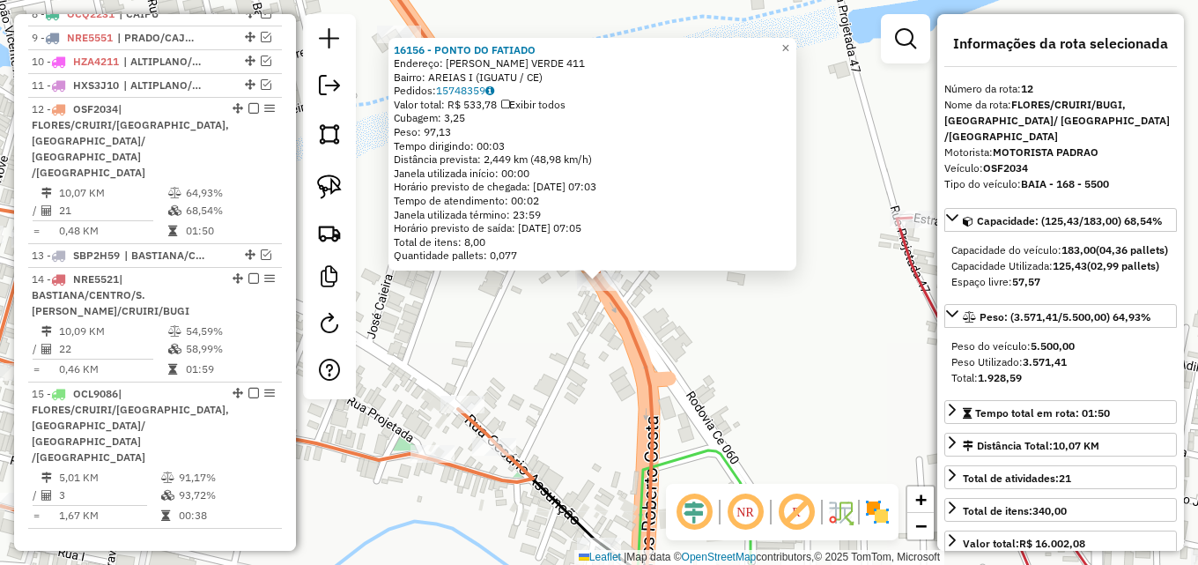
drag, startPoint x: 593, startPoint y: 359, endPoint x: 603, endPoint y: 314, distance: 47.0
click at [593, 356] on div "16156 - PONTO DO FATIADO Endereço: DEOCLECIO LIMA VERDE 411 Bairro: AREIAS I (I…" at bounding box center [599, 282] width 1198 height 565
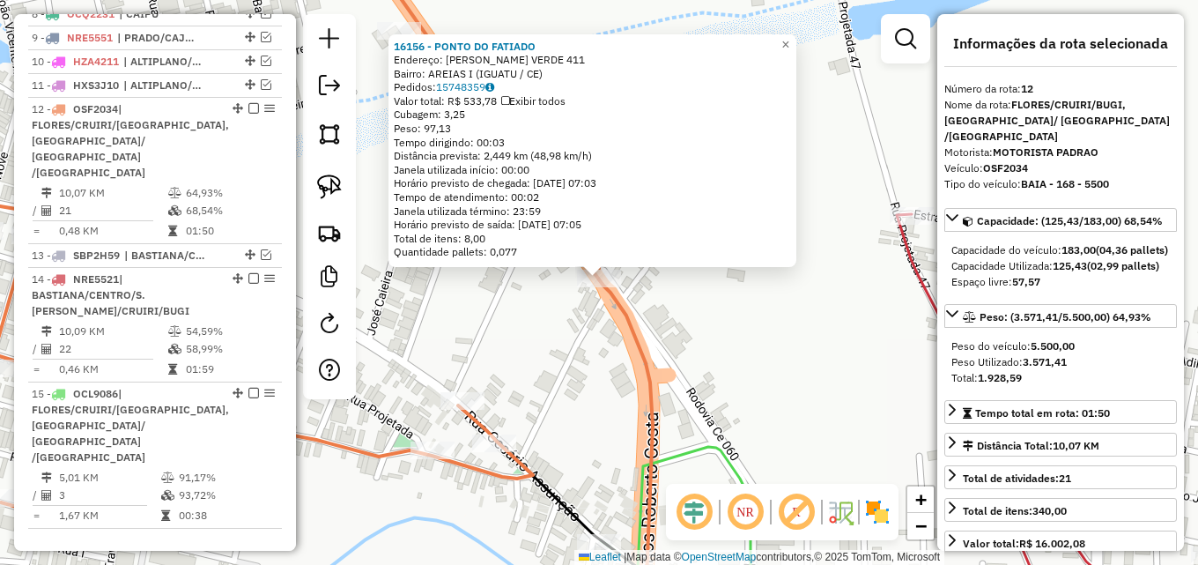
click at [709, 309] on div "Rota 12 - Placa OSF2034 15760 - RESTAURANTE DANTAS 16156 - PONTO DO FATIADO End…" at bounding box center [599, 282] width 1198 height 565
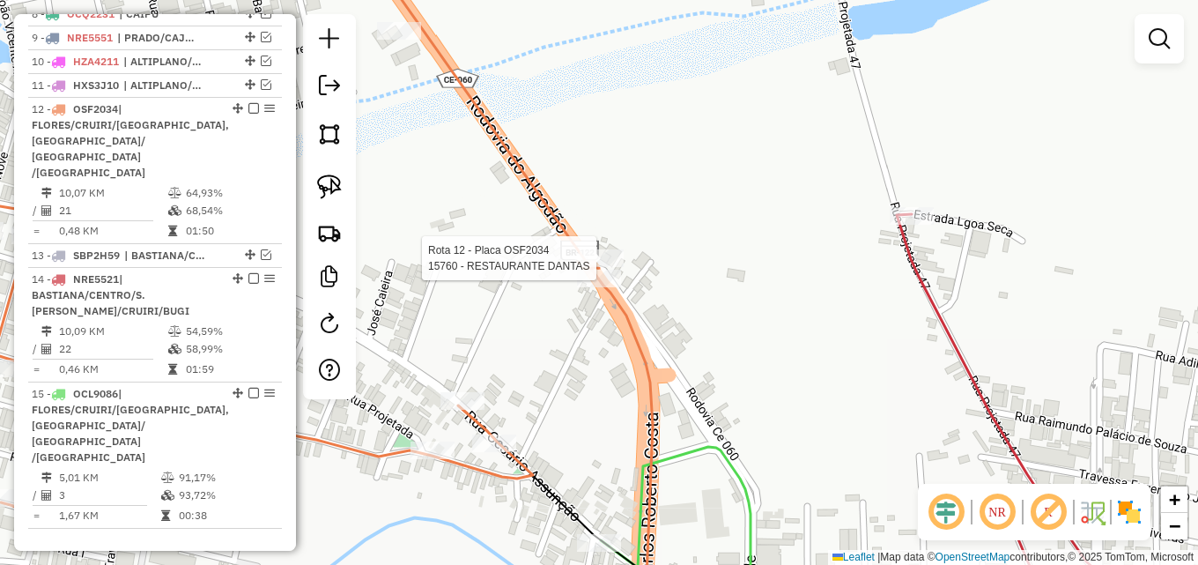
select select "*********"
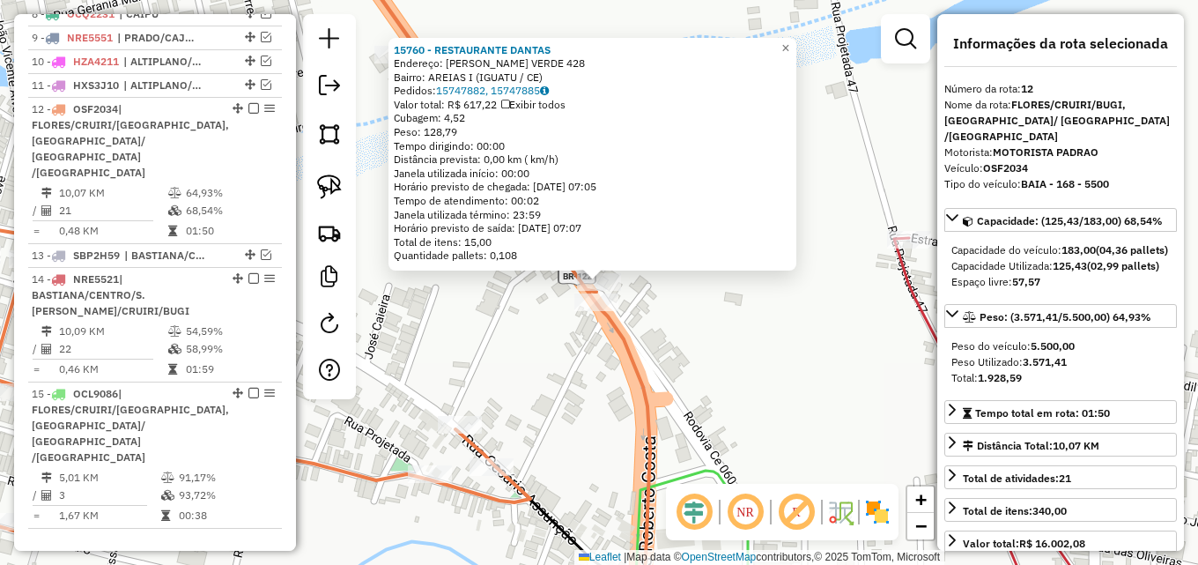
click at [589, 363] on div "15760 - RESTAURANTE DANTAS Endereço: DEOCLECIO LIMA VERDE 428 Bairro: AREIAS I …" at bounding box center [599, 282] width 1198 height 565
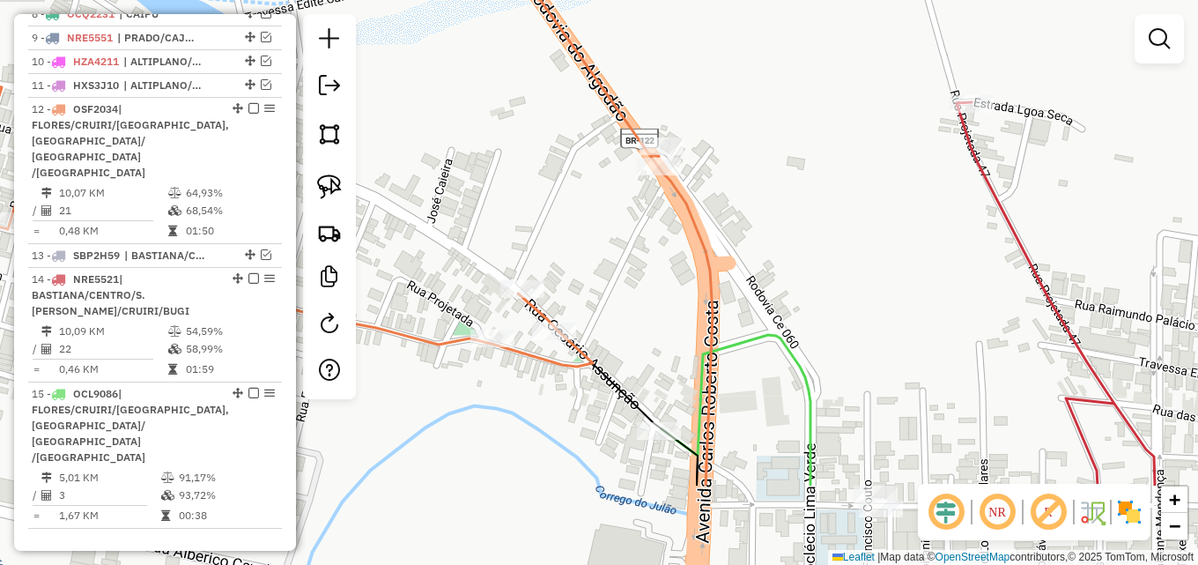
drag, startPoint x: 607, startPoint y: 300, endPoint x: 635, endPoint y: 229, distance: 76.7
click at [635, 229] on div "Janela de atendimento Grade de atendimento Capacidade Transportadoras Veículos …" at bounding box center [599, 282] width 1198 height 565
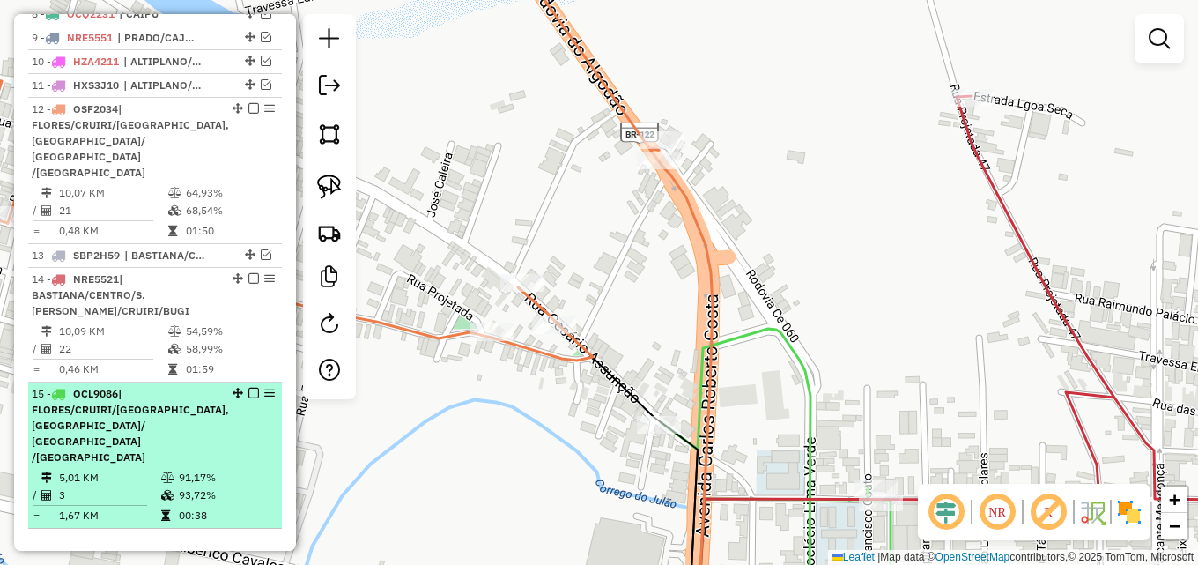
click at [141, 469] on td "5,01 KM" at bounding box center [109, 478] width 102 height 18
select select "*********"
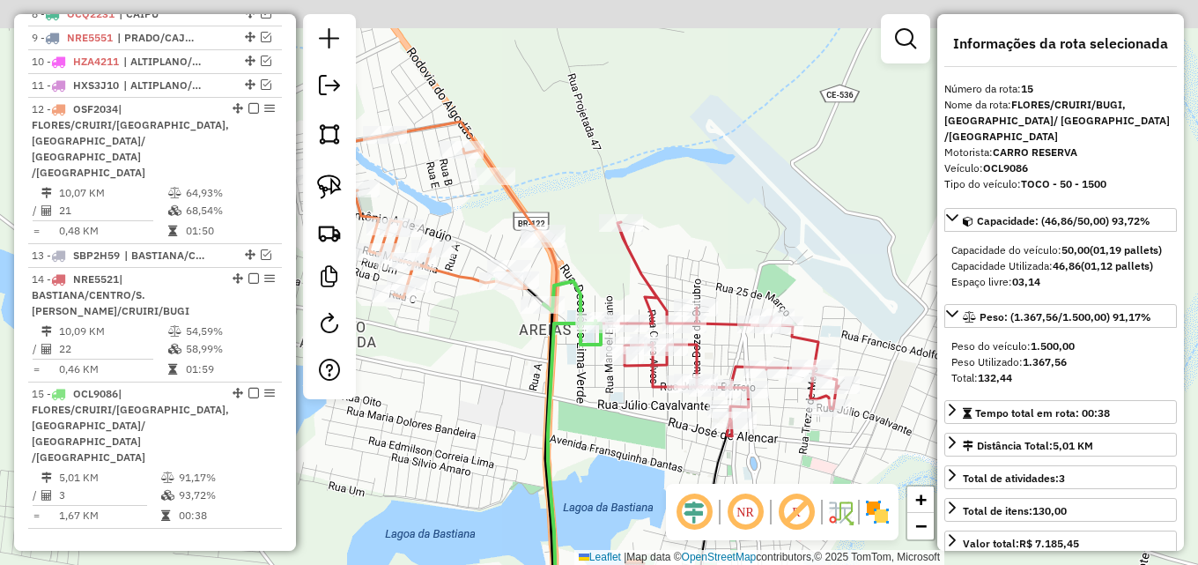
drag, startPoint x: 489, startPoint y: 248, endPoint x: 476, endPoint y: 368, distance: 120.5
click at [476, 368] on div "Janela de atendimento Grade de atendimento Capacidade Transportadoras Veículos …" at bounding box center [599, 282] width 1198 height 565
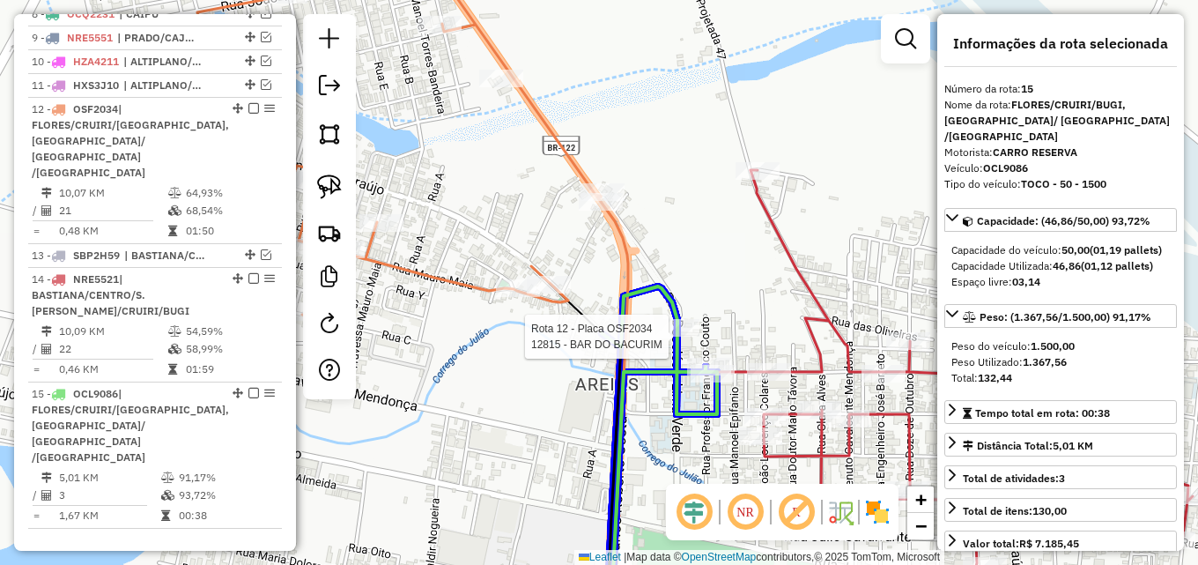
click at [665, 336] on div at bounding box center [677, 328] width 44 height 18
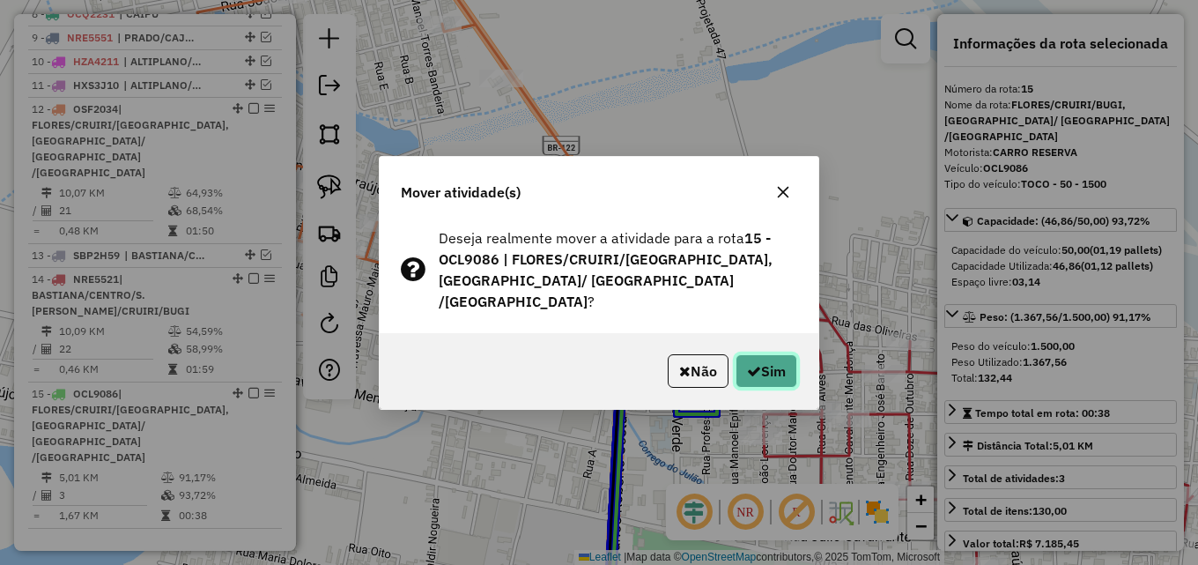
click at [767, 360] on button "Sim" at bounding box center [766, 370] width 62 height 33
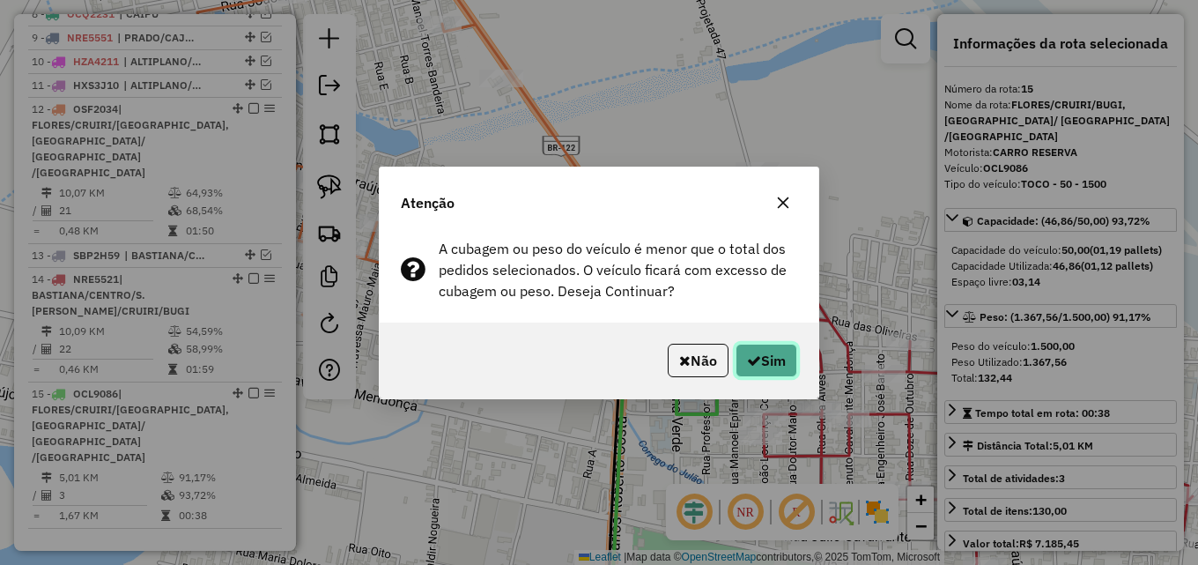
click at [756, 351] on button "Sim" at bounding box center [766, 359] width 62 height 33
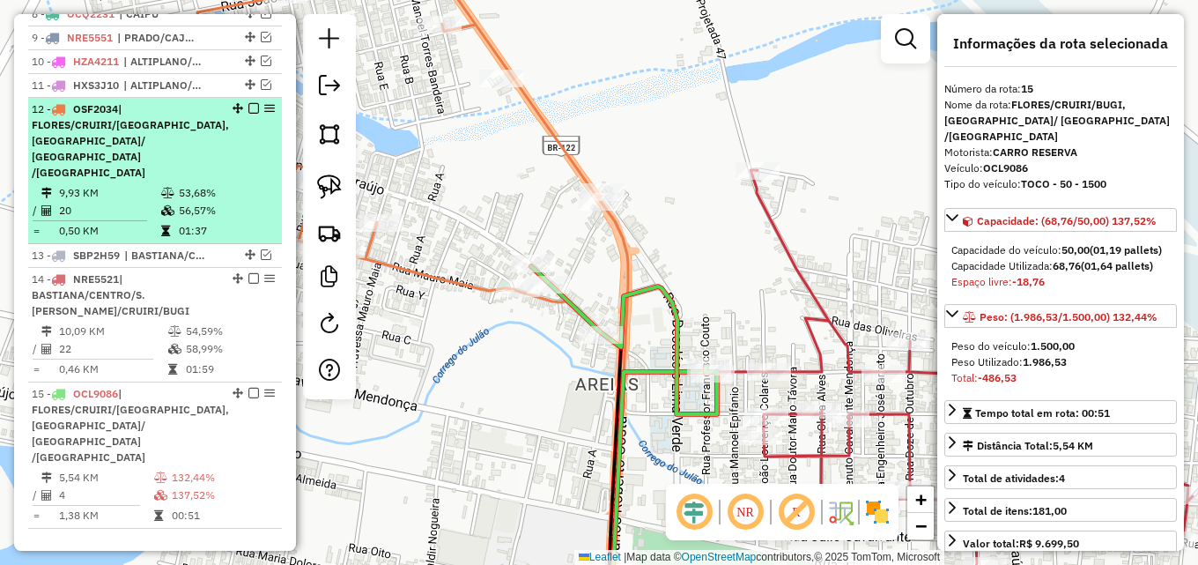
click at [179, 202] on td "56,57%" at bounding box center [226, 211] width 96 height 18
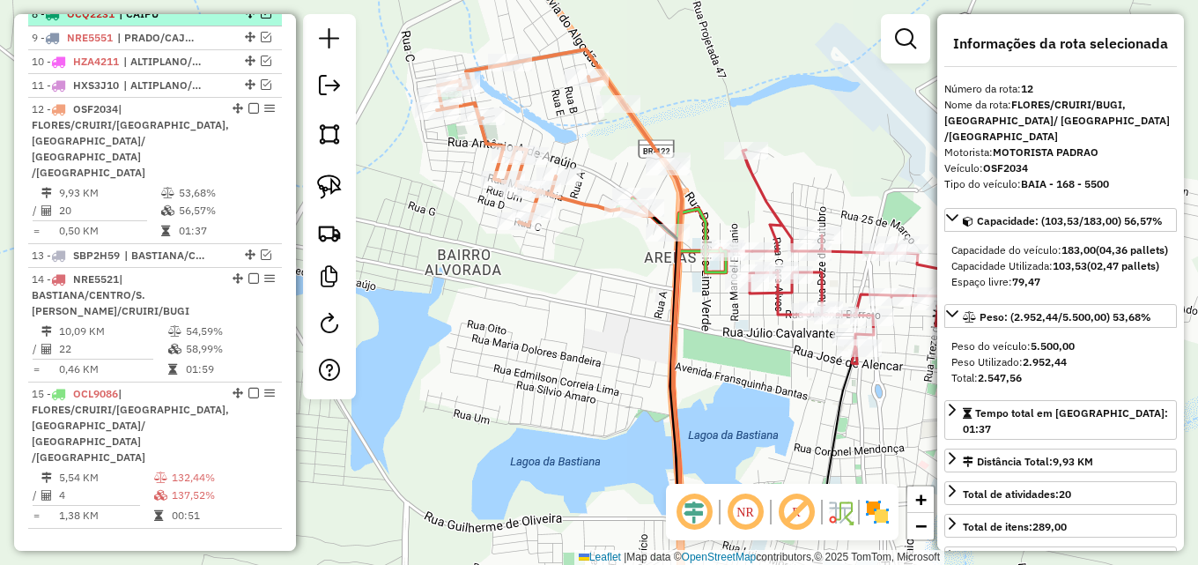
click at [249, 114] on em at bounding box center [253, 108] width 11 height 11
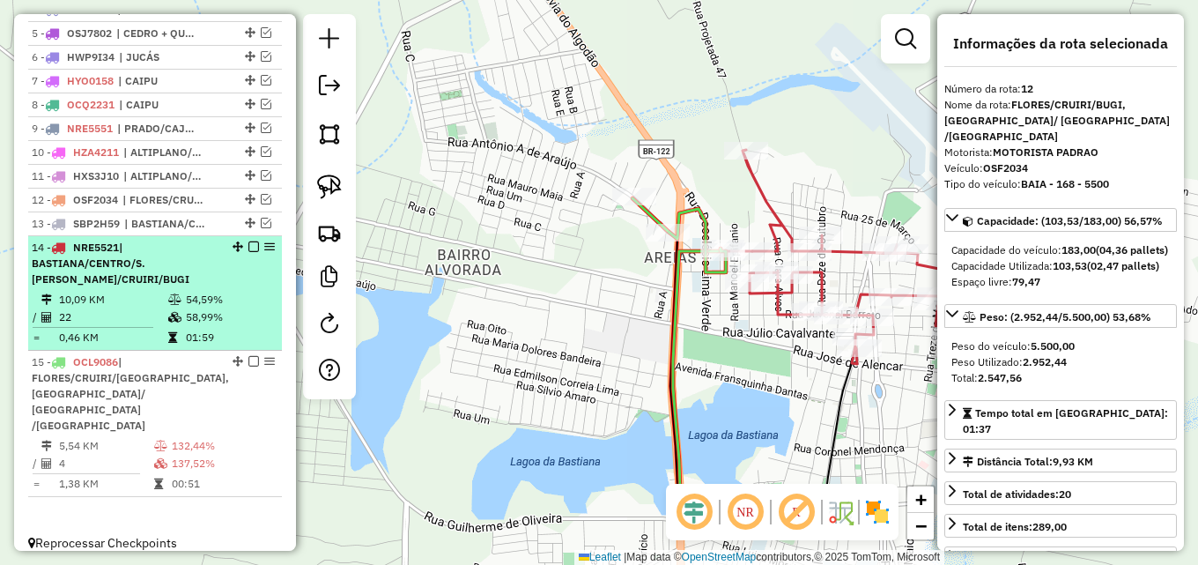
scroll to position [489, 0]
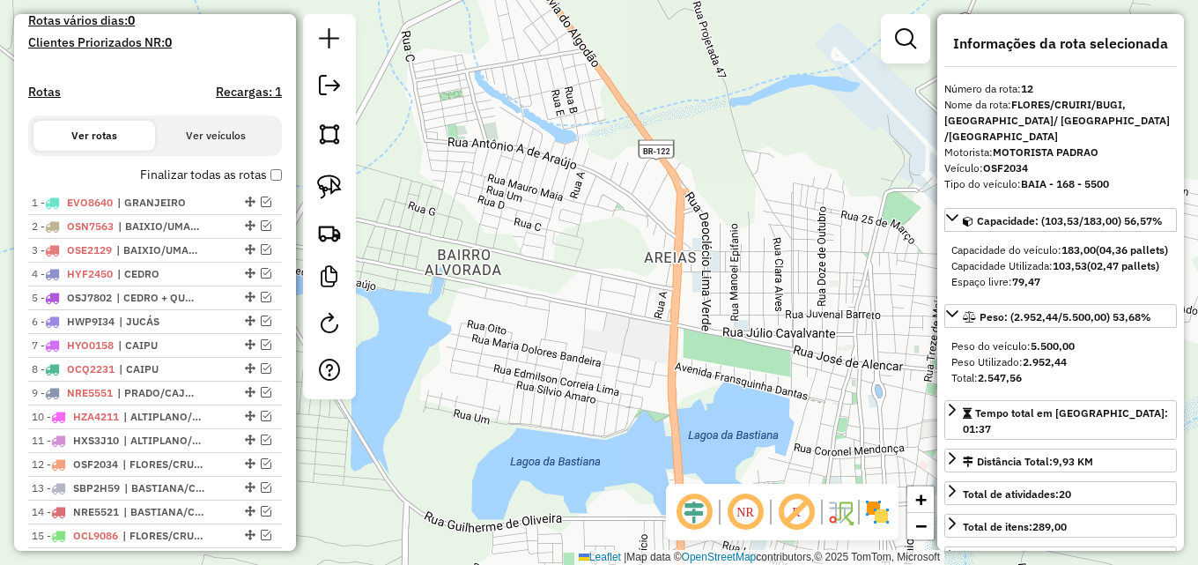
drag, startPoint x: 480, startPoint y: 215, endPoint x: 491, endPoint y: 227, distance: 16.2
click at [484, 216] on div "Janela de atendimento Grade de atendimento Capacidade Transportadoras Veículos …" at bounding box center [599, 282] width 1198 height 565
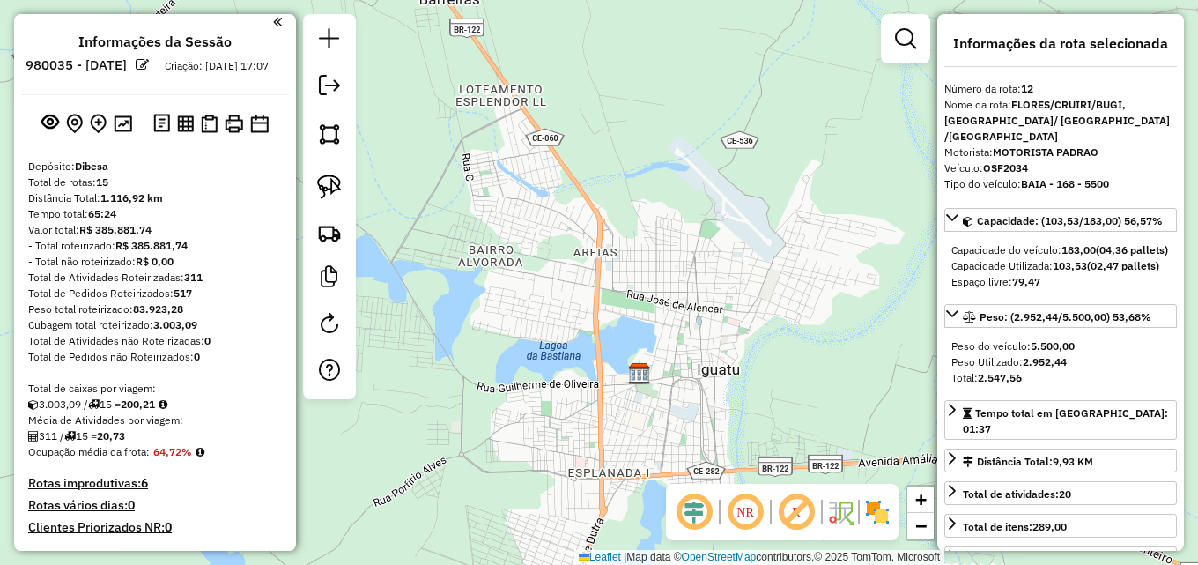
scroll to position [0, 0]
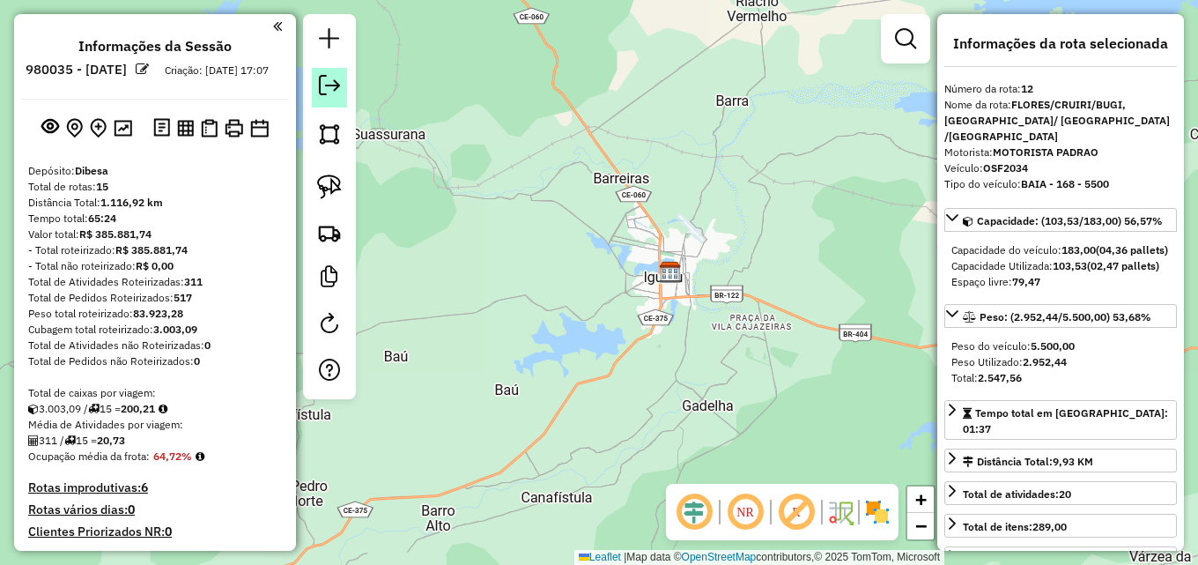
click at [334, 85] on em at bounding box center [329, 85] width 21 height 21
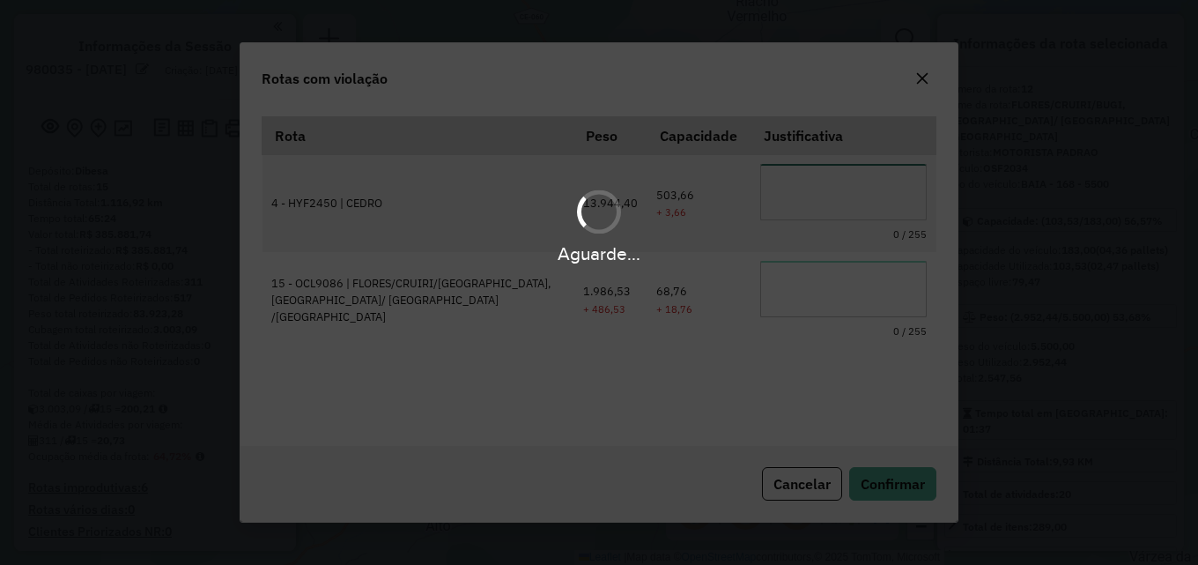
scroll to position [33, 0]
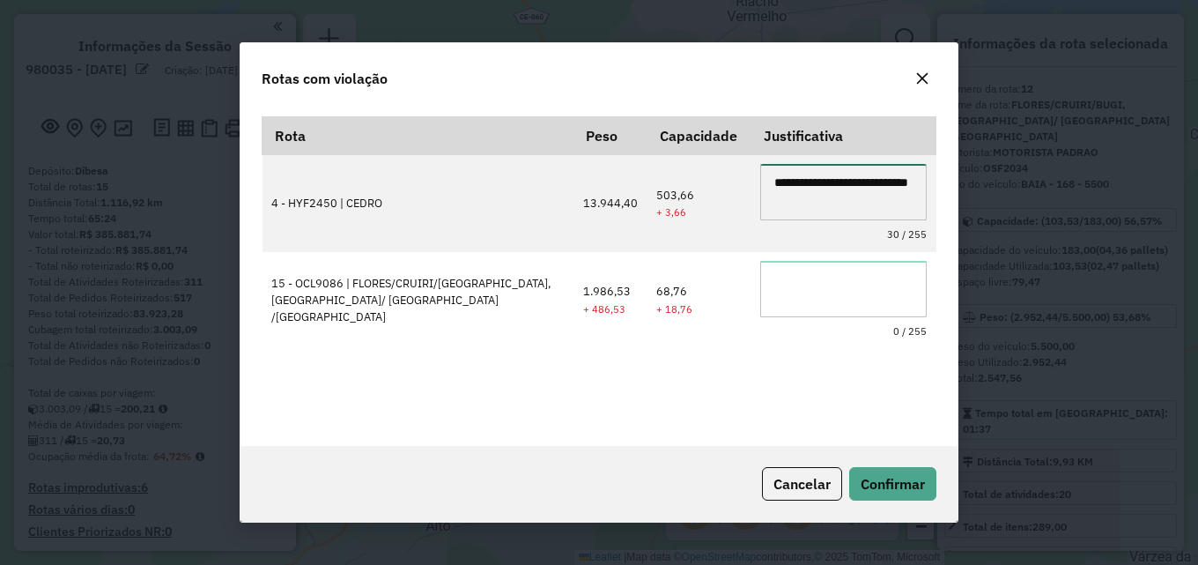
type textarea "**********"
paste textarea "**********"
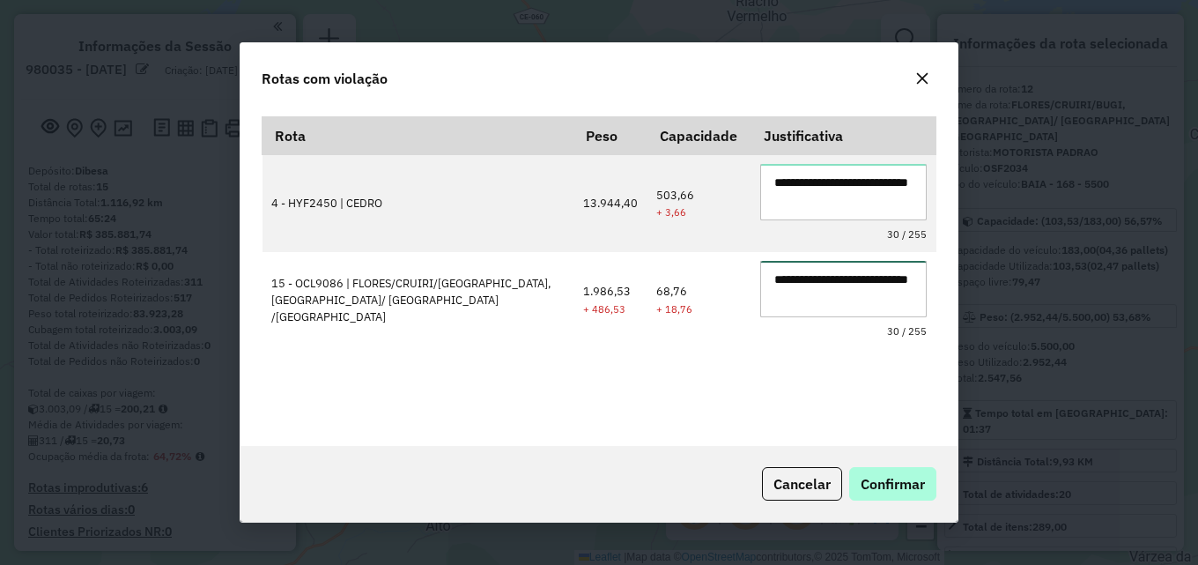
type textarea "**********"
click at [875, 476] on span "Confirmar" at bounding box center [892, 484] width 64 height 18
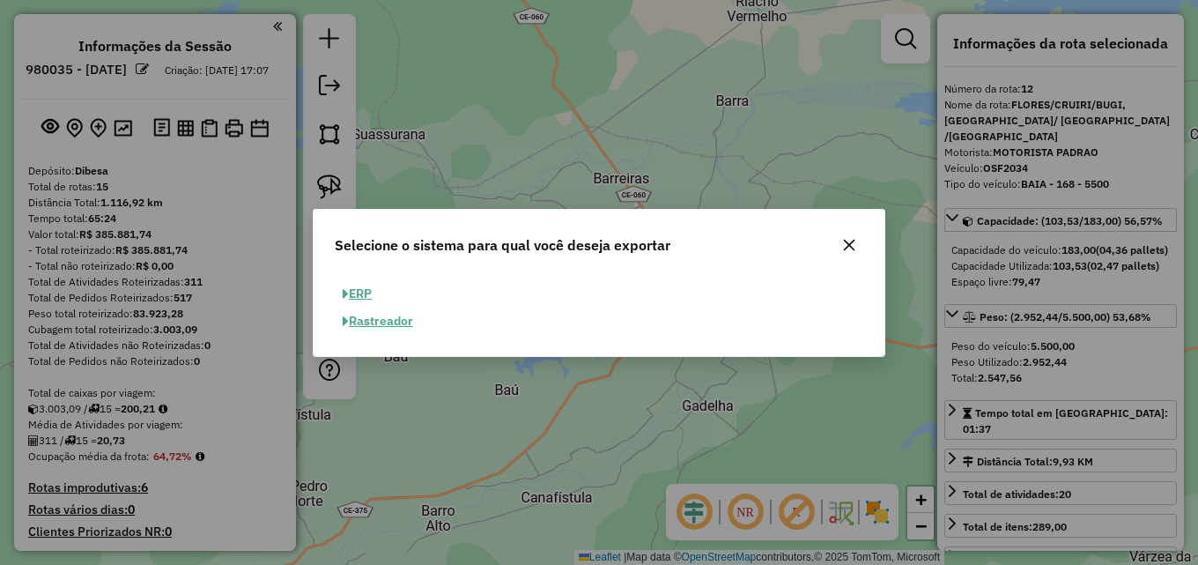
click at [373, 290] on button "ERP" at bounding box center [357, 293] width 45 height 27
select select "**"
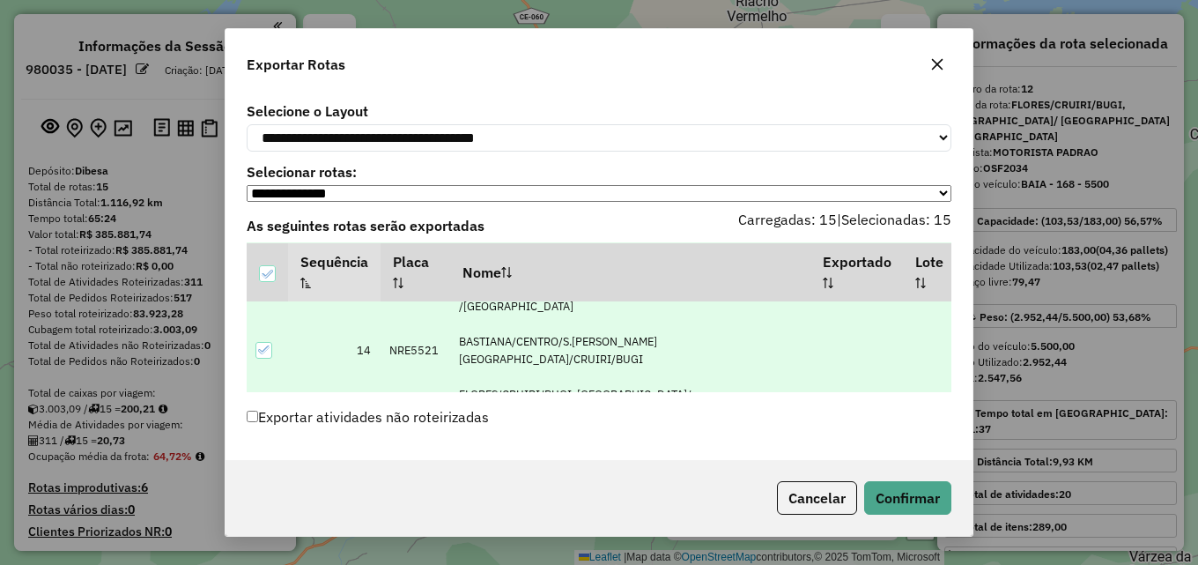
scroll to position [550, 0]
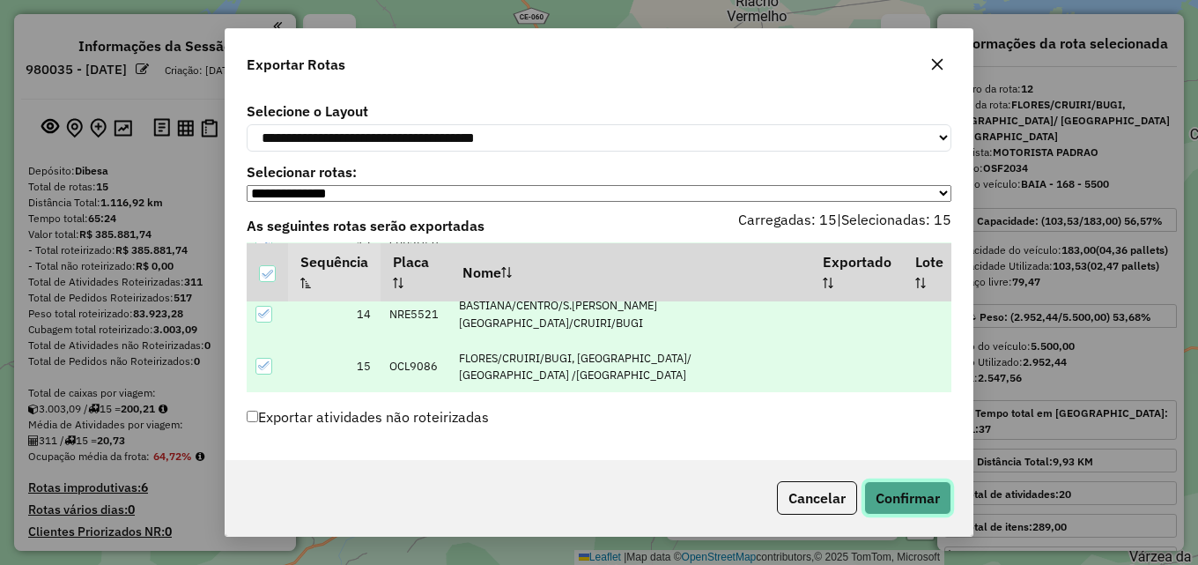
click at [914, 497] on button "Confirmar" at bounding box center [907, 497] width 87 height 33
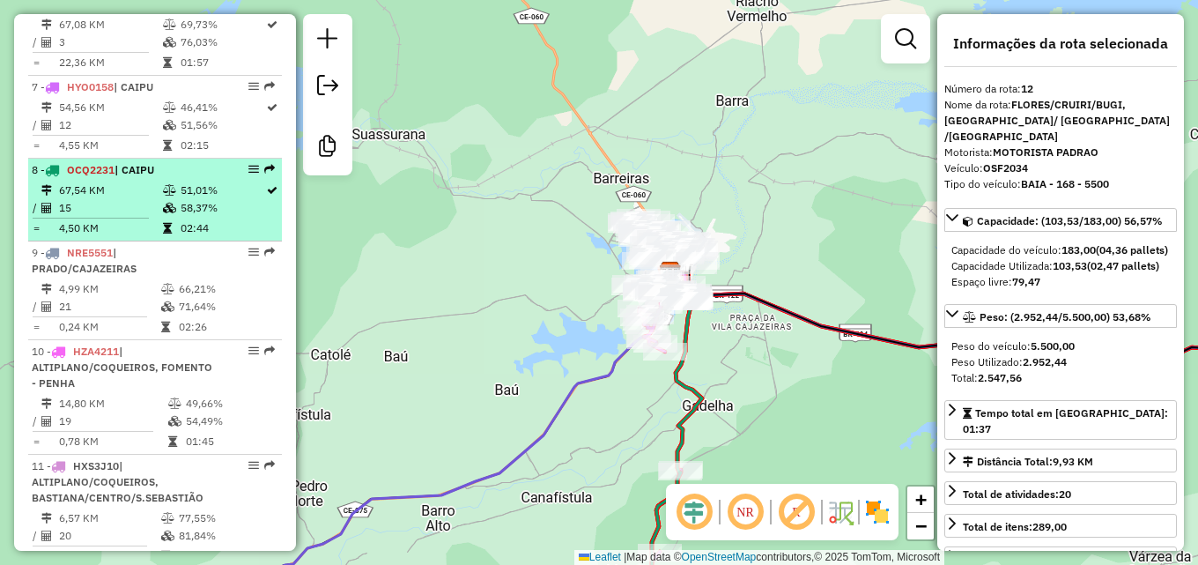
scroll to position [1170, 0]
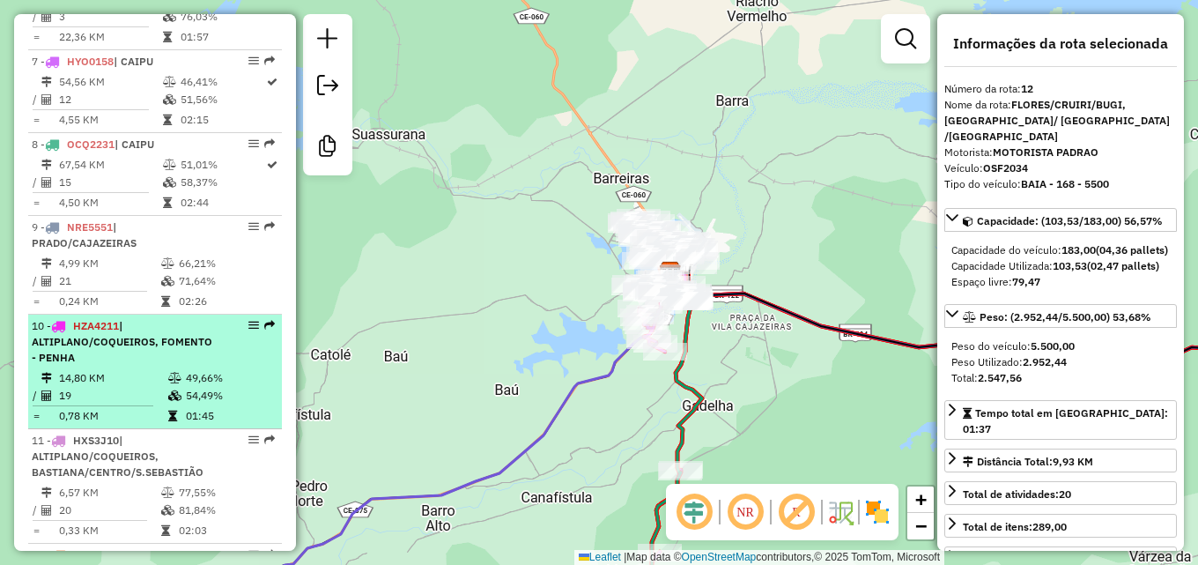
click at [168, 399] on li "10 - HZA4211 | ALTIPLANO/COQUEIROS, FOMENTO - PENHA 14,80 KM 49,66% / 19 54,49%…" at bounding box center [155, 371] width 254 height 114
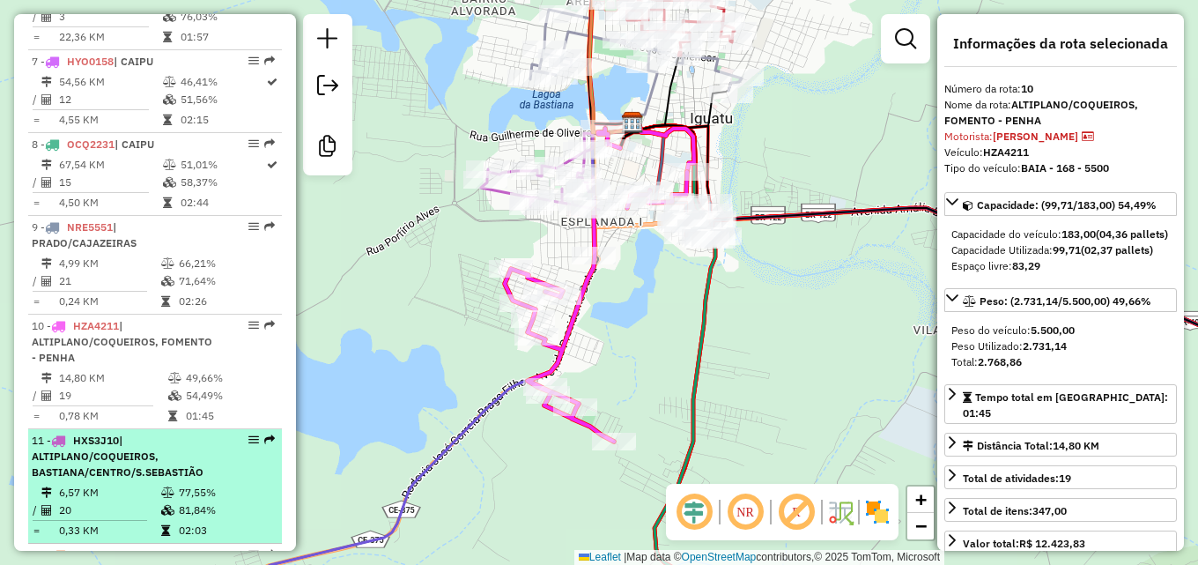
click at [164, 480] on div "11 - HXS3J10 | ALTIPLANO/COQUEIROS, BASTIANA/CENTRO/S.SEBASTIÃO" at bounding box center [125, 456] width 187 height 48
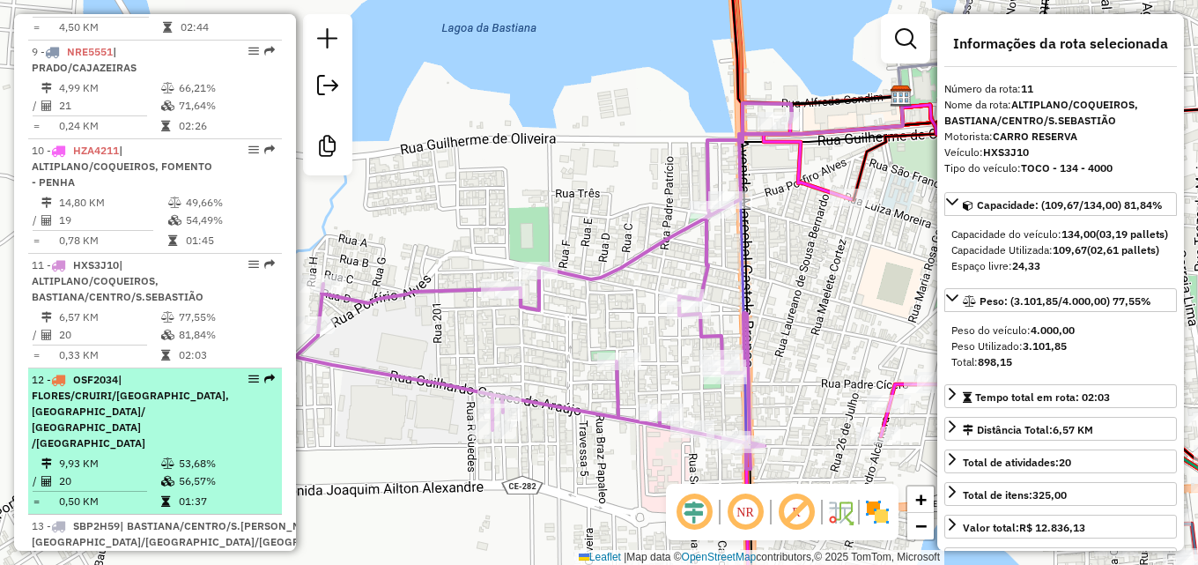
scroll to position [1347, 0]
click at [175, 451] on li "12 - OSF2034 | FLORES/CRUIRI/BUGI, JARDIM OASIS/ JPII /LAGOA SECA 9,93 KM 53,68…" at bounding box center [155, 440] width 254 height 146
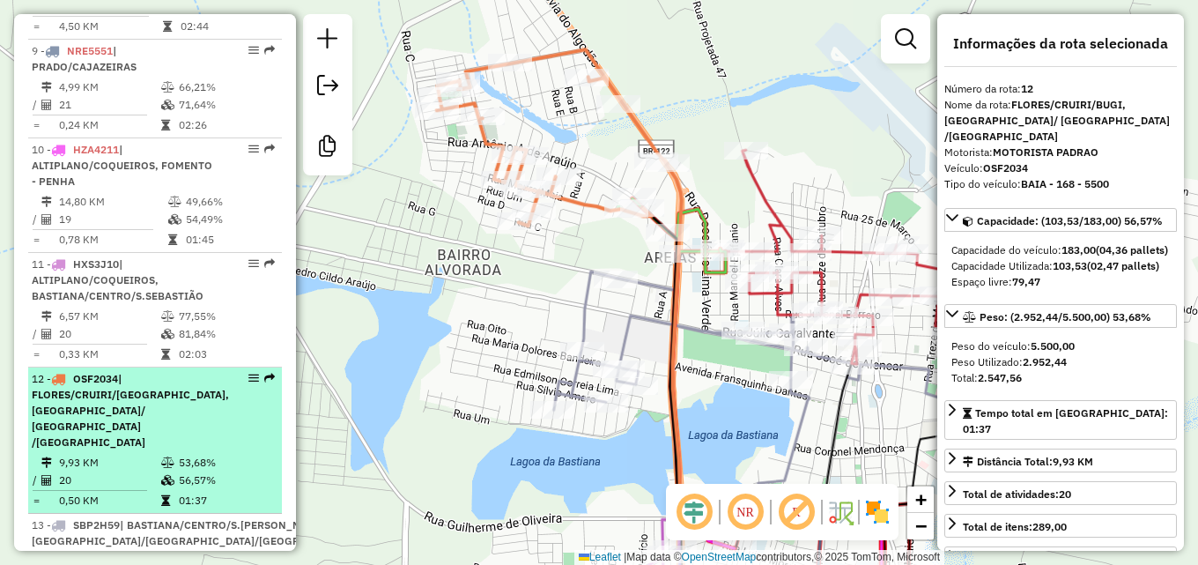
scroll to position [1523, 0]
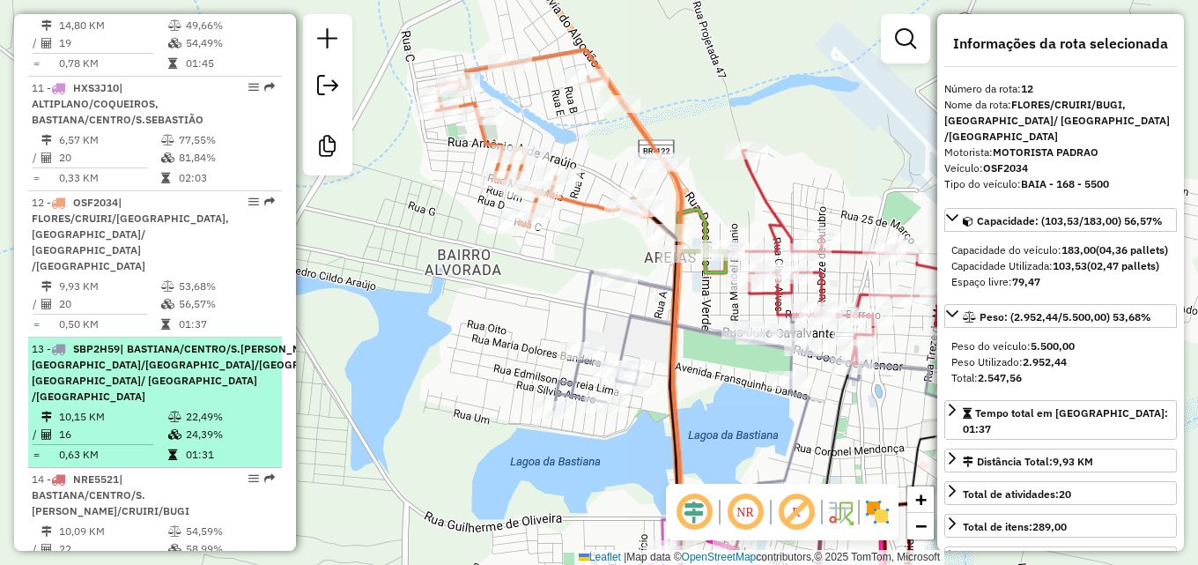
click at [177, 399] on div "13 - SBP2H59 | BASTIANA/CENTRO/S.SEBASTIÃO, FLORES/CRUIRI/BUGI, JARDIM OASIS/ J…" at bounding box center [202, 372] width 340 height 63
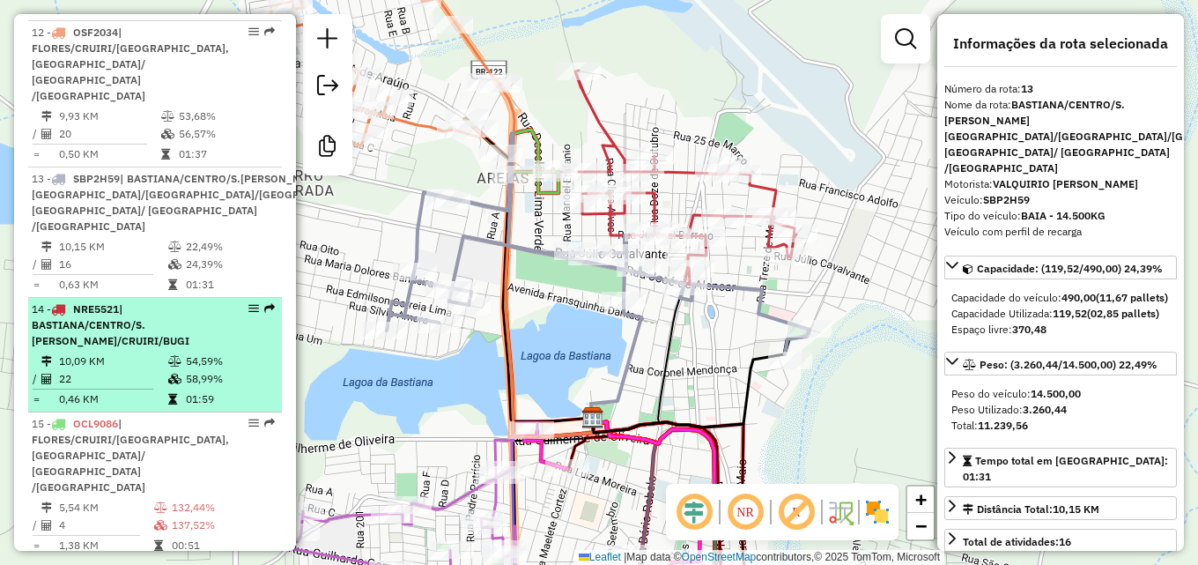
scroll to position [1699, 0]
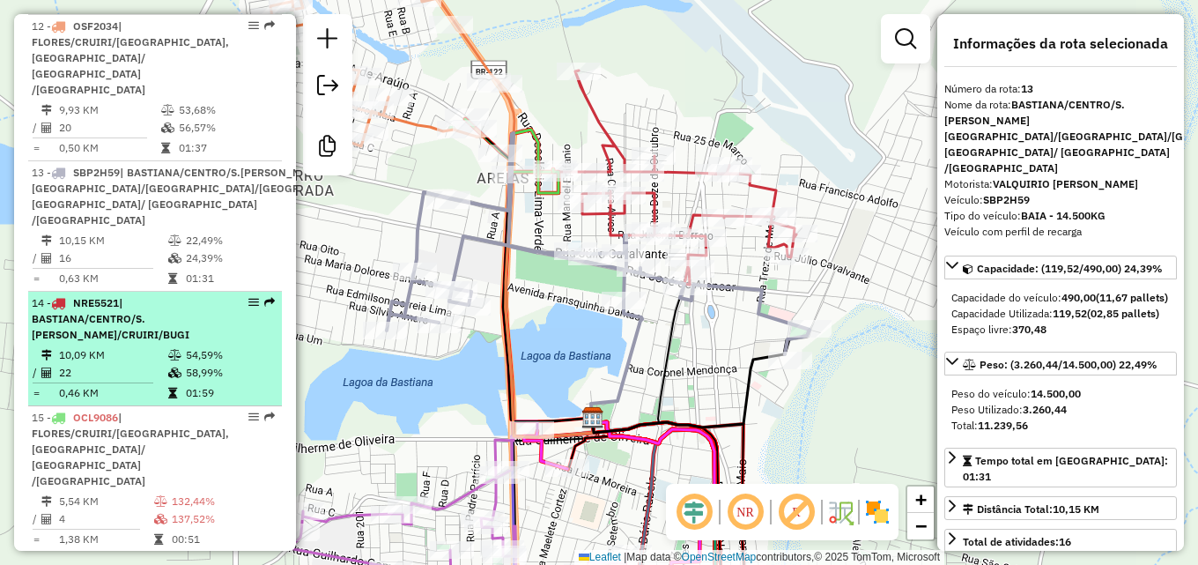
click at [175, 388] on td at bounding box center [176, 393] width 18 height 18
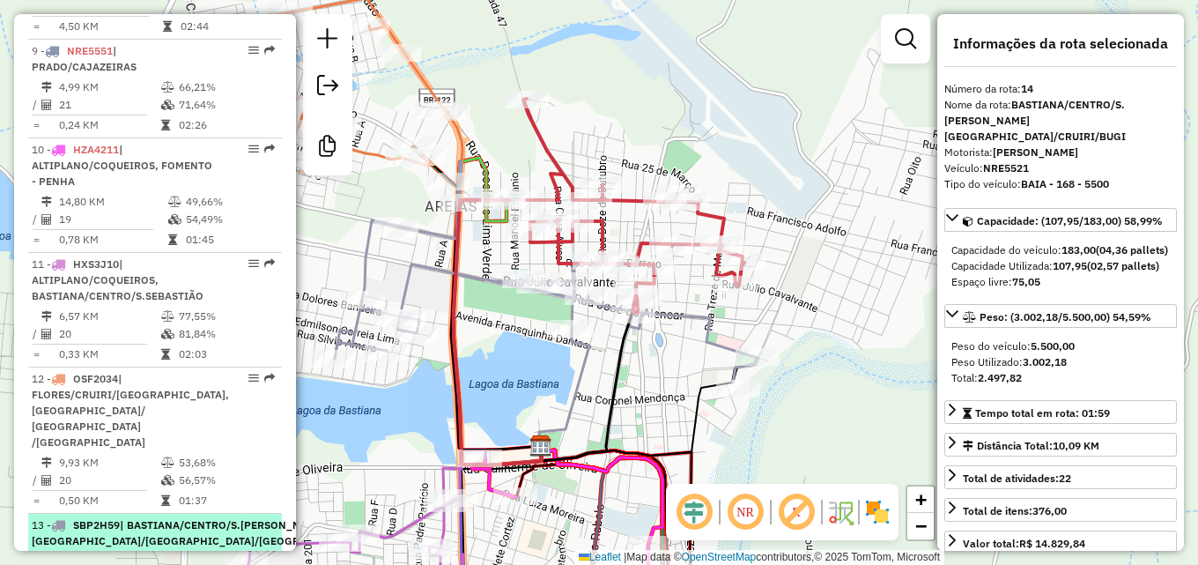
scroll to position [1259, 0]
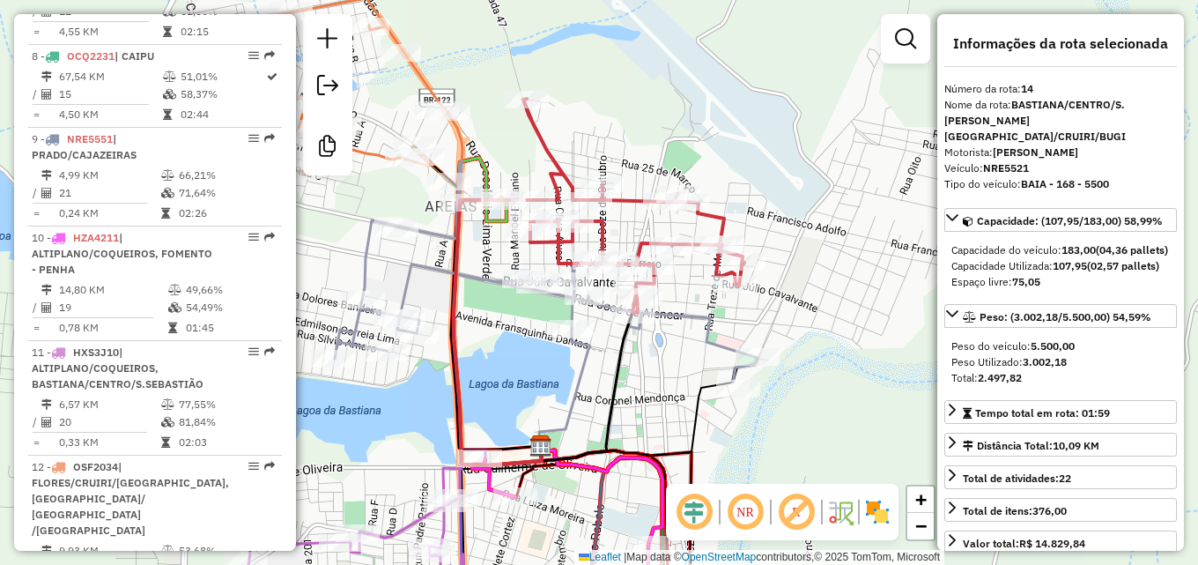
click at [210, 202] on td "71,64%" at bounding box center [226, 193] width 96 height 18
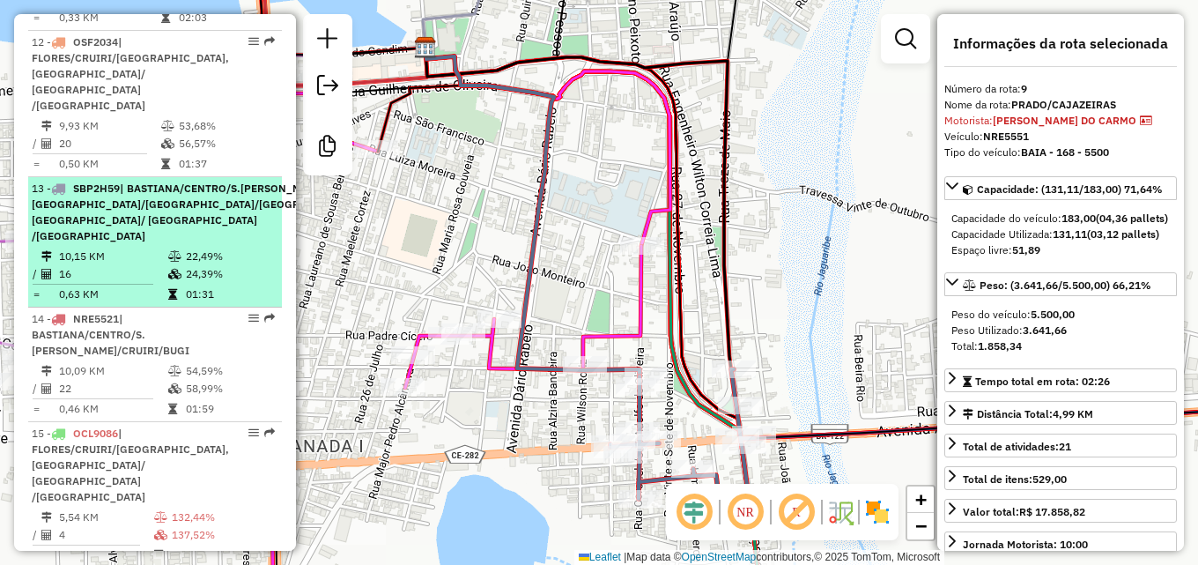
scroll to position [1699, 0]
